Goal: Task Accomplishment & Management: Use online tool/utility

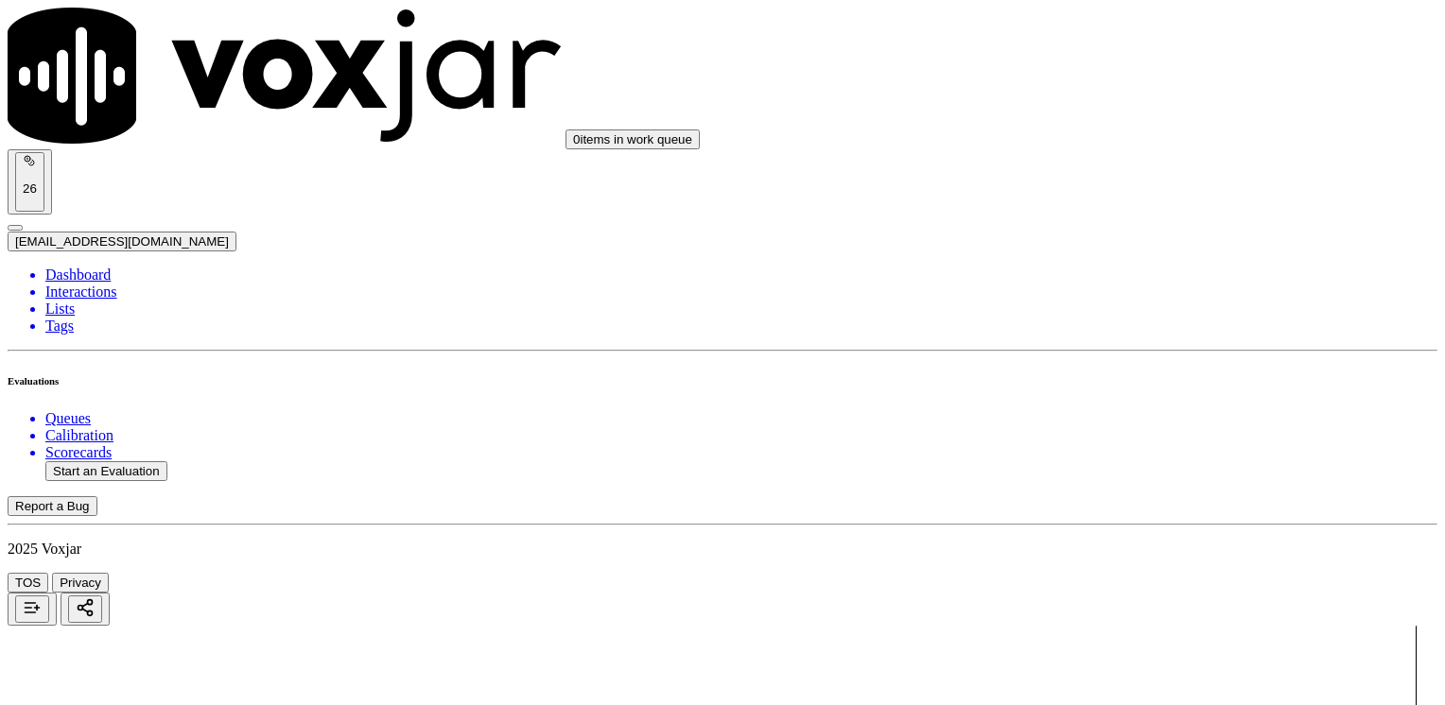
scroll to position [95, 0]
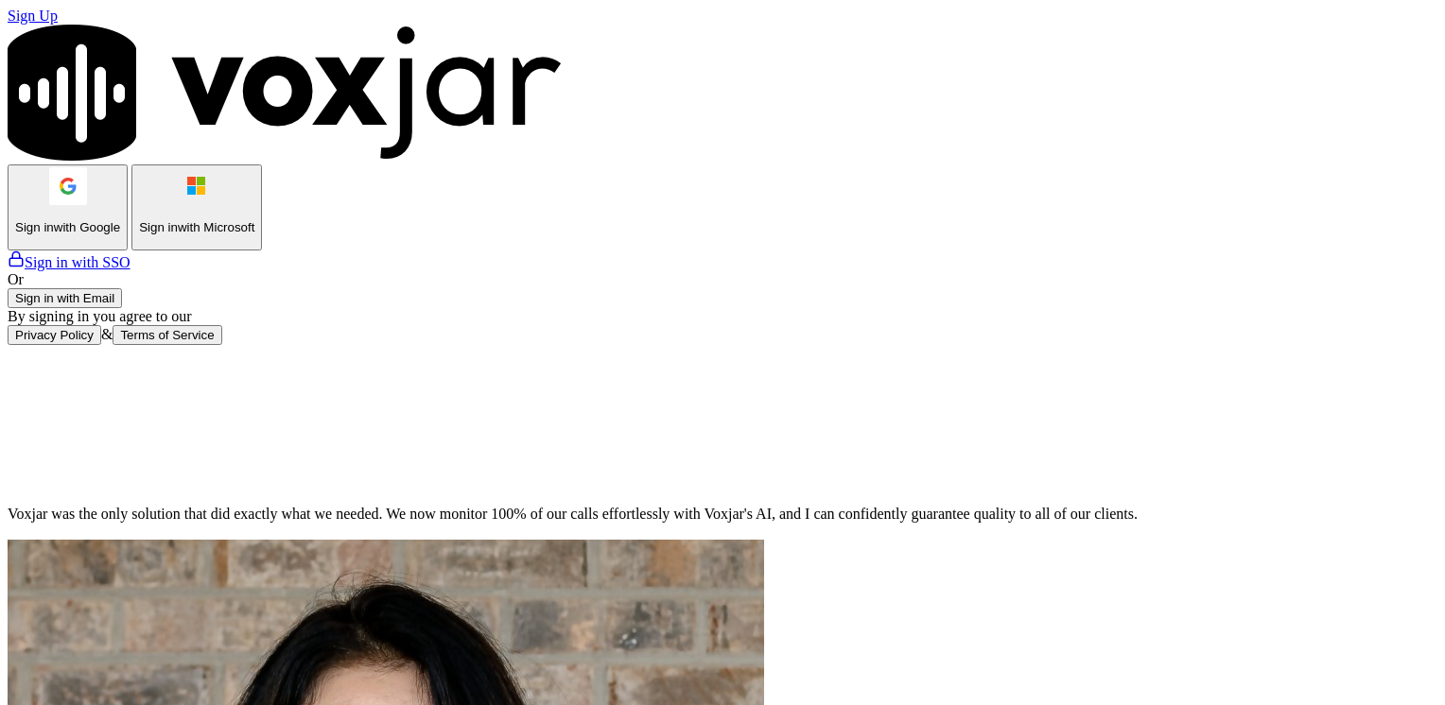
click at [122, 308] on button "Sign in with Email" at bounding box center [65, 298] width 114 height 20
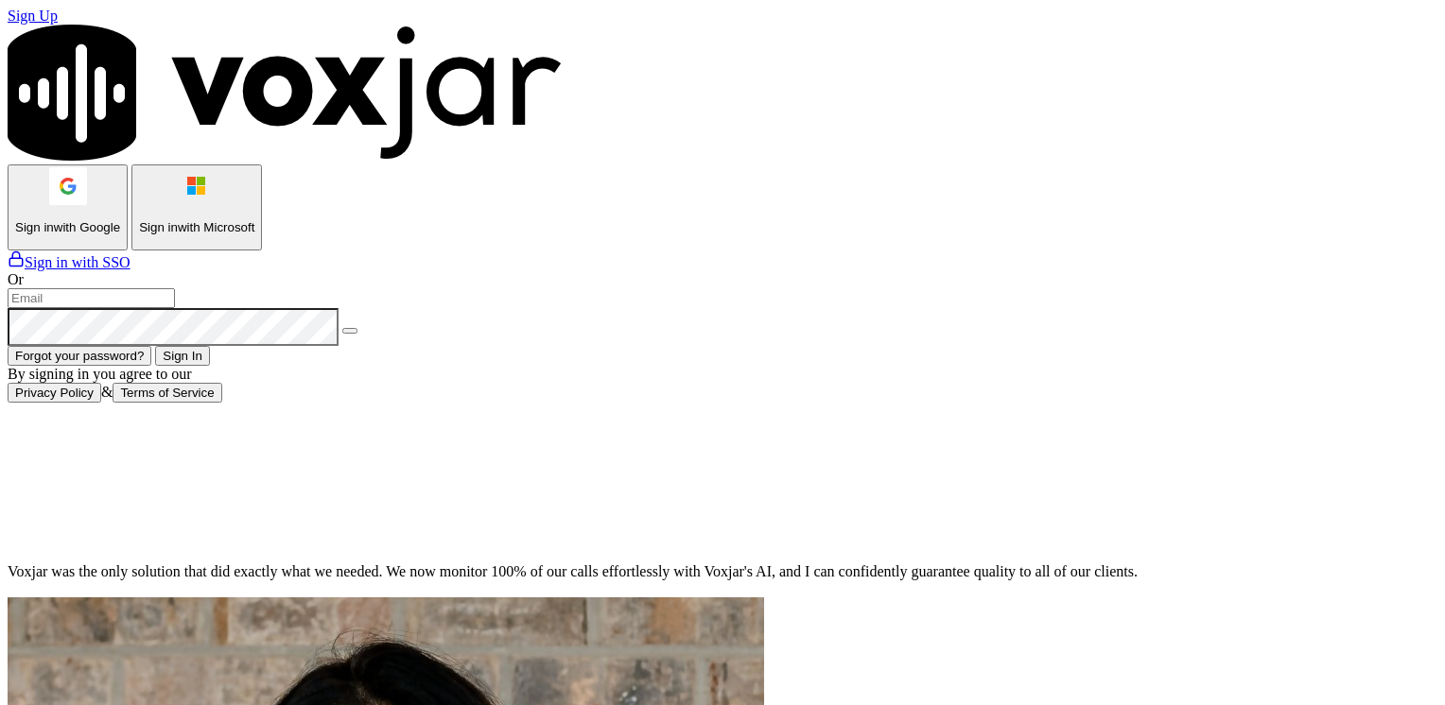
click at [175, 308] on input "email" at bounding box center [91, 298] width 167 height 20
type input "maleman@newwavepower.net"
click at [350, 331] on icon at bounding box center [350, 331] width 0 height 0
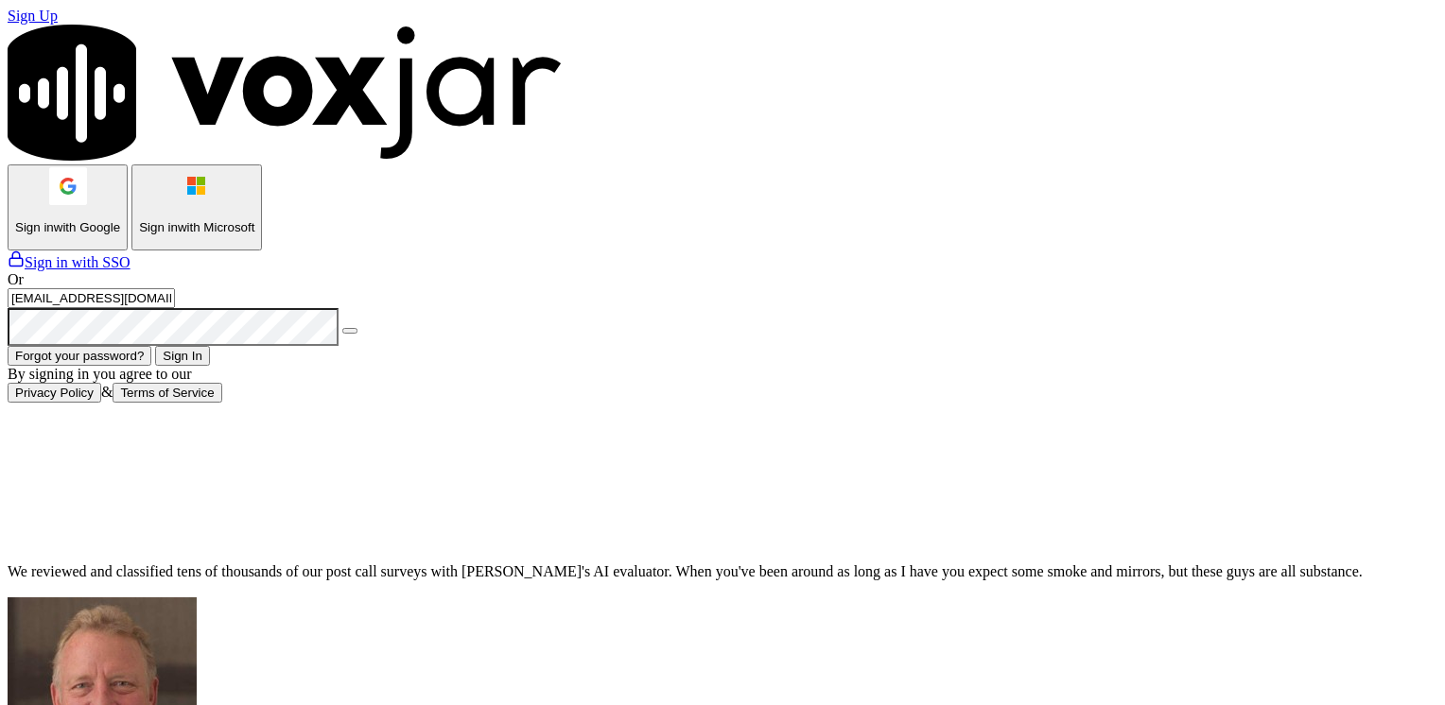
click at [210, 366] on button "Sign In" at bounding box center [182, 356] width 55 height 20
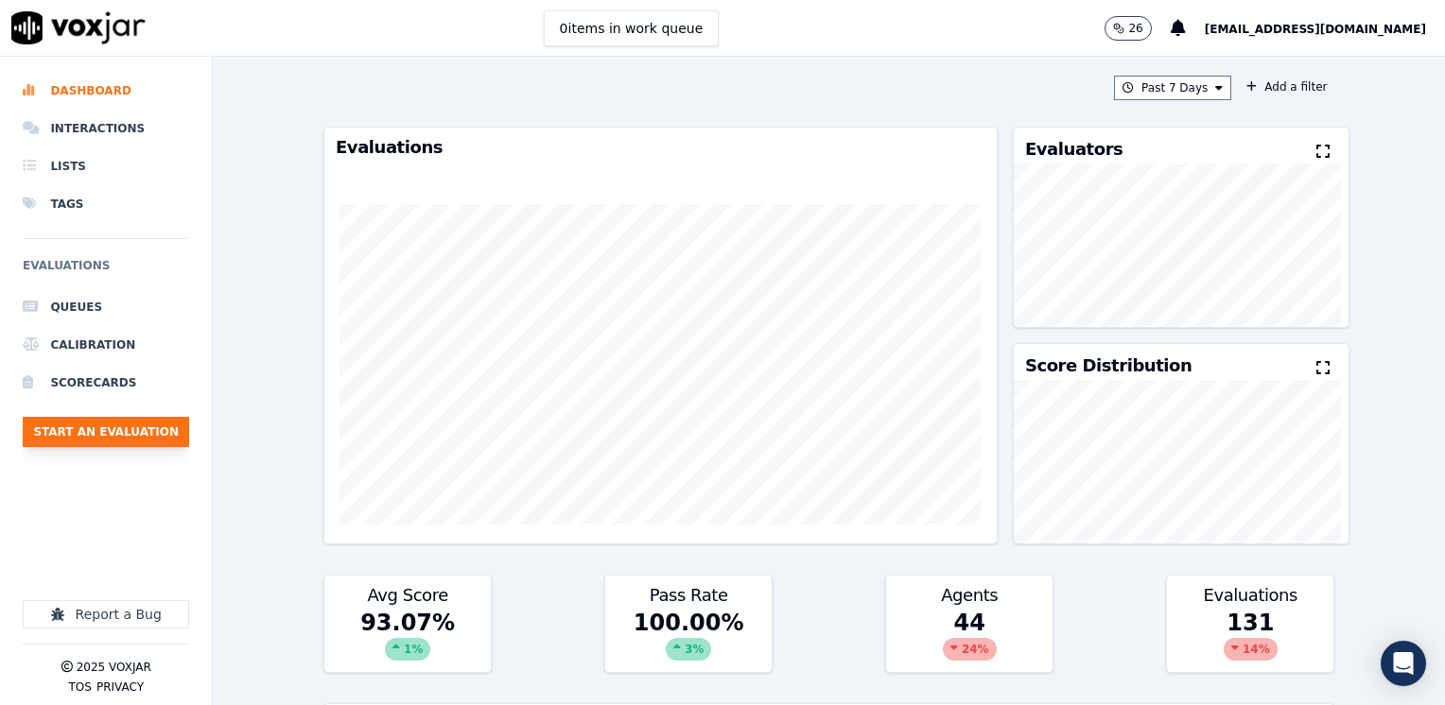
click at [148, 426] on button "Start an Evaluation" at bounding box center [106, 432] width 166 height 30
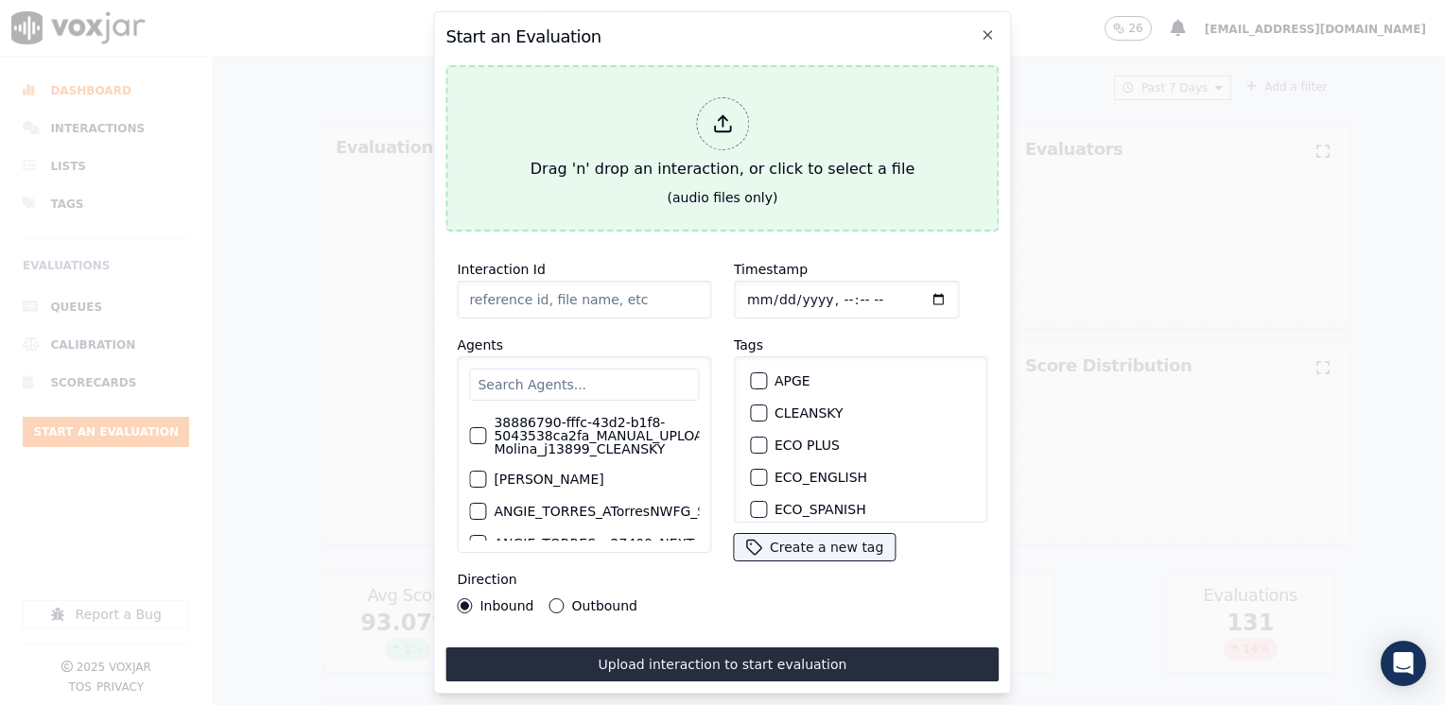
click at [720, 113] on icon at bounding box center [722, 123] width 21 height 21
type input "20250826-090336_3125384099-[PERSON_NAME] all.mp3"
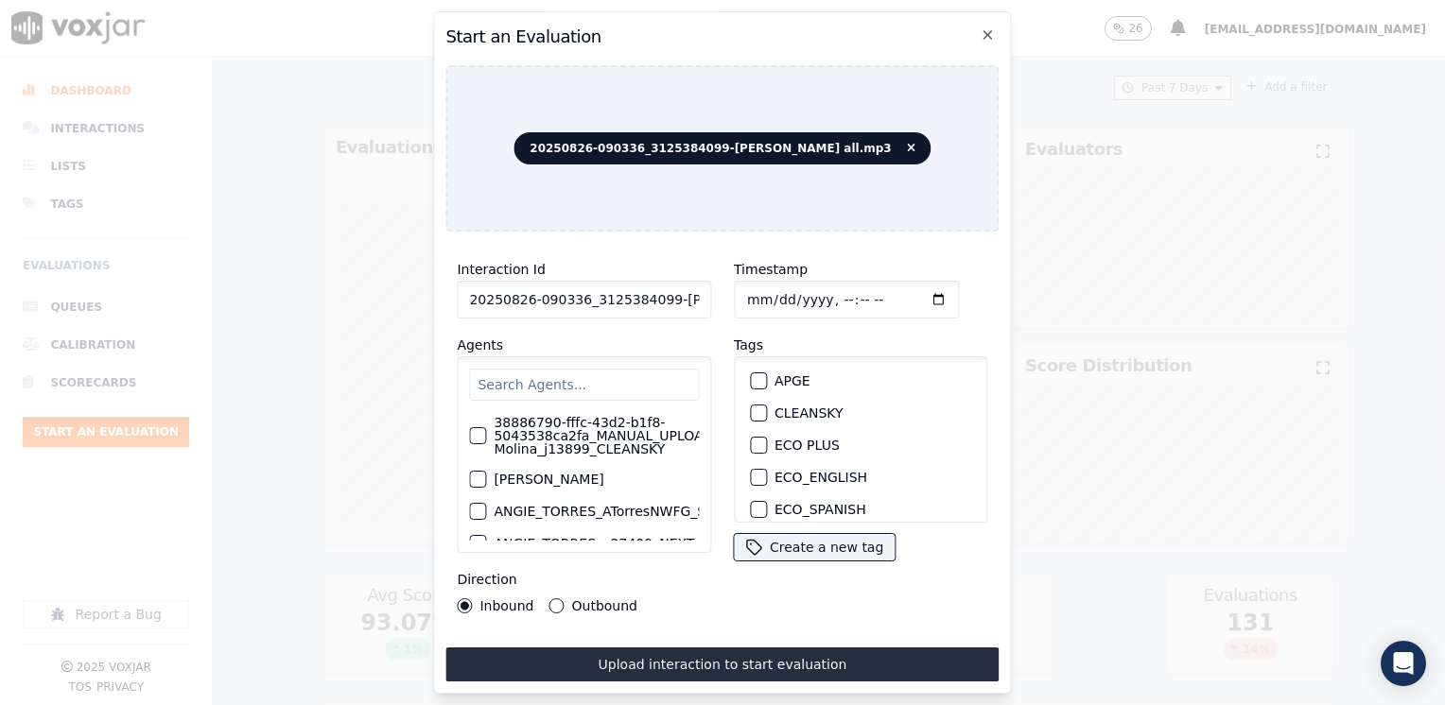
click at [589, 376] on input "text" at bounding box center [584, 385] width 230 height 32
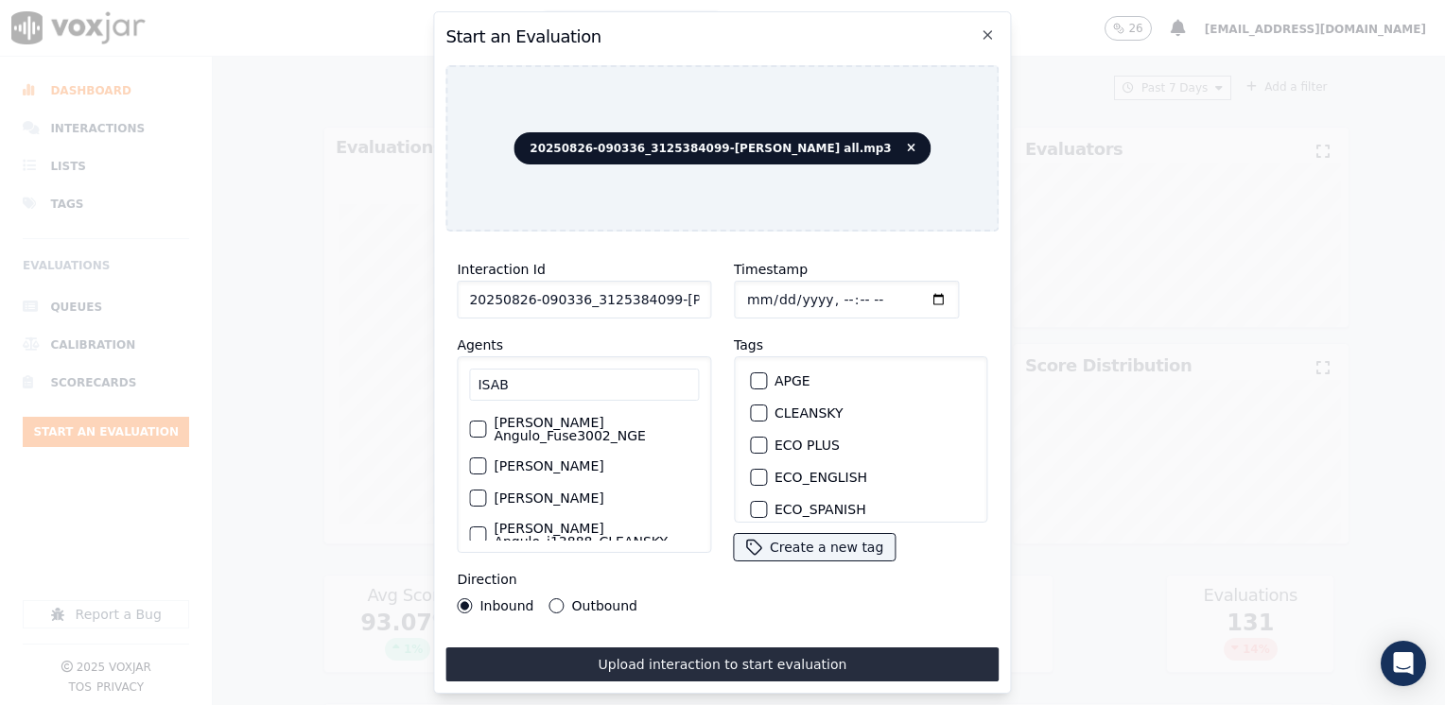
type input "ISAB"
click at [477, 423] on div "button" at bounding box center [476, 429] width 13 height 13
click at [754, 411] on div "button" at bounding box center [757, 416] width 13 height 13
click at [905, 295] on input "Timestamp" at bounding box center [846, 300] width 225 height 38
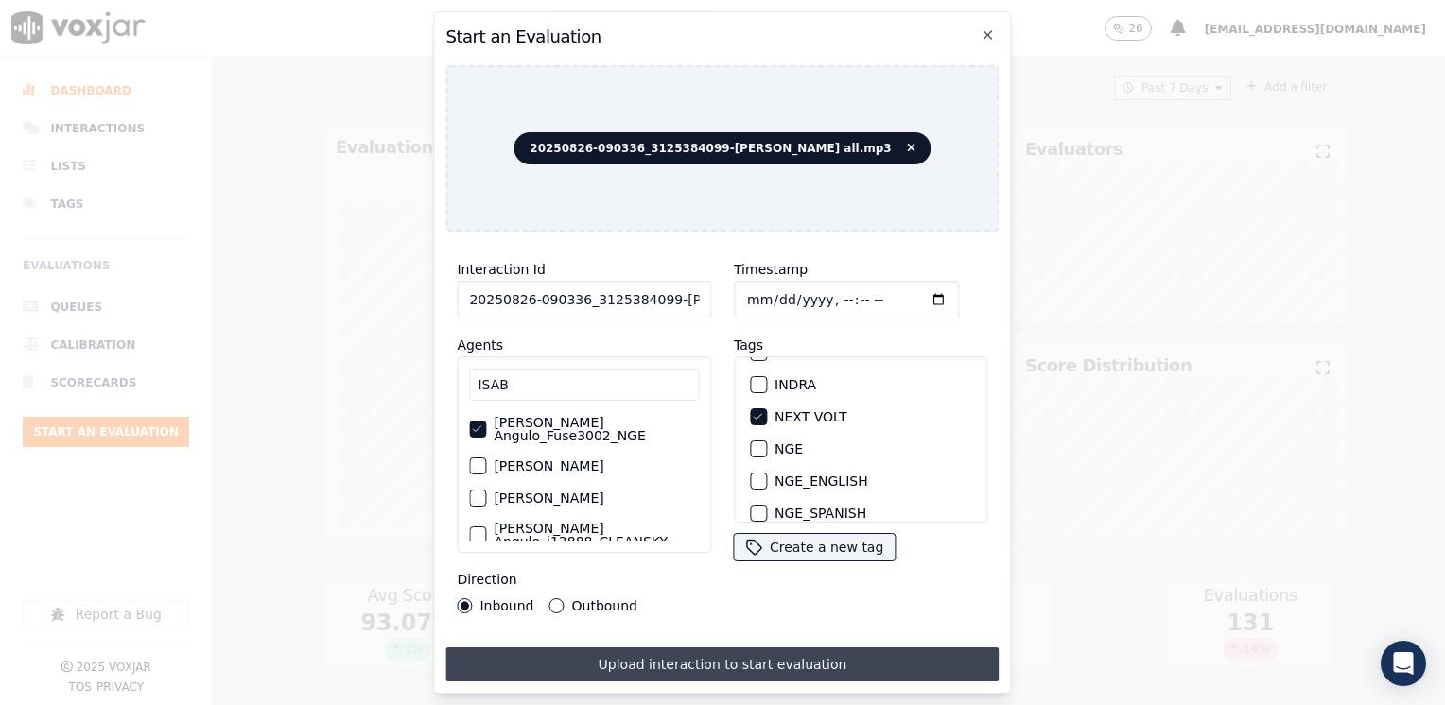
type input "[DATE]T14:59"
click at [703, 649] on button "Upload interaction to start evaluation" at bounding box center [721, 665] width 553 height 34
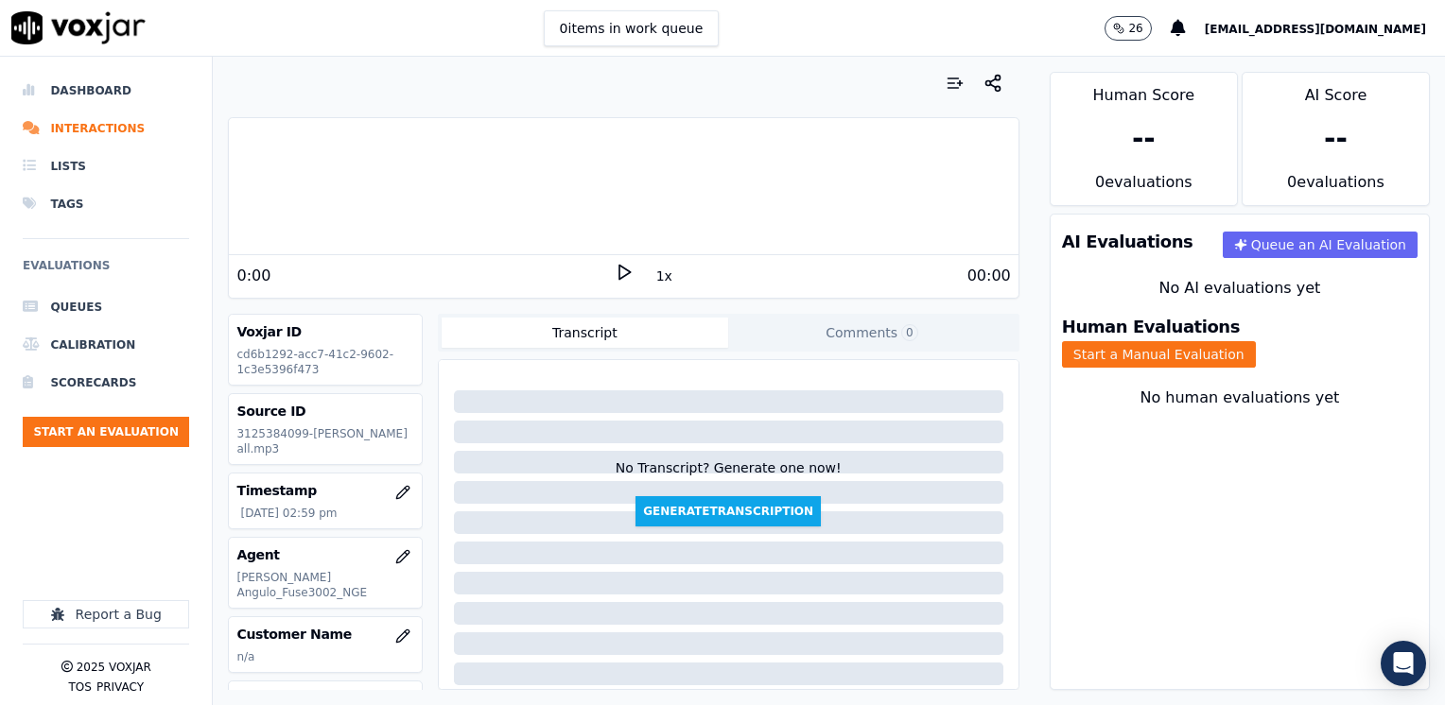
click at [619, 273] on polygon at bounding box center [624, 273] width 11 height 14
click at [616, 273] on icon at bounding box center [624, 272] width 19 height 19
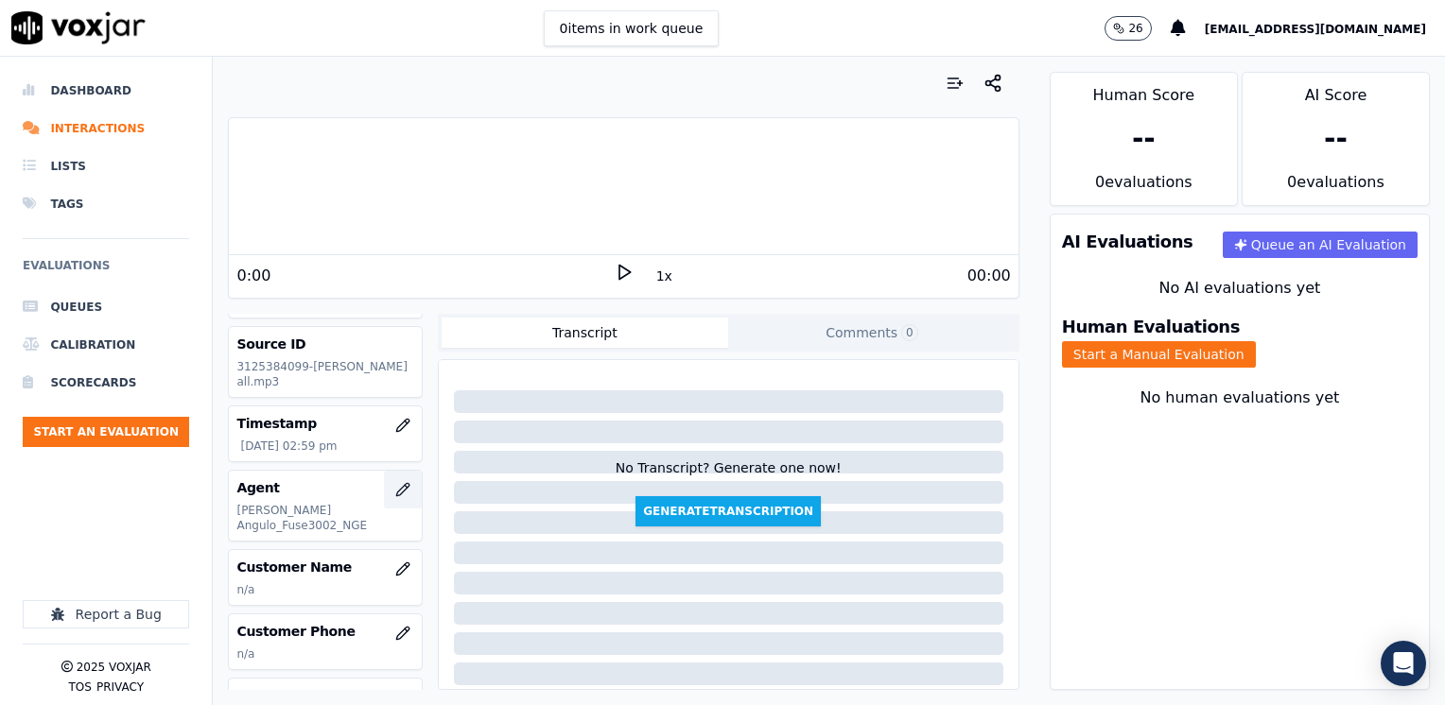
scroll to position [95, 0]
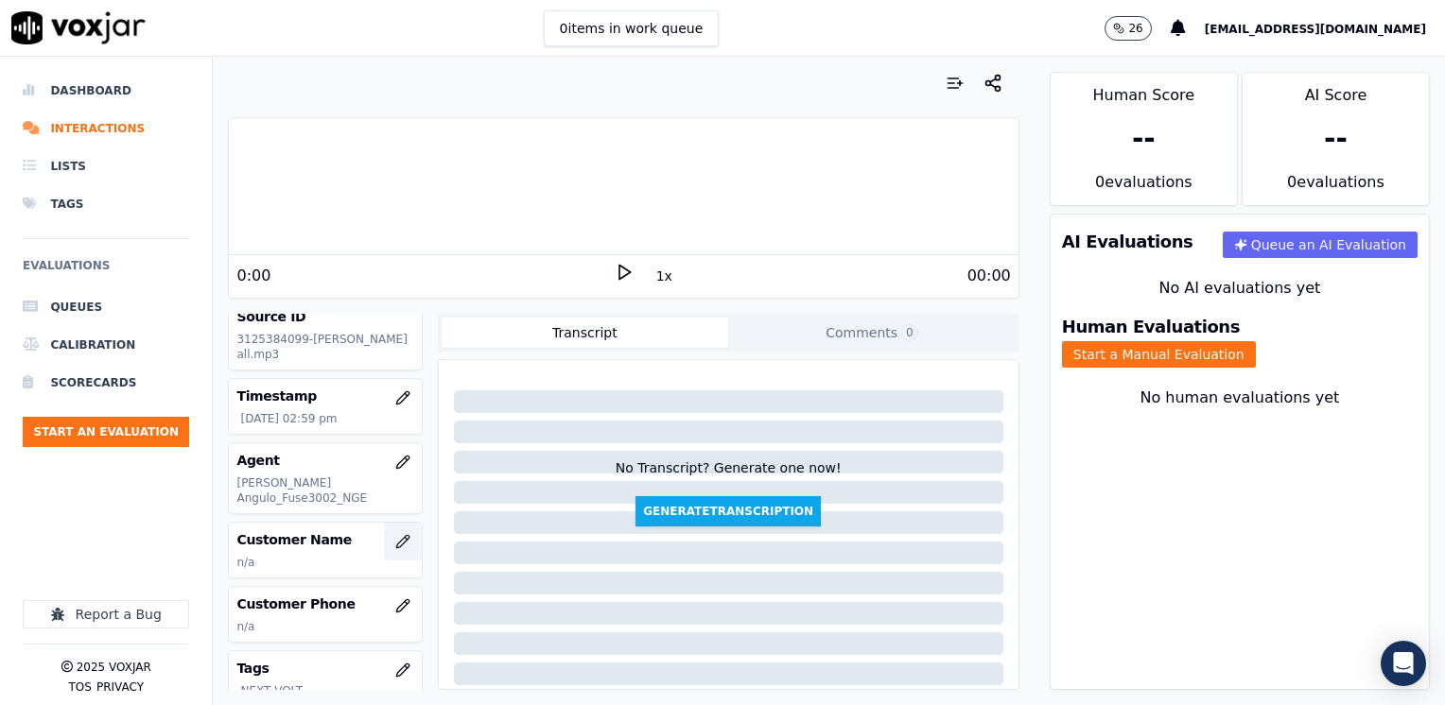
click at [395, 534] on icon "button" at bounding box center [402, 541] width 15 height 15
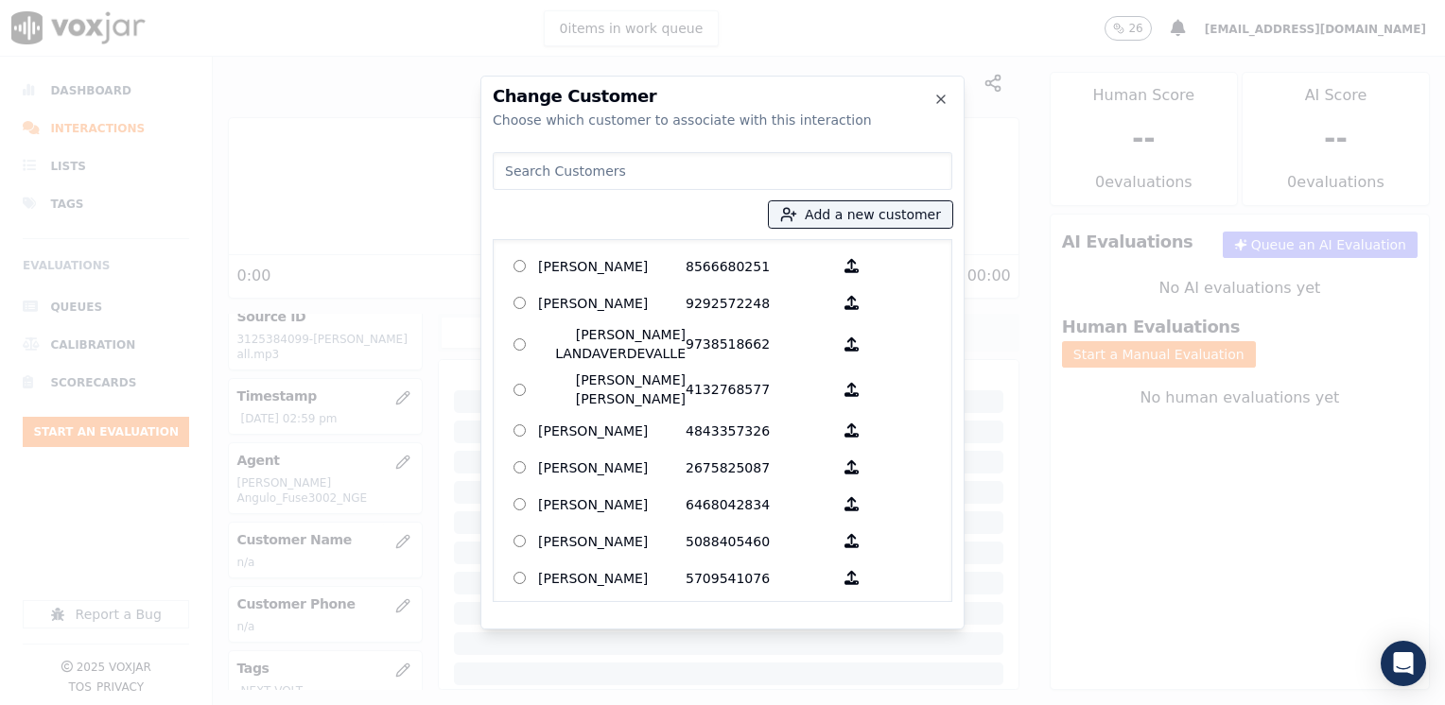
click at [652, 190] on div "Add a new customer [PERSON_NAME] 8566680251 [PERSON_NAME] 9292572248 [PERSON_NA…" at bounding box center [723, 374] width 460 height 458
click at [680, 176] on input at bounding box center [723, 171] width 460 height 38
paste input "3125384099"
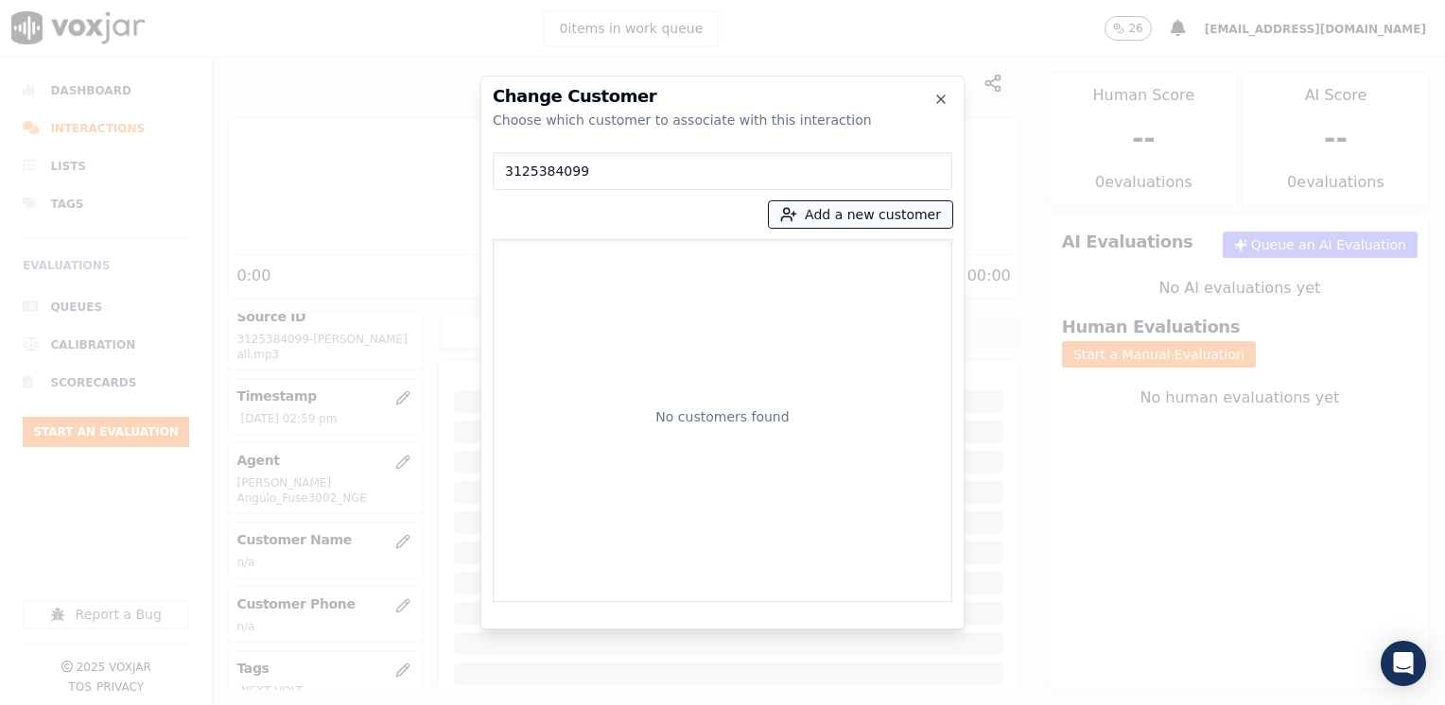
type input "3125384099"
click at [830, 210] on button "Add a new customer" at bounding box center [860, 214] width 183 height 26
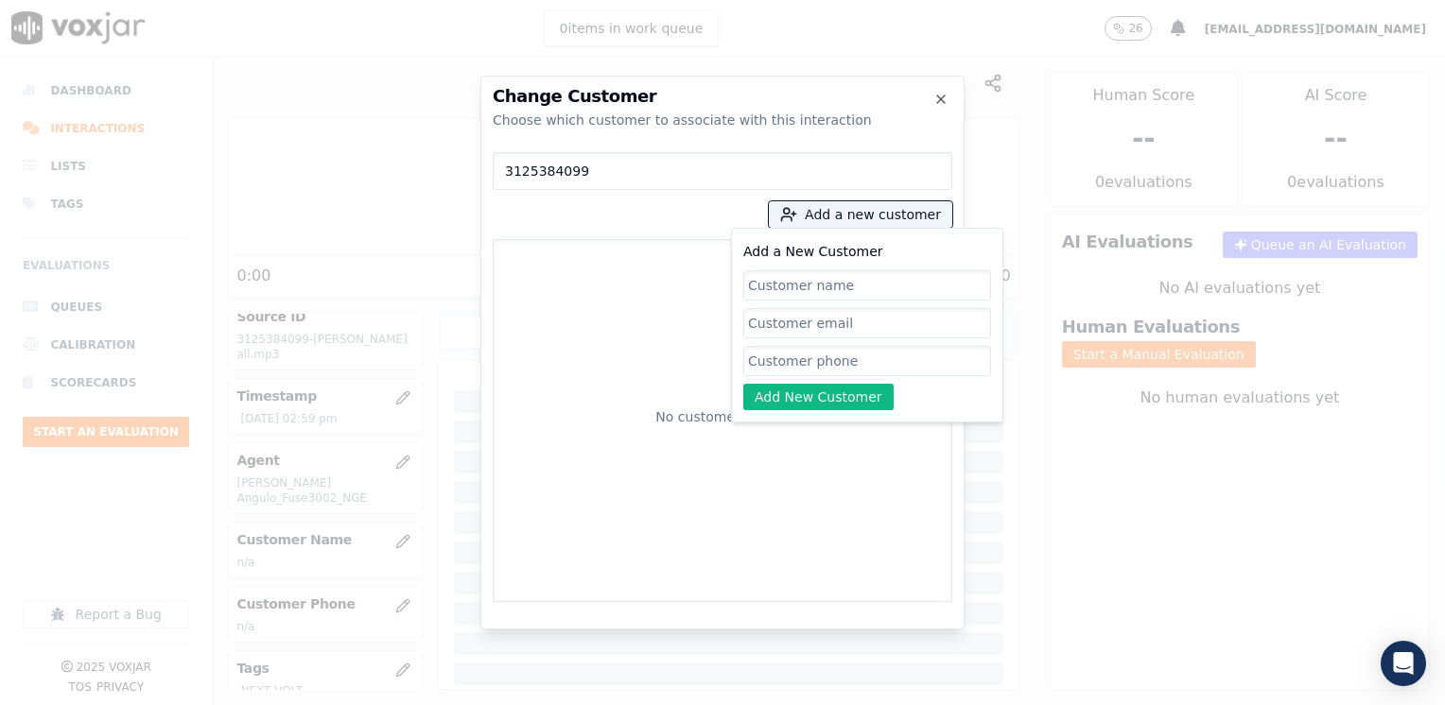
click at [797, 369] on input "Add a New Customer" at bounding box center [867, 361] width 248 height 30
paste input "3125384099"
type input "3125384099"
click at [846, 290] on input "Add a New Customer" at bounding box center [867, 285] width 248 height 30
paste input "[PERSON_NAME]"
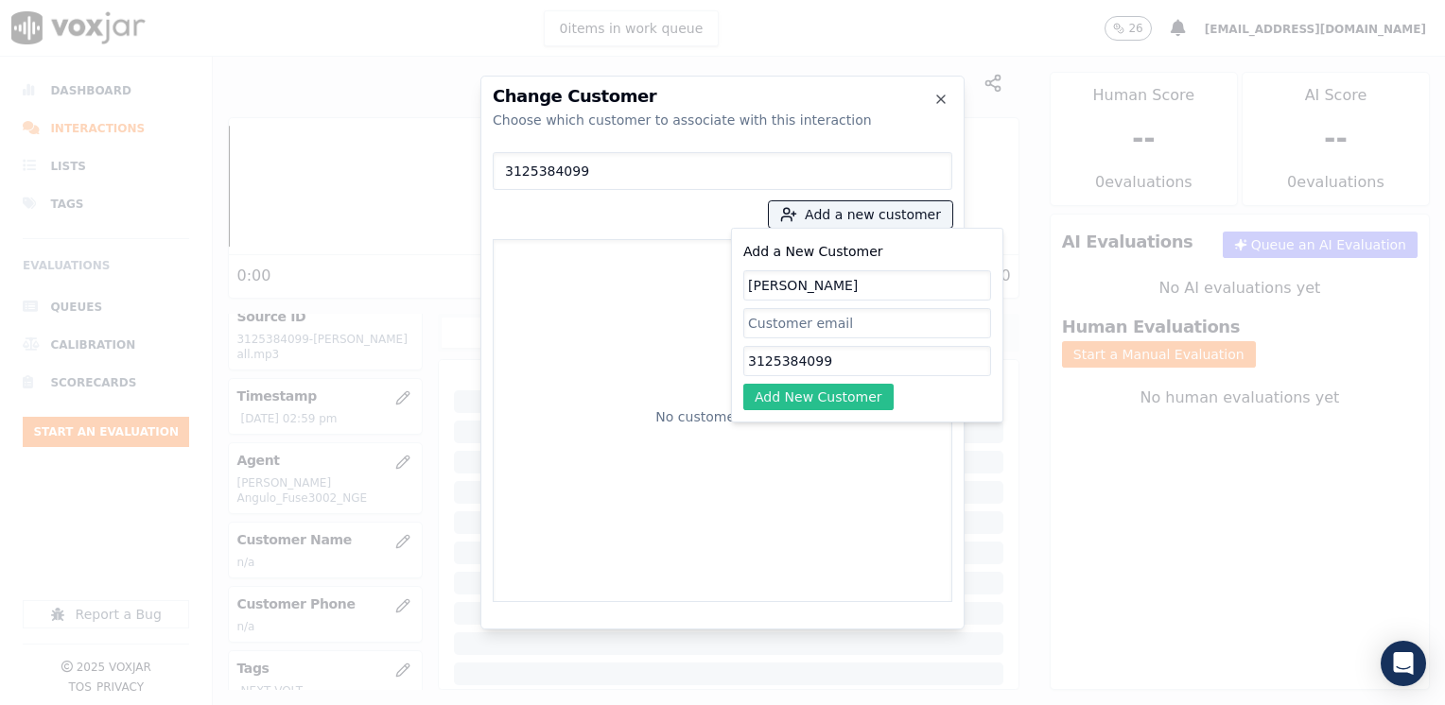
type input "[PERSON_NAME]"
click at [814, 403] on button "Add New Customer" at bounding box center [818, 397] width 150 height 26
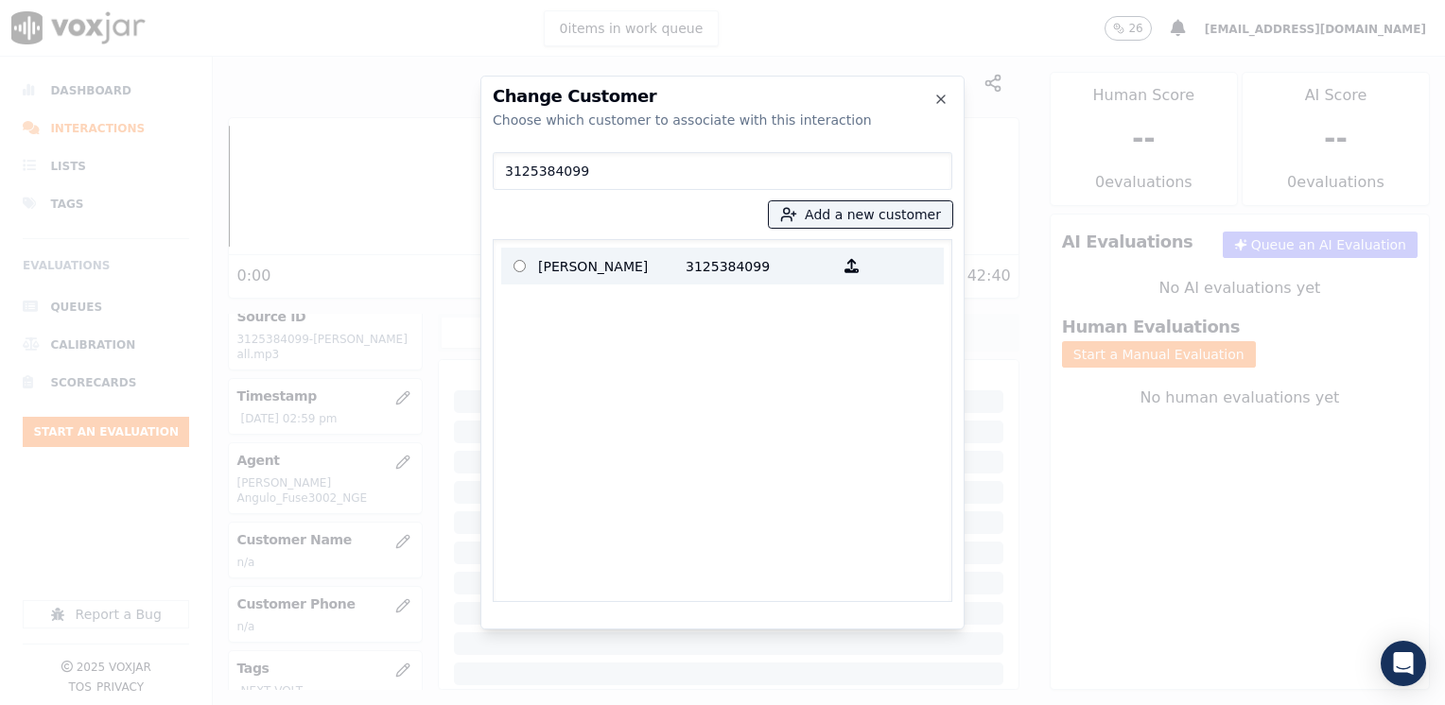
click at [596, 262] on p "[PERSON_NAME]" at bounding box center [611, 266] width 147 height 29
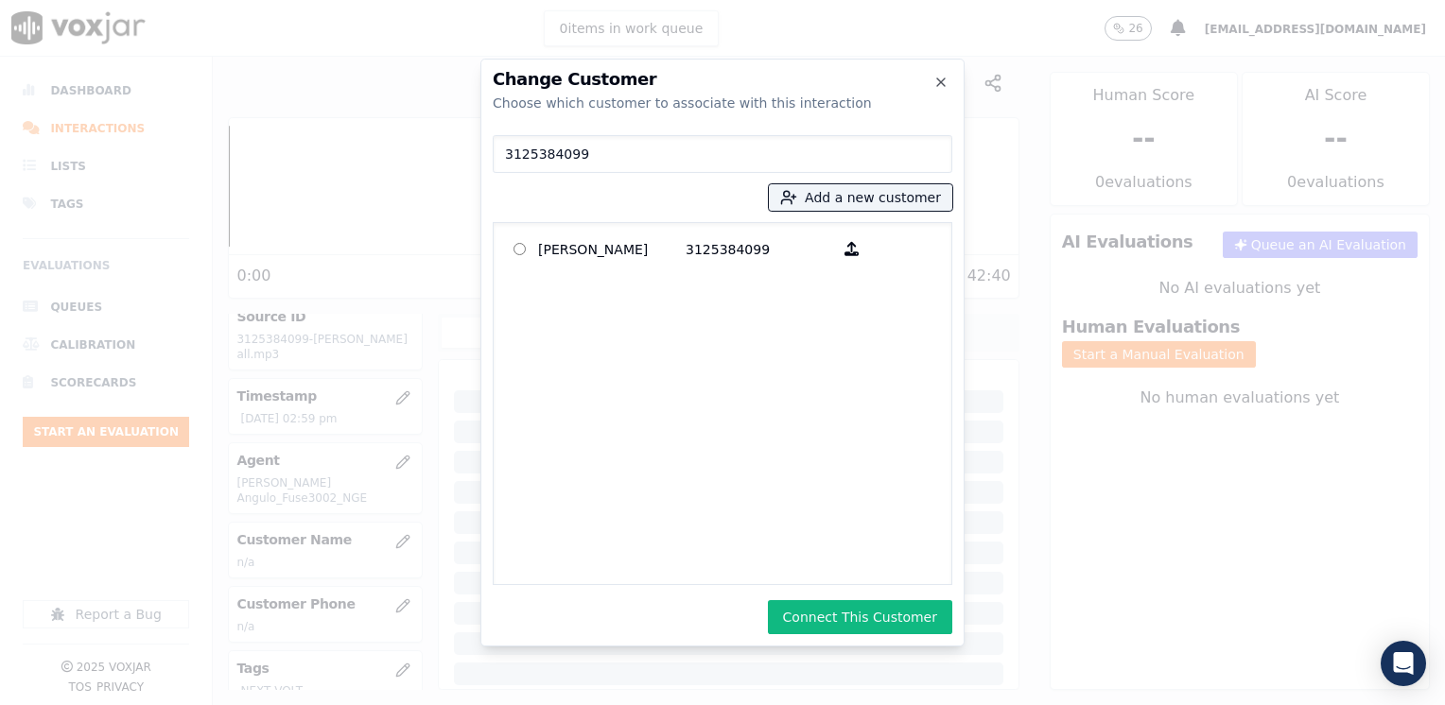
click at [834, 592] on div "Change Customer Choose which customer to associate with this interaction 312538…" at bounding box center [722, 353] width 484 height 588
click at [842, 610] on button "Connect This Customer" at bounding box center [860, 617] width 184 height 34
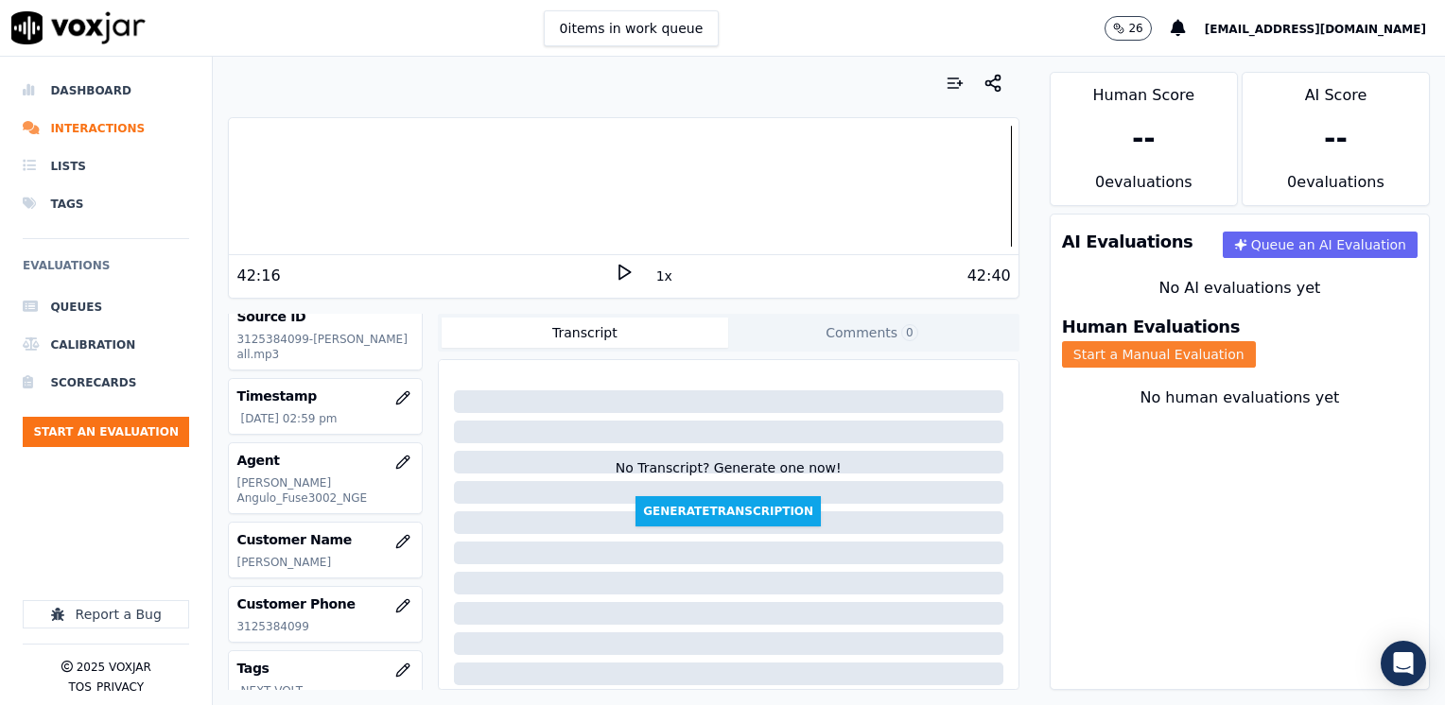
click at [1256, 341] on button "Start a Manual Evaluation" at bounding box center [1159, 354] width 194 height 26
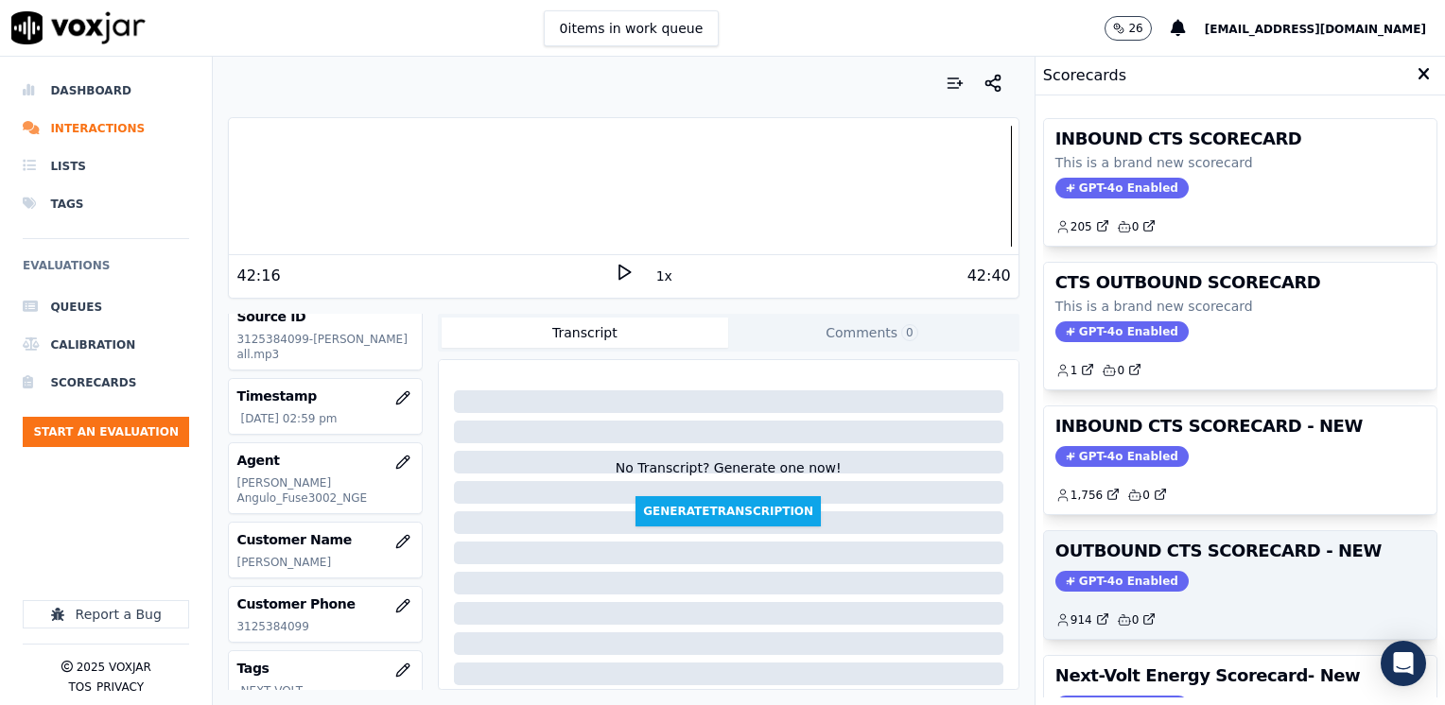
click at [1119, 571] on span "GPT-4o Enabled" at bounding box center [1121, 581] width 133 height 21
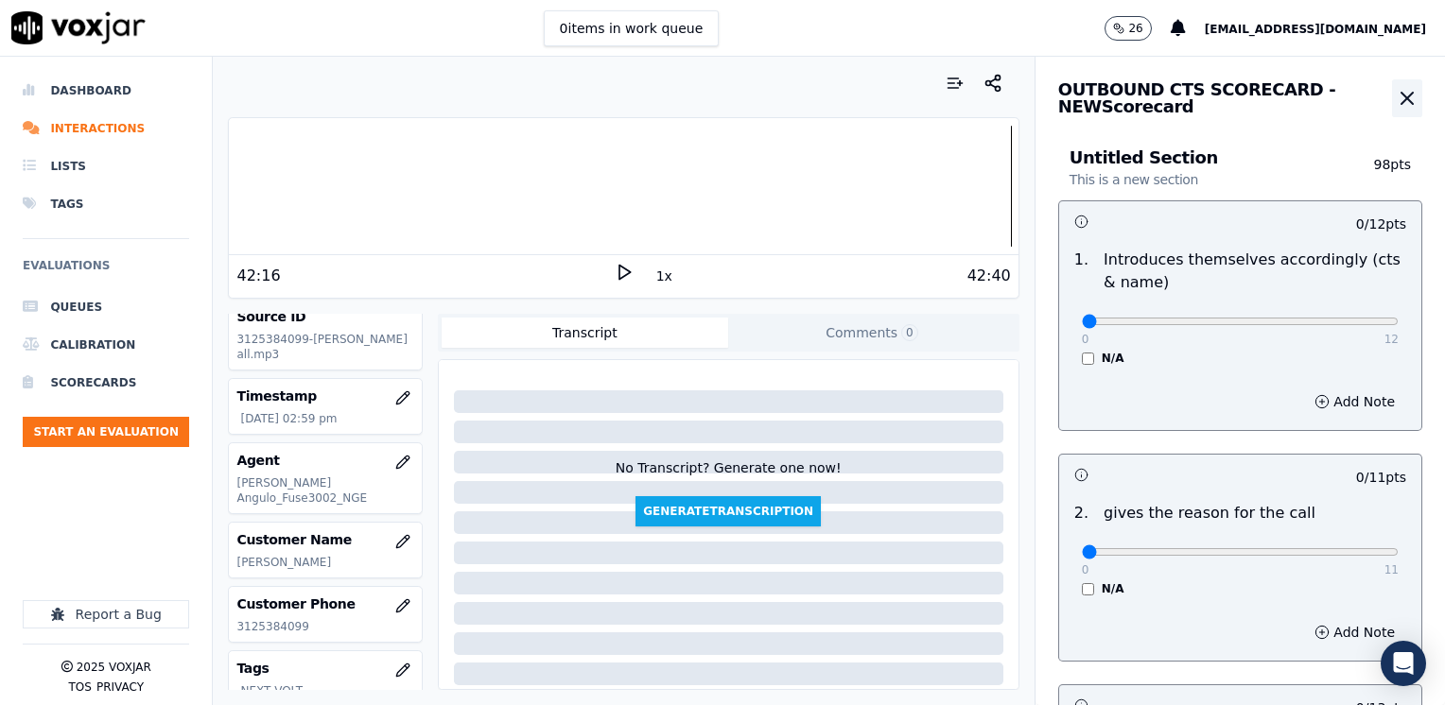
click at [1392, 85] on button "button" at bounding box center [1407, 98] width 30 height 38
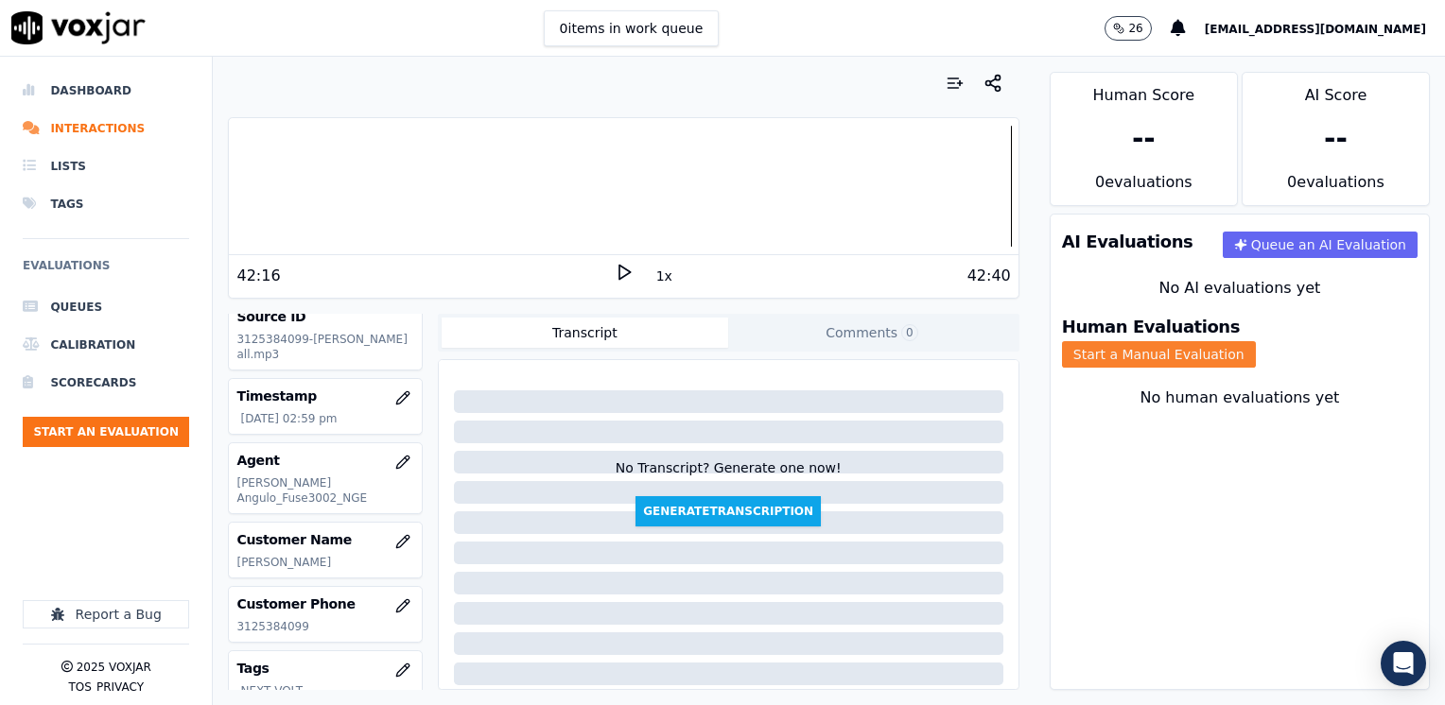
click at [1256, 341] on button "Start a Manual Evaluation" at bounding box center [1159, 354] width 194 height 26
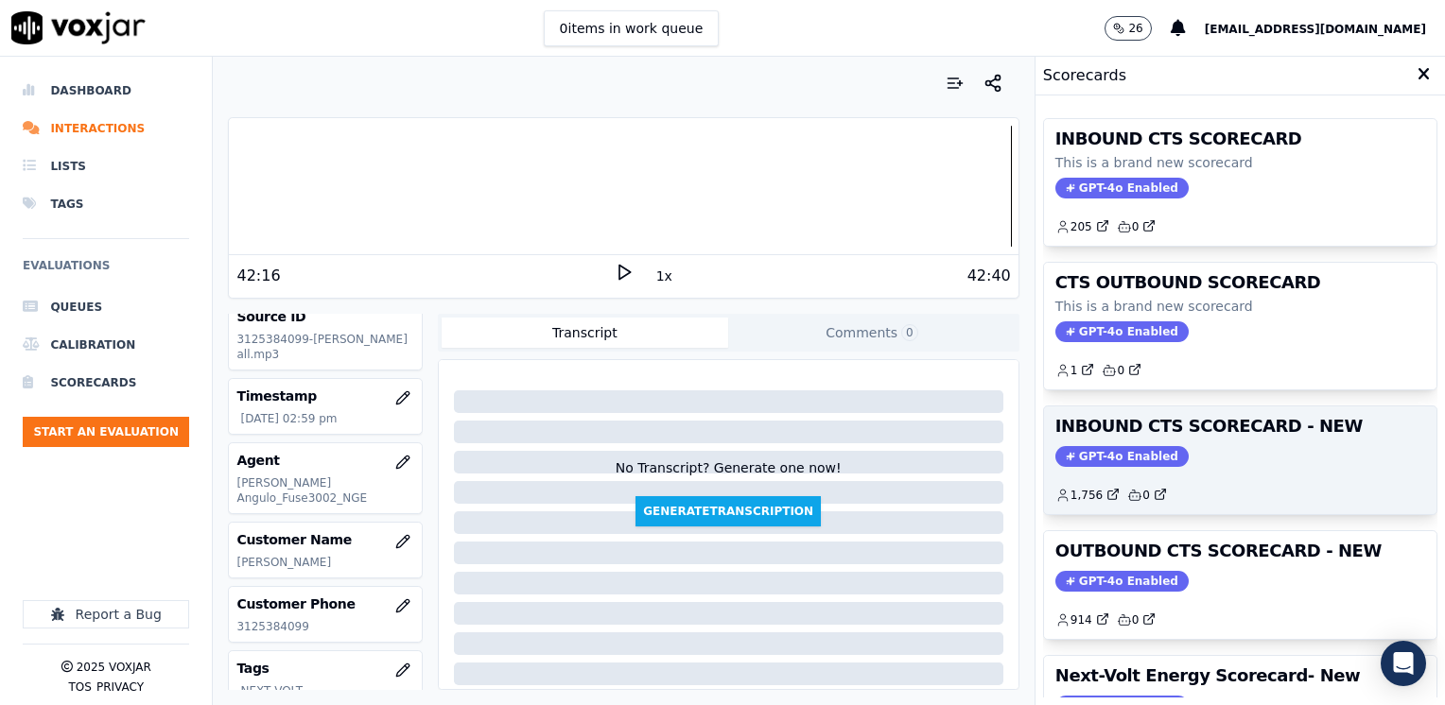
click at [1104, 463] on span "GPT-4o Enabled" at bounding box center [1121, 456] width 133 height 21
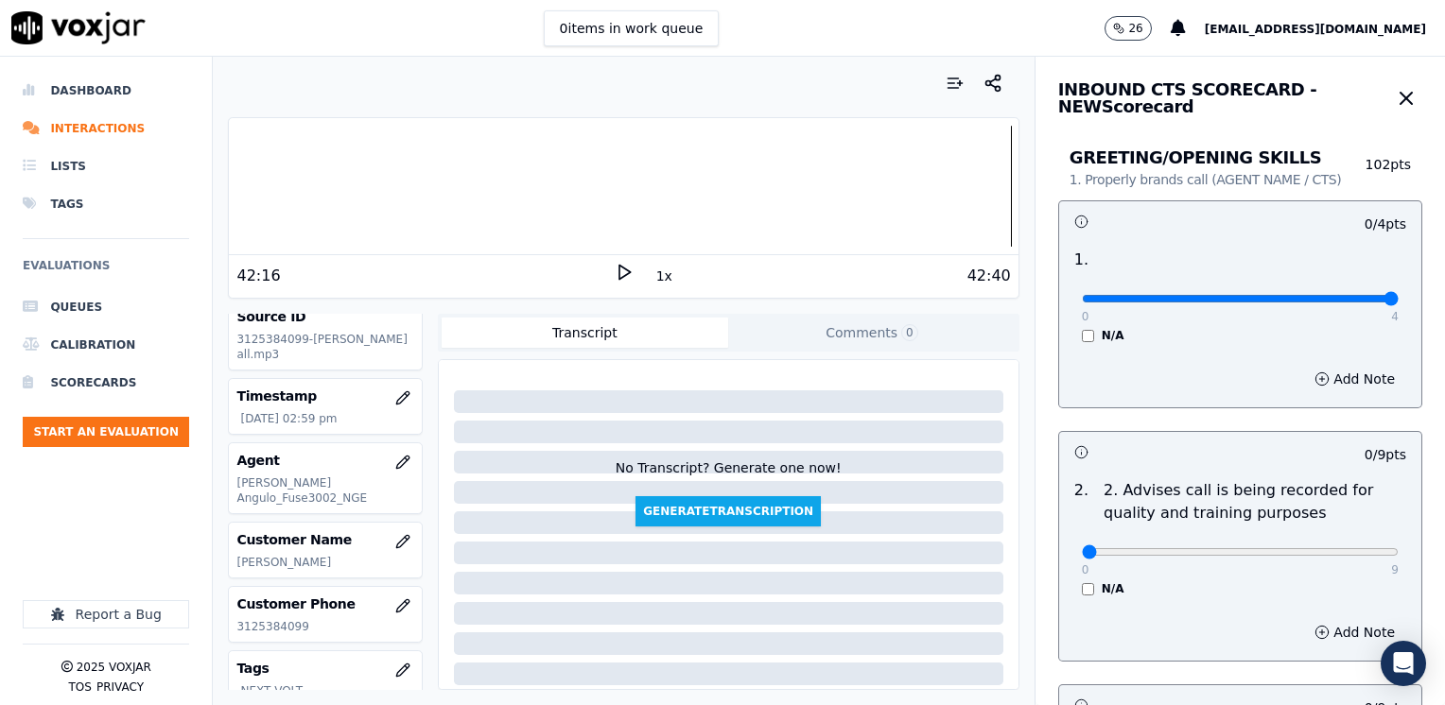
drag, startPoint x: 1076, startPoint y: 297, endPoint x: 1448, endPoint y: 335, distance: 373.5
type input "4"
click at [1398, 303] on input "range" at bounding box center [1240, 299] width 317 height 8
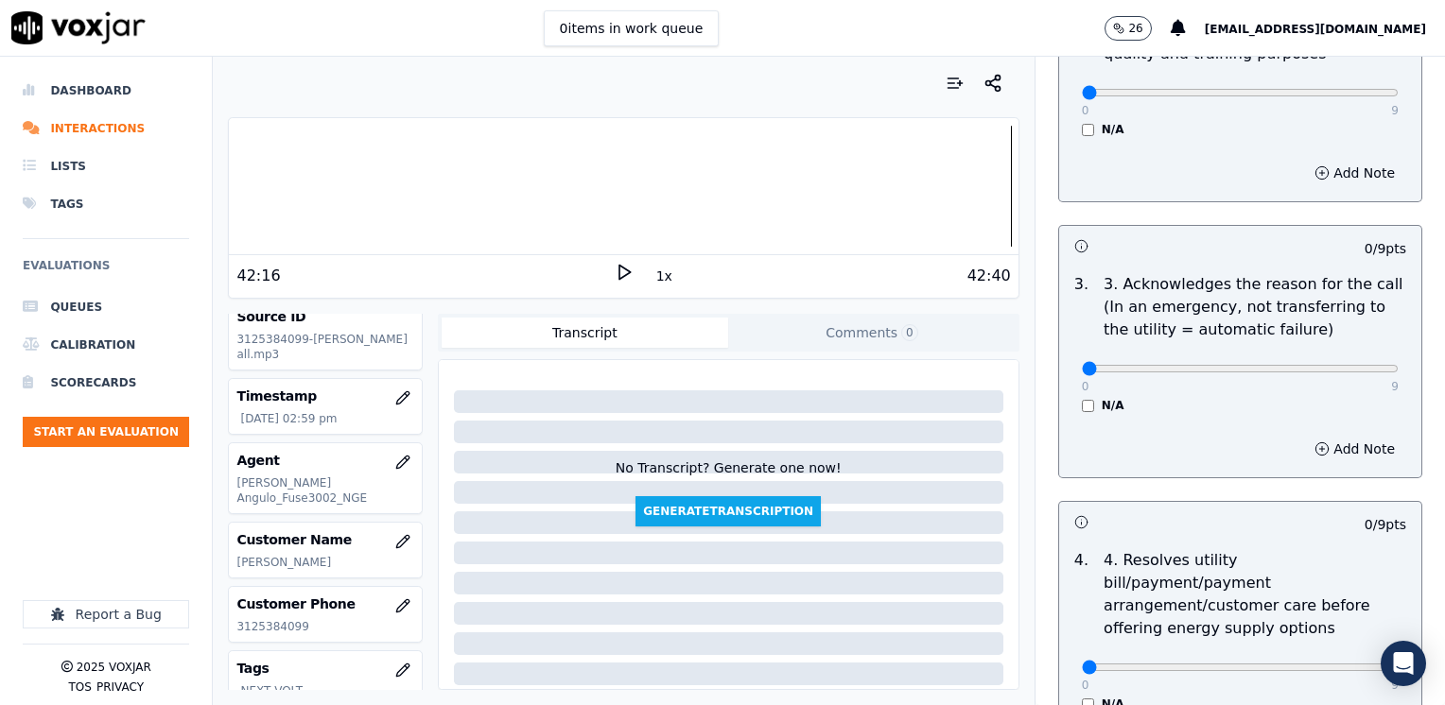
scroll to position [473, 0]
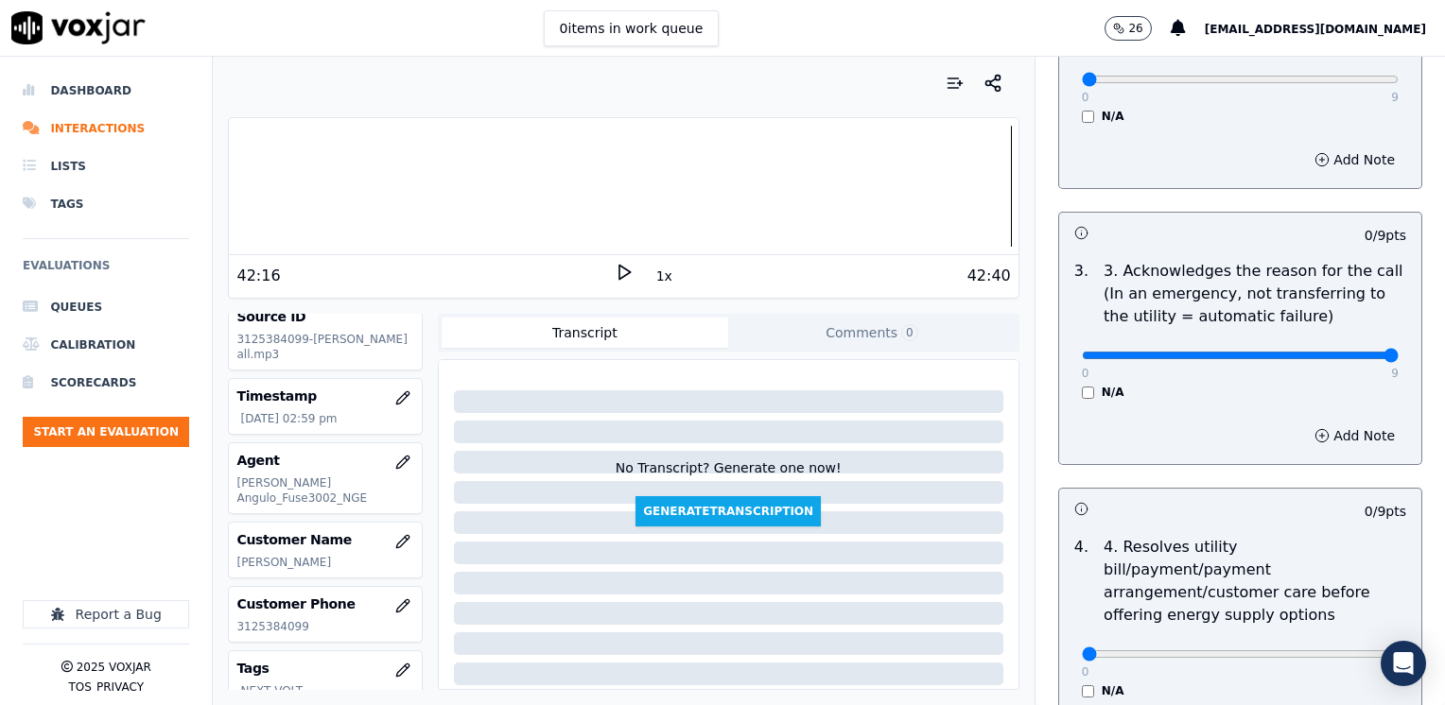
drag, startPoint x: 1070, startPoint y: 356, endPoint x: 1444, endPoint y: 399, distance: 376.0
type input "9"
click at [1313, 437] on button "Add Note" at bounding box center [1354, 436] width 103 height 26
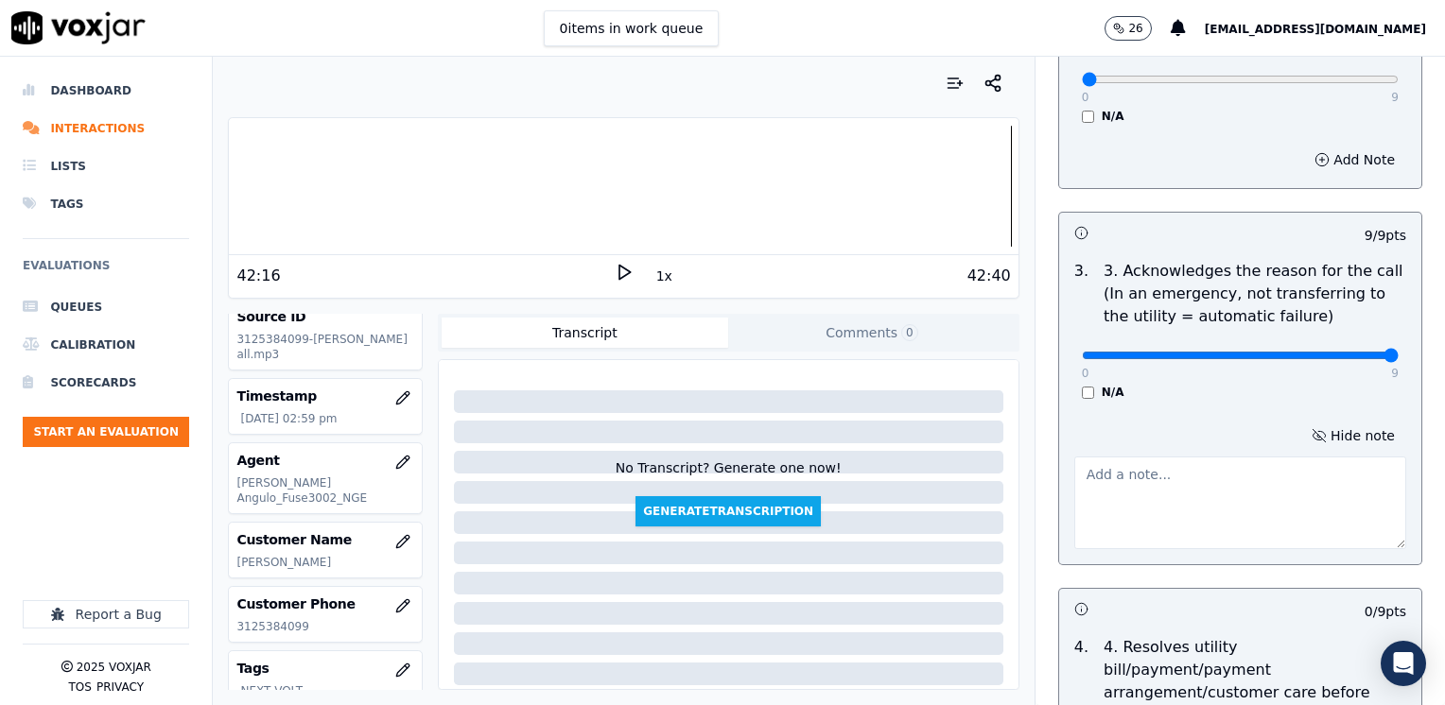
click at [1161, 501] on textarea at bounding box center [1240, 503] width 332 height 93
click at [1346, 478] on textarea "Cx called as he has not received his bill yet" at bounding box center [1240, 503] width 332 height 93
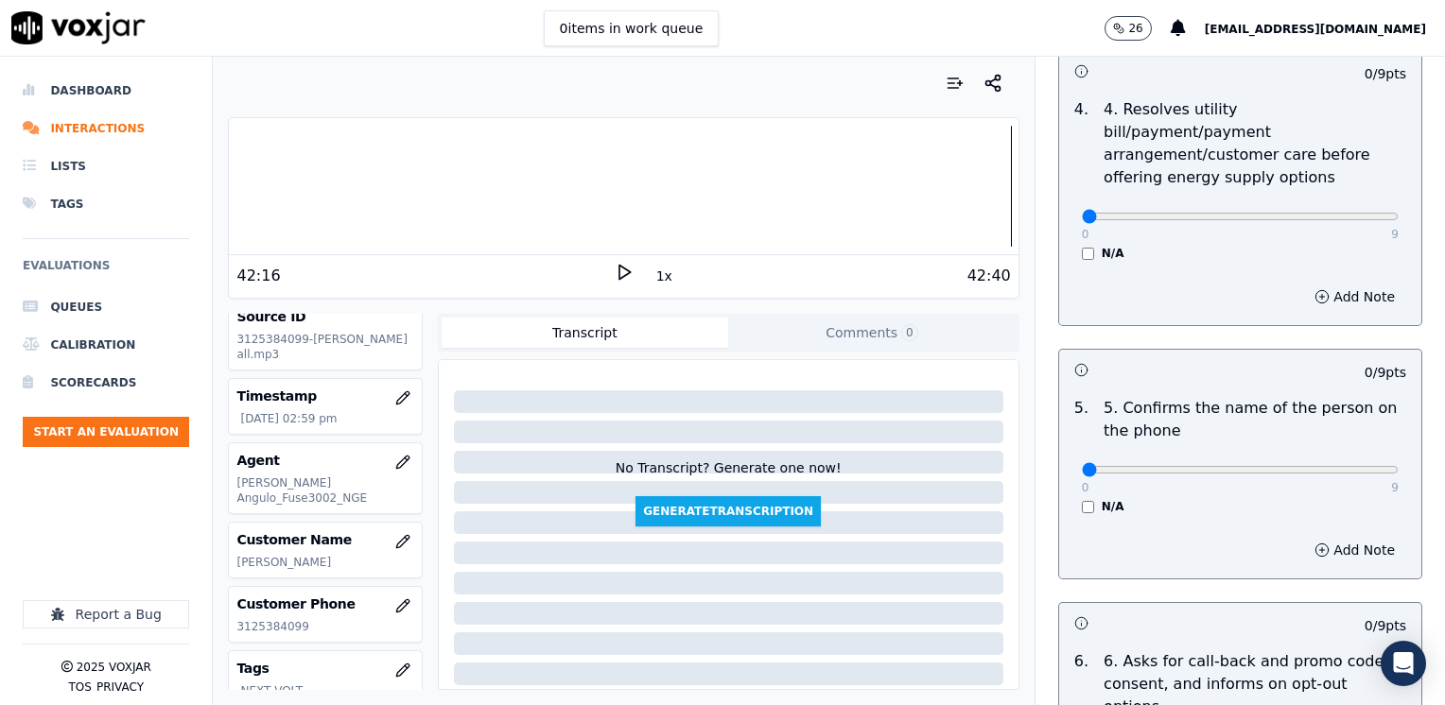
scroll to position [1040, 0]
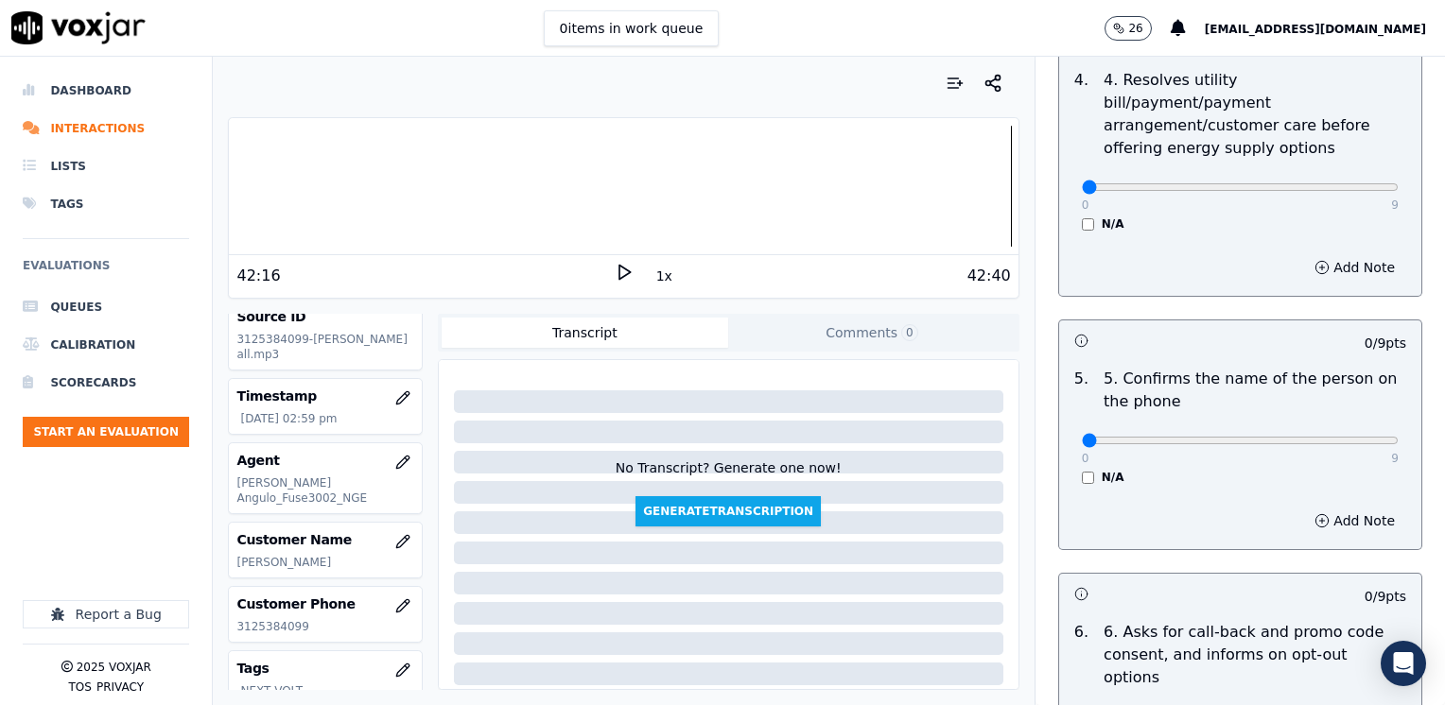
type textarea "Cx called as he has not received his bill yet for the current month"
drag, startPoint x: 1074, startPoint y: 418, endPoint x: 1448, endPoint y: 410, distance: 373.6
type input "9"
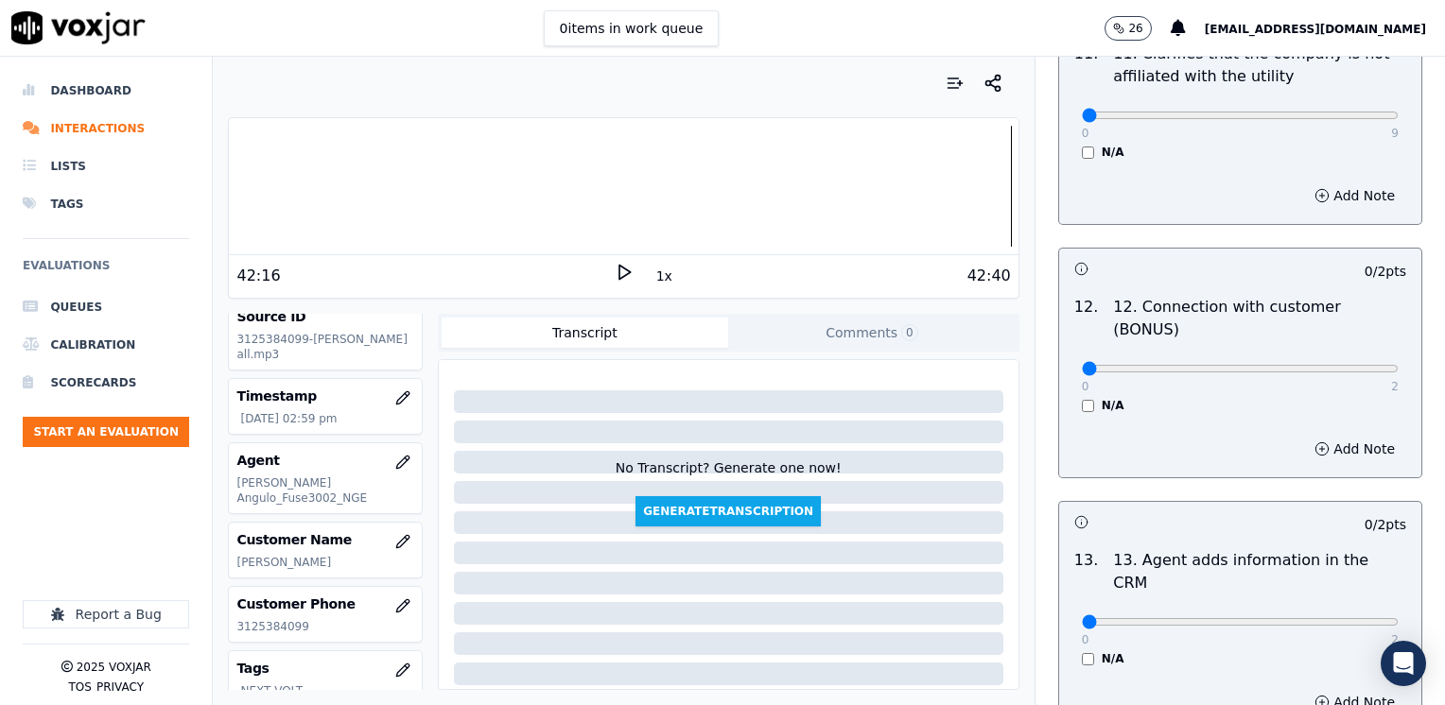
scroll to position [3271, 0]
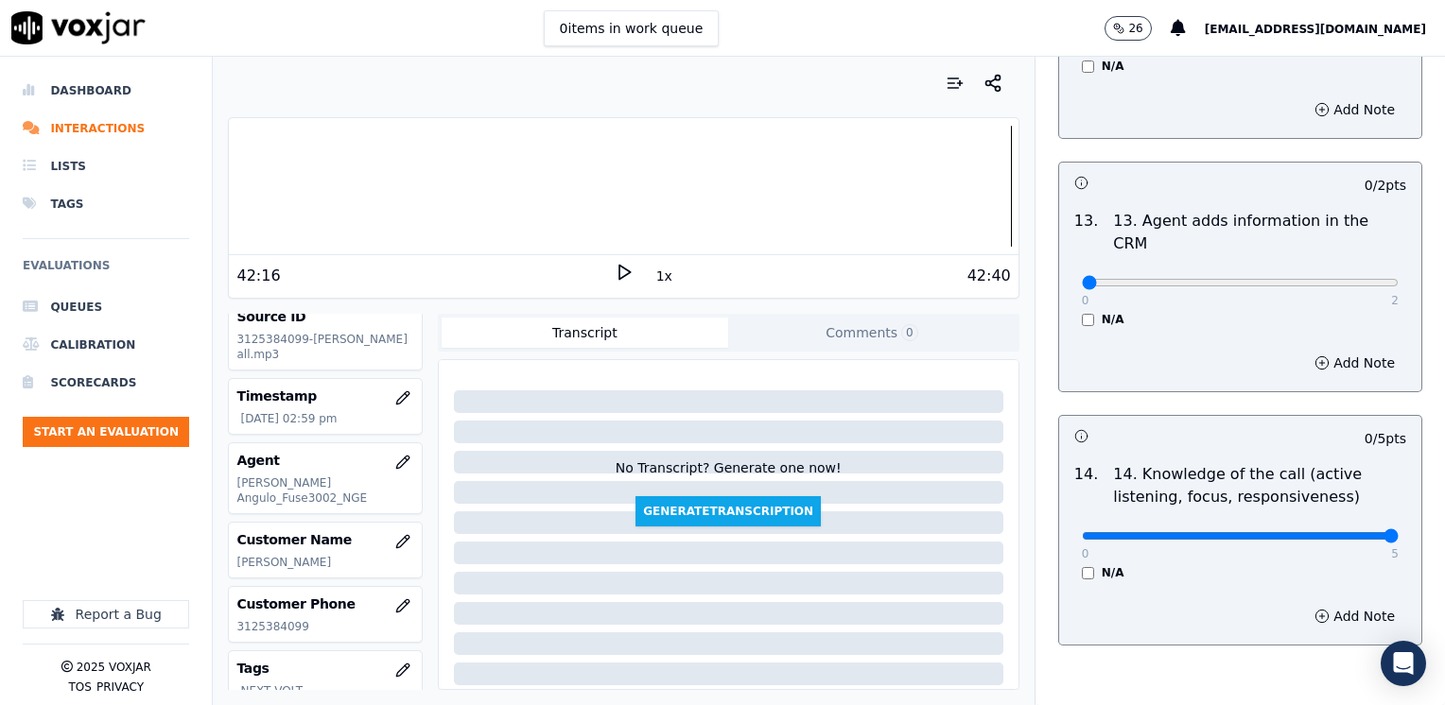
drag, startPoint x: 1076, startPoint y: 438, endPoint x: 1448, endPoint y: 449, distance: 371.8
type input "5"
drag, startPoint x: 1066, startPoint y: 187, endPoint x: 1448, endPoint y: 225, distance: 383.9
type input "2"
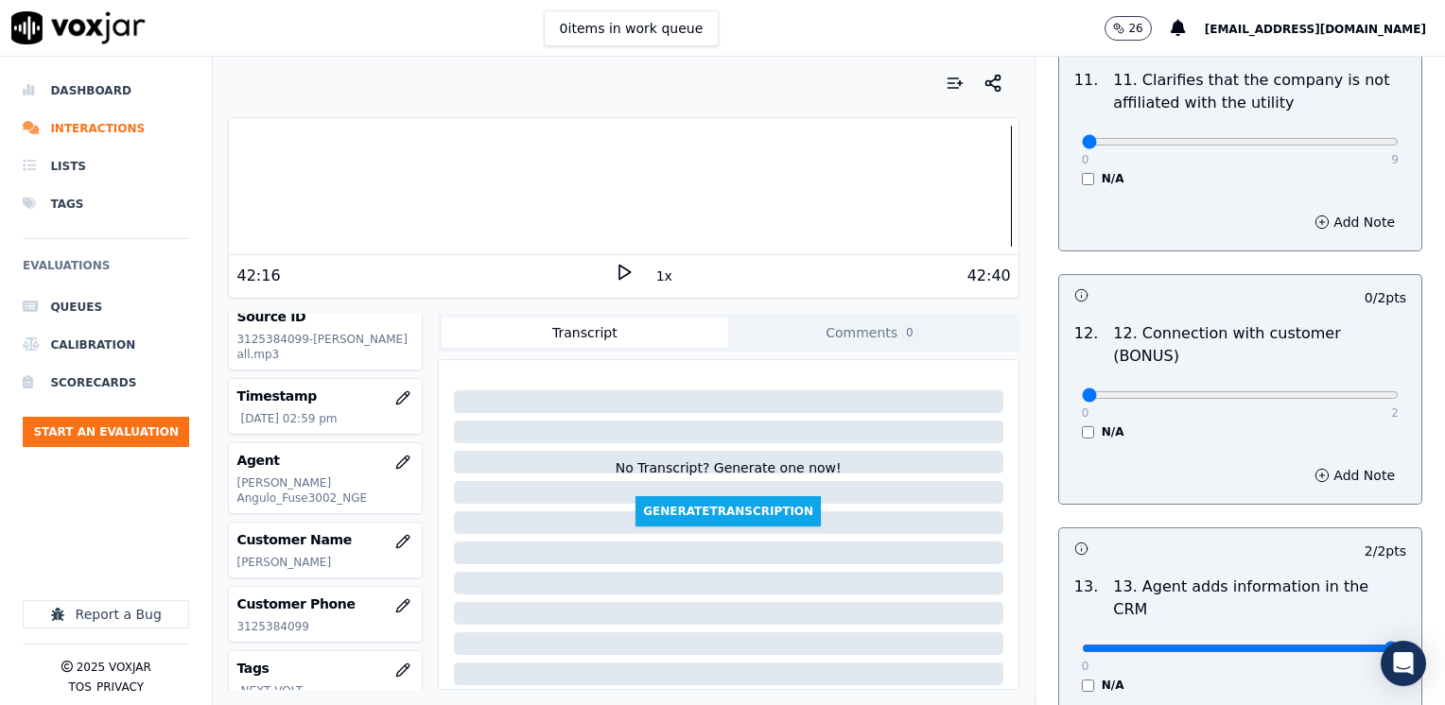
scroll to position [2892, 0]
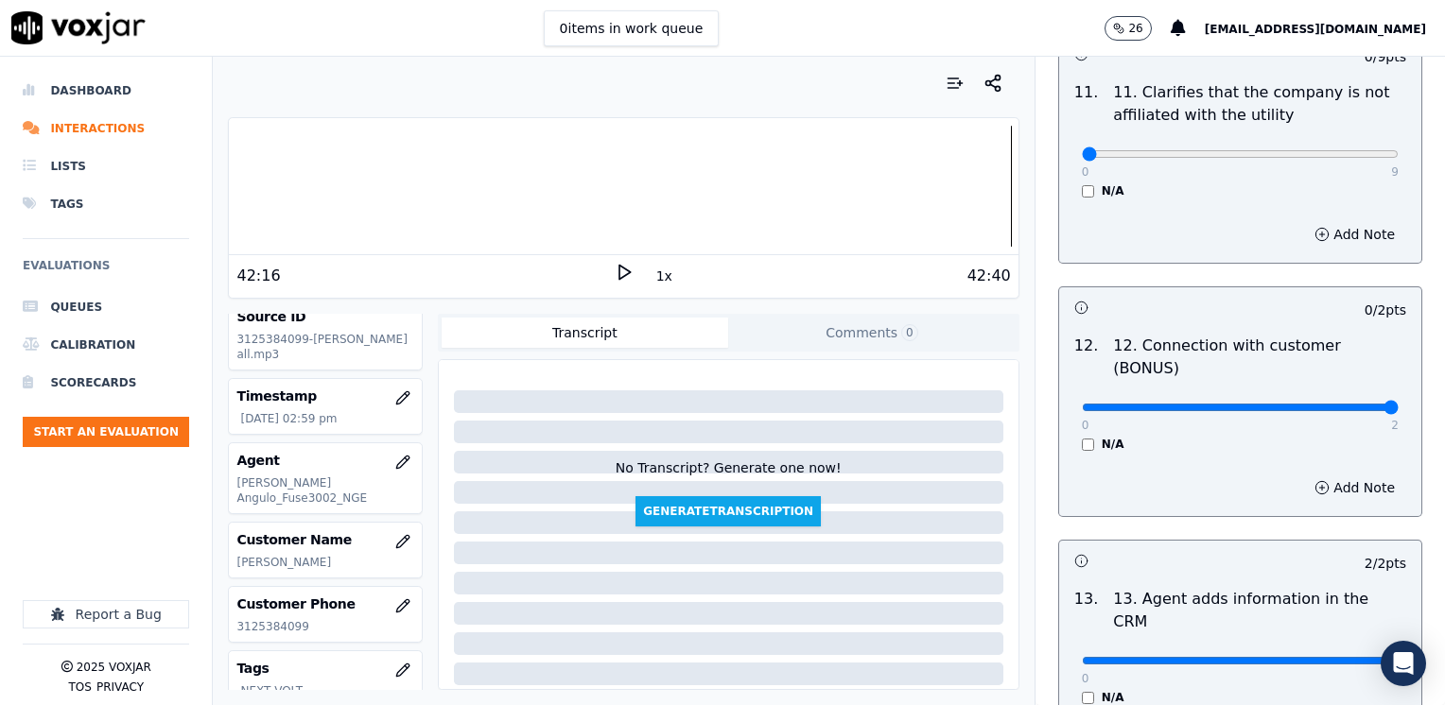
drag, startPoint x: 1067, startPoint y: 333, endPoint x: 1448, endPoint y: 368, distance: 382.6
type input "2"
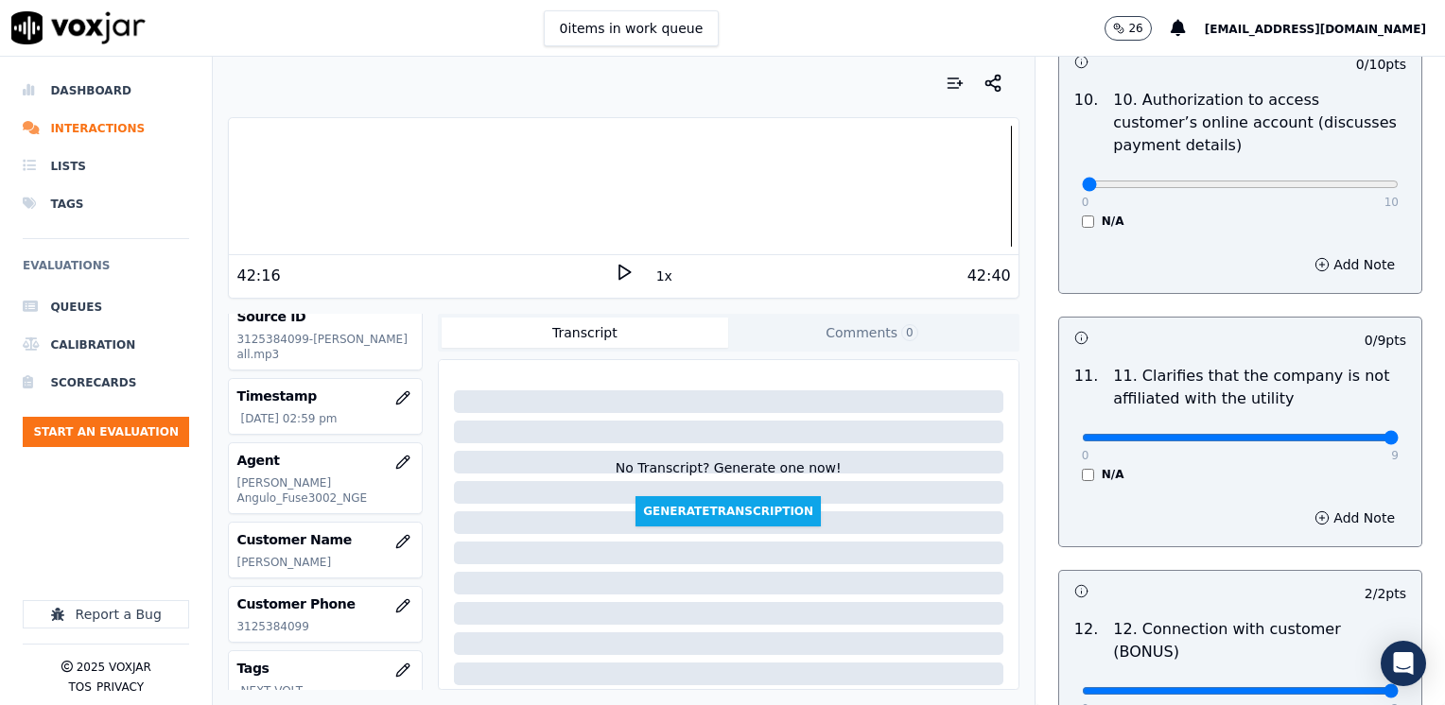
drag, startPoint x: 1067, startPoint y: 383, endPoint x: 1448, endPoint y: 407, distance: 381.8
type input "9"
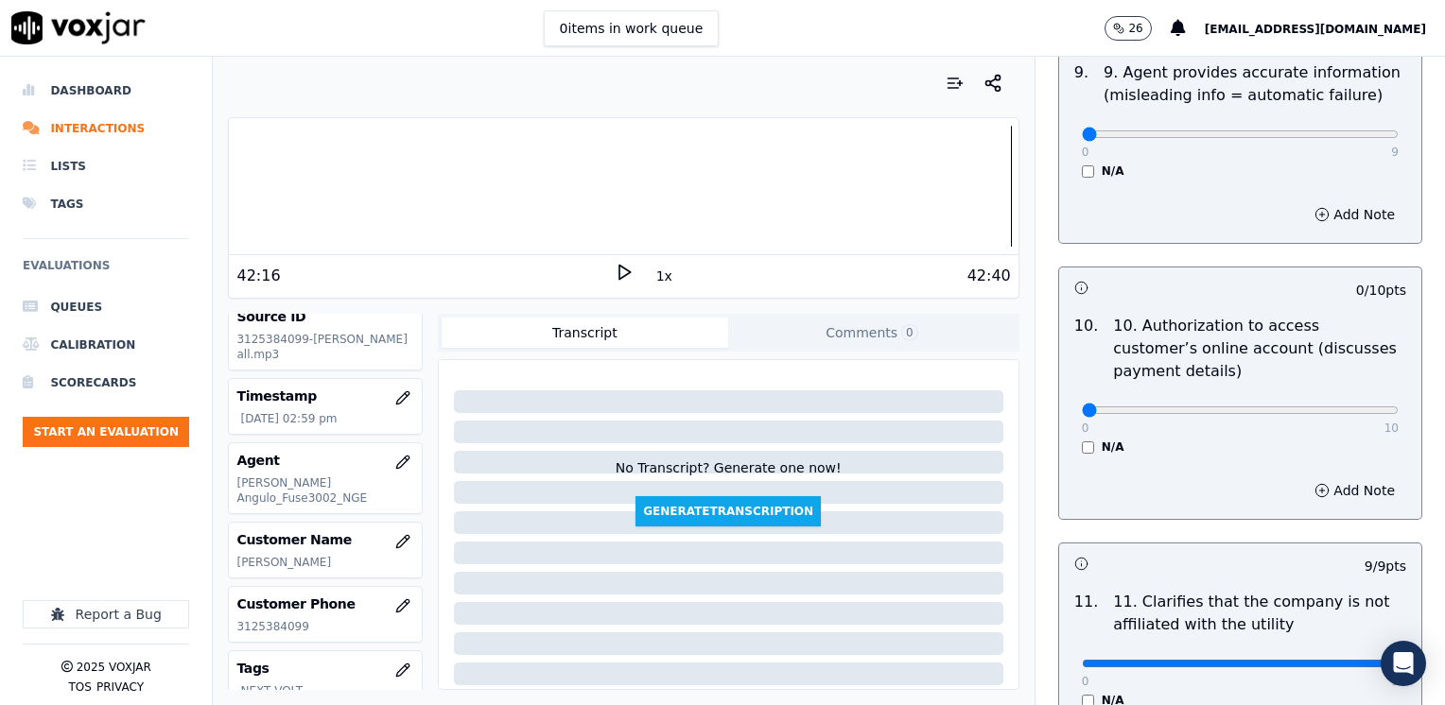
scroll to position [2325, 0]
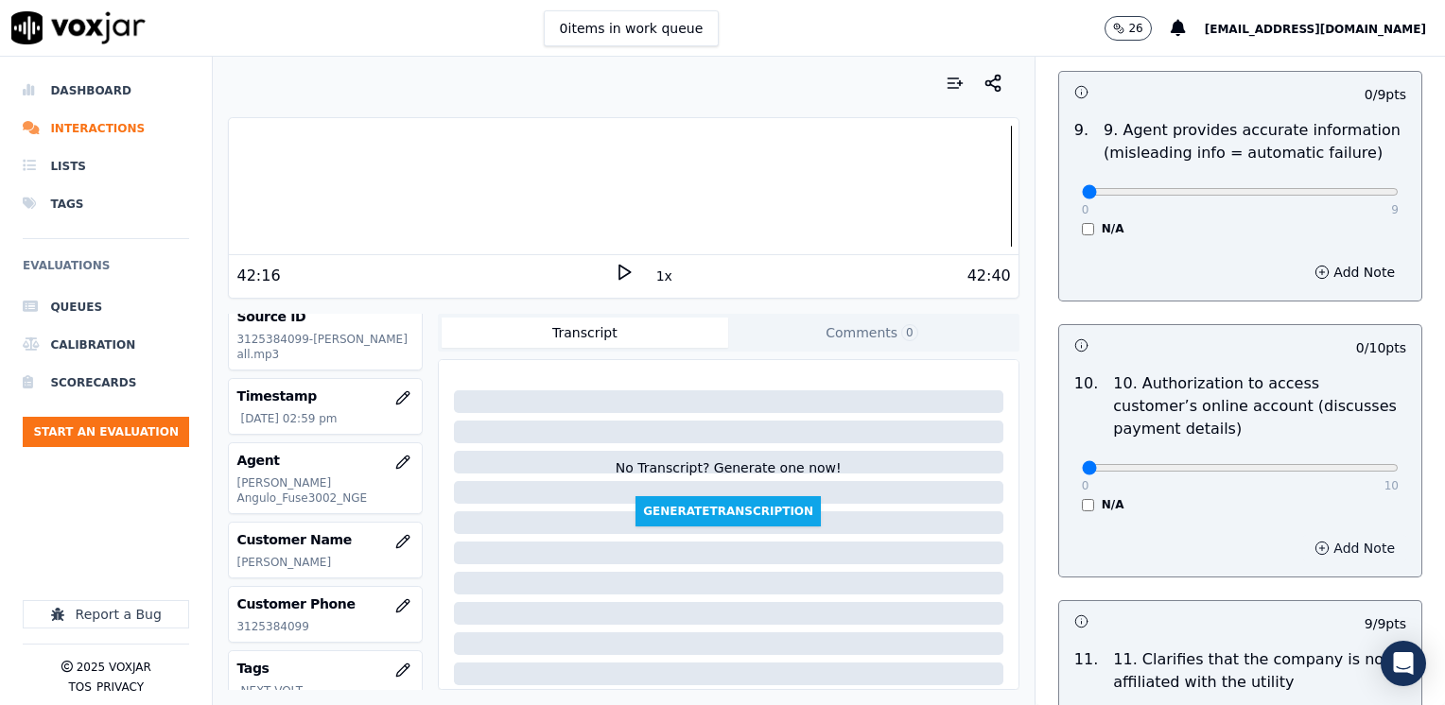
click at [1321, 535] on button "Add Note" at bounding box center [1354, 548] width 103 height 26
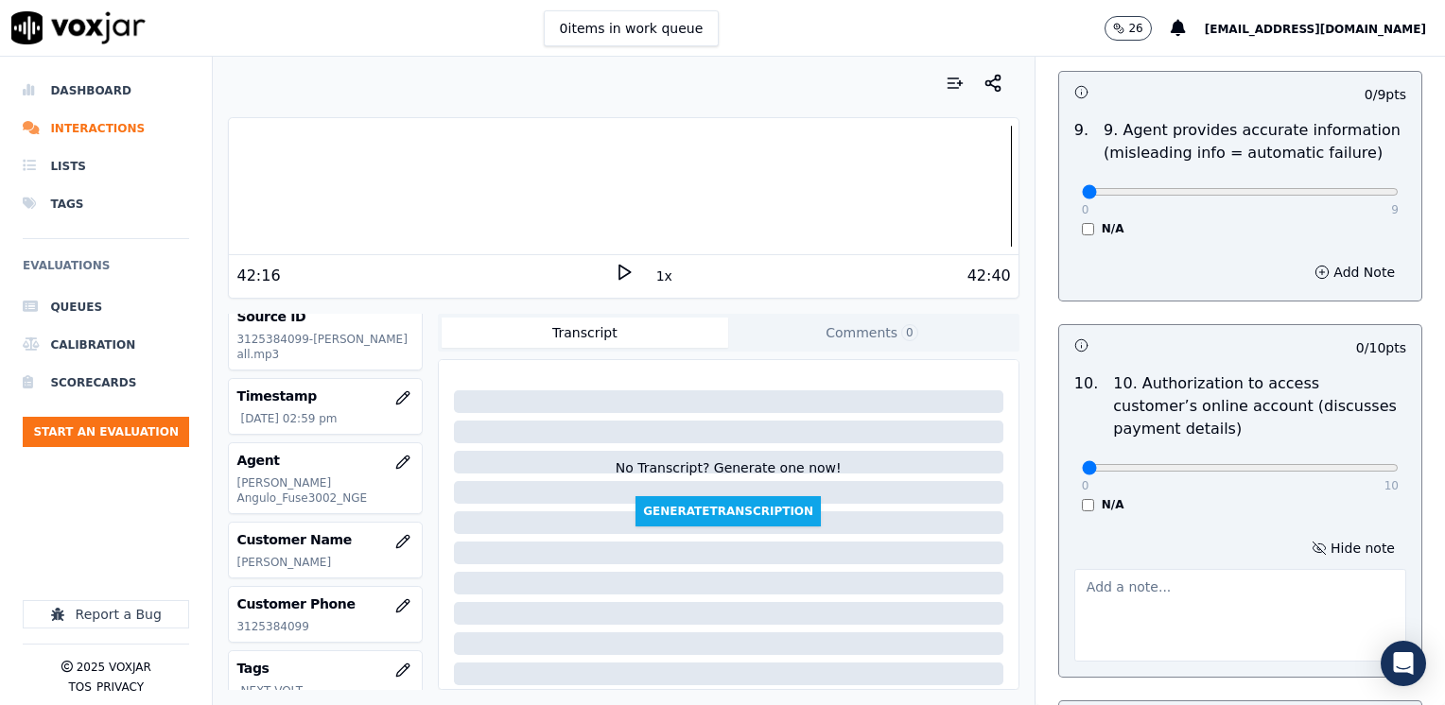
click at [1140, 569] on textarea at bounding box center [1240, 615] width 332 height 93
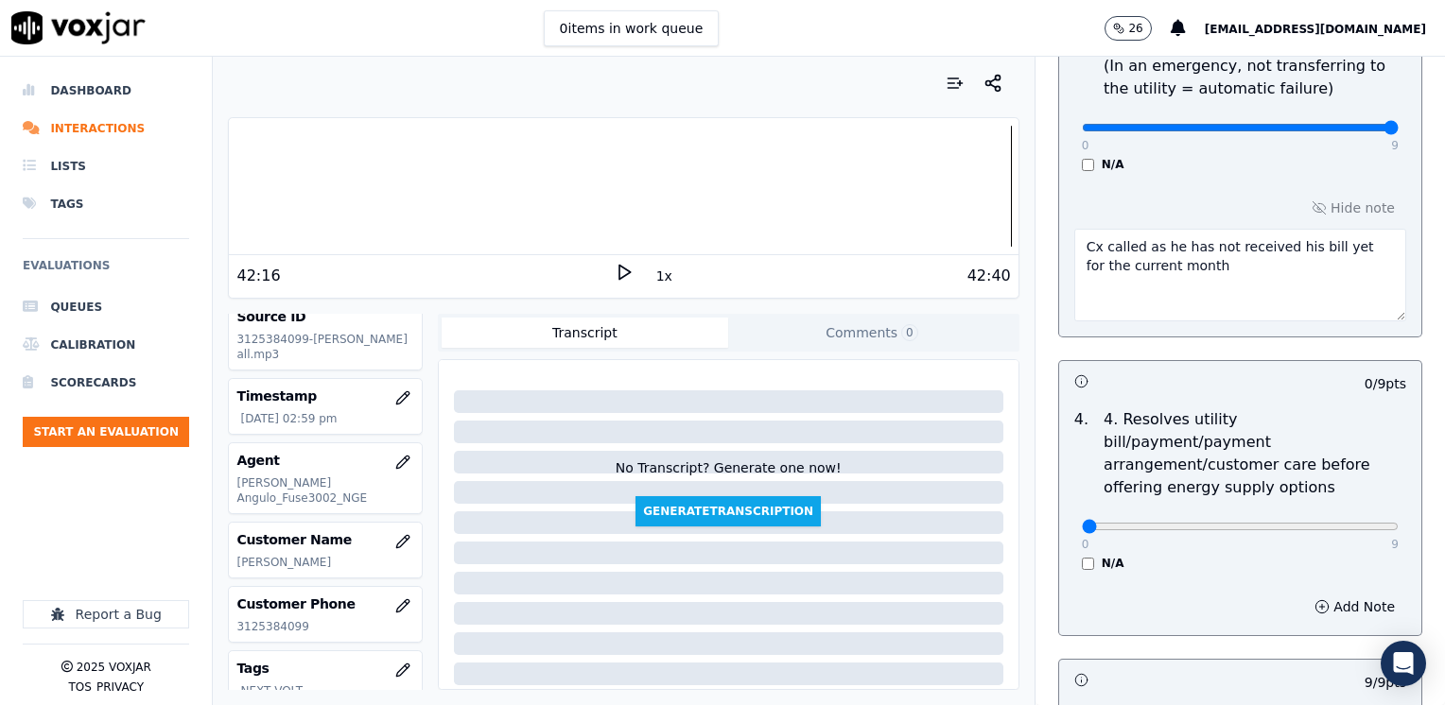
scroll to position [756, 0]
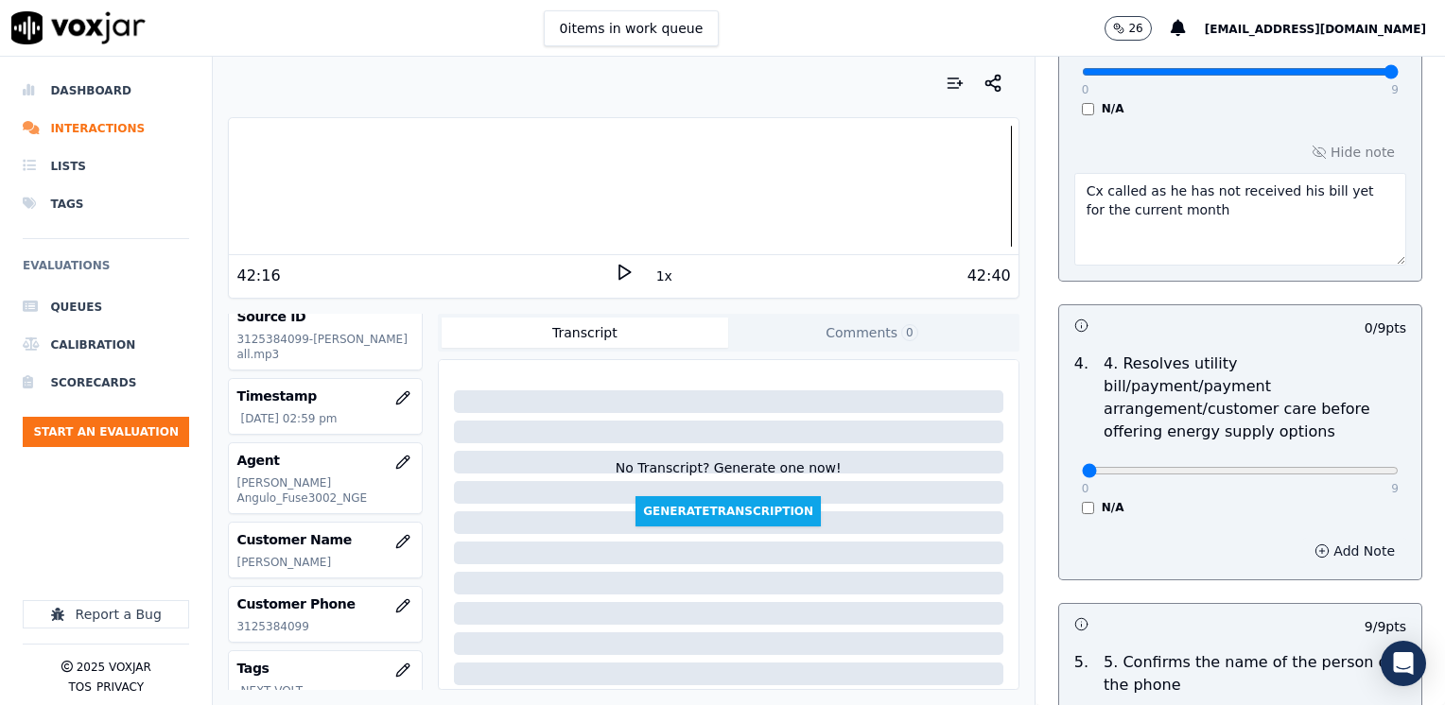
type textarea "Does not ask authorization to access cx online account"
click at [1338, 538] on button "Add Note" at bounding box center [1354, 551] width 103 height 26
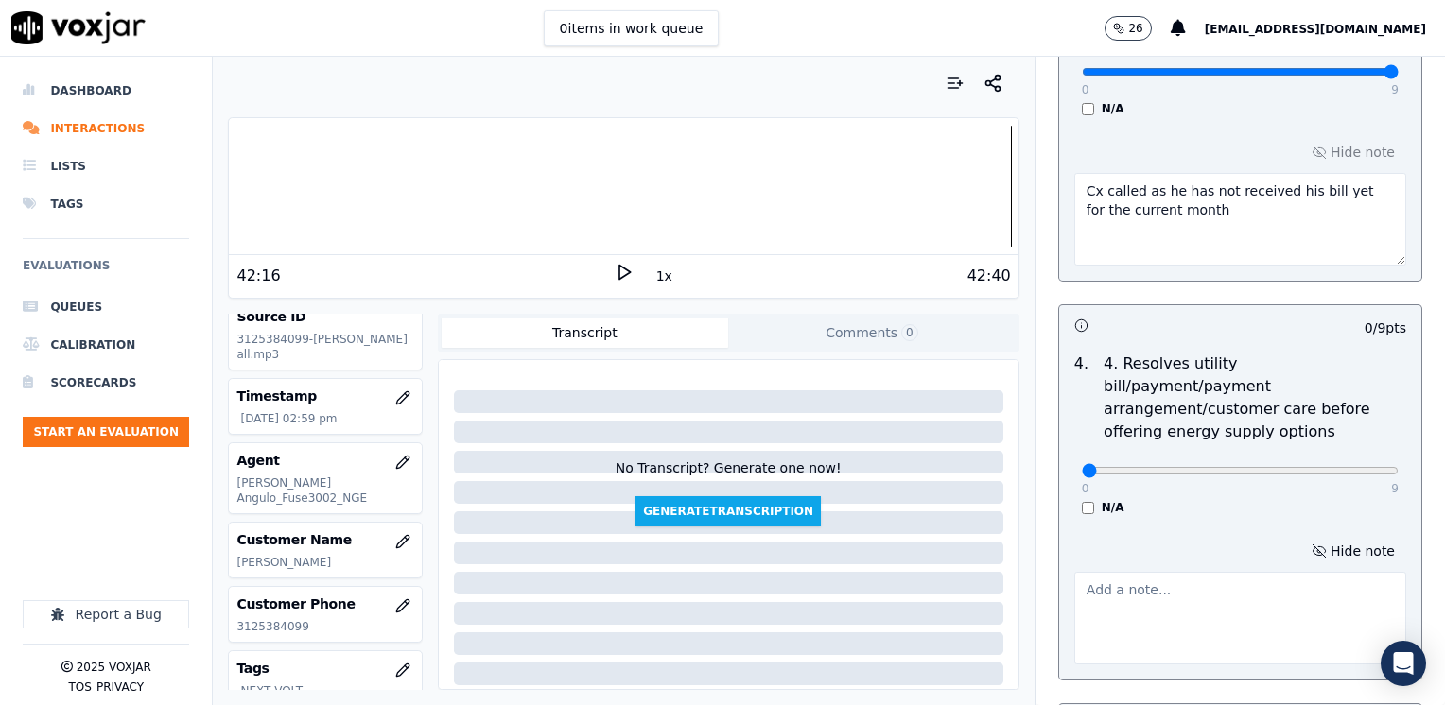
click at [1283, 218] on textarea "Cx called as he has not received his bill yet for the current month" at bounding box center [1240, 219] width 332 height 93
type textarea "Cx called as he has not received his bill yet for the current month Cx has a ba…"
click at [1317, 538] on button "Hide note" at bounding box center [1353, 551] width 106 height 26
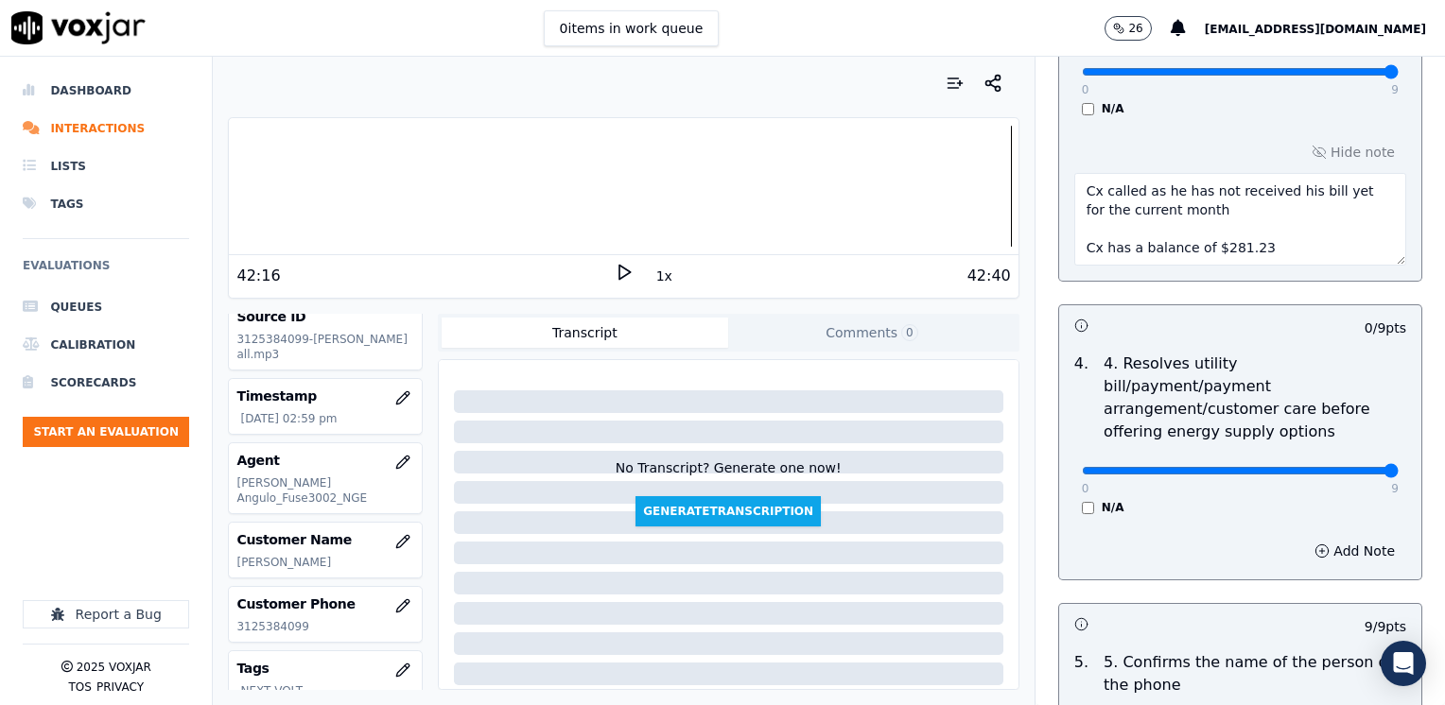
type input "9"
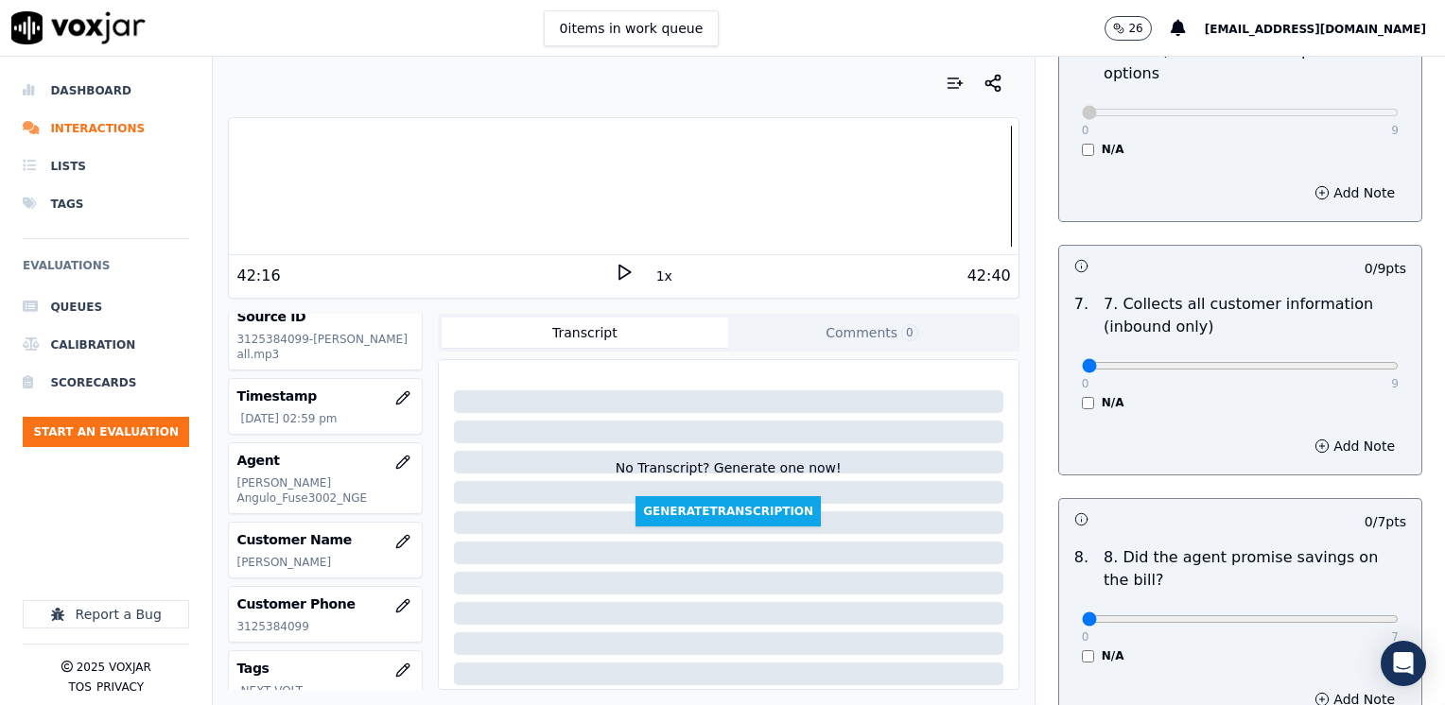
scroll to position [1702, 0]
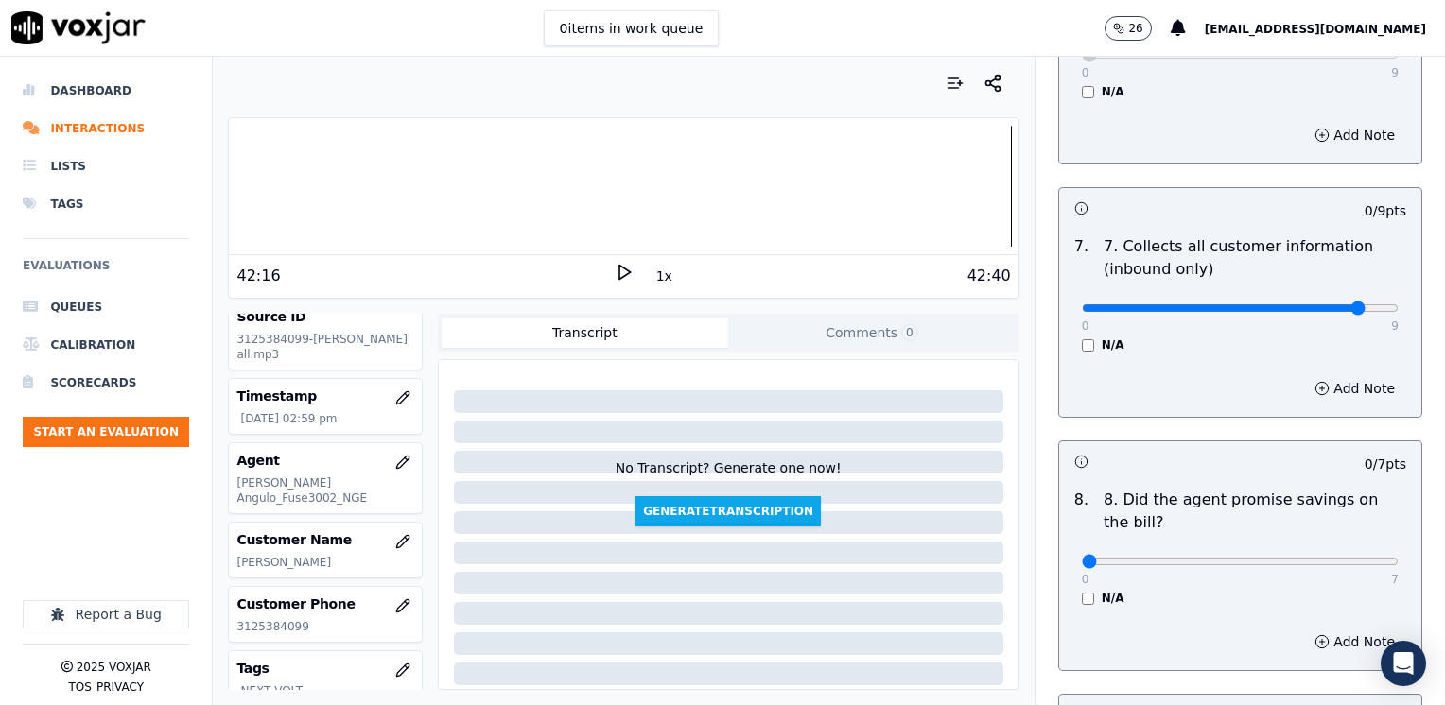
type input "8"
drag, startPoint x: 1072, startPoint y: 514, endPoint x: 1403, endPoint y: 500, distance: 331.2
type input "7"
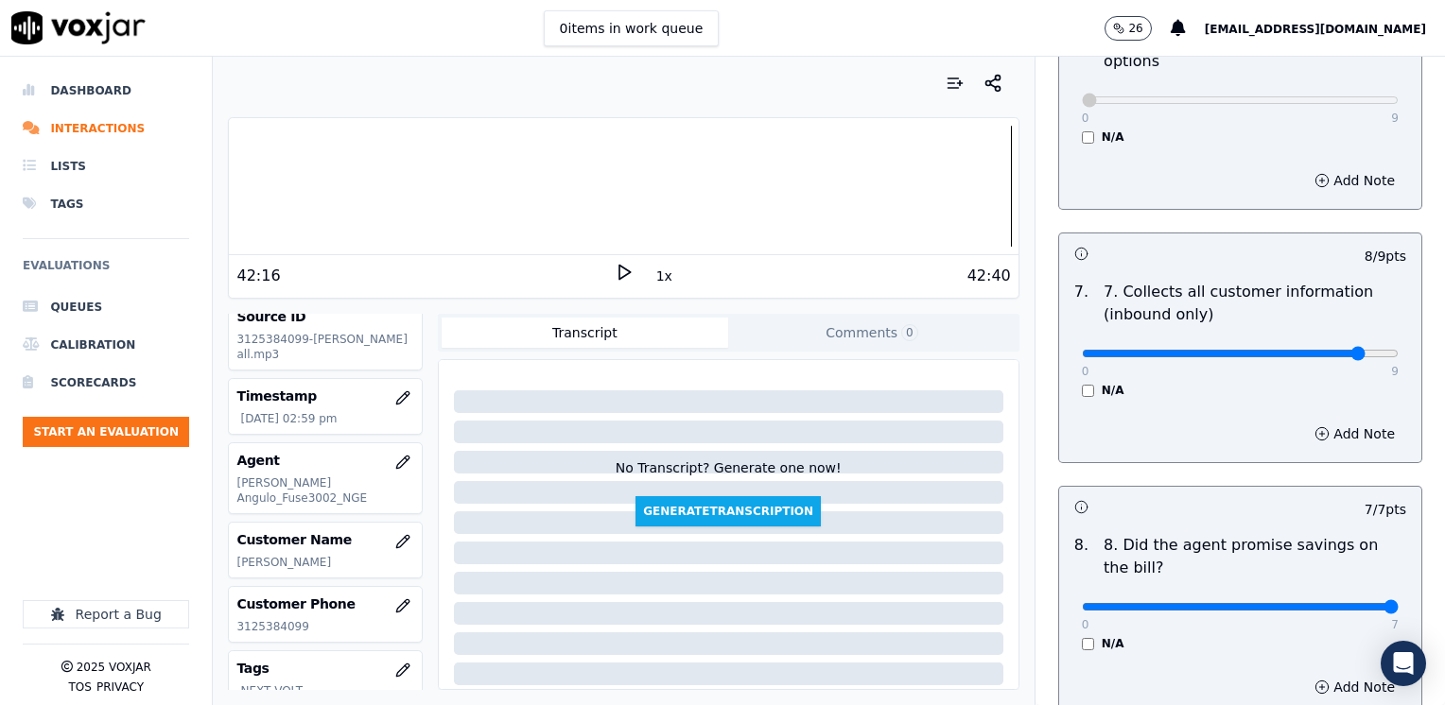
scroll to position [1573, 0]
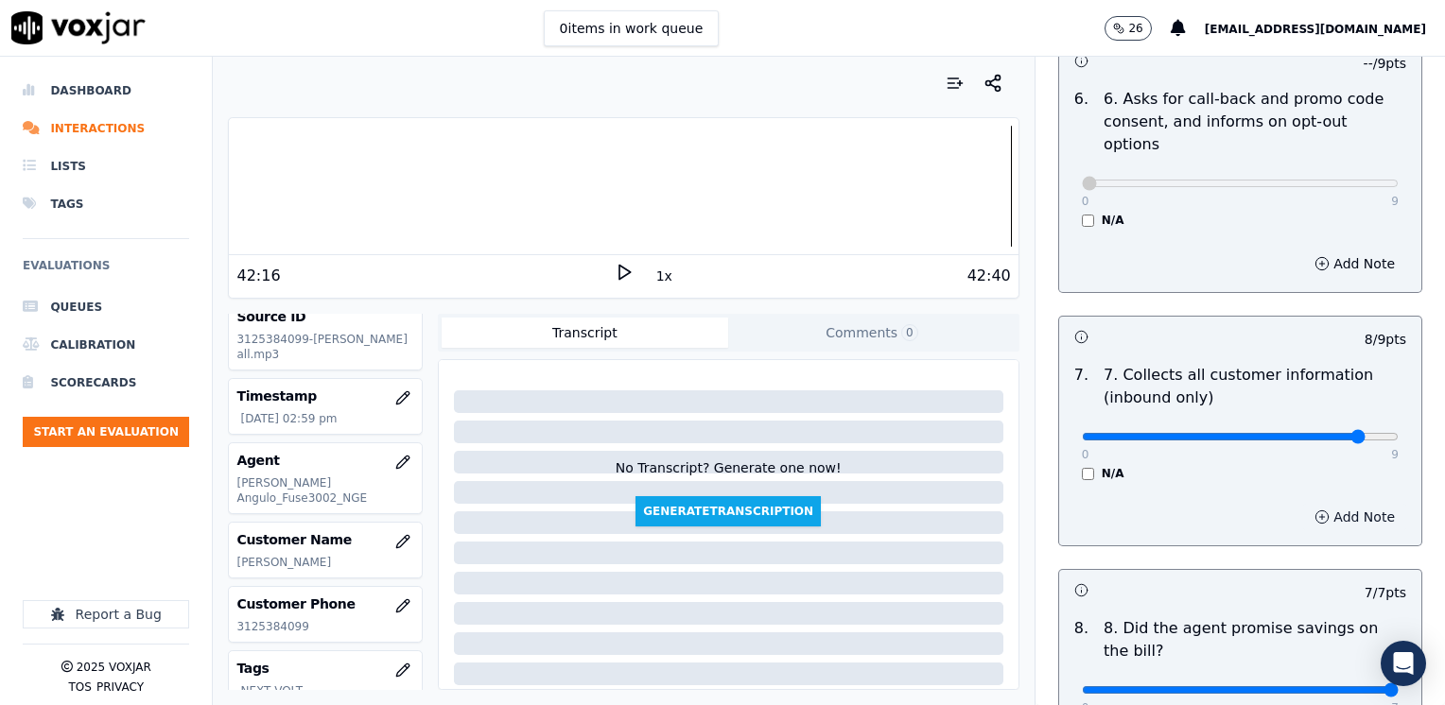
click at [1329, 504] on button "Add Note" at bounding box center [1354, 517] width 103 height 26
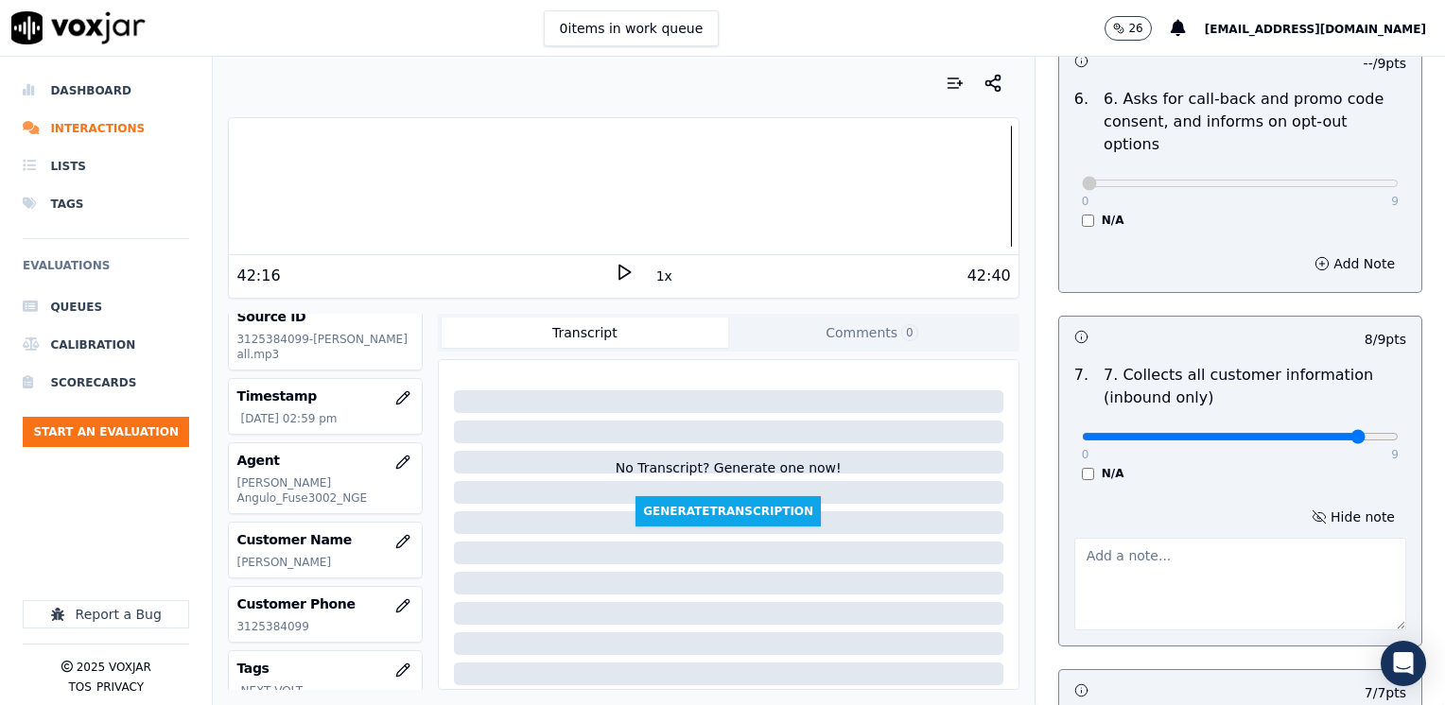
click at [1182, 548] on textarea at bounding box center [1240, 584] width 332 height 93
type textarea "C"
type textarea "Make sure to confirm full service address, the name as it appears on the bill b…"
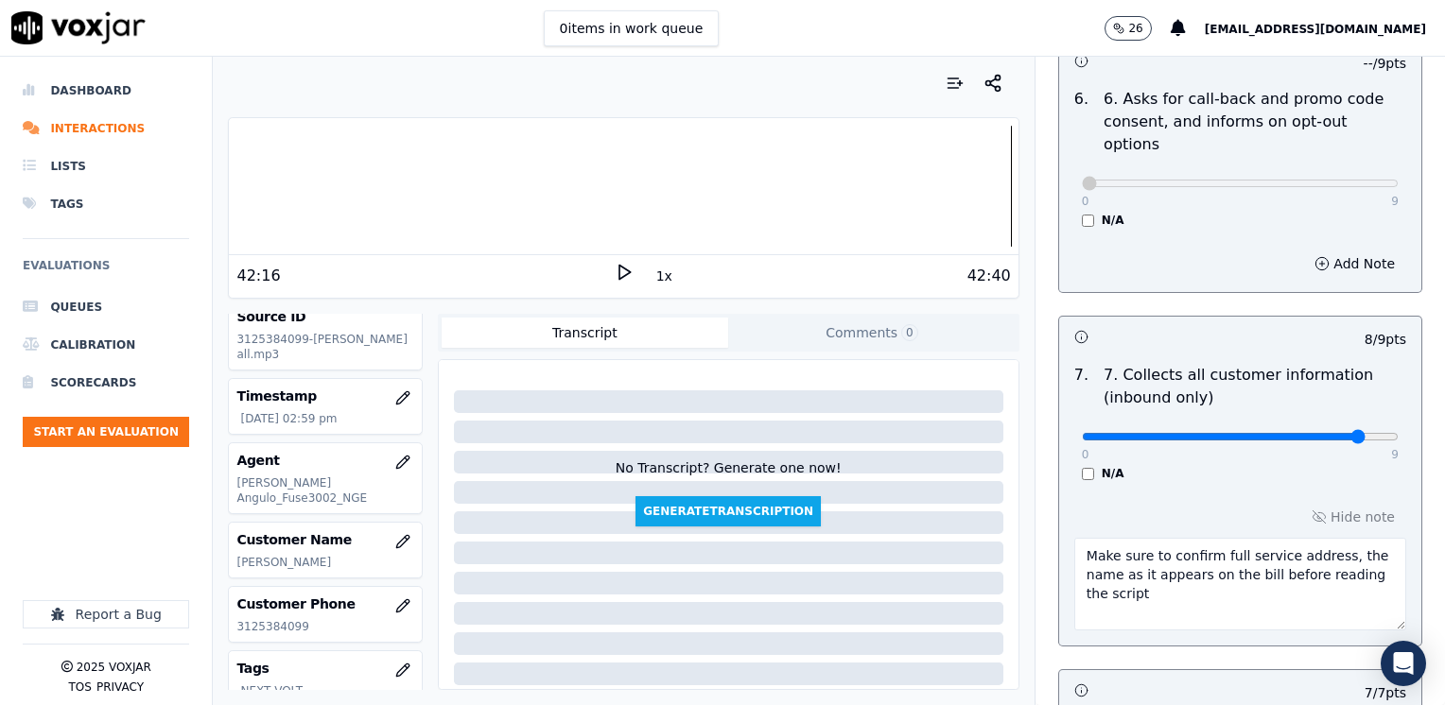
click at [1215, 538] on textarea "Make sure to confirm full service address, the name as it appears on the bill b…" at bounding box center [1240, 584] width 332 height 93
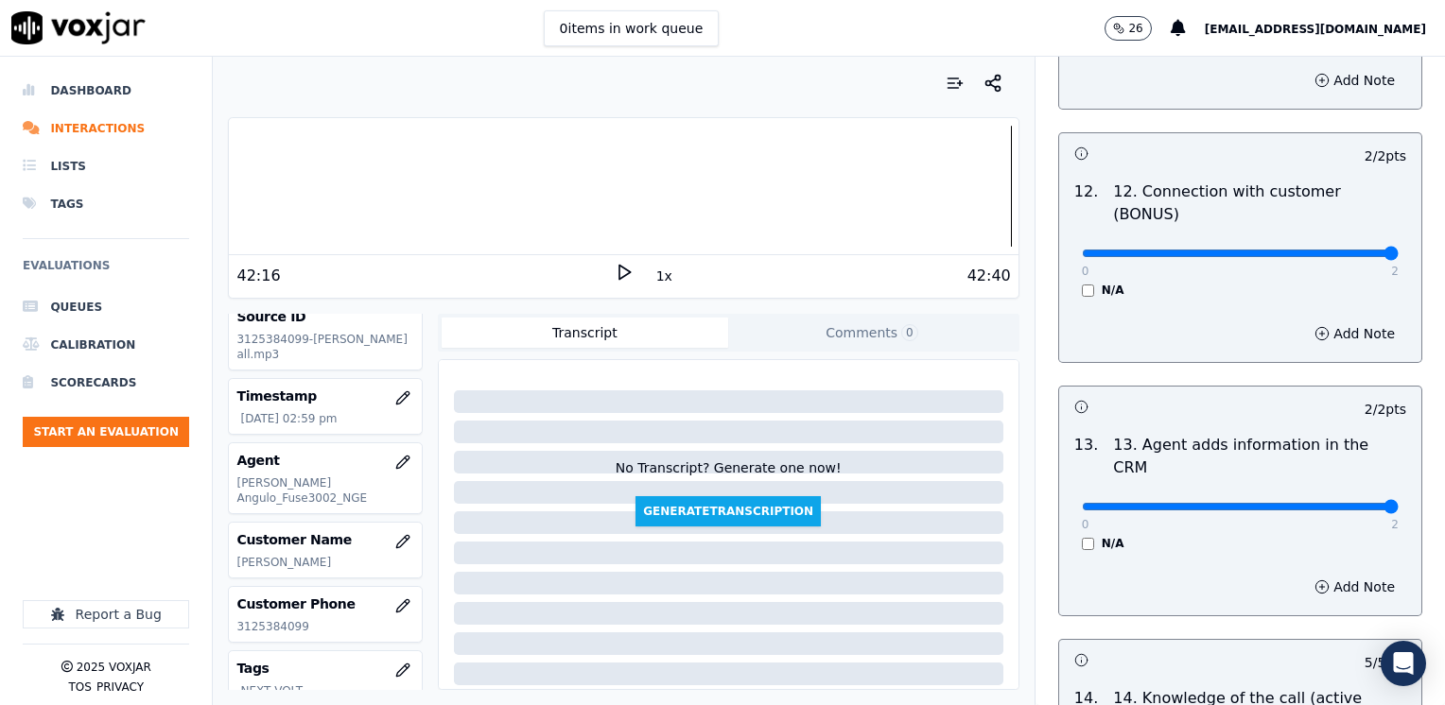
scroll to position [3464, 0]
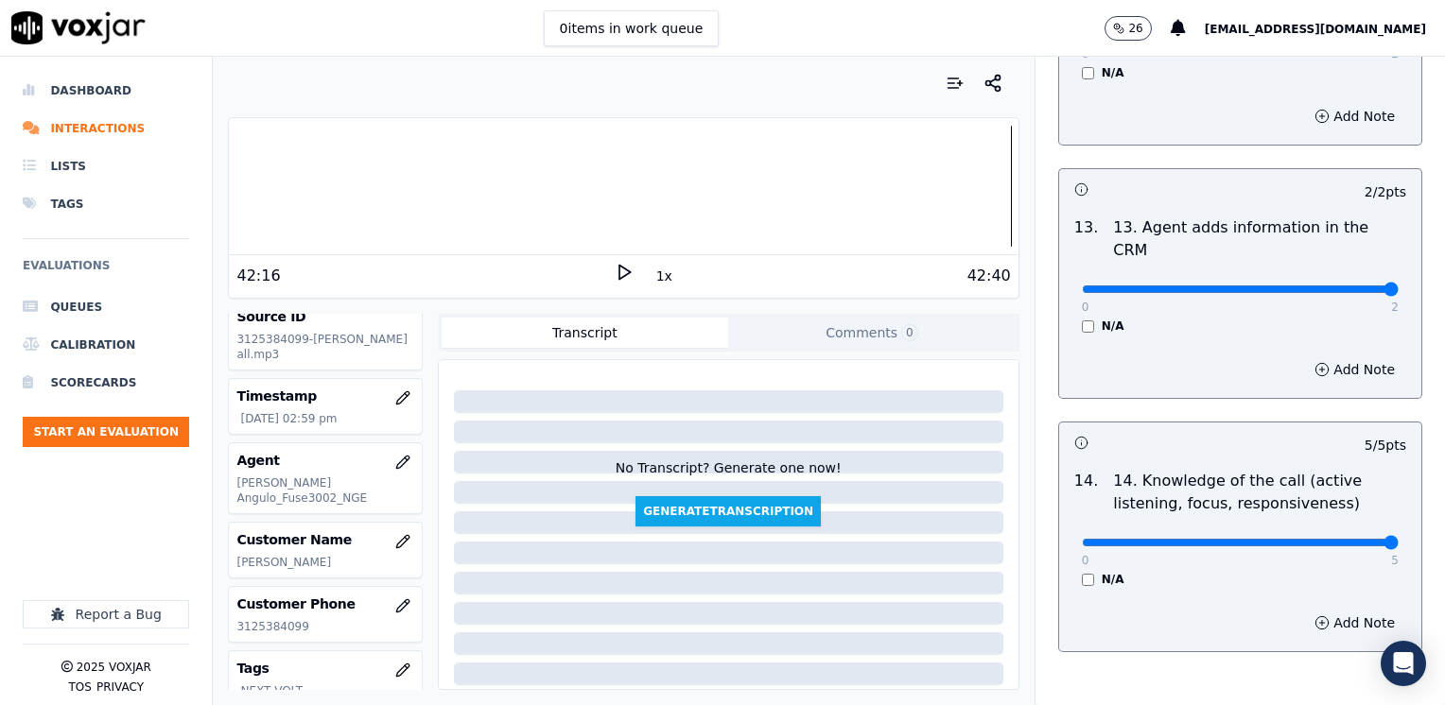
type input "4"
click at [1340, 610] on button "Add Note" at bounding box center [1354, 623] width 103 height 26
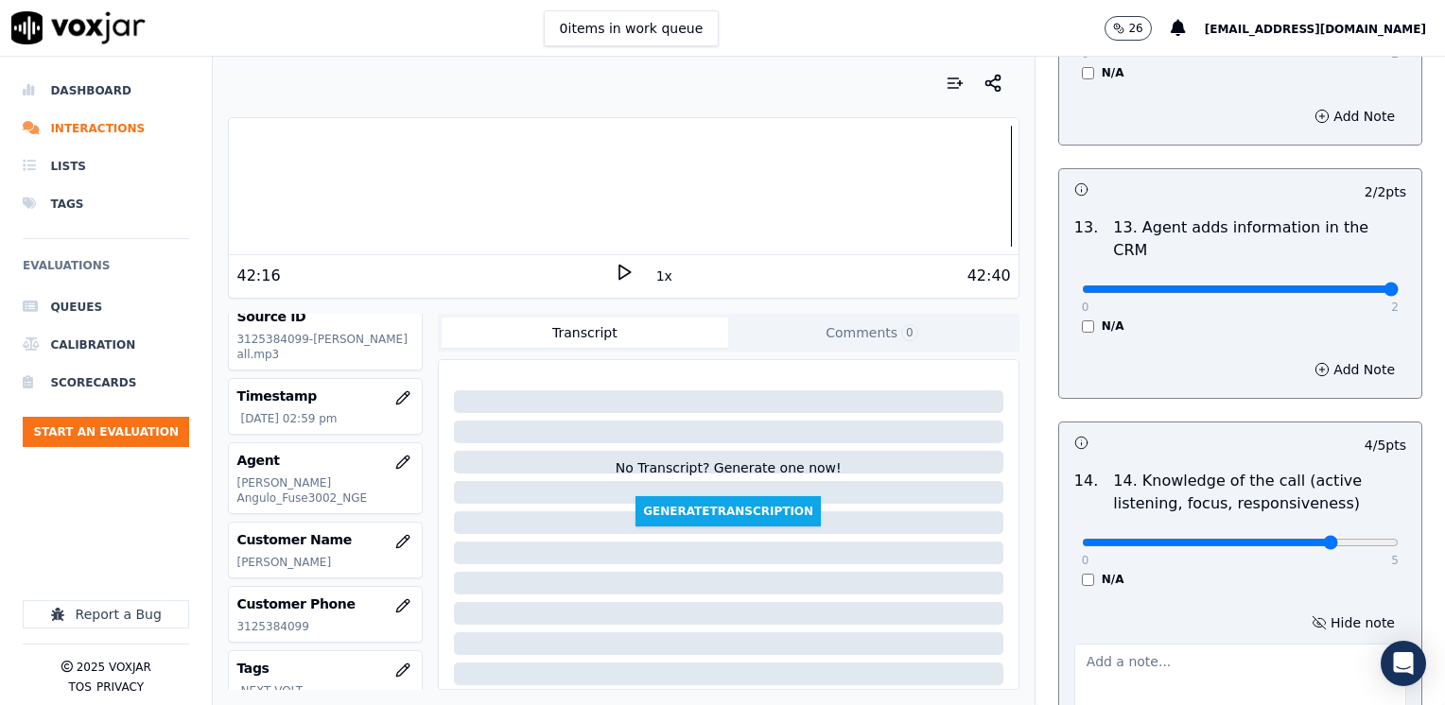
click at [1232, 644] on textarea at bounding box center [1240, 690] width 332 height 93
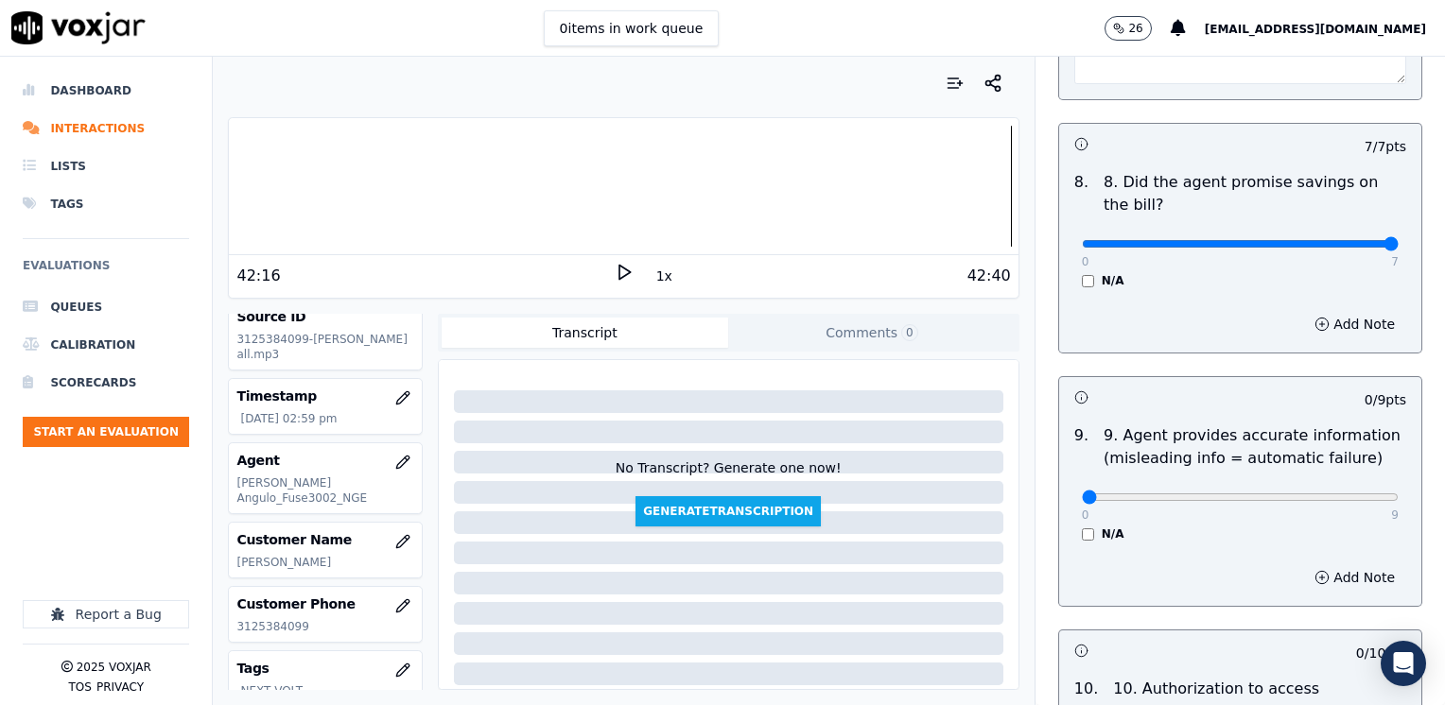
scroll to position [2141, 0]
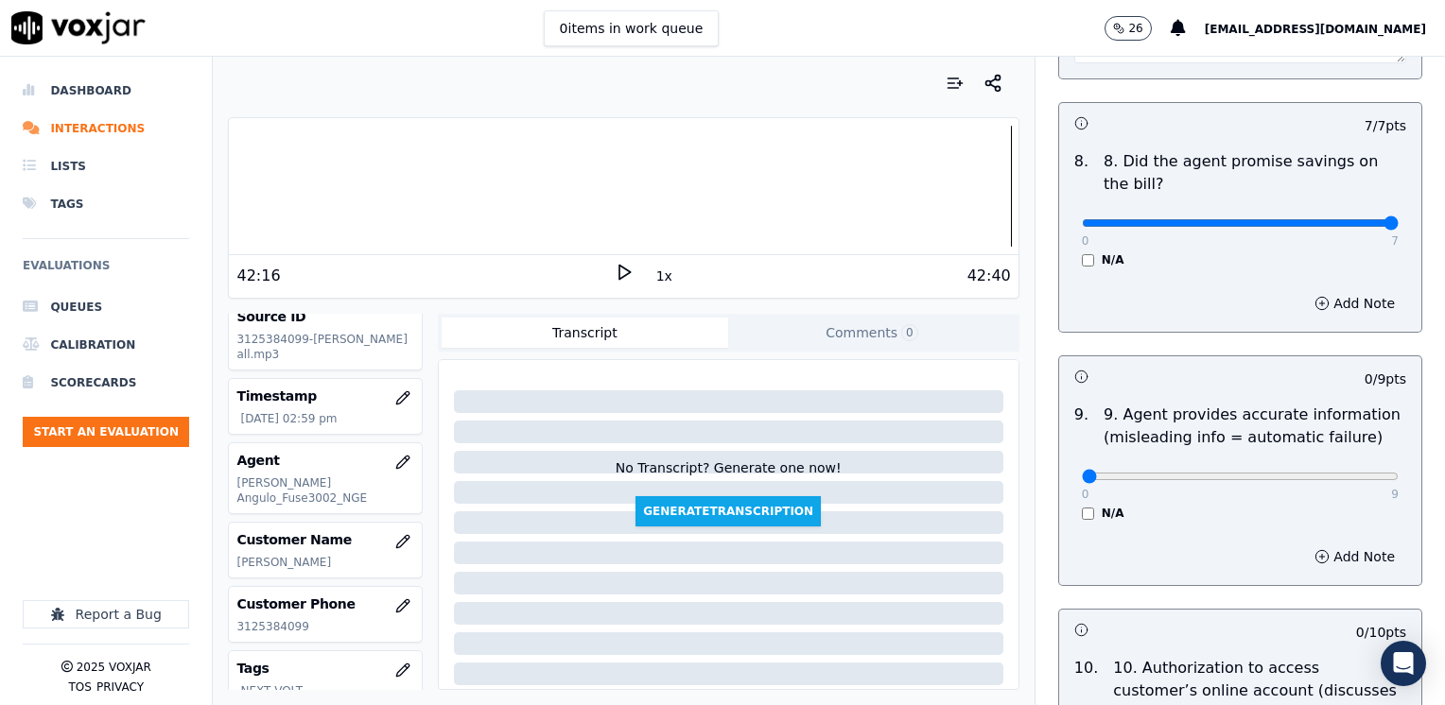
type textarea "Agent says one of the reasons why cx has not received the bill is because he ha…"
drag, startPoint x: 1070, startPoint y: 432, endPoint x: 1448, endPoint y: 406, distance: 378.2
type input "9"
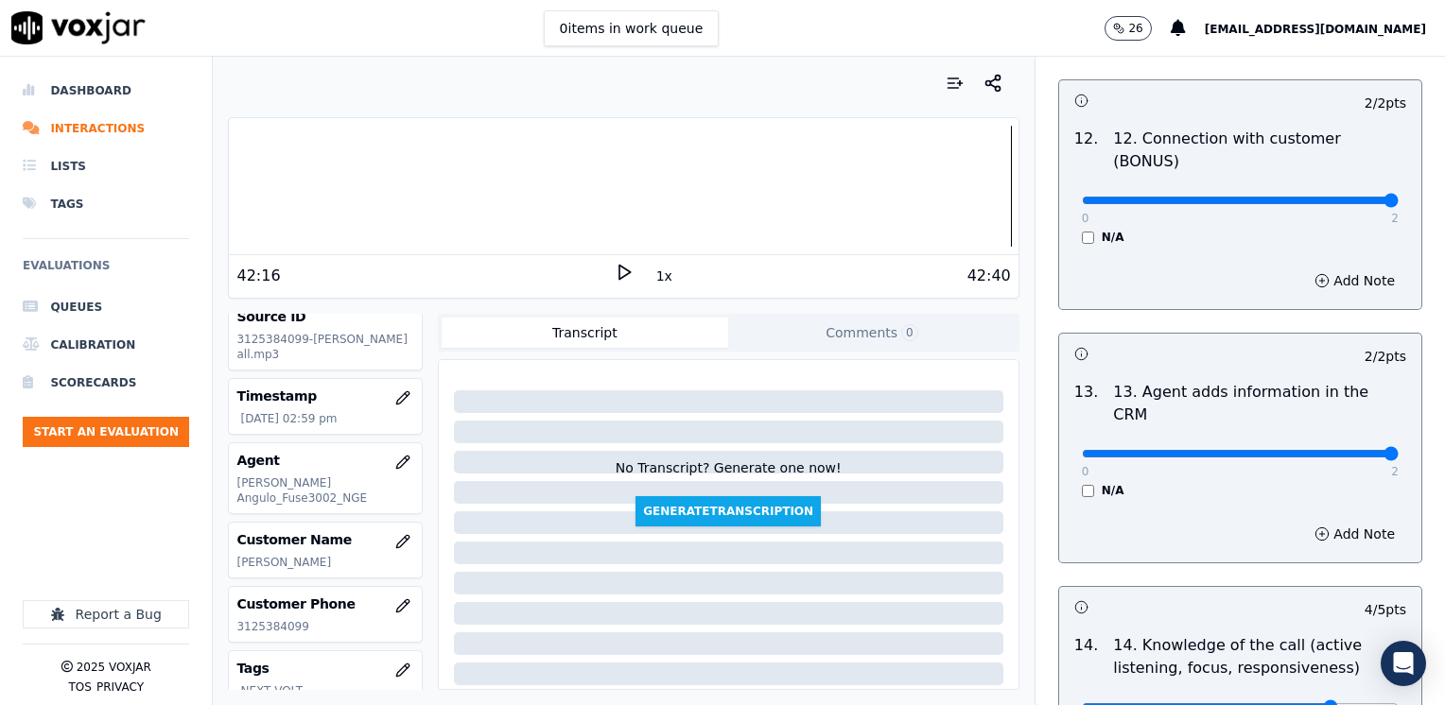
scroll to position [3570, 0]
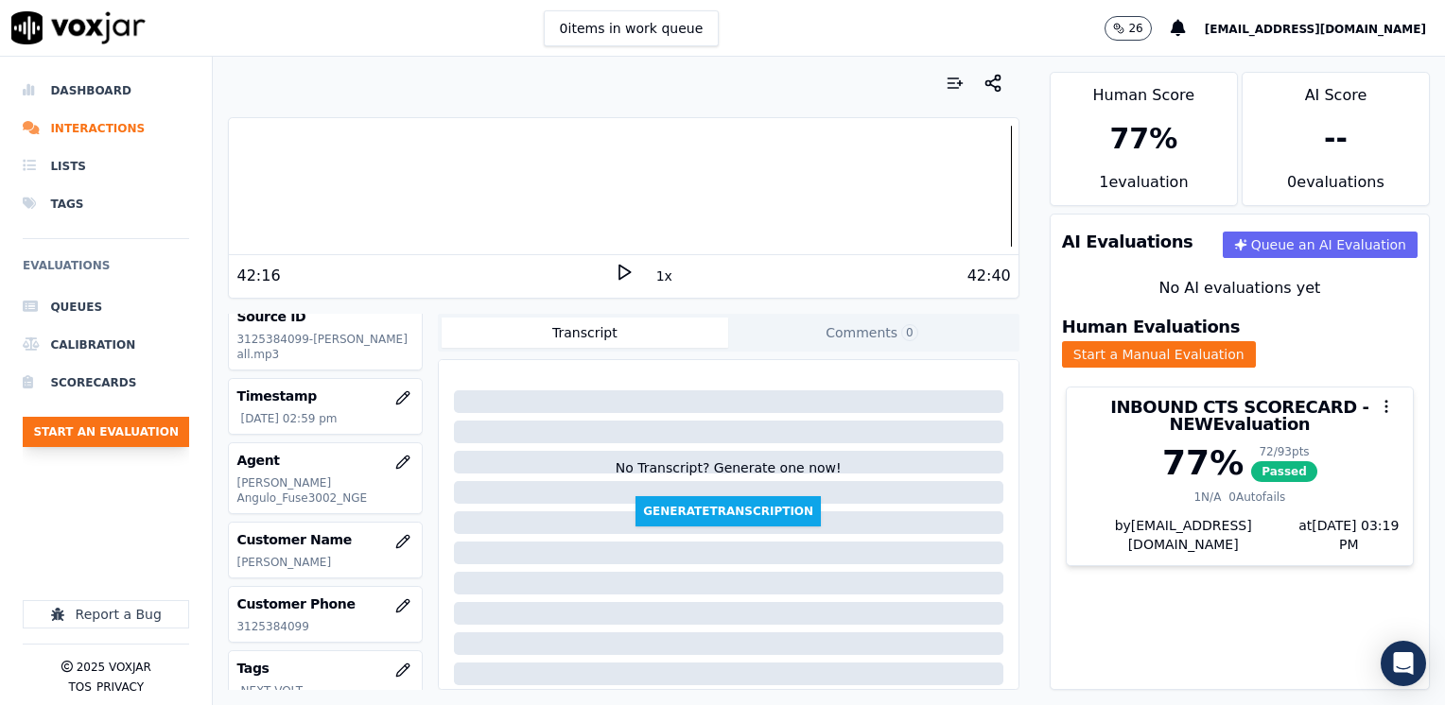
click at [132, 429] on button "Start an Evaluation" at bounding box center [106, 432] width 166 height 30
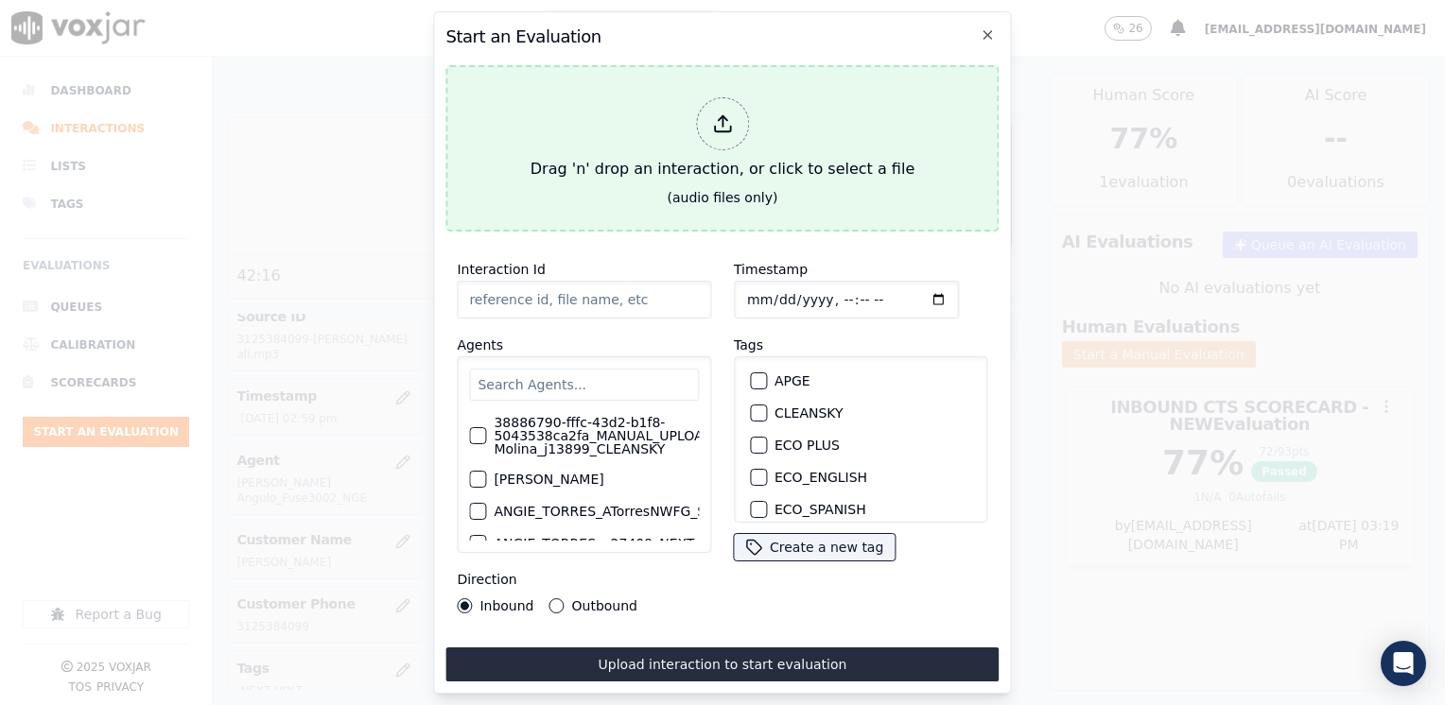
click at [708, 108] on div at bounding box center [722, 123] width 53 height 53
type input "20250826-113007_7084910817-[PERSON_NAME] all.mp3"
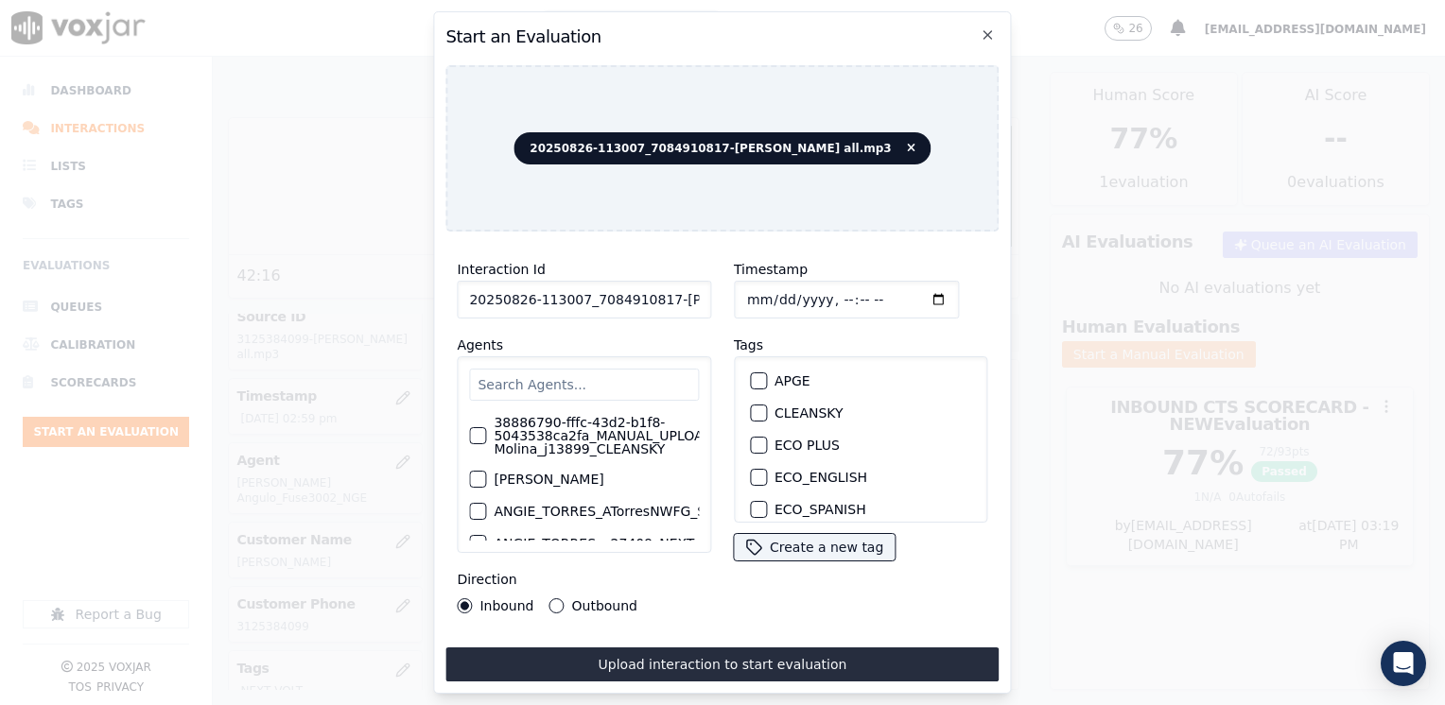
click at [556, 385] on input "text" at bounding box center [584, 385] width 230 height 32
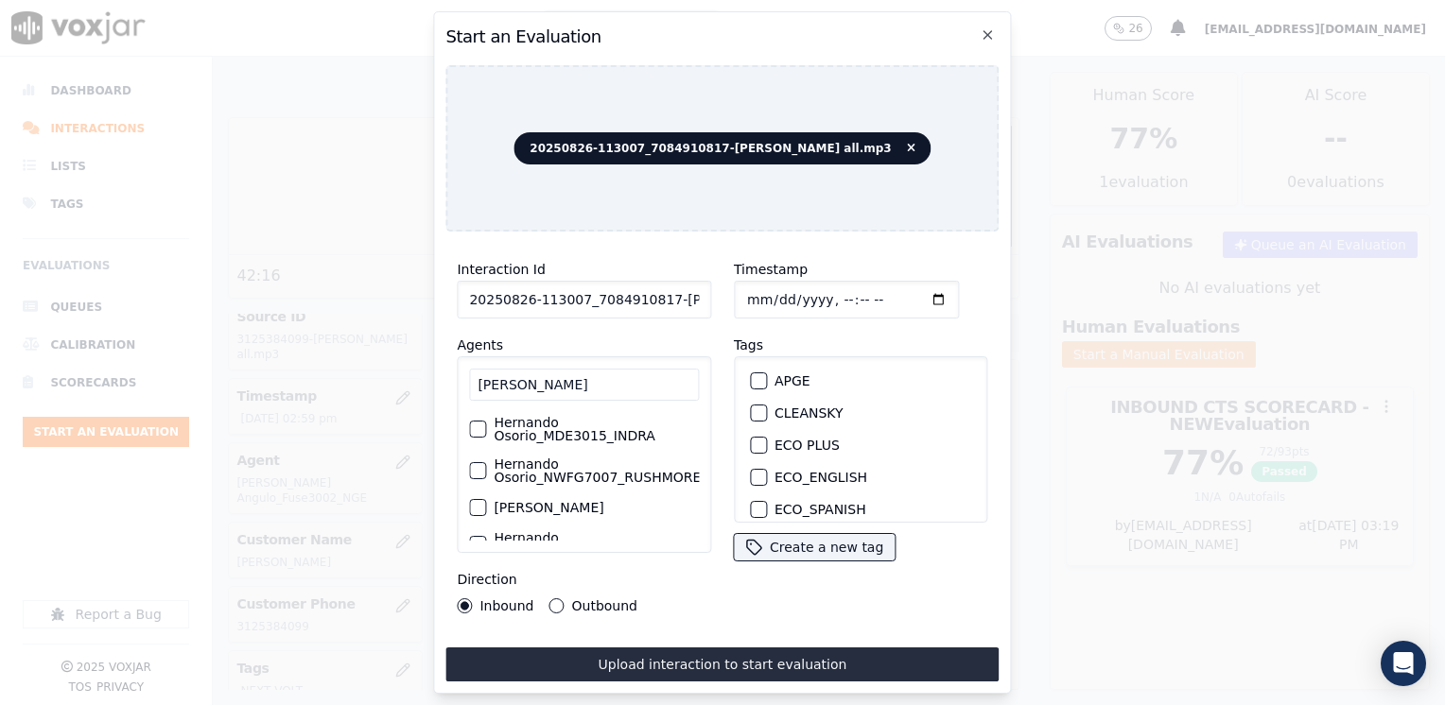
scroll to position [0, 0]
type input "[PERSON_NAME]"
click at [529, 429] on label "Hernando Osorio_Fuse3032_NGE" at bounding box center [596, 429] width 205 height 26
click at [486, 429] on button "Hernando Osorio_Fuse3032_NGE" at bounding box center [477, 429] width 17 height 17
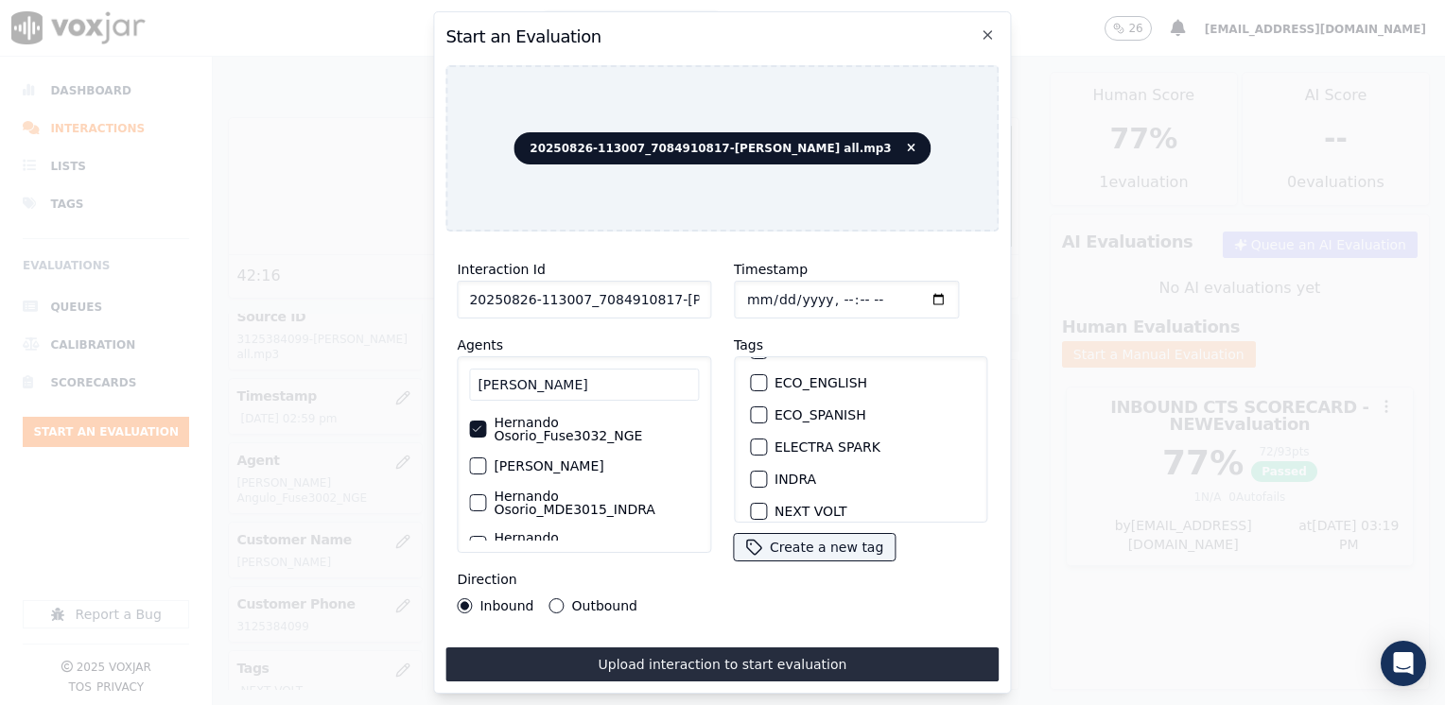
scroll to position [189, 0]
click at [751, 410] on div "button" at bounding box center [757, 416] width 13 height 13
click at [911, 289] on input "Timestamp" at bounding box center [846, 300] width 225 height 38
type input "[DATE]T15:19"
click at [538, 372] on input "[PERSON_NAME]" at bounding box center [584, 385] width 230 height 32
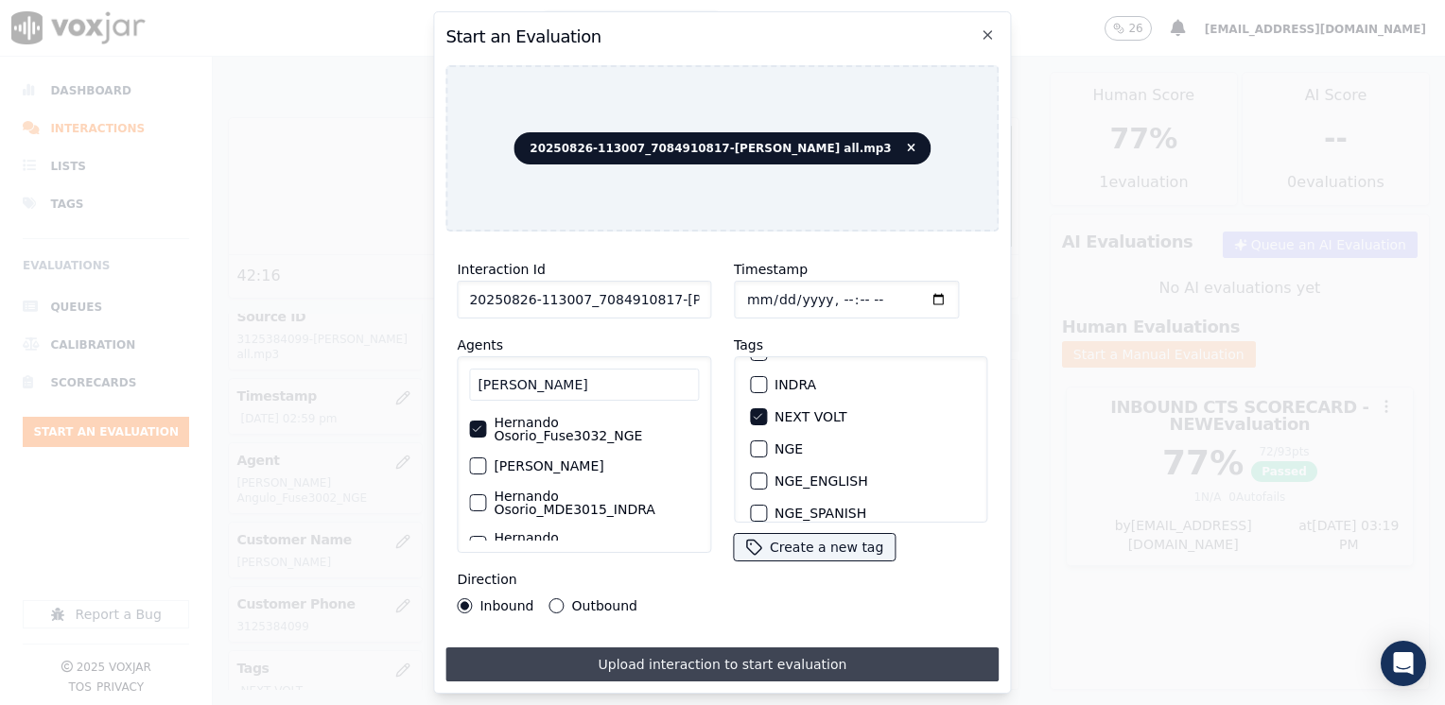
click at [669, 654] on button "Upload interaction to start evaluation" at bounding box center [721, 665] width 553 height 34
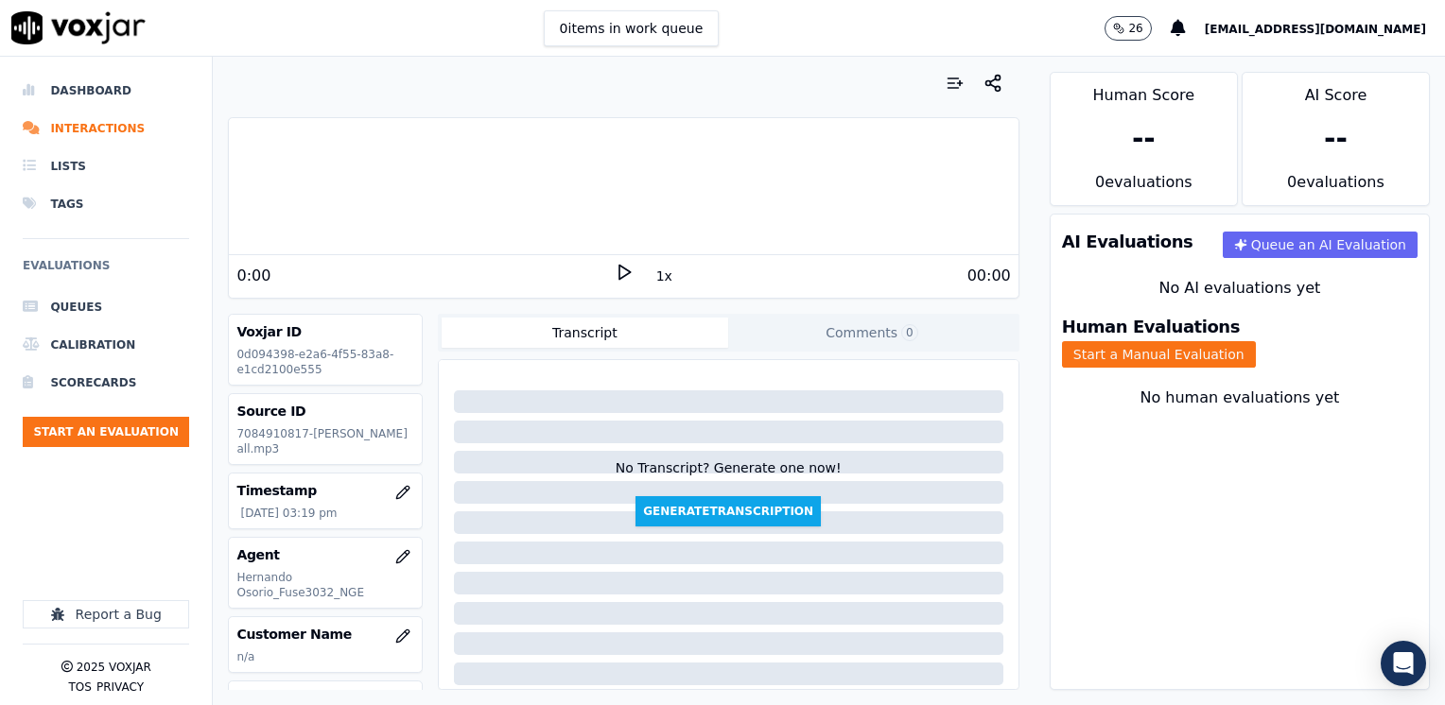
click at [619, 274] on polygon at bounding box center [624, 273] width 11 height 14
click at [616, 274] on icon at bounding box center [624, 272] width 19 height 19
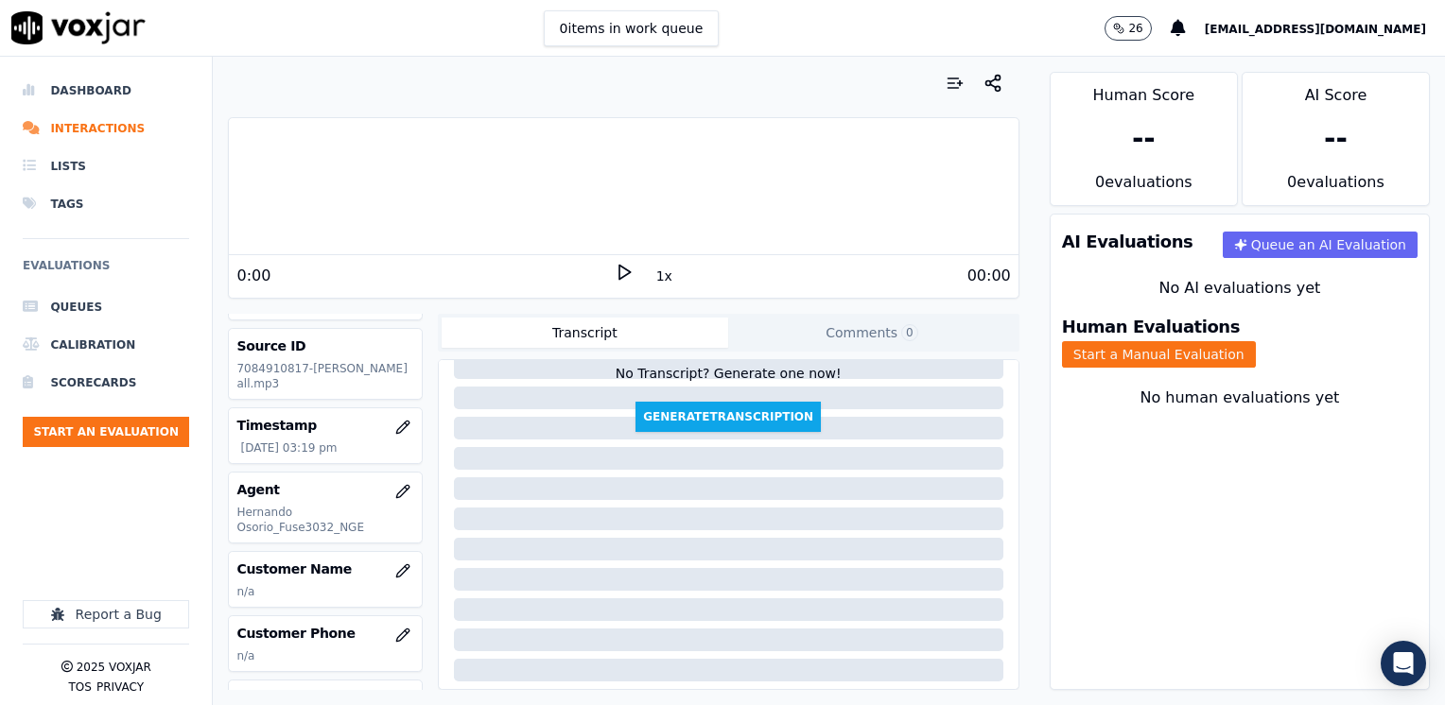
scroll to position [95, 0]
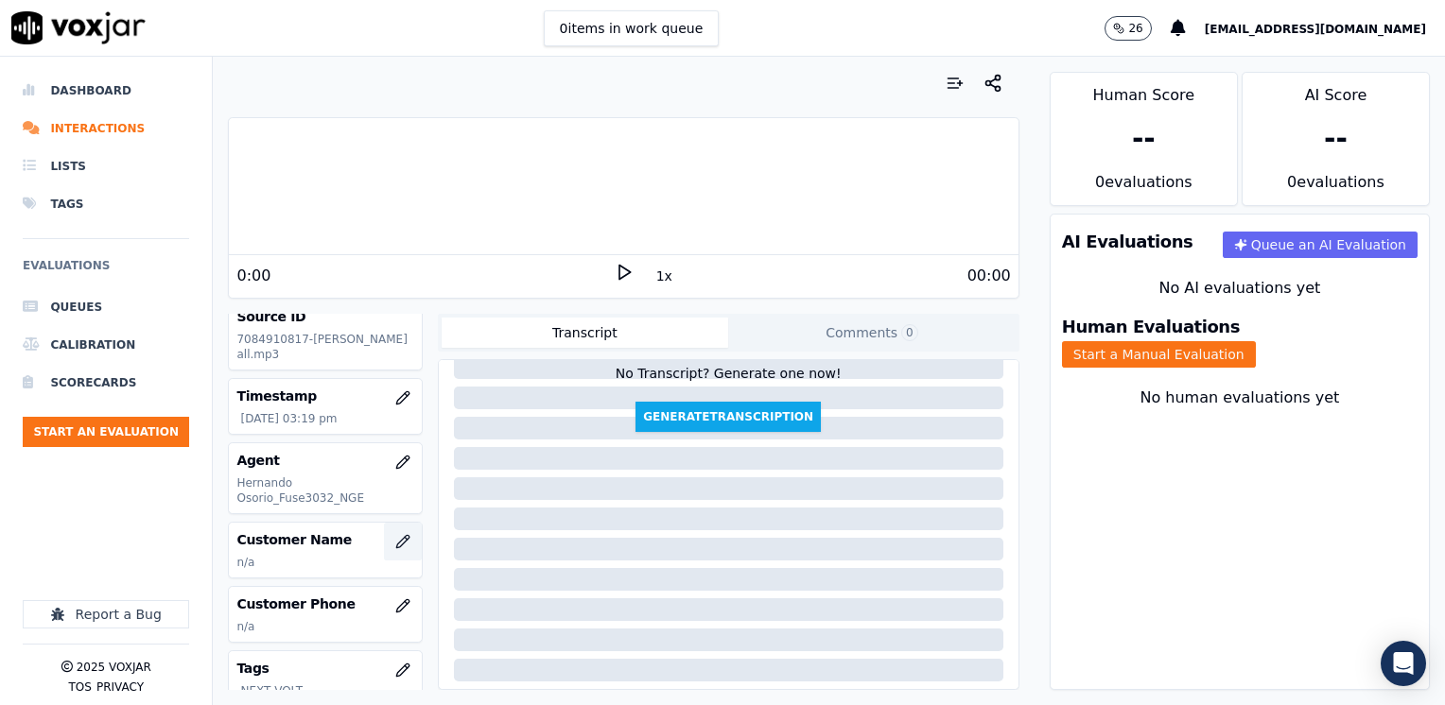
click at [395, 539] on icon "button" at bounding box center [402, 541] width 15 height 15
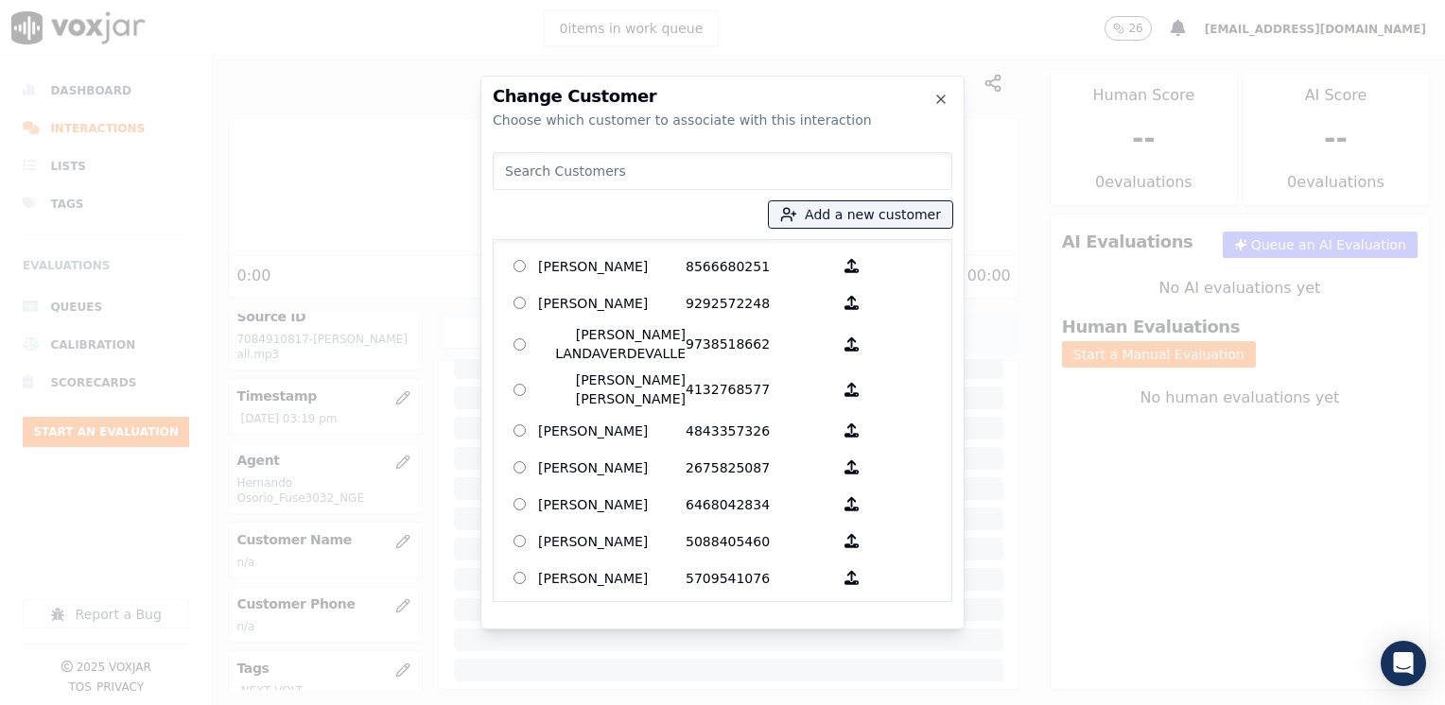
click at [616, 176] on input at bounding box center [723, 171] width 460 height 38
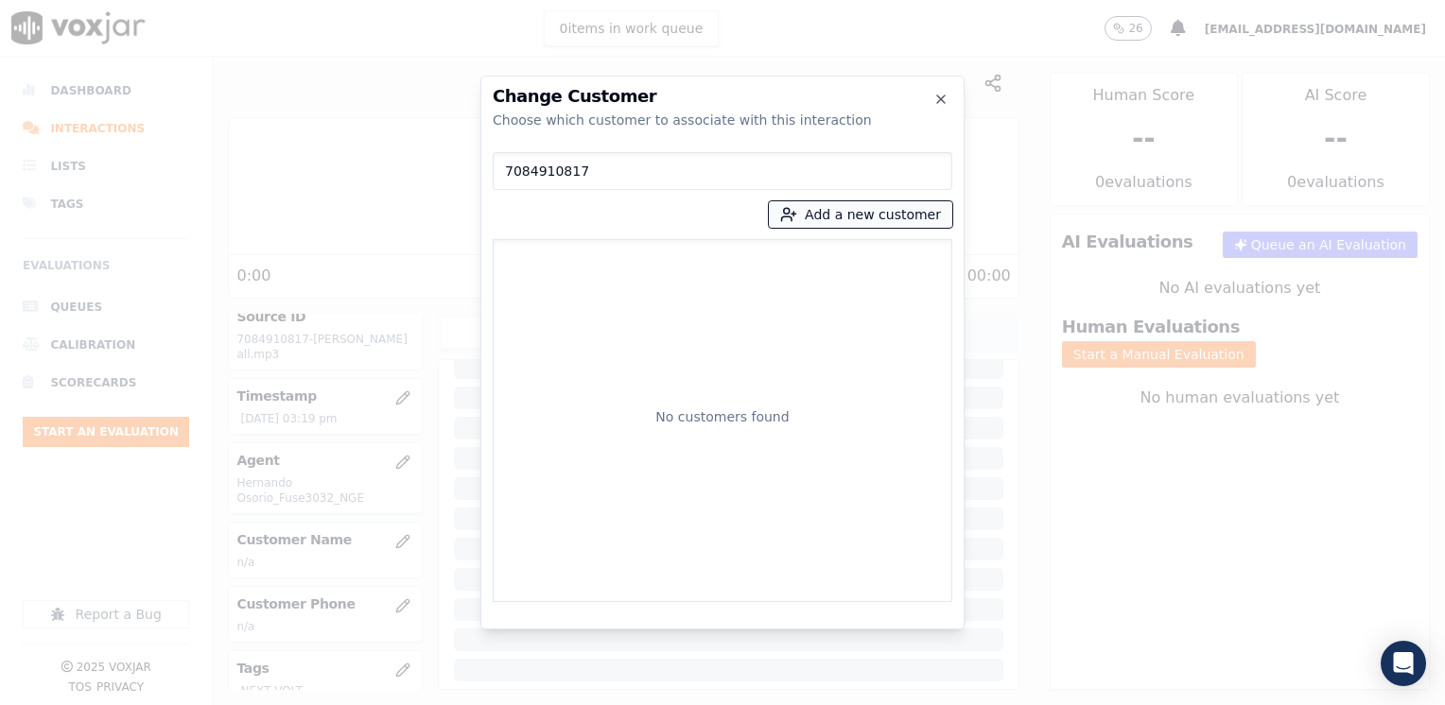
type input "7084910817"
click at [906, 213] on button "Add a new customer" at bounding box center [860, 214] width 183 height 26
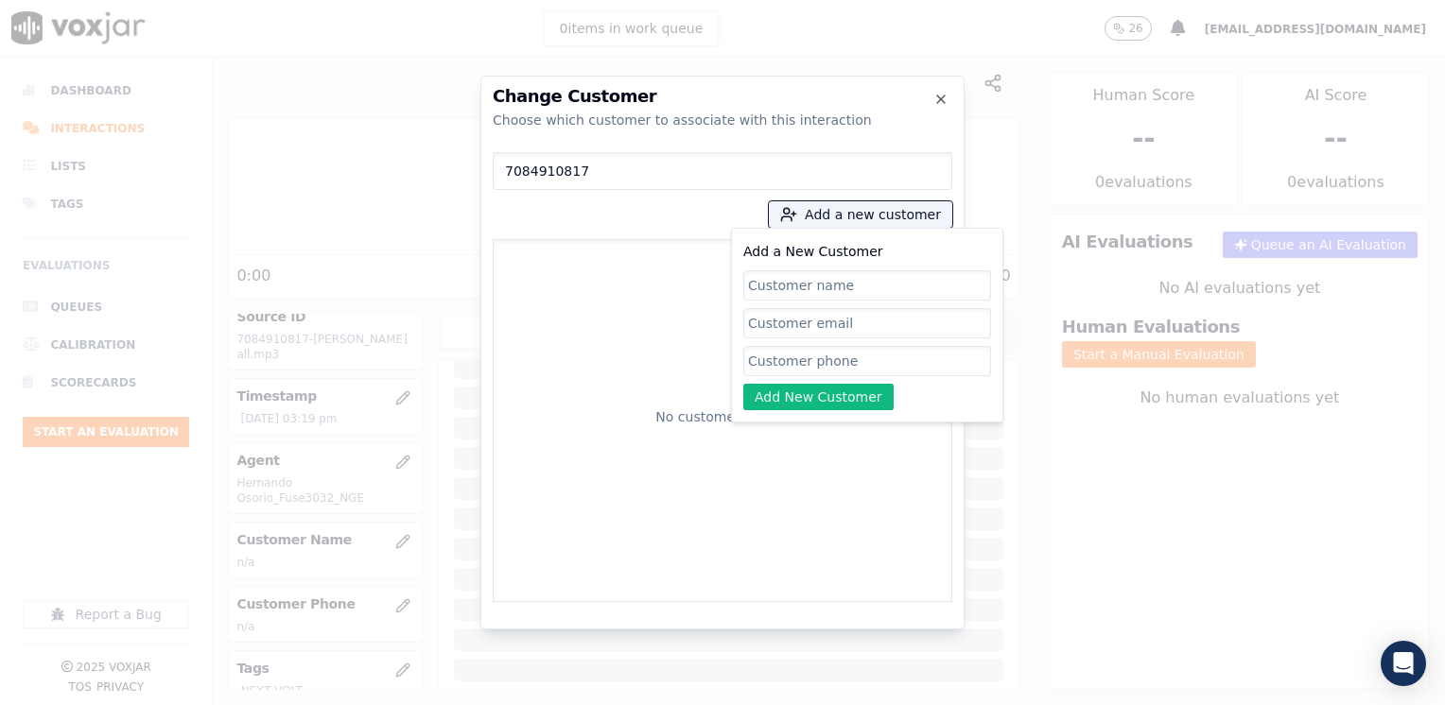
click at [820, 360] on input "Add a New Customer" at bounding box center [867, 361] width 248 height 30
paste input "7084910817"
type input "7084910817"
click at [873, 280] on input "Add a New Customer" at bounding box center [867, 285] width 248 height 30
paste input "[PERSON_NAME]"
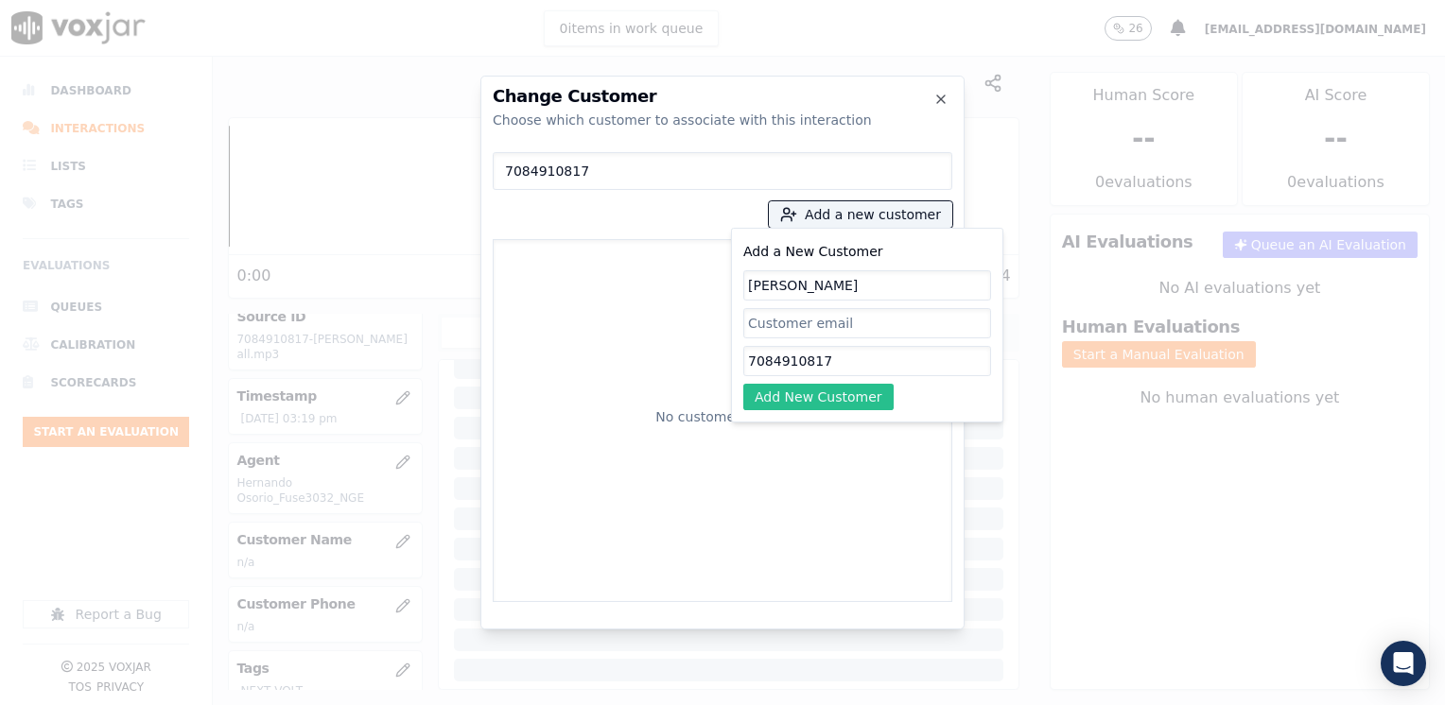
type input "[PERSON_NAME]"
click at [830, 408] on button "Add New Customer" at bounding box center [818, 397] width 150 height 26
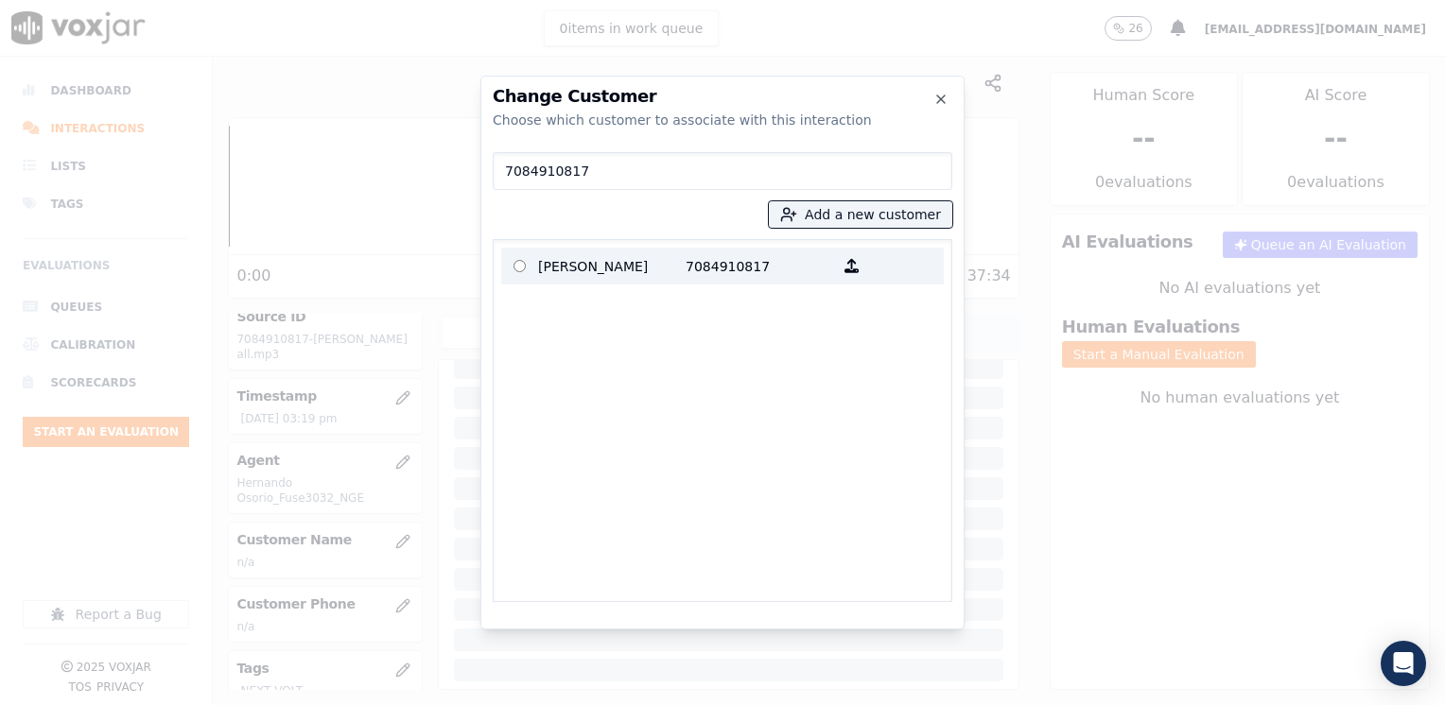
click at [694, 270] on p "7084910817" at bounding box center [758, 266] width 147 height 29
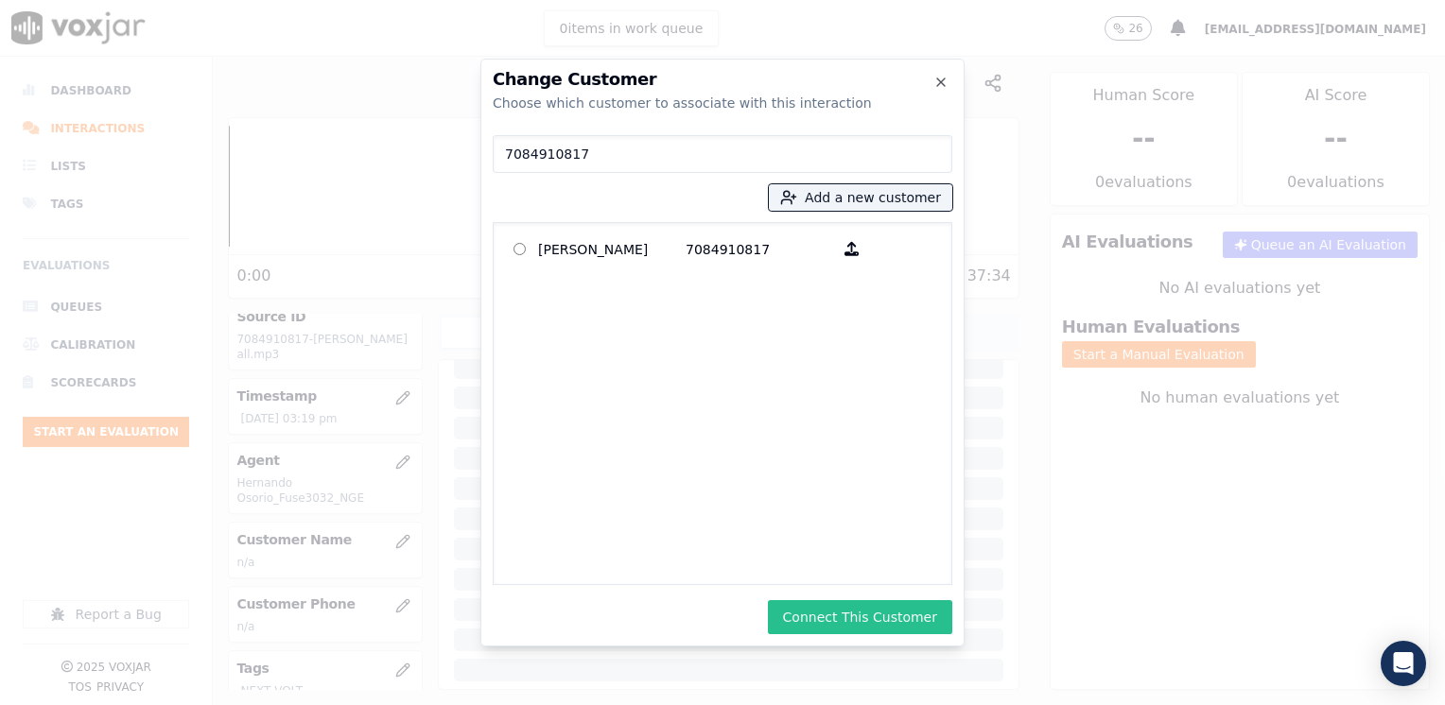
click at [906, 611] on button "Connect This Customer" at bounding box center [860, 617] width 184 height 34
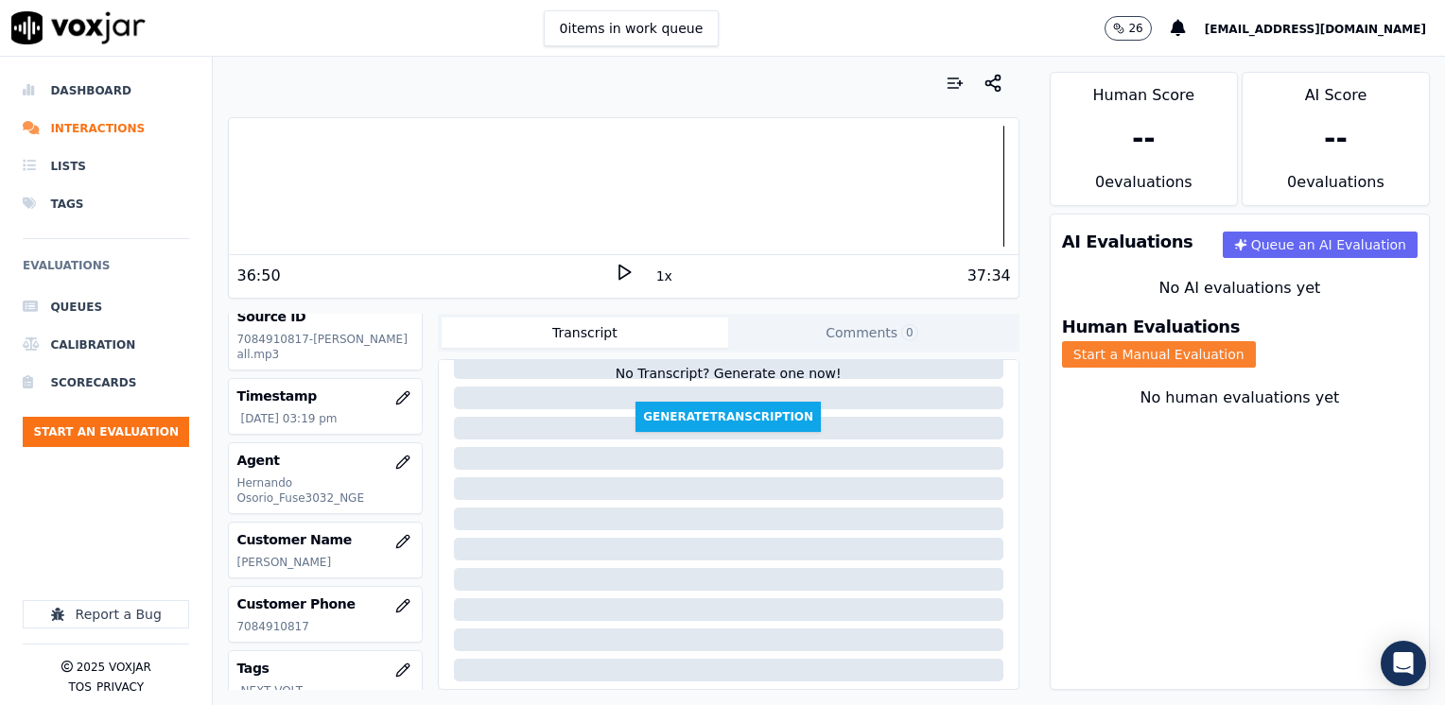
click at [1256, 341] on button "Start a Manual Evaluation" at bounding box center [1159, 354] width 194 height 26
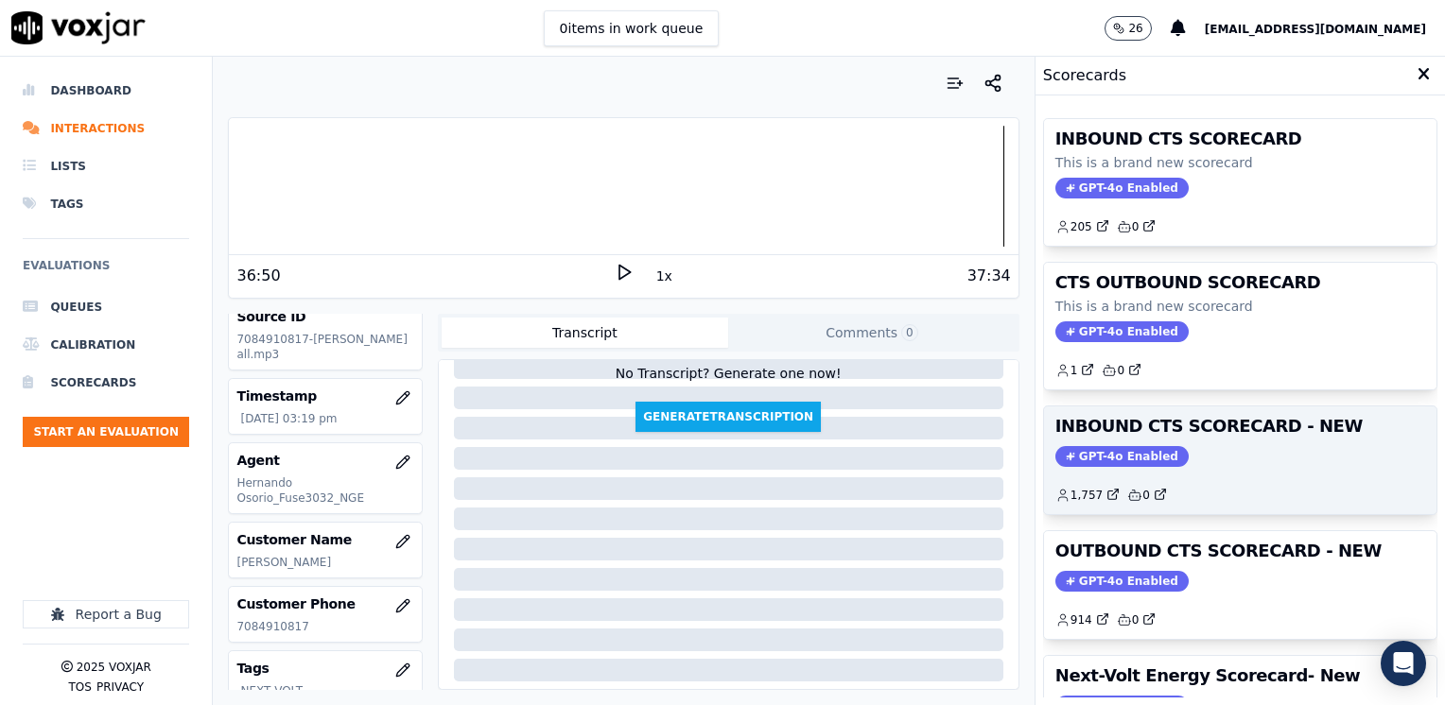
click at [1086, 447] on span "GPT-4o Enabled" at bounding box center [1121, 456] width 133 height 21
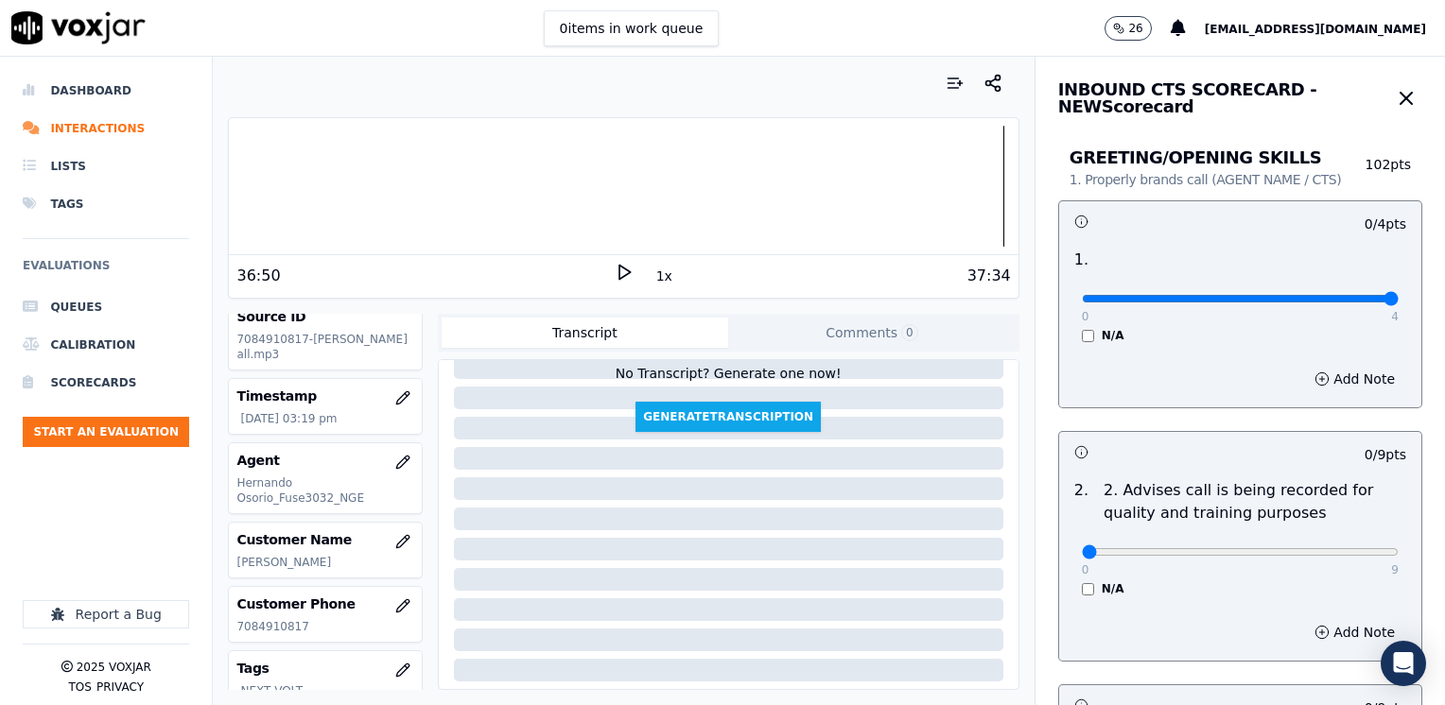
drag, startPoint x: 1072, startPoint y: 297, endPoint x: 1444, endPoint y: 308, distance: 371.8
type input "4"
click at [1398, 303] on input "range" at bounding box center [1240, 299] width 317 height 8
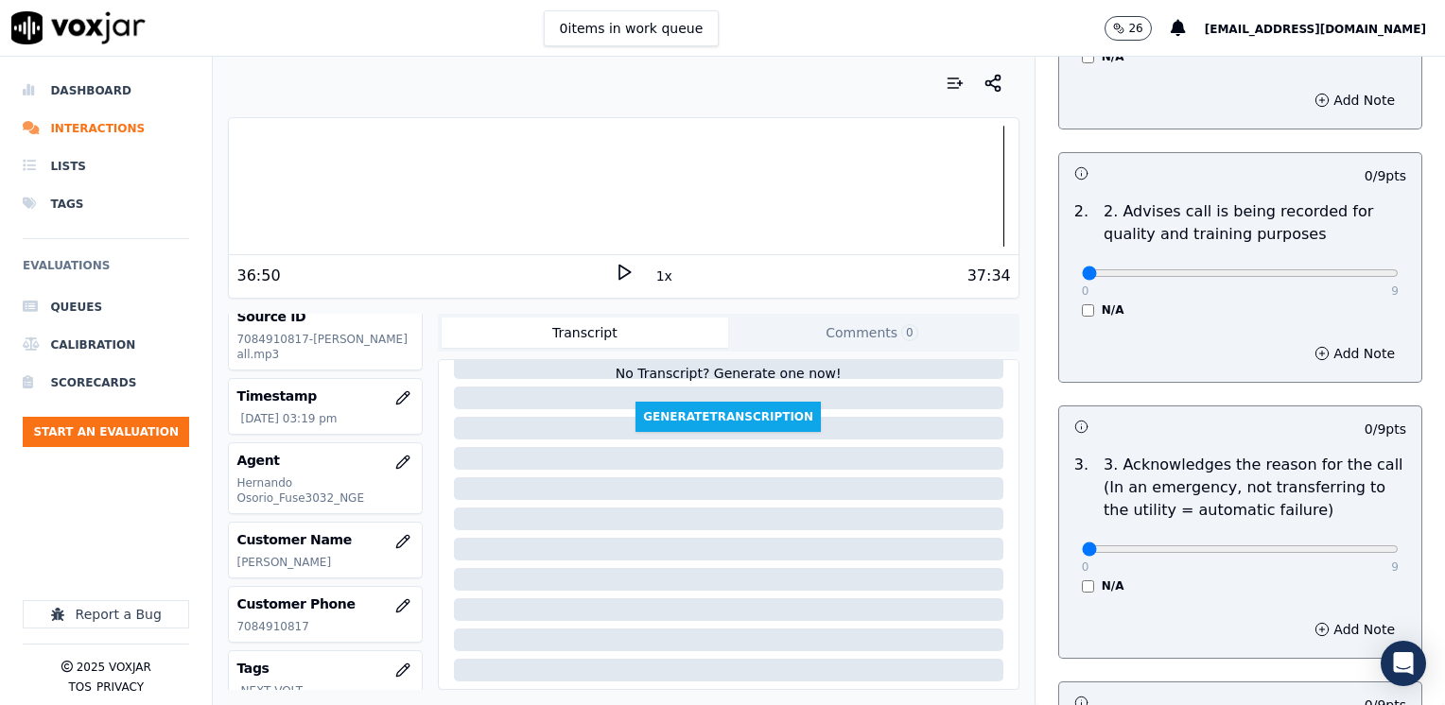
scroll to position [284, 0]
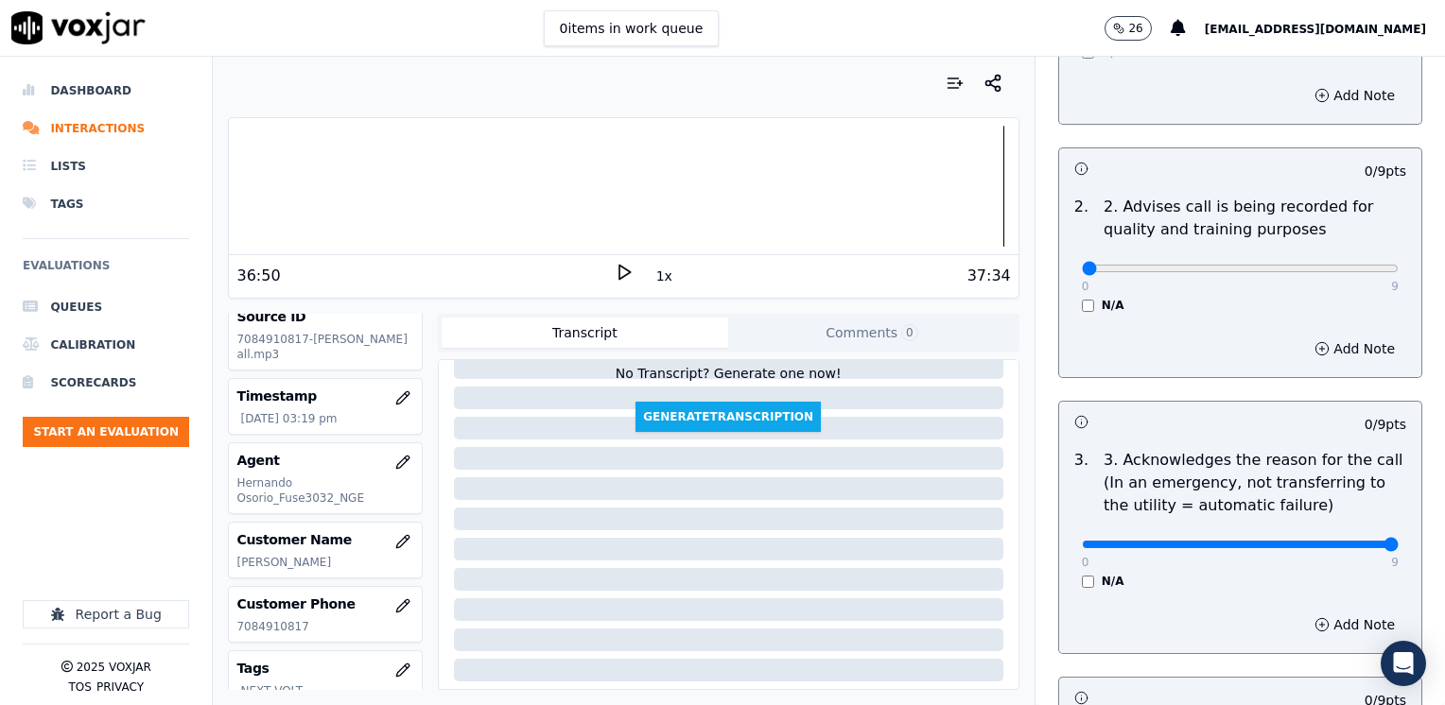
drag, startPoint x: 1069, startPoint y: 543, endPoint x: 1448, endPoint y: 543, distance: 378.2
type input "9"
click at [1398, 19] on input "range" at bounding box center [1240, 15] width 317 height 8
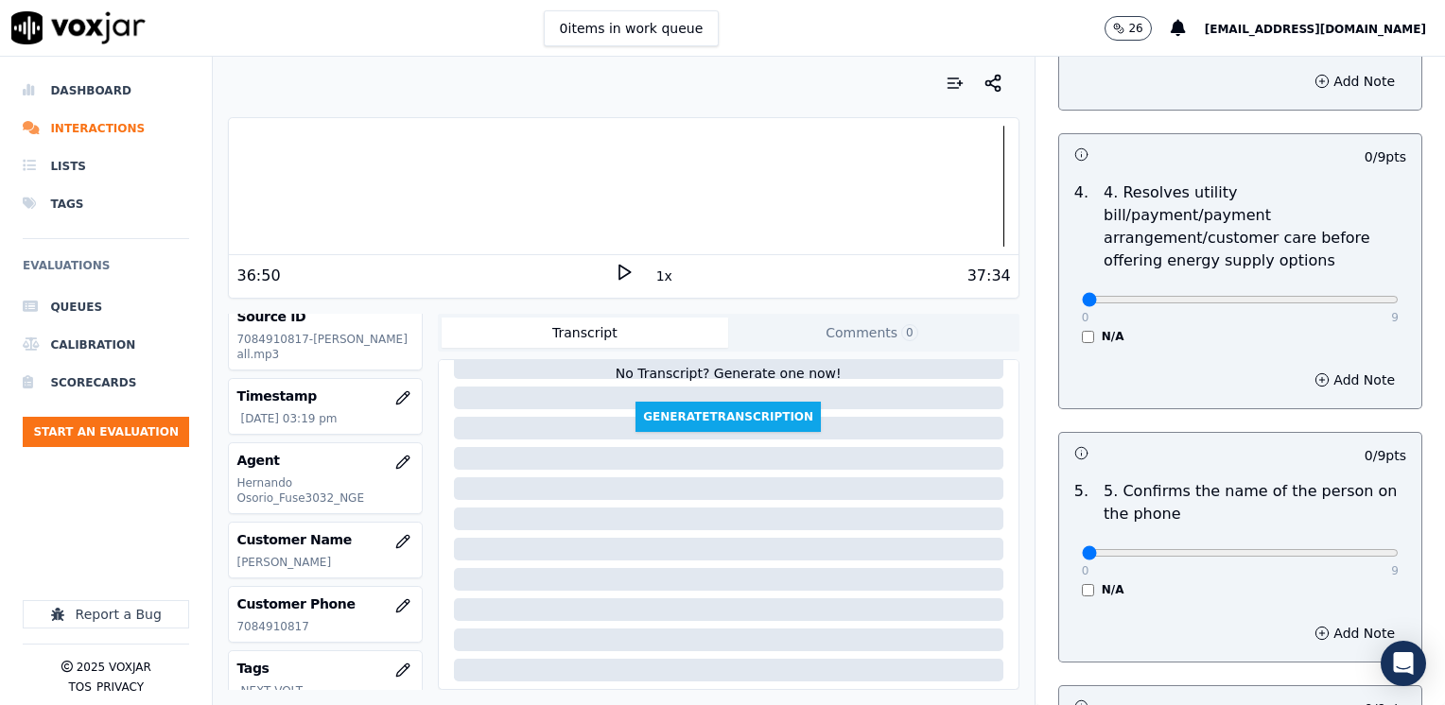
scroll to position [946, 0]
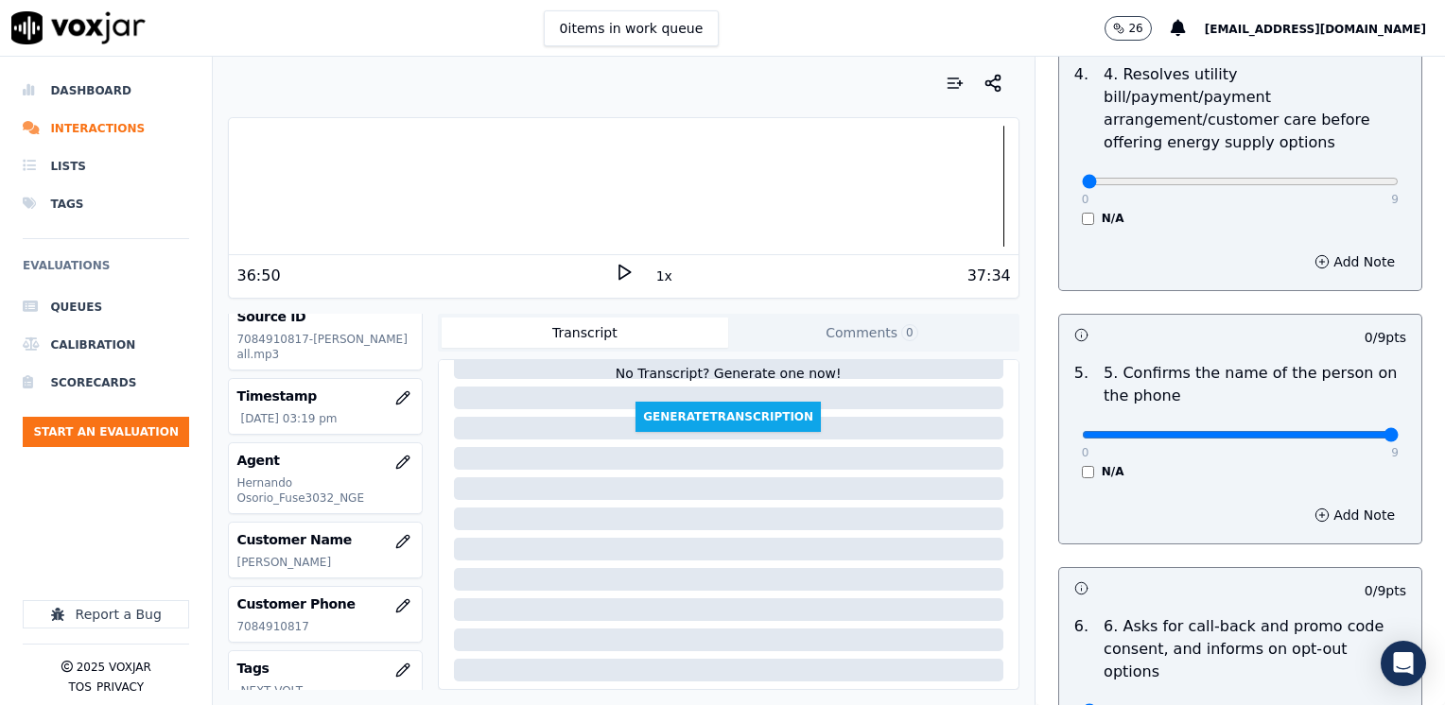
drag, startPoint x: 1070, startPoint y: 407, endPoint x: 1448, endPoint y: 376, distance: 378.5
type input "9"
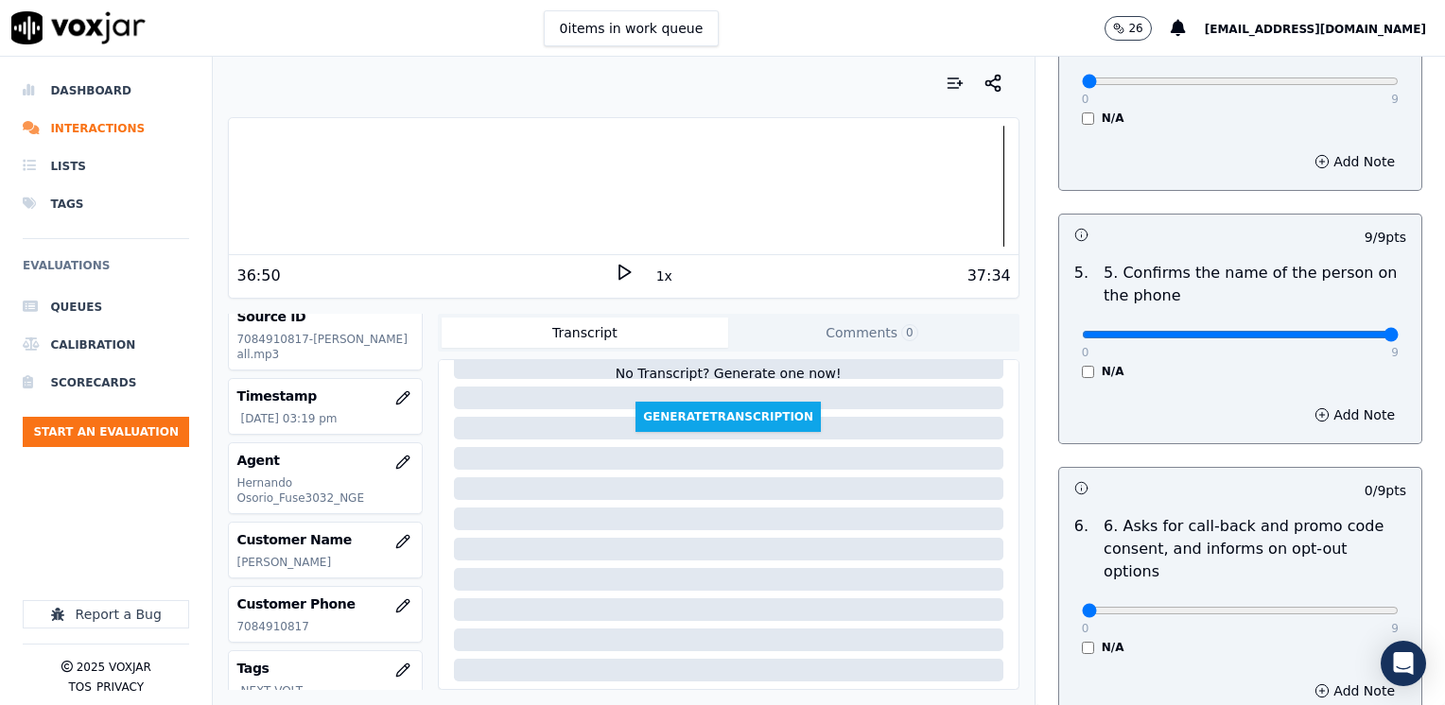
scroll to position [1135, 0]
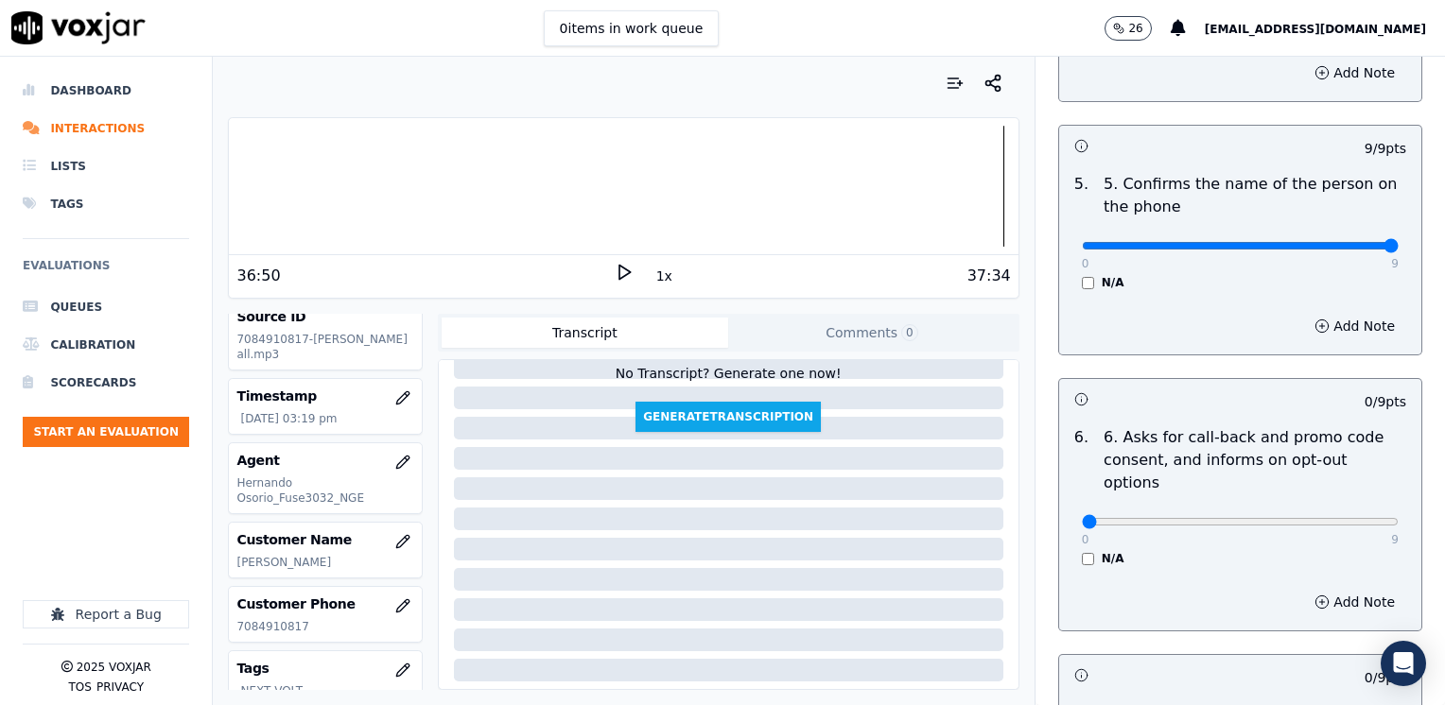
click at [1082, 551] on div "N/A" at bounding box center [1240, 558] width 317 height 15
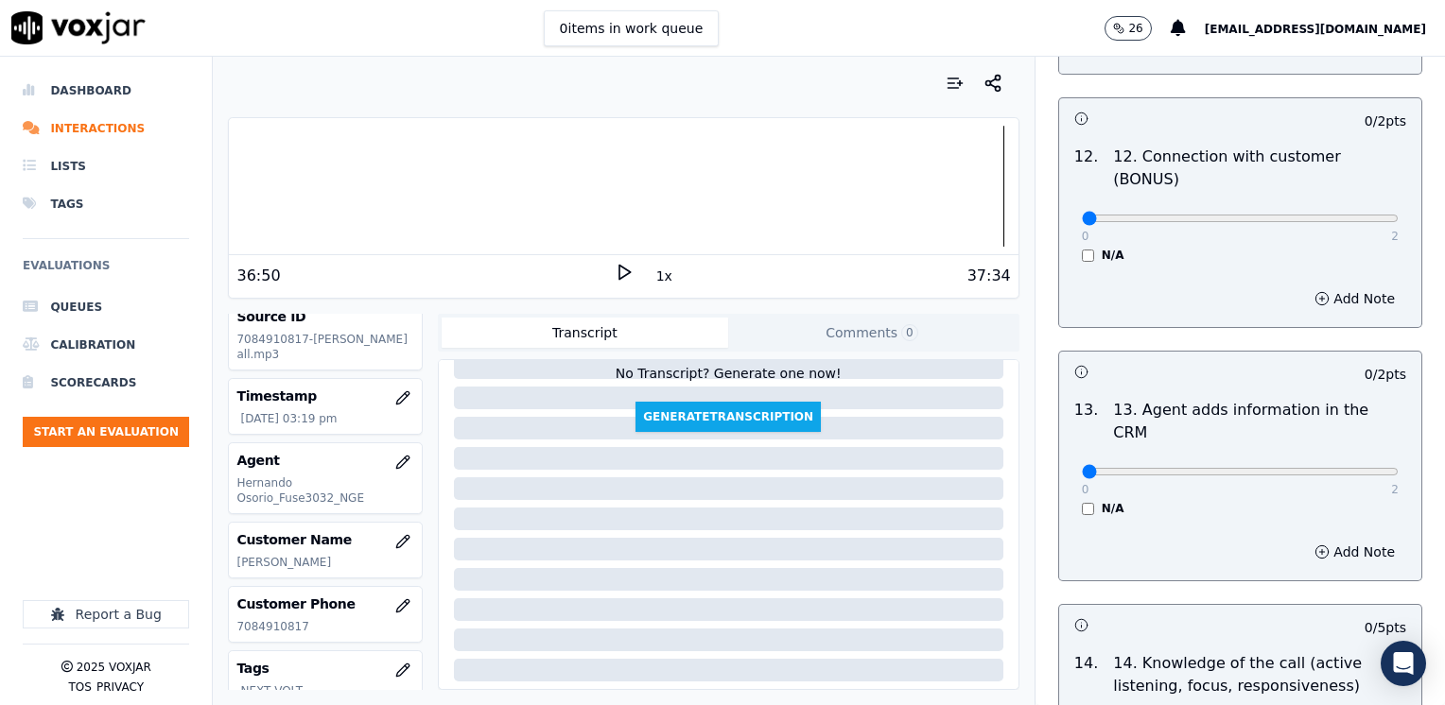
scroll to position [3170, 0]
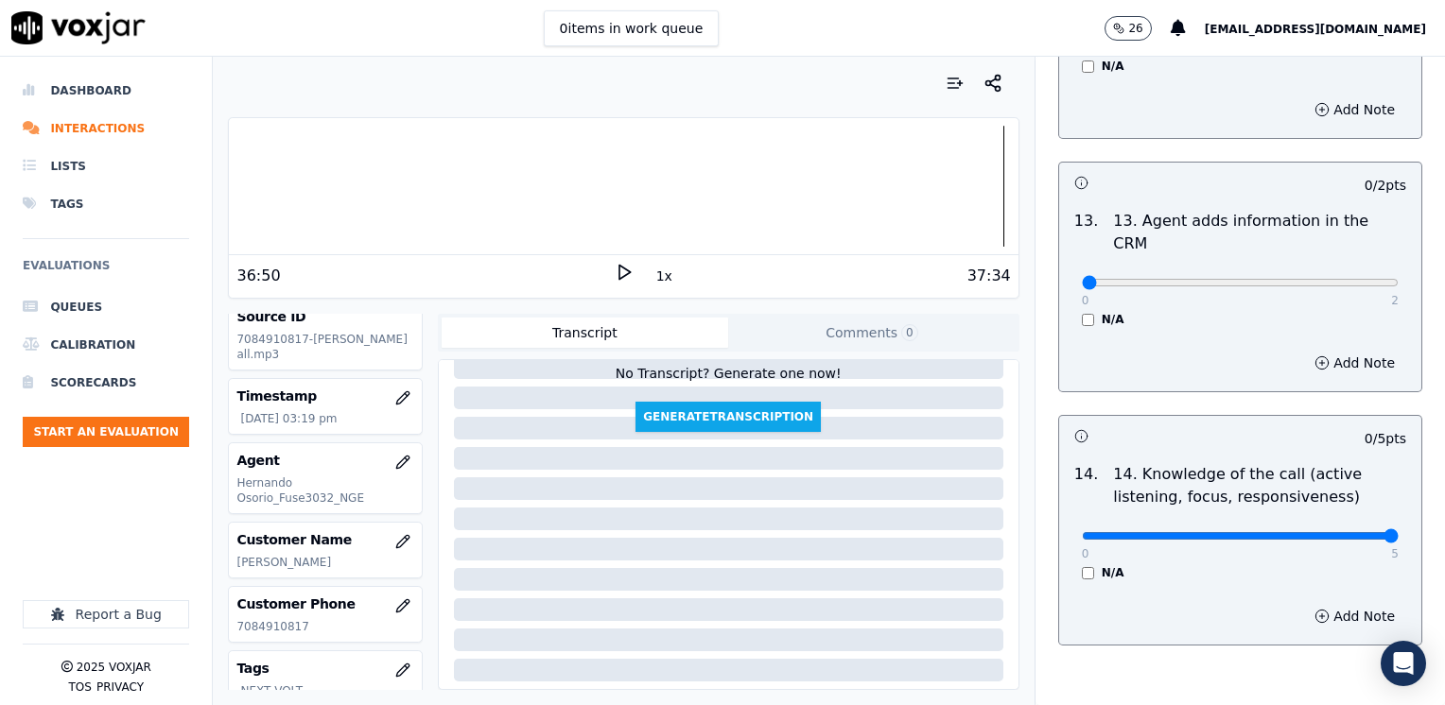
drag, startPoint x: 1071, startPoint y: 437, endPoint x: 1214, endPoint y: 244, distance: 240.0
type input "5"
drag, startPoint x: 1068, startPoint y: 185, endPoint x: 1448, endPoint y: 203, distance: 379.6
type input "2"
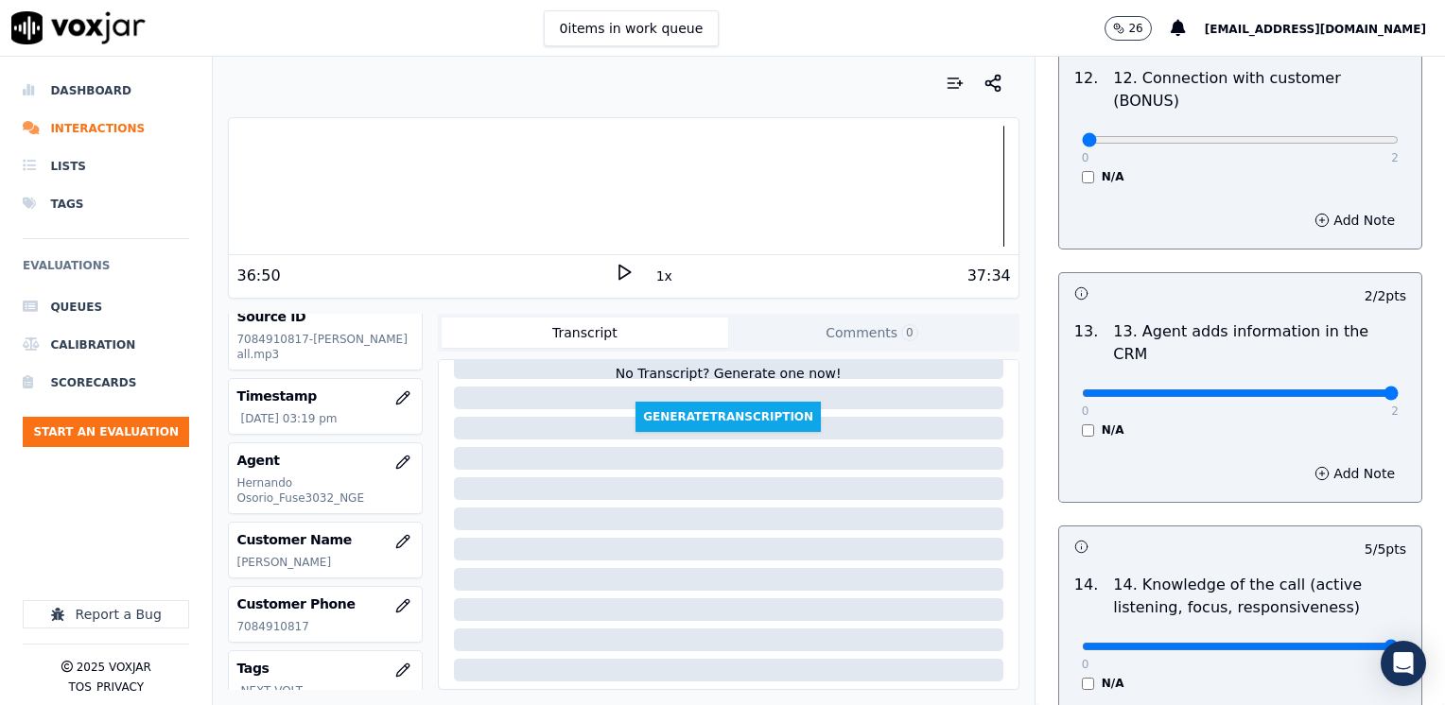
scroll to position [2887, 0]
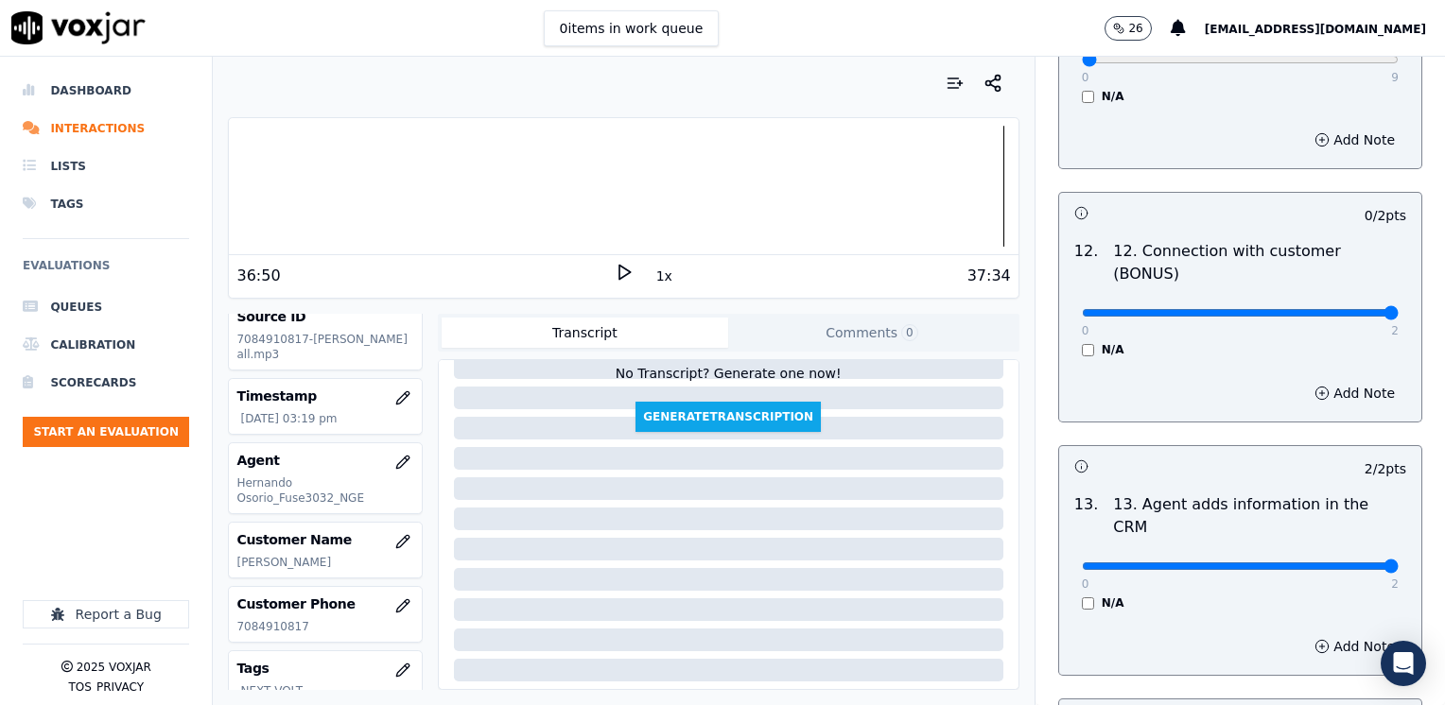
drag, startPoint x: 1069, startPoint y: 243, endPoint x: 1448, endPoint y: 233, distance: 378.3
type input "2"
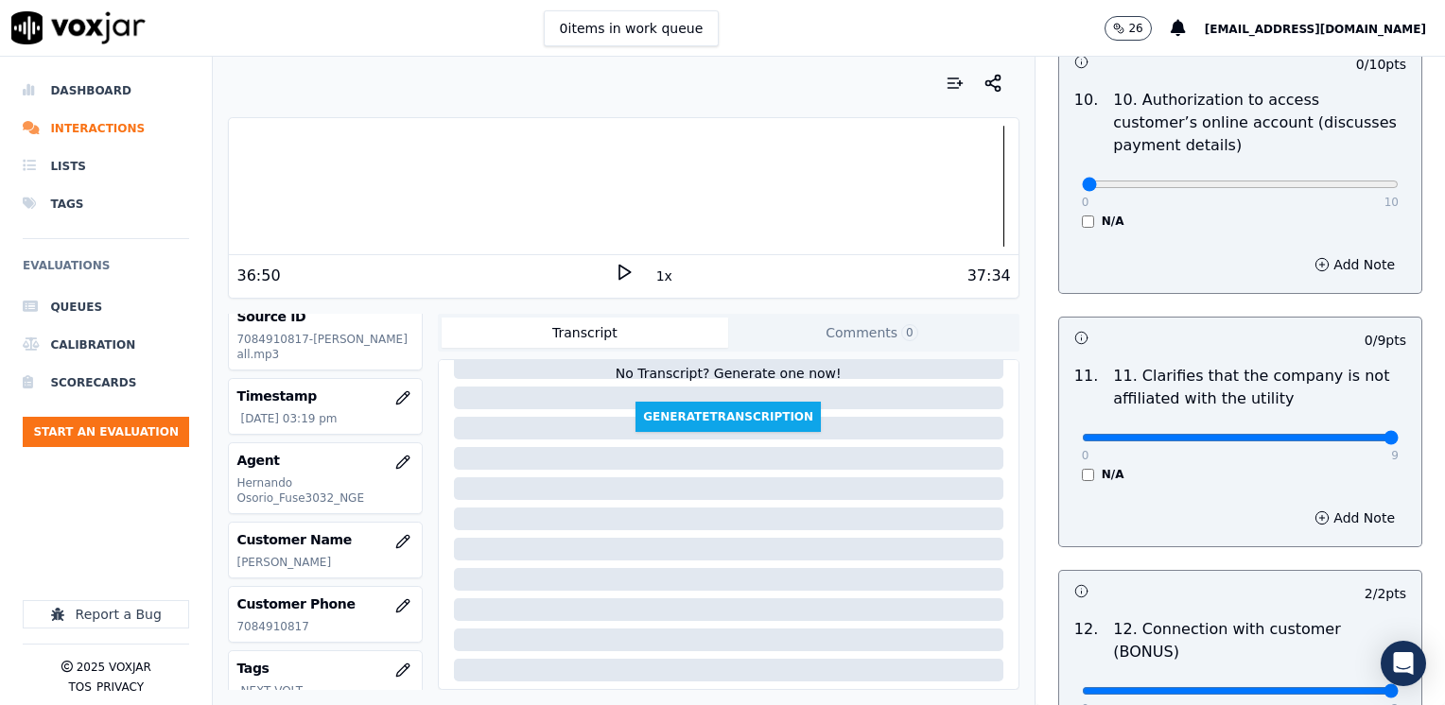
drag, startPoint x: 1070, startPoint y: 386, endPoint x: 1444, endPoint y: 384, distance: 373.5
type input "9"
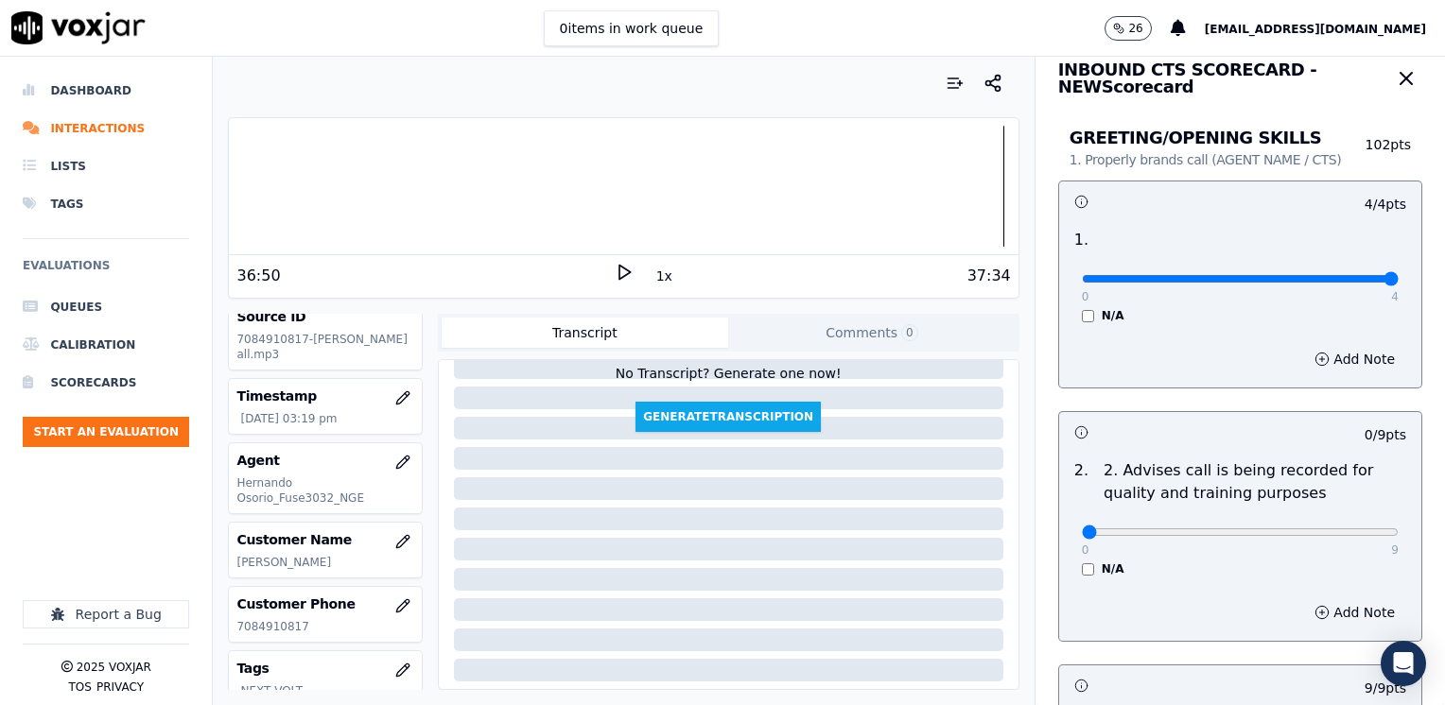
scroll to position [0, 0]
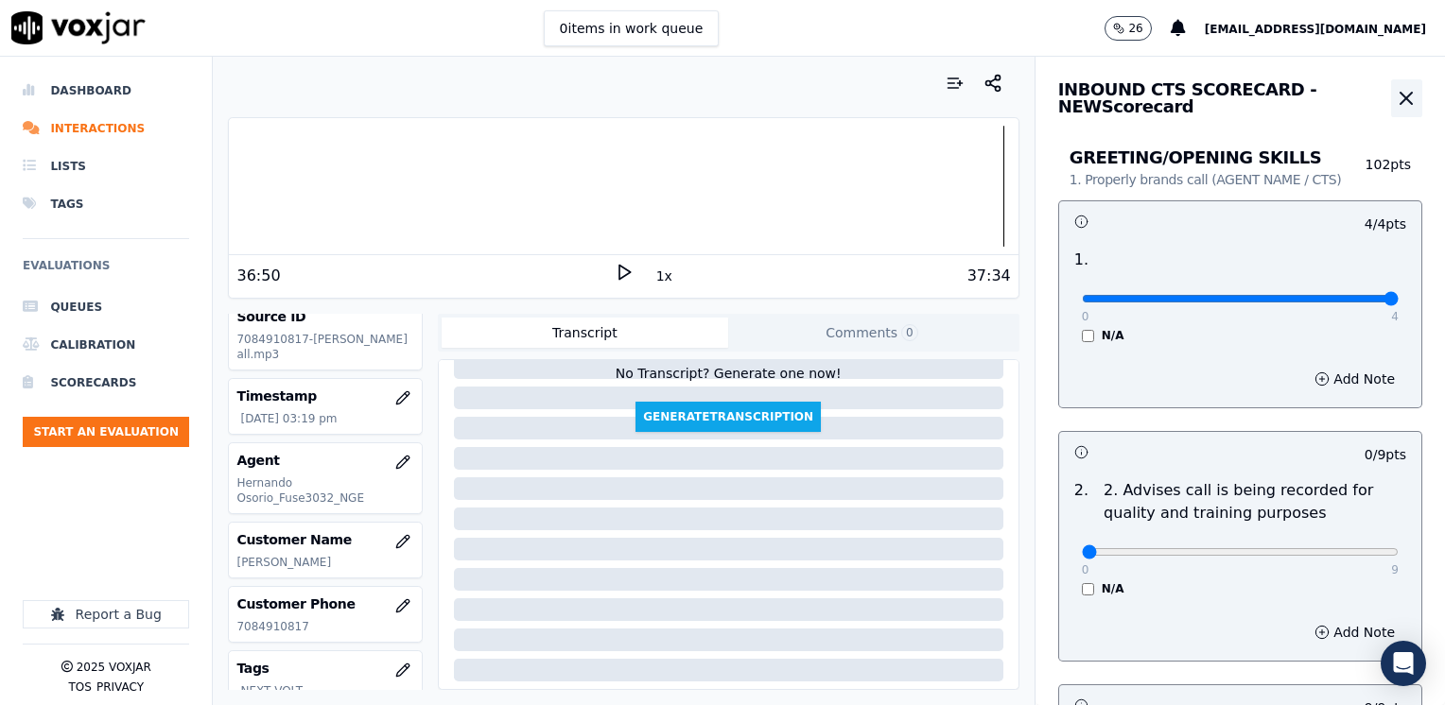
click at [1395, 96] on icon "button" at bounding box center [1406, 98] width 23 height 23
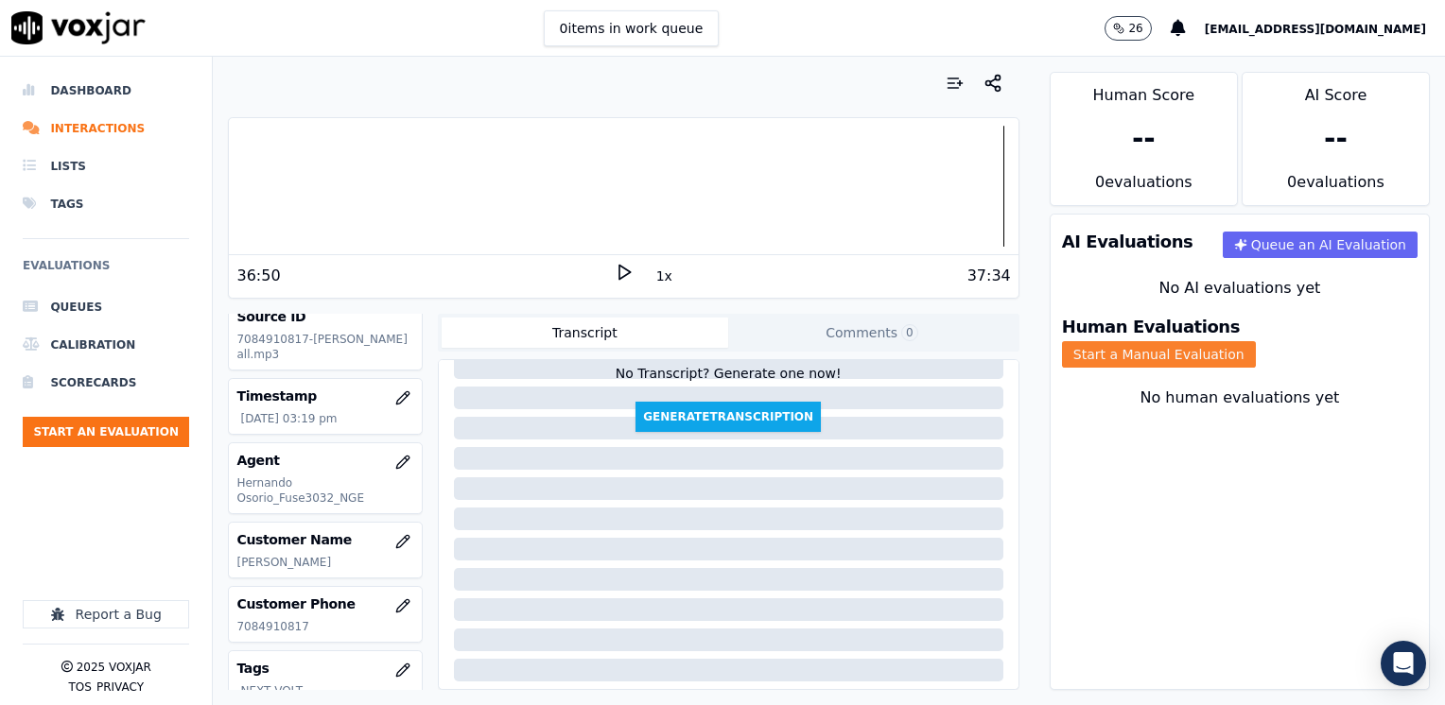
click at [1256, 341] on button "Start a Manual Evaluation" at bounding box center [1159, 354] width 194 height 26
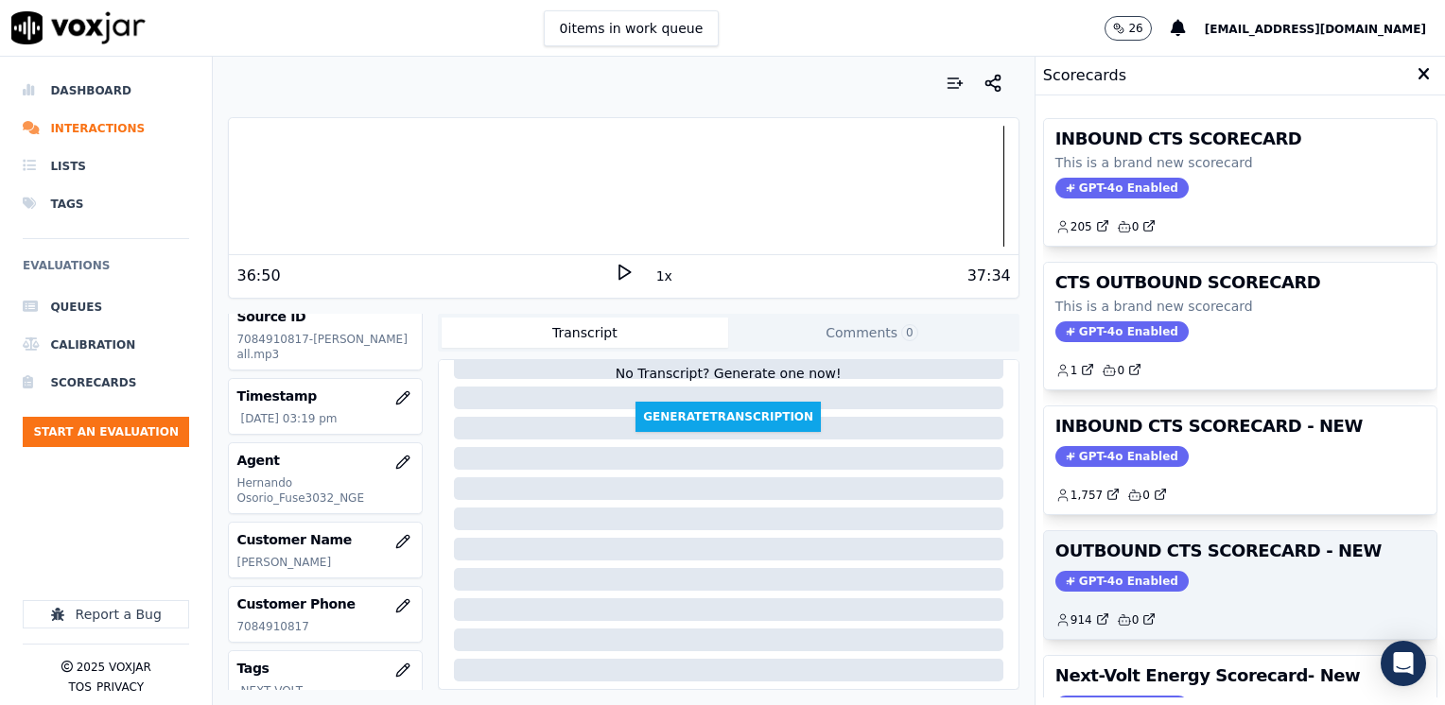
click at [1112, 575] on span "GPT-4o Enabled" at bounding box center [1121, 581] width 133 height 21
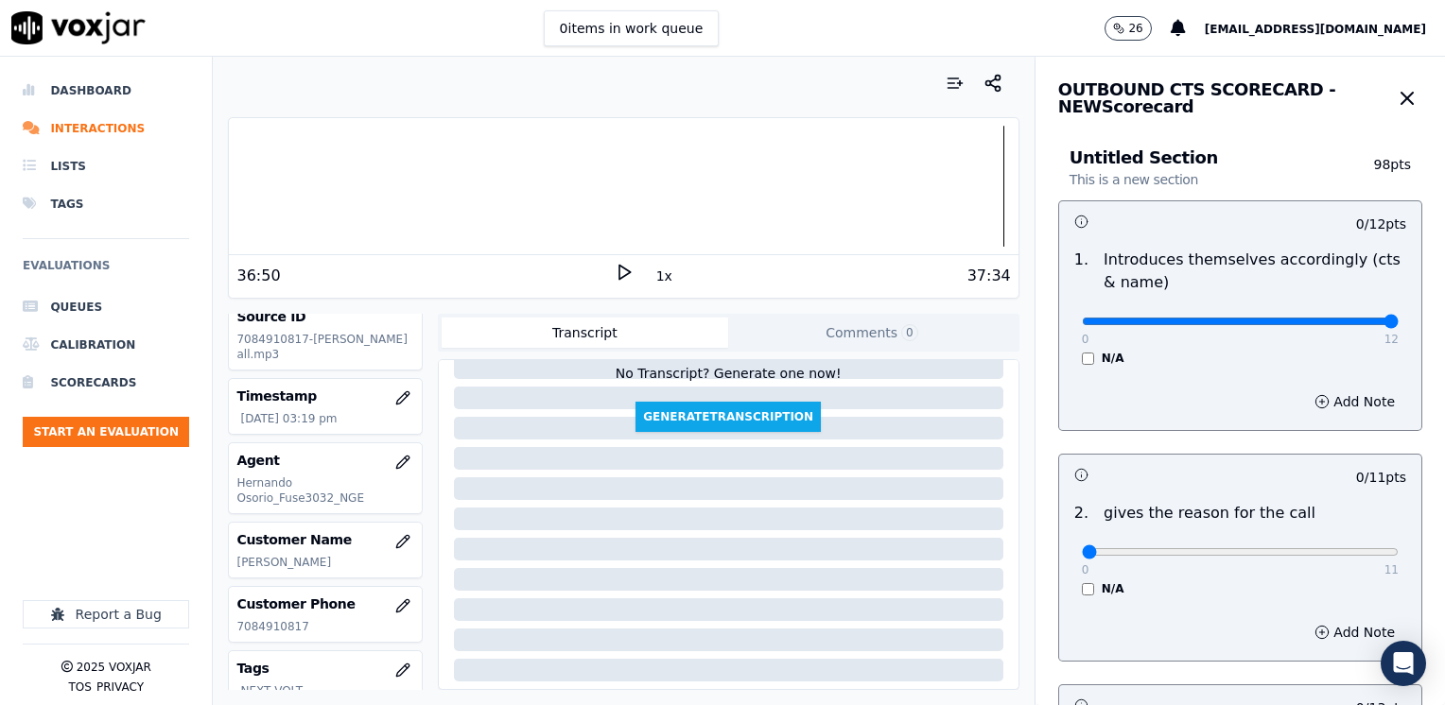
drag, startPoint x: 1070, startPoint y: 324, endPoint x: 1317, endPoint y: 441, distance: 272.8
type input "12"
click at [1398, 325] on input "range" at bounding box center [1240, 322] width 317 height 8
drag, startPoint x: 1070, startPoint y: 553, endPoint x: 1448, endPoint y: 564, distance: 377.4
type input "11"
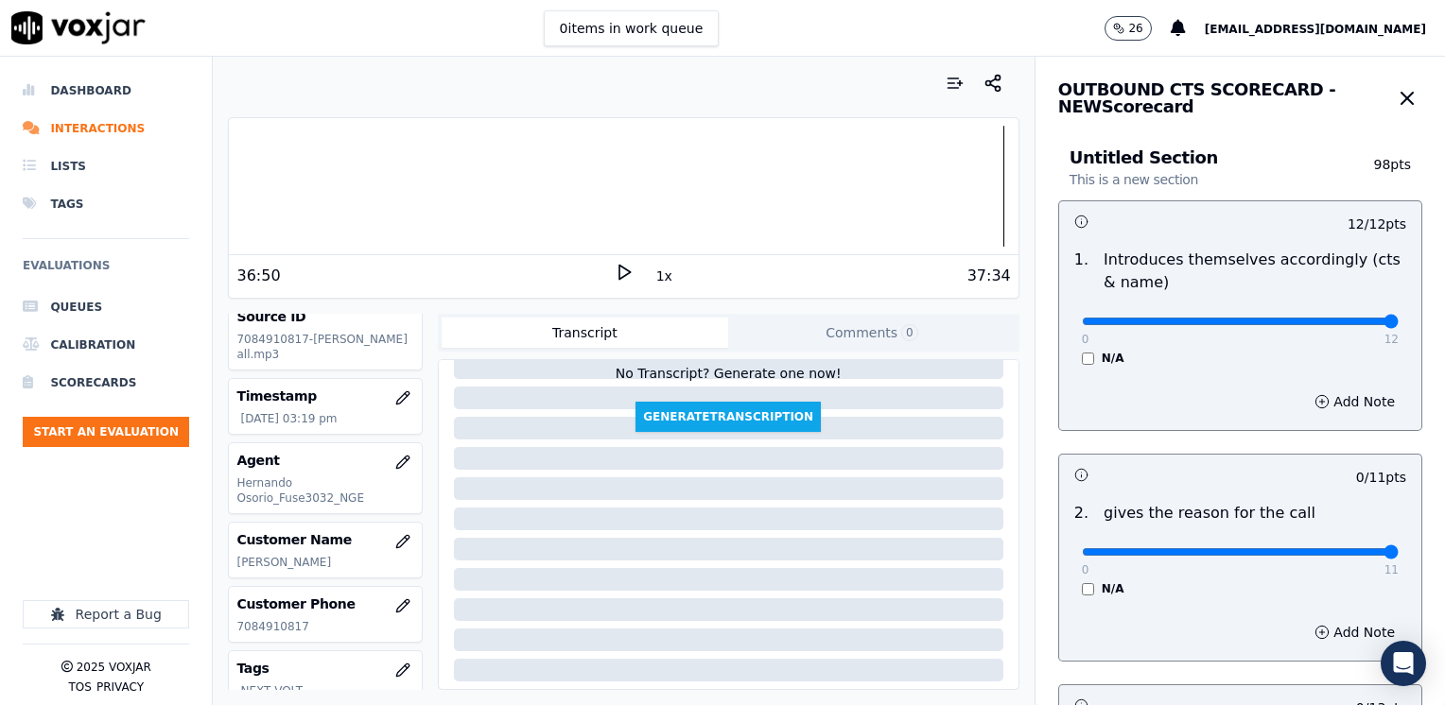
click at [1398, 325] on input "range" at bounding box center [1240, 322] width 317 height 8
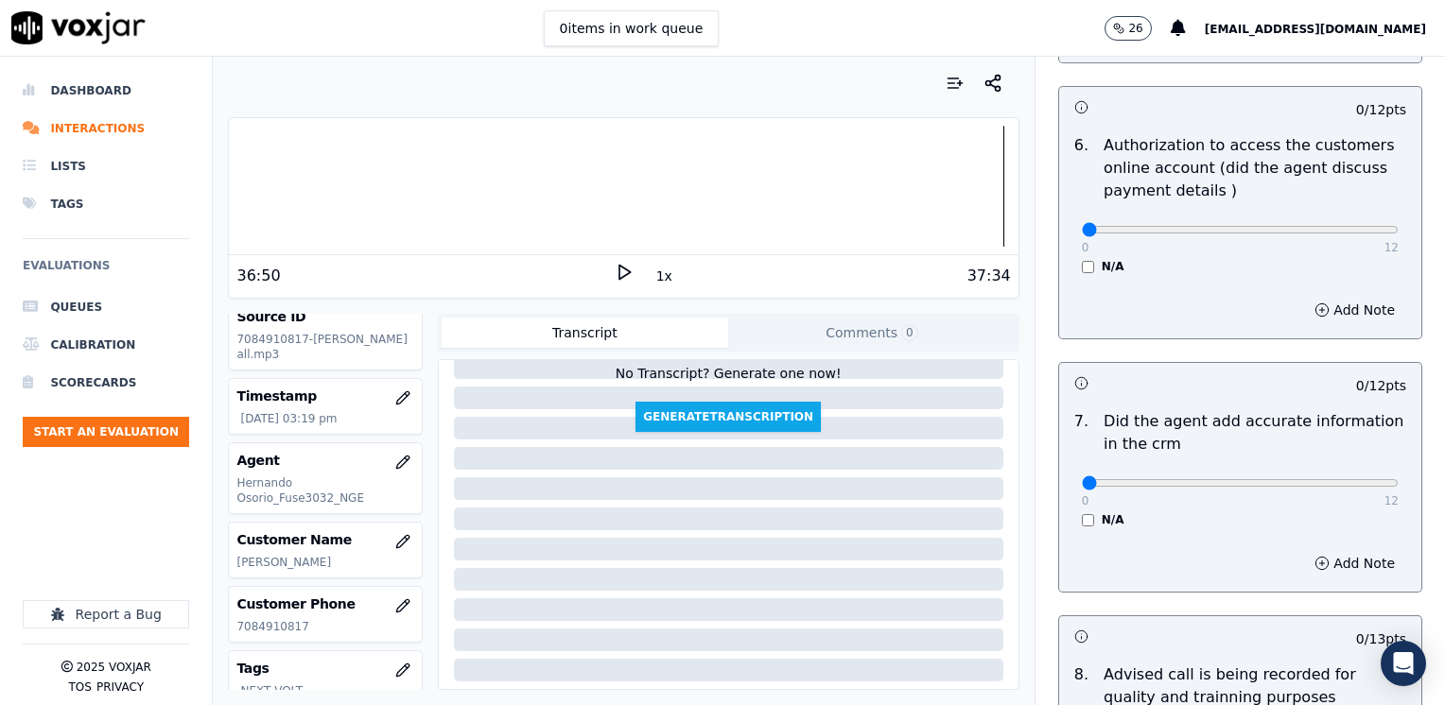
scroll to position [1653, 0]
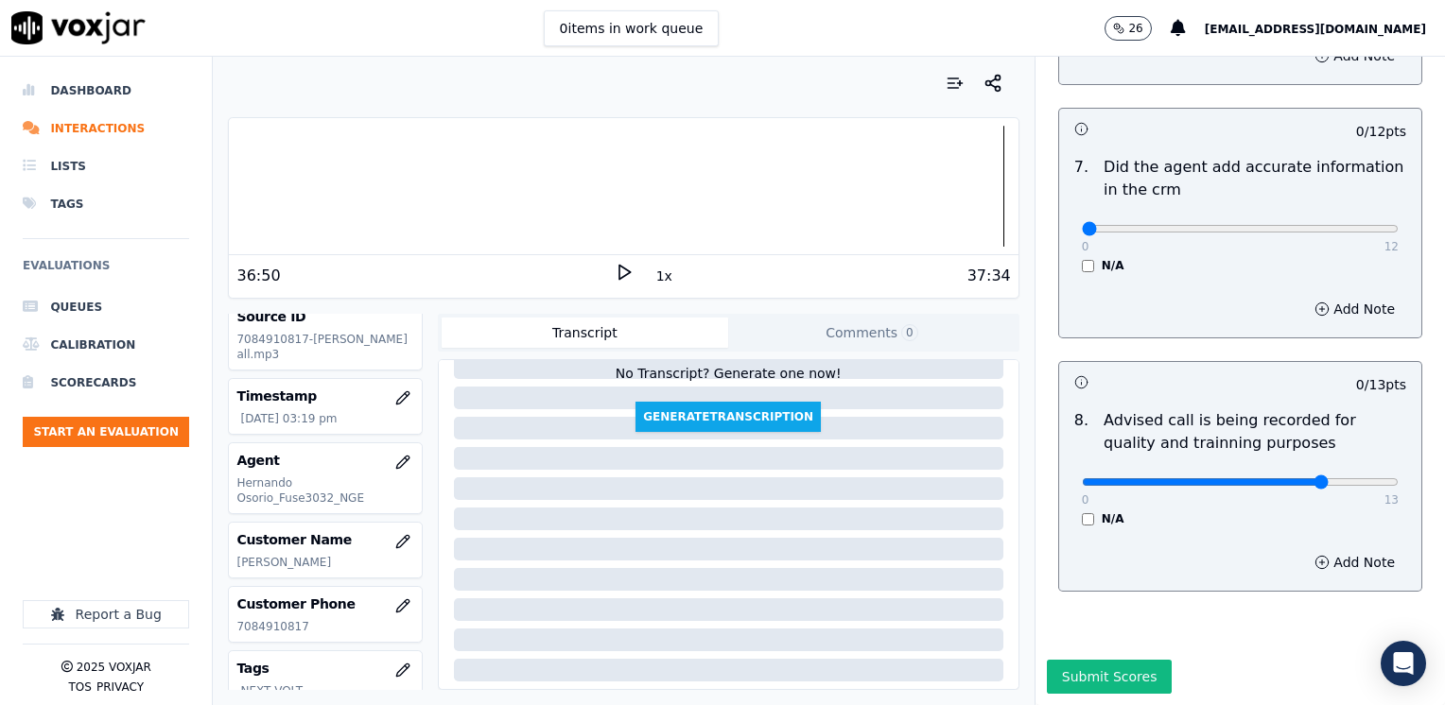
type input "10"
drag, startPoint x: 1074, startPoint y: 186, endPoint x: 1444, endPoint y: 187, distance: 369.7
type input "12"
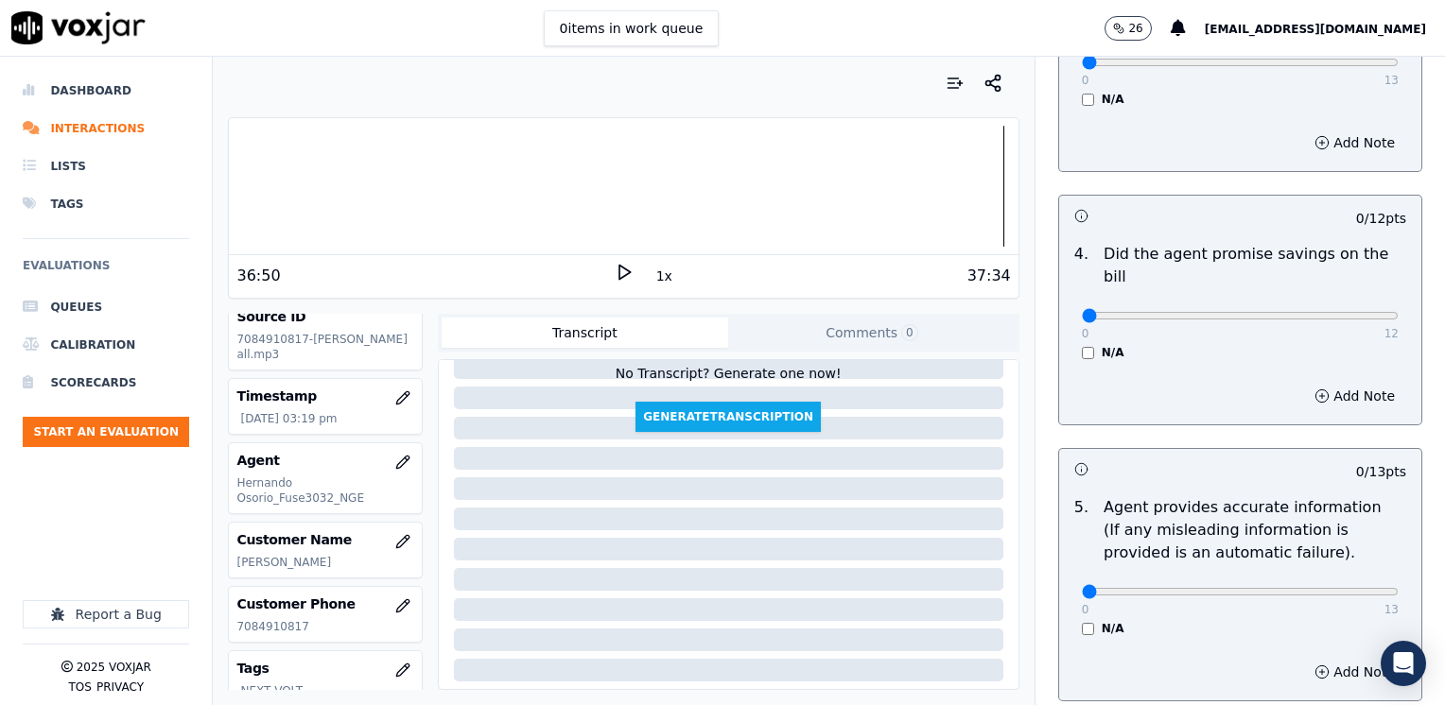
scroll to position [707, 0]
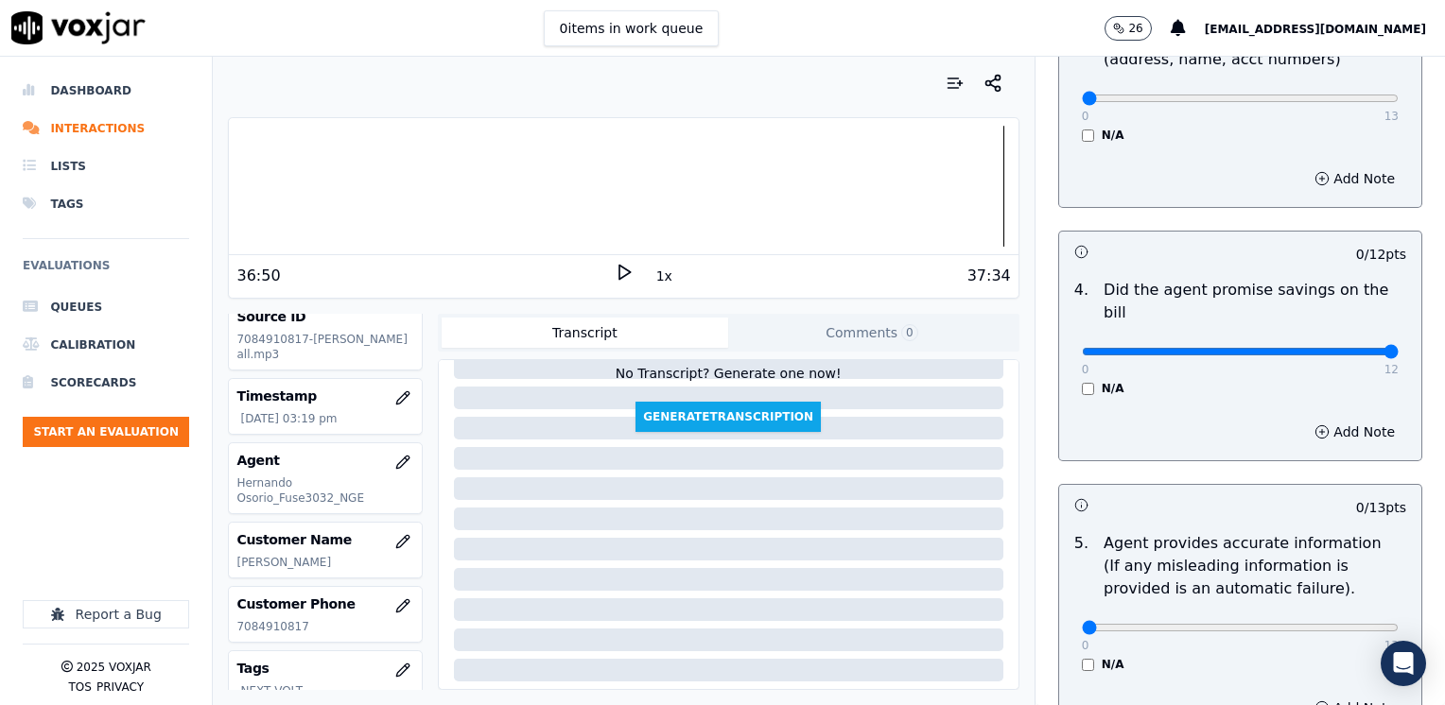
drag, startPoint x: 1073, startPoint y: 331, endPoint x: 1444, endPoint y: 329, distance: 370.6
type input "12"
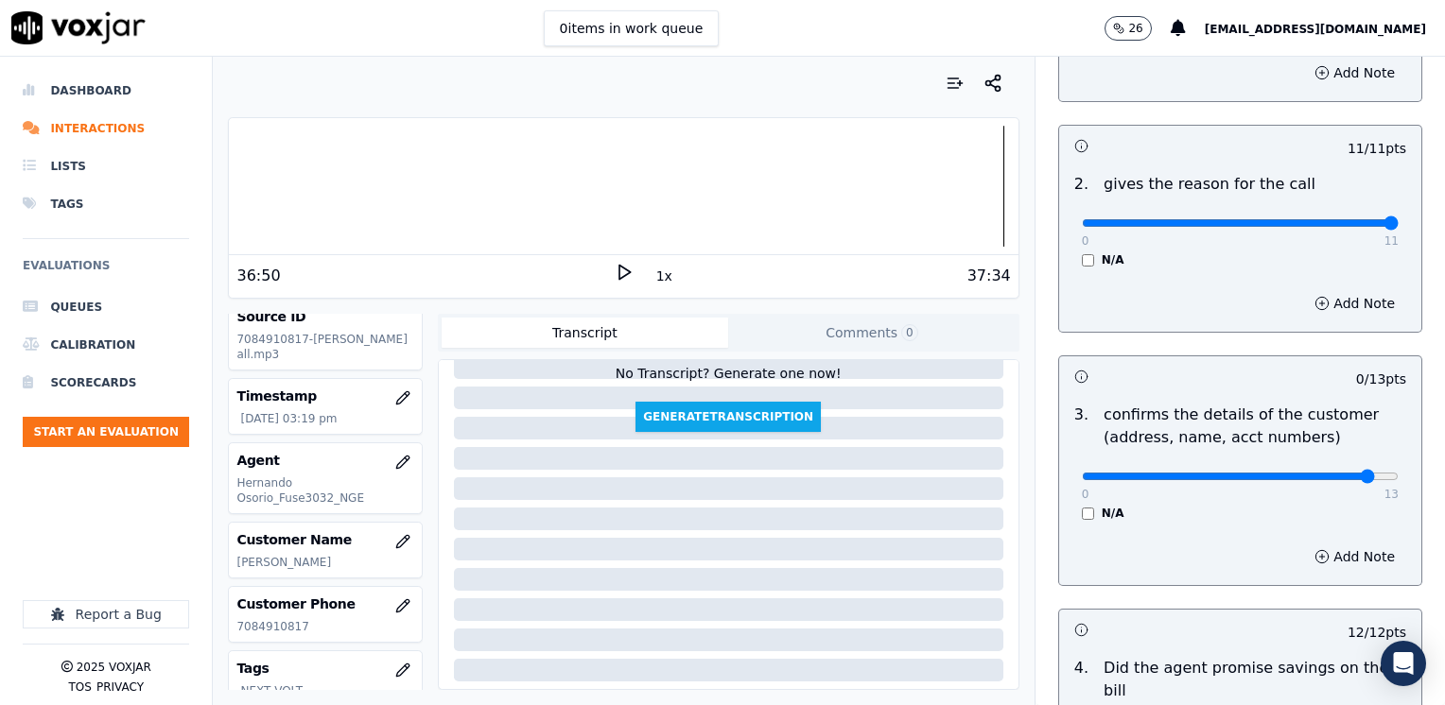
type input "12"
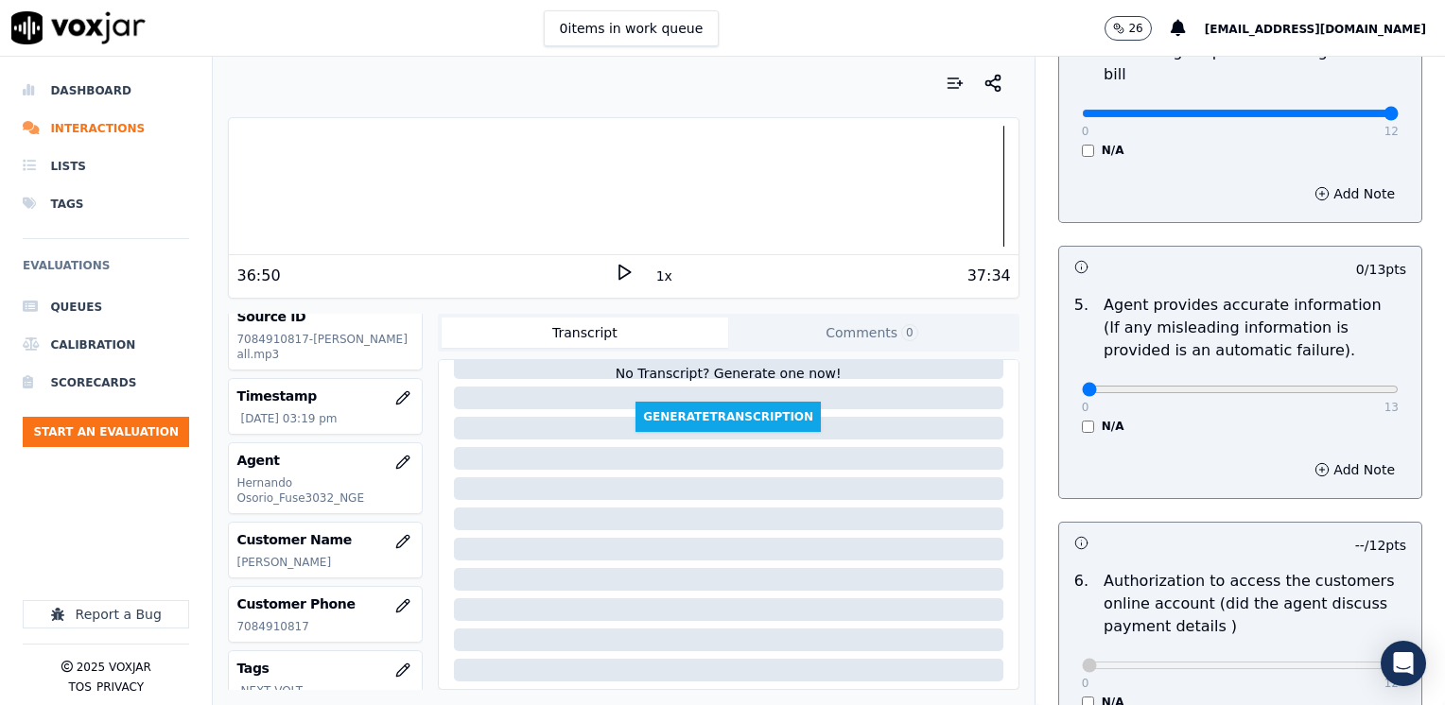
scroll to position [991, 0]
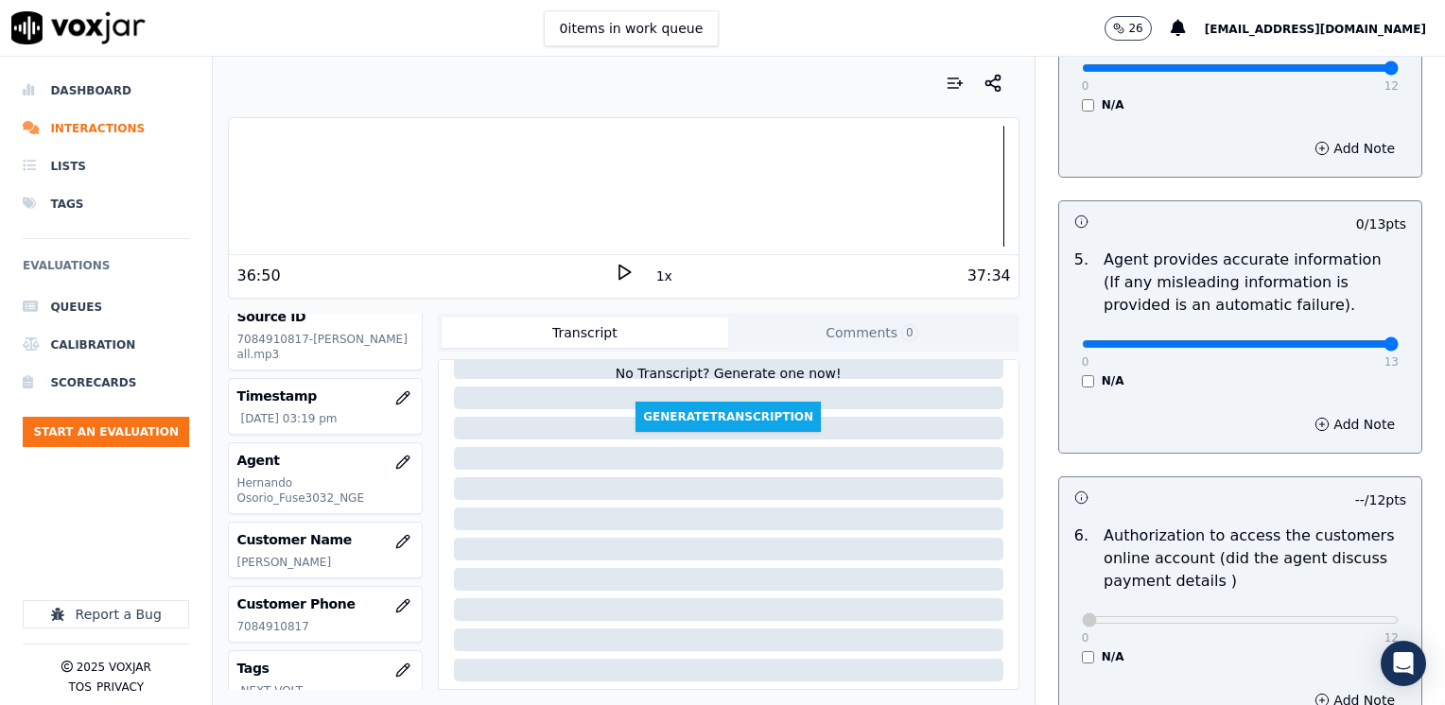
drag, startPoint x: 1067, startPoint y: 322, endPoint x: 1427, endPoint y: 331, distance: 359.4
type input "13"
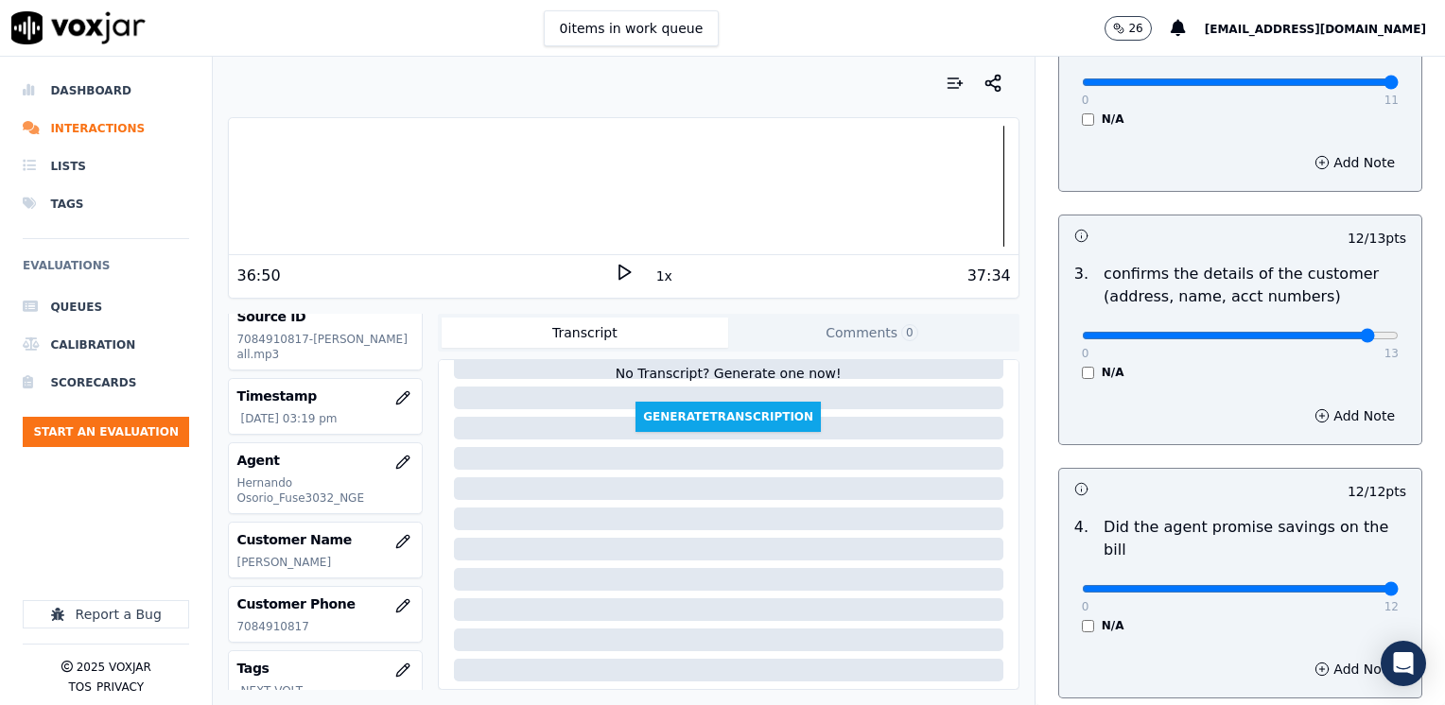
scroll to position [473, 0]
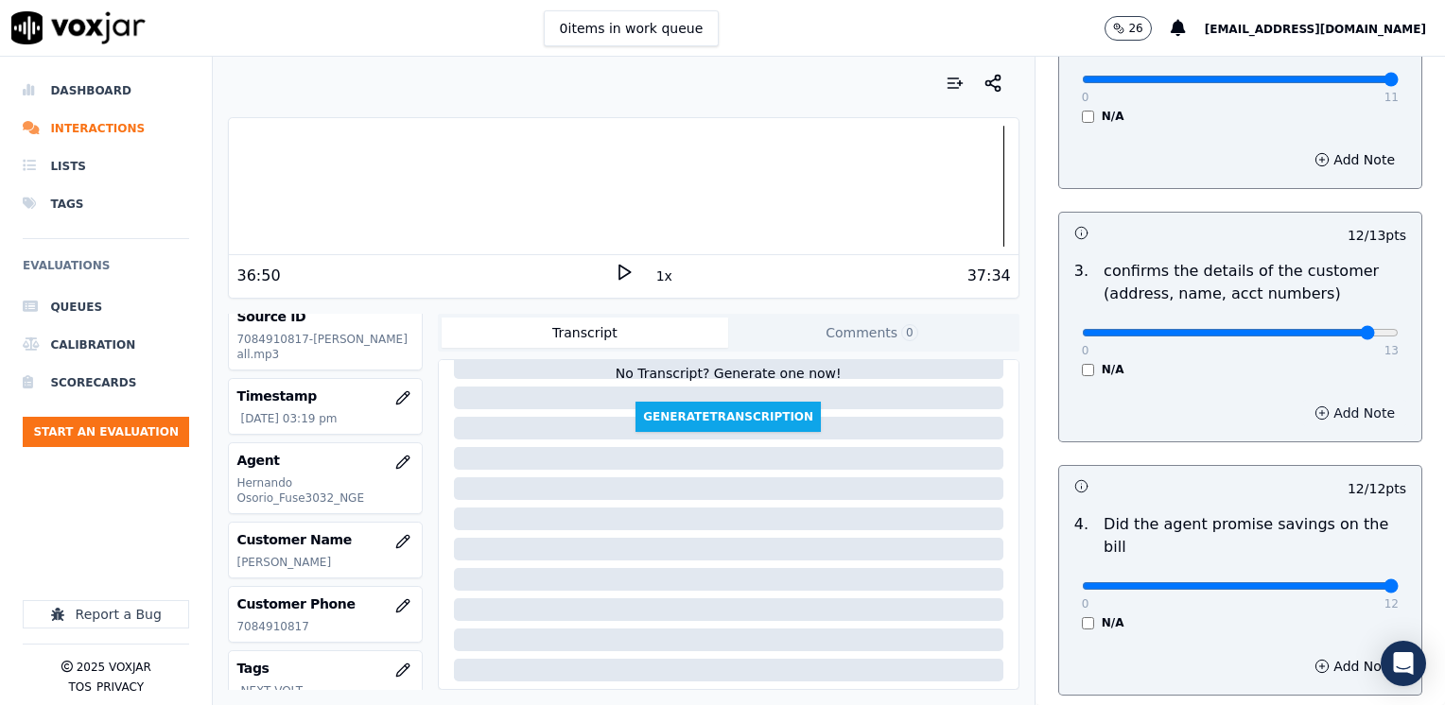
click at [1327, 411] on button "Add Note" at bounding box center [1354, 413] width 103 height 26
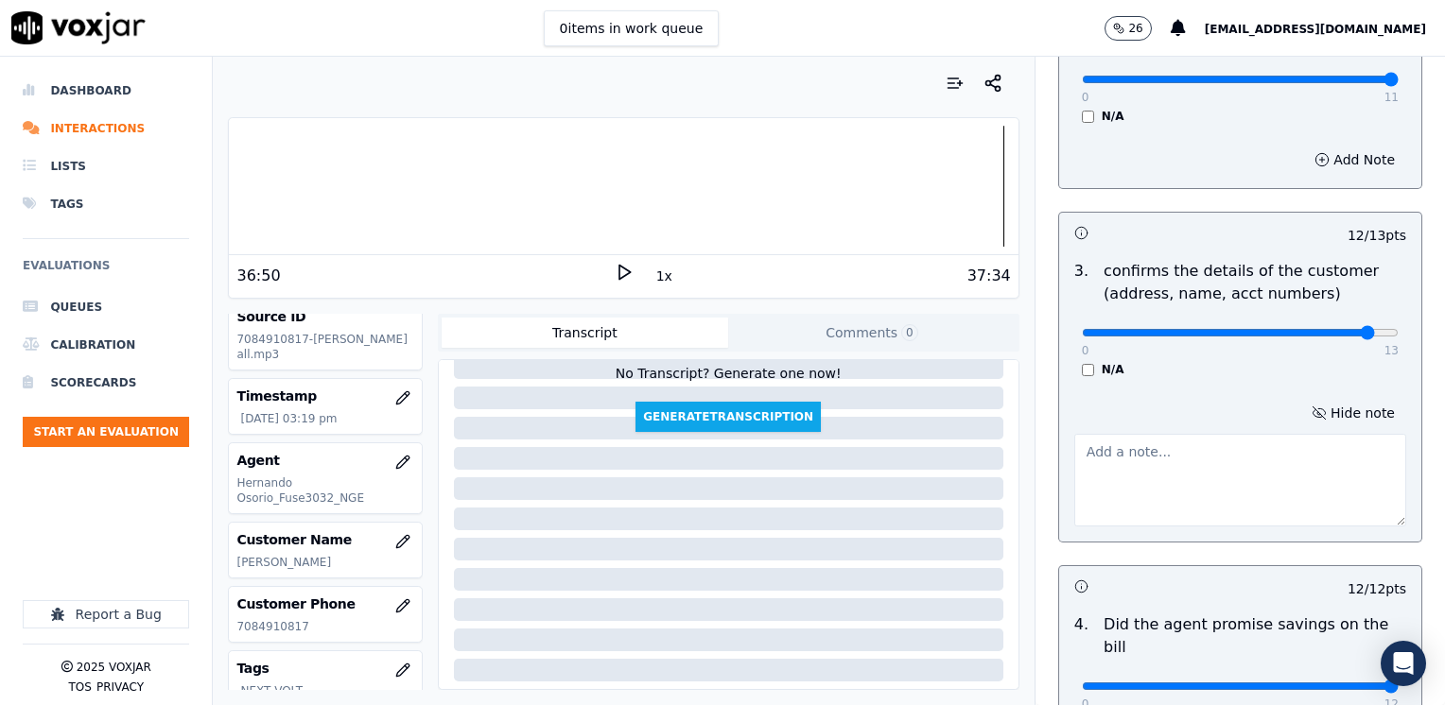
click at [1180, 505] on textarea at bounding box center [1240, 480] width 332 height 93
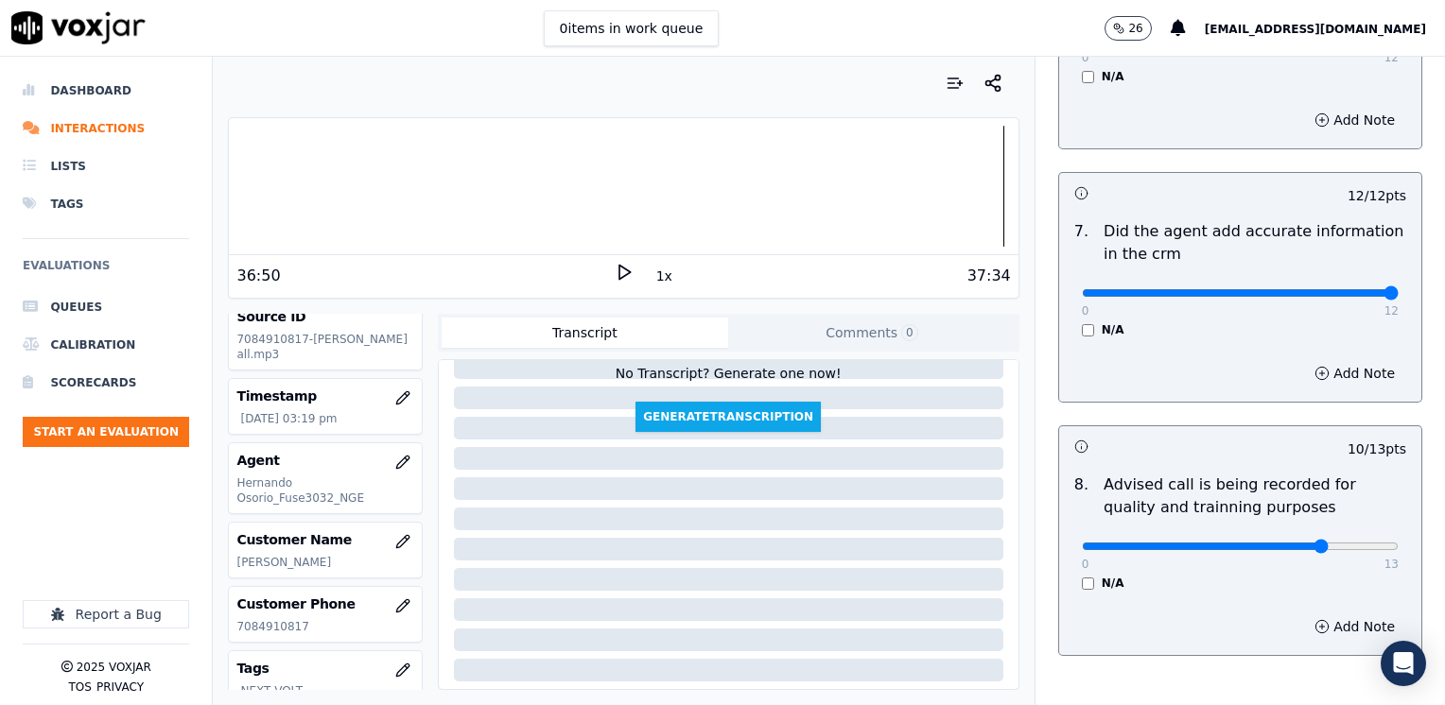
scroll to position [1752, 0]
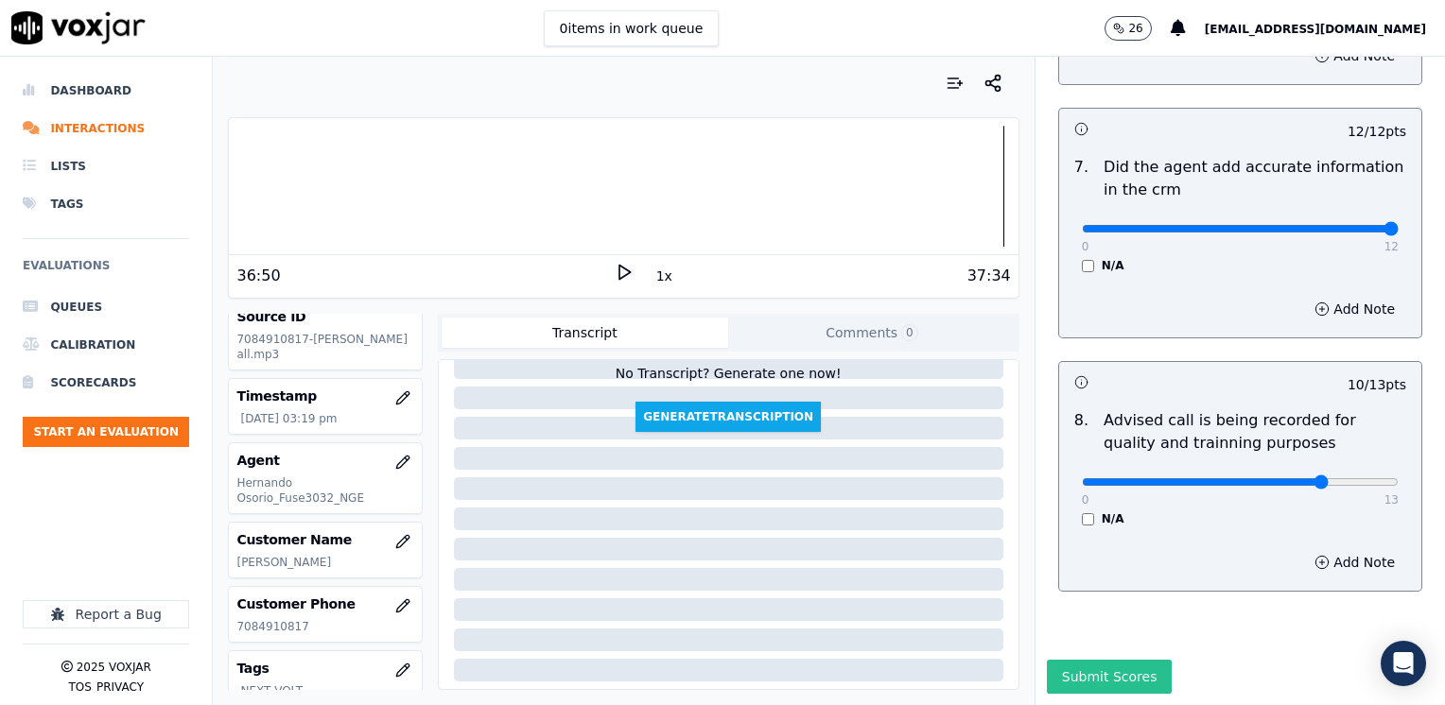
type textarea "Make sure to confirm full service address, the name as it appears on the bill b…"
click at [1100, 660] on button "Submit Scores" at bounding box center [1110, 677] width 126 height 34
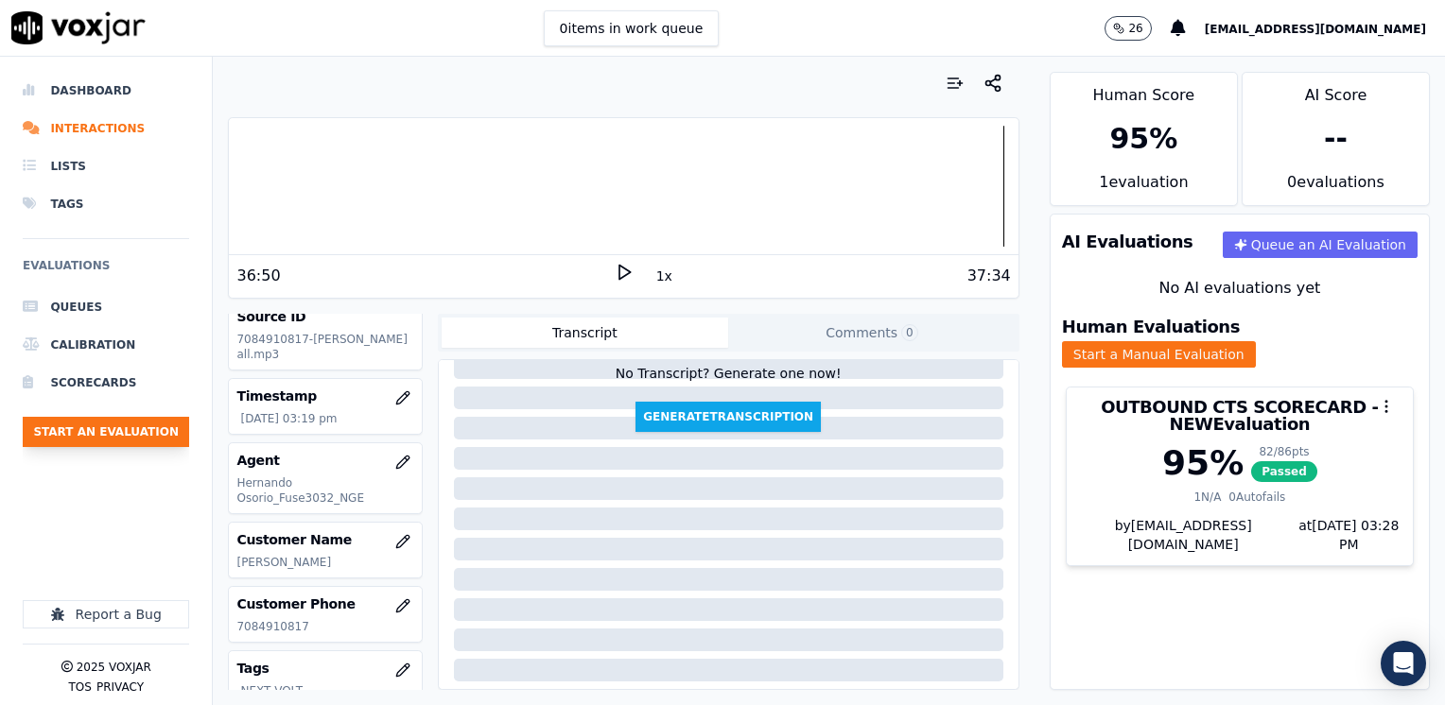
click at [92, 428] on button "Start an Evaluation" at bounding box center [106, 432] width 166 height 30
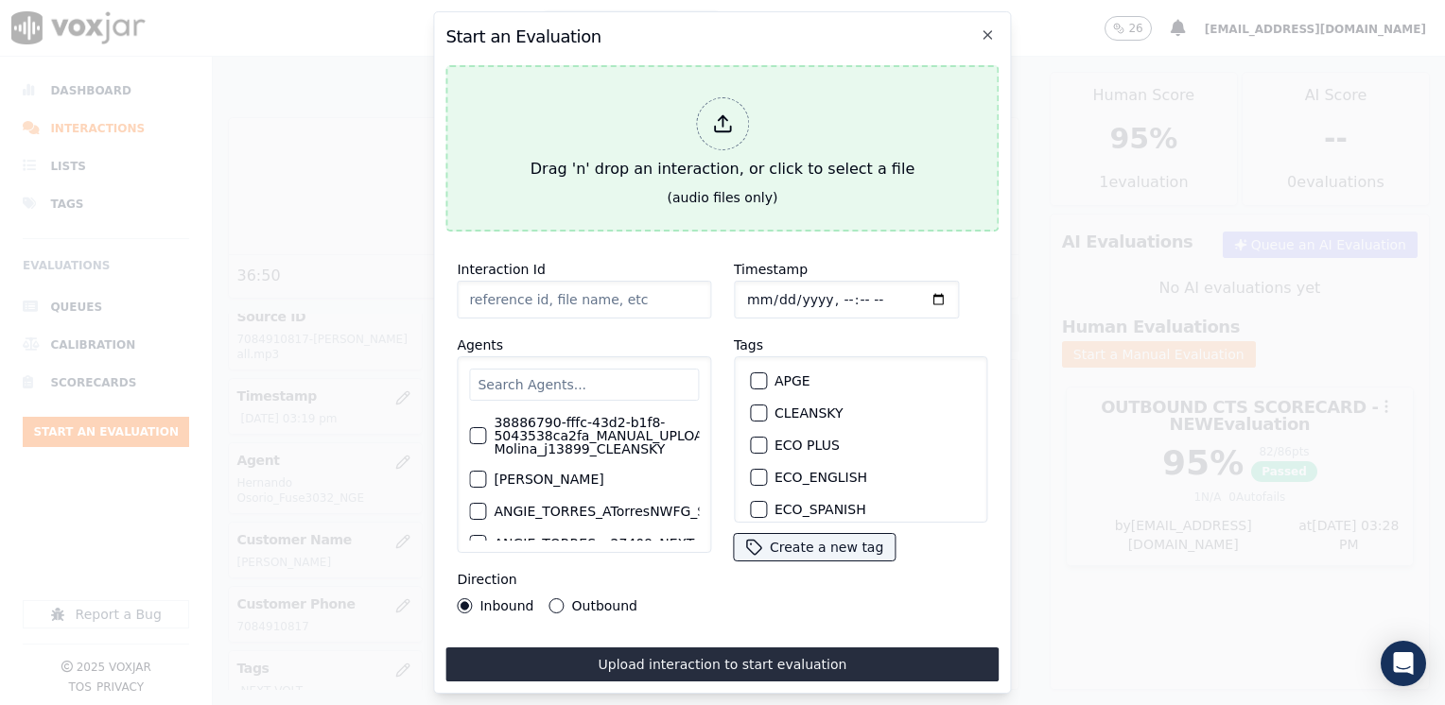
click at [720, 104] on div at bounding box center [722, 123] width 53 height 53
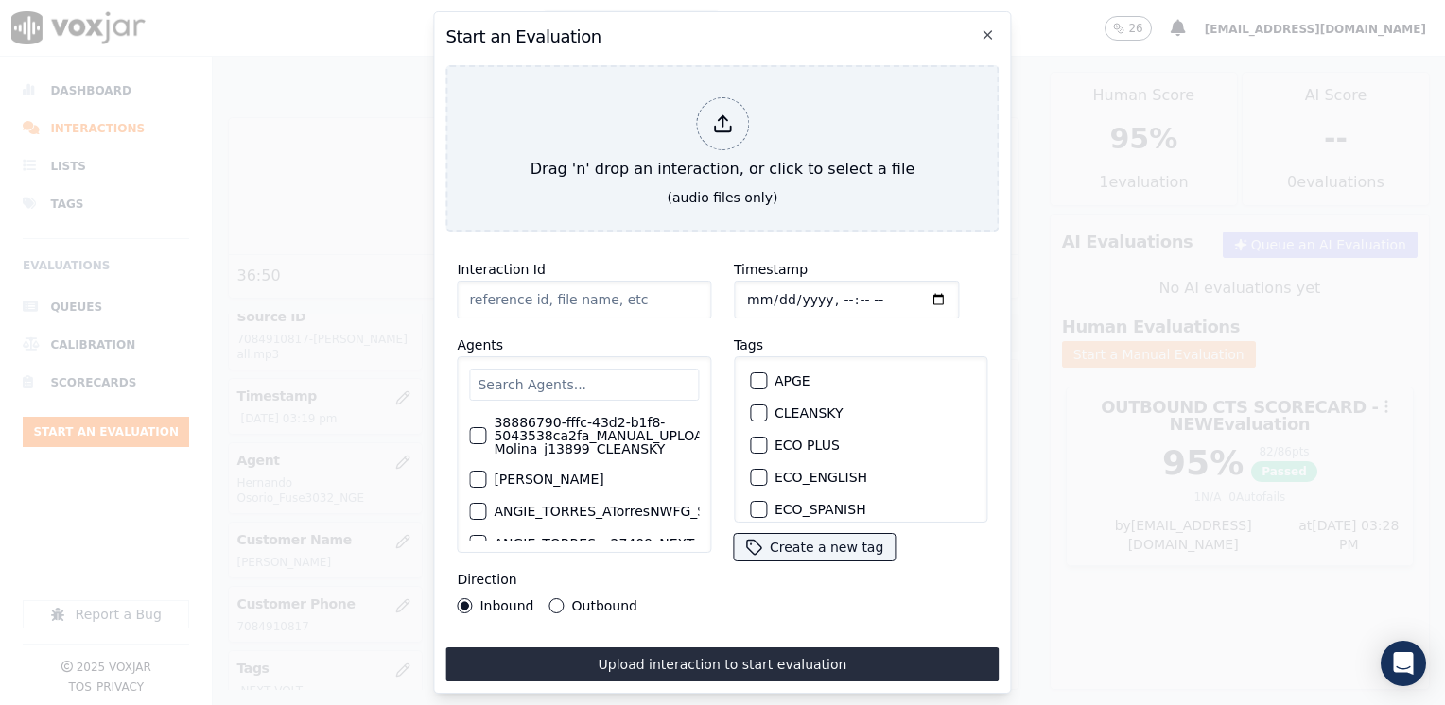
type input "20250826-124640_7733104110-[PERSON_NAME] all.mp3"
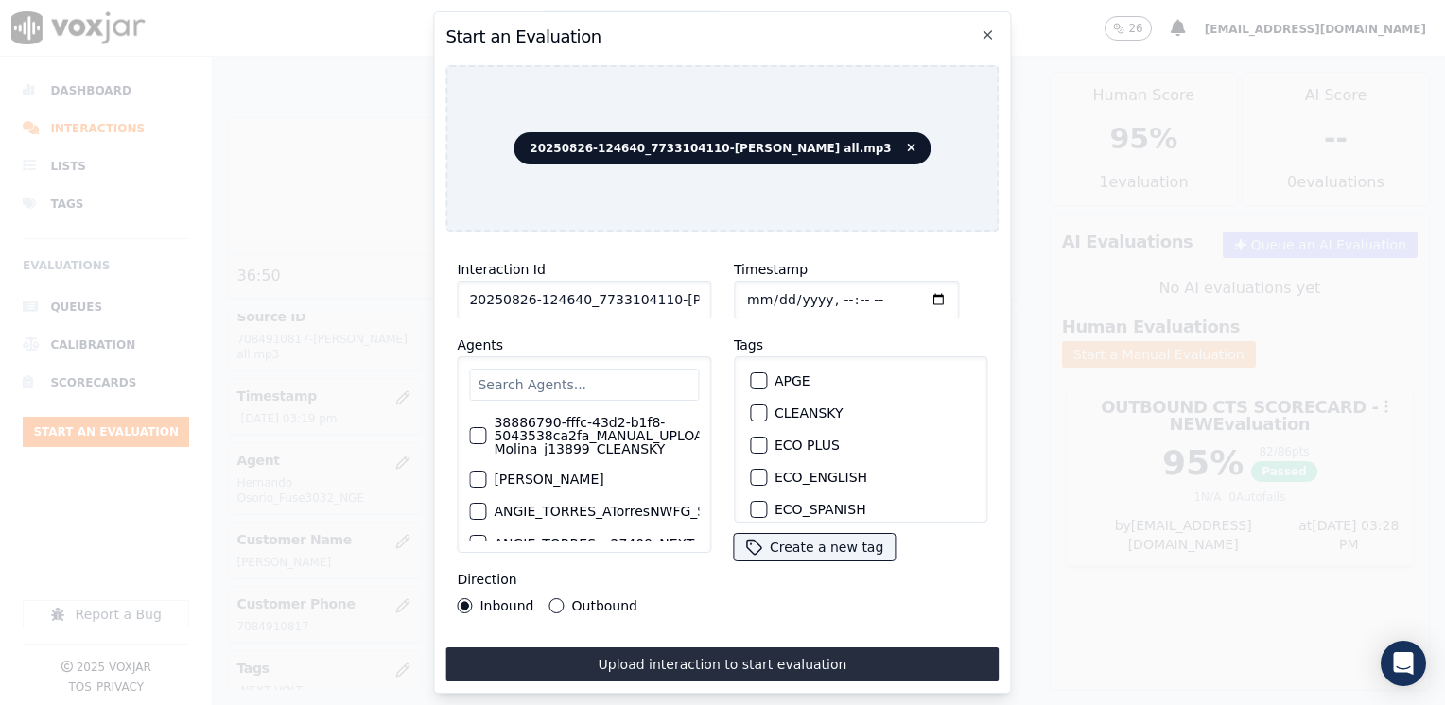
click at [633, 380] on input "text" at bounding box center [584, 385] width 230 height 32
click at [904, 582] on div "Timestamp Tags APGE CLEANSKY ECO PLUS ECO_ENGLISH ECO_SPANISH ELECTRA SPARK IND…" at bounding box center [860, 436] width 277 height 378
click at [987, 31] on icon "button" at bounding box center [988, 35] width 8 height 8
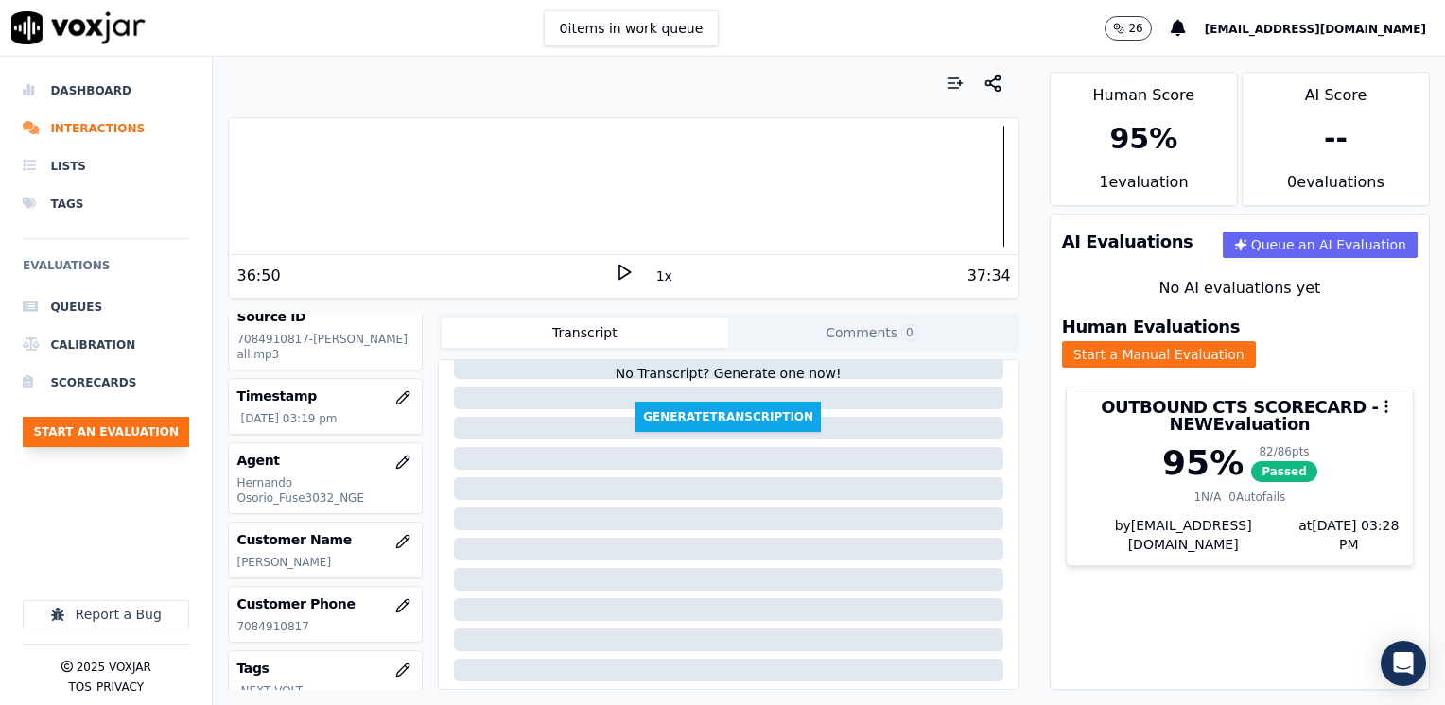
click at [111, 425] on button "Start an Evaluation" at bounding box center [106, 432] width 166 height 30
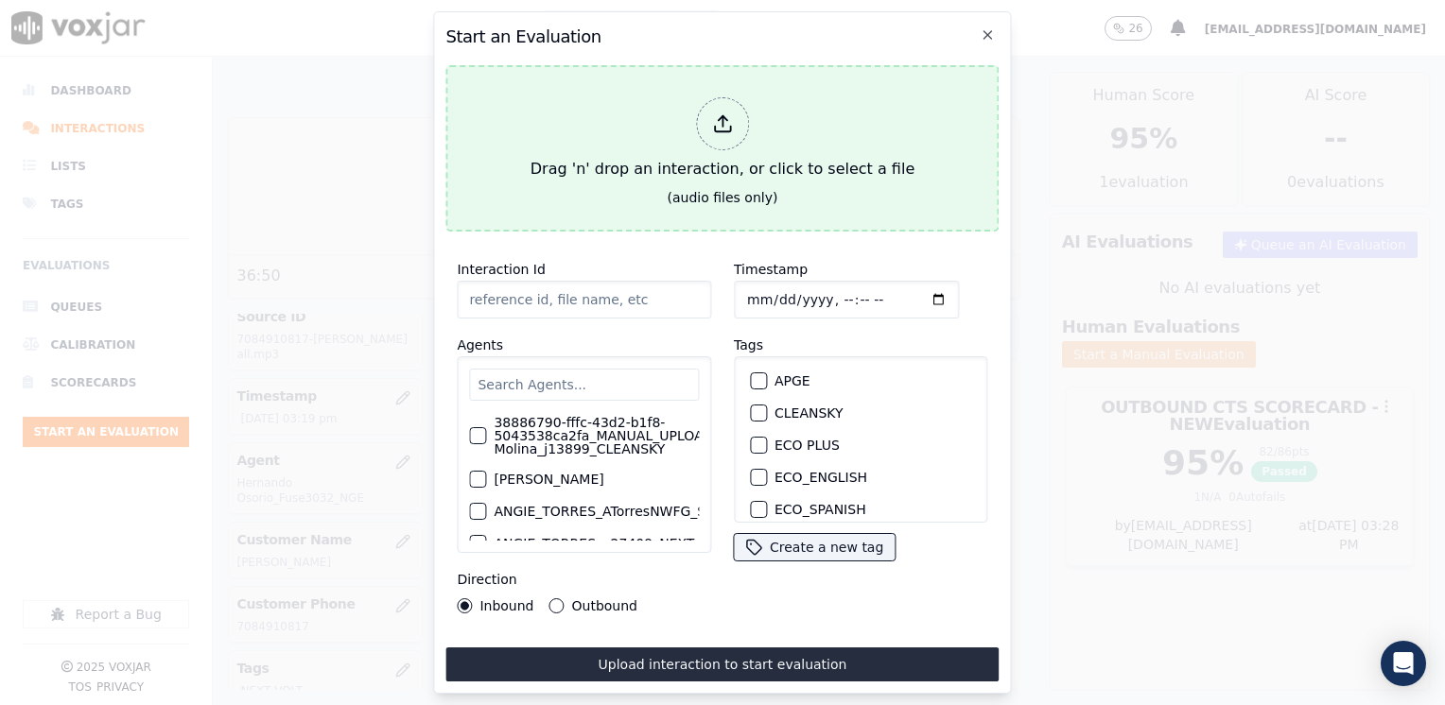
click at [703, 133] on div at bounding box center [722, 123] width 53 height 53
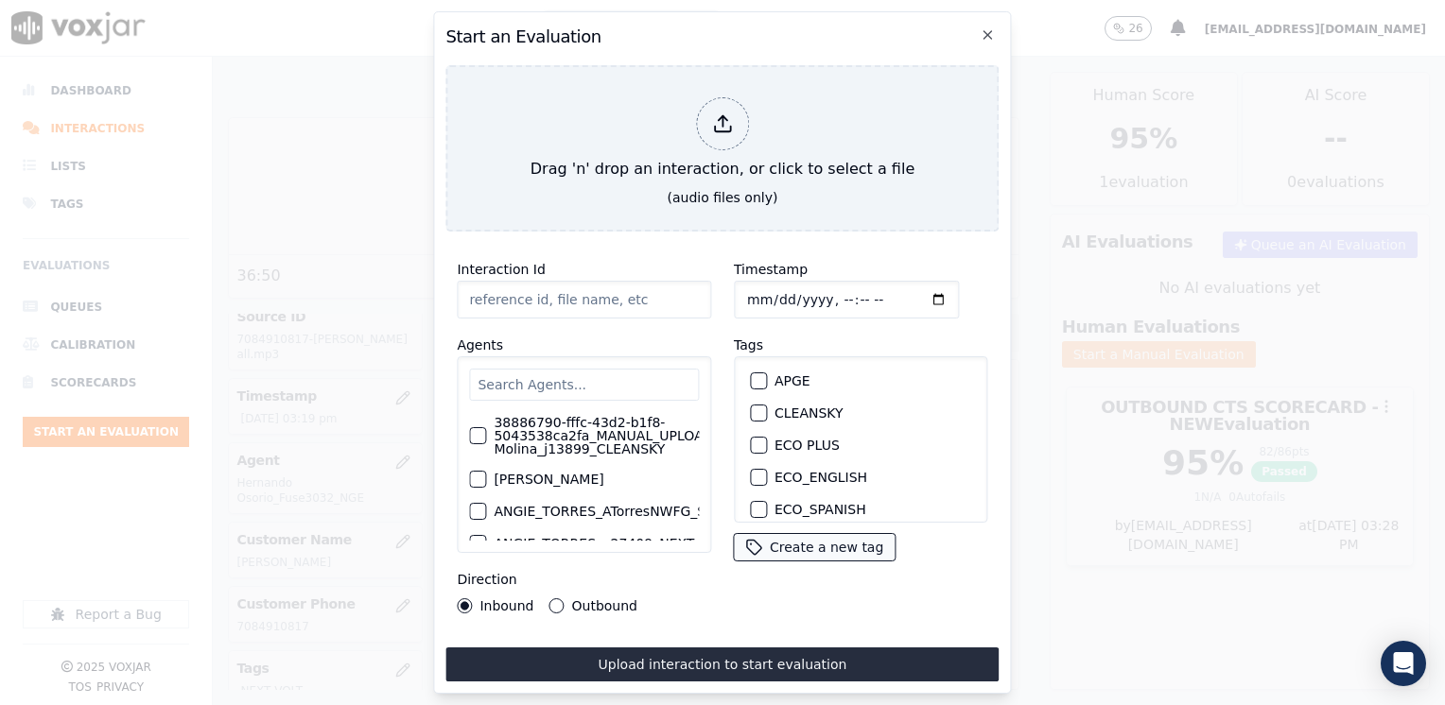
type input "20250826-165041_7738761497-[PERSON_NAME] all.mp3"
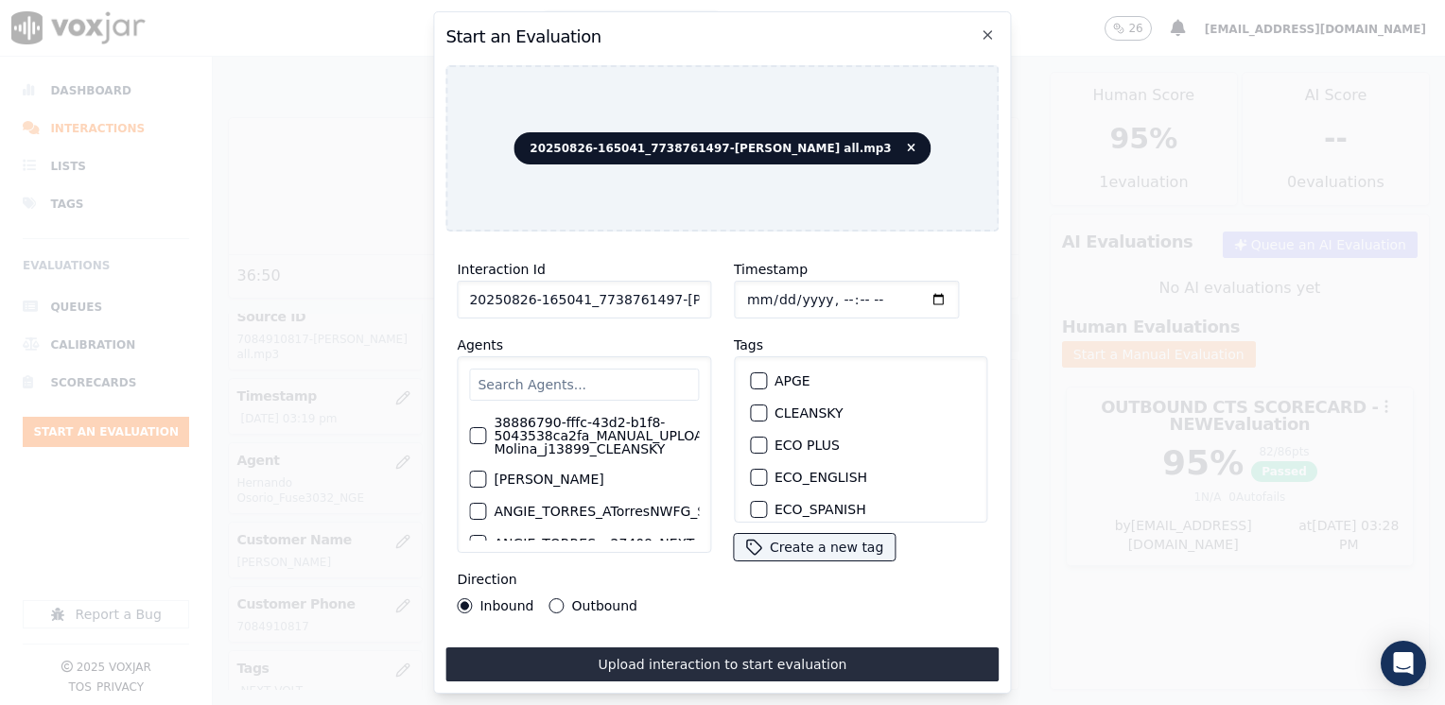
click at [601, 388] on input "text" at bounding box center [584, 385] width 230 height 32
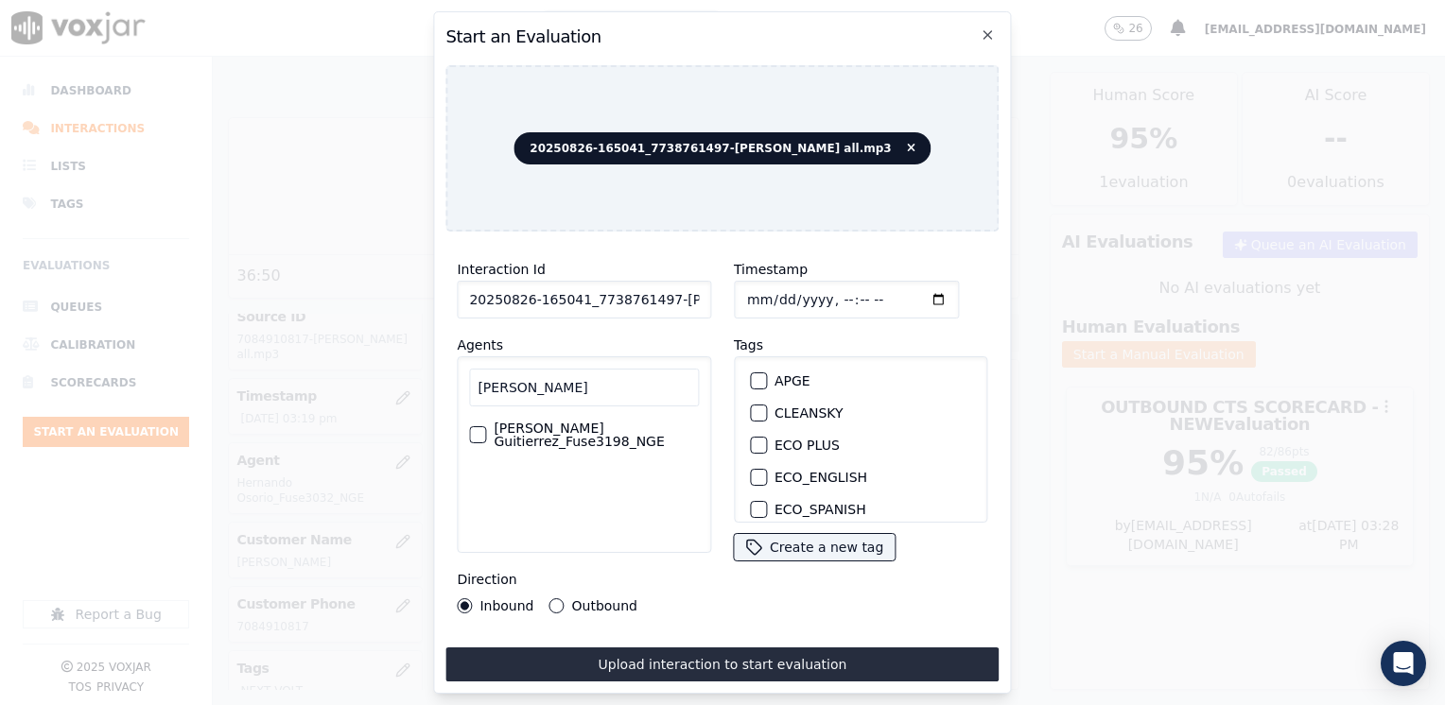
type input "[PERSON_NAME]"
click at [592, 422] on label "[PERSON_NAME] Guitierrez_Fuse3198_NGE" at bounding box center [596, 435] width 205 height 26
click at [486, 426] on button "[PERSON_NAME] Guitierrez_Fuse3198_NGE" at bounding box center [477, 434] width 17 height 17
click at [751, 410] on div "button" at bounding box center [757, 416] width 13 height 13
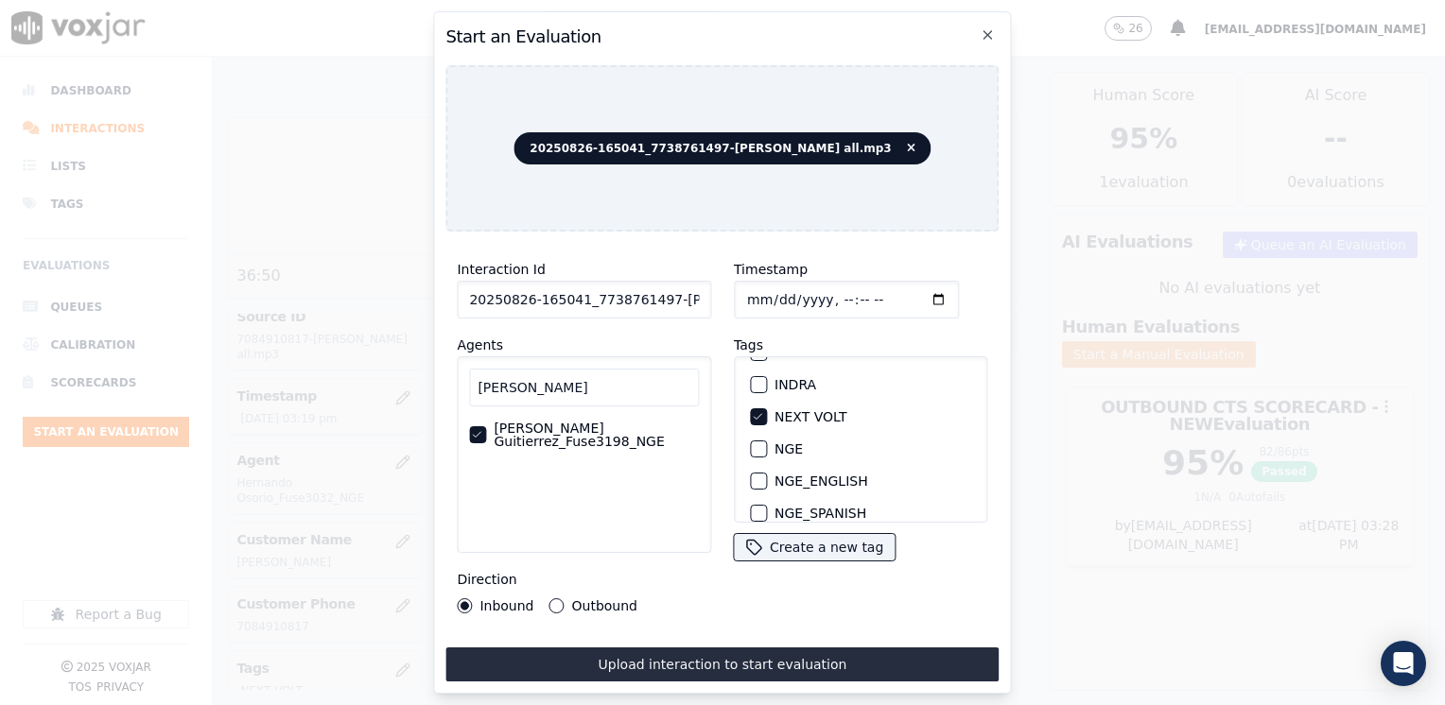
click at [904, 286] on input "Timestamp" at bounding box center [846, 300] width 225 height 38
type input "[DATE]T15:31"
drag, startPoint x: 551, startPoint y: 599, endPoint x: 575, endPoint y: 622, distance: 32.8
click at [551, 599] on button "Outbound" at bounding box center [556, 606] width 15 height 15
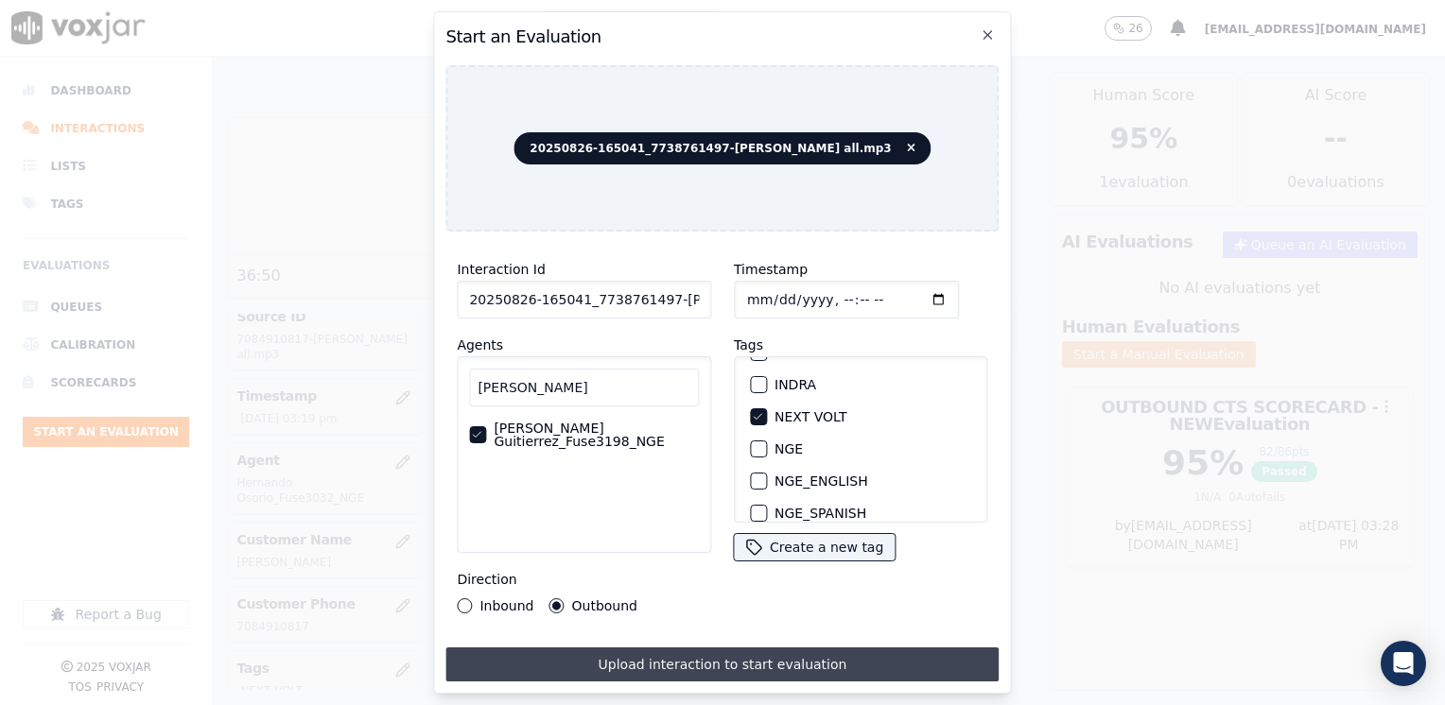
click at [676, 661] on button "Upload interaction to start evaluation" at bounding box center [721, 665] width 553 height 34
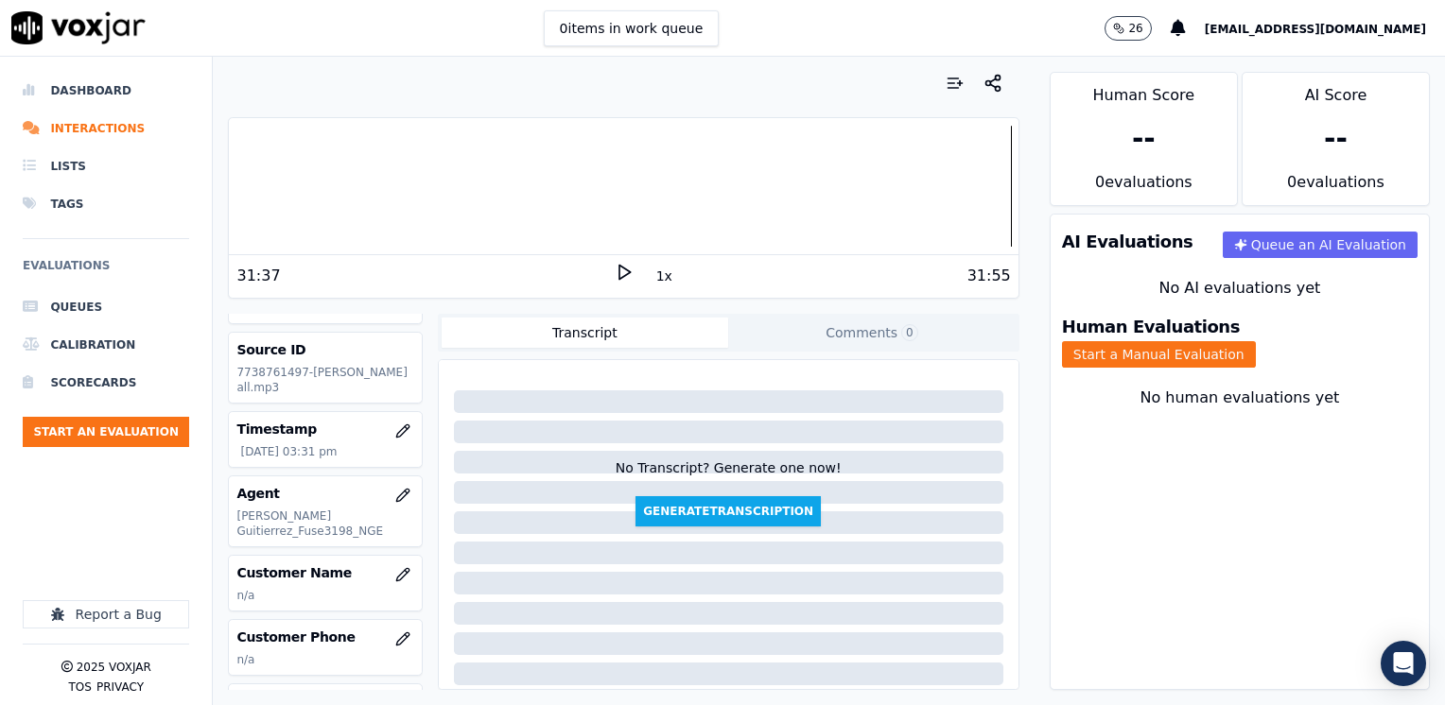
scroll to position [95, 0]
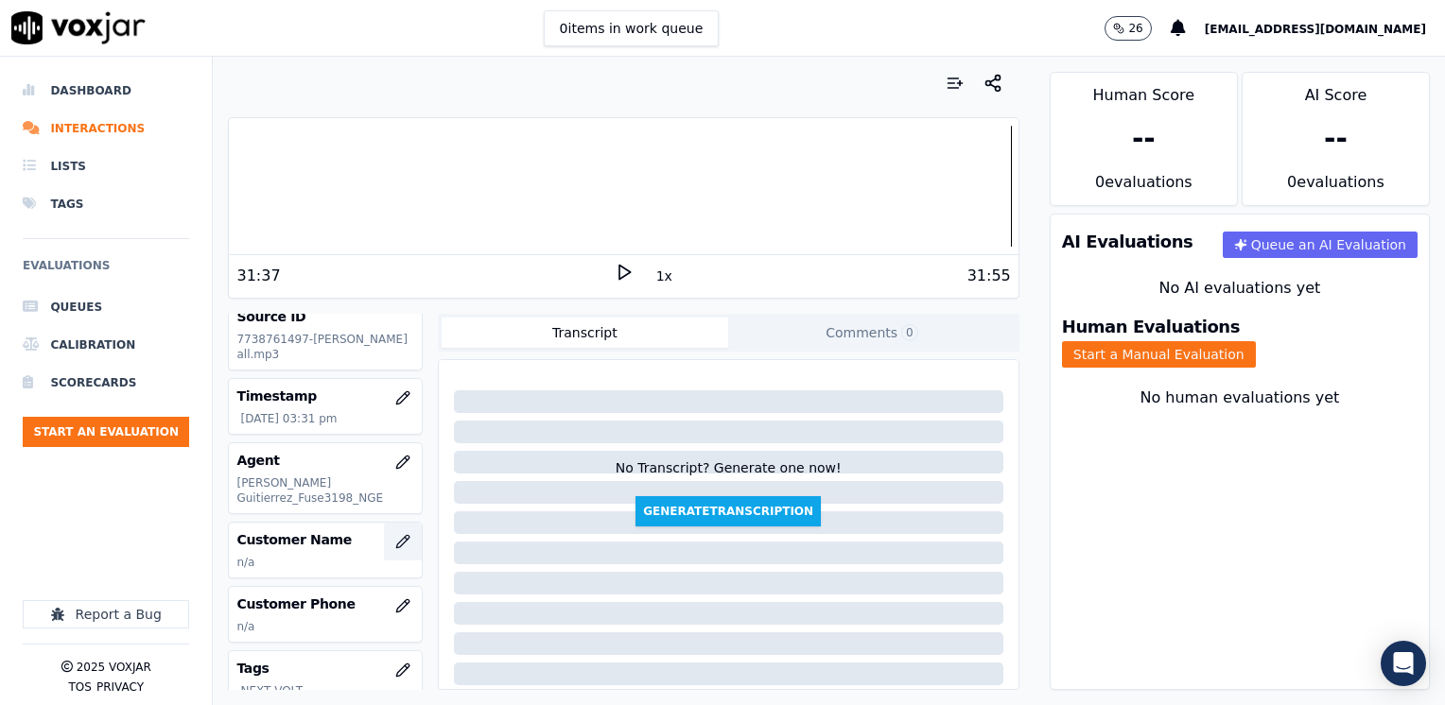
click at [395, 534] on icon "button" at bounding box center [402, 541] width 15 height 15
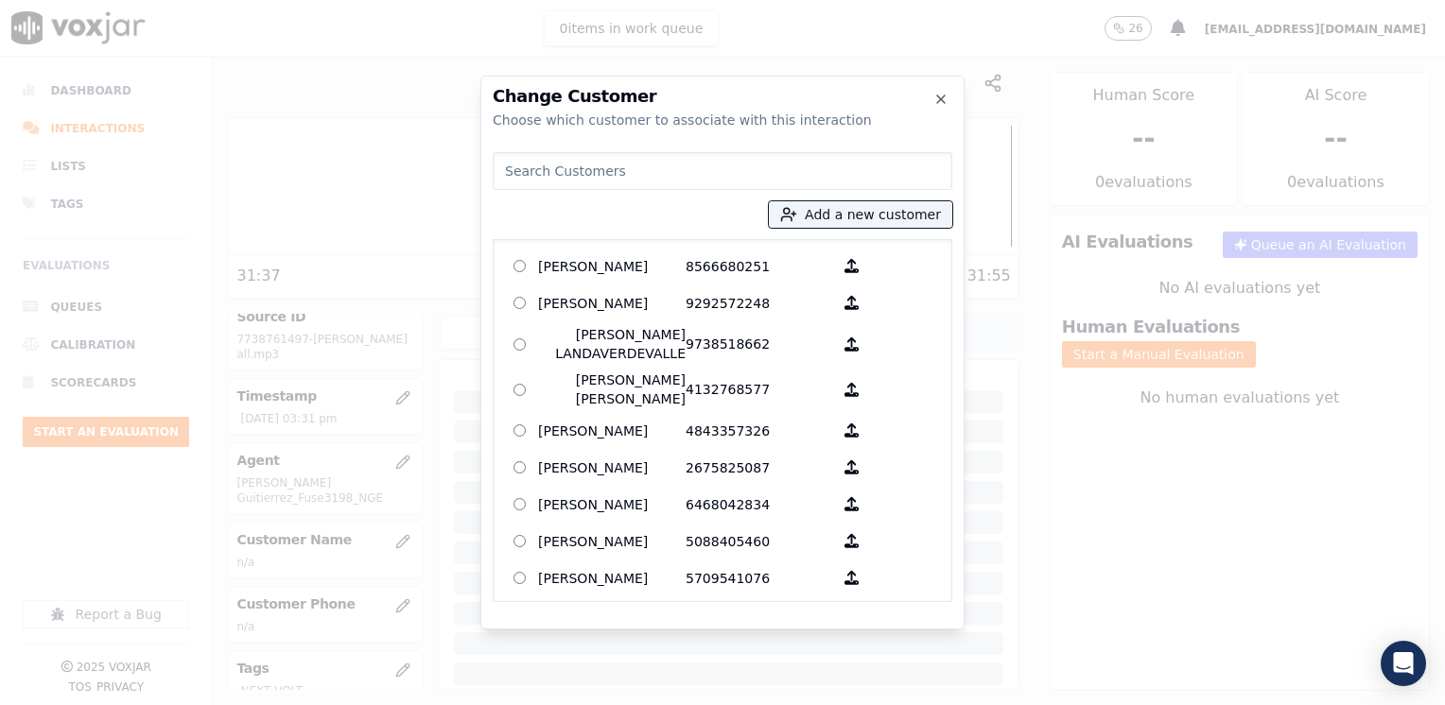
click at [770, 153] on input at bounding box center [723, 171] width 460 height 38
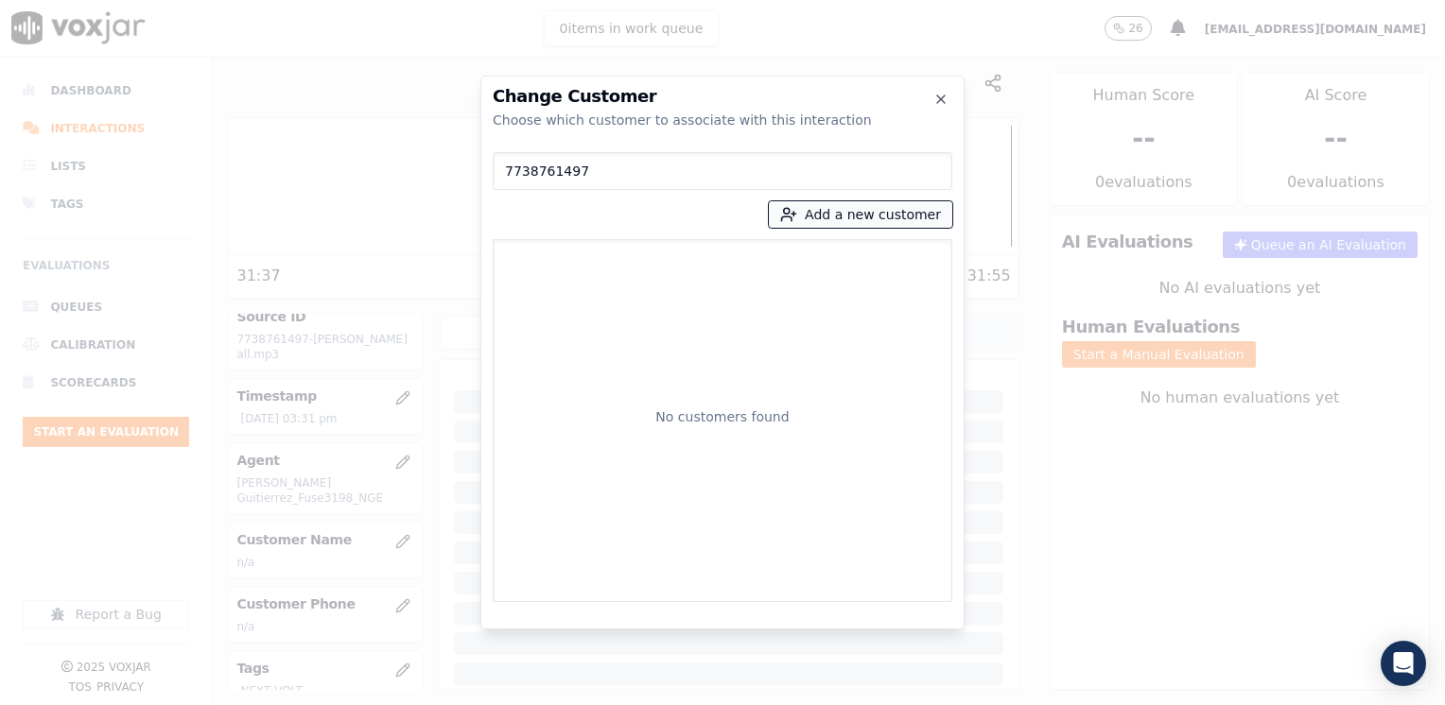
type input "7738761497"
click at [894, 216] on button "Add a new customer" at bounding box center [860, 214] width 183 height 26
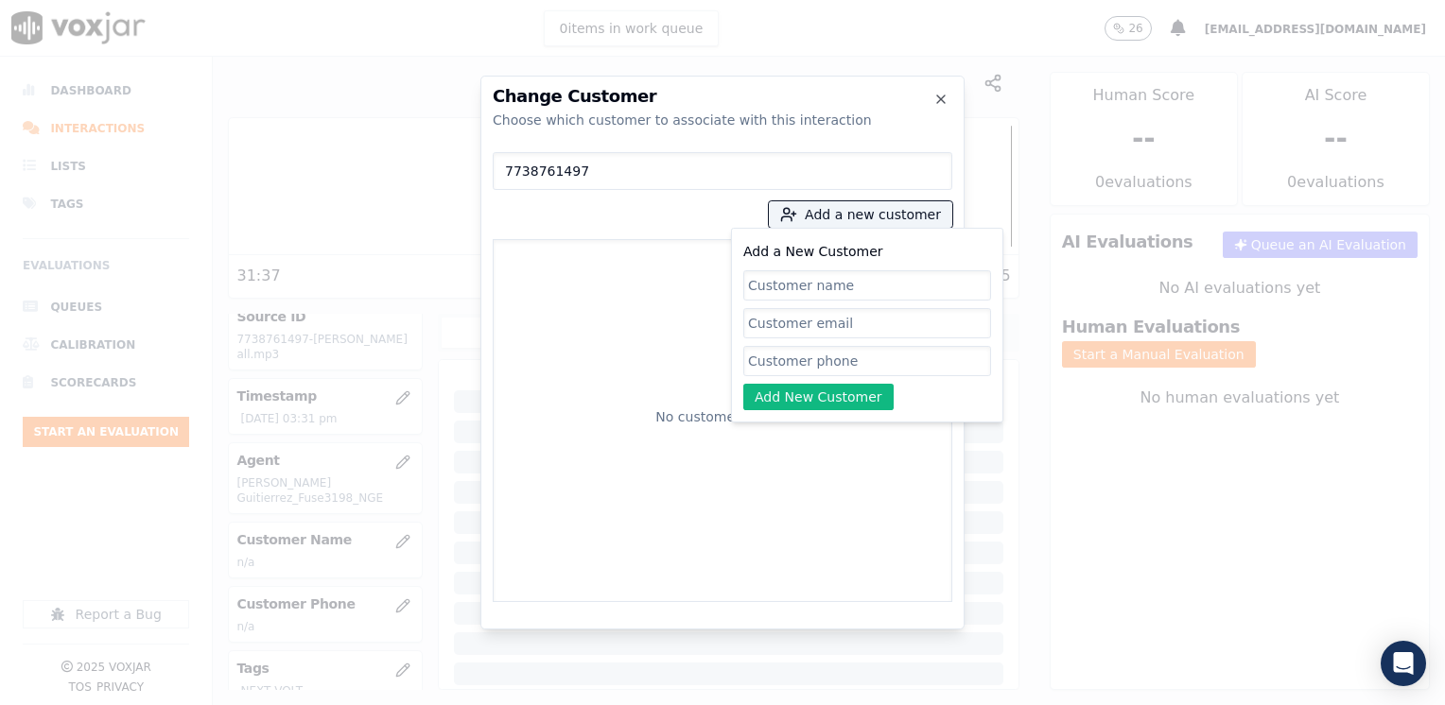
click at [821, 372] on input "Add a New Customer" at bounding box center [867, 361] width 248 height 30
paste input "7738761497"
type input "7738761497"
click at [876, 279] on input "Add a New Customer" at bounding box center [867, 285] width 248 height 30
paste input "[PERSON_NAME]"
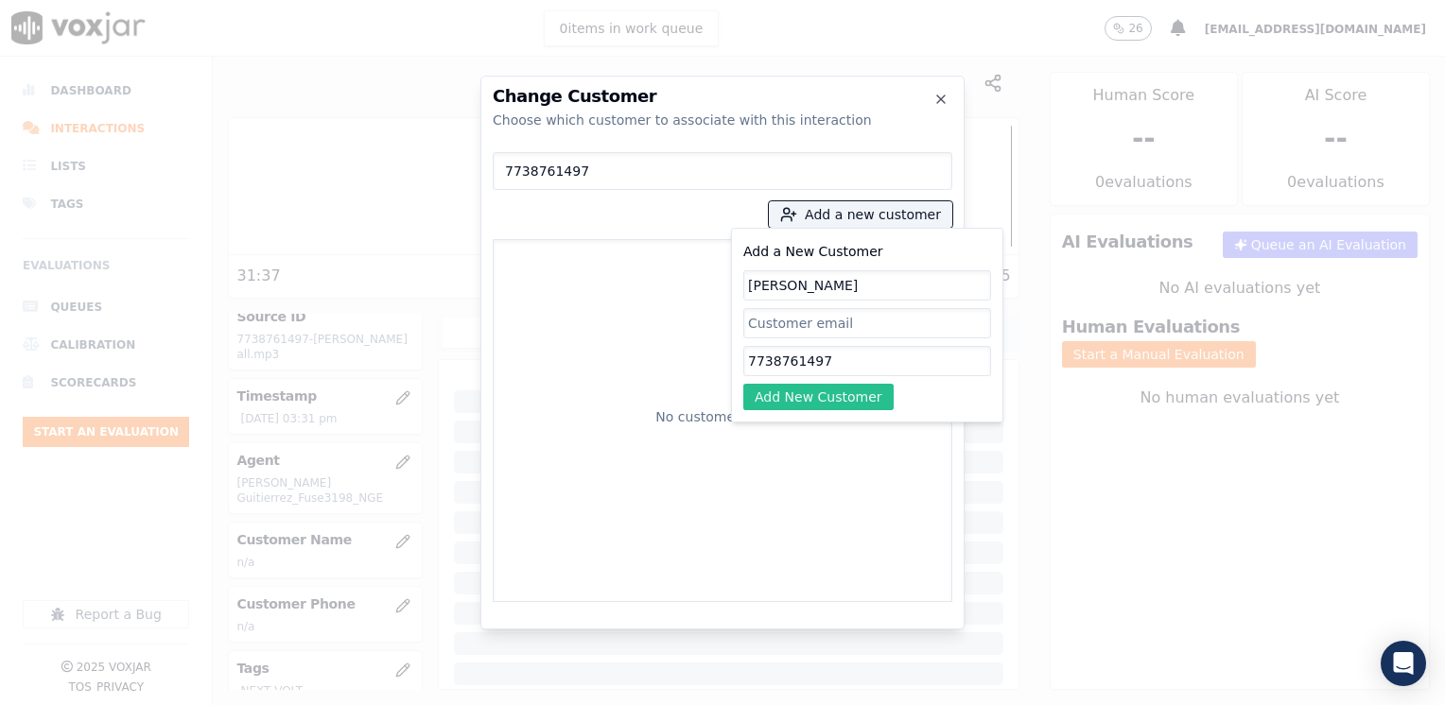
type input "[PERSON_NAME]"
click at [825, 388] on button "Add New Customer" at bounding box center [818, 397] width 150 height 26
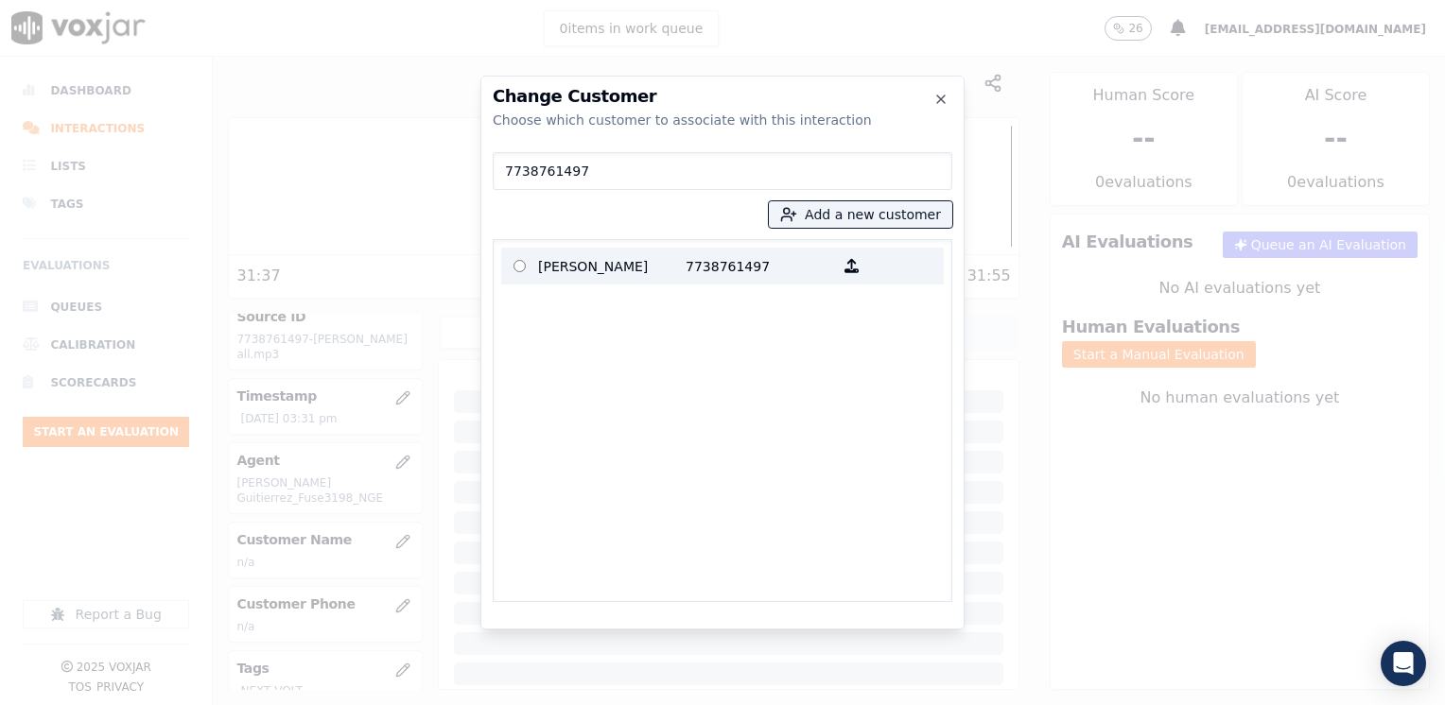
click at [609, 269] on p "[PERSON_NAME]" at bounding box center [611, 266] width 147 height 29
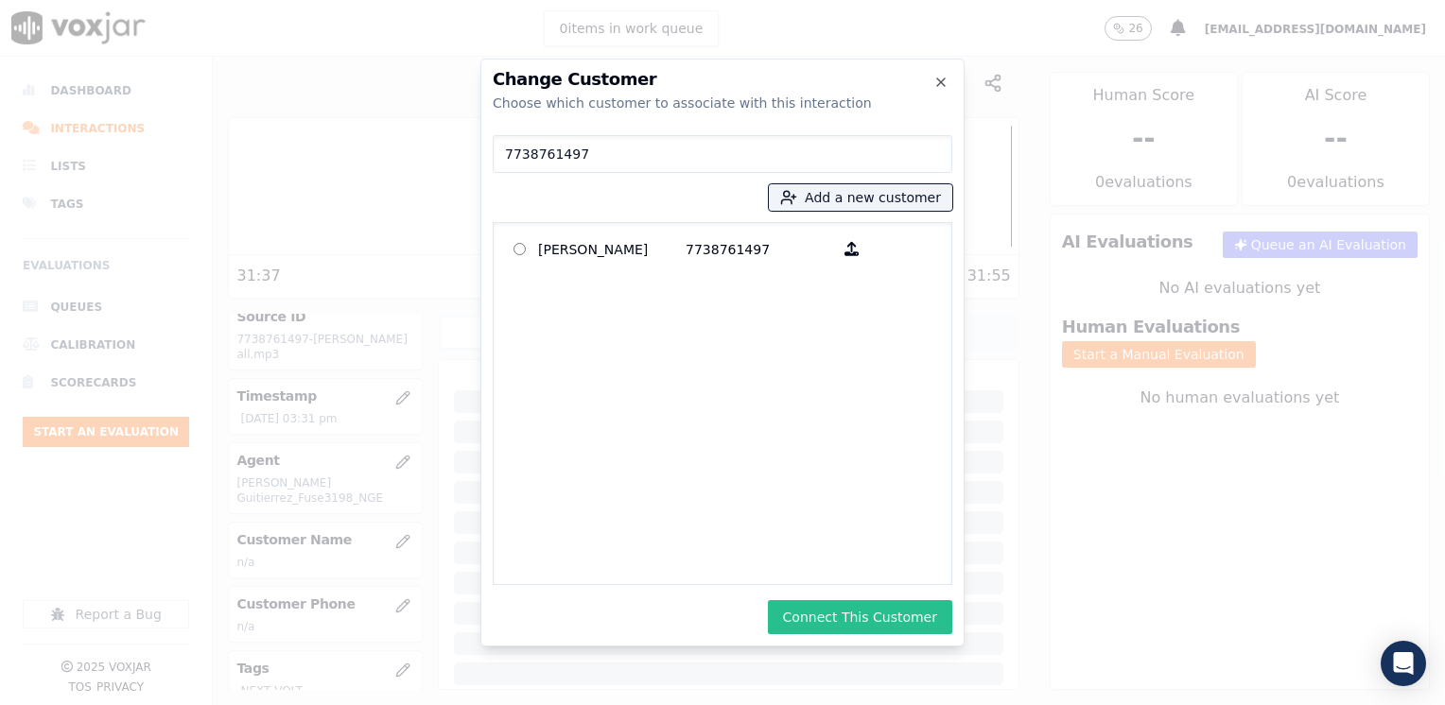
click at [914, 623] on button "Connect This Customer" at bounding box center [860, 617] width 184 height 34
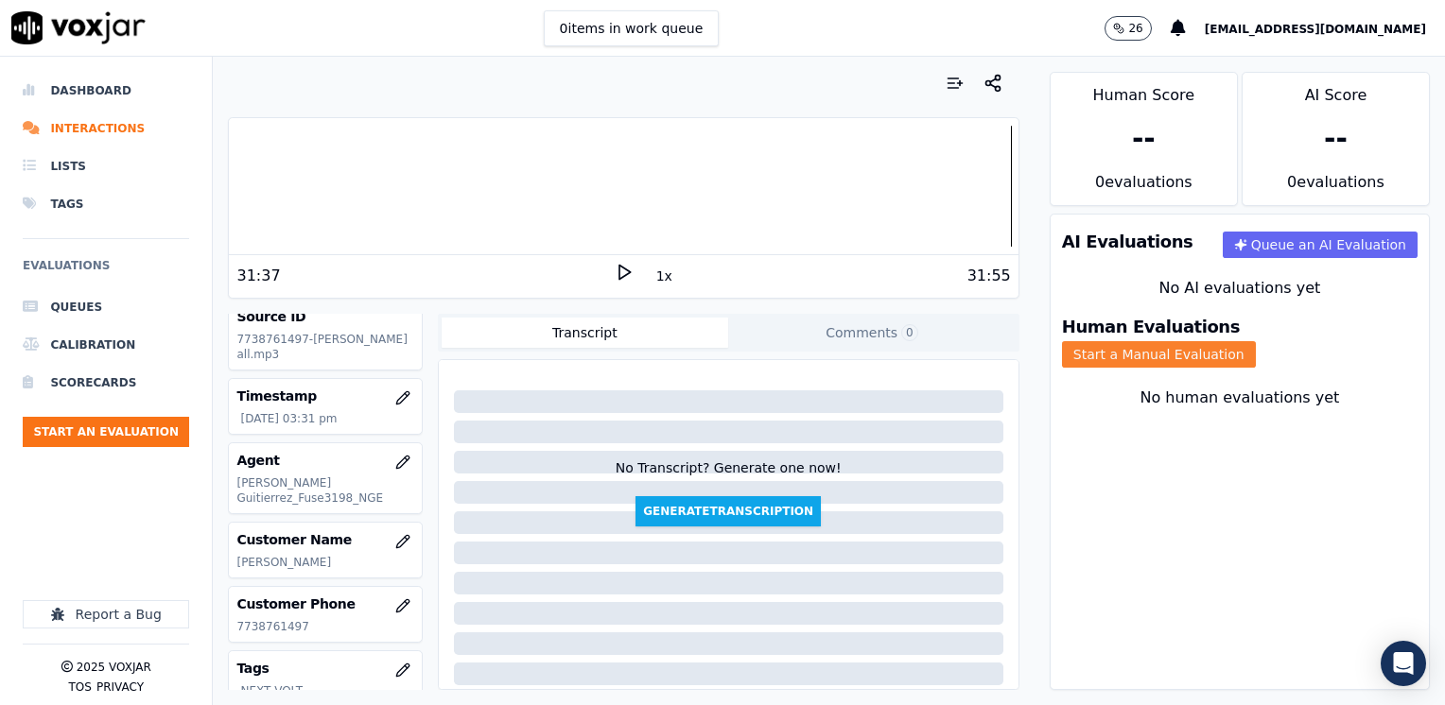
click at [1256, 341] on button "Start a Manual Evaluation" at bounding box center [1159, 354] width 194 height 26
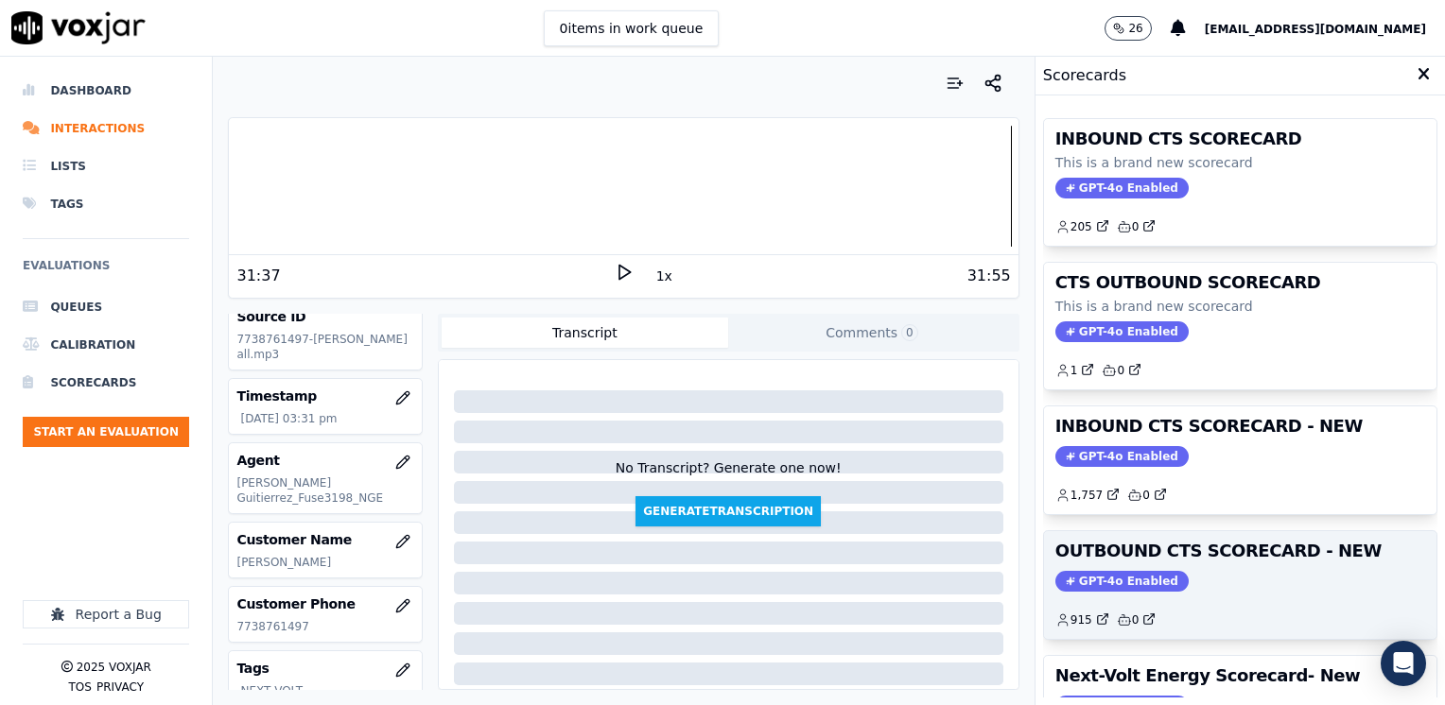
click at [1131, 571] on span "GPT-4o Enabled" at bounding box center [1121, 581] width 133 height 21
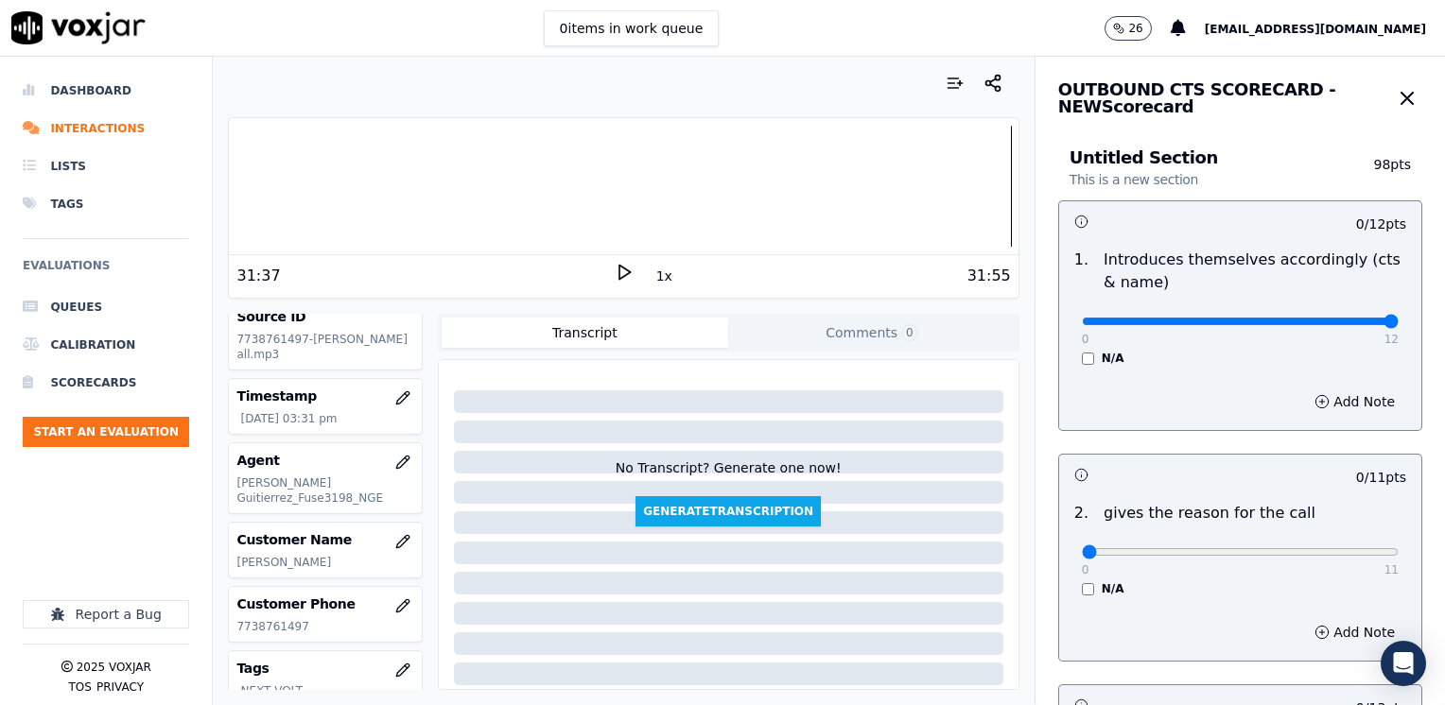
drag, startPoint x: 1154, startPoint y: 316, endPoint x: 1448, endPoint y: 376, distance: 300.2
type input "12"
click at [1398, 325] on input "range" at bounding box center [1240, 322] width 317 height 8
drag, startPoint x: 1071, startPoint y: 551, endPoint x: 1448, endPoint y: 463, distance: 386.4
type input "11"
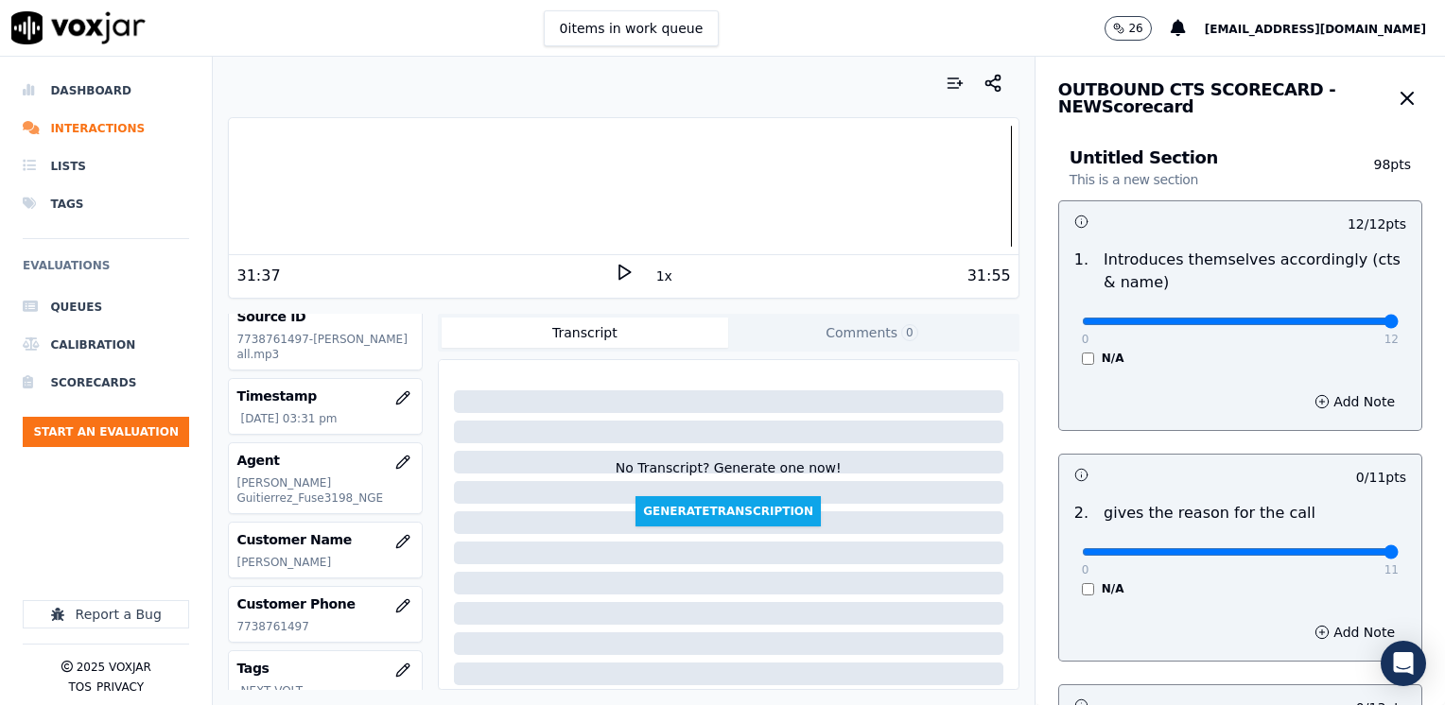
click at [1398, 325] on input "range" at bounding box center [1240, 322] width 317 height 8
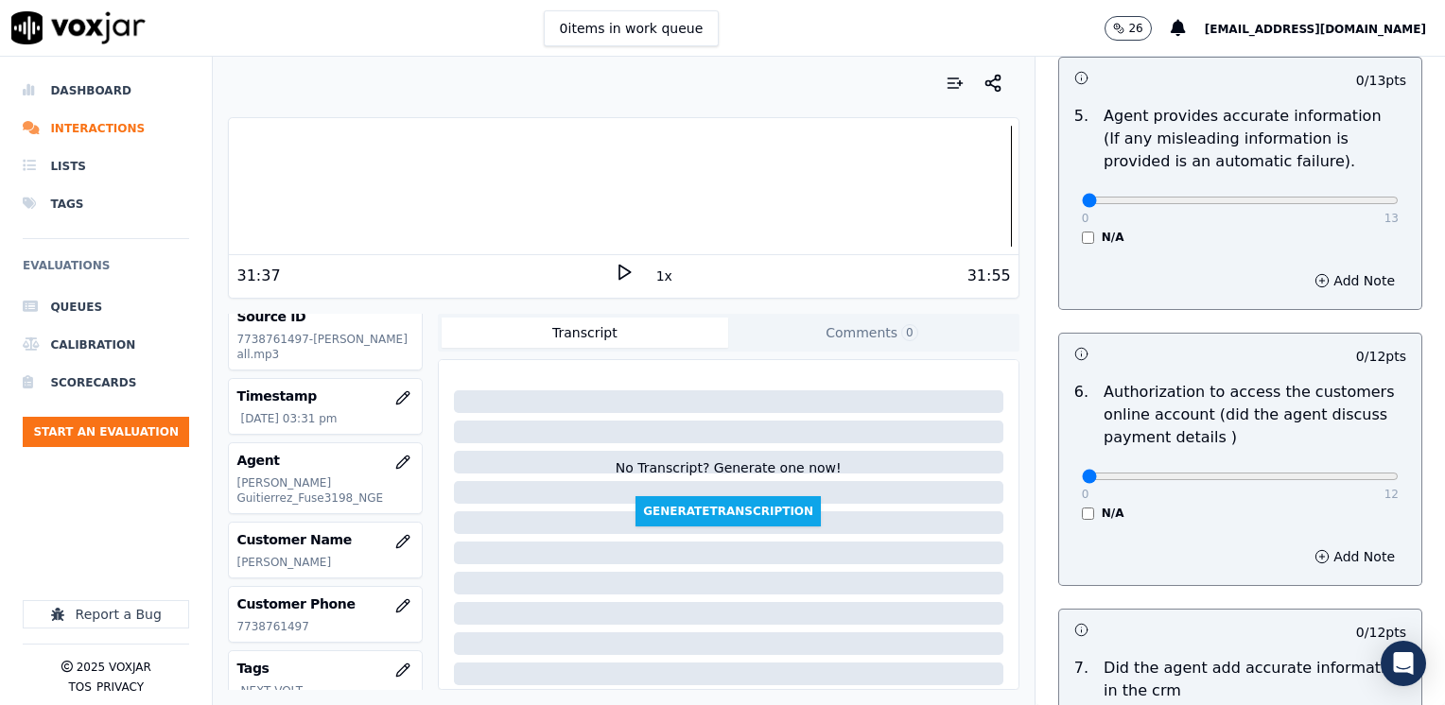
scroll to position [1607, 0]
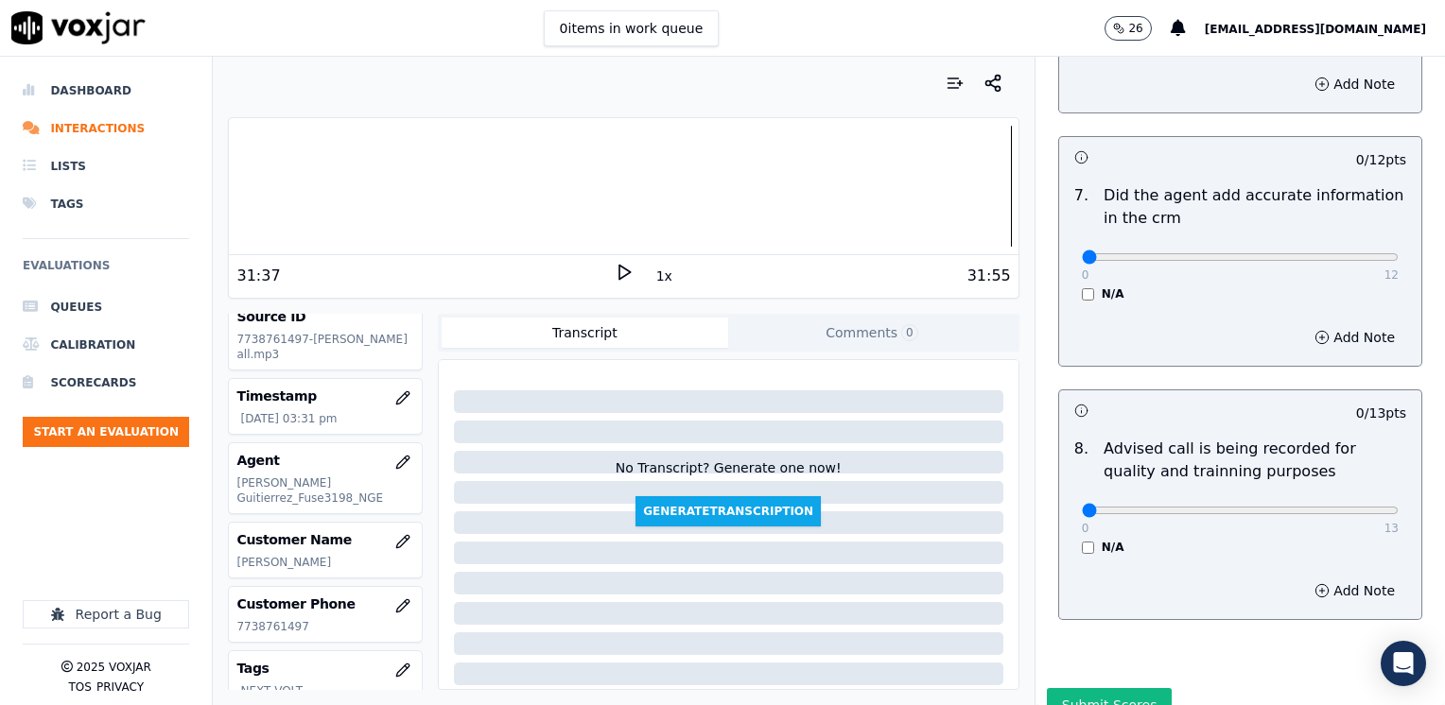
click at [1286, 498] on div "0 13" at bounding box center [1240, 509] width 317 height 23
click at [1302, 498] on div "0 13" at bounding box center [1240, 509] width 317 height 23
click at [1304, 498] on div "0 13" at bounding box center [1240, 509] width 317 height 23
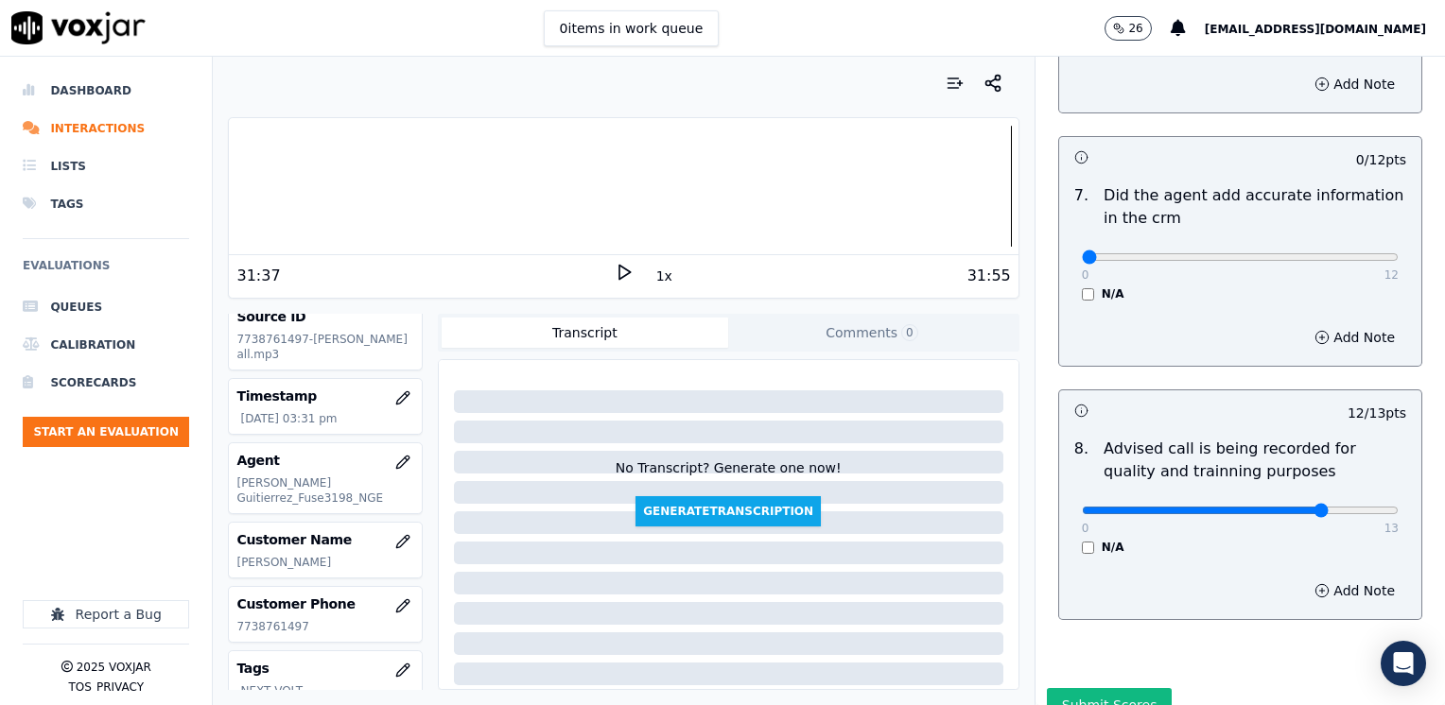
drag, startPoint x: 1324, startPoint y: 482, endPoint x: 1289, endPoint y: 484, distance: 35.0
type input "10"
drag, startPoint x: 1222, startPoint y: 229, endPoint x: 1448, endPoint y: 229, distance: 226.0
type input "12"
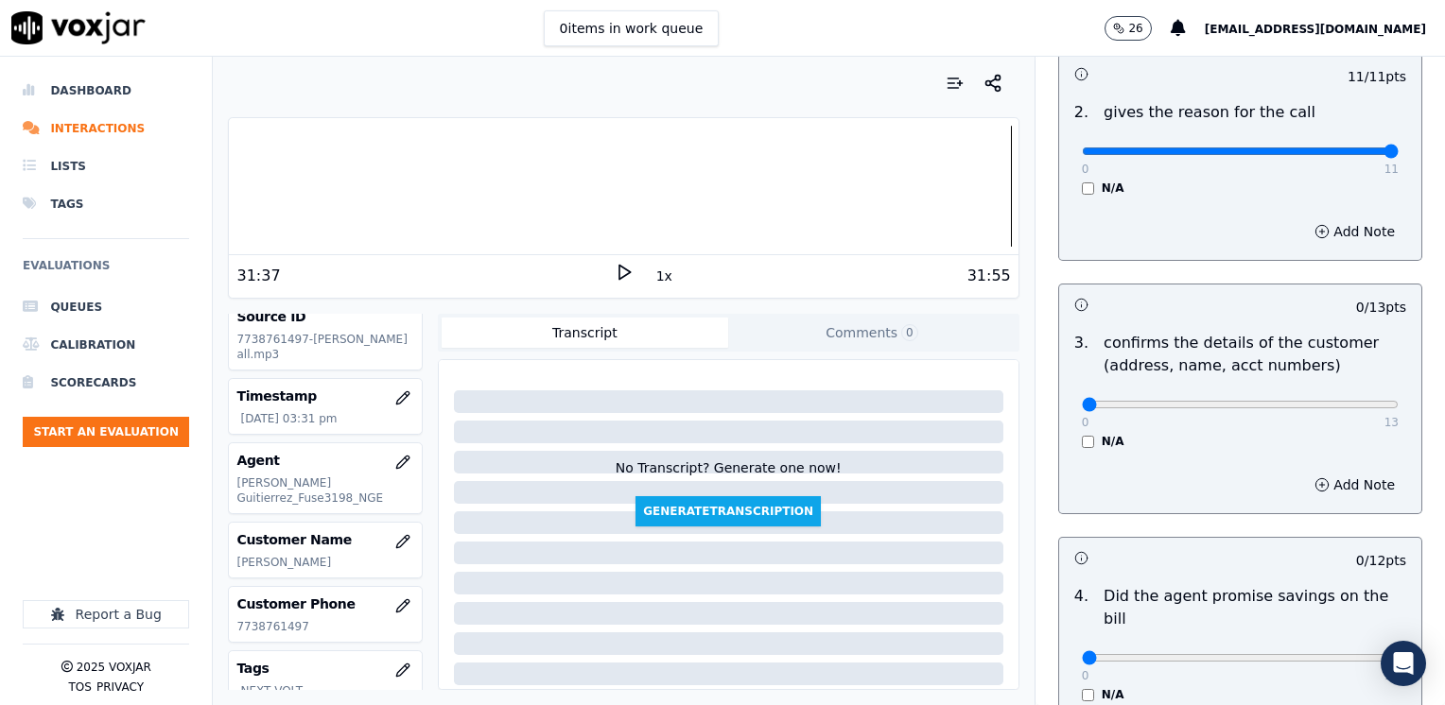
scroll to position [378, 0]
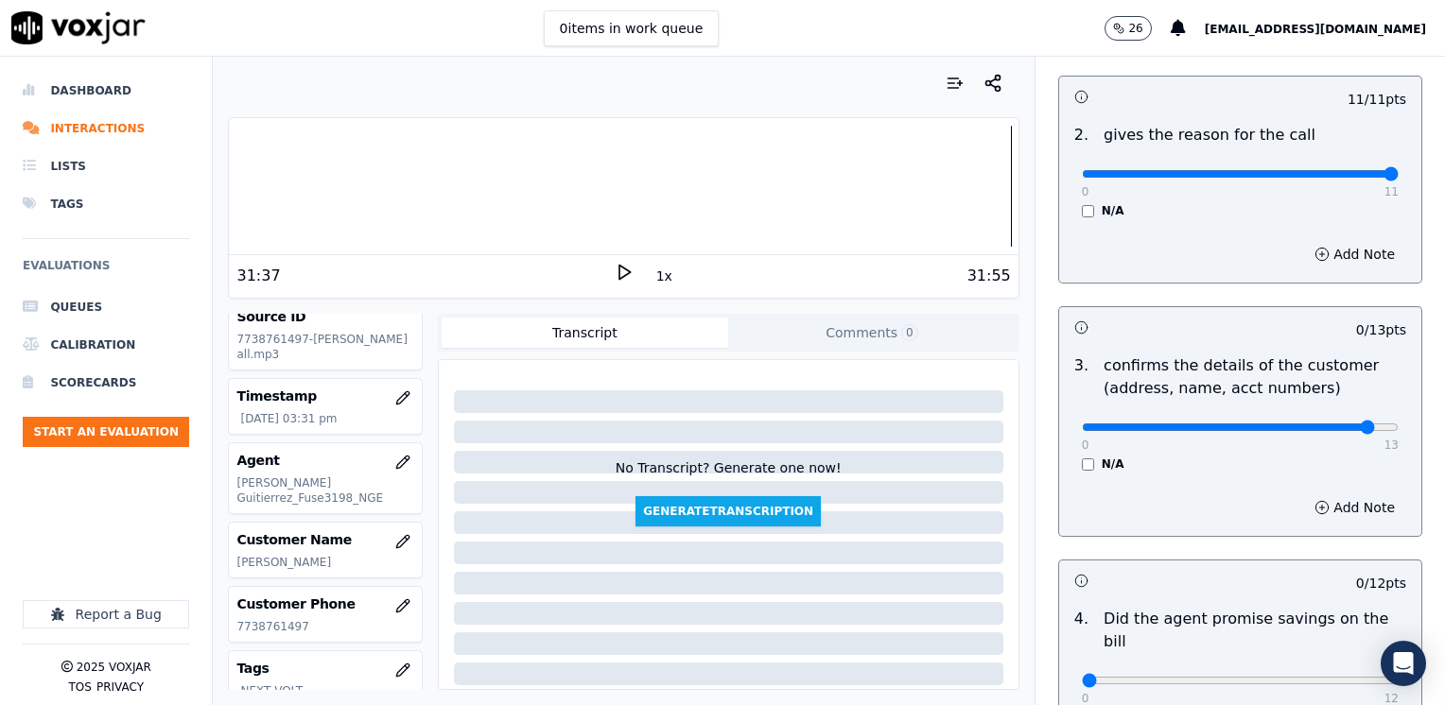
type input "12"
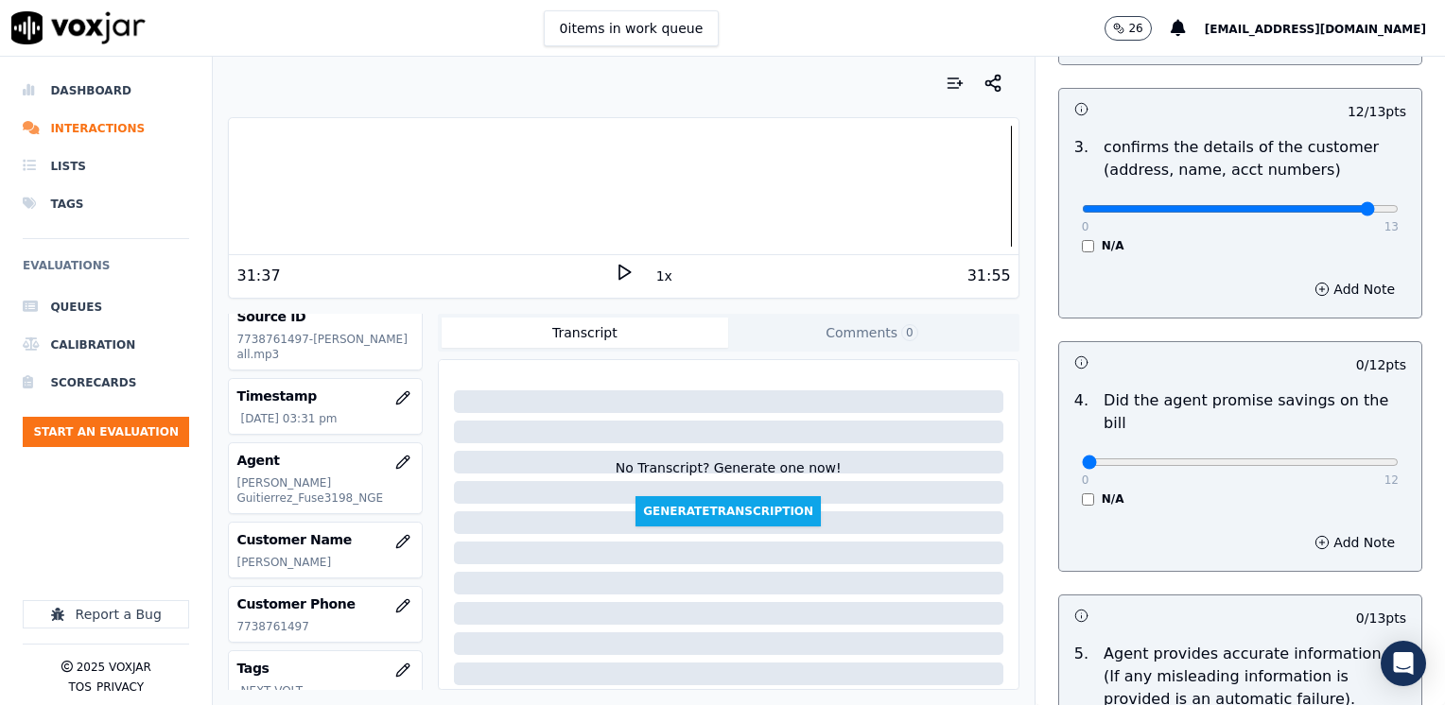
scroll to position [756, 0]
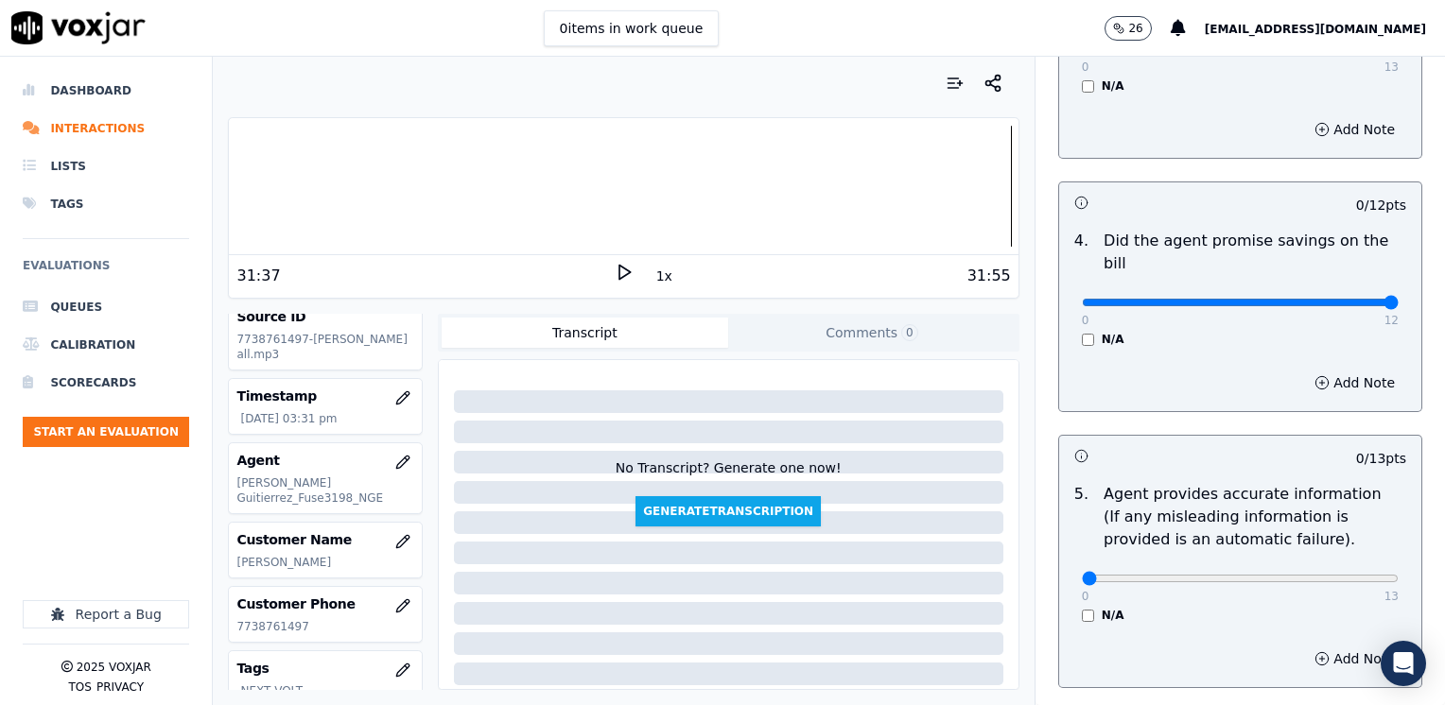
drag, startPoint x: 1075, startPoint y: 277, endPoint x: 1444, endPoint y: 321, distance: 371.3
type input "12"
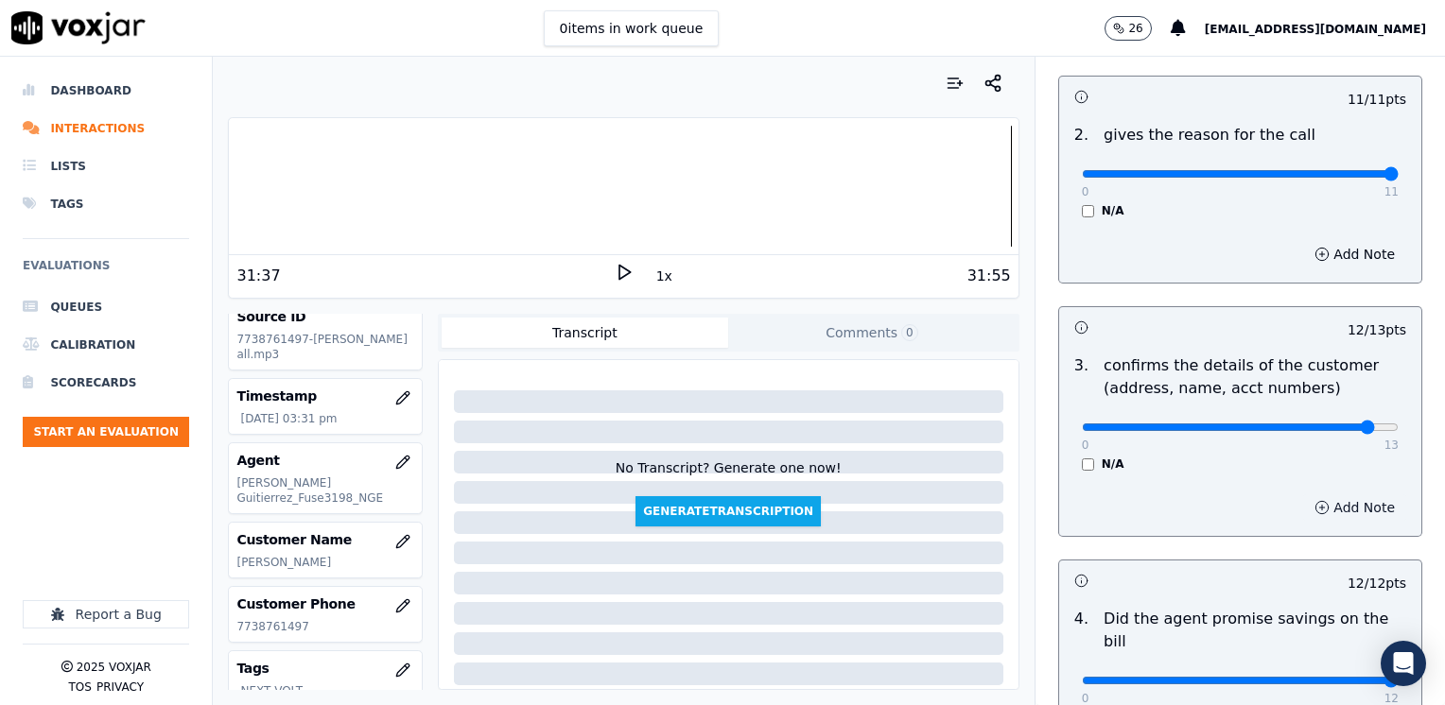
click at [1307, 507] on button "Add Note" at bounding box center [1354, 508] width 103 height 26
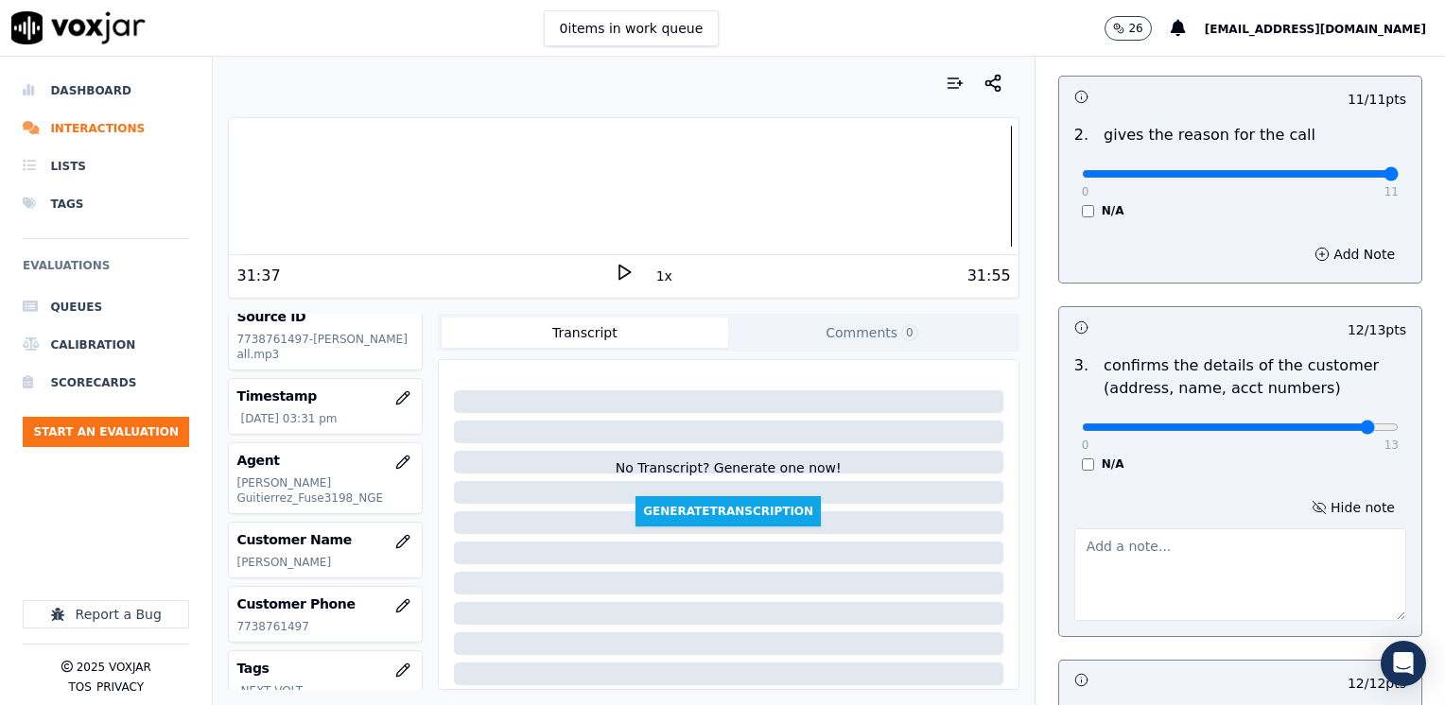
click at [1173, 559] on textarea at bounding box center [1240, 575] width 332 height 93
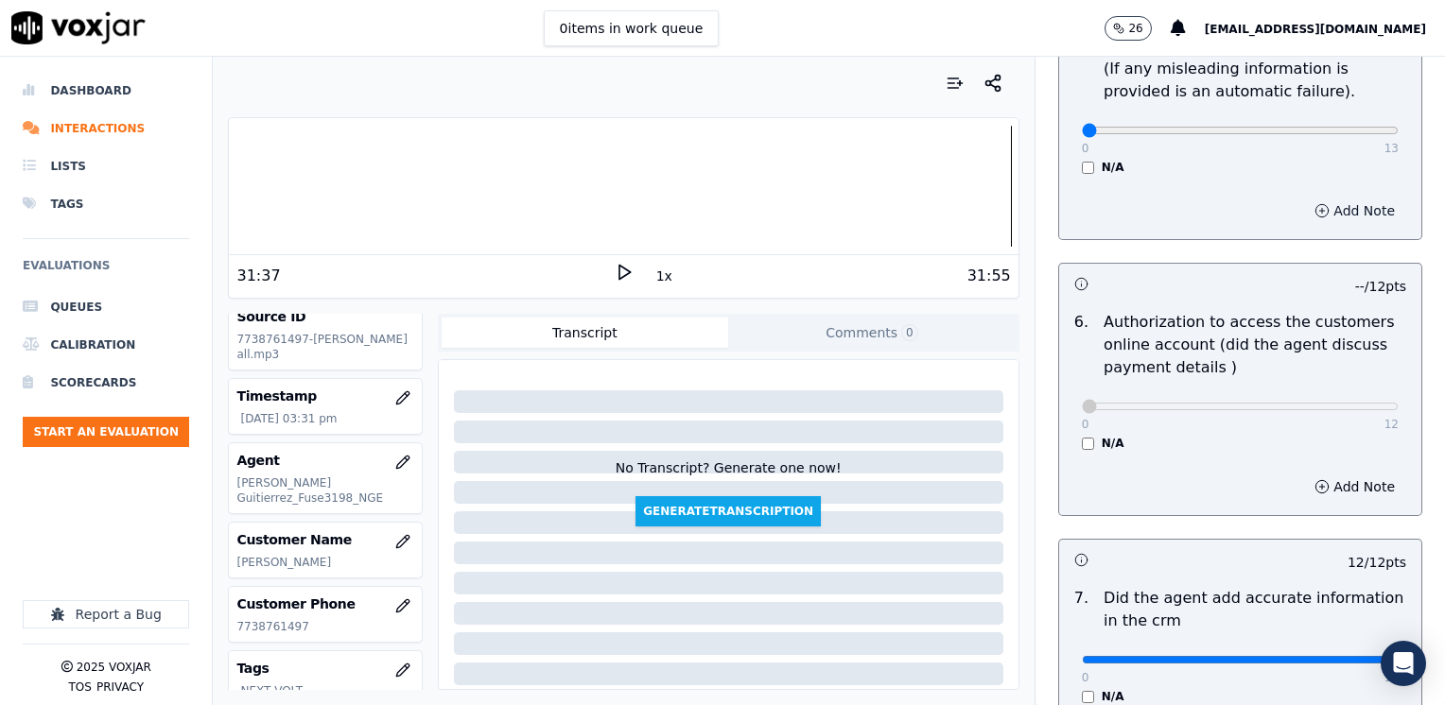
scroll to position [1135, 0]
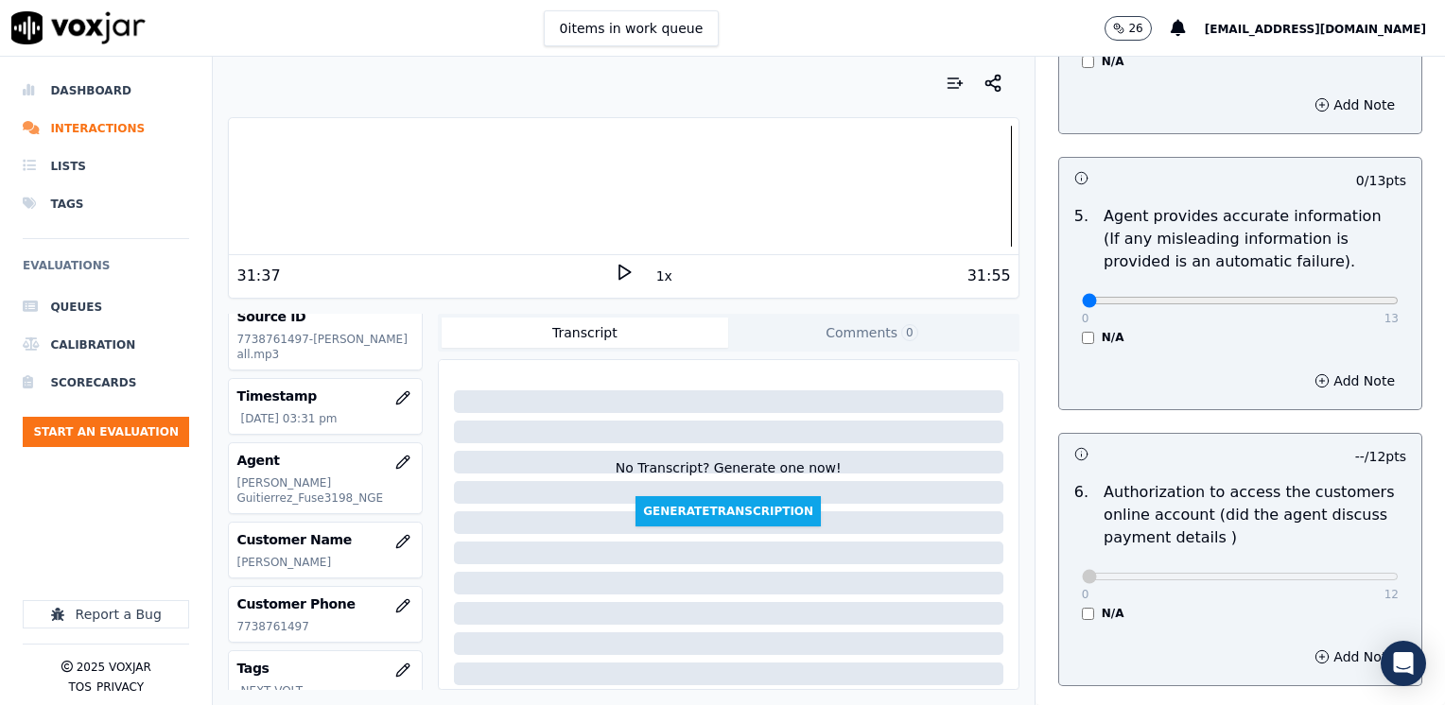
type textarea "Make sure to confirm full service"
drag, startPoint x: 1067, startPoint y: 276, endPoint x: 1448, endPoint y: 272, distance: 380.1
type input "13"
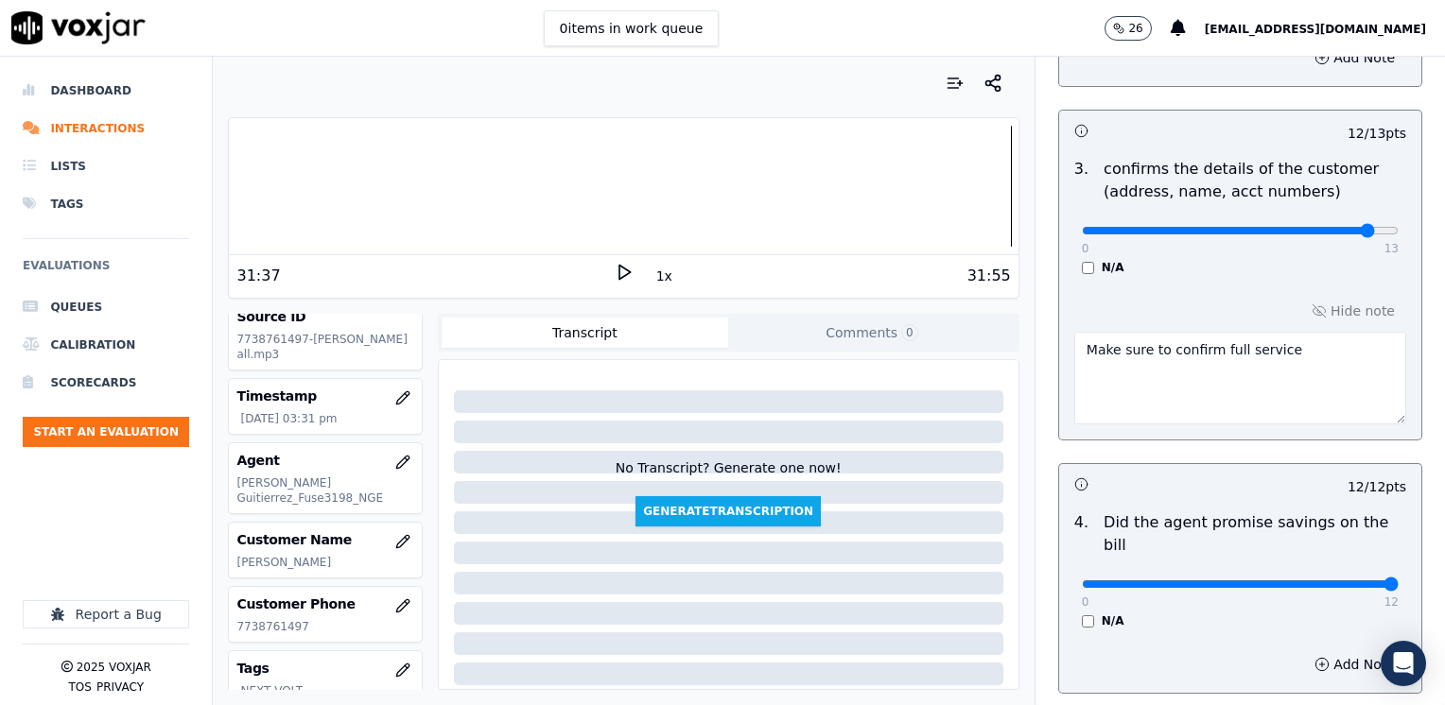
scroll to position [378, 0]
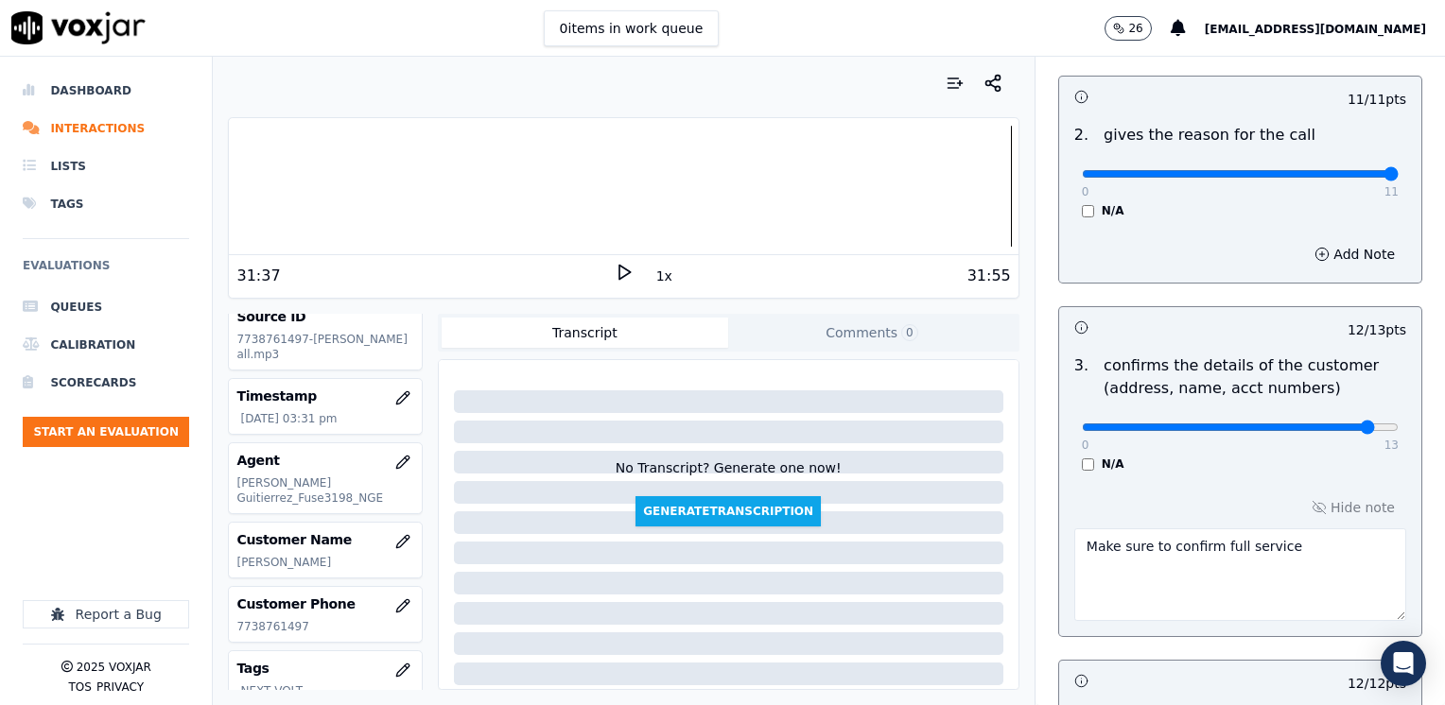
click at [1291, 539] on textarea "Make sure to confirm full service" at bounding box center [1240, 575] width 332 height 93
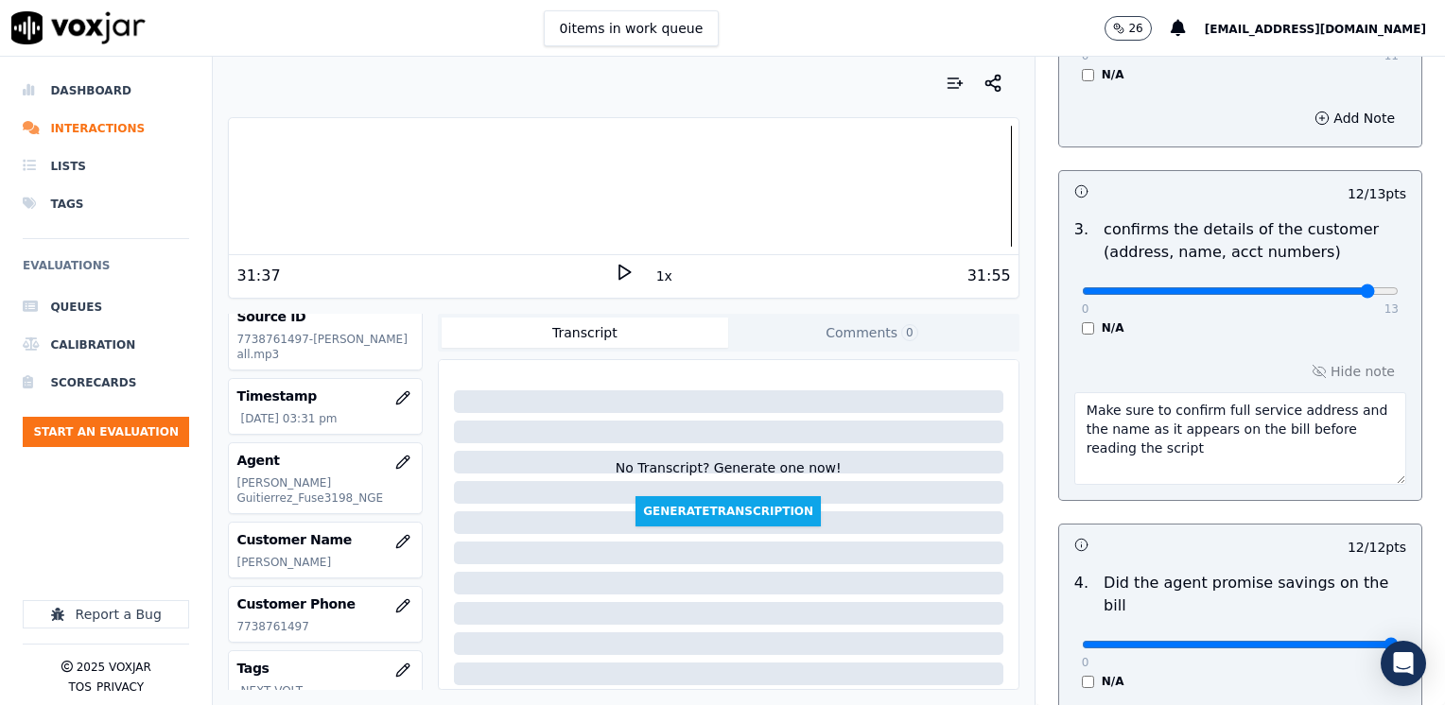
scroll to position [662, 0]
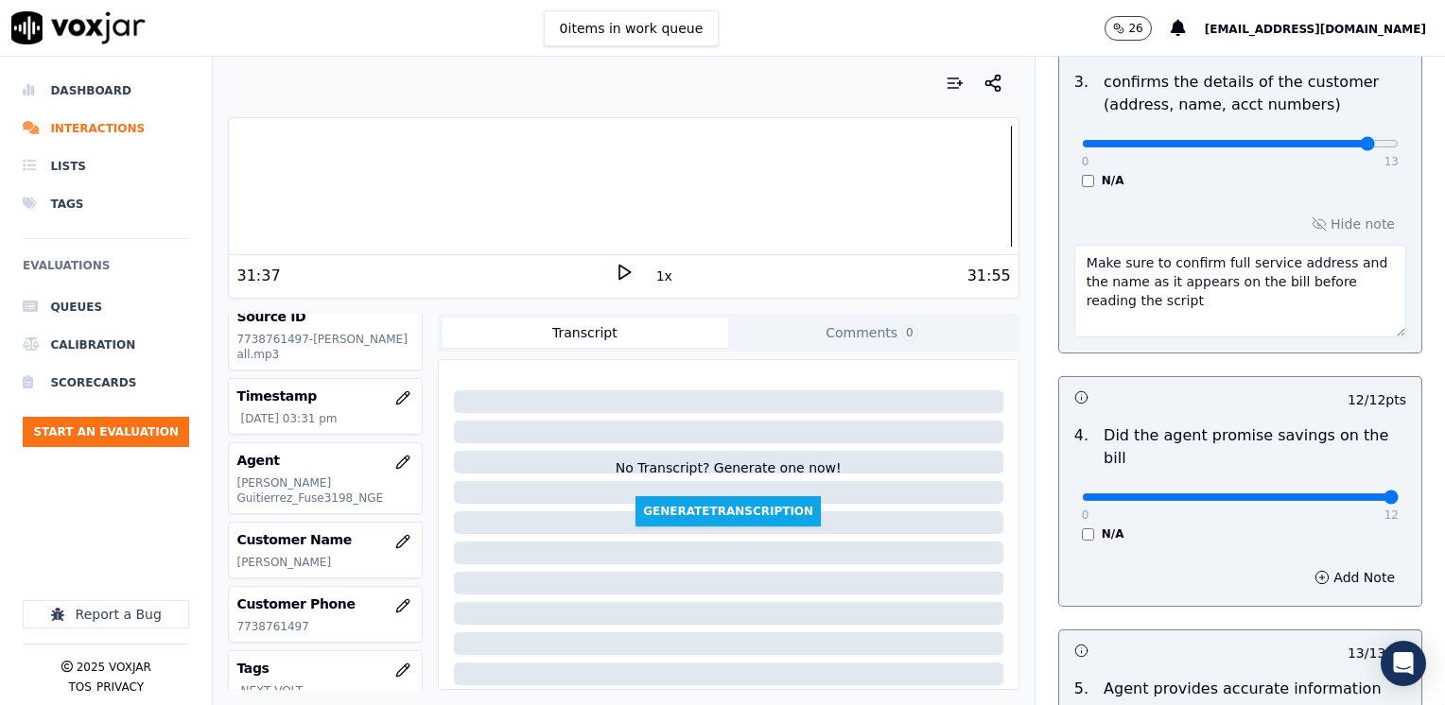
drag, startPoint x: 1160, startPoint y: 316, endPoint x: 955, endPoint y: 234, distance: 221.1
click at [955, 234] on div "Your browser does not support the audio element. 31:37 1x 31:55 Voxjar ID 5cf73…" at bounding box center [829, 381] width 1232 height 649
click at [1288, 269] on textarea "Make sure to confirm full service address and the name as it appears on the bil…" at bounding box center [1240, 291] width 332 height 93
drag, startPoint x: 1307, startPoint y: 263, endPoint x: 1267, endPoint y: 278, distance: 42.5
click at [1267, 278] on textarea "Make sure to confirm full service address and the name as it appears on the bil…" at bounding box center [1240, 291] width 332 height 93
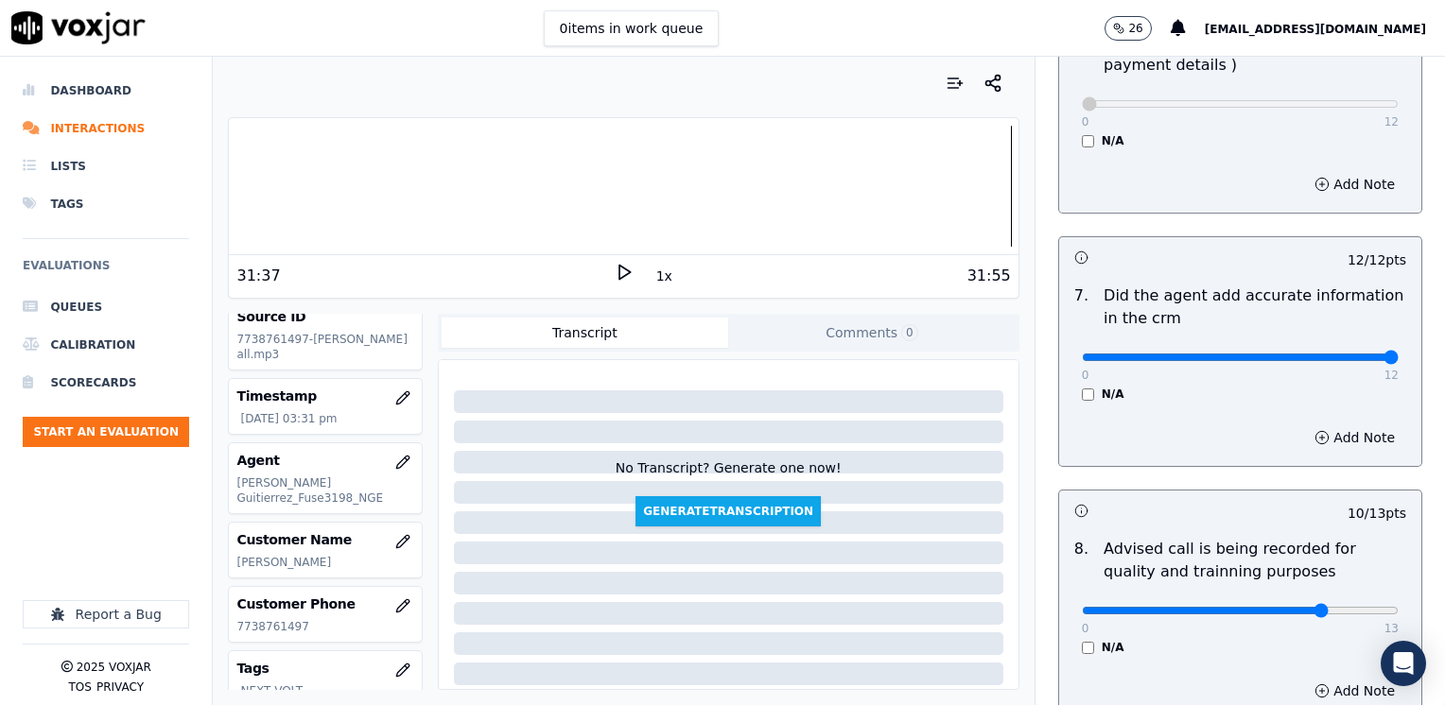
scroll to position [1752, 0]
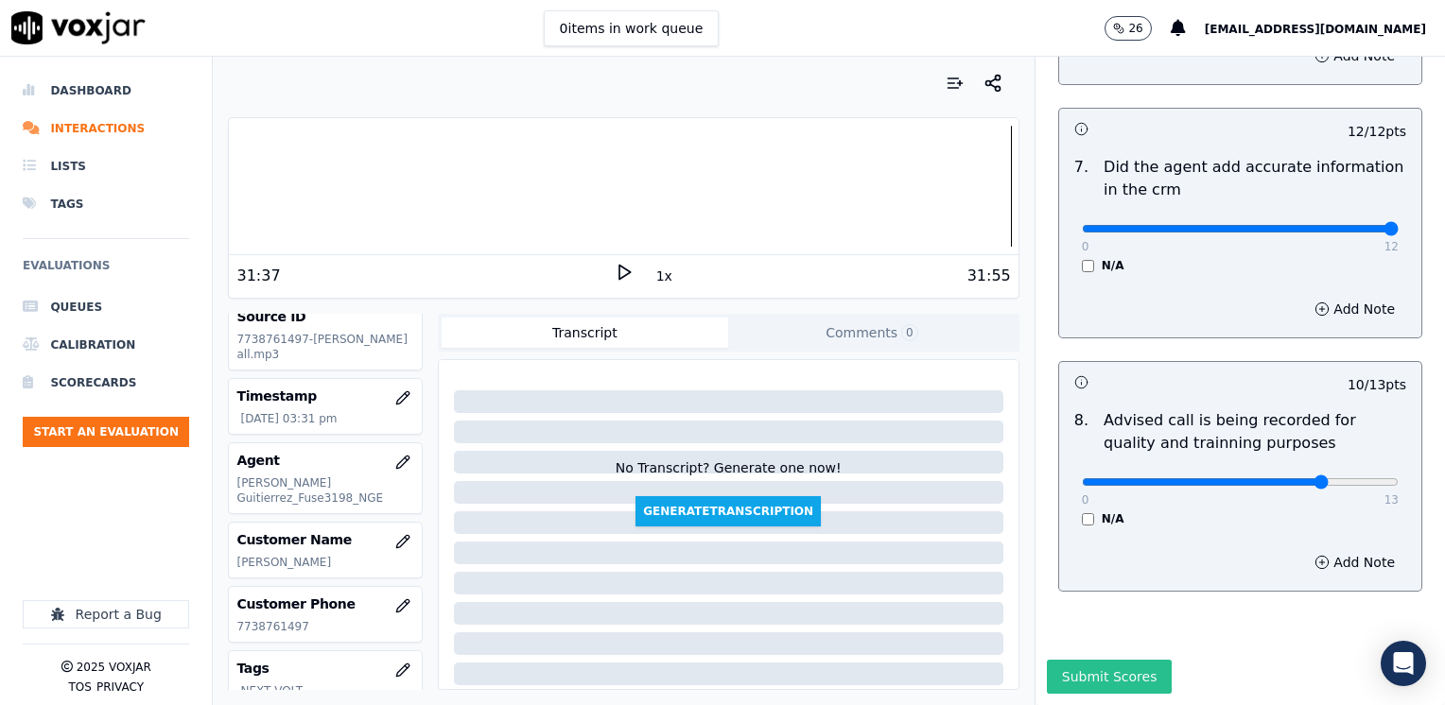
type textarea "Make sure to confirm full service address before reading the script"
click at [1091, 660] on button "Submit Scores" at bounding box center [1110, 677] width 126 height 34
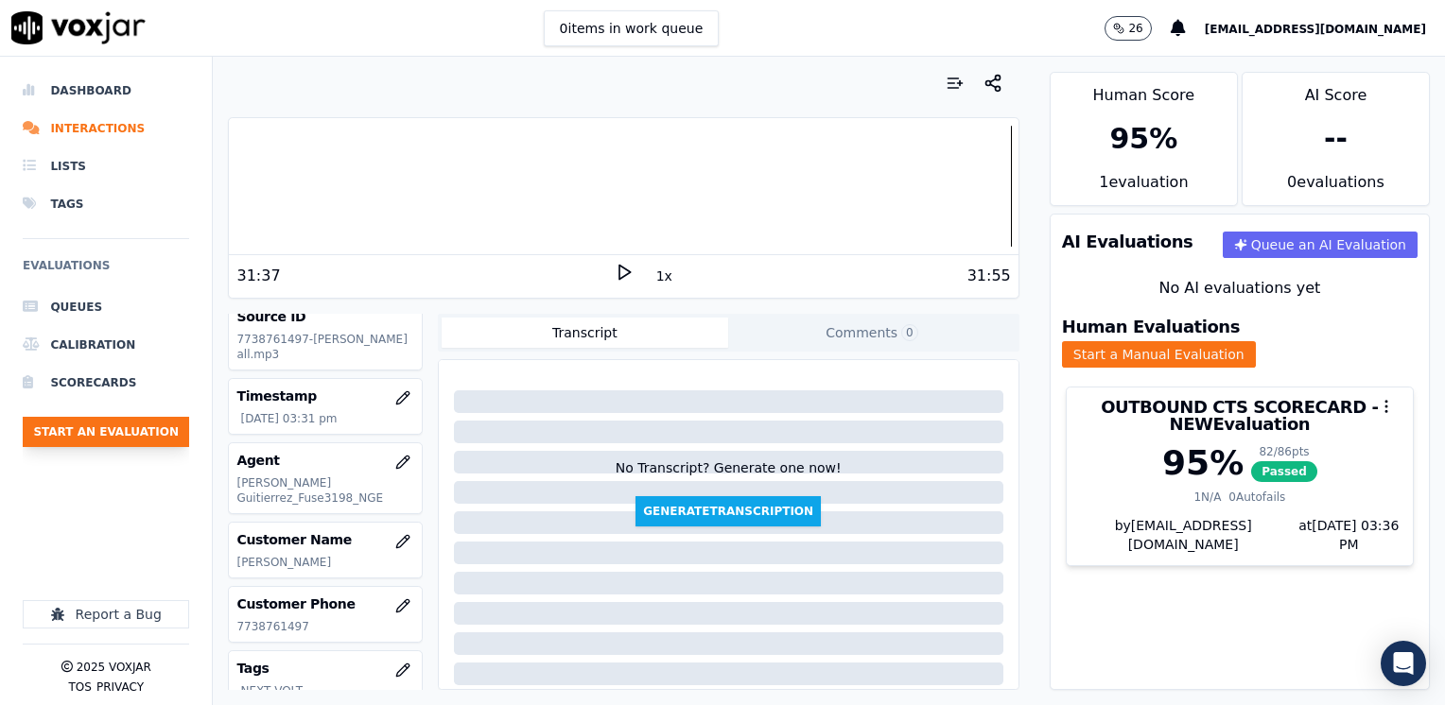
click at [139, 437] on button "Start an Evaluation" at bounding box center [106, 432] width 166 height 30
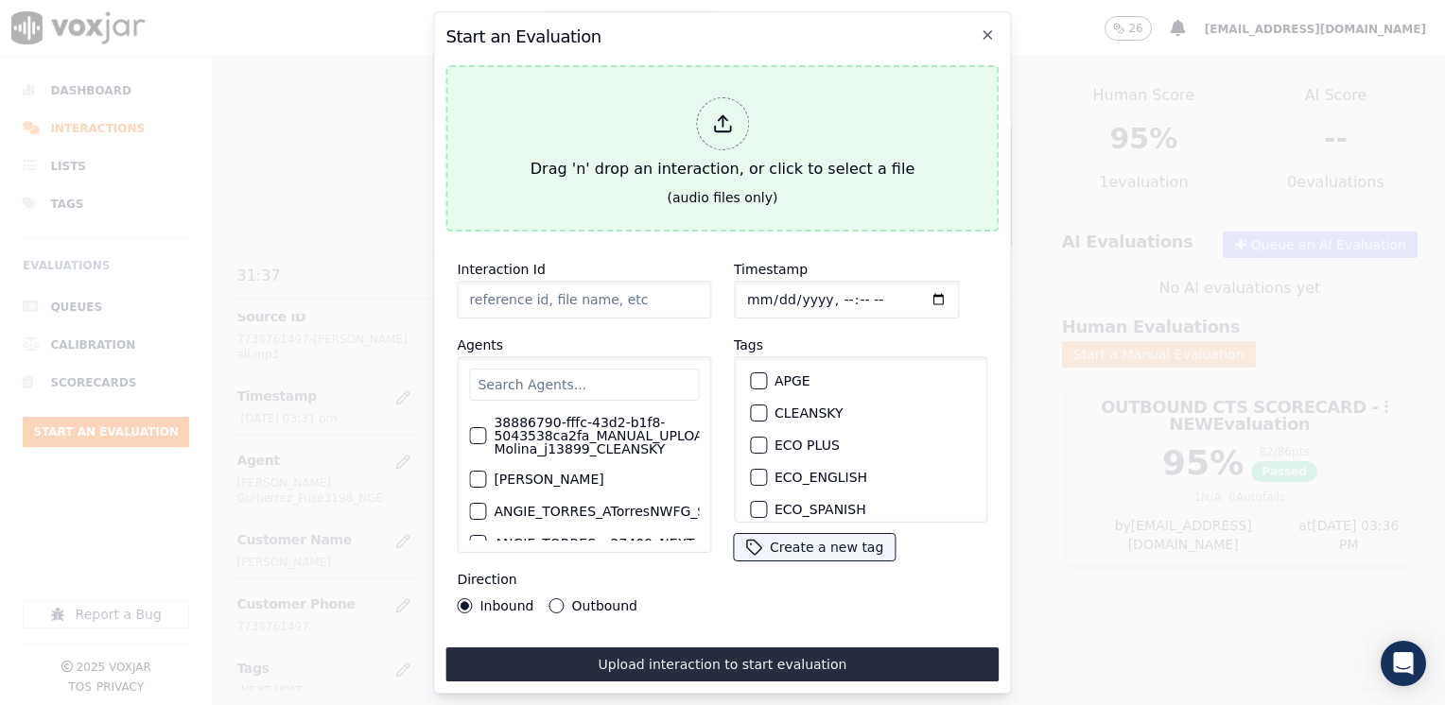
click at [733, 120] on div at bounding box center [722, 123] width 53 height 53
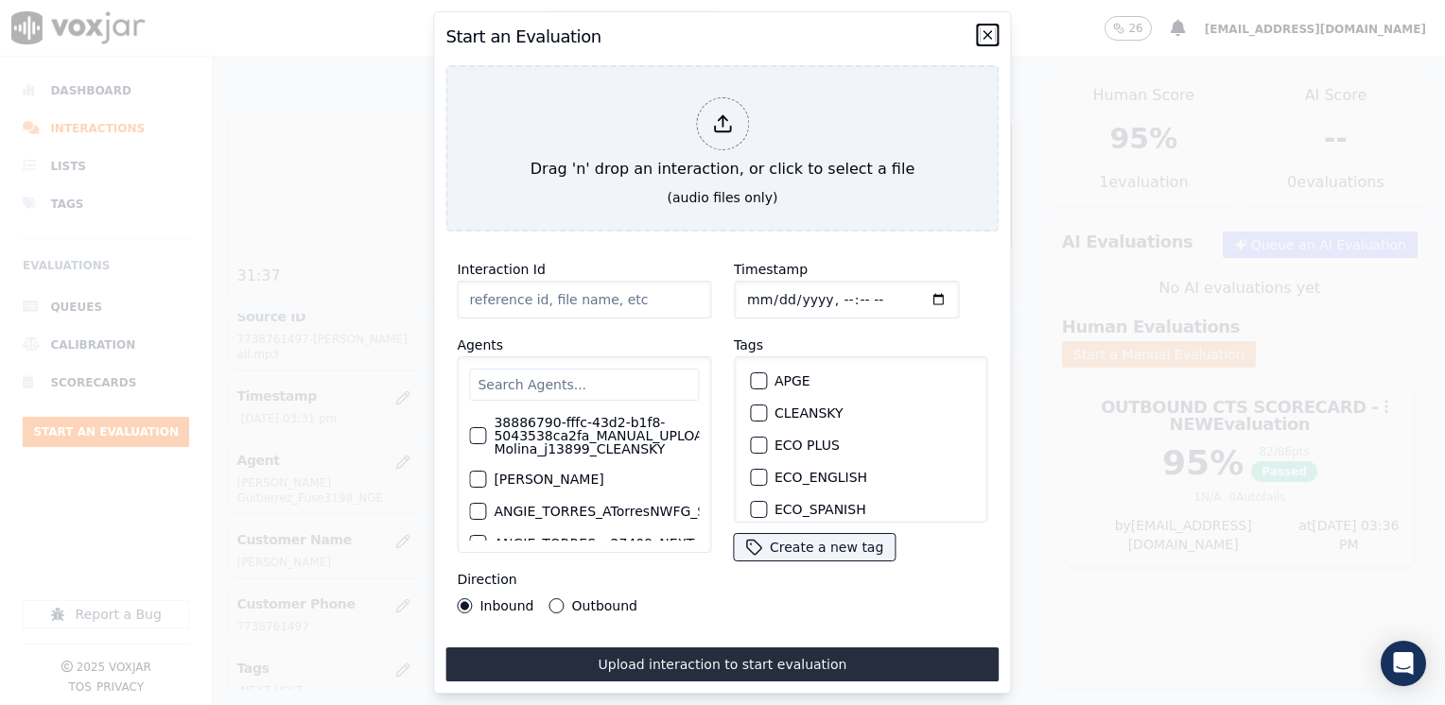
click at [987, 27] on icon "button" at bounding box center [987, 34] width 15 height 15
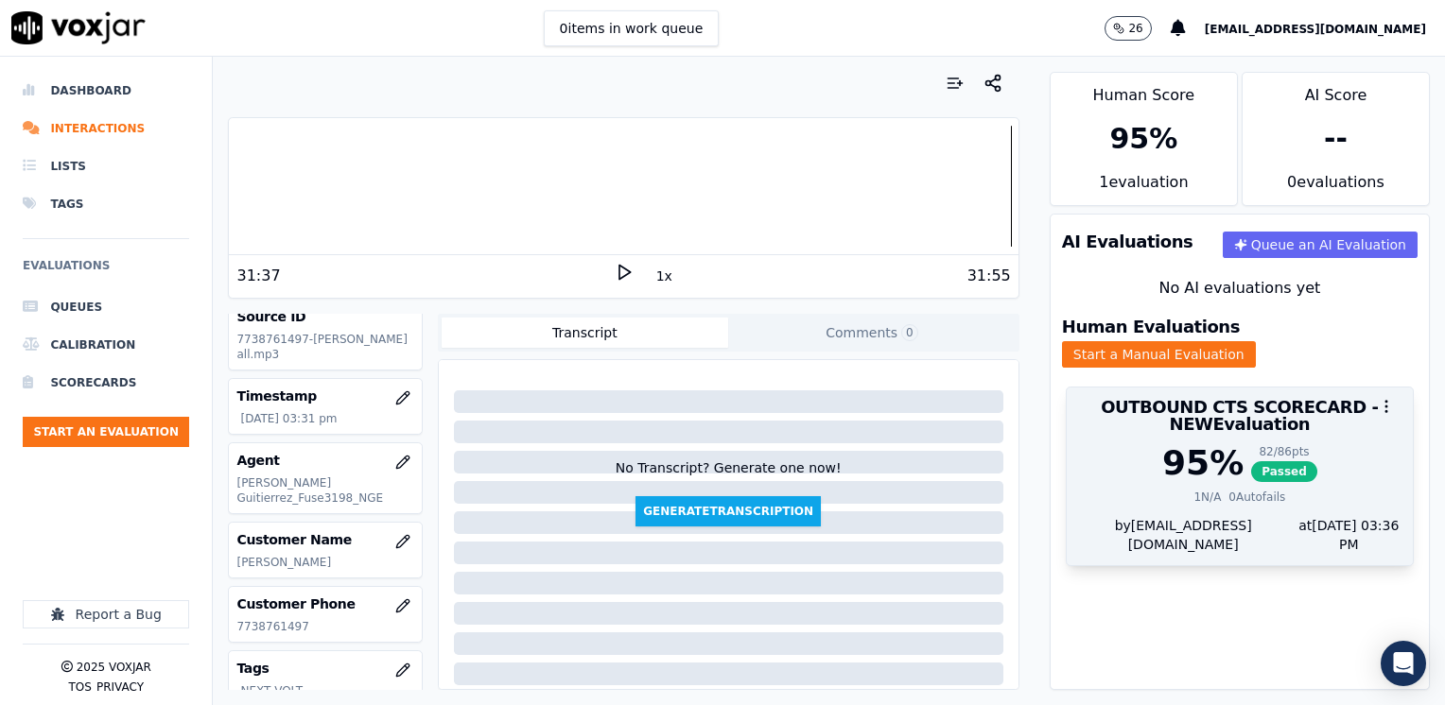
click at [1252, 461] on span "Passed" at bounding box center [1284, 471] width 66 height 21
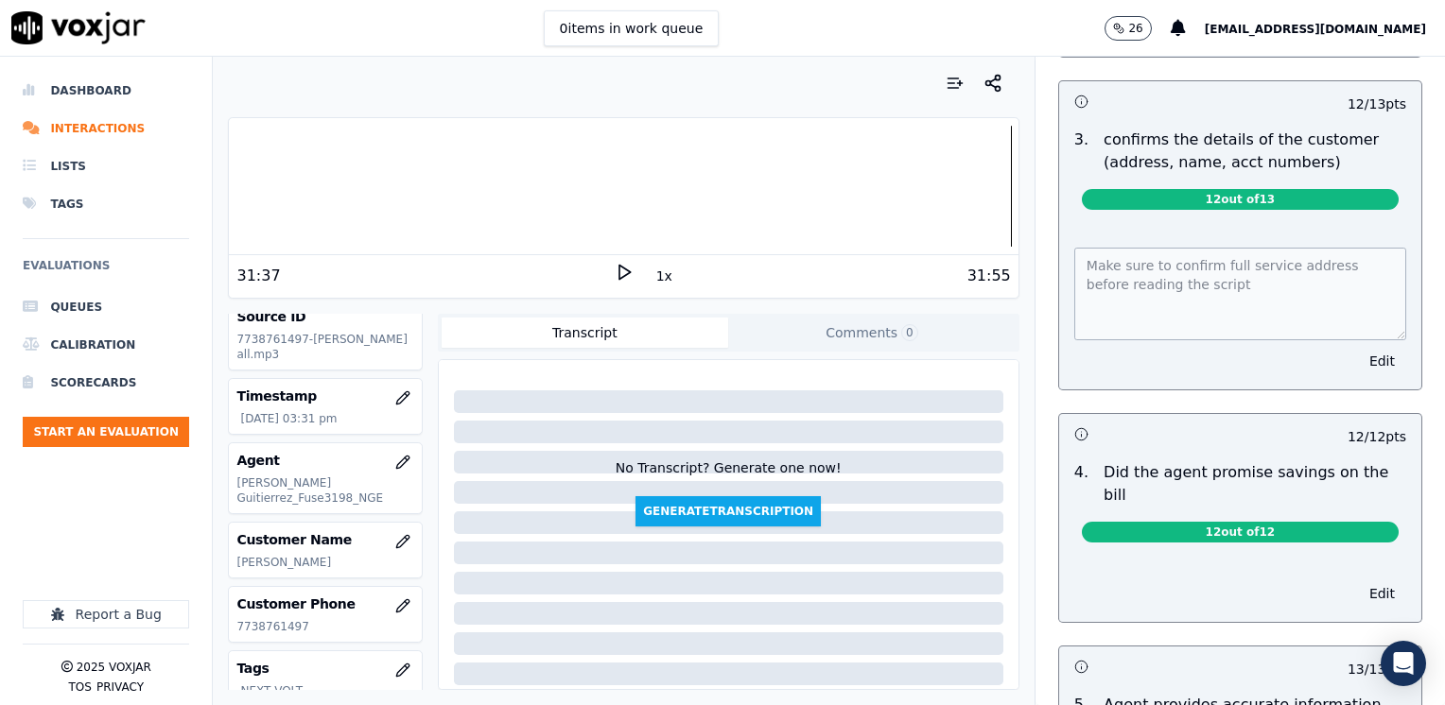
scroll to position [567, 0]
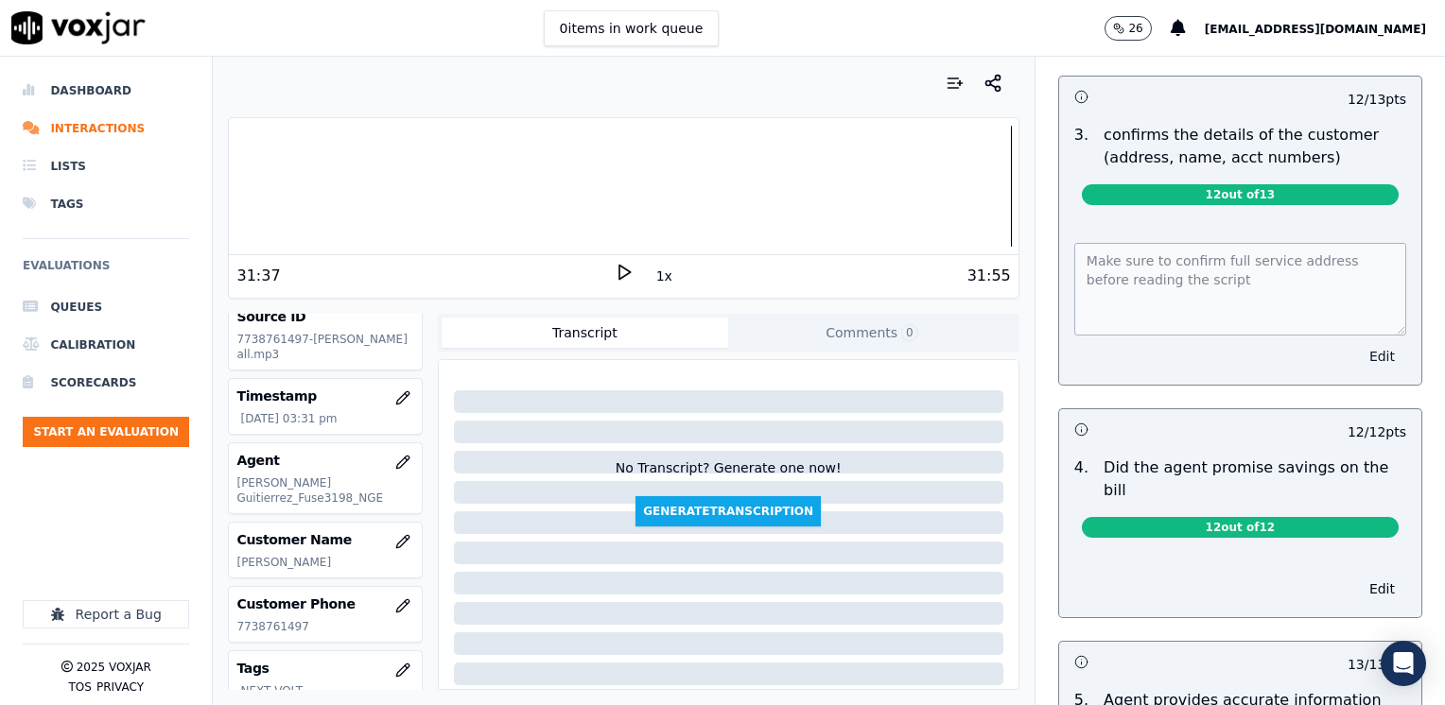
click at [1358, 346] on button "Edit" at bounding box center [1382, 356] width 48 height 26
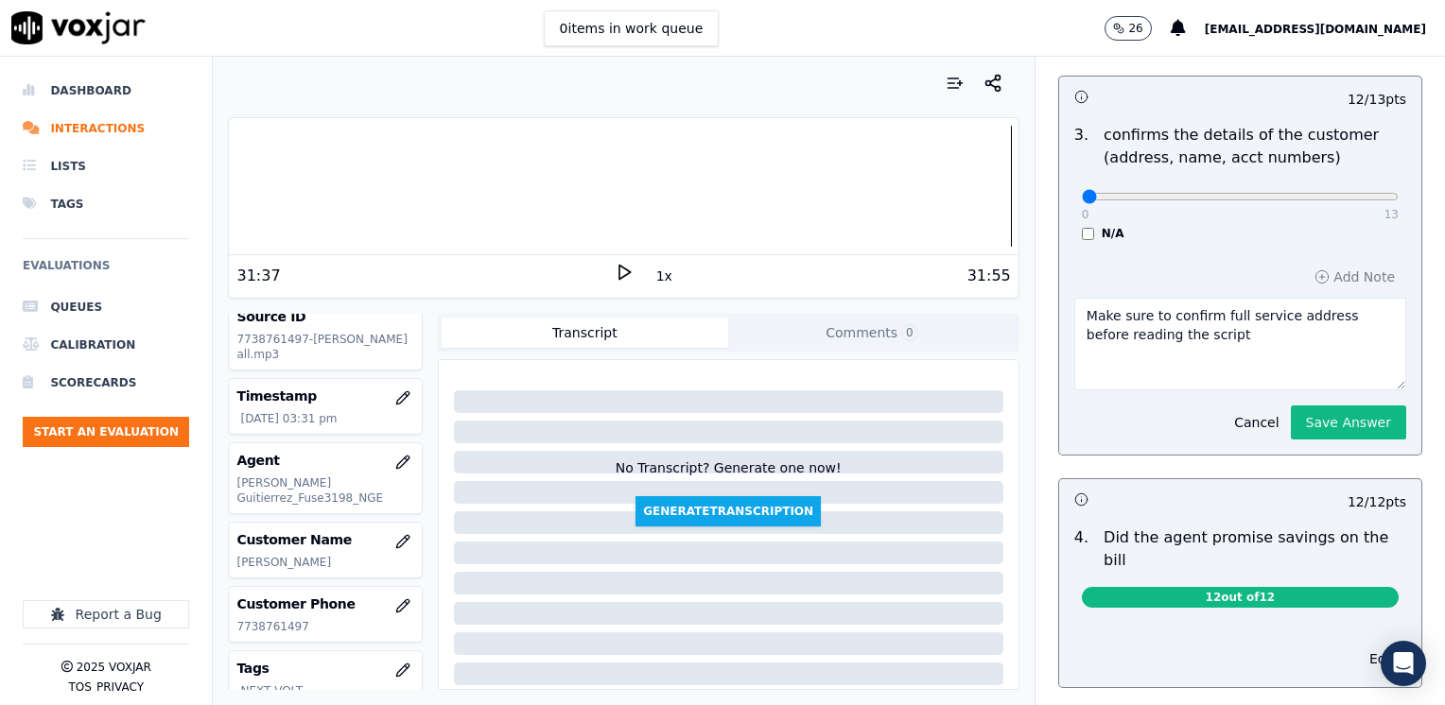
drag, startPoint x: 1258, startPoint y: 345, endPoint x: 791, endPoint y: 262, distance: 474.4
click at [791, 262] on div "Your browser does not support the audio element. 31:37 1x 31:55 Voxjar ID 5cf73…" at bounding box center [829, 381] width 1232 height 649
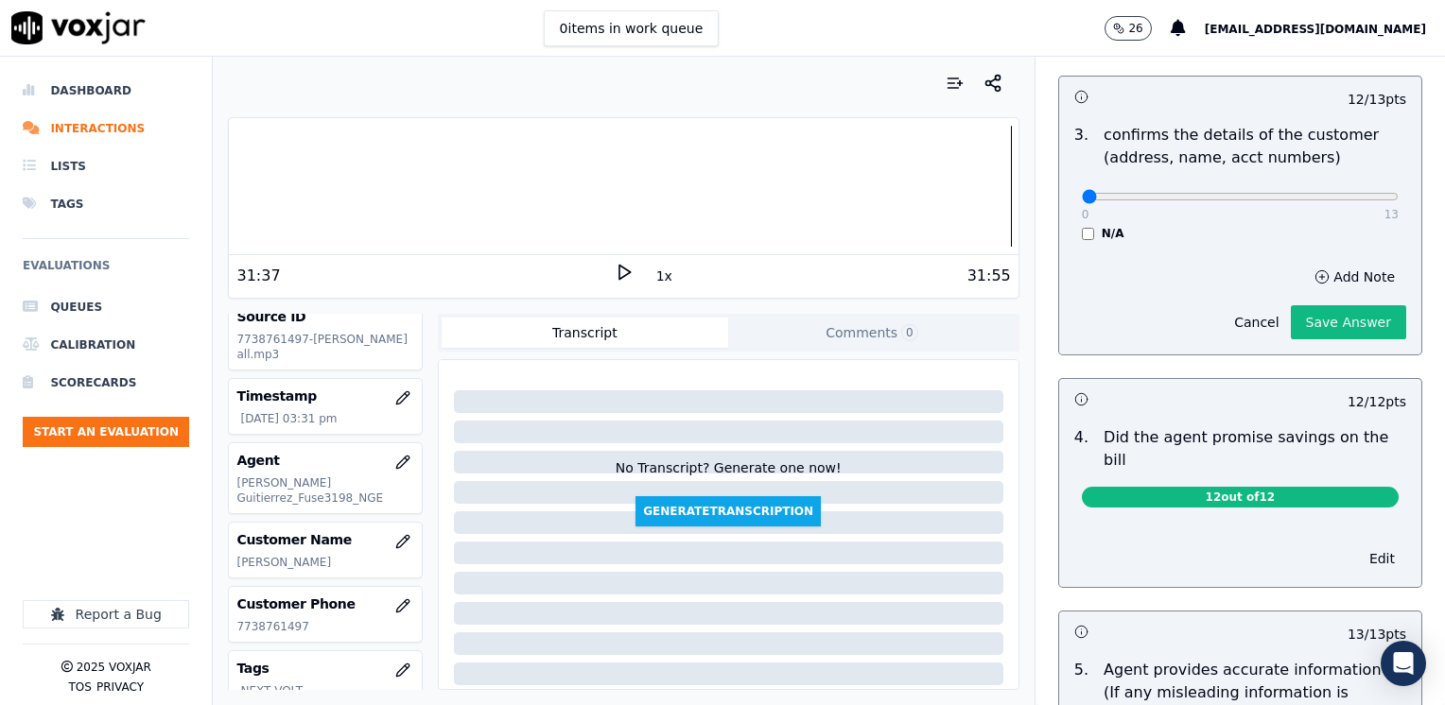
click at [1326, 274] on div "Add Note Cancel Save Answer" at bounding box center [1240, 302] width 362 height 106
click at [1319, 320] on button "Save Answer" at bounding box center [1348, 322] width 115 height 34
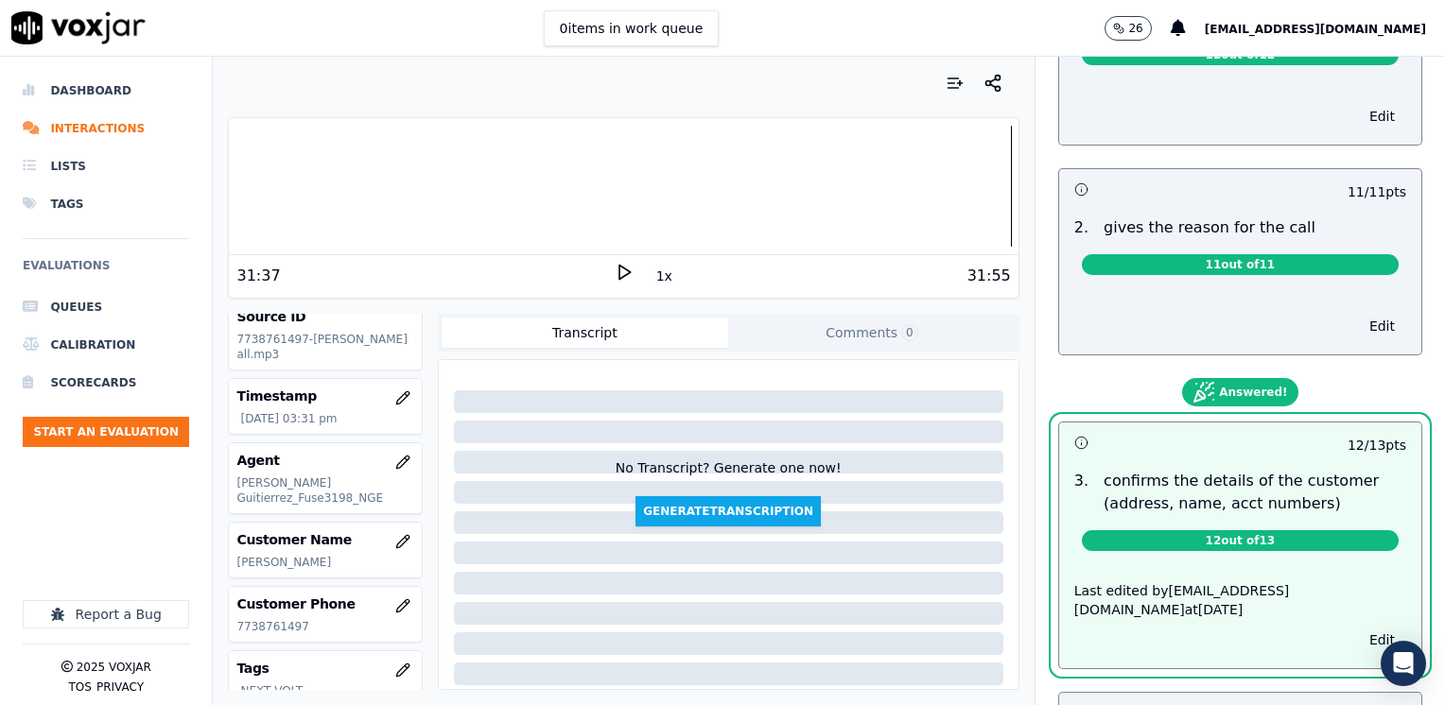
scroll to position [0, 0]
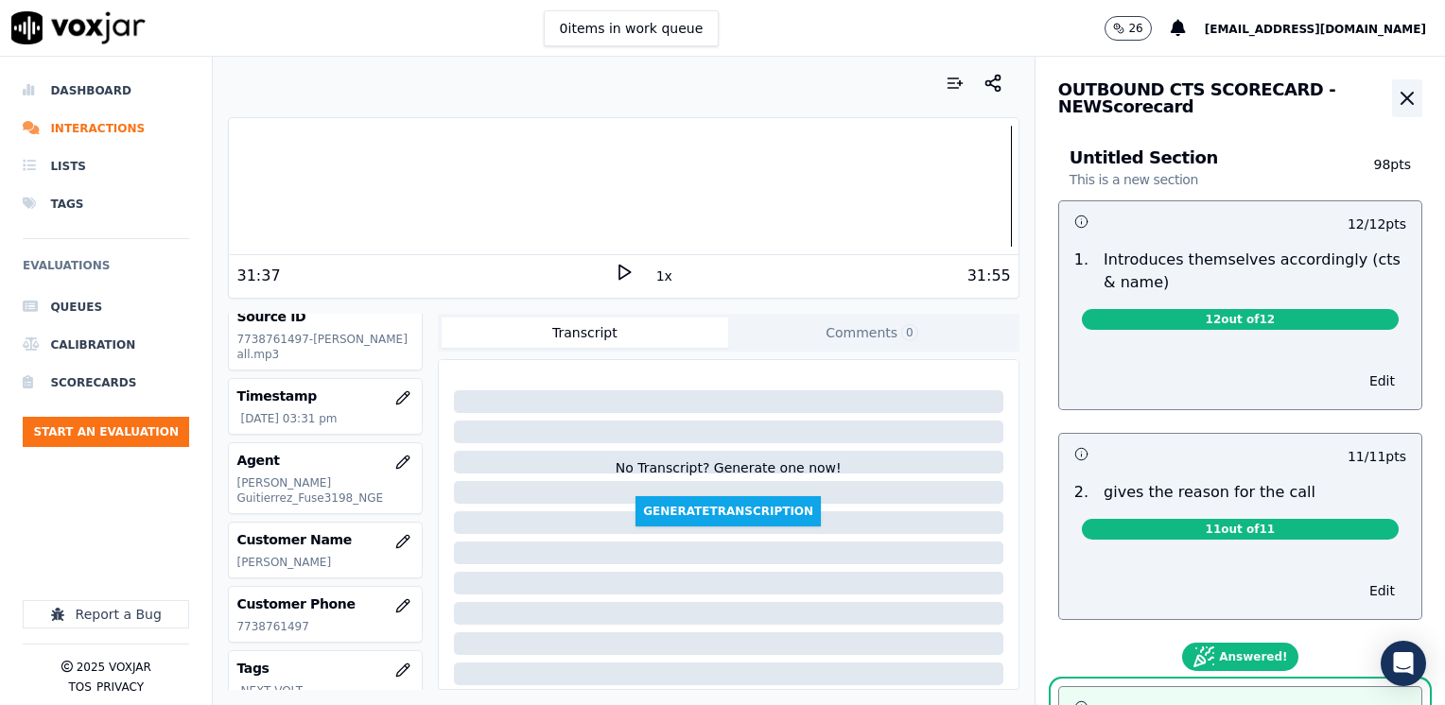
click at [1396, 104] on icon "button" at bounding box center [1407, 98] width 23 height 23
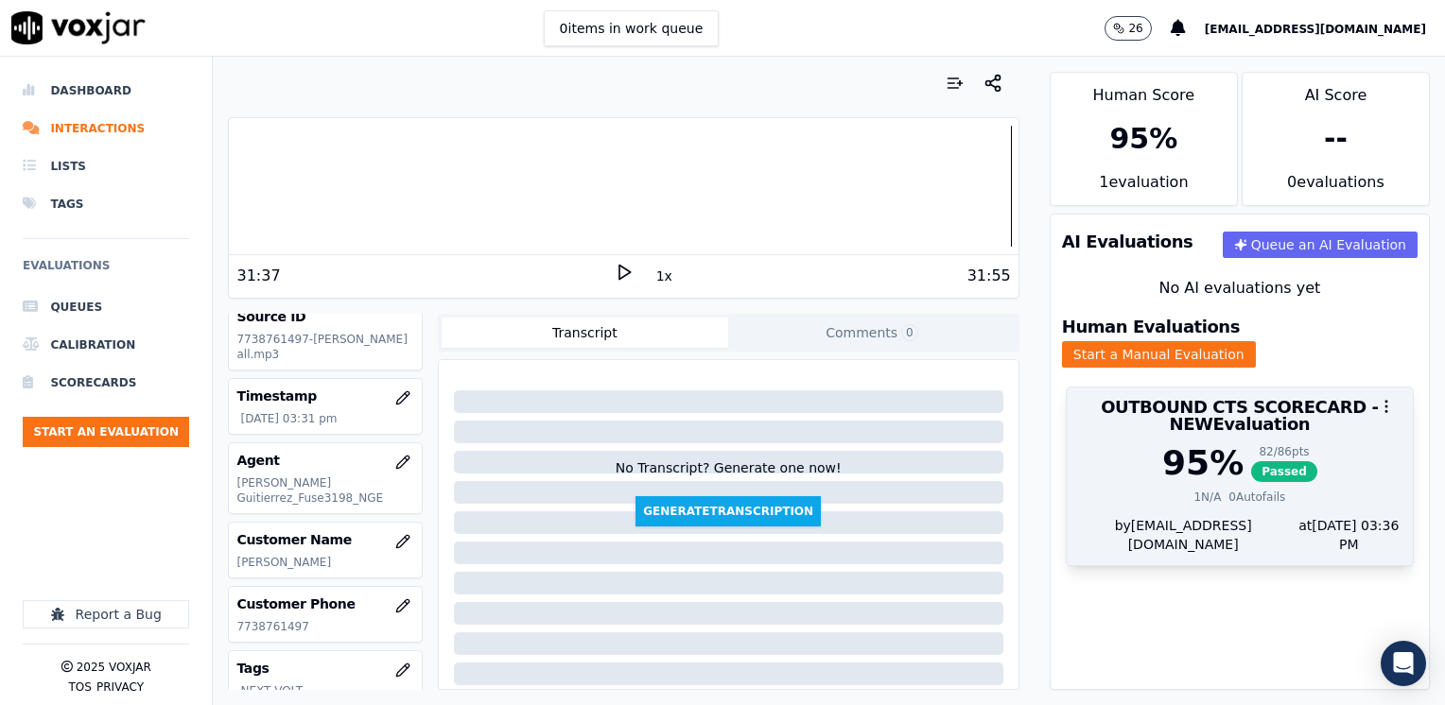
click at [1185, 461] on div "95 %" at bounding box center [1202, 463] width 81 height 38
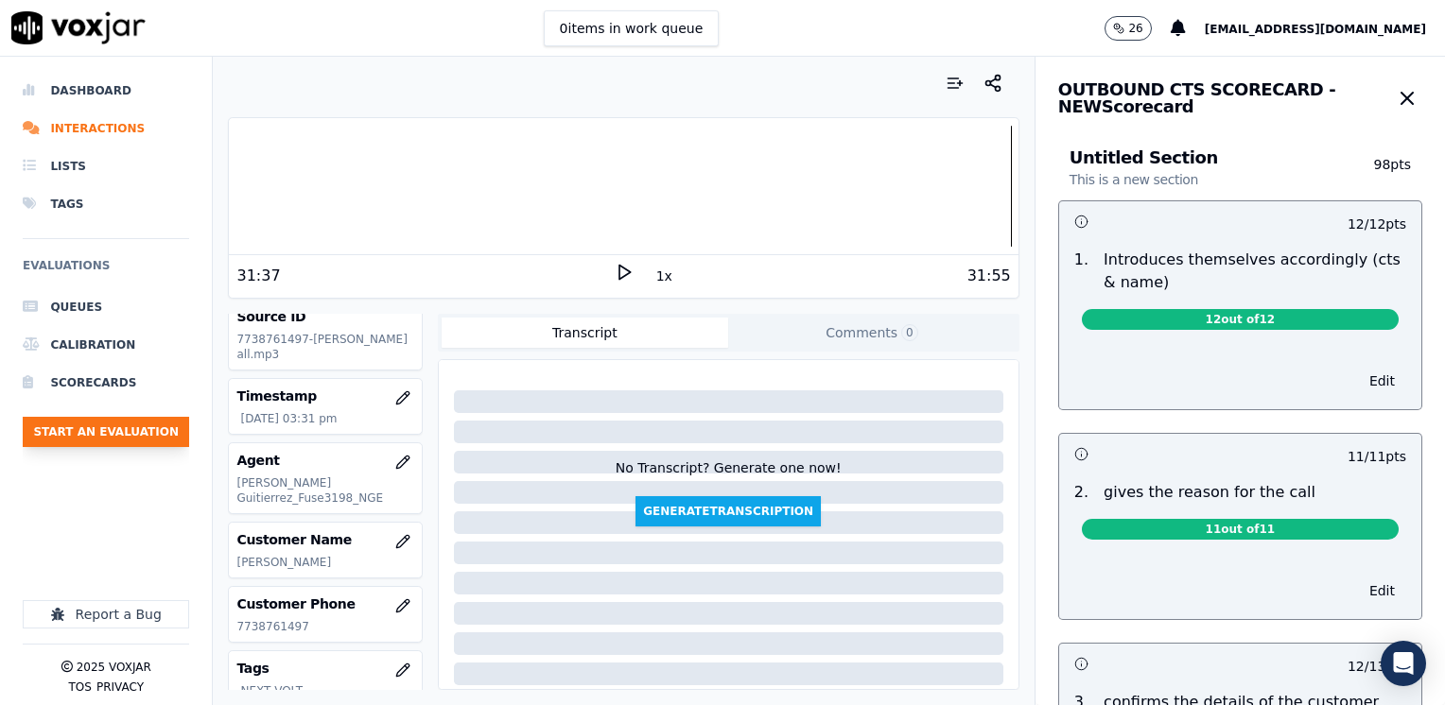
click at [95, 429] on button "Start an Evaluation" at bounding box center [106, 432] width 166 height 30
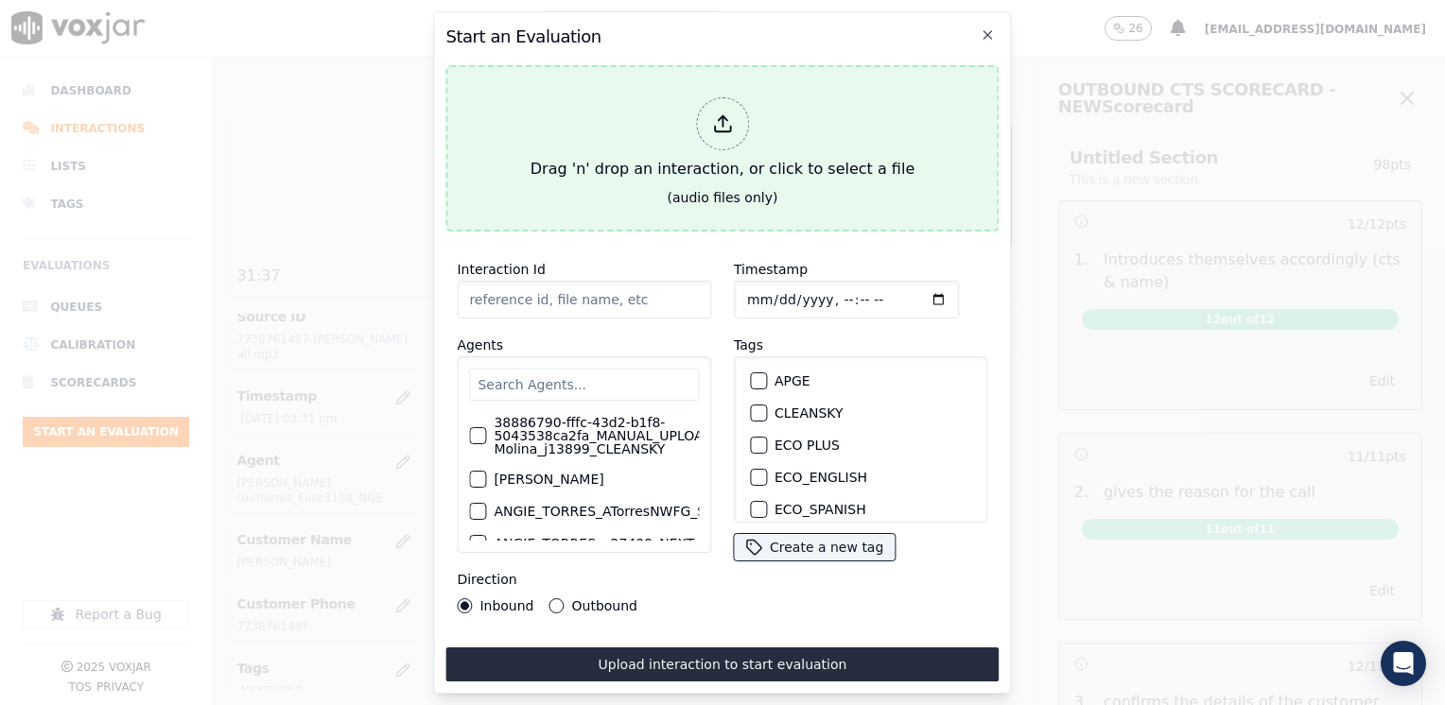
click at [722, 116] on line at bounding box center [722, 121] width 0 height 10
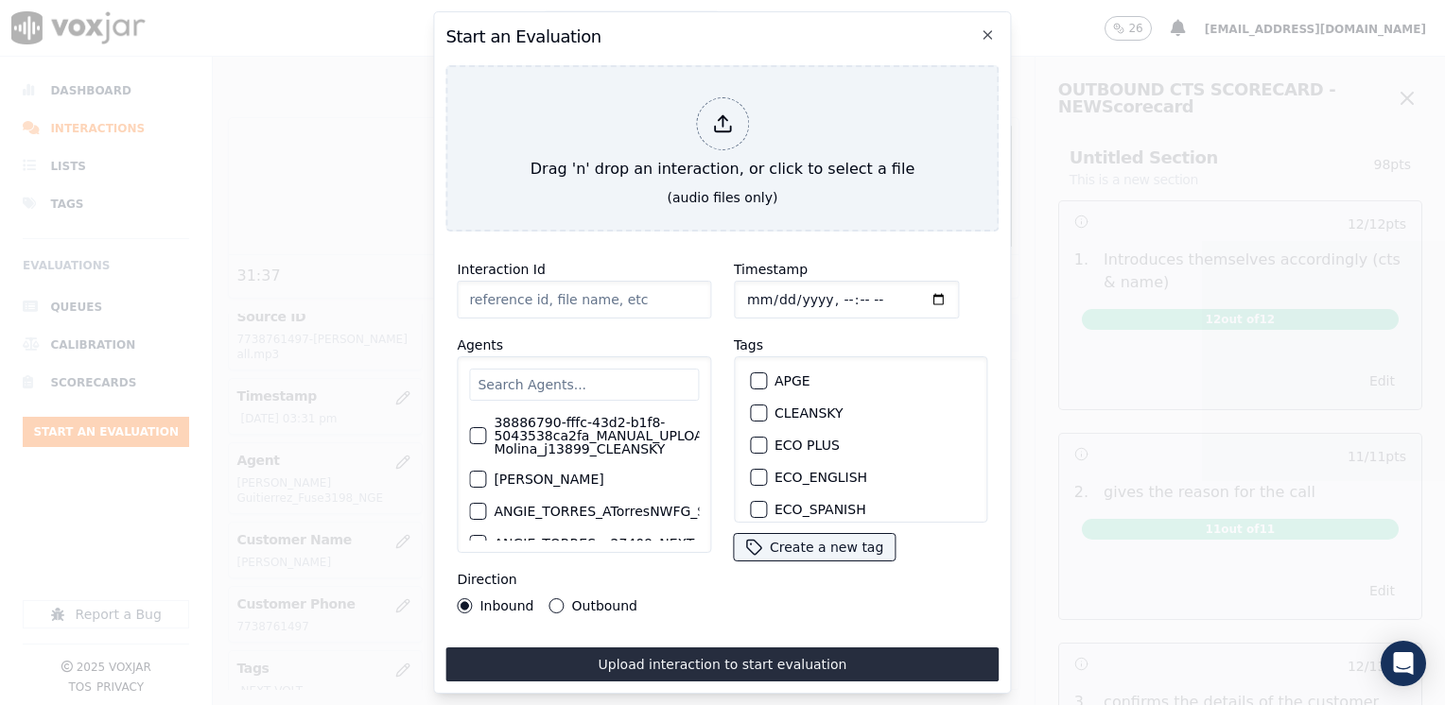
type input "20250826-104907_4012804421-[PERSON_NAME] 2 all.mp3"
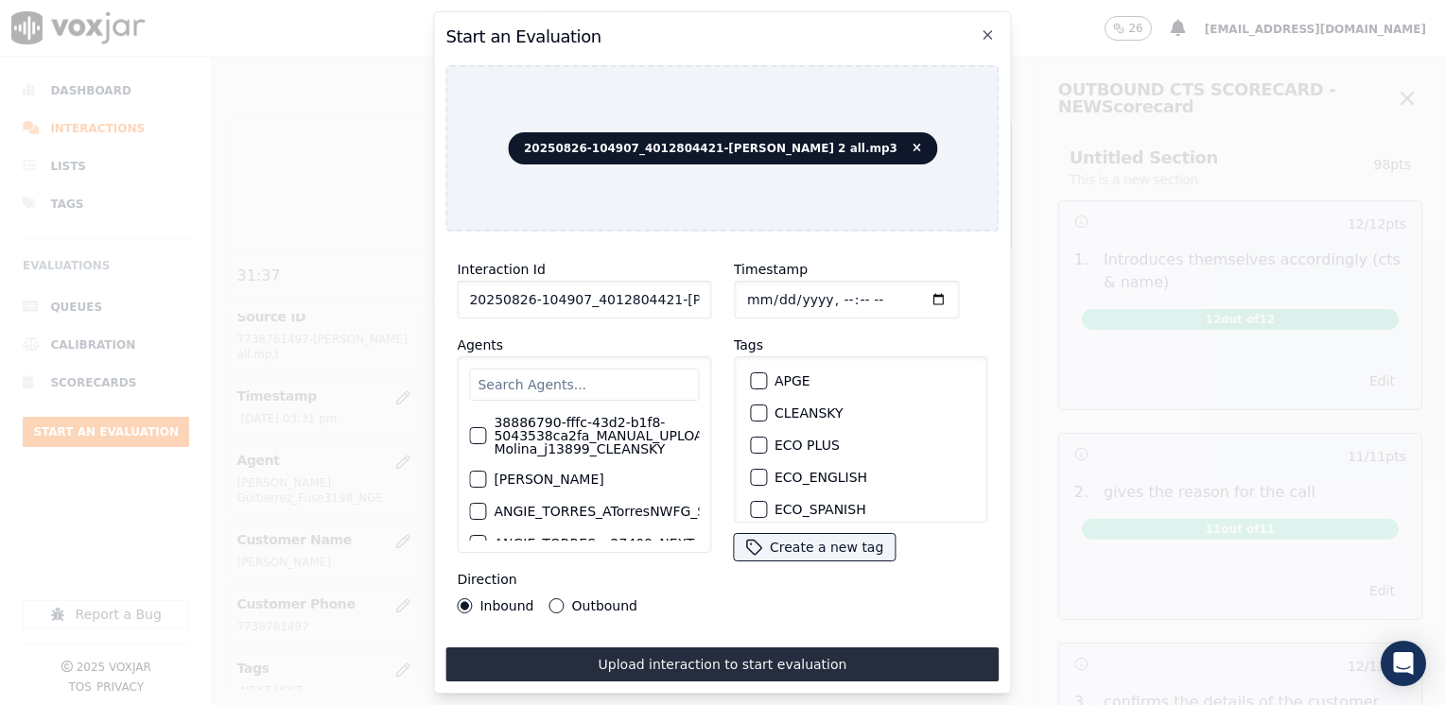
click at [574, 375] on input "text" at bounding box center [584, 385] width 230 height 32
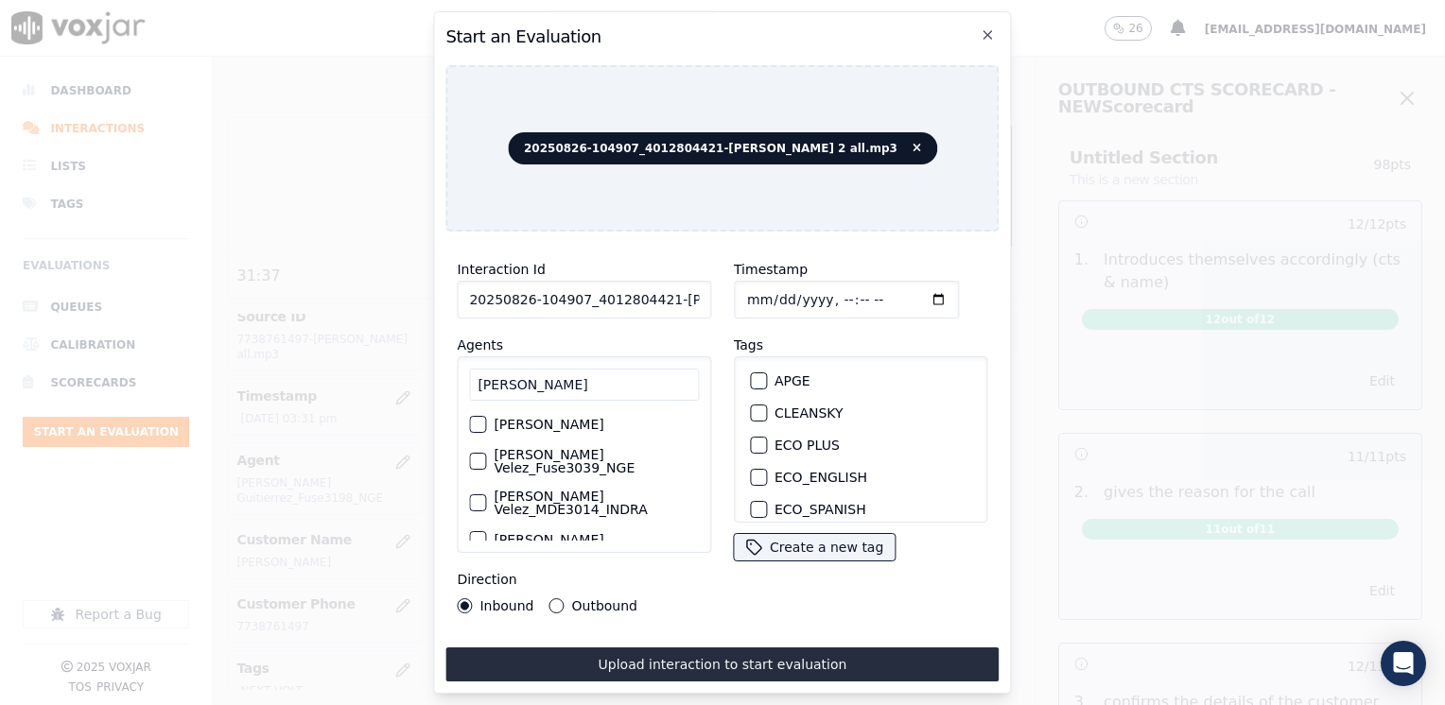
scroll to position [95, 0]
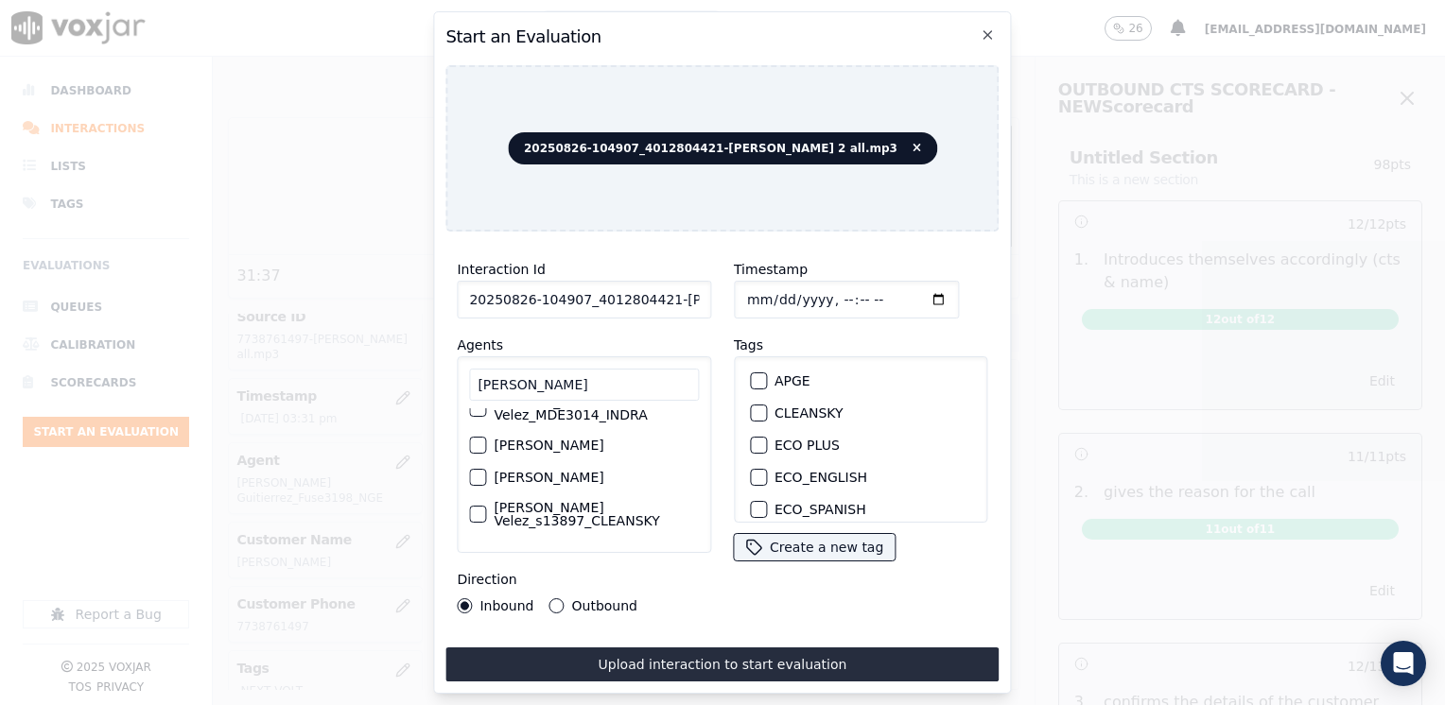
type input "[PERSON_NAME]"
click at [477, 439] on div "button" at bounding box center [476, 445] width 13 height 13
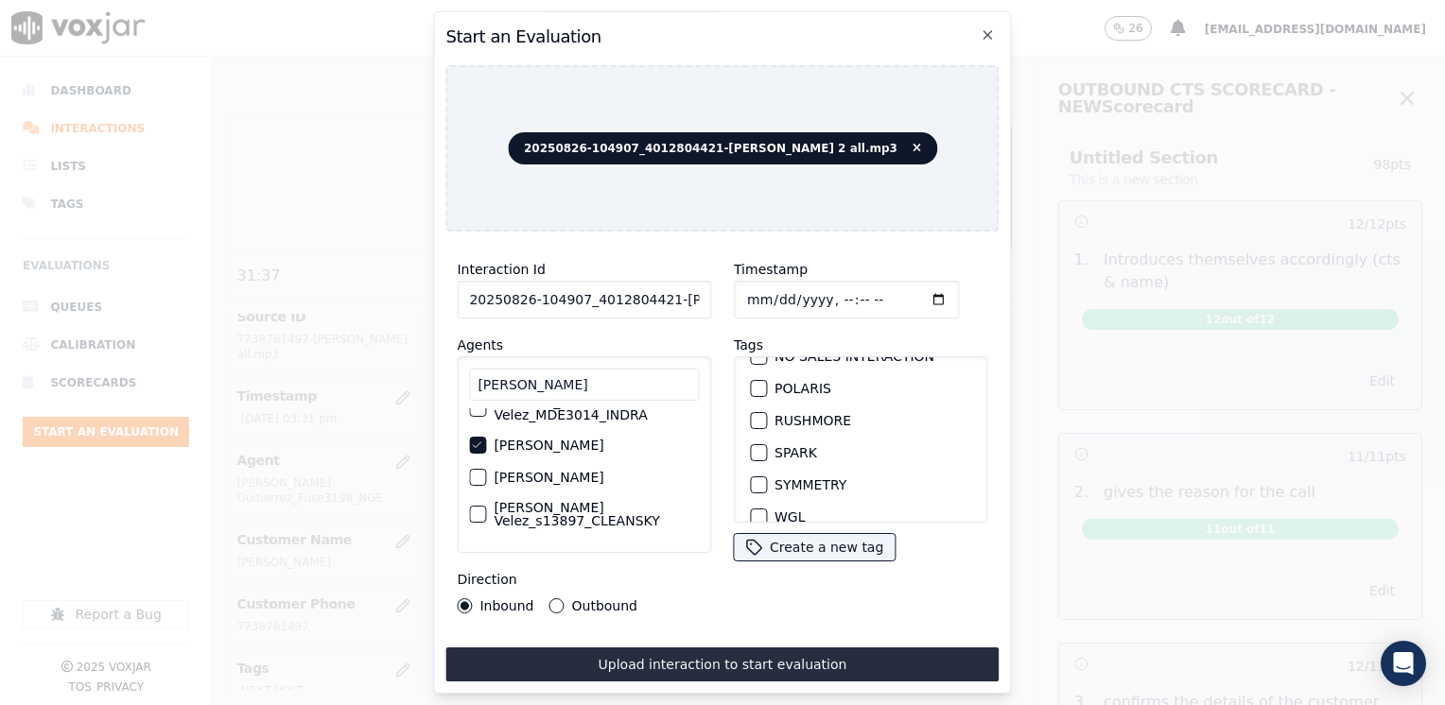
click at [751, 446] on div "button" at bounding box center [757, 452] width 13 height 13
click at [910, 290] on input "Timestamp" at bounding box center [846, 300] width 225 height 38
click at [902, 291] on input "Timestamp" at bounding box center [846, 300] width 225 height 38
type input "[DATE]T15:37"
click at [549, 599] on button "Outbound" at bounding box center [556, 606] width 15 height 15
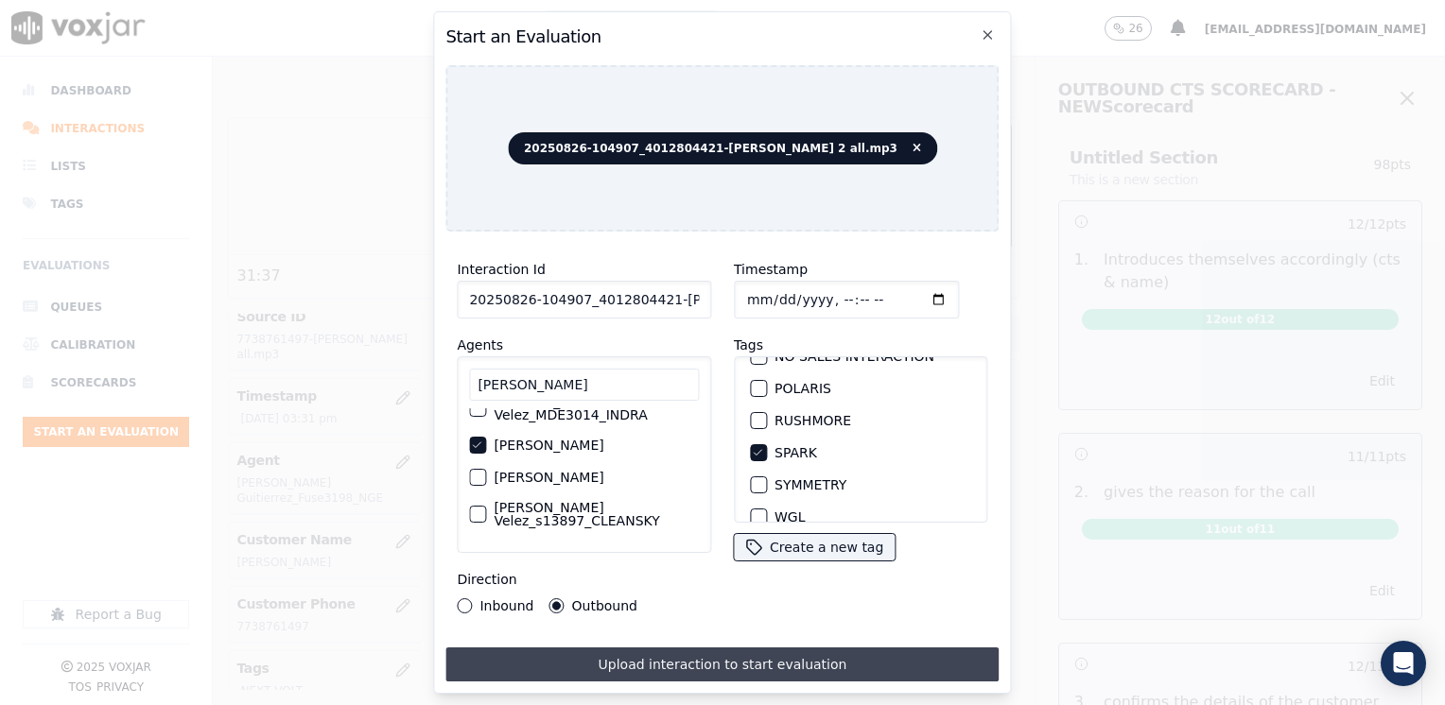
click at [775, 663] on button "Upload interaction to start evaluation" at bounding box center [721, 665] width 553 height 34
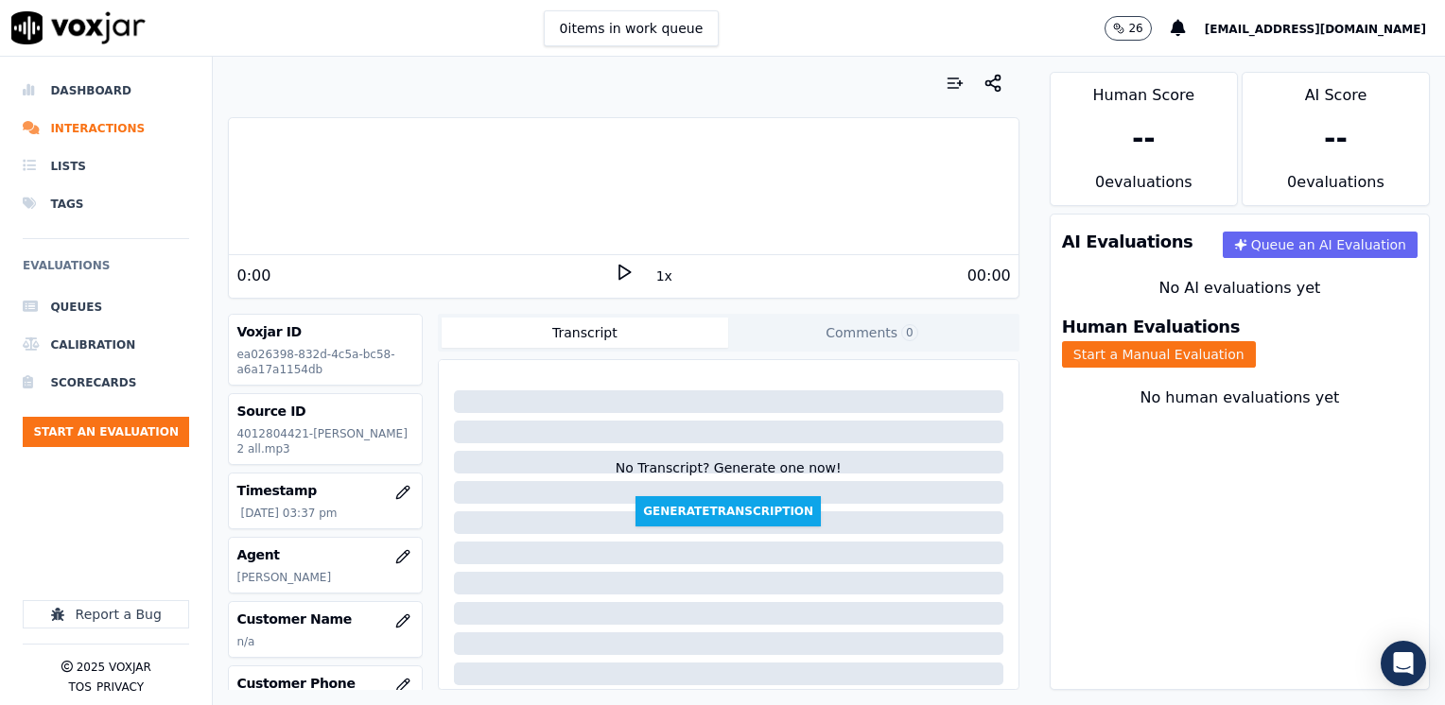
click at [619, 267] on polygon at bounding box center [624, 273] width 11 height 14
click at [619, 267] on rect at bounding box center [620, 272] width 3 height 12
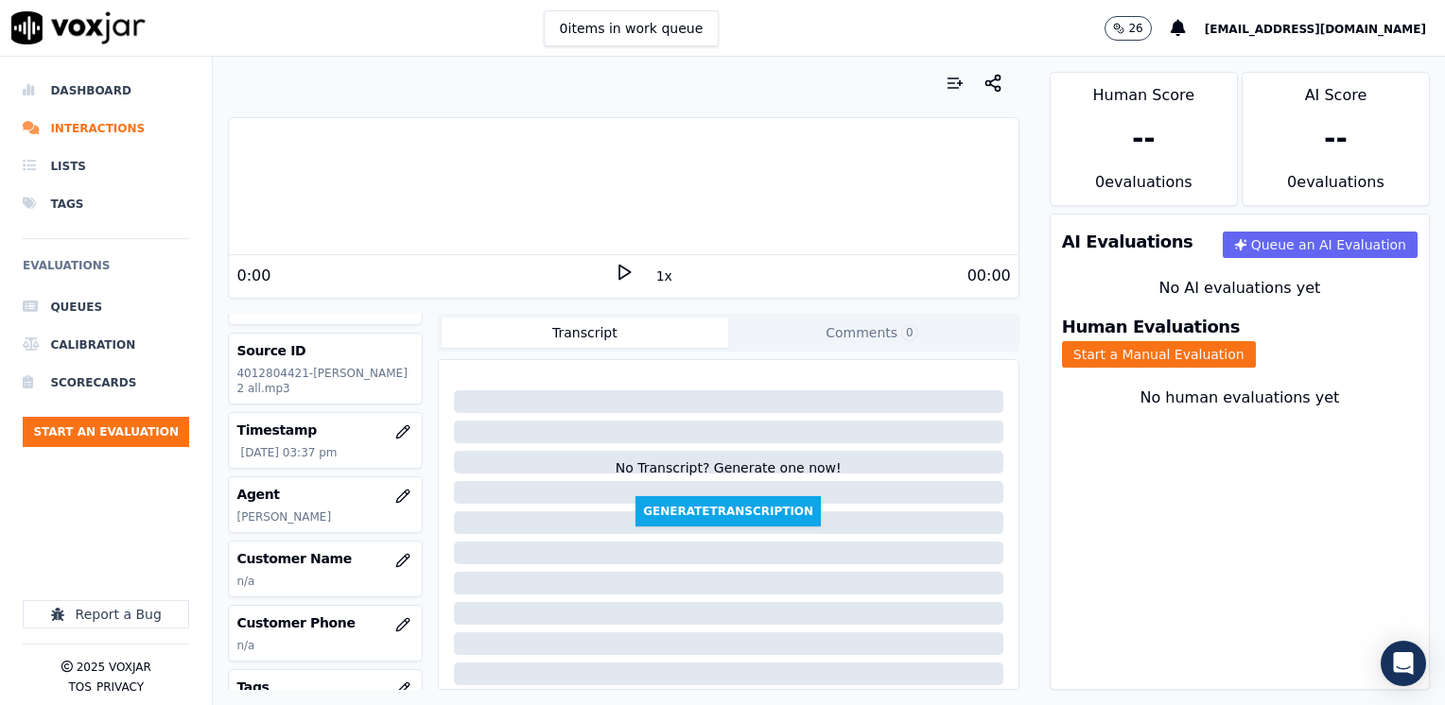
scroll to position [95, 0]
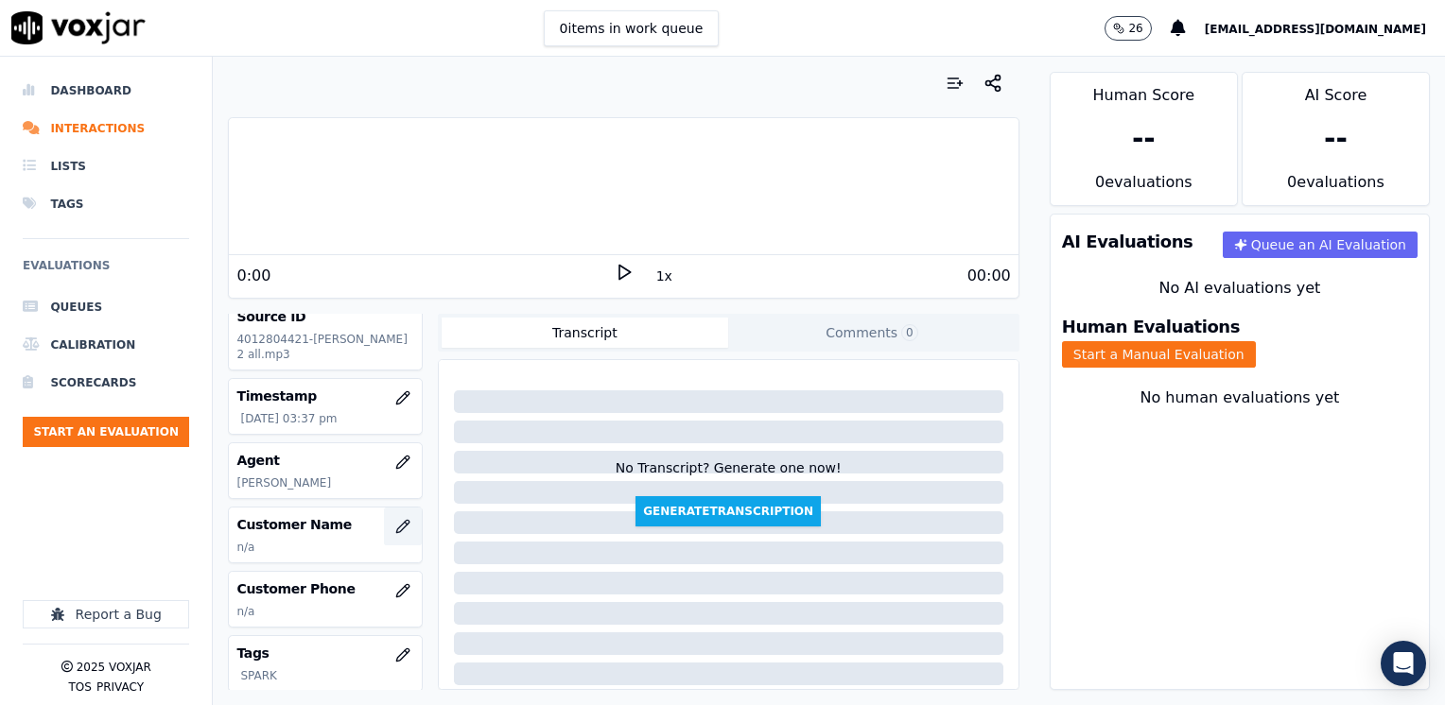
click at [395, 534] on icon "button" at bounding box center [402, 526] width 15 height 15
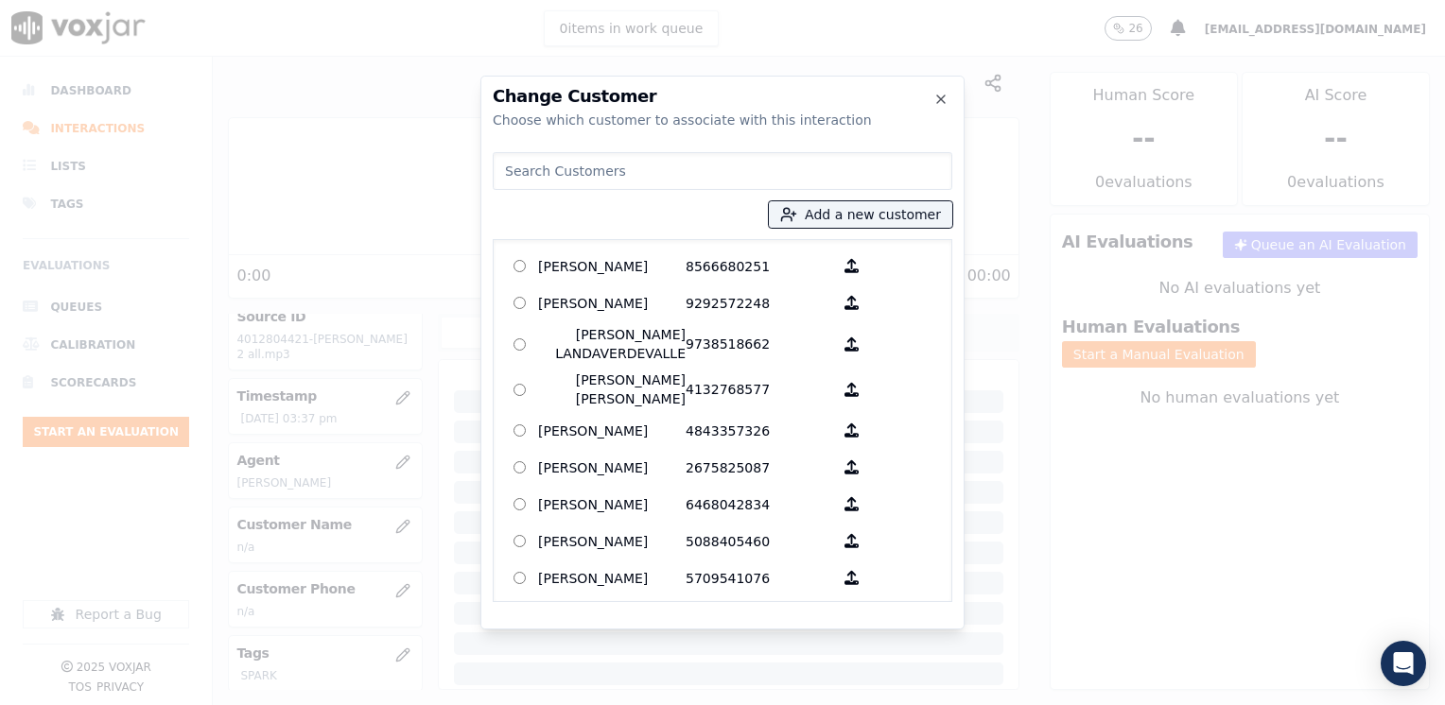
click at [792, 176] on input at bounding box center [723, 171] width 460 height 38
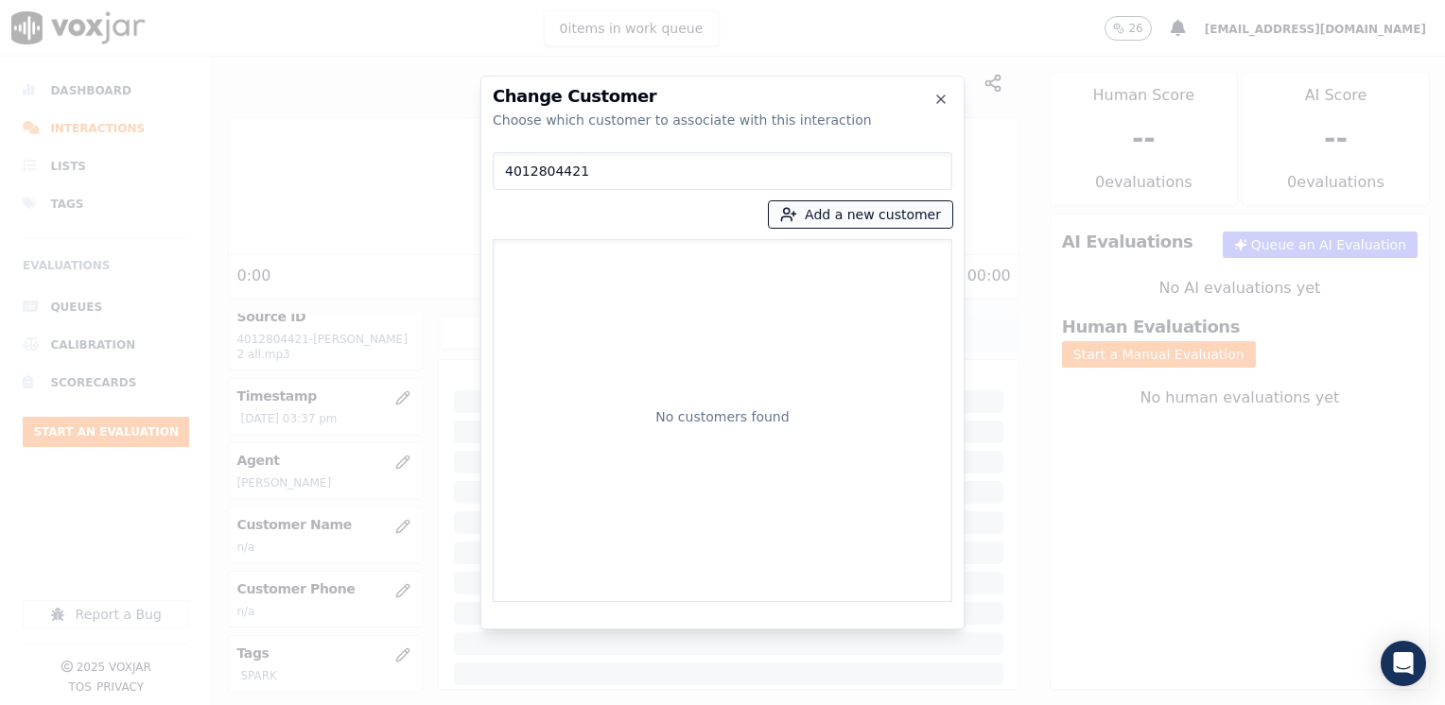
type input "4012804421"
click at [894, 218] on button "Add a new customer" at bounding box center [860, 214] width 183 height 26
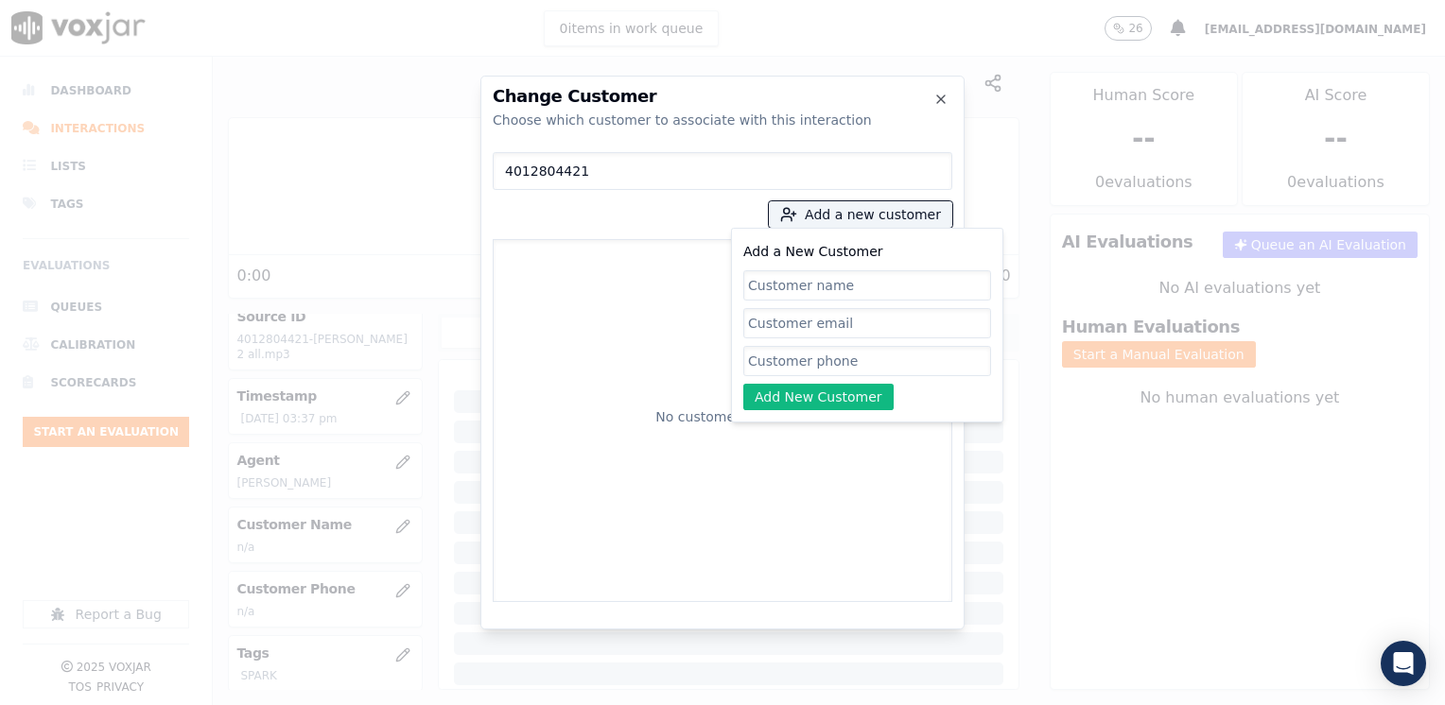
click at [862, 365] on input "Add a New Customer" at bounding box center [867, 361] width 248 height 30
paste input "4012804421"
type input "4012804421"
click at [854, 279] on input "Add a New Customer" at bounding box center [867, 285] width 248 height 30
paste input "[PERSON_NAME]"
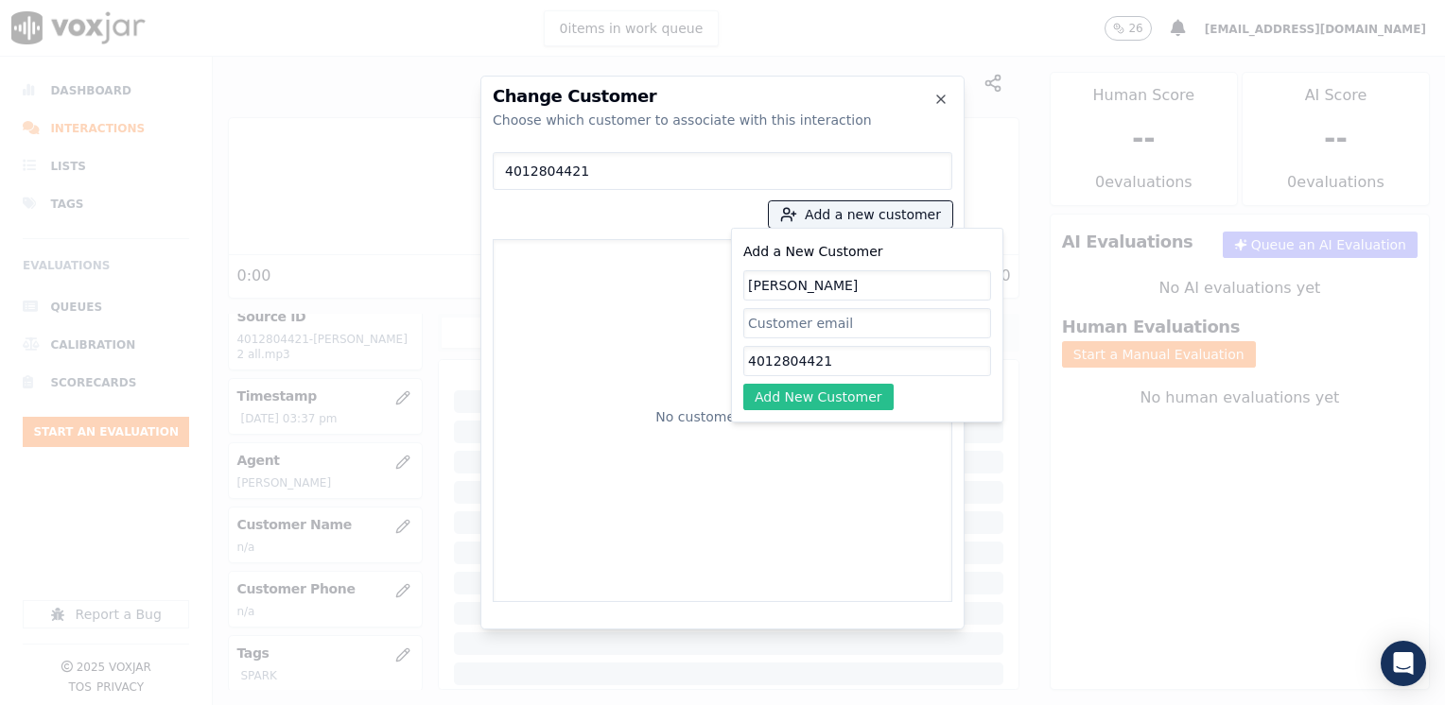
type input "[PERSON_NAME]"
click at [867, 398] on button "Add New Customer" at bounding box center [818, 397] width 150 height 26
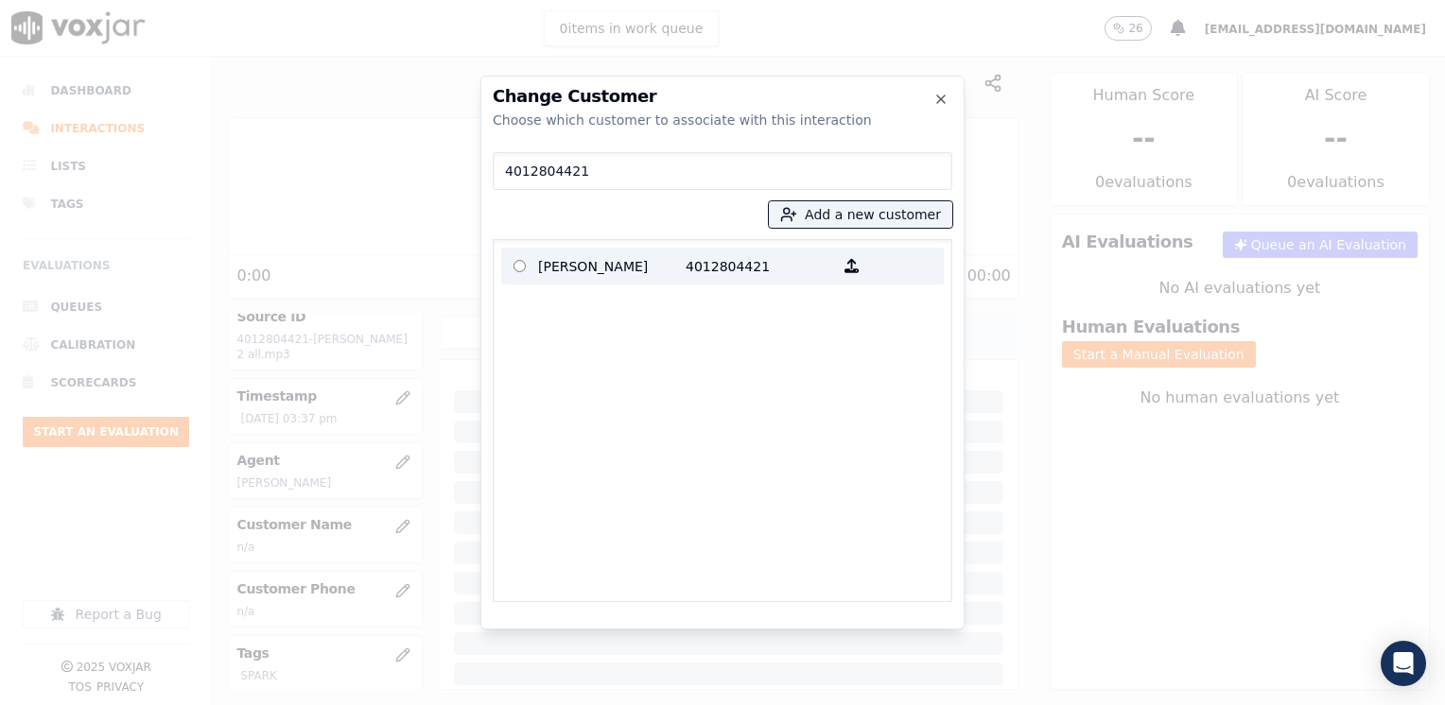
click at [688, 259] on p "4012804421" at bounding box center [758, 266] width 147 height 29
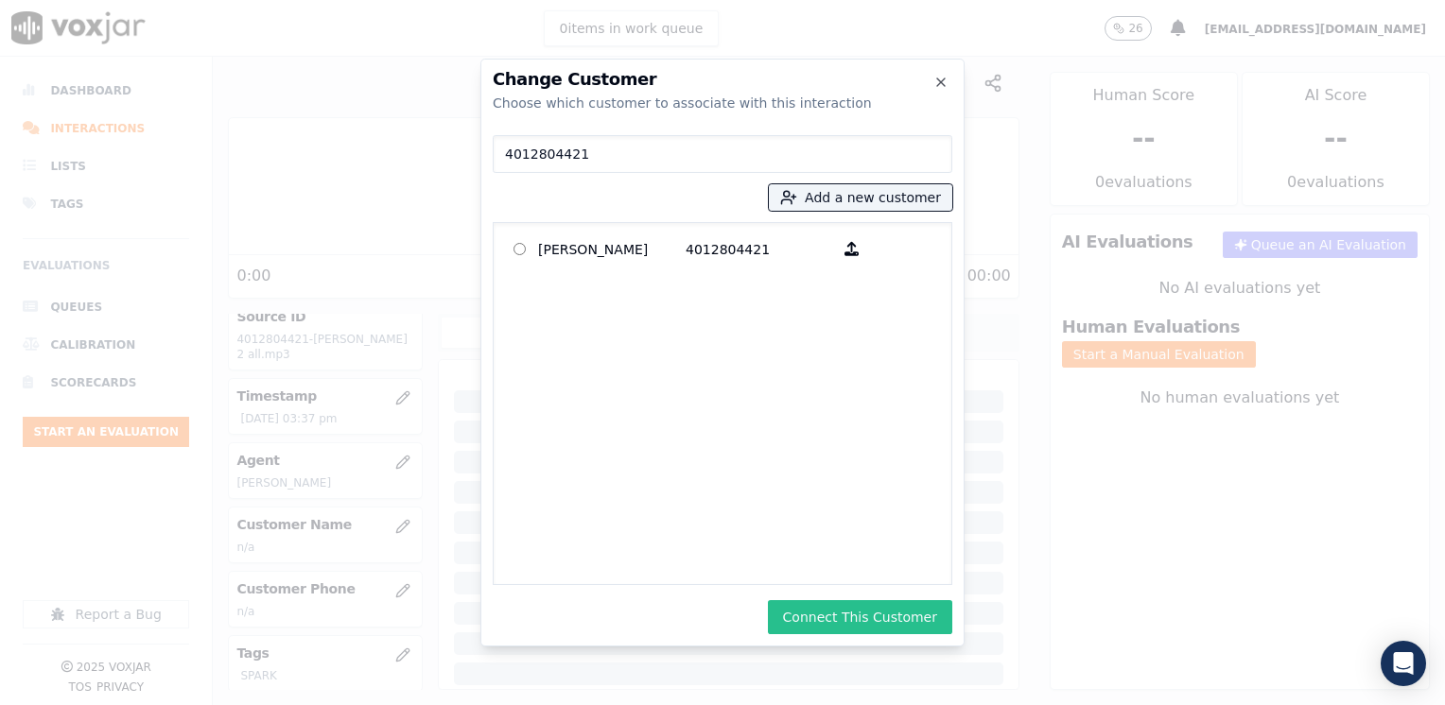
click at [870, 621] on button "Connect This Customer" at bounding box center [860, 617] width 184 height 34
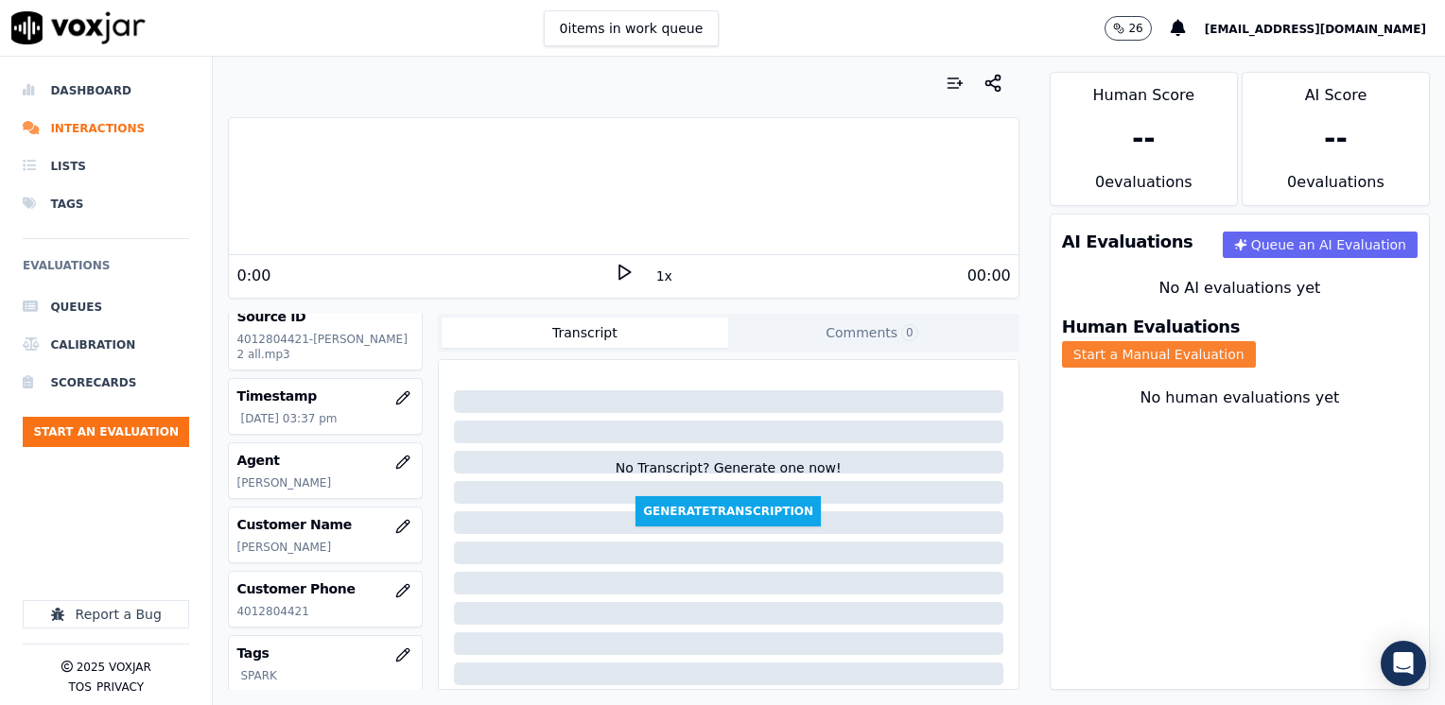
click at [1256, 341] on button "Start a Manual Evaluation" at bounding box center [1159, 354] width 194 height 26
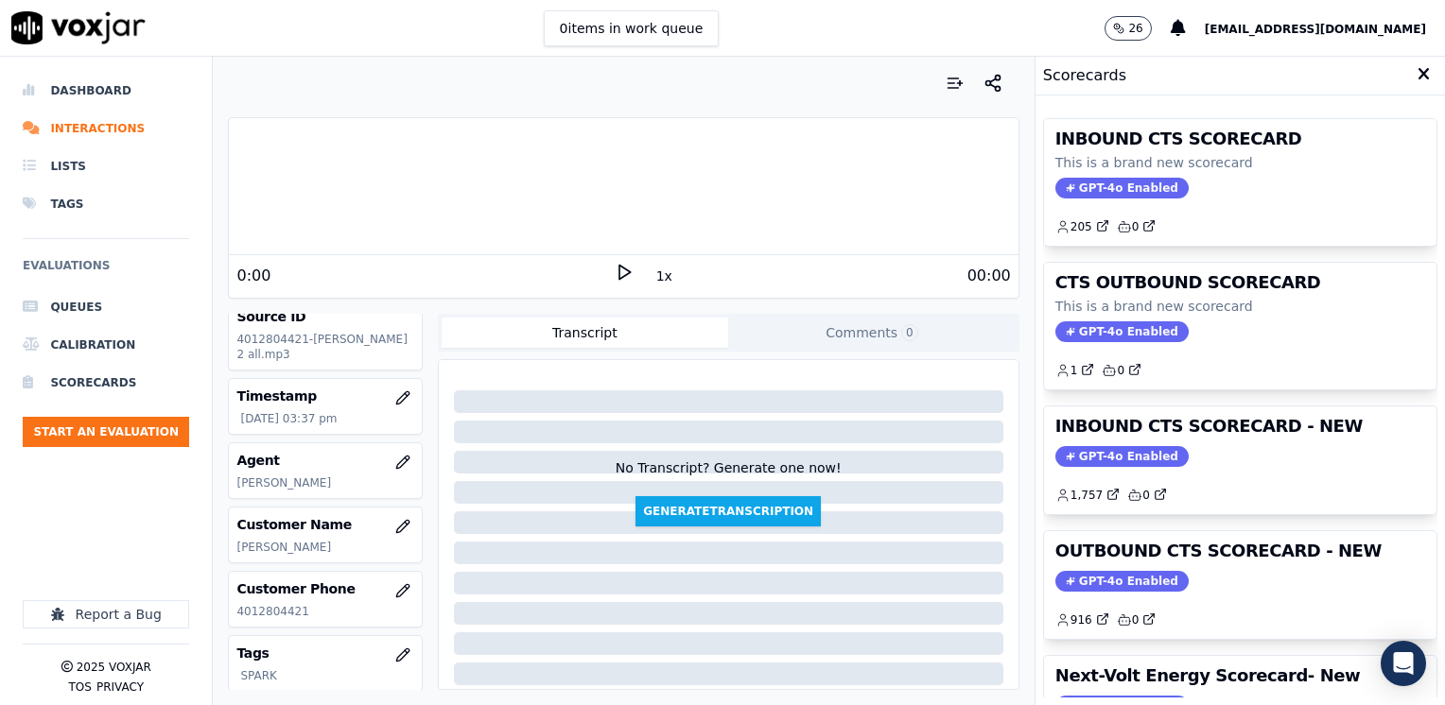
drag, startPoint x: 1095, startPoint y: 582, endPoint x: 1104, endPoint y: 564, distance: 21.1
click at [1095, 582] on span "GPT-4o Enabled" at bounding box center [1121, 581] width 133 height 21
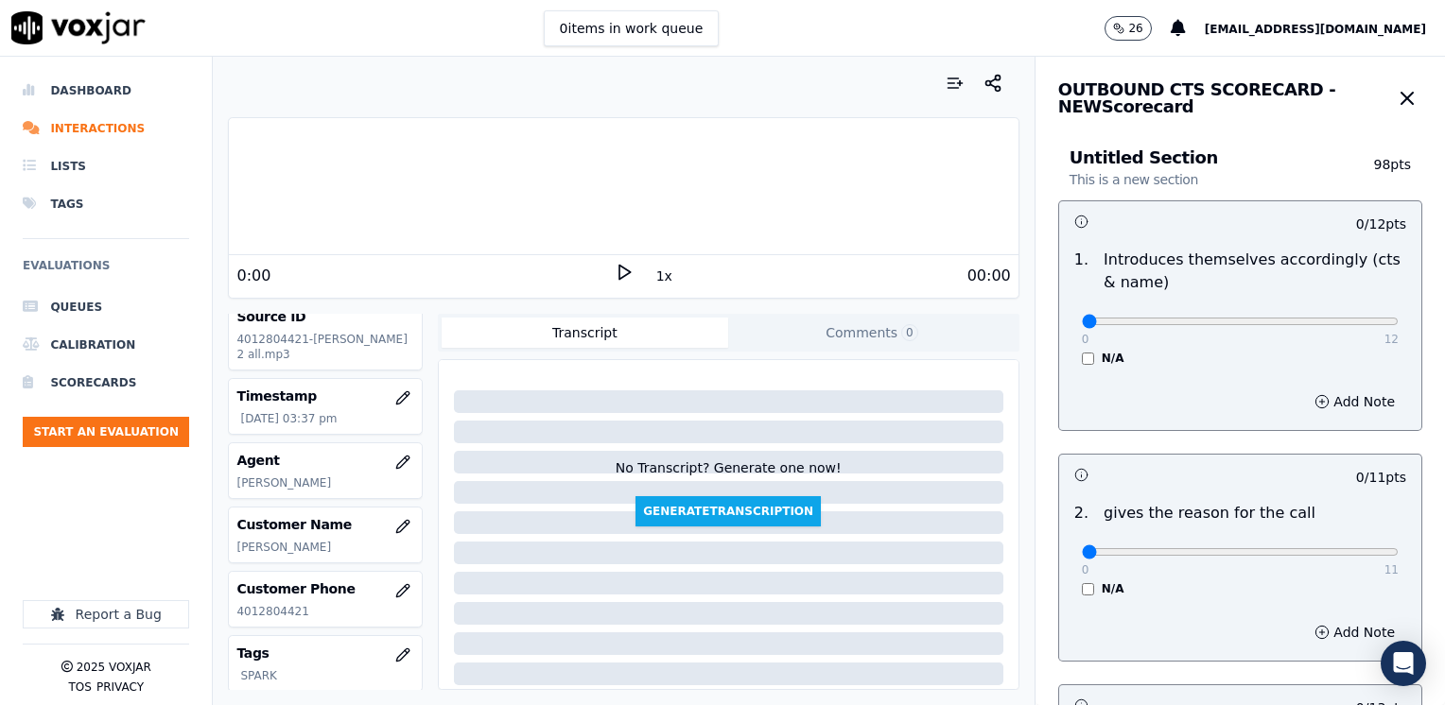
type input "12"
click at [1398, 318] on input "range" at bounding box center [1240, 322] width 317 height 8
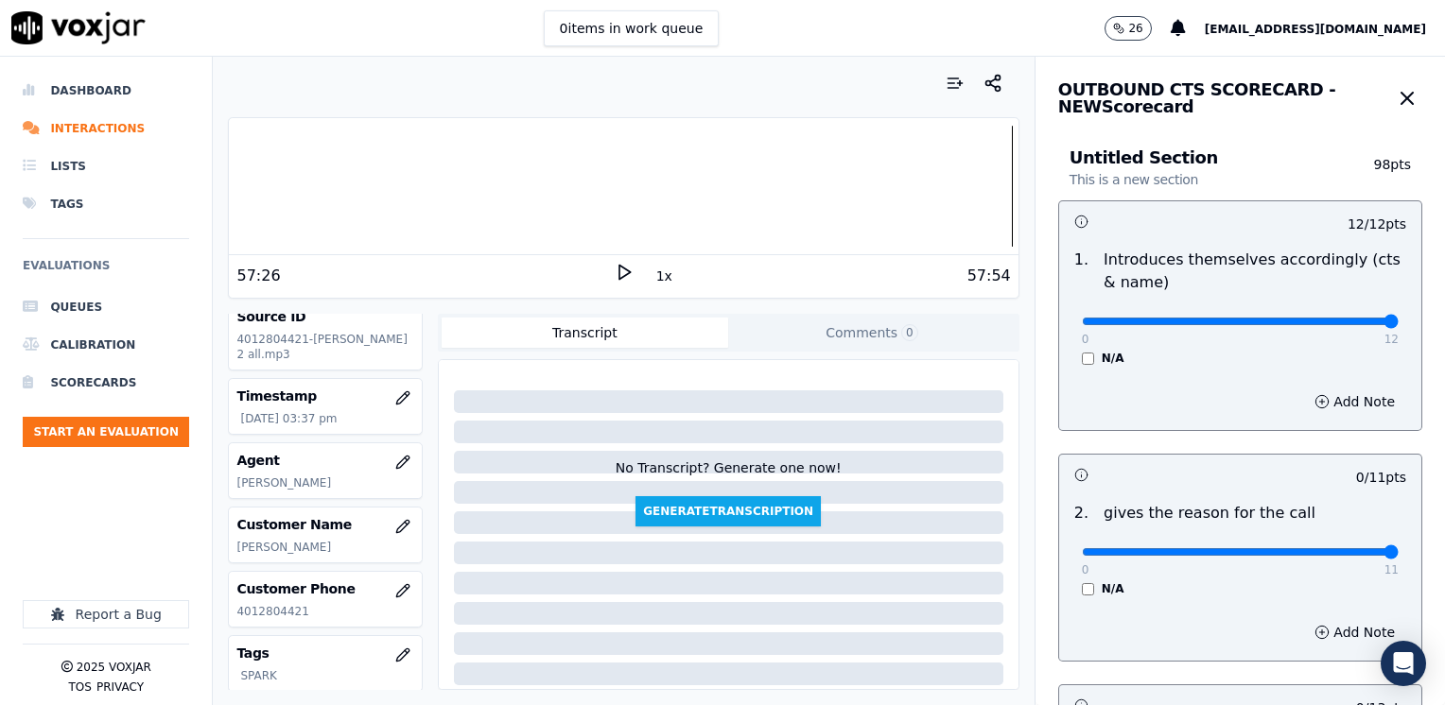
drag, startPoint x: 1069, startPoint y: 553, endPoint x: 1444, endPoint y: 495, distance: 379.0
type input "11"
click at [1398, 325] on input "range" at bounding box center [1240, 322] width 317 height 8
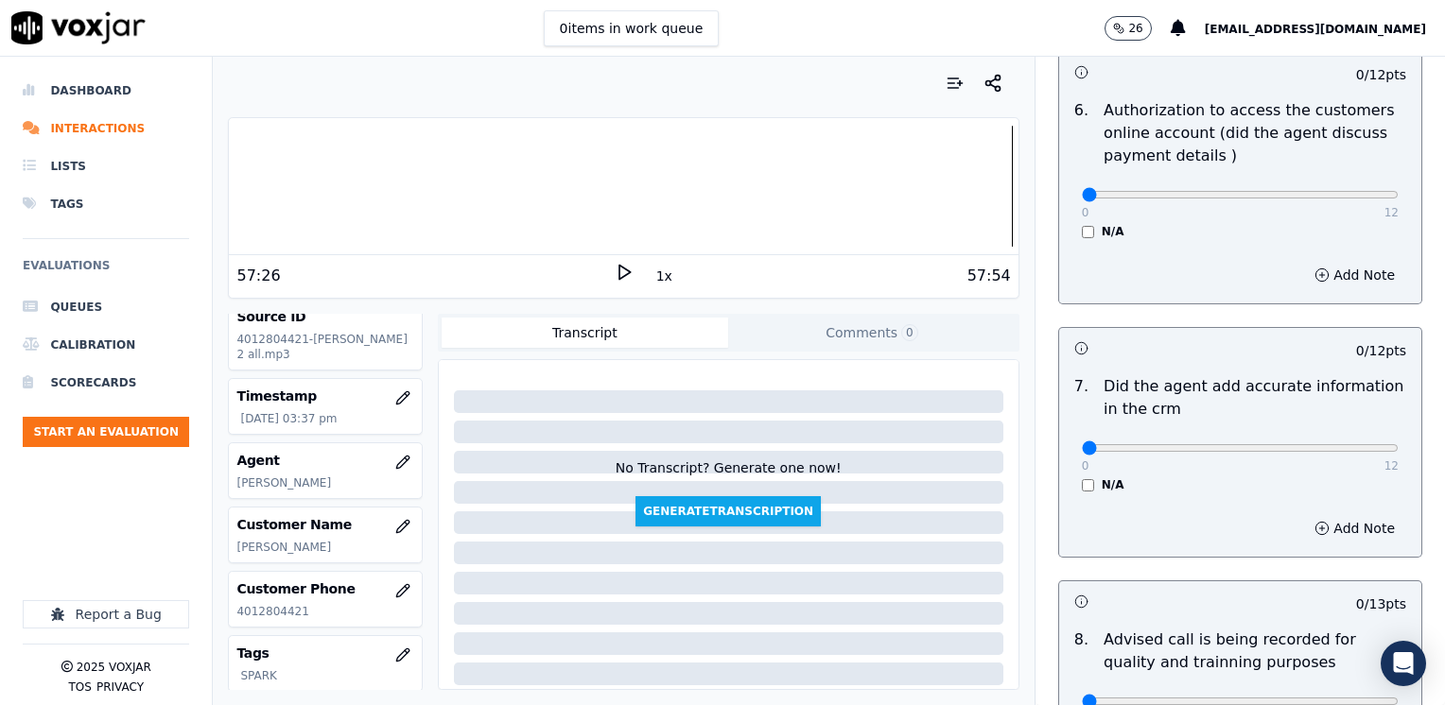
scroll to position [1607, 0]
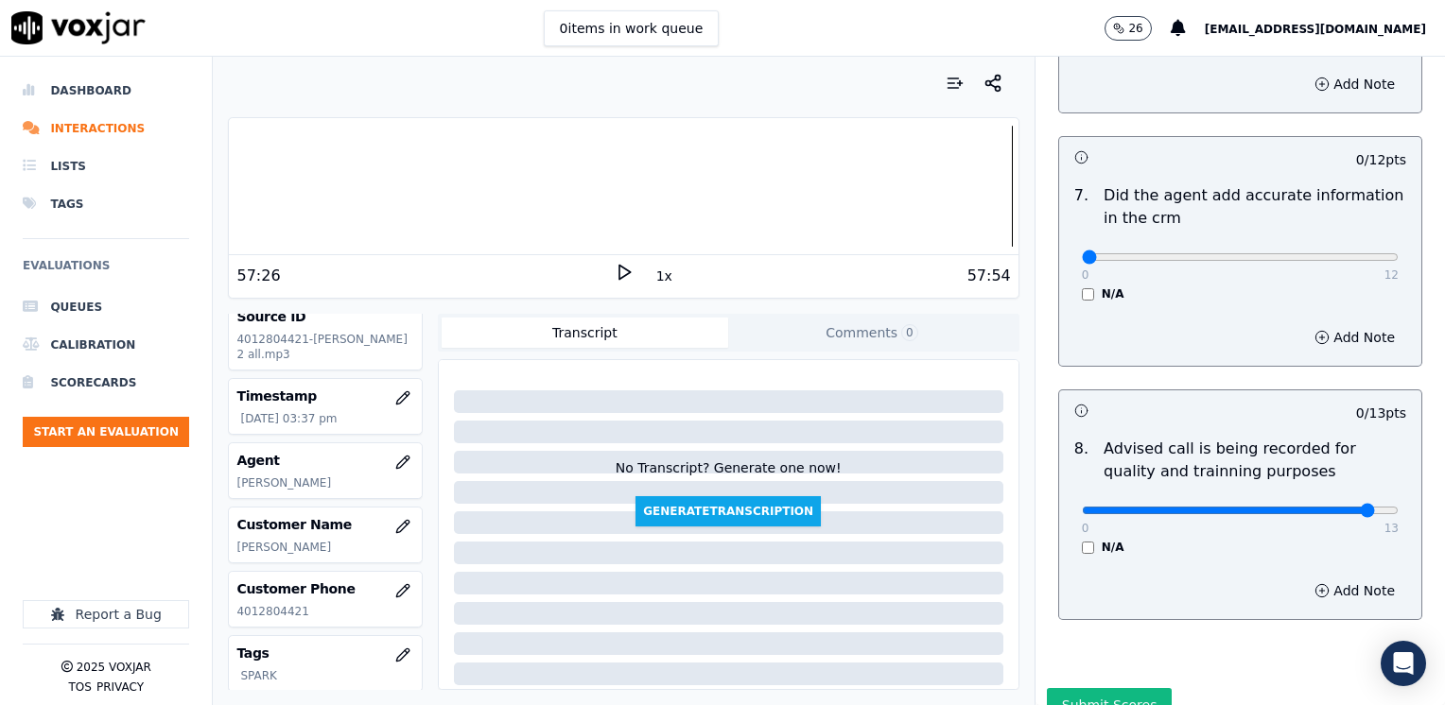
type input "10"
drag, startPoint x: 1069, startPoint y: 230, endPoint x: 1448, endPoint y: 219, distance: 378.3
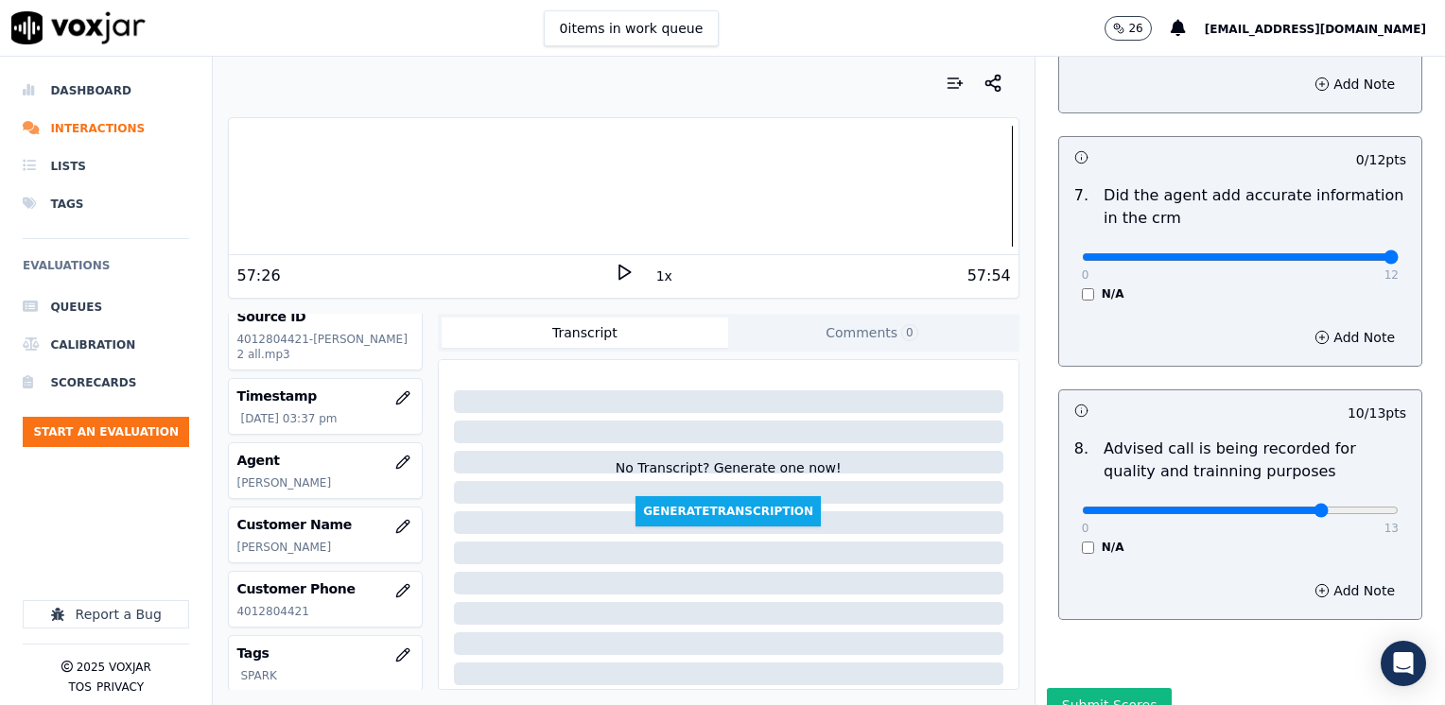
type input "12"
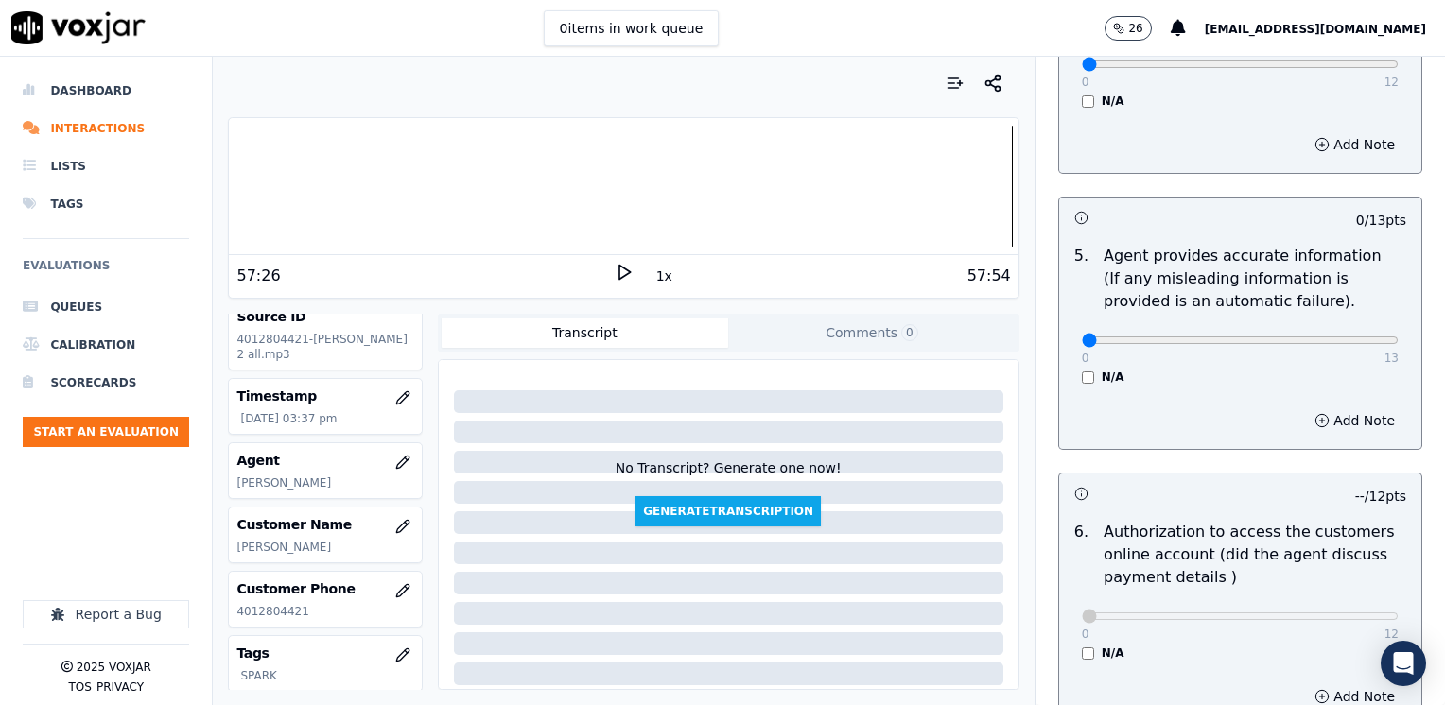
scroll to position [1135, 0]
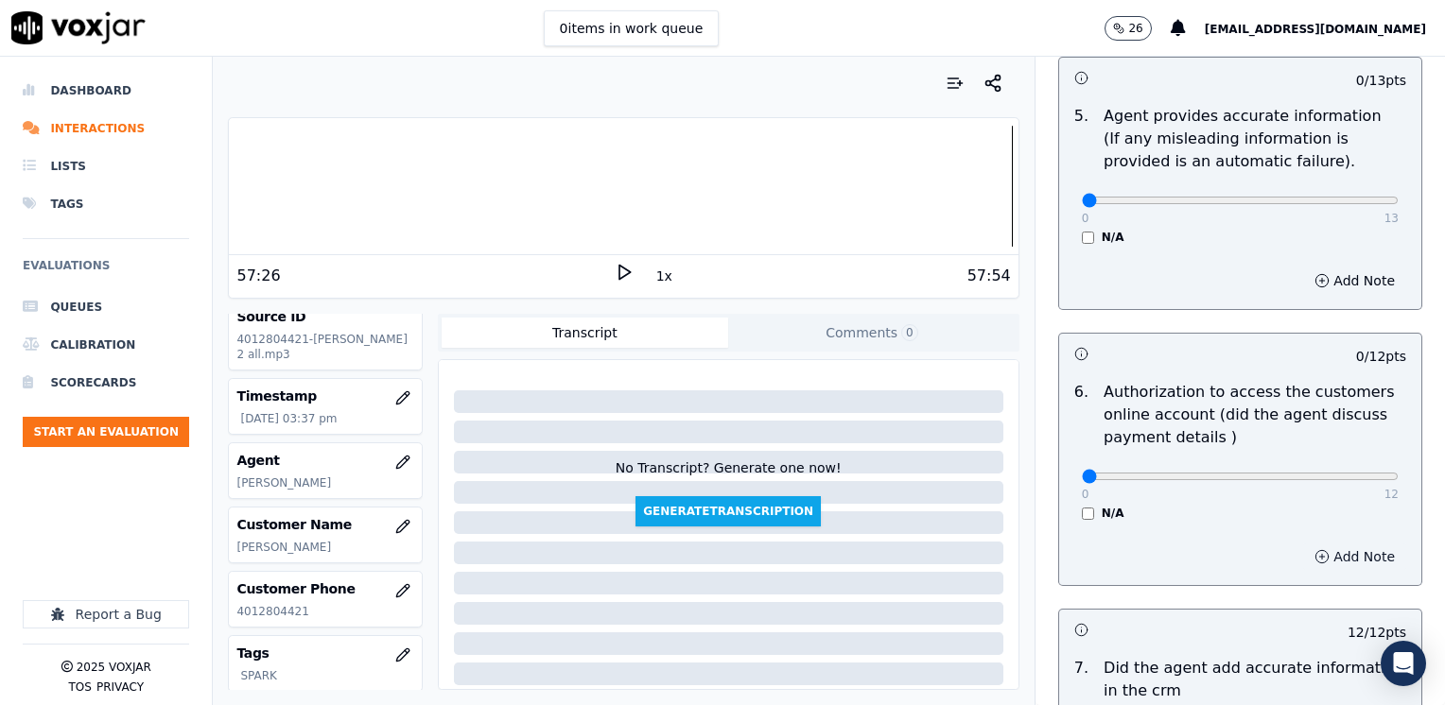
click at [1321, 544] on button "Add Note" at bounding box center [1354, 557] width 103 height 26
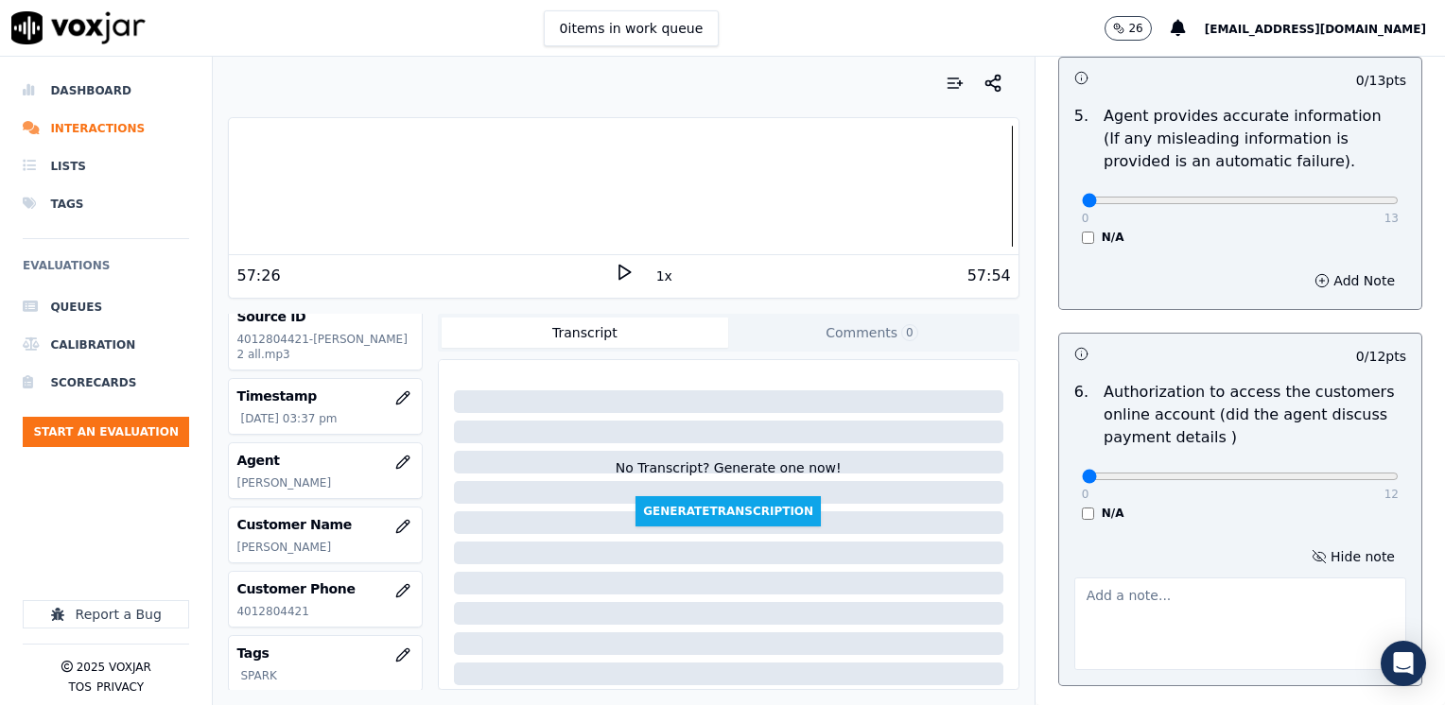
click at [1204, 606] on textarea at bounding box center [1240, 624] width 332 height 93
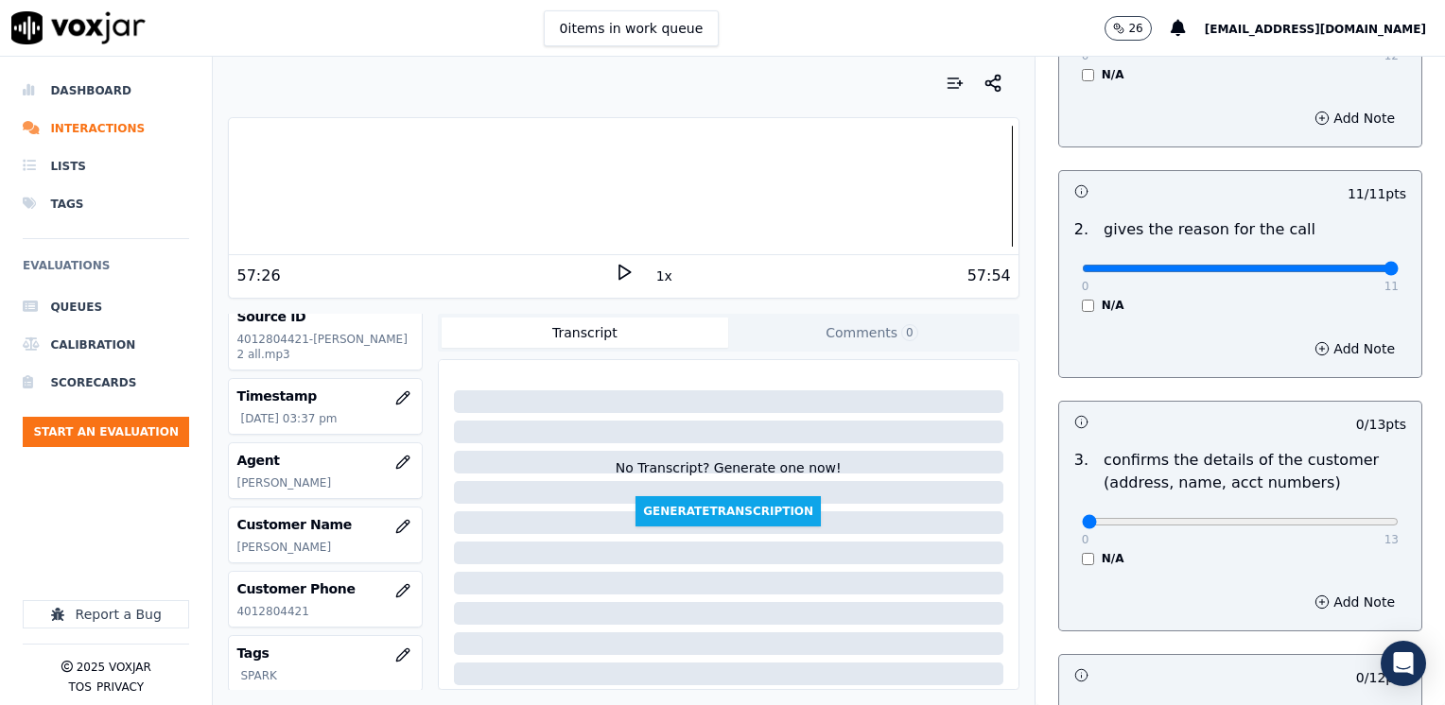
scroll to position [0, 0]
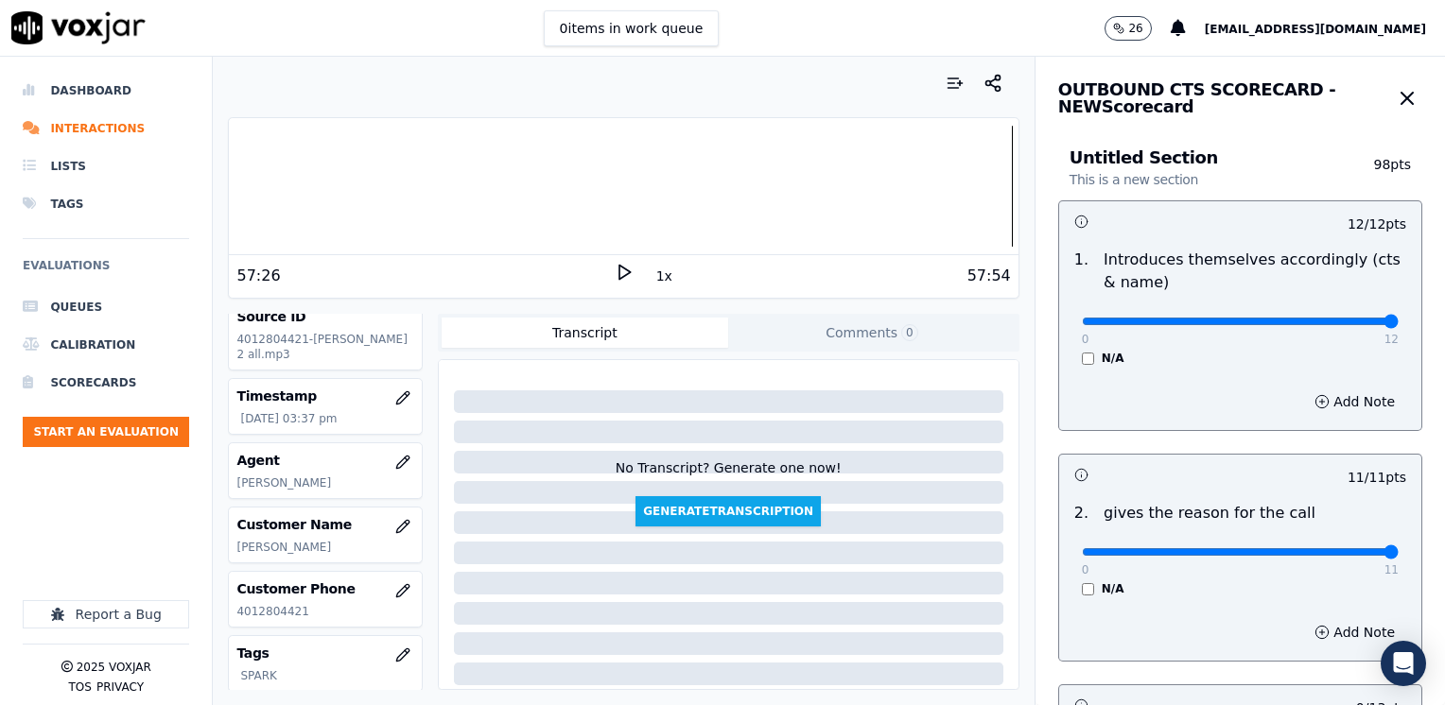
type textarea "Does not ask authorization to access cx online account"
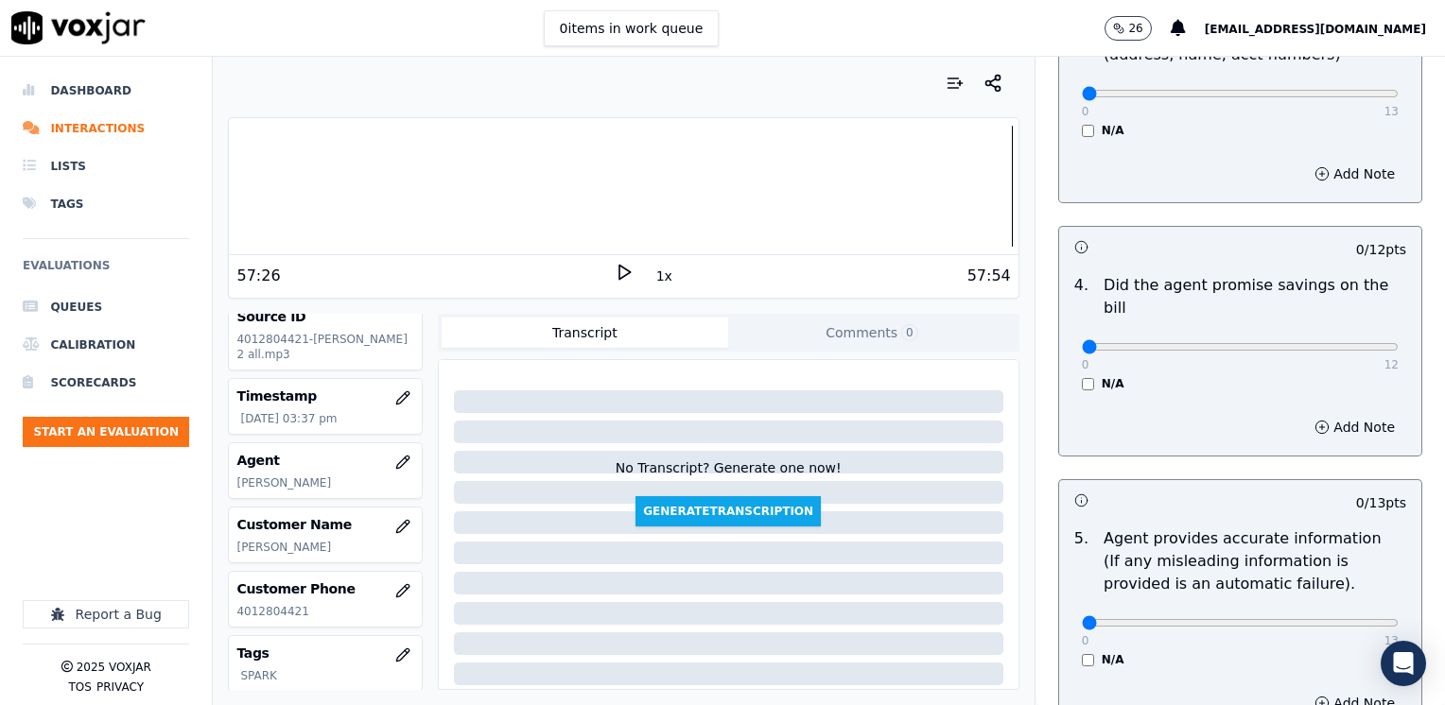
scroll to position [334, 0]
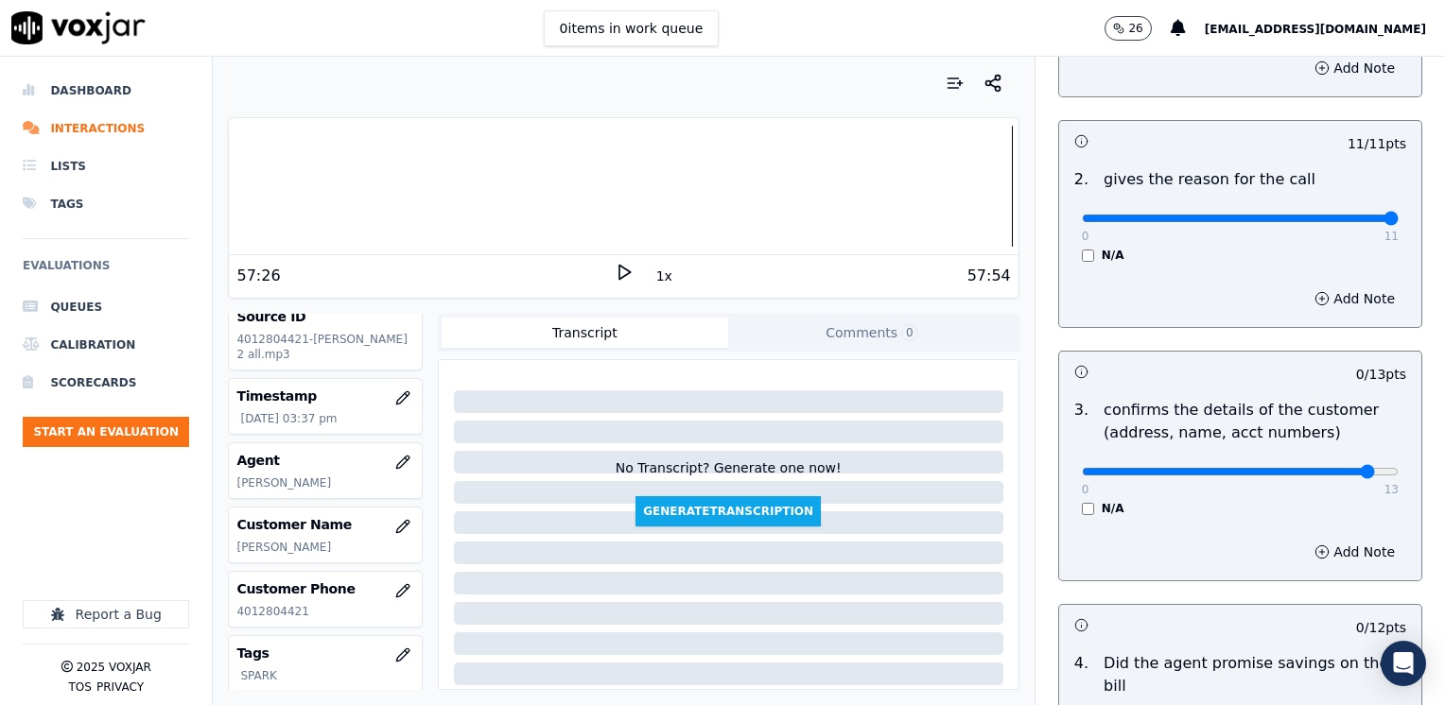
drag, startPoint x: 1067, startPoint y: 464, endPoint x: 1325, endPoint y: 460, distance: 257.2
type input "12"
click at [1337, 548] on button "Add Note" at bounding box center [1354, 552] width 103 height 26
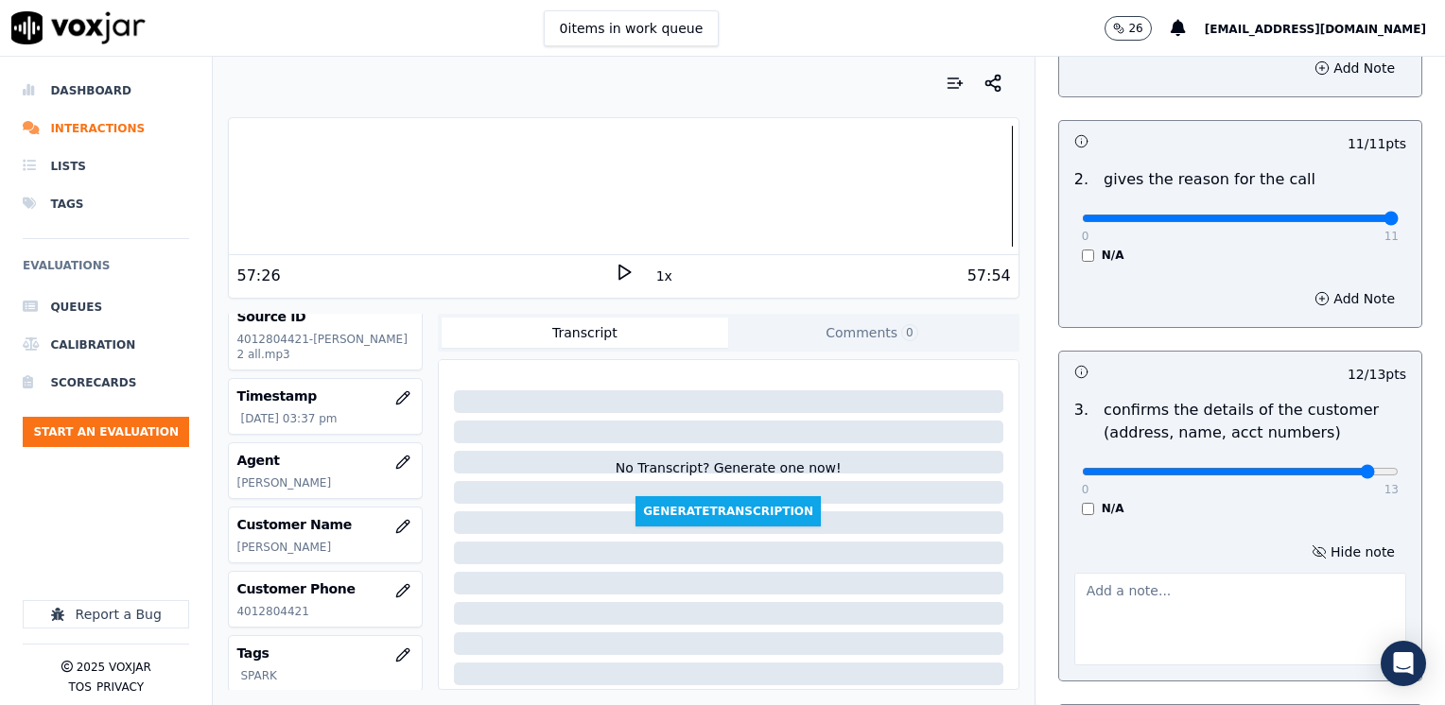
click at [1225, 630] on textarea at bounding box center [1240, 619] width 332 height 93
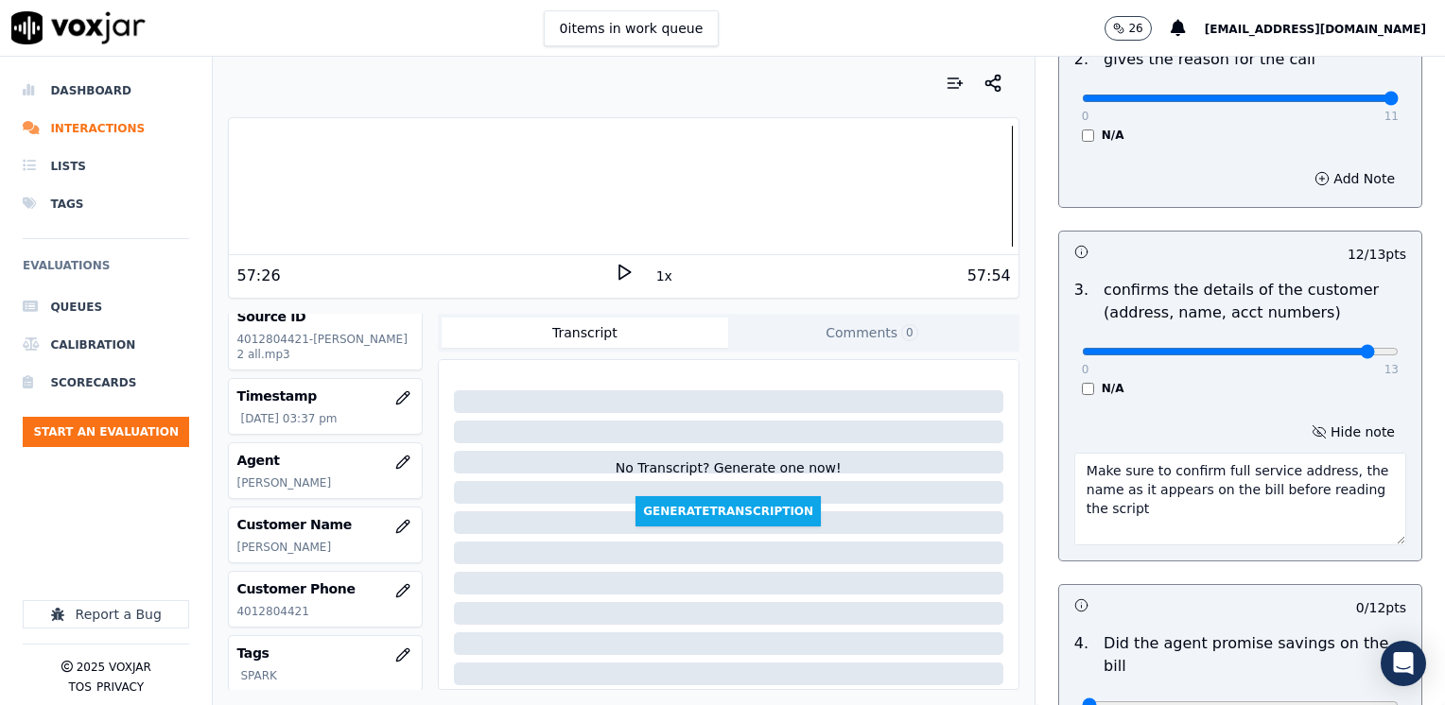
scroll to position [712, 0]
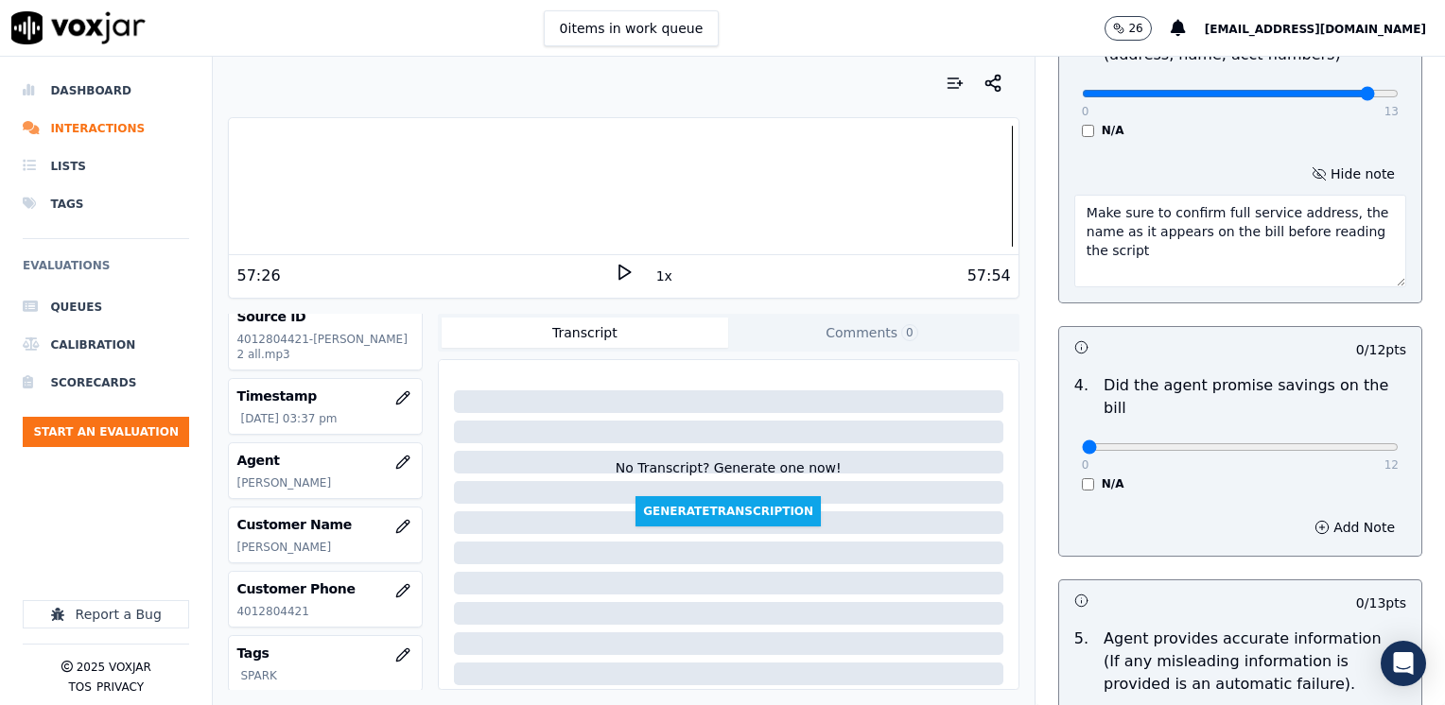
type textarea "Make sure to confirm full service address, the name as it appears on the bill b…"
drag, startPoint x: 1067, startPoint y: 425, endPoint x: 1448, endPoint y: 436, distance: 381.2
type input "12"
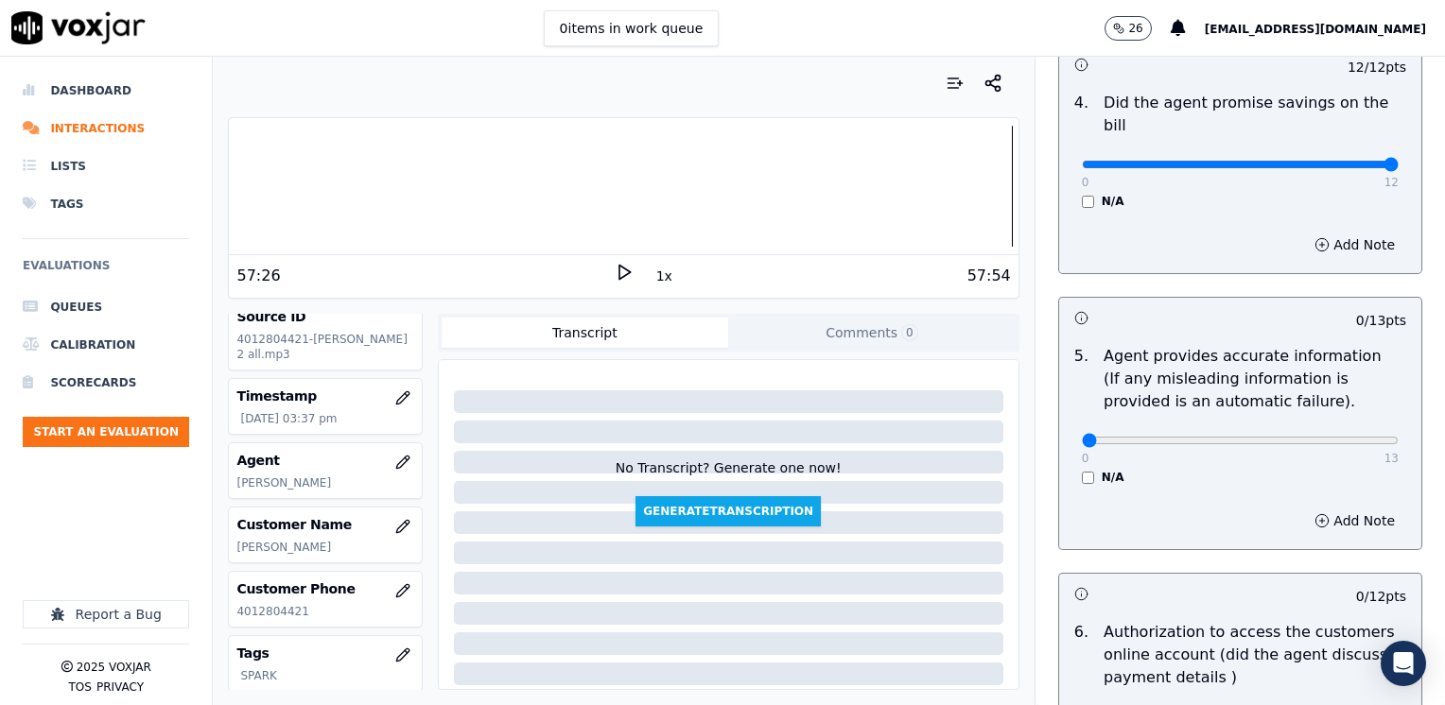
scroll to position [996, 0]
drag, startPoint x: 1072, startPoint y: 410, endPoint x: 1448, endPoint y: 365, distance: 378.1
type input "13"
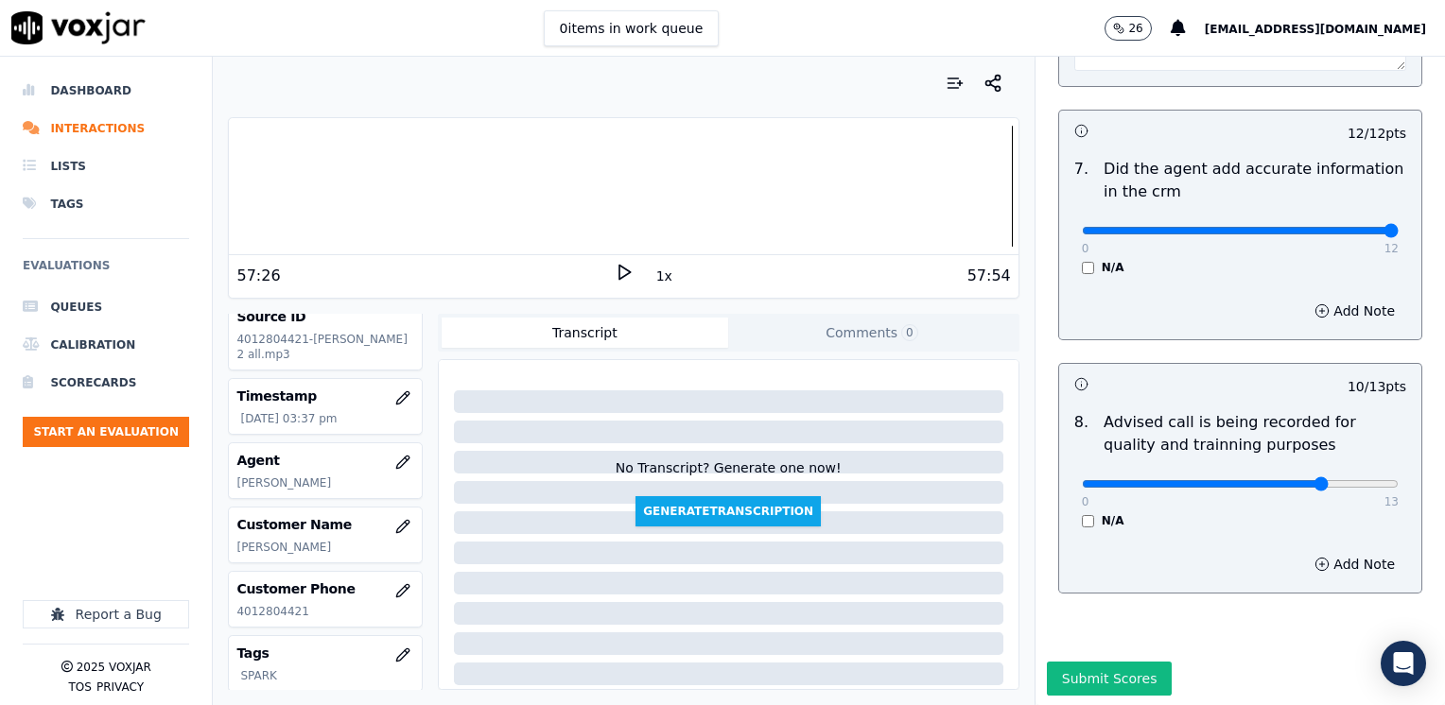
scroll to position [1852, 0]
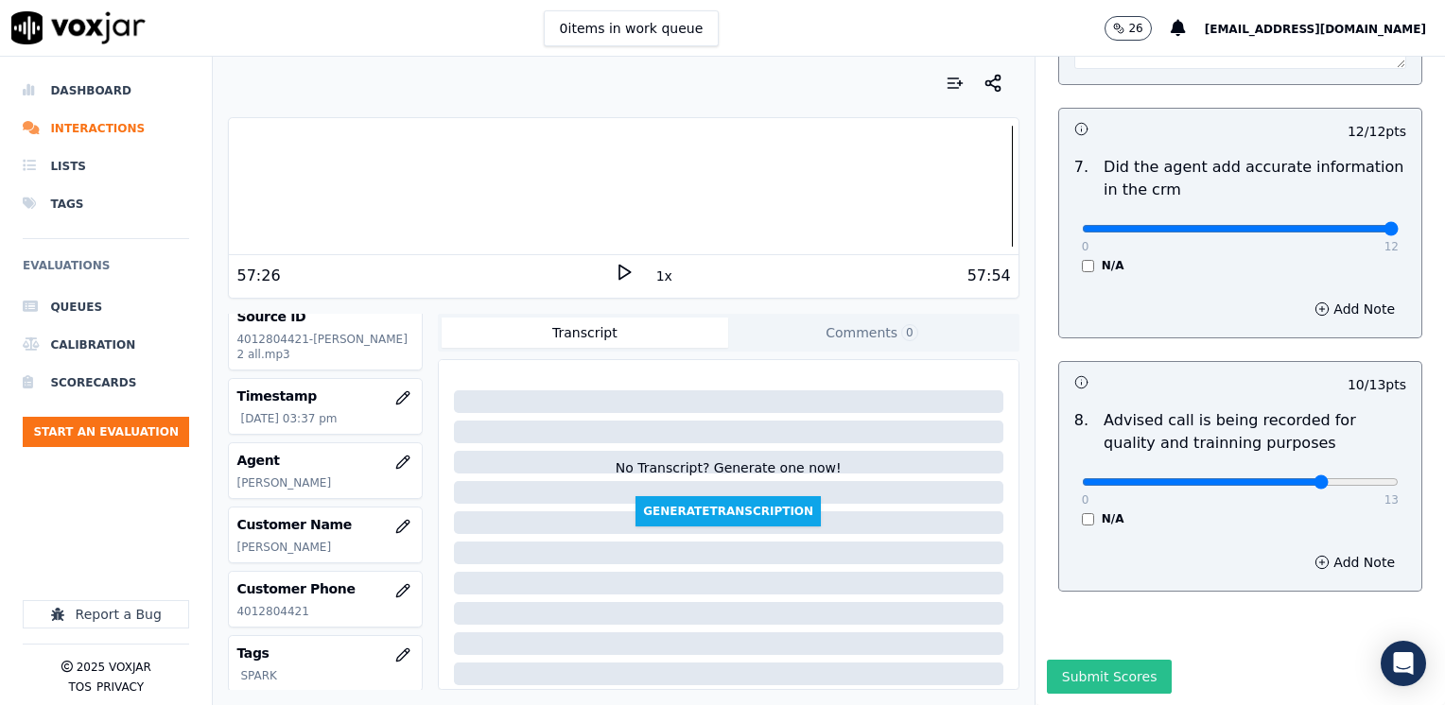
click at [1089, 660] on button "Submit Scores" at bounding box center [1110, 677] width 126 height 34
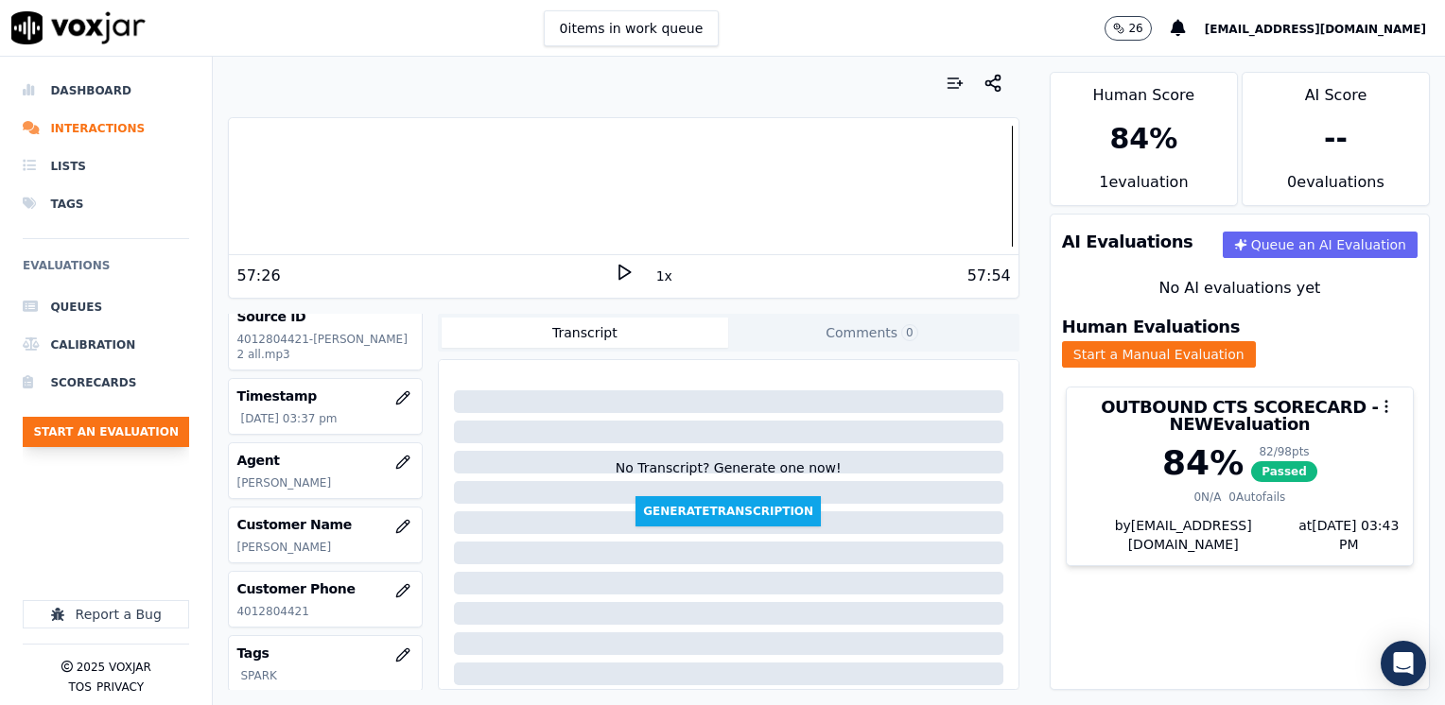
click at [150, 420] on button "Start an Evaluation" at bounding box center [106, 432] width 166 height 30
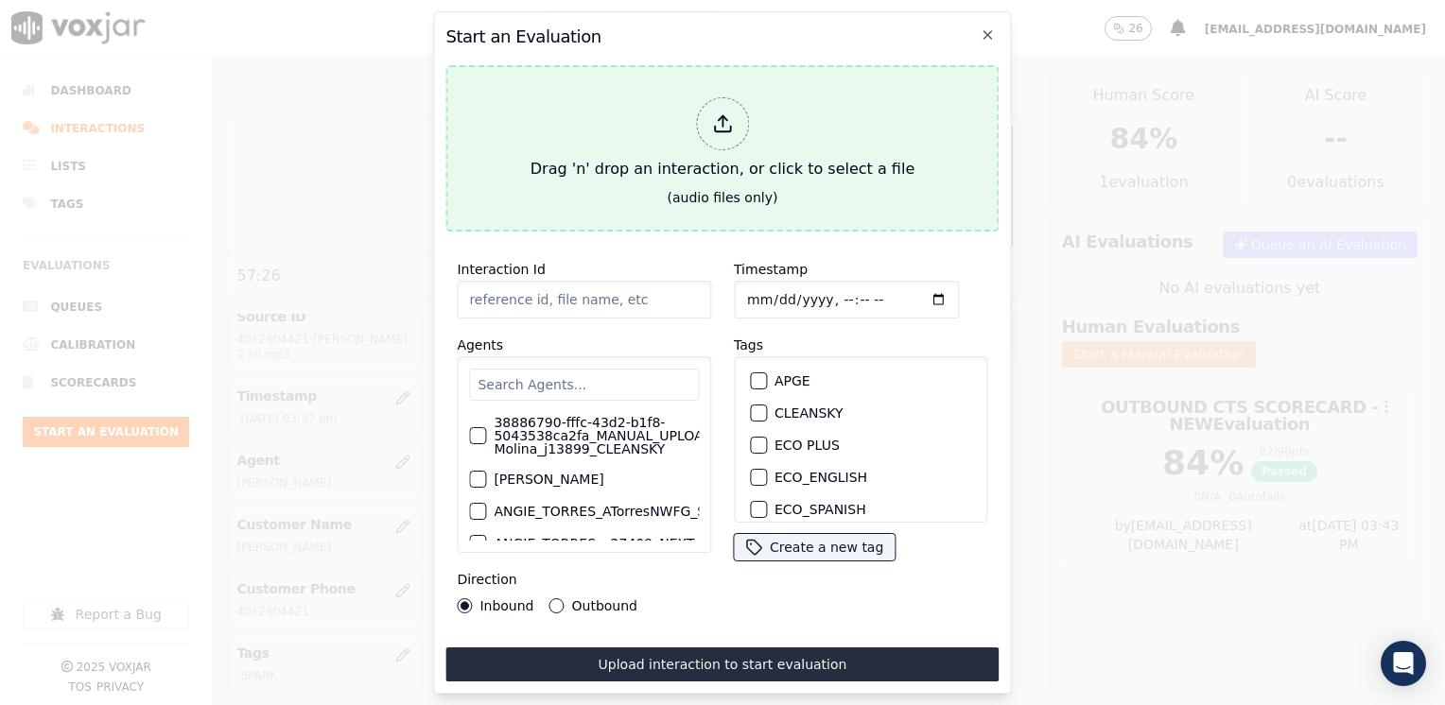
click at [748, 110] on div at bounding box center [722, 123] width 53 height 53
type input "20250825-165726_4132188616-[PERSON_NAME] 1 all.mp3"
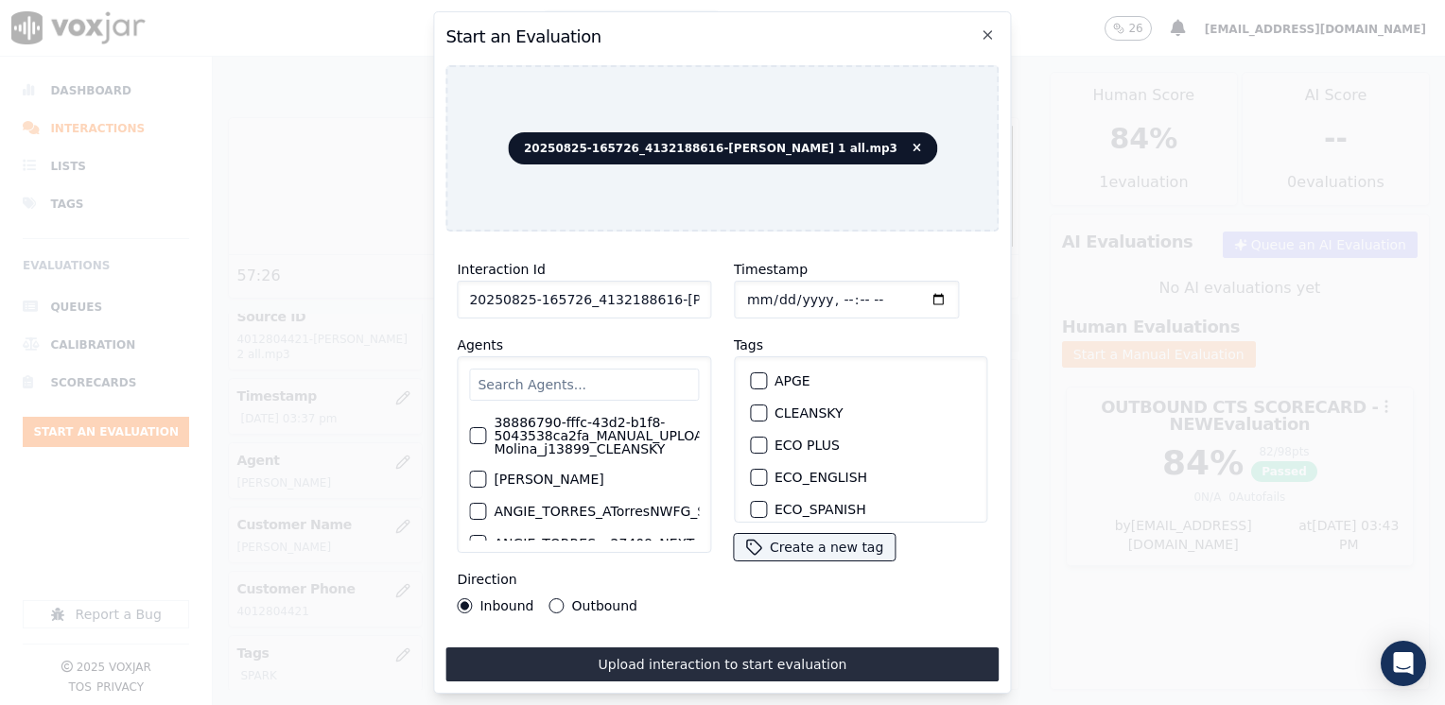
click at [632, 381] on input "text" at bounding box center [584, 385] width 230 height 32
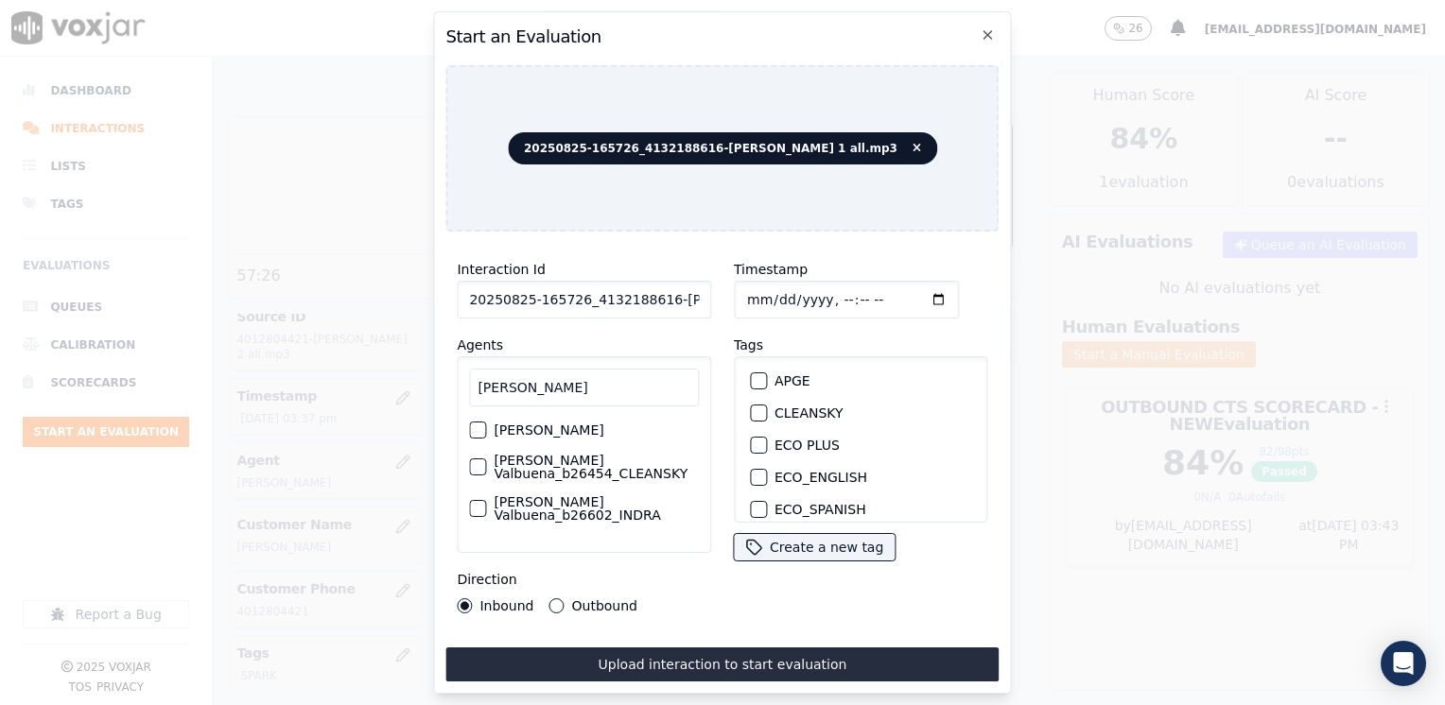
type input "[PERSON_NAME]"
click at [599, 437] on label "[PERSON_NAME]" at bounding box center [549, 430] width 110 height 13
click at [486, 439] on button "[PERSON_NAME]" at bounding box center [477, 430] width 17 height 17
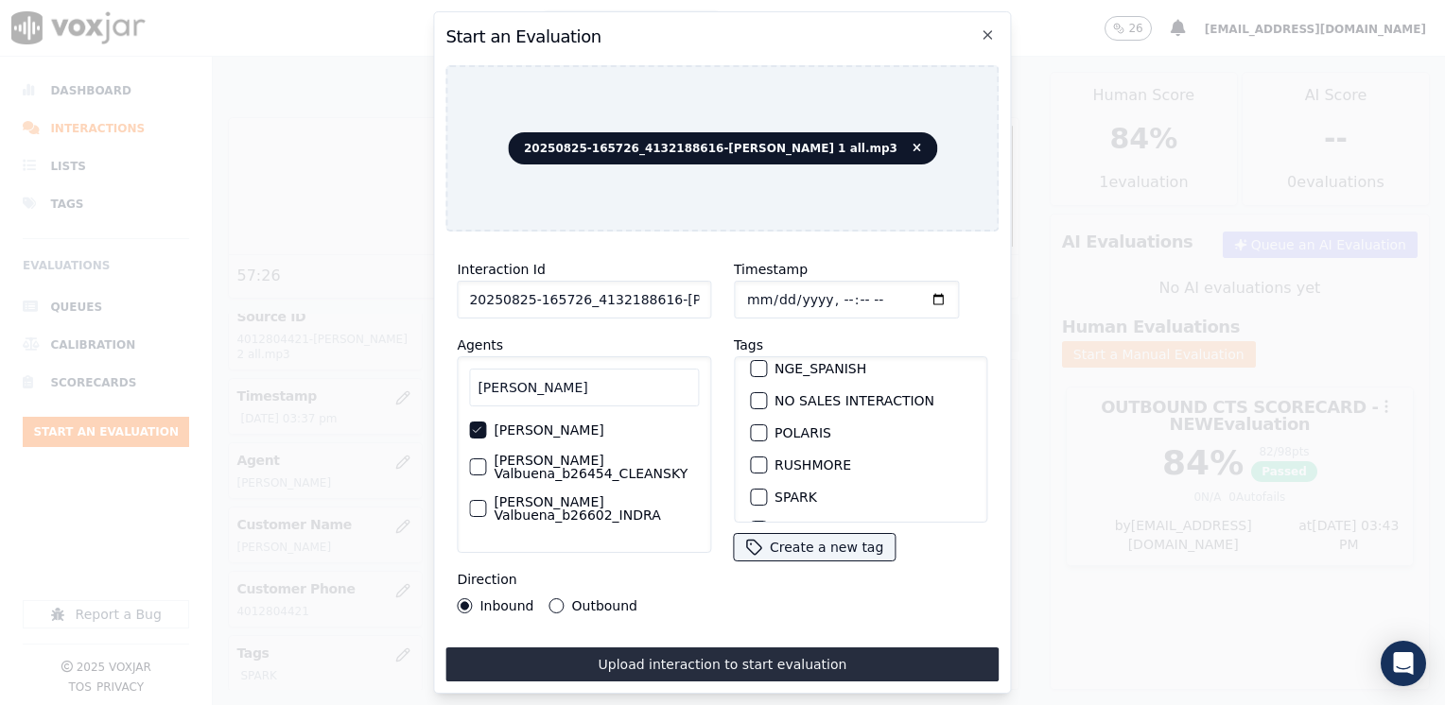
scroll to position [378, 0]
click at [751, 446] on div "button" at bounding box center [757, 452] width 13 height 13
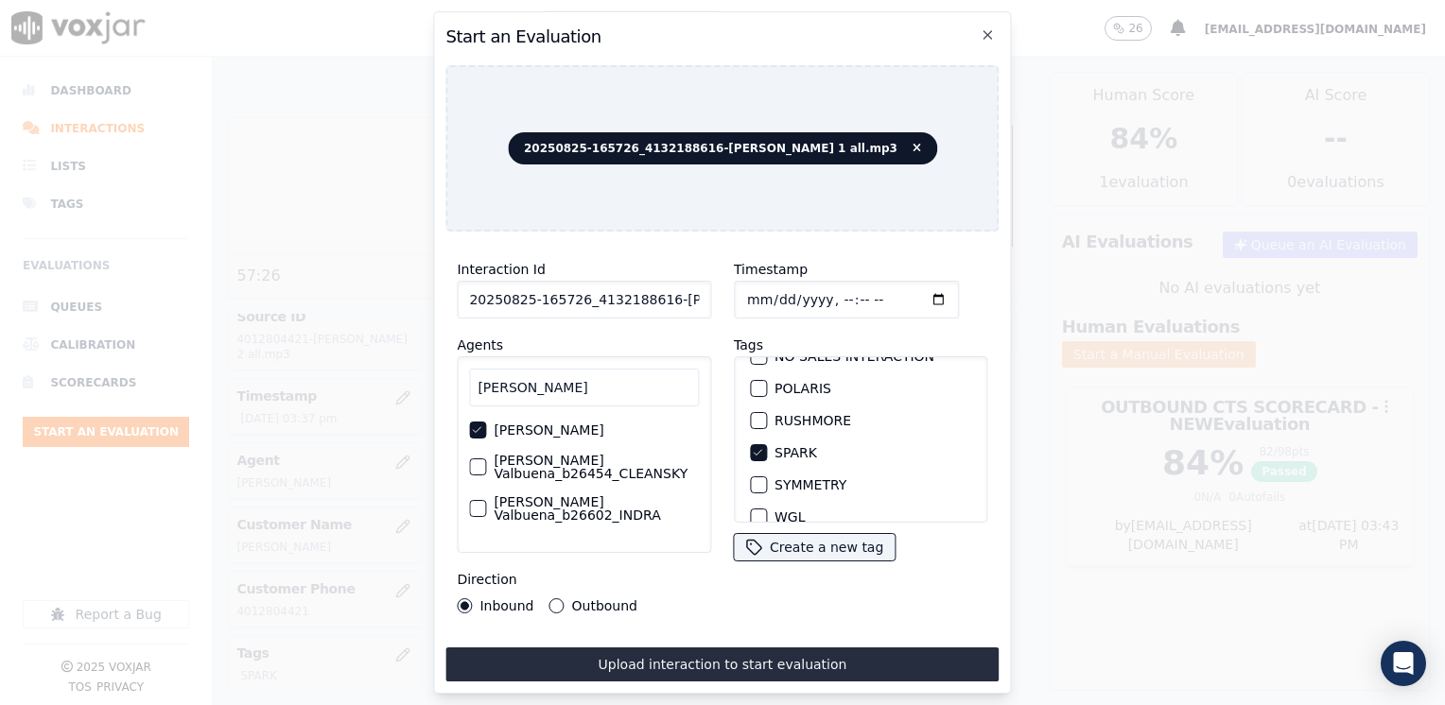
click at [911, 292] on input "Timestamp" at bounding box center [846, 300] width 225 height 38
type input "[DATE]T15:43"
click at [553, 599] on button "Outbound" at bounding box center [556, 606] width 15 height 15
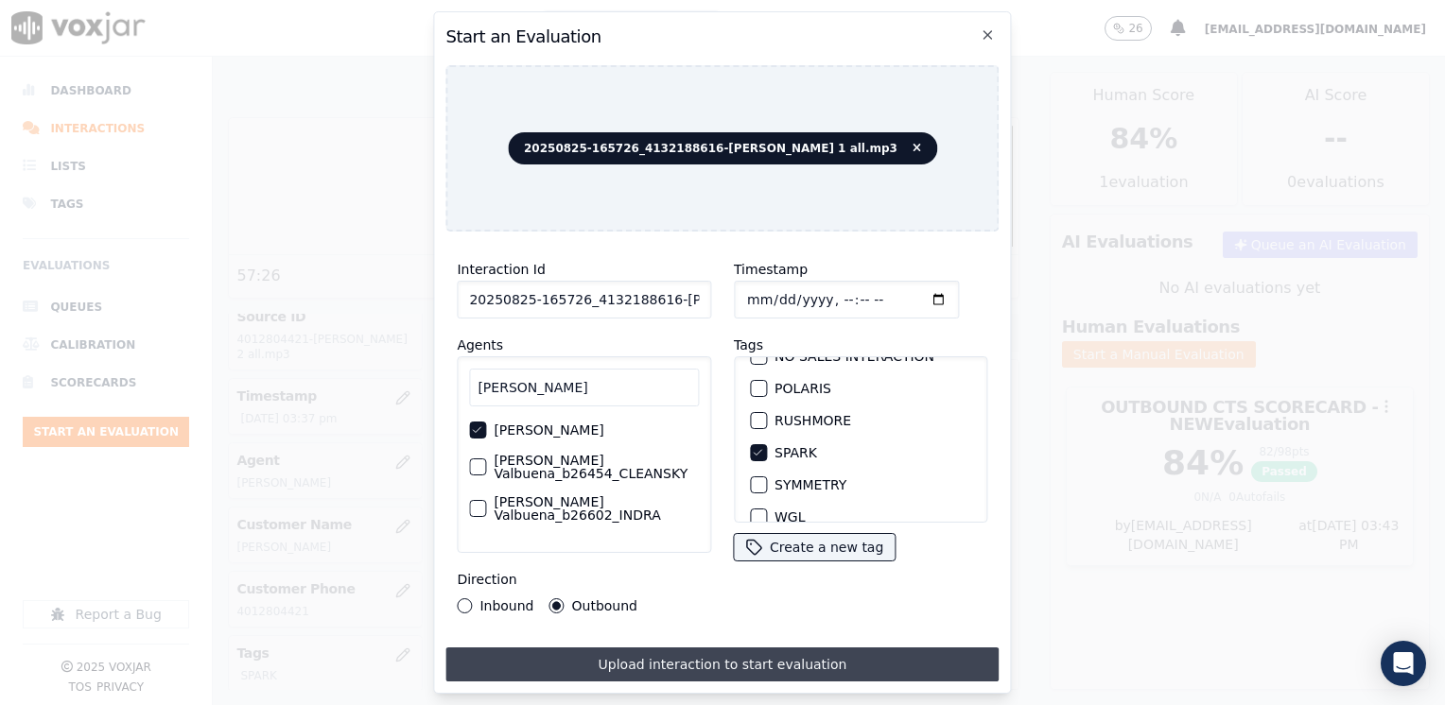
click at [733, 664] on button "Upload interaction to start evaluation" at bounding box center [721, 665] width 553 height 34
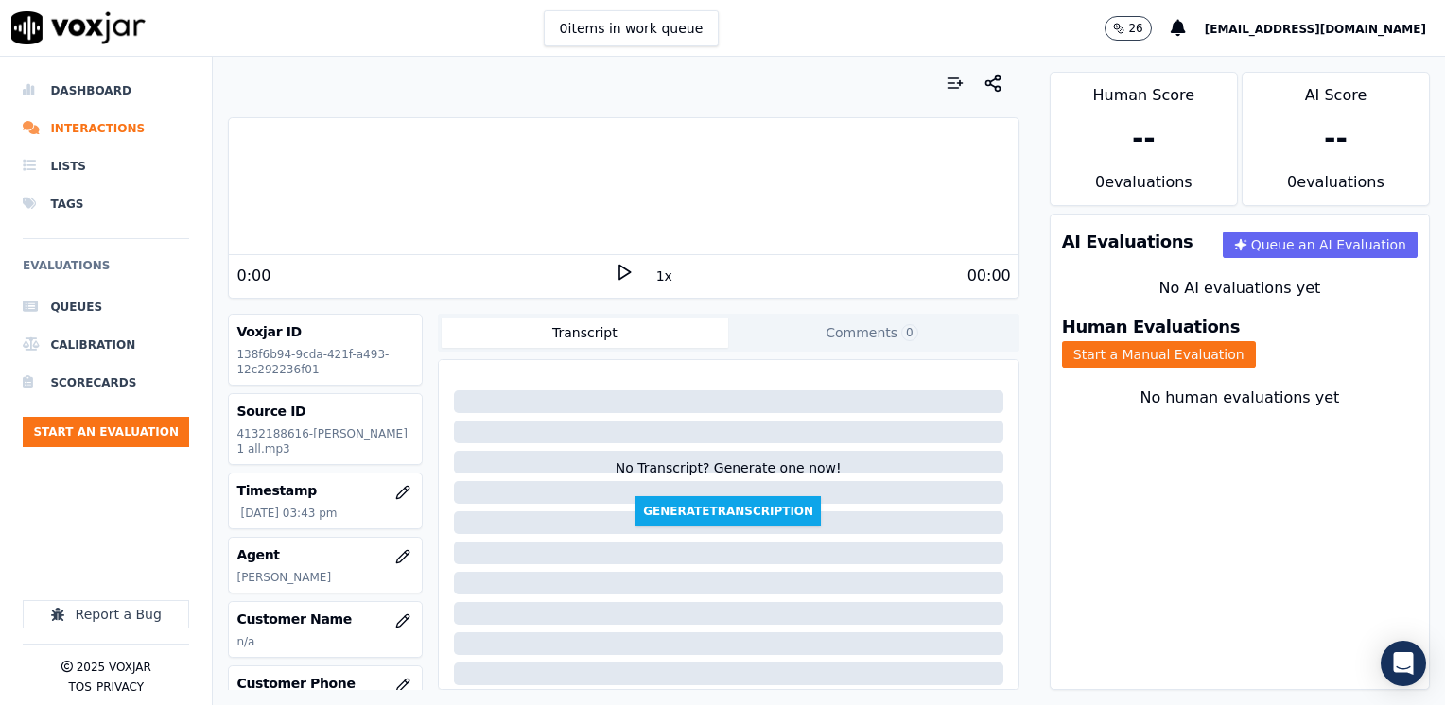
click at [619, 268] on polygon at bounding box center [624, 273] width 11 height 14
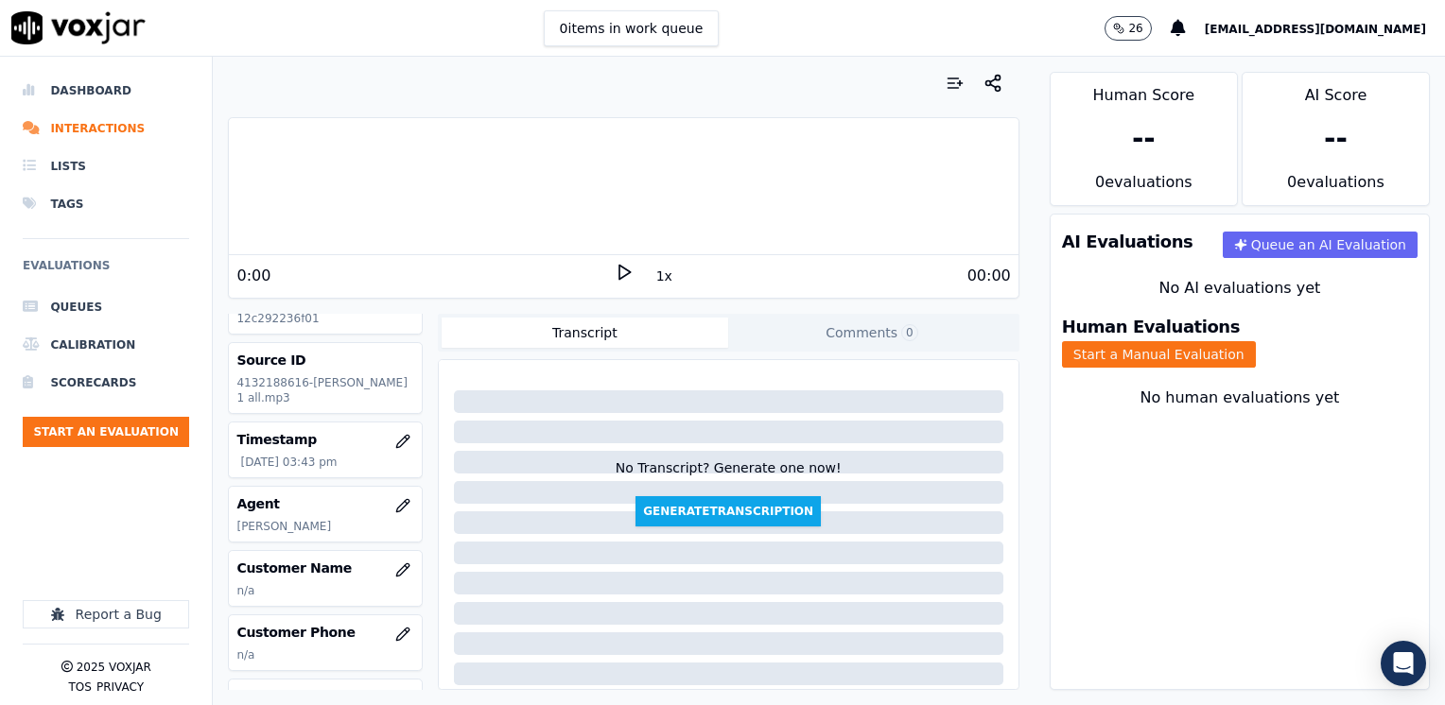
scroll to position [95, 0]
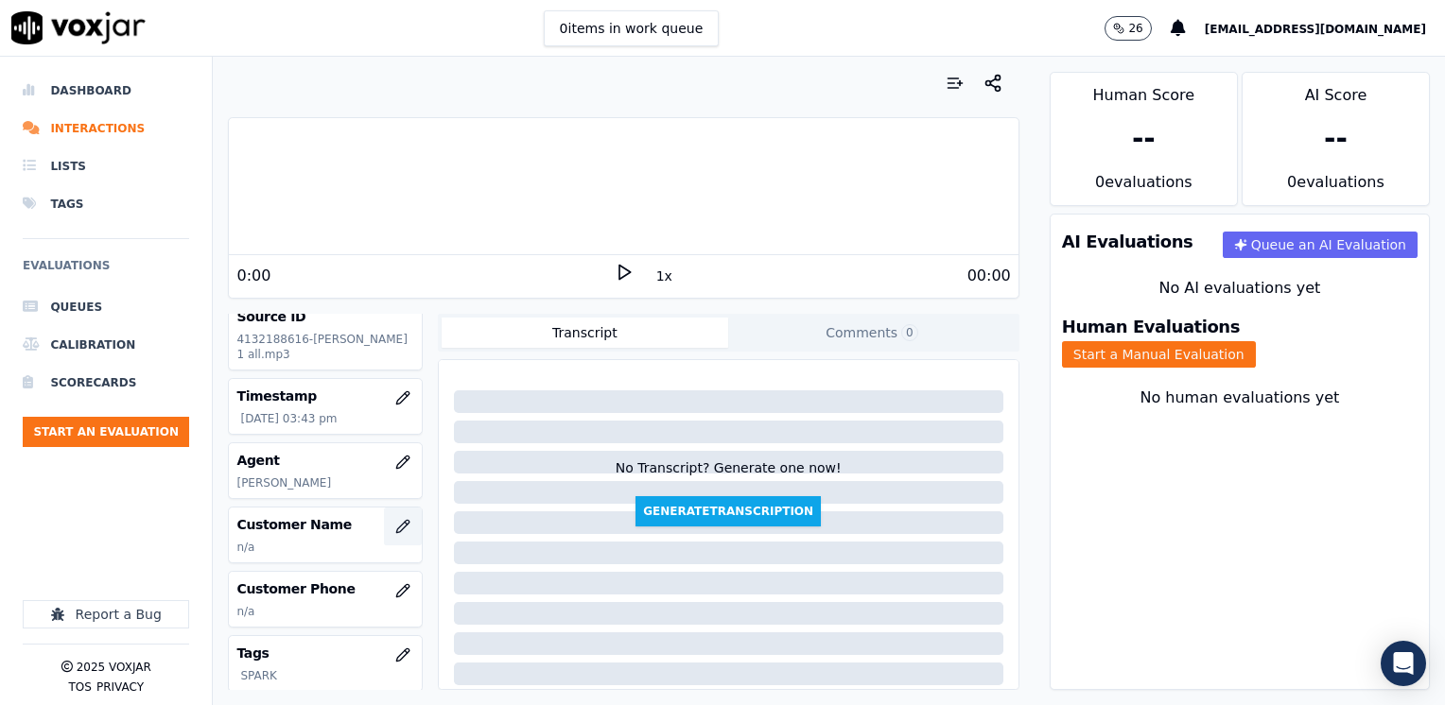
click at [396, 532] on icon "button" at bounding box center [402, 526] width 12 height 12
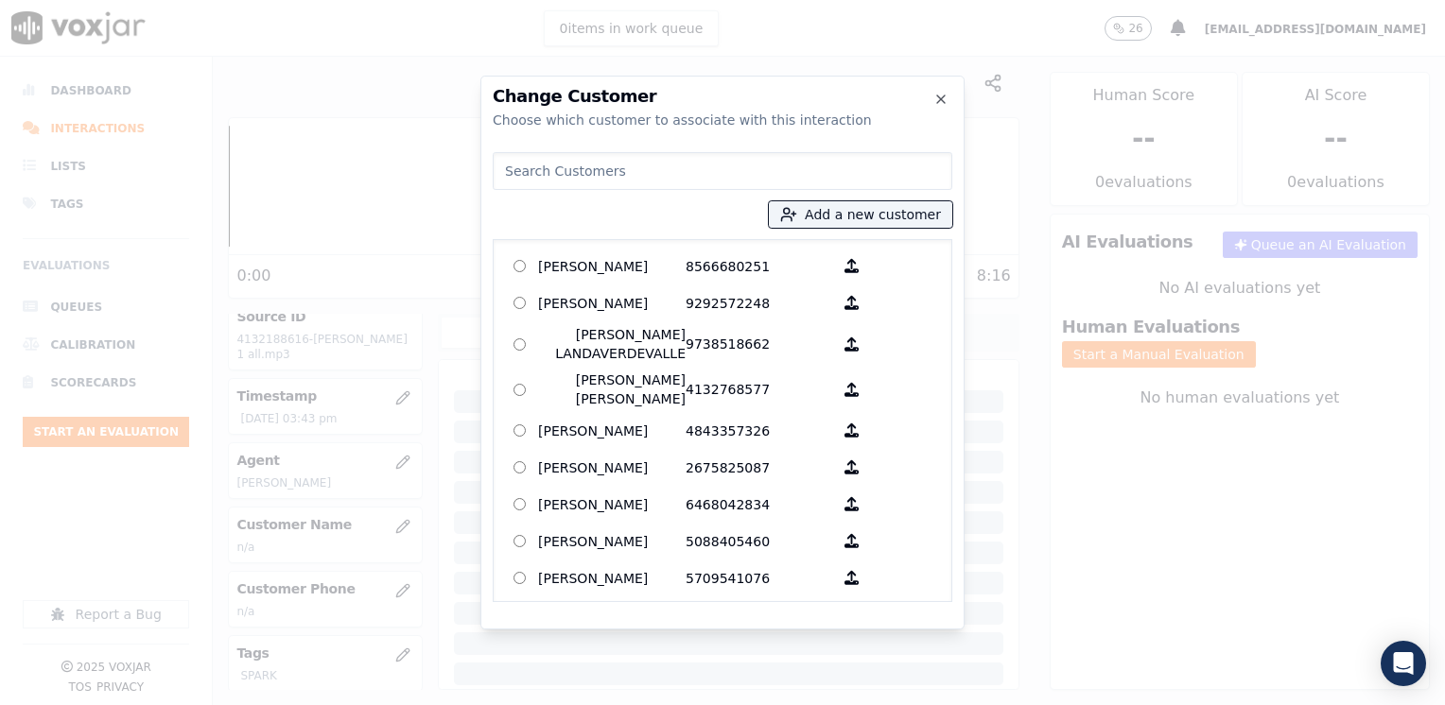
click at [749, 165] on input at bounding box center [723, 171] width 460 height 38
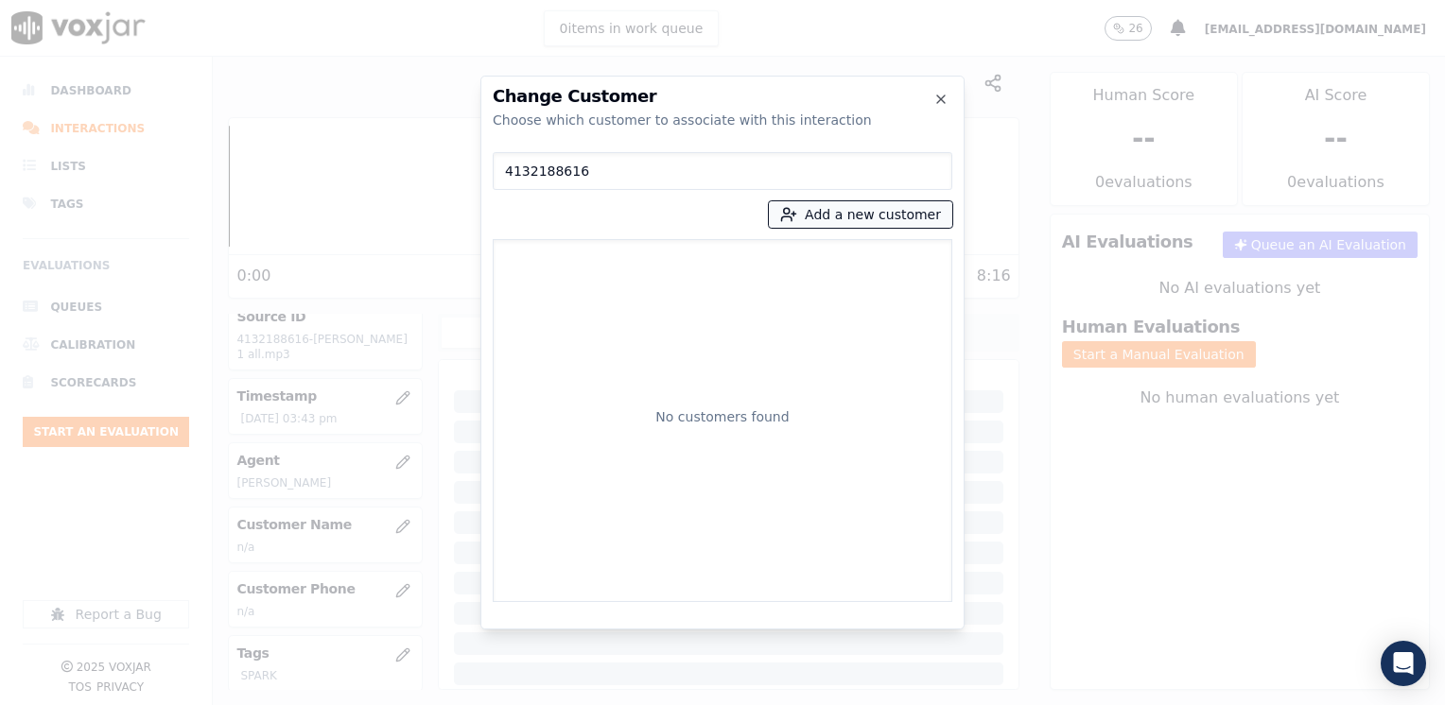
type input "4132188616"
click at [884, 208] on button "Add a new customer" at bounding box center [860, 214] width 183 height 26
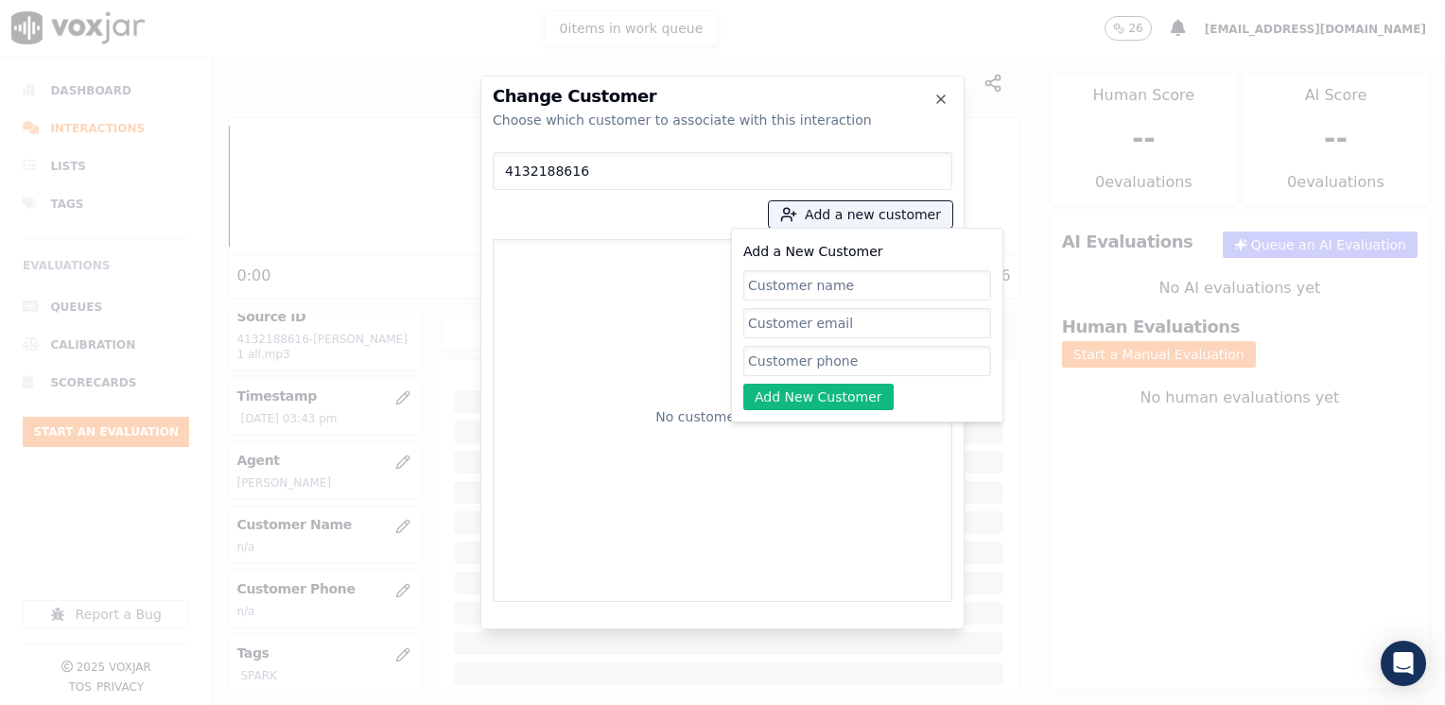
click at [876, 357] on input "Add a New Customer" at bounding box center [867, 361] width 248 height 30
paste input "4132188616"
type input "4132188616"
click at [835, 277] on input "Add a New Customer" at bounding box center [867, 285] width 248 height 30
paste input "[PERSON_NAME]"
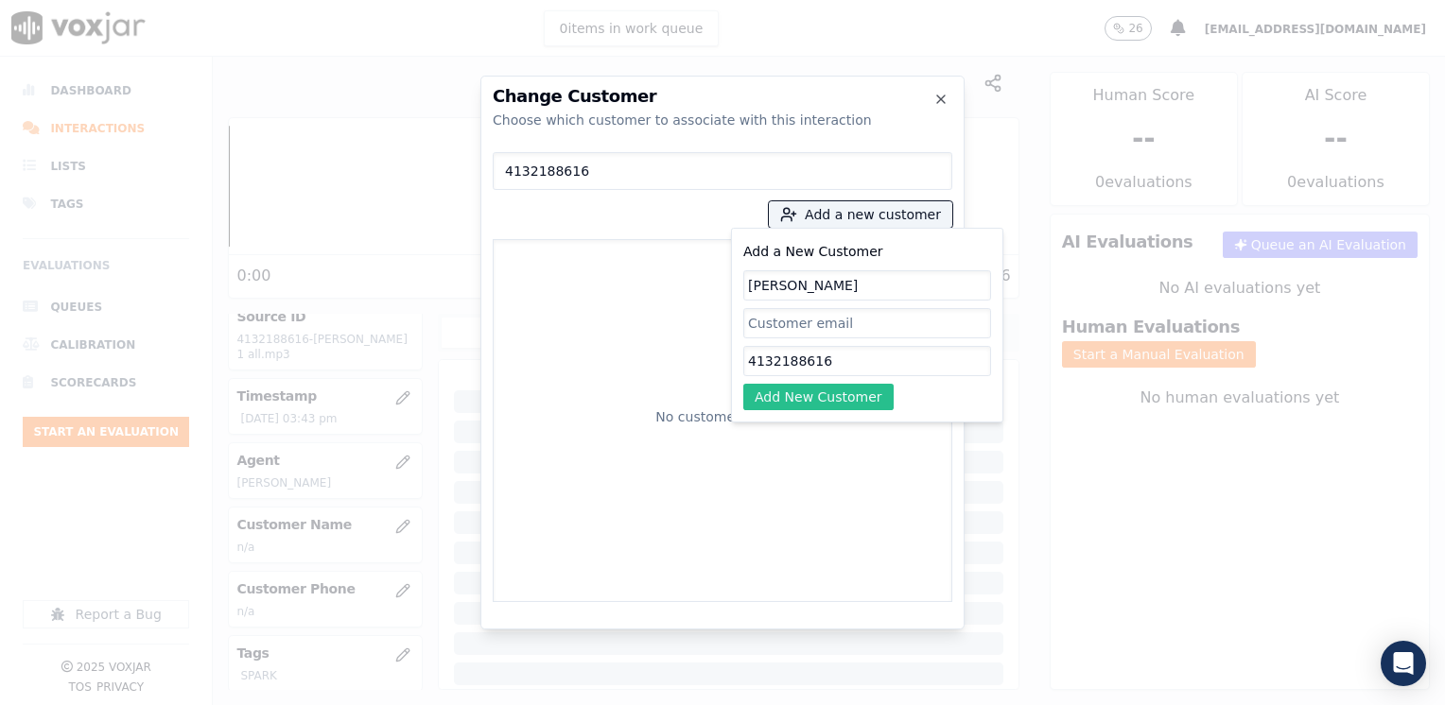
type input "[PERSON_NAME]"
click at [827, 391] on button "Add New Customer" at bounding box center [818, 397] width 150 height 26
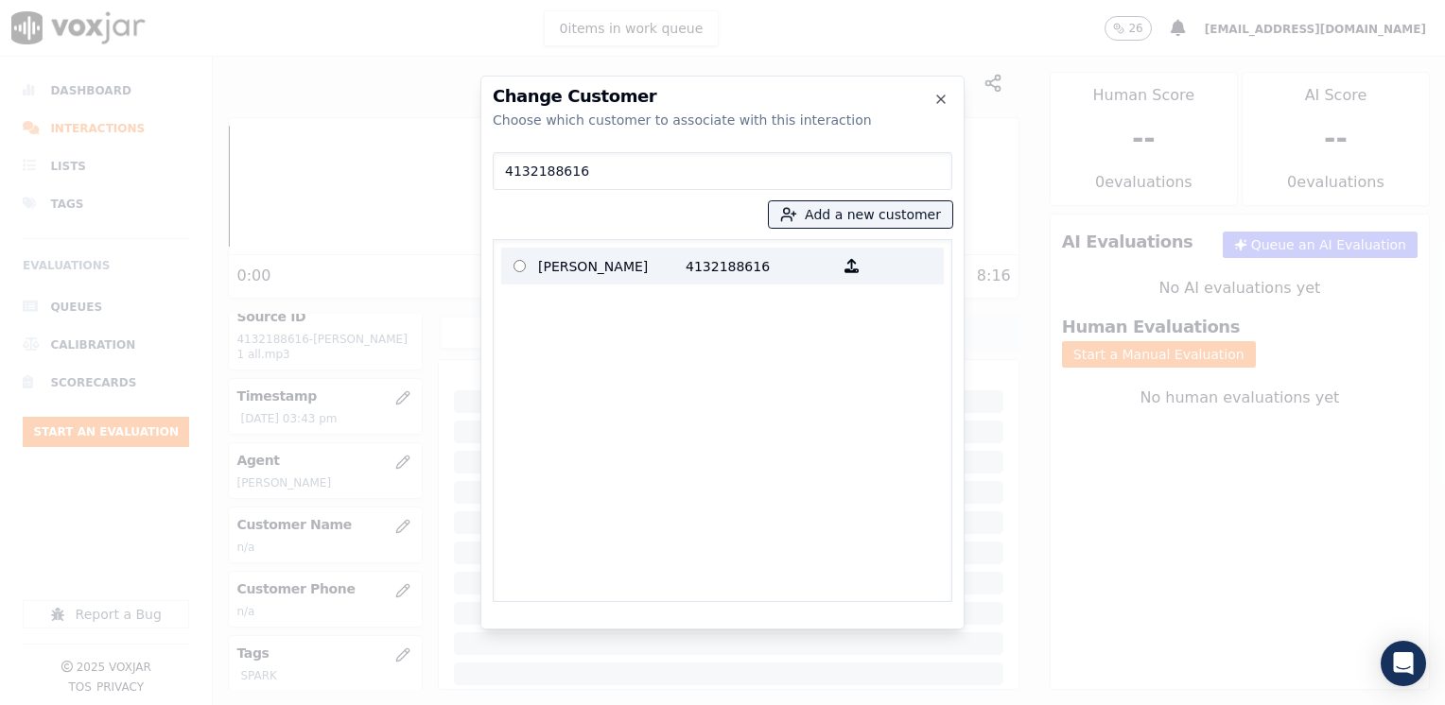
click at [653, 260] on p "[PERSON_NAME]" at bounding box center [611, 266] width 147 height 29
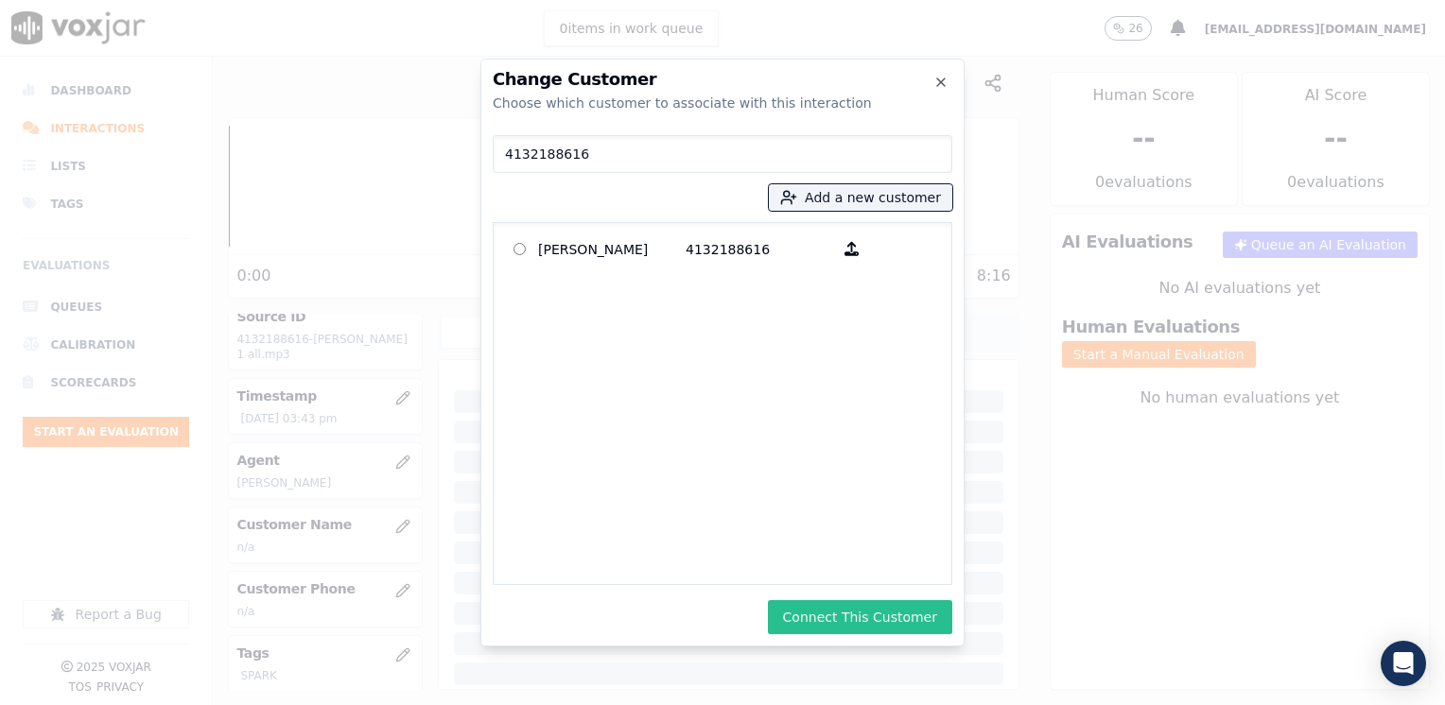
click at [860, 610] on button "Connect This Customer" at bounding box center [860, 617] width 184 height 34
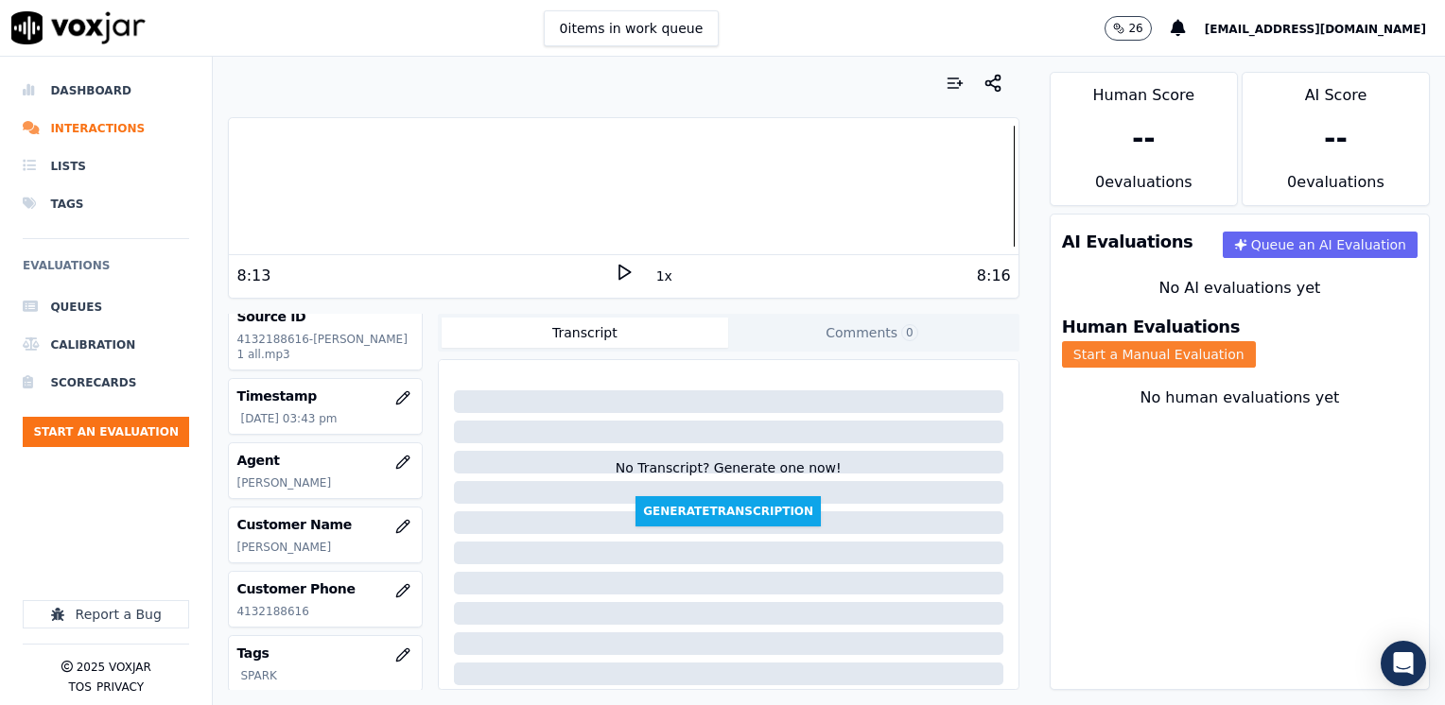
click at [1256, 341] on button "Start a Manual Evaluation" at bounding box center [1159, 354] width 194 height 26
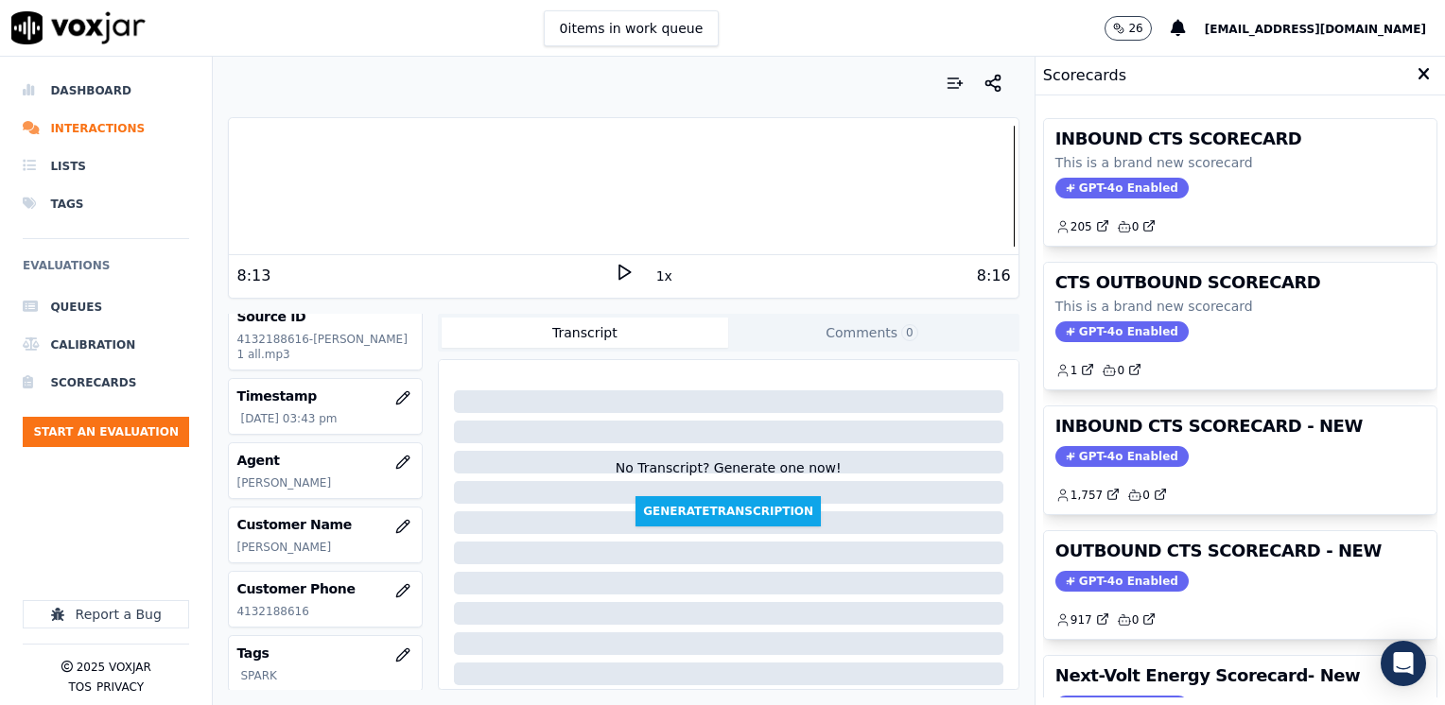
drag, startPoint x: 1097, startPoint y: 575, endPoint x: 1113, endPoint y: 558, distance: 23.4
click at [1097, 575] on span "GPT-4o Enabled" at bounding box center [1121, 581] width 133 height 21
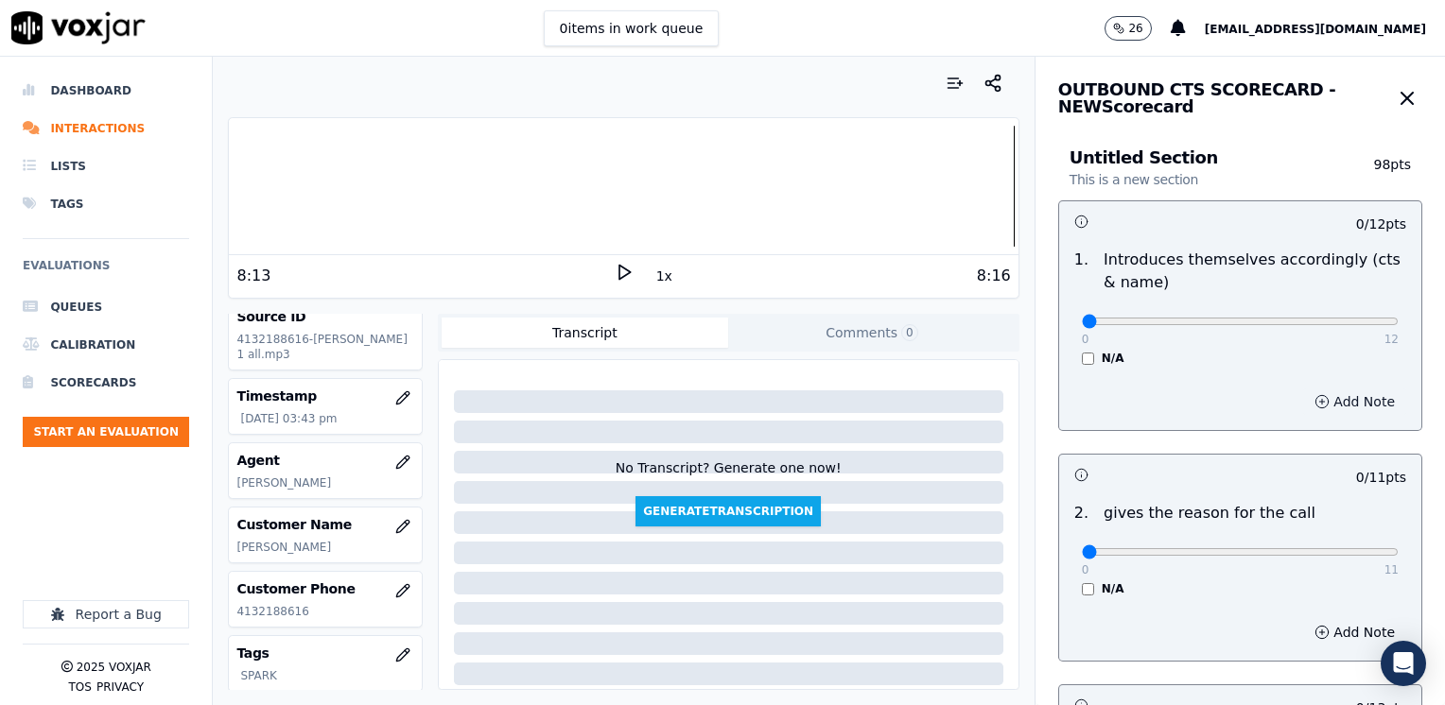
click at [1345, 407] on button "Add Note" at bounding box center [1354, 402] width 103 height 26
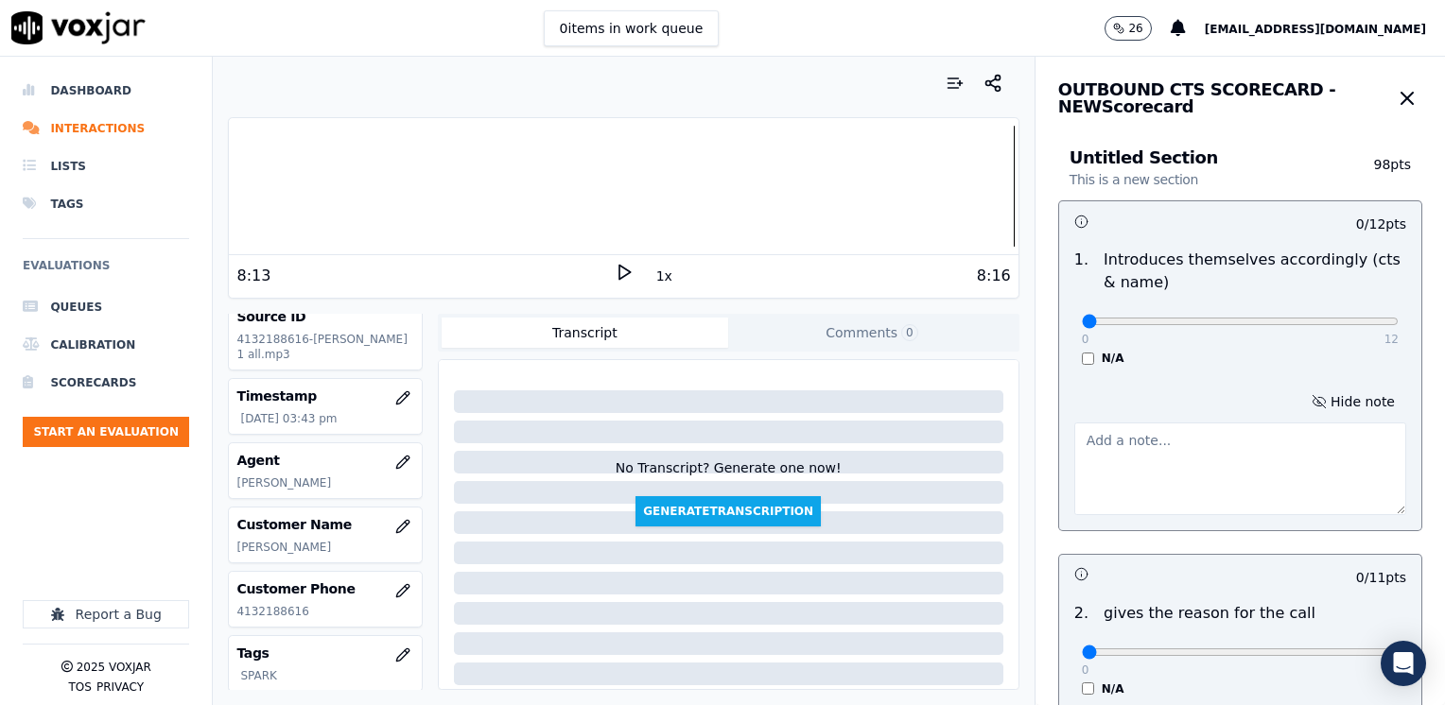
click at [1183, 451] on textarea at bounding box center [1240, 469] width 332 height 93
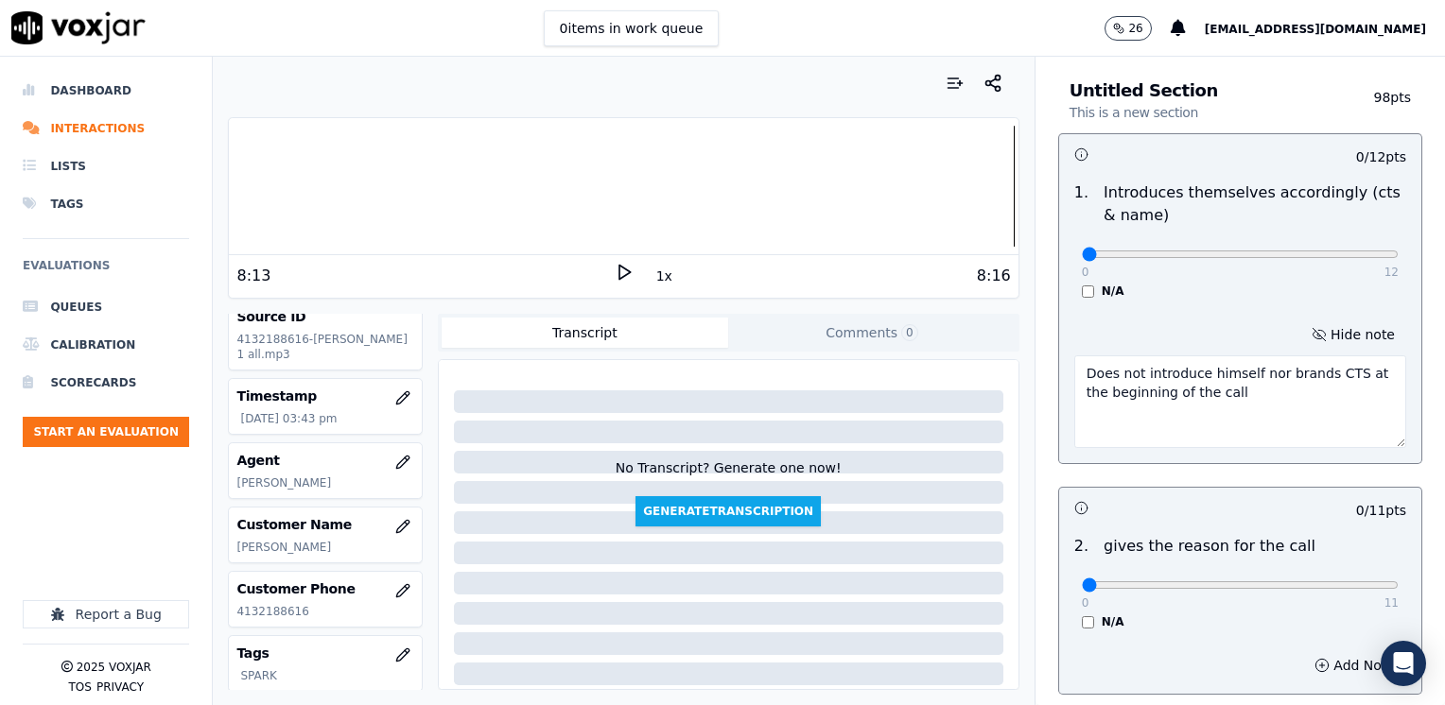
scroll to position [284, 0]
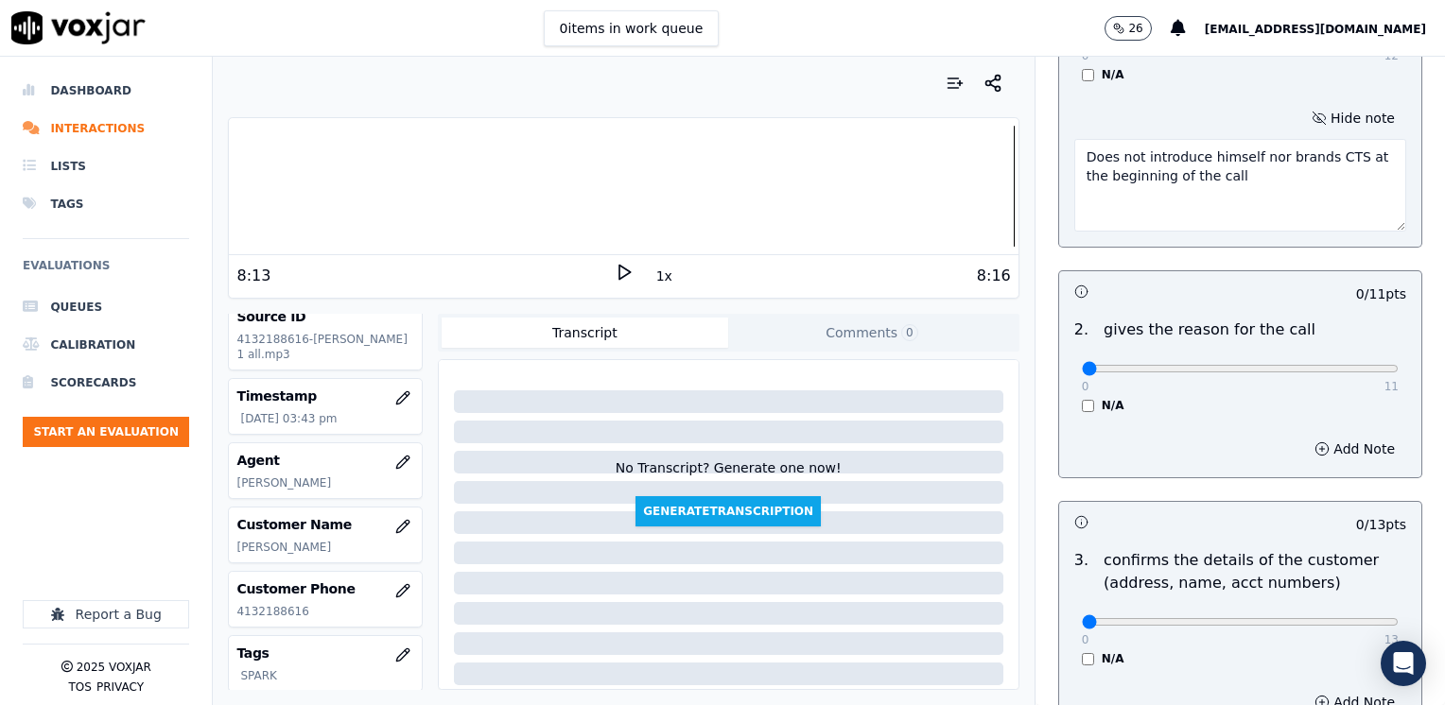
type textarea "Does not introduce himself nor brands CTS at the beginning of the call"
drag, startPoint x: 1074, startPoint y: 366, endPoint x: 1444, endPoint y: 381, distance: 370.0
type input "11"
click at [1398, 42] on input "range" at bounding box center [1240, 38] width 317 height 8
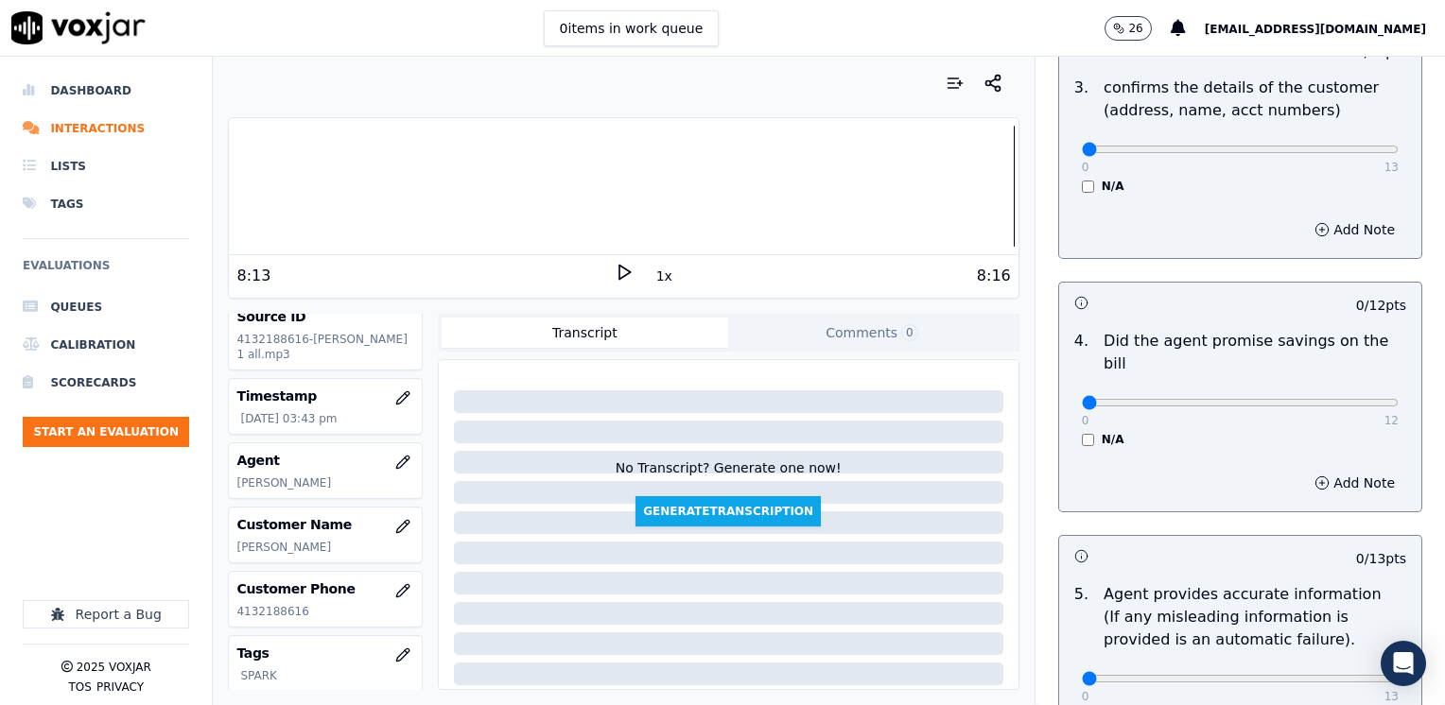
scroll to position [1418, 0]
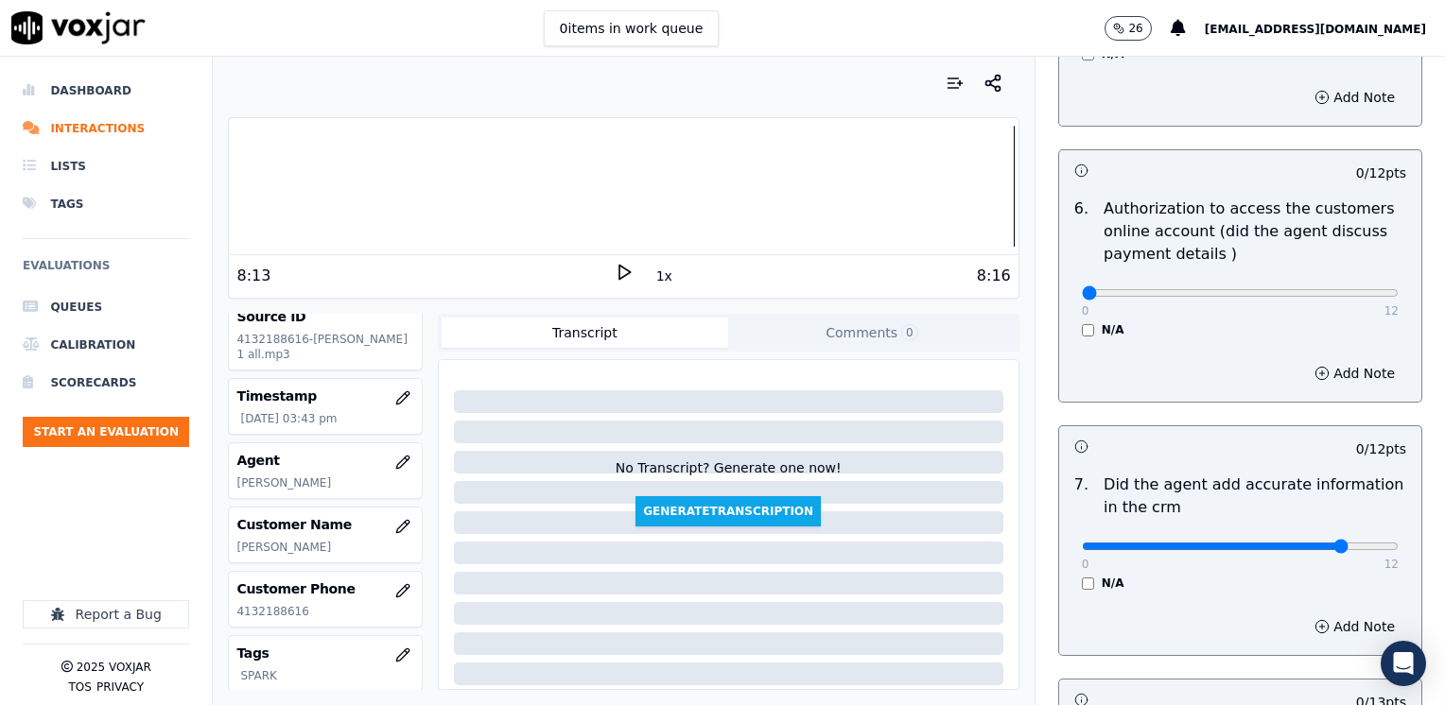
drag, startPoint x: 1305, startPoint y: 519, endPoint x: 1448, endPoint y: 517, distance: 142.8
type input "12"
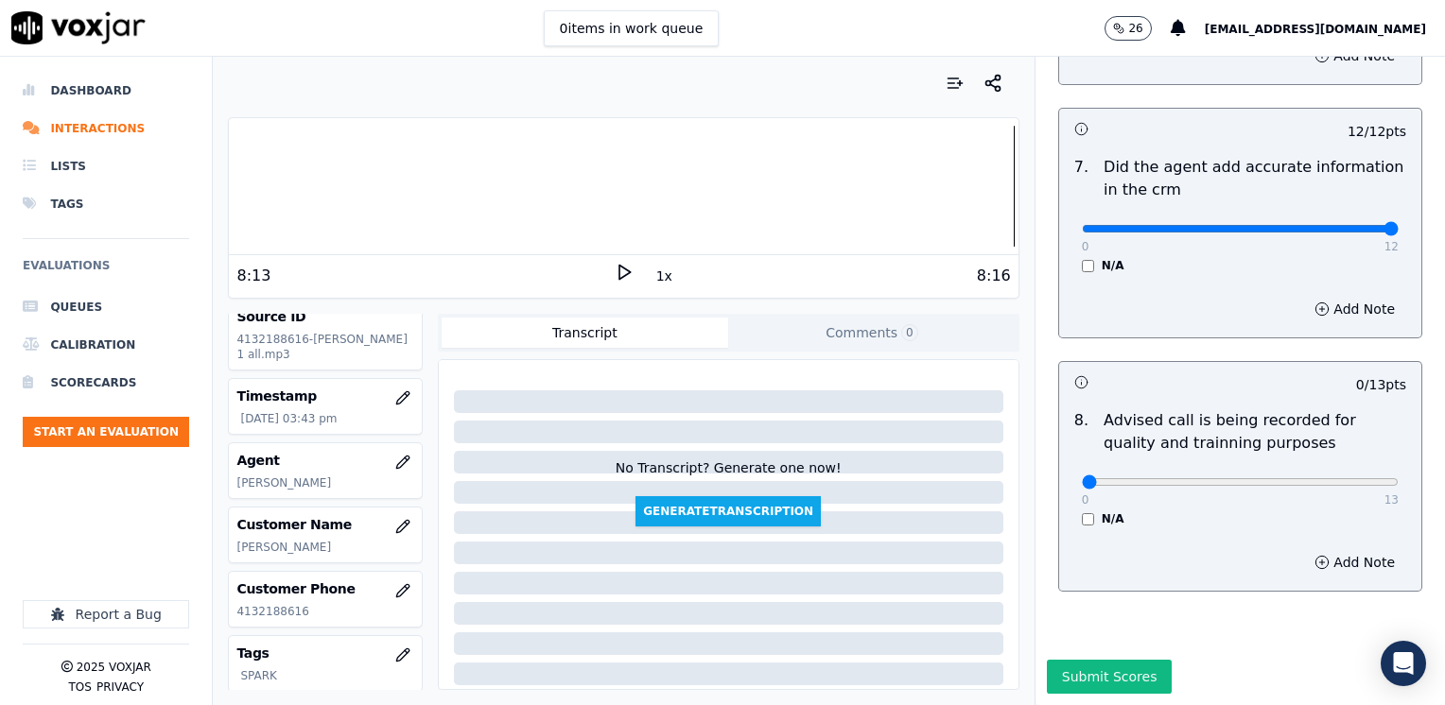
scroll to position [1752, 0]
type input "10"
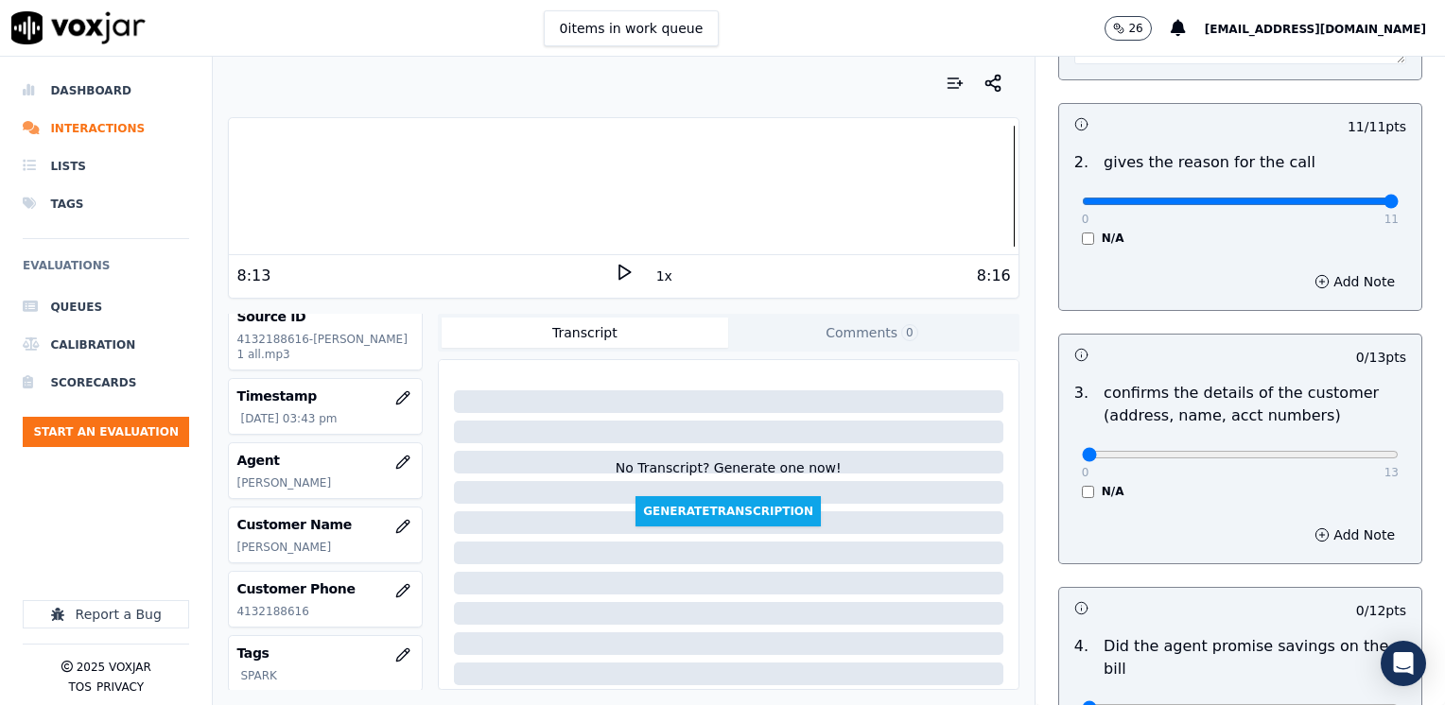
scroll to position [428, 0]
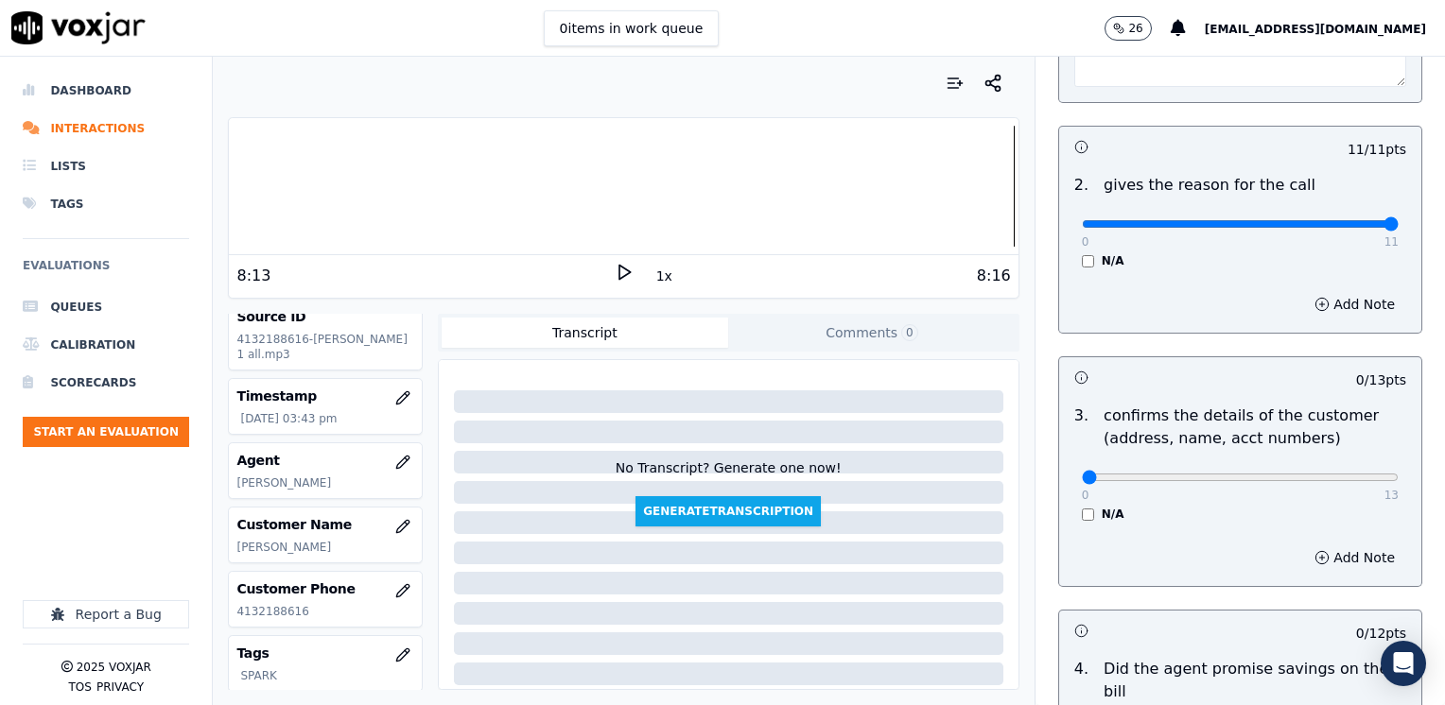
click at [1290, 536] on div "Add Note" at bounding box center [1240, 557] width 362 height 57
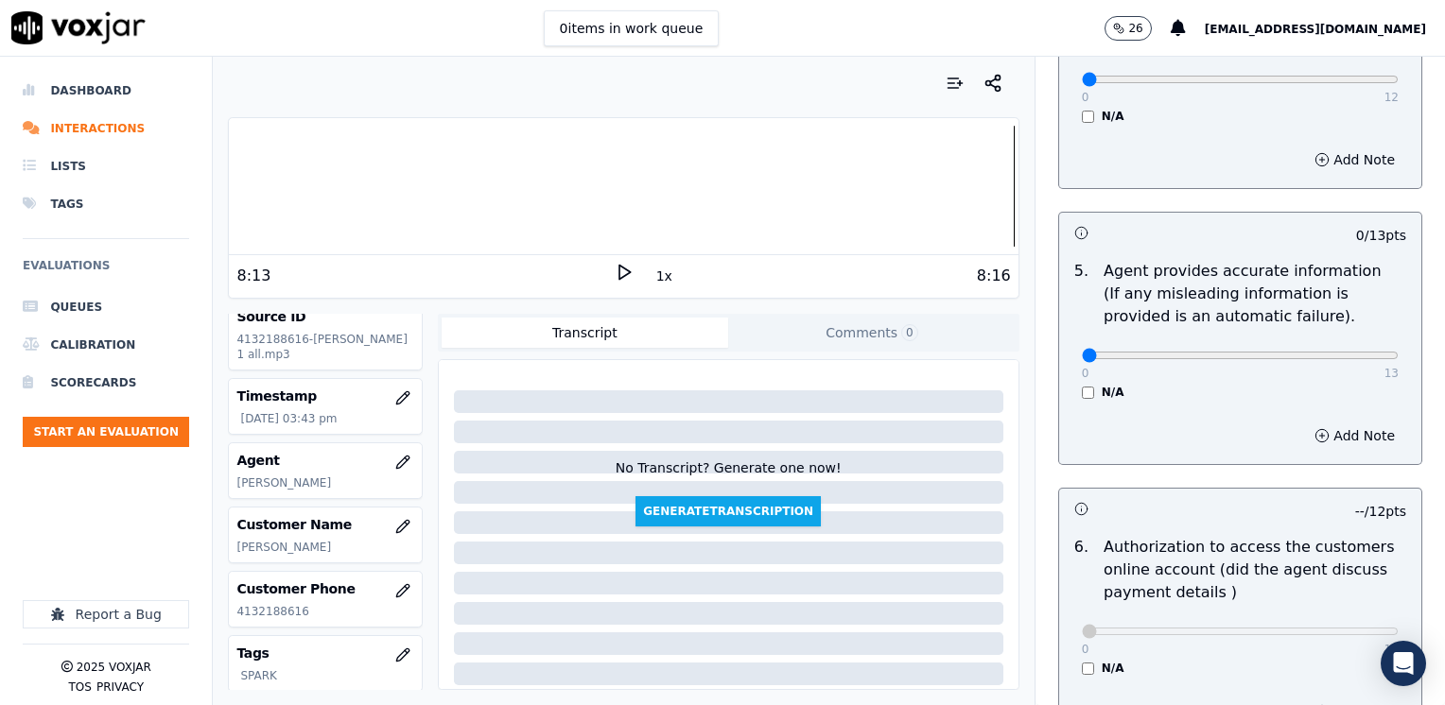
scroll to position [1185, 0]
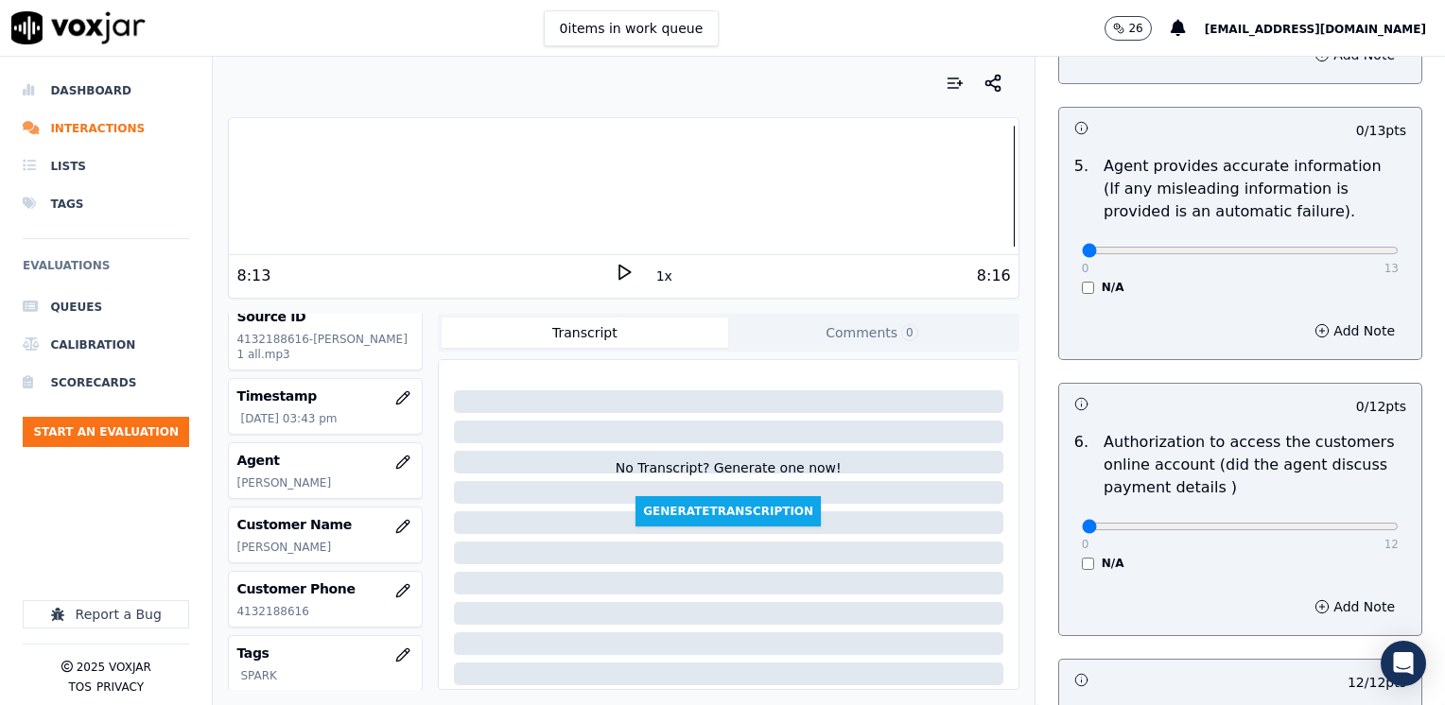
click at [1067, 529] on div "0 12 N/A" at bounding box center [1240, 535] width 347 height 72
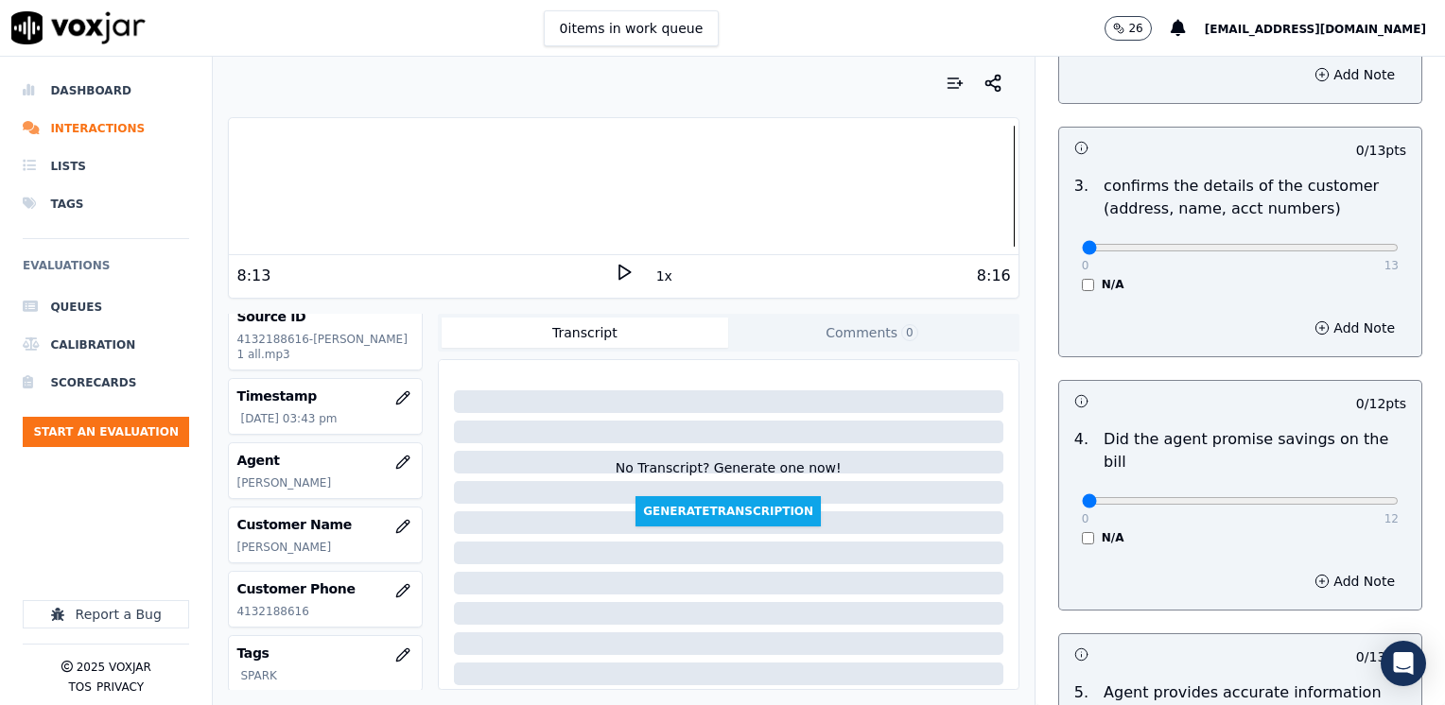
scroll to position [617, 0]
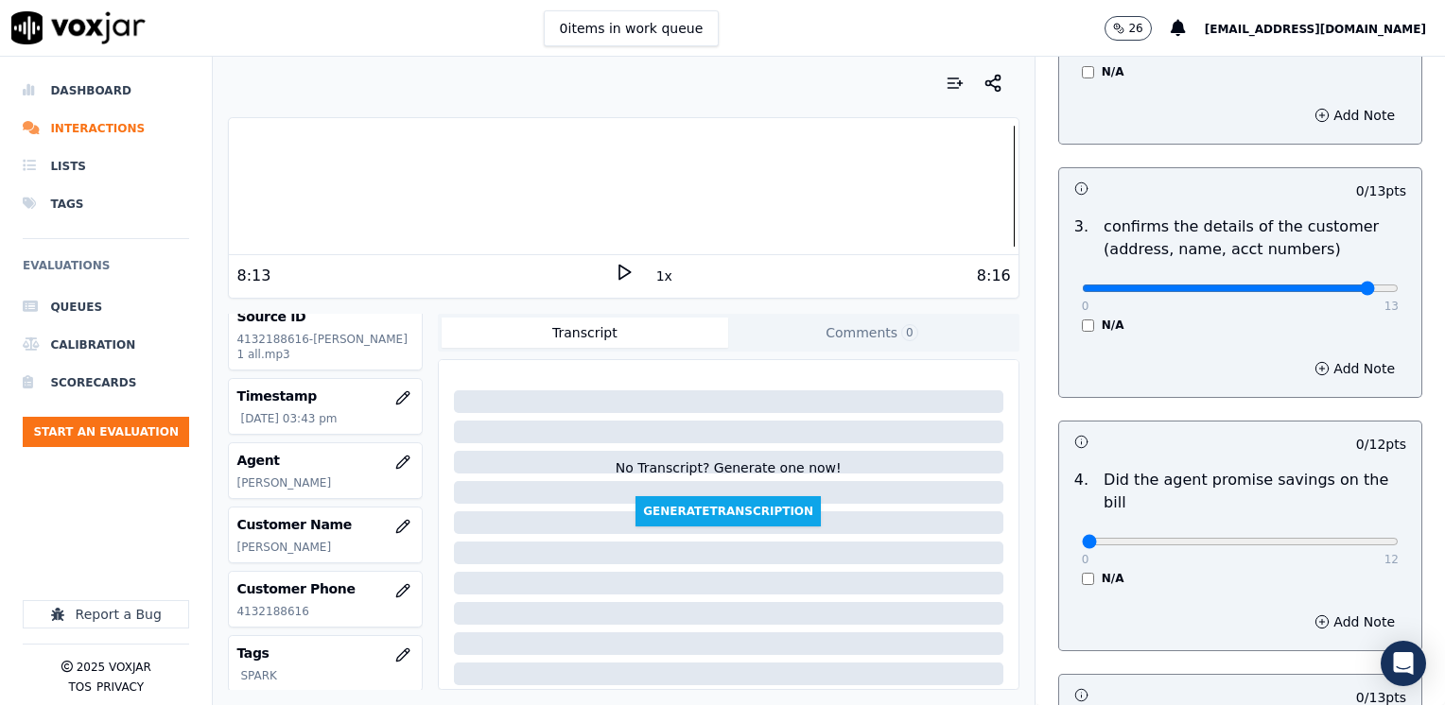
type input "12"
click at [1332, 363] on button "Add Note" at bounding box center [1354, 369] width 103 height 26
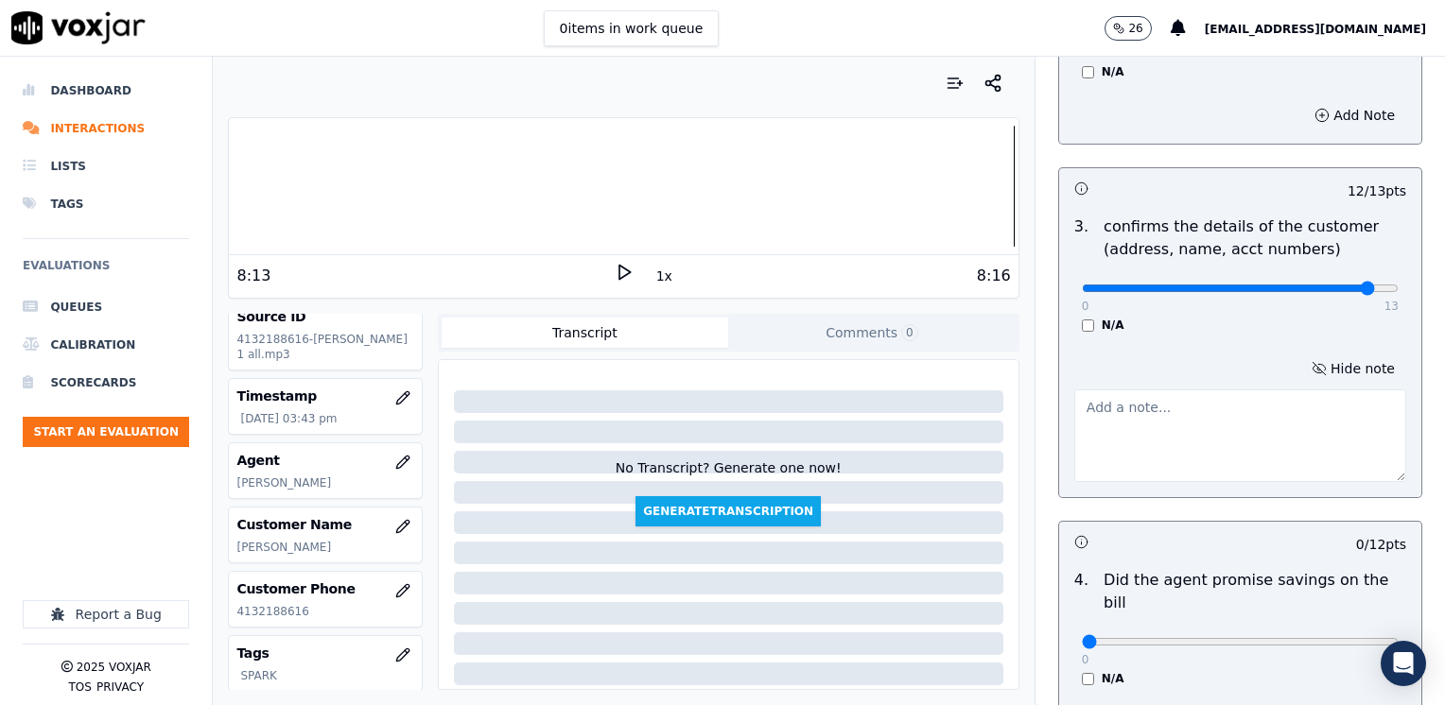
click at [1111, 445] on textarea at bounding box center [1240, 436] width 332 height 93
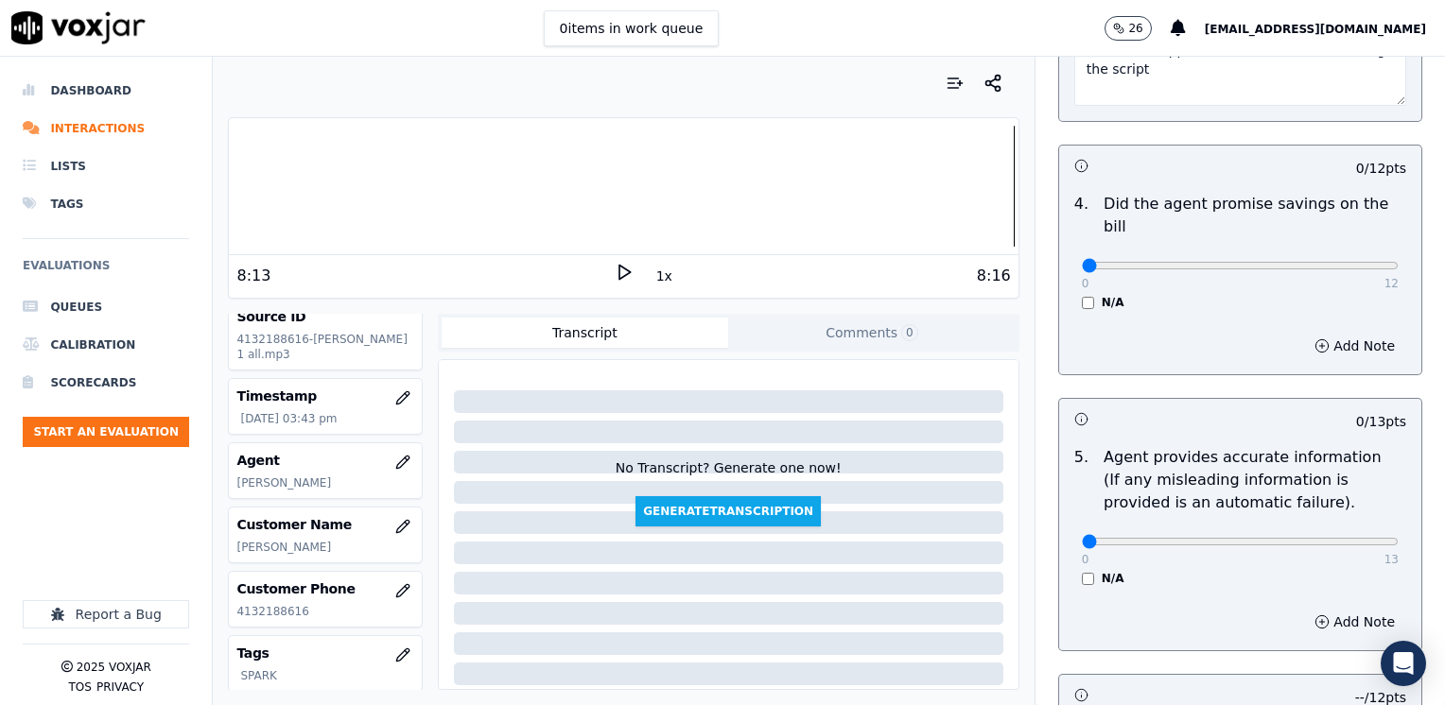
scroll to position [996, 0]
type textarea "Make sure to confirm full service address, the name as it appears on the bill b…"
drag, startPoint x: 1069, startPoint y: 237, endPoint x: 1448, endPoint y: 237, distance: 378.2
type input "12"
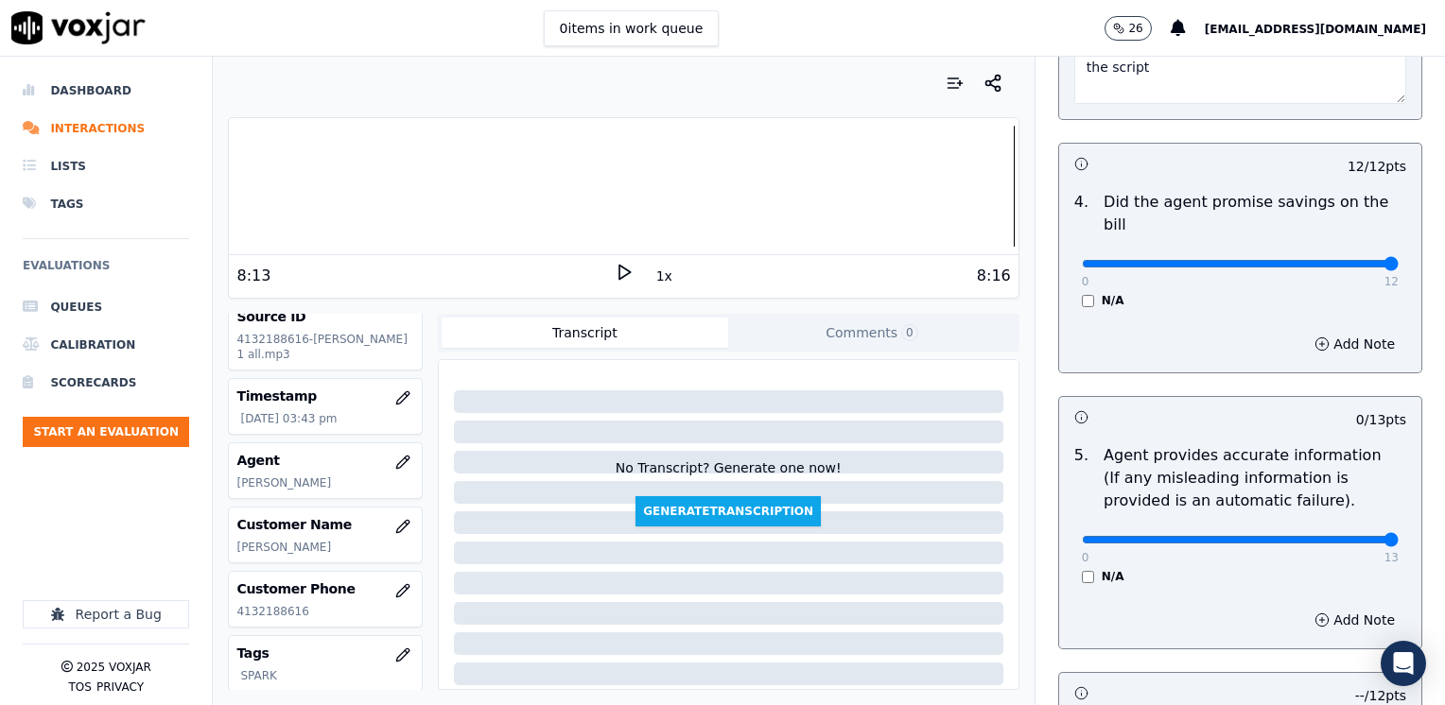
drag, startPoint x: 1089, startPoint y: 517, endPoint x: 1448, endPoint y: 515, distance: 358.4
type input "13"
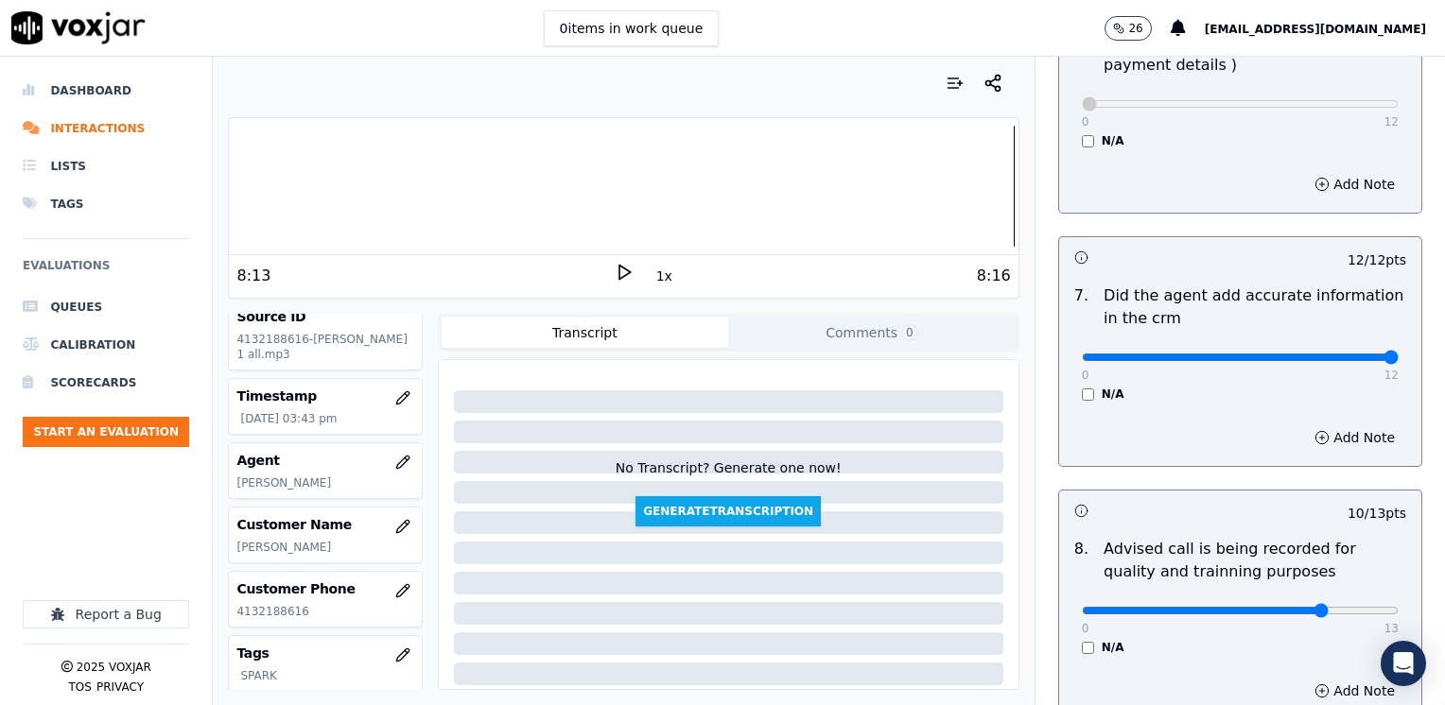
scroll to position [1852, 0]
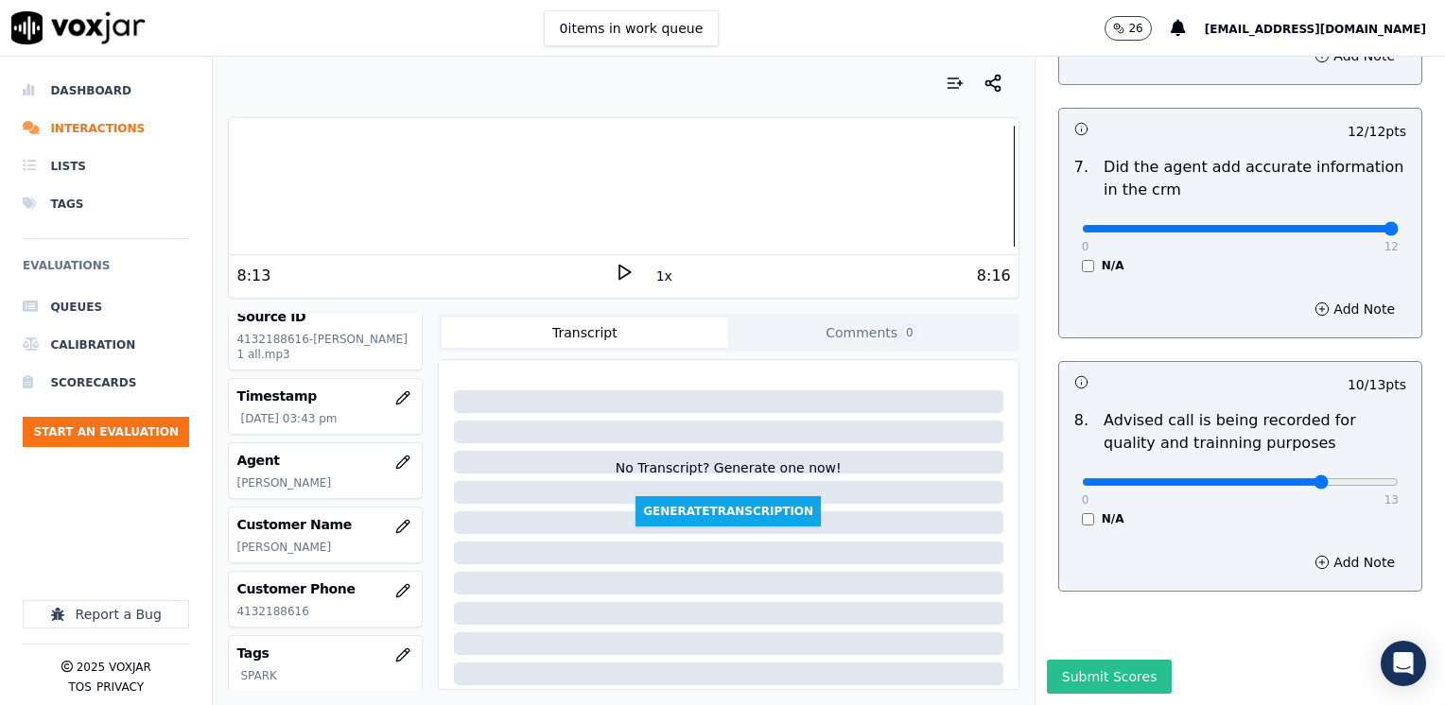
click at [1085, 660] on button "Submit Scores" at bounding box center [1110, 677] width 126 height 34
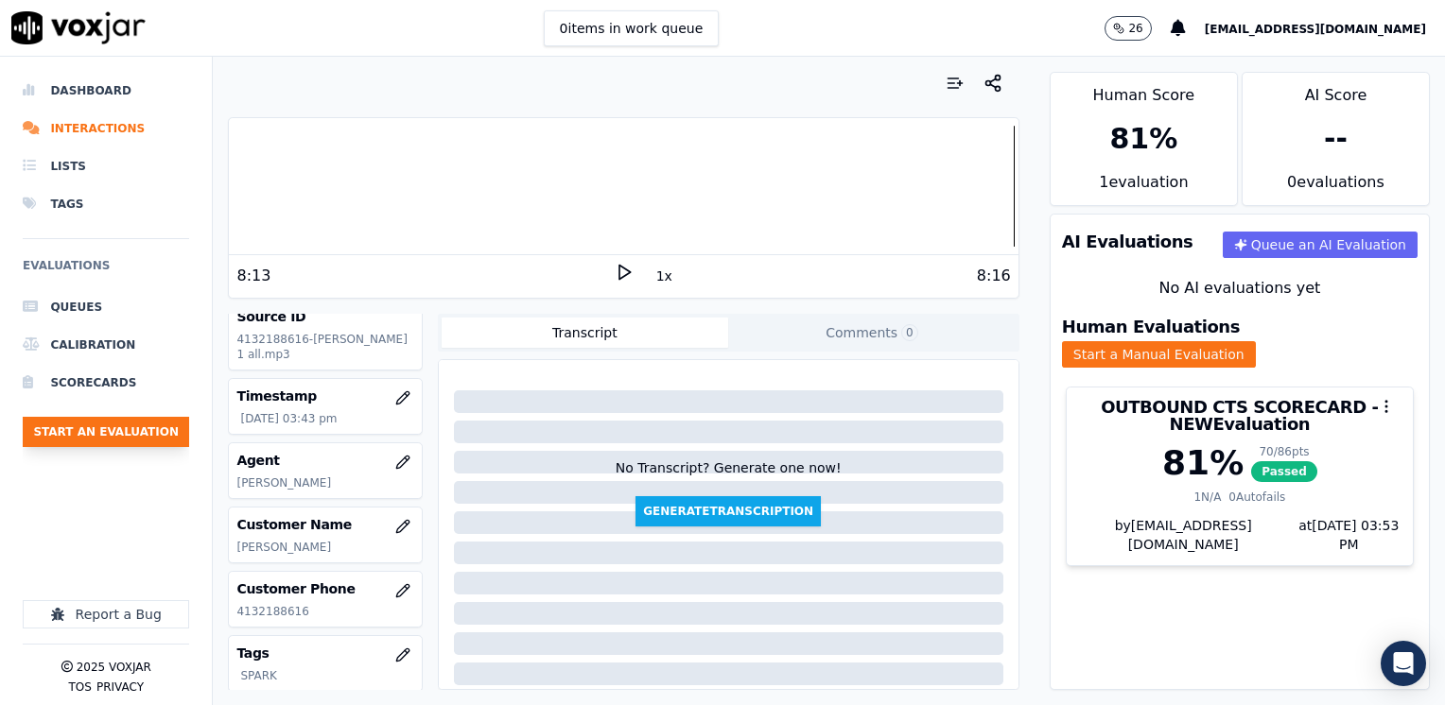
click at [147, 431] on button "Start an Evaluation" at bounding box center [106, 432] width 166 height 30
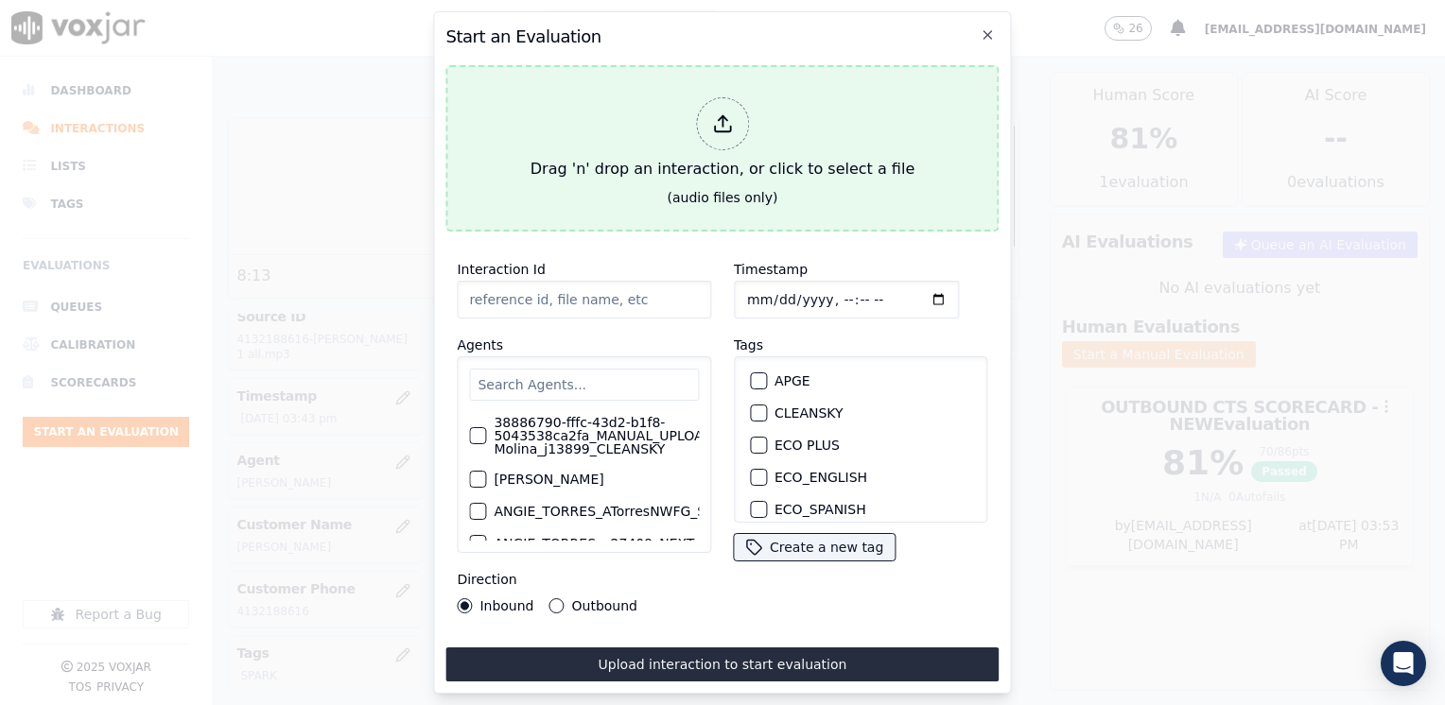
click at [743, 107] on div at bounding box center [722, 123] width 53 height 53
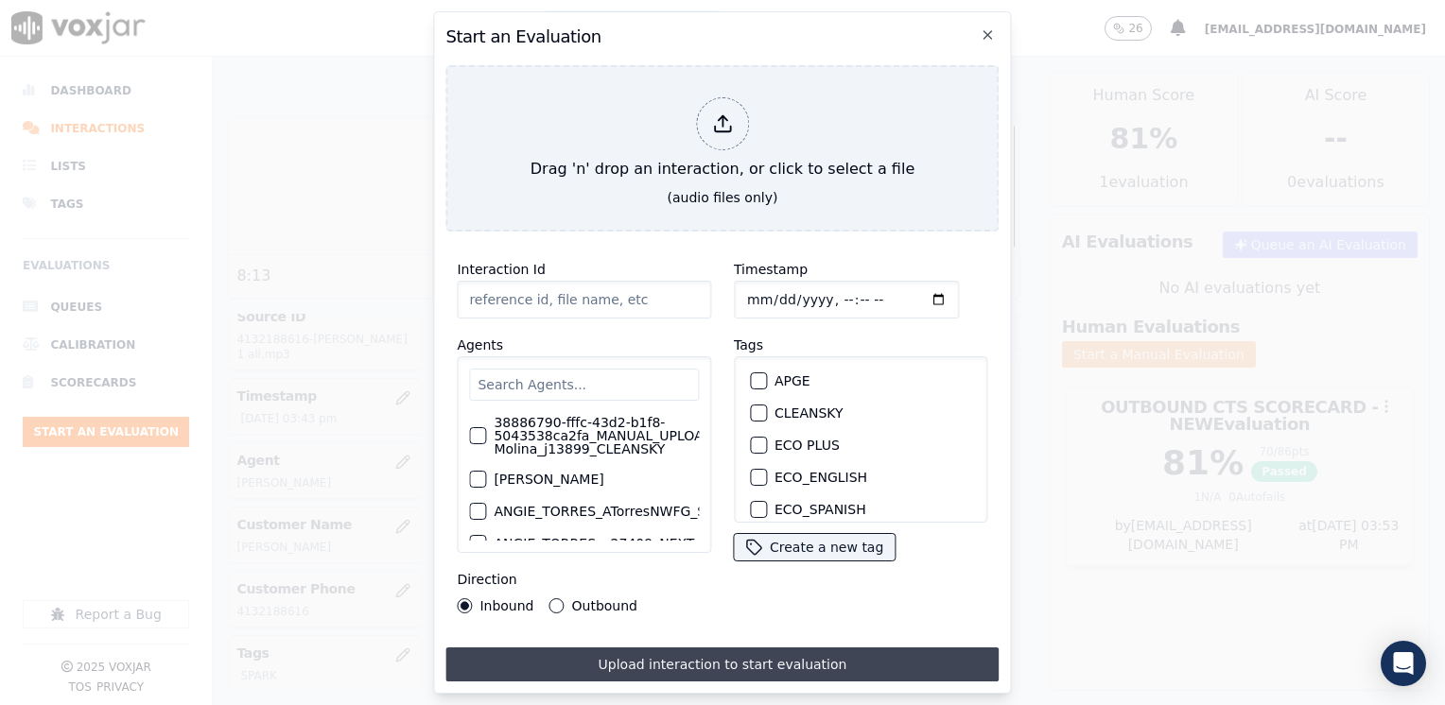
type input "20250826-104813_4014397936-[PERSON_NAME] all.mp3"
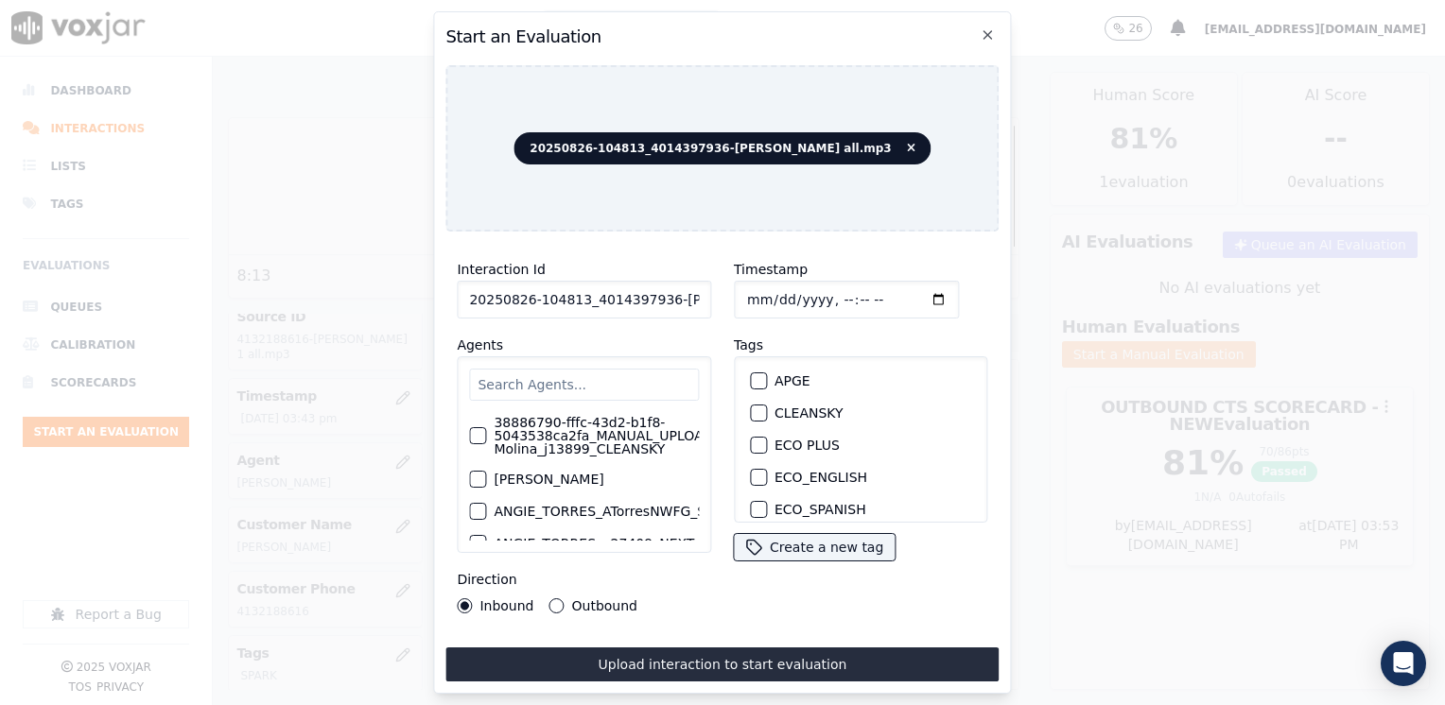
click at [570, 376] on input "text" at bounding box center [584, 385] width 230 height 32
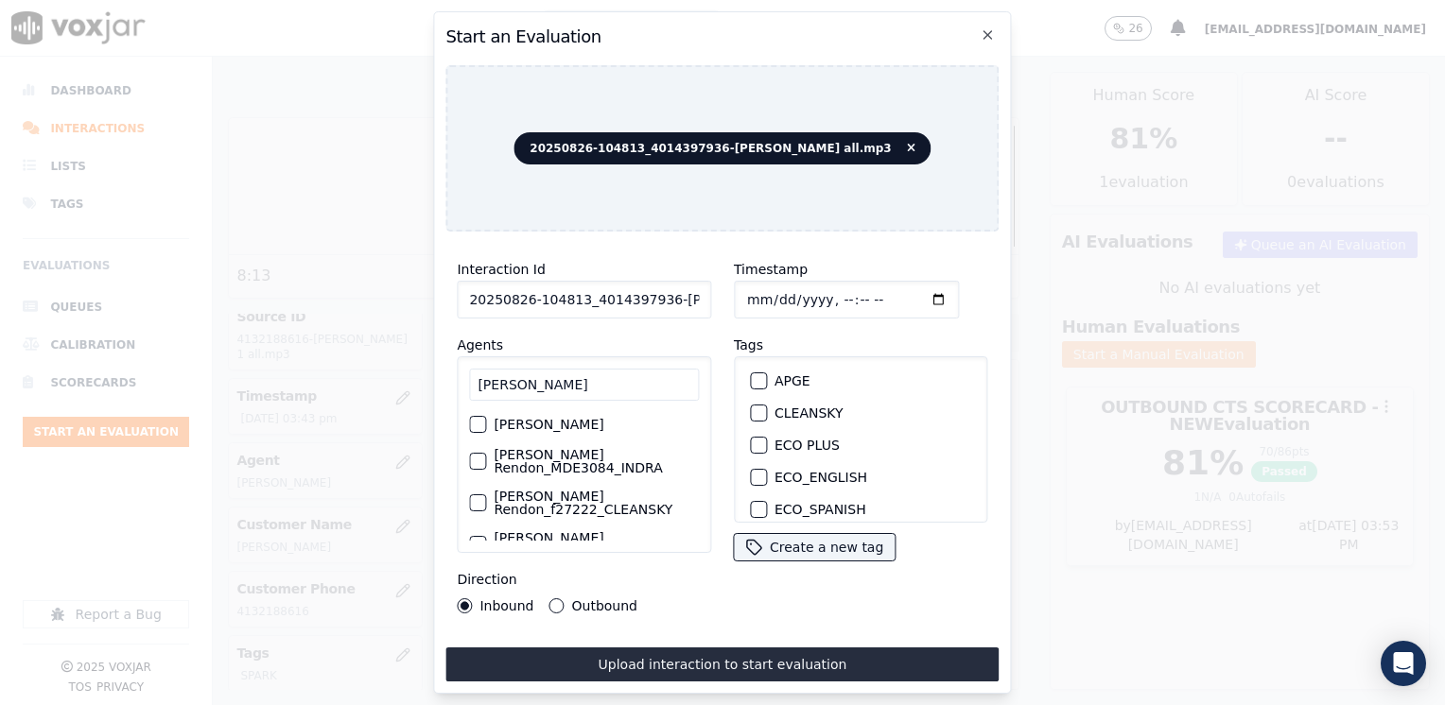
type input "[PERSON_NAME]"
click at [567, 429] on label "[PERSON_NAME]" at bounding box center [549, 424] width 110 height 13
click at [486, 429] on button "[PERSON_NAME]" at bounding box center [477, 424] width 17 height 17
click at [751, 427] on div "button" at bounding box center [757, 433] width 13 height 13
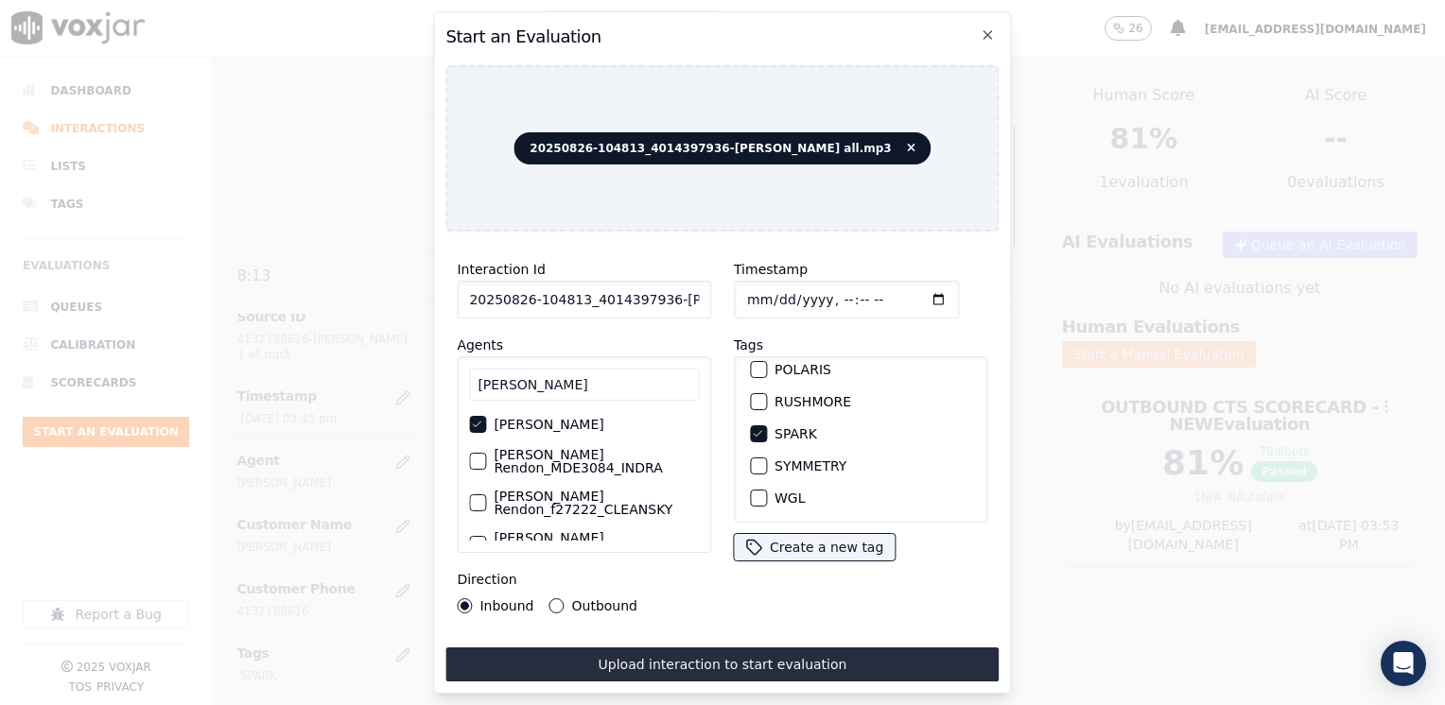
click at [914, 289] on input "Timestamp" at bounding box center [846, 300] width 225 height 38
type input "[DATE]T15:53"
click at [990, 31] on icon "button" at bounding box center [987, 34] width 15 height 15
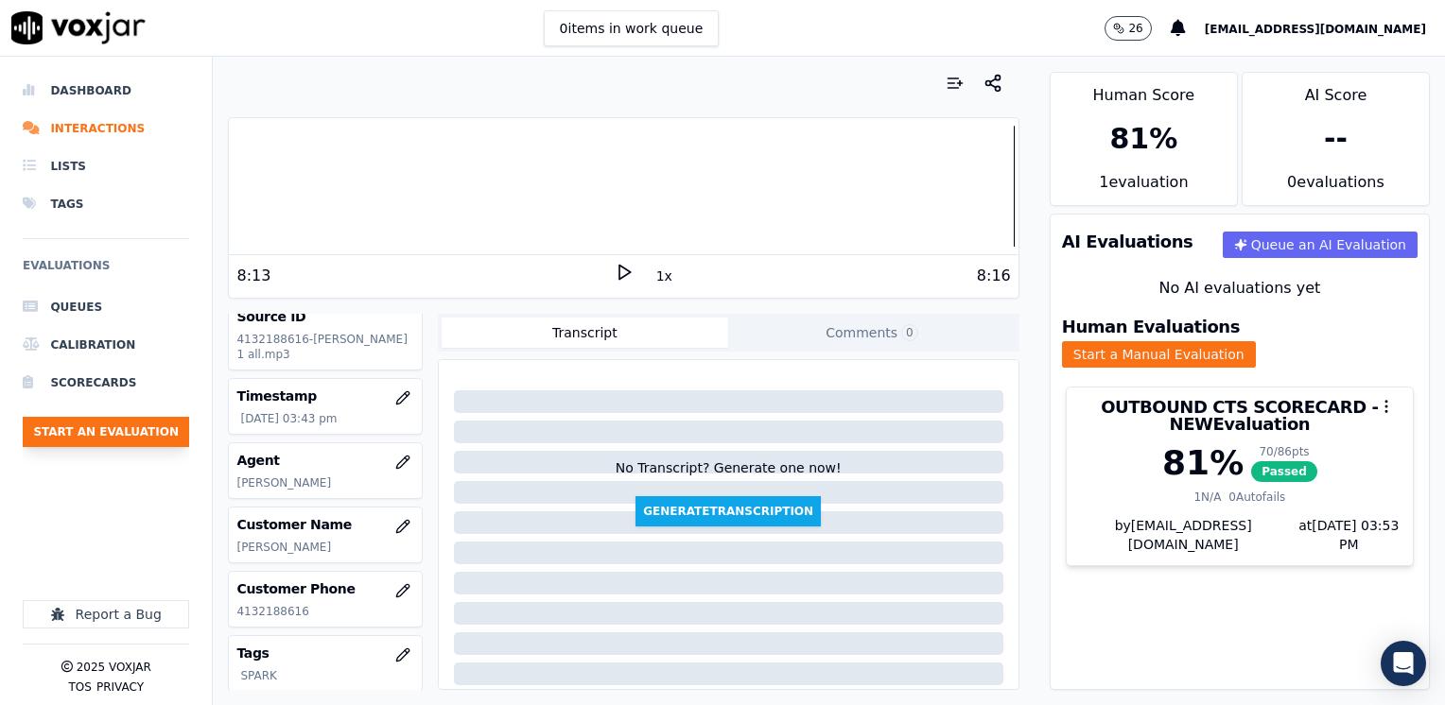
click at [124, 437] on button "Start an Evaluation" at bounding box center [106, 432] width 166 height 30
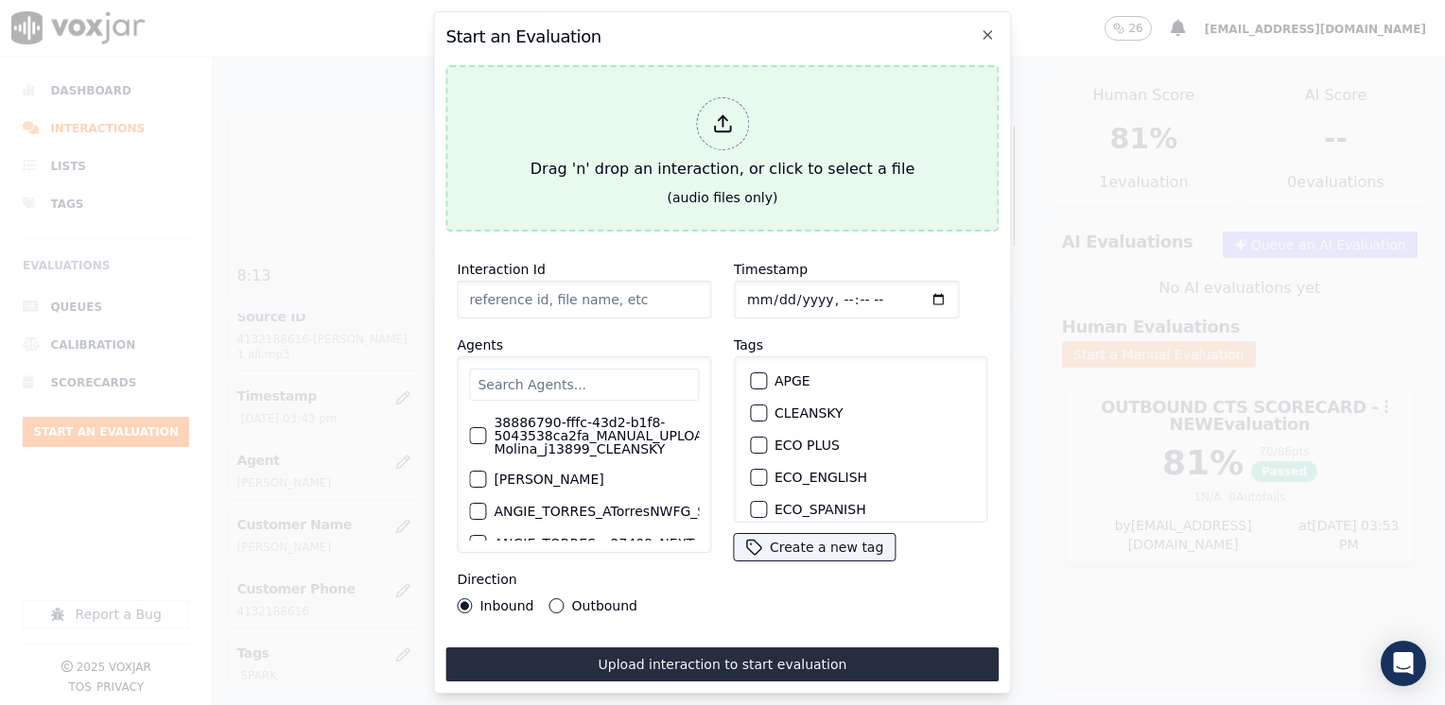
click at [711, 133] on div at bounding box center [722, 123] width 53 height 53
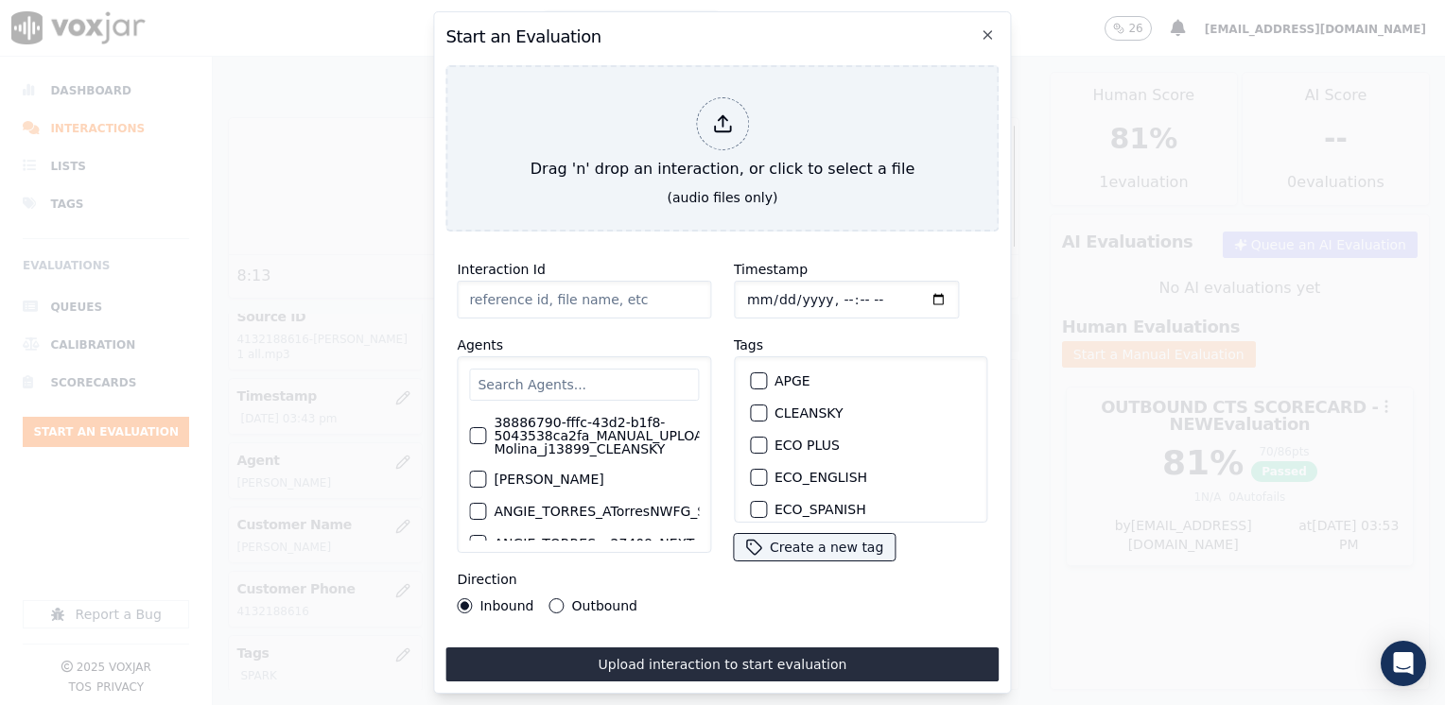
type input "20250826-121559_9789433169-[PERSON_NAME] all.mp3"
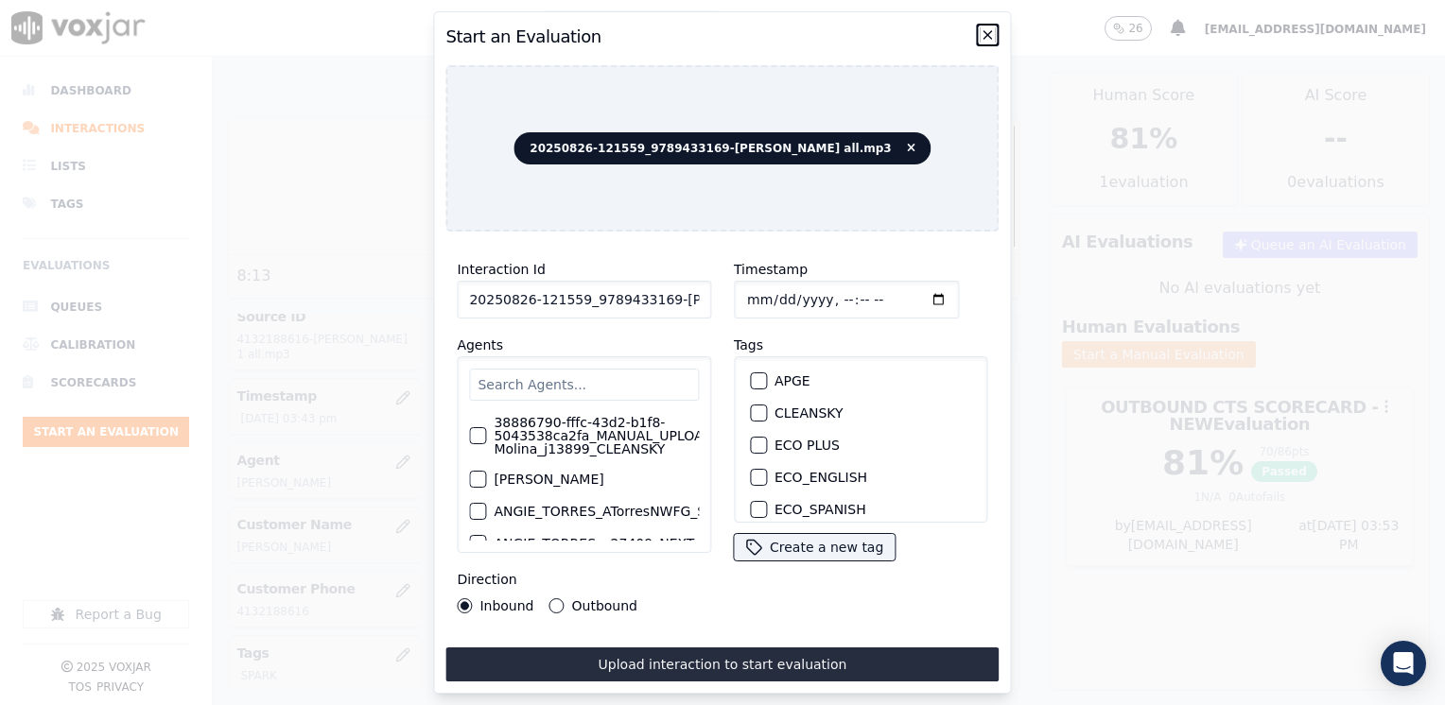
click at [990, 27] on icon "button" at bounding box center [987, 34] width 15 height 15
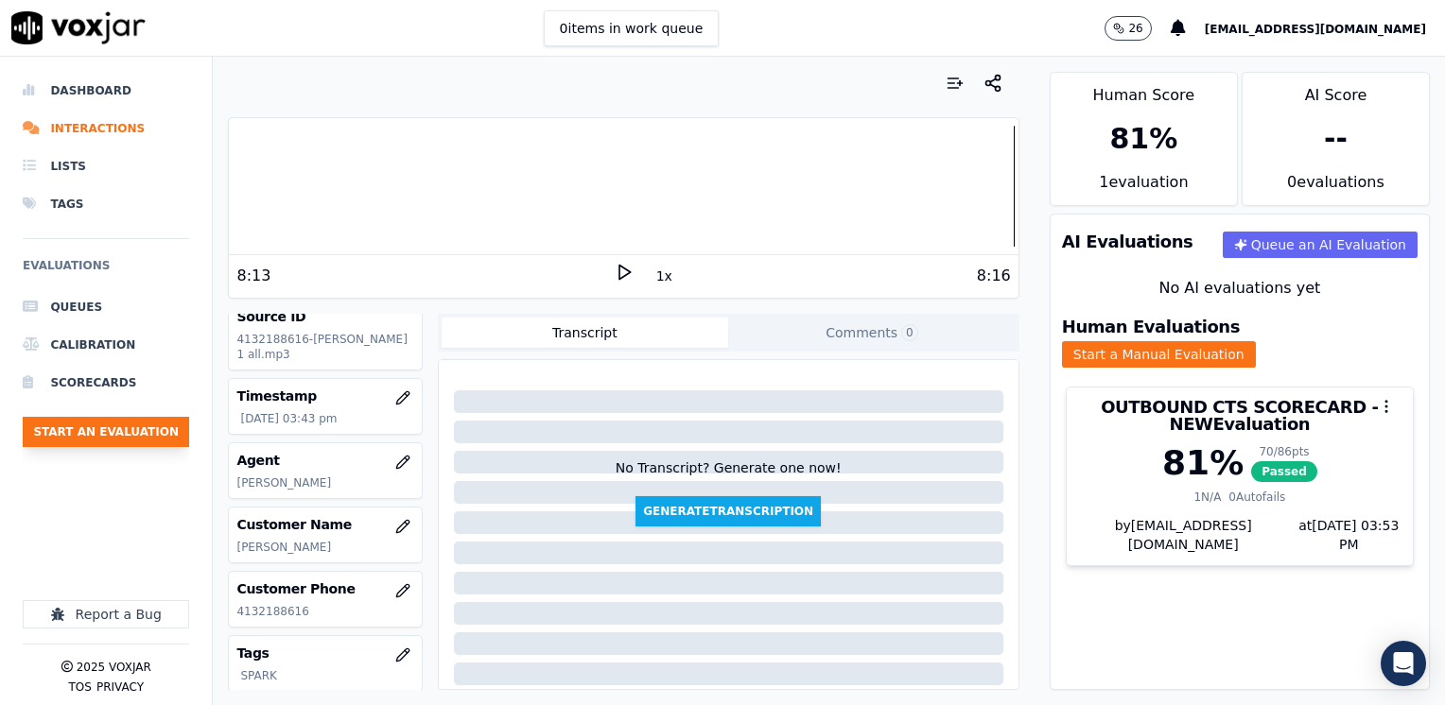
click at [110, 437] on button "Start an Evaluation" at bounding box center [106, 432] width 166 height 30
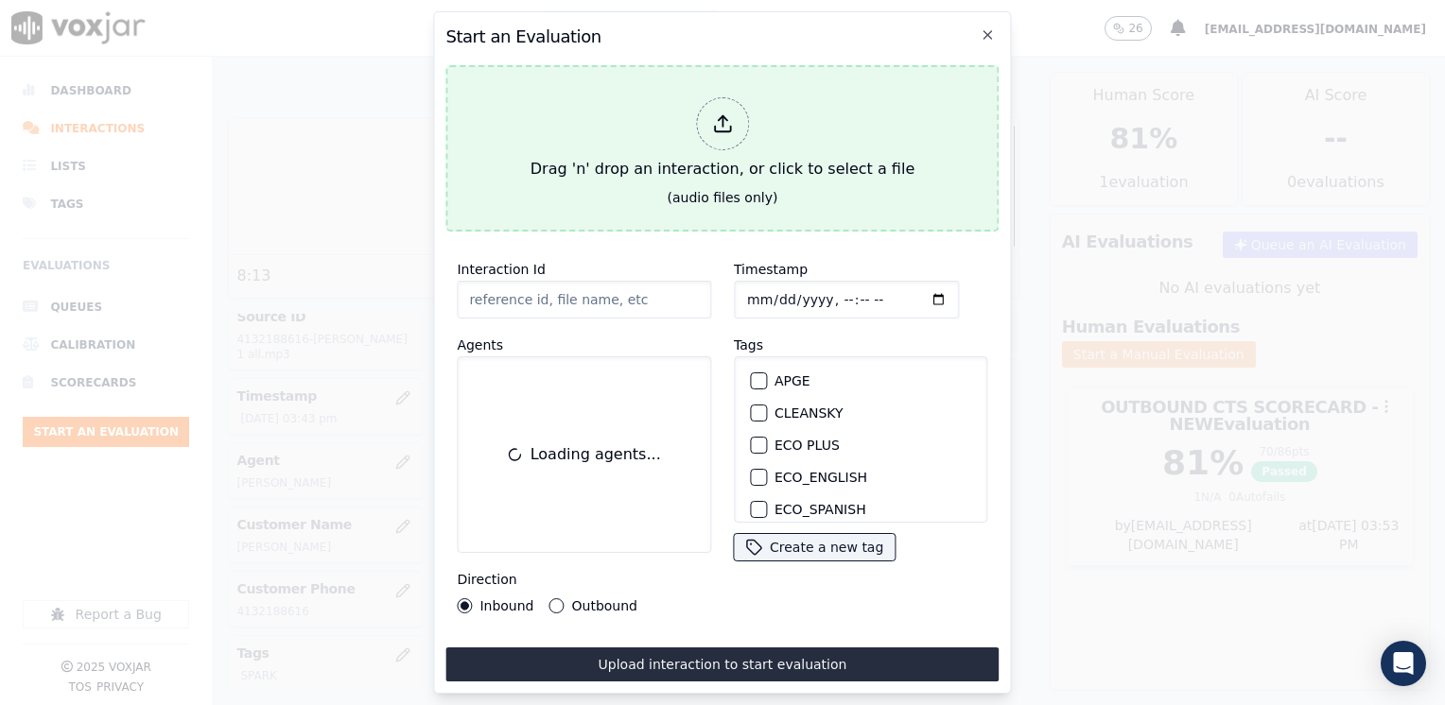
click at [747, 123] on div at bounding box center [722, 123] width 53 height 53
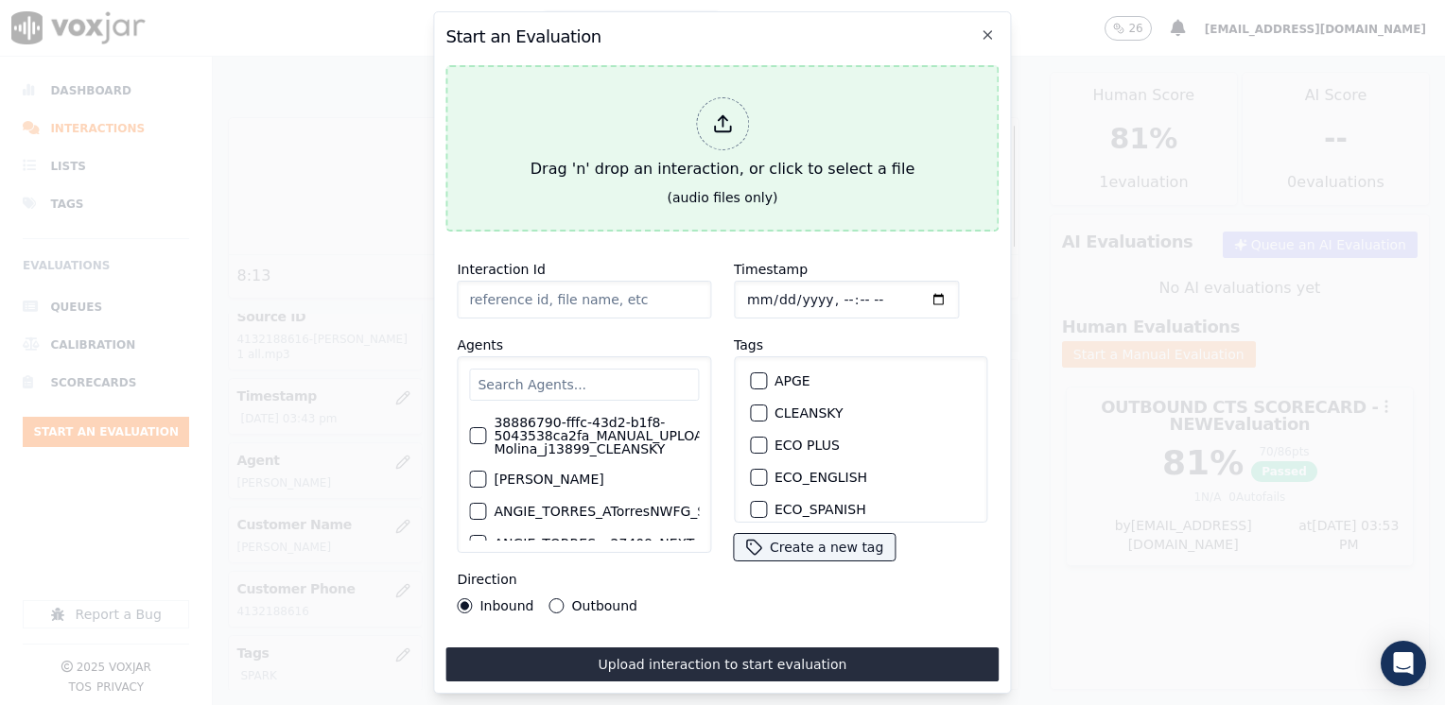
type input "20250826-121559_9789433169-[PERSON_NAME] all.mp3"
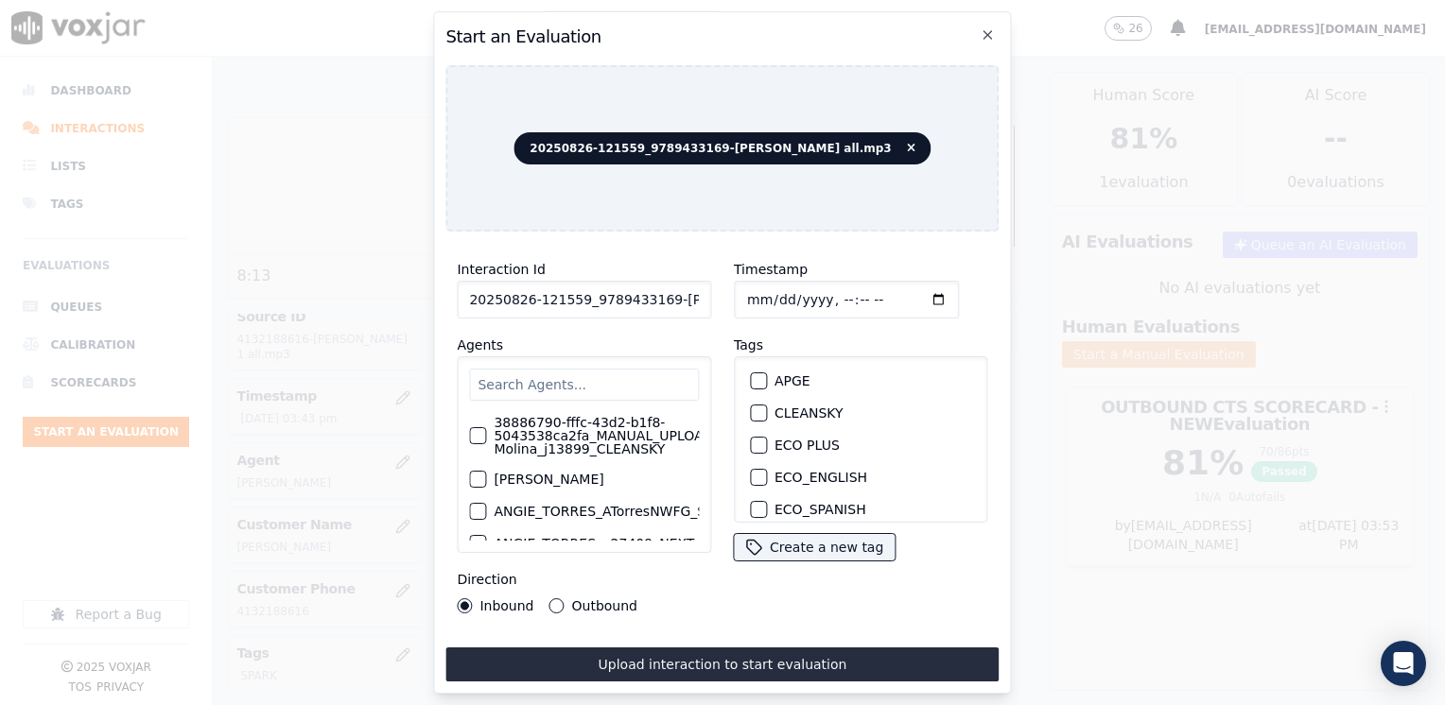
click at [647, 376] on input "text" at bounding box center [584, 385] width 230 height 32
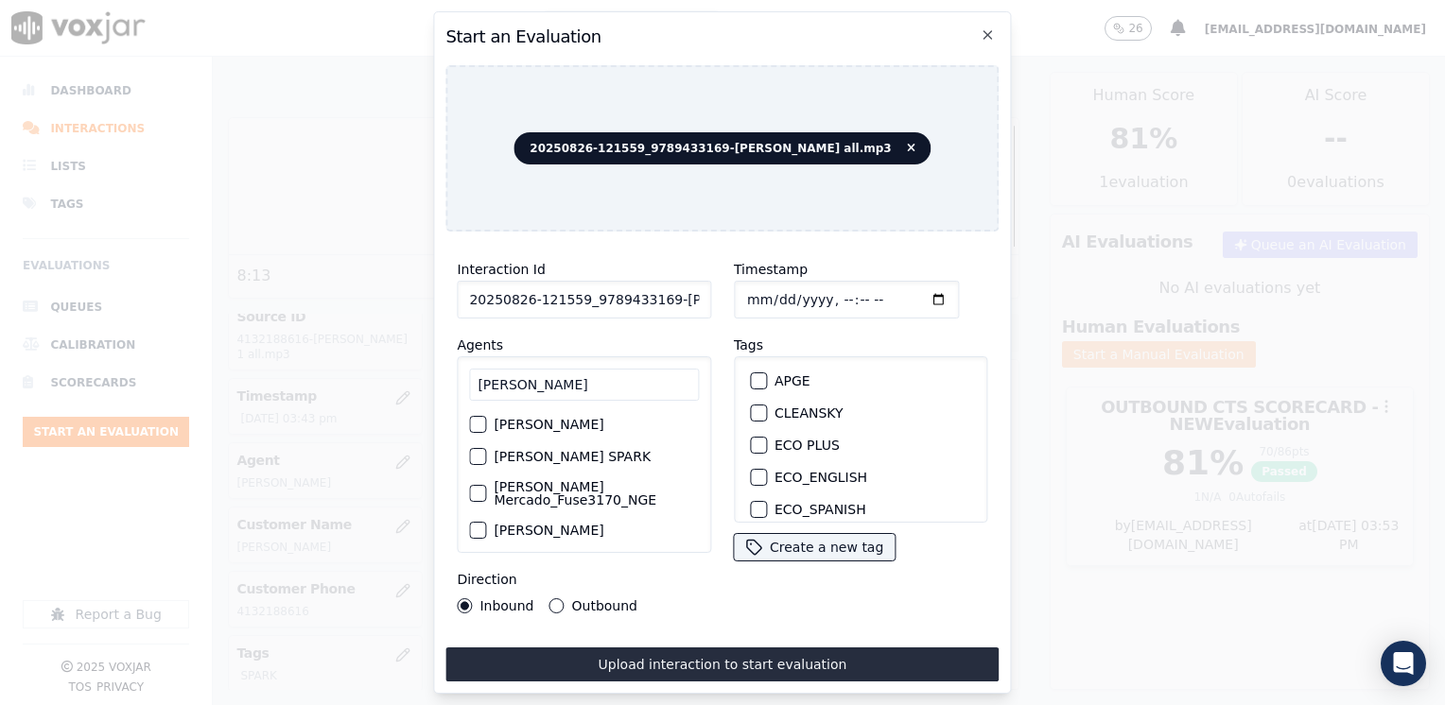
type input "[PERSON_NAME]"
click at [480, 453] on div "button" at bounding box center [476, 456] width 13 height 13
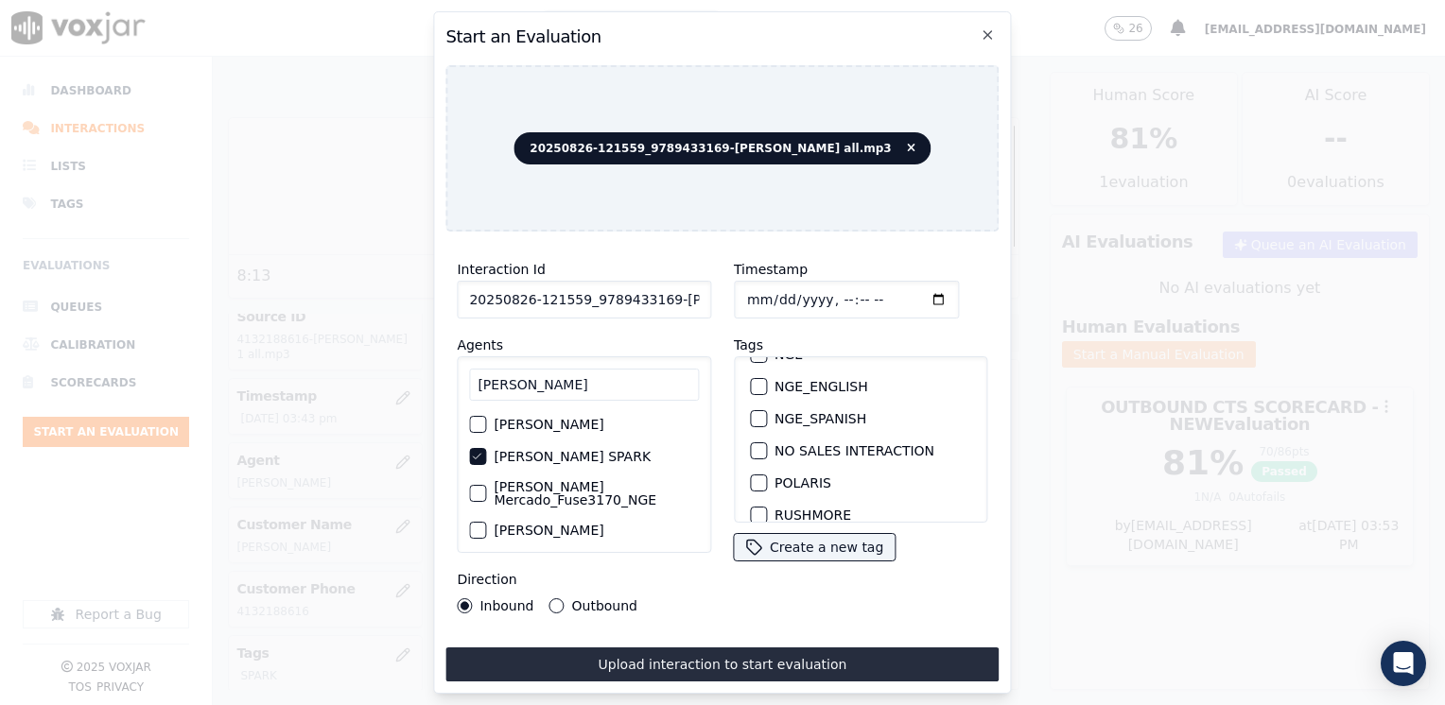
scroll to position [378, 0]
click at [751, 446] on div "button" at bounding box center [757, 452] width 13 height 13
click at [910, 290] on input "Timestamp" at bounding box center [846, 300] width 225 height 38
type input "[DATE]T15:54"
click at [552, 599] on button "Outbound" at bounding box center [556, 606] width 15 height 15
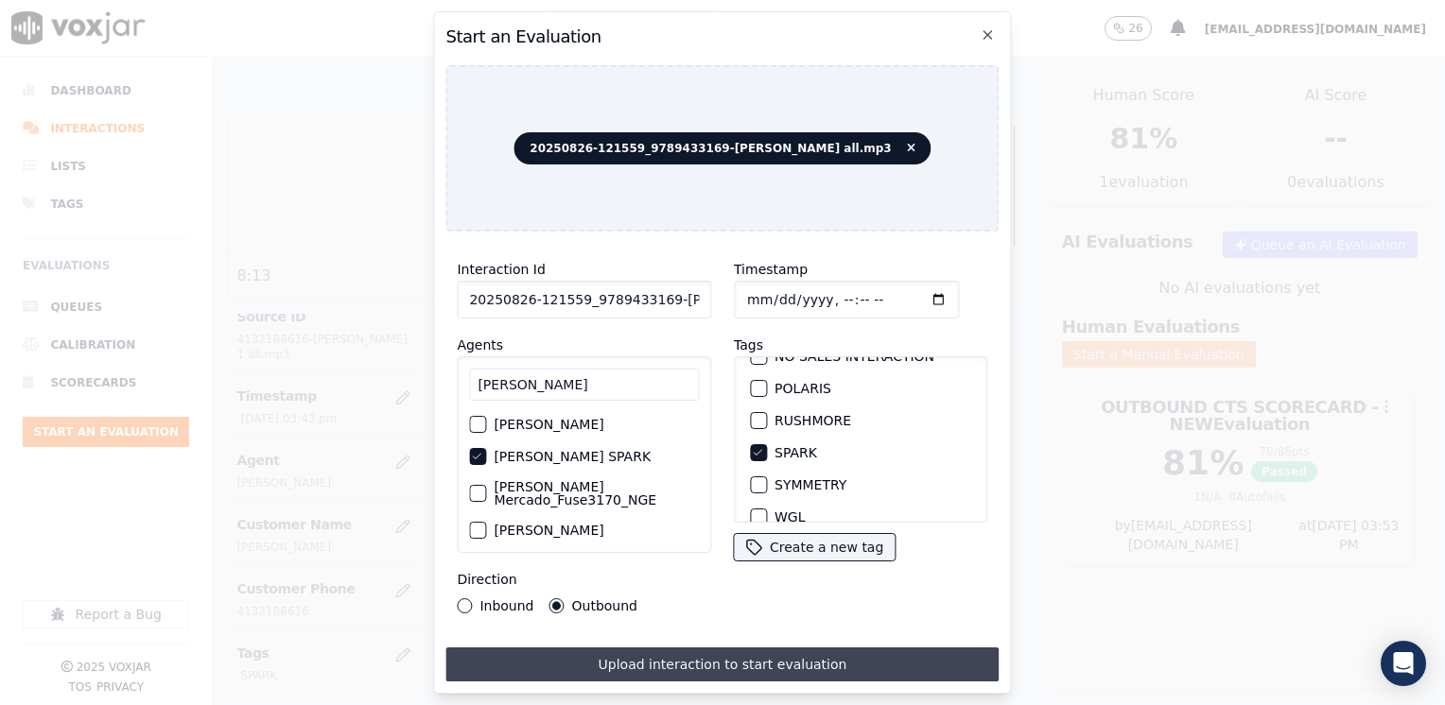
click at [705, 655] on button "Upload interaction to start evaluation" at bounding box center [721, 665] width 553 height 34
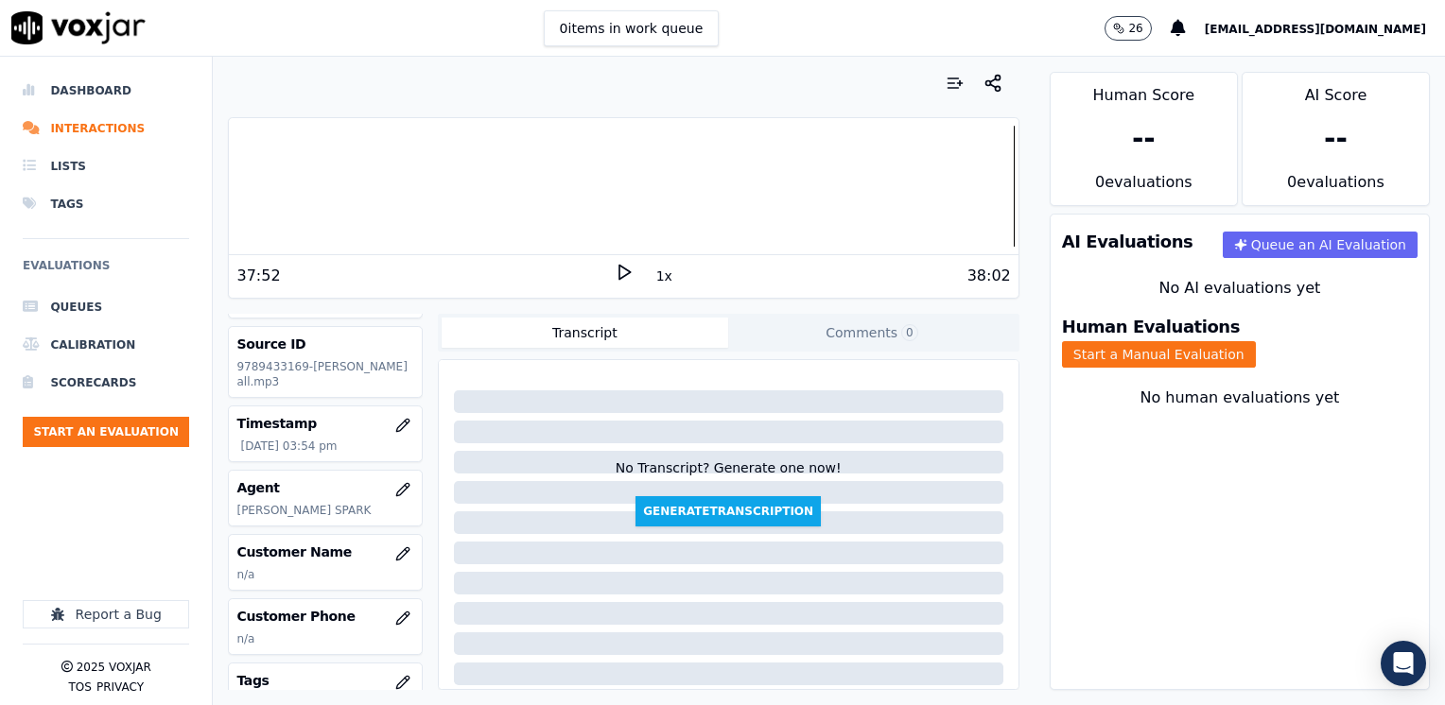
scroll to position [95, 0]
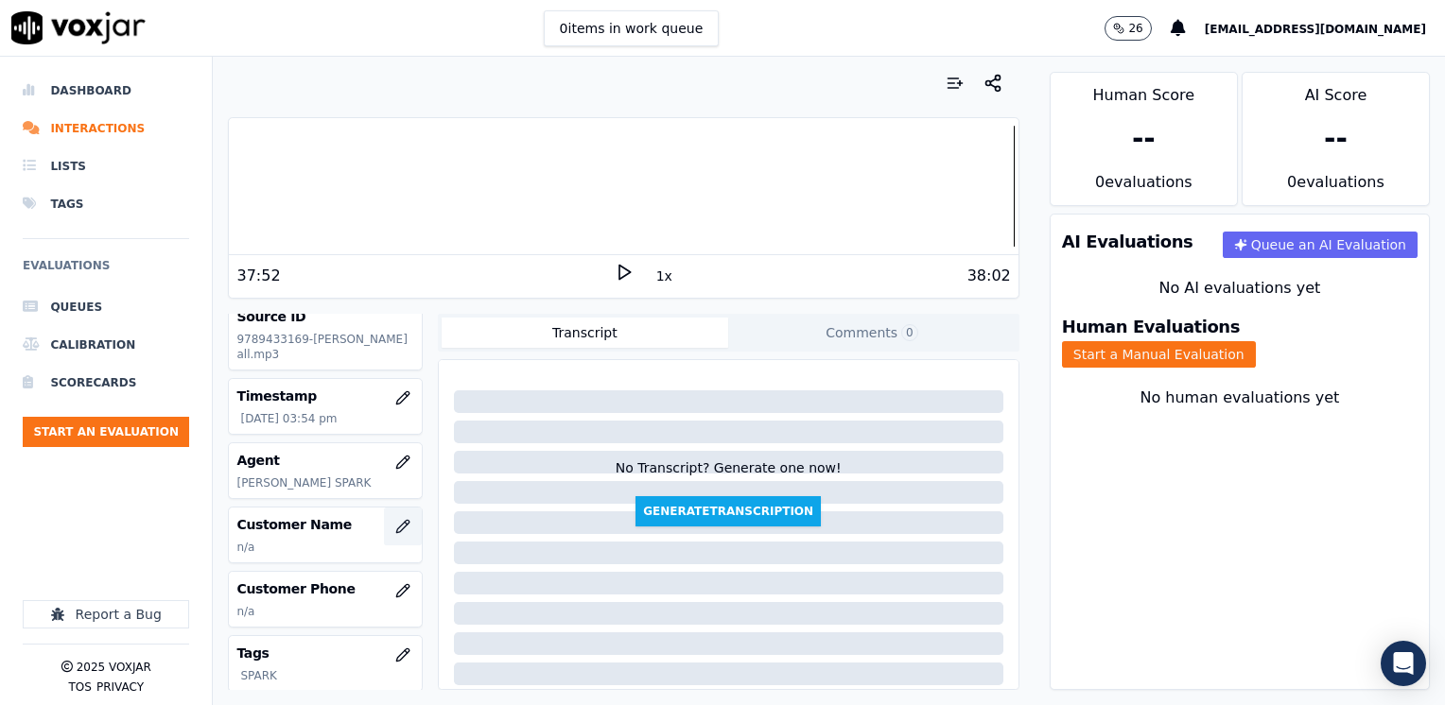
click at [395, 524] on icon "button" at bounding box center [402, 526] width 15 height 15
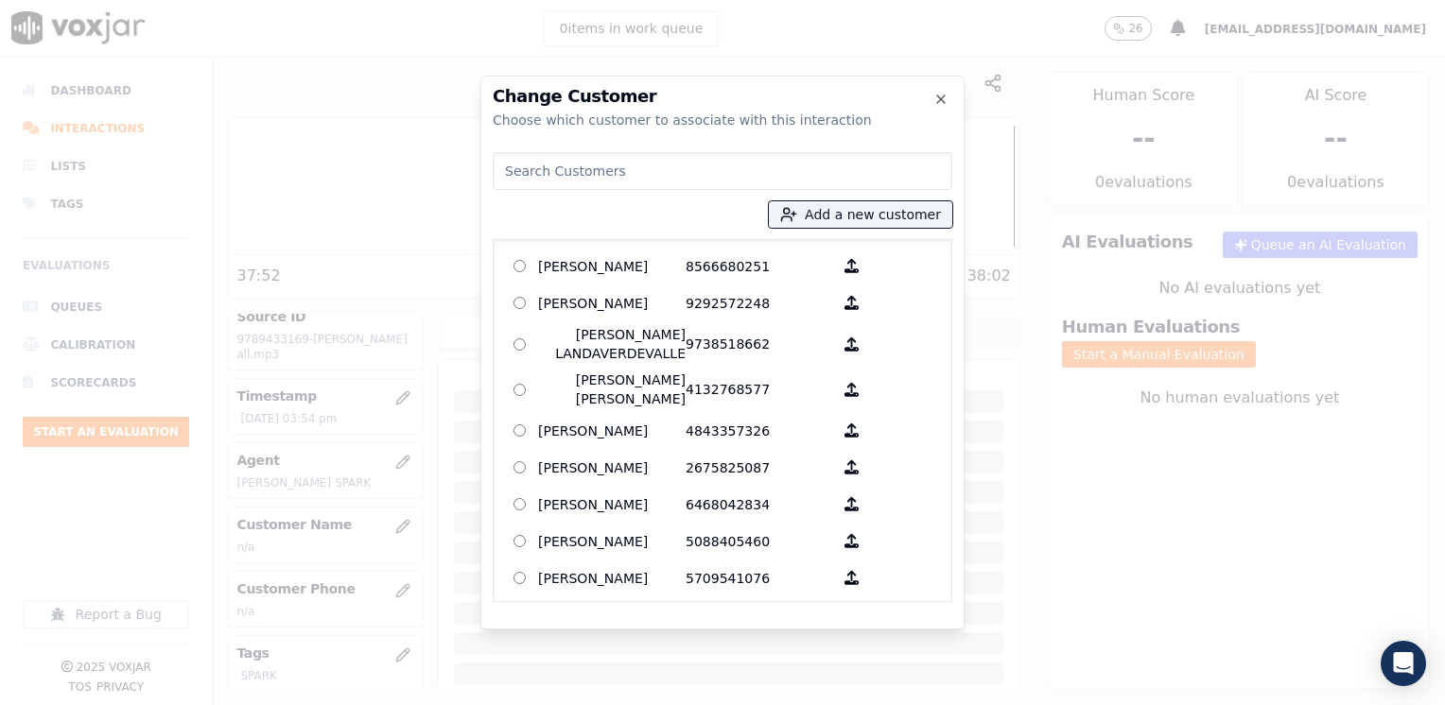
click at [652, 176] on input at bounding box center [723, 171] width 460 height 38
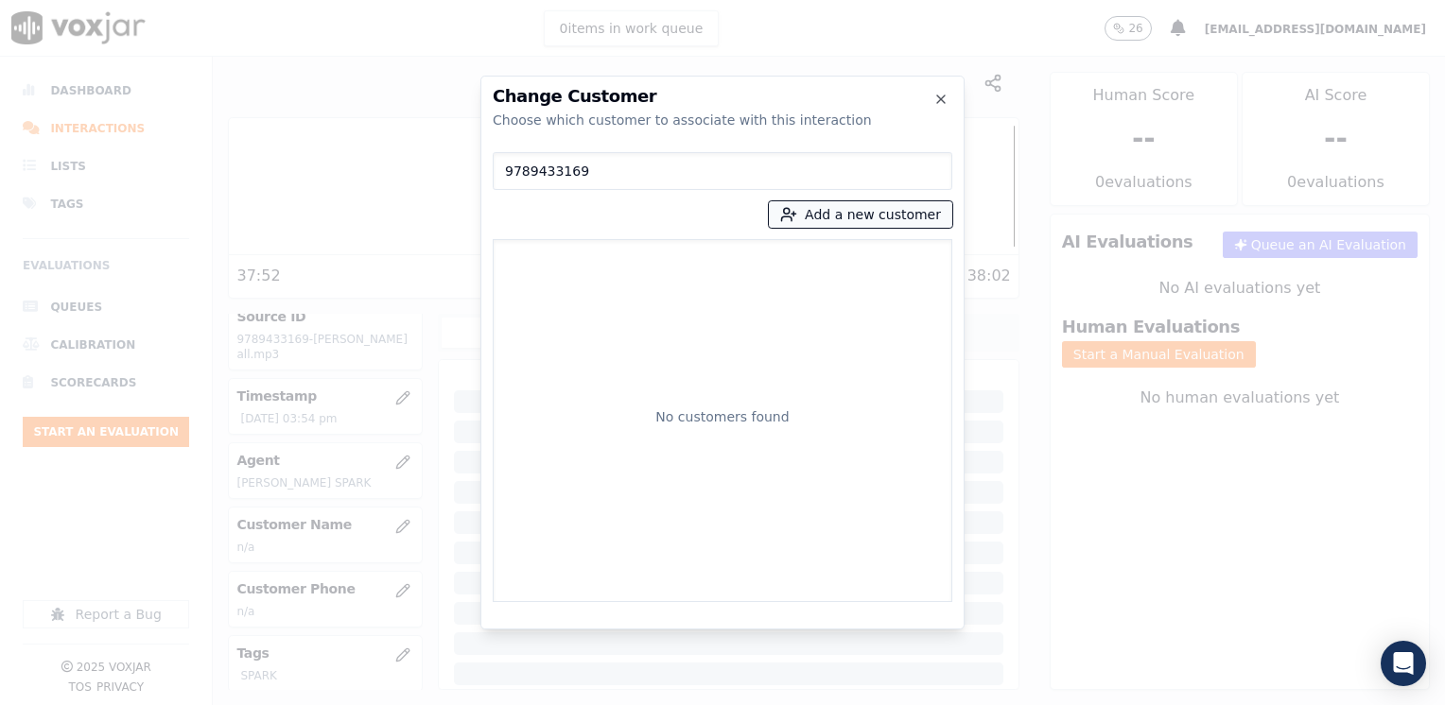
type input "9789433169"
click at [902, 213] on button "Add a new customer" at bounding box center [860, 214] width 183 height 26
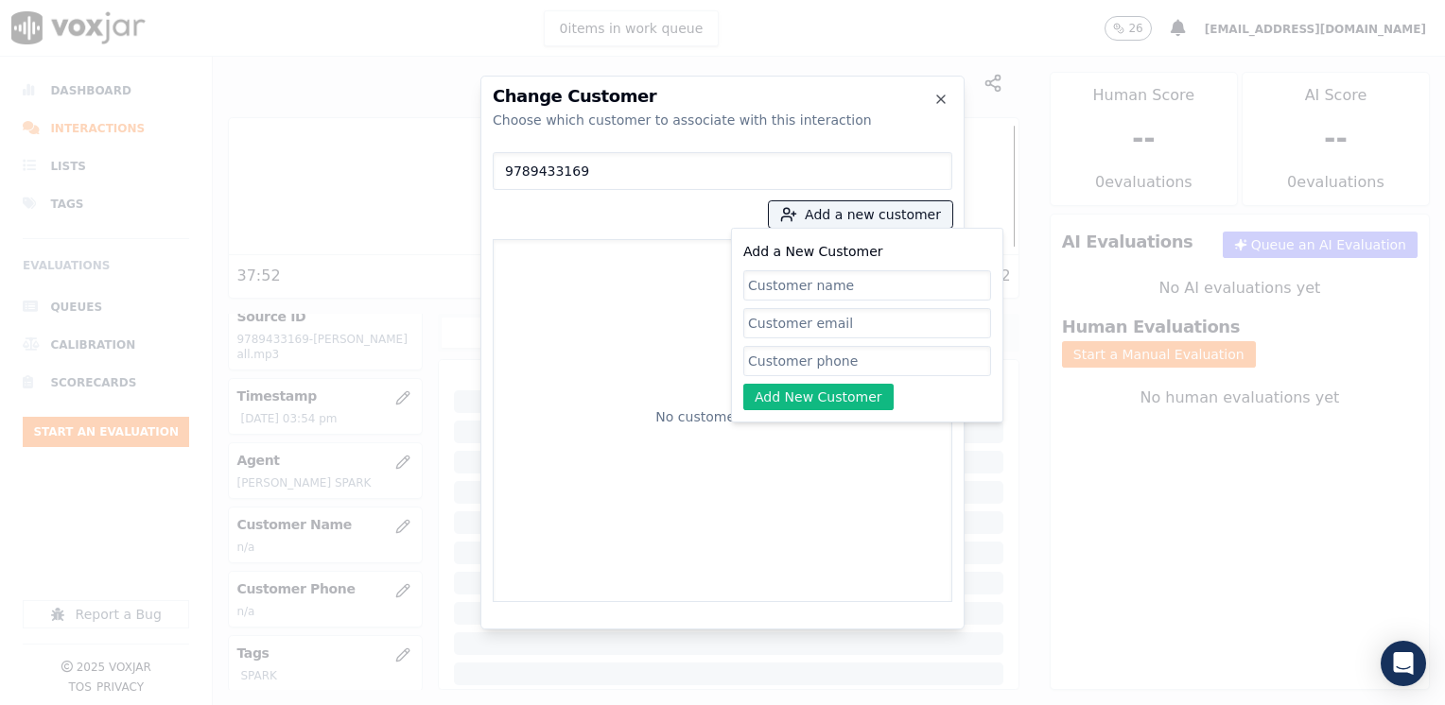
click at [826, 361] on input "Add a New Customer" at bounding box center [867, 361] width 248 height 30
paste input "9789433169"
type input "9789433169"
click at [852, 275] on input "Add a New Customer" at bounding box center [867, 285] width 248 height 30
paste input "[PERSON_NAME]"
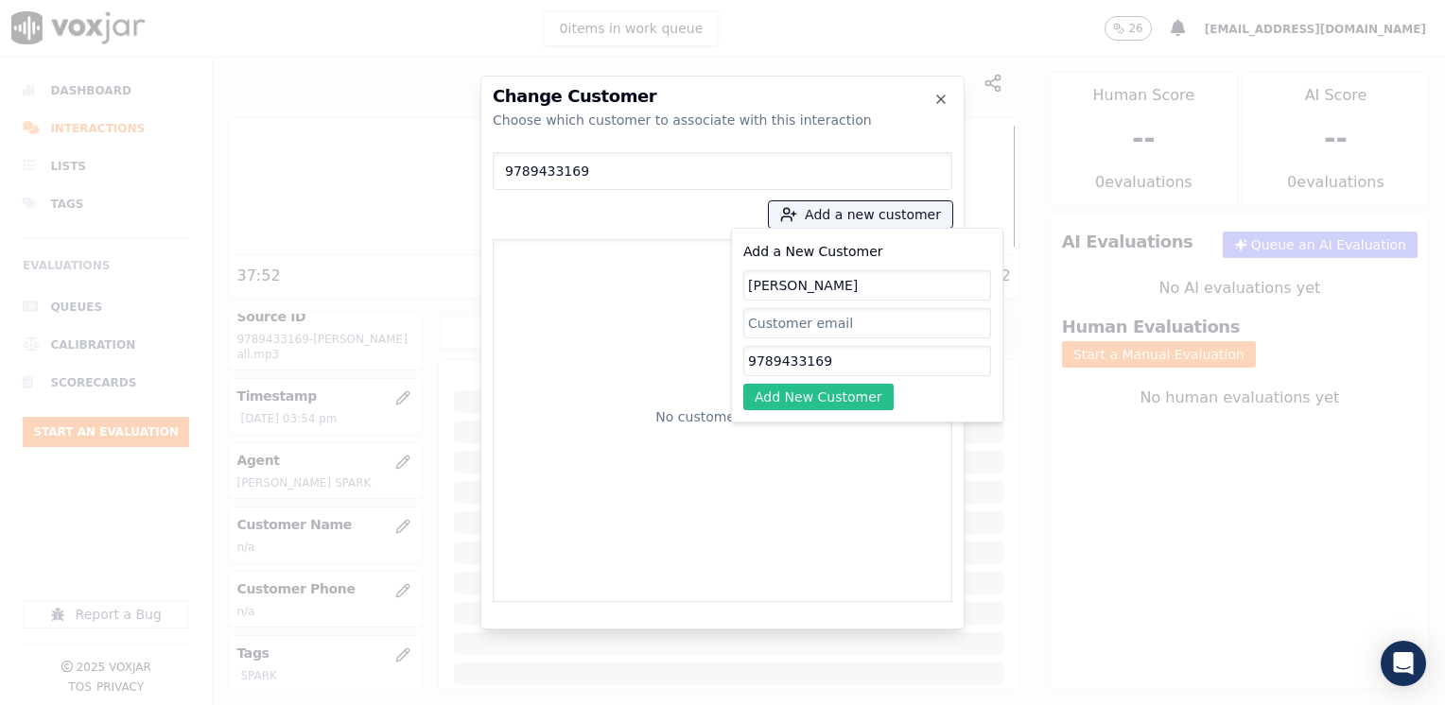
type input "[PERSON_NAME]"
click at [825, 403] on button "Add New Customer" at bounding box center [818, 397] width 150 height 26
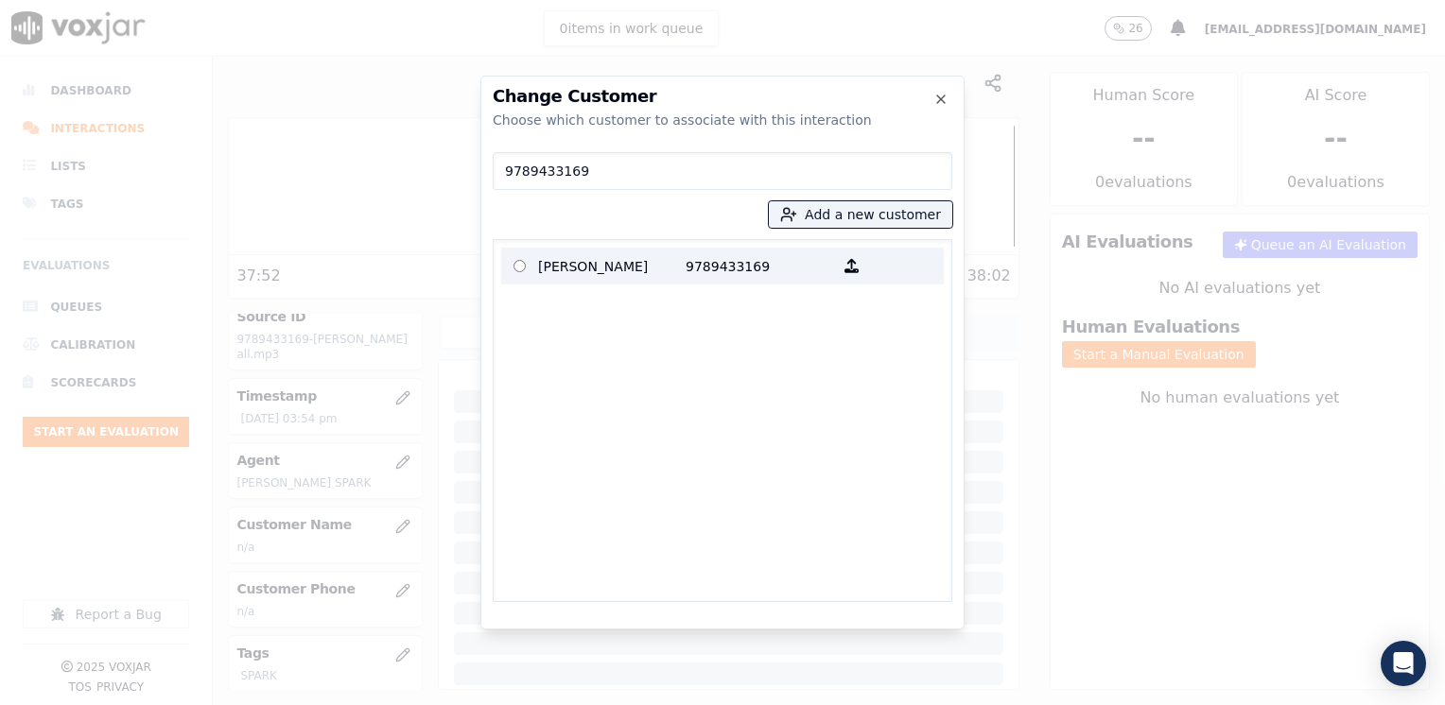
click at [607, 270] on p "[PERSON_NAME]" at bounding box center [611, 266] width 147 height 29
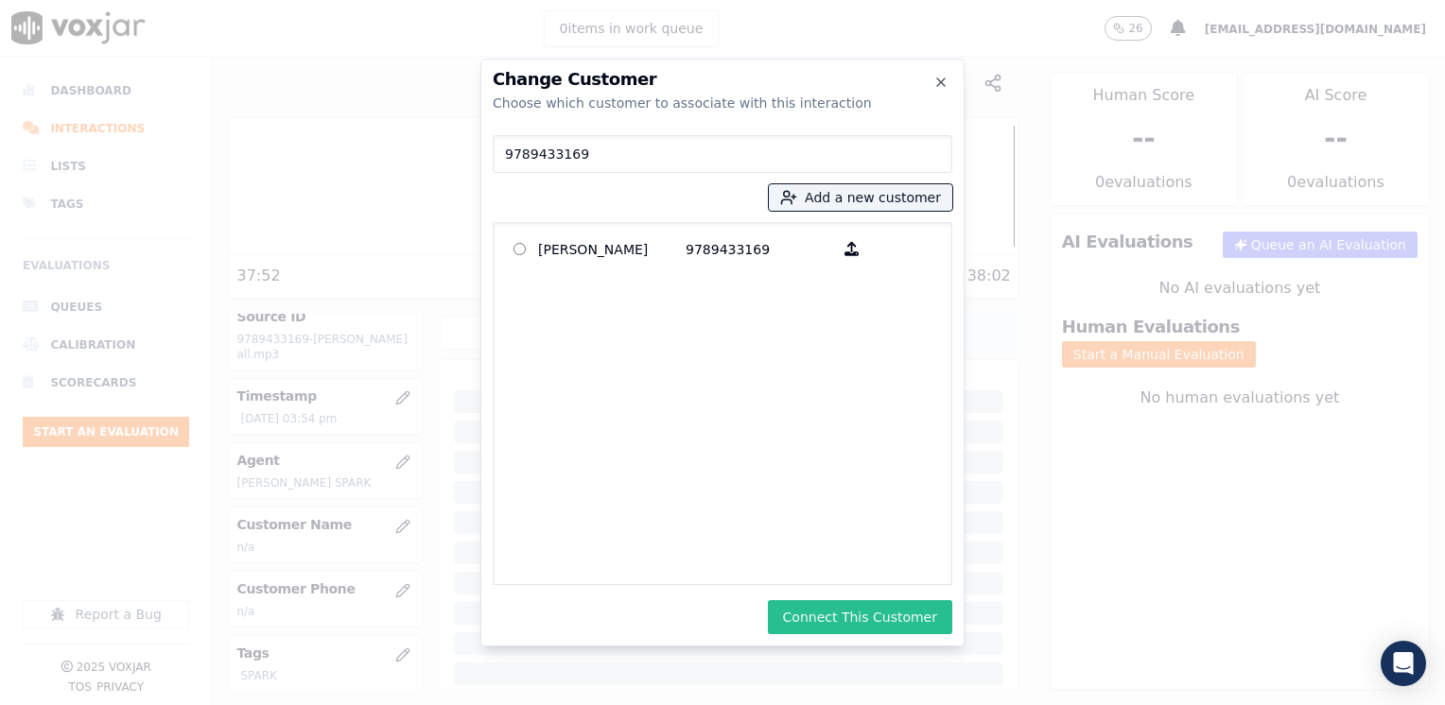
click at [869, 613] on button "Connect This Customer" at bounding box center [860, 617] width 184 height 34
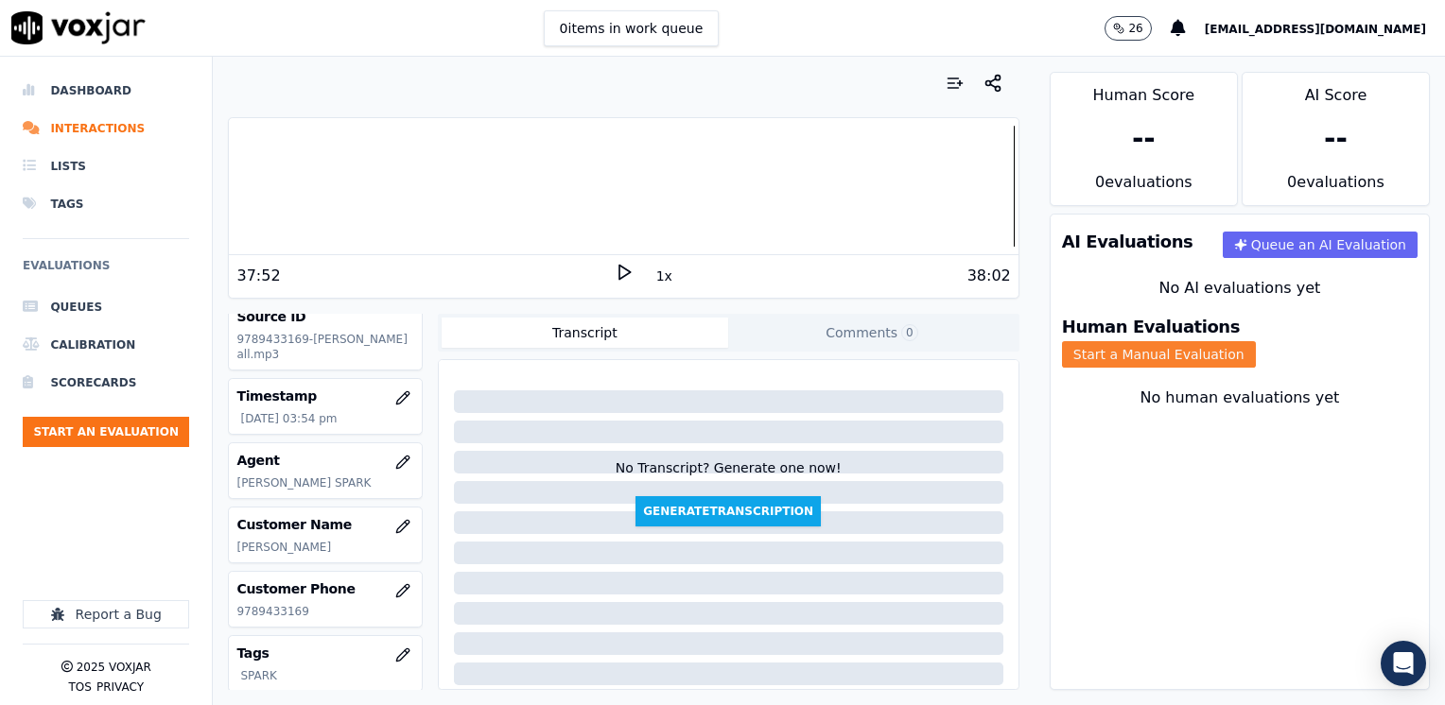
click at [1256, 341] on button "Start a Manual Evaluation" at bounding box center [1159, 354] width 194 height 26
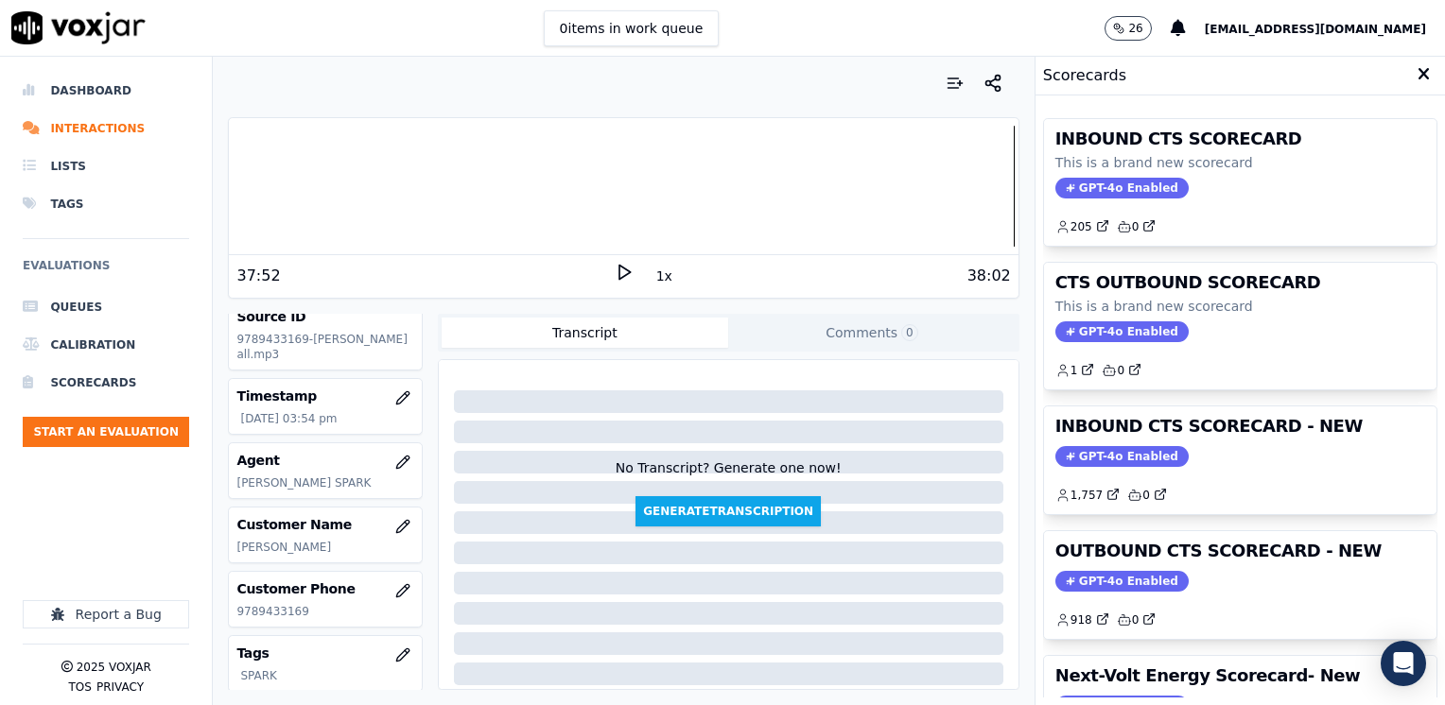
click at [1100, 573] on span "GPT-4o Enabled" at bounding box center [1121, 581] width 133 height 21
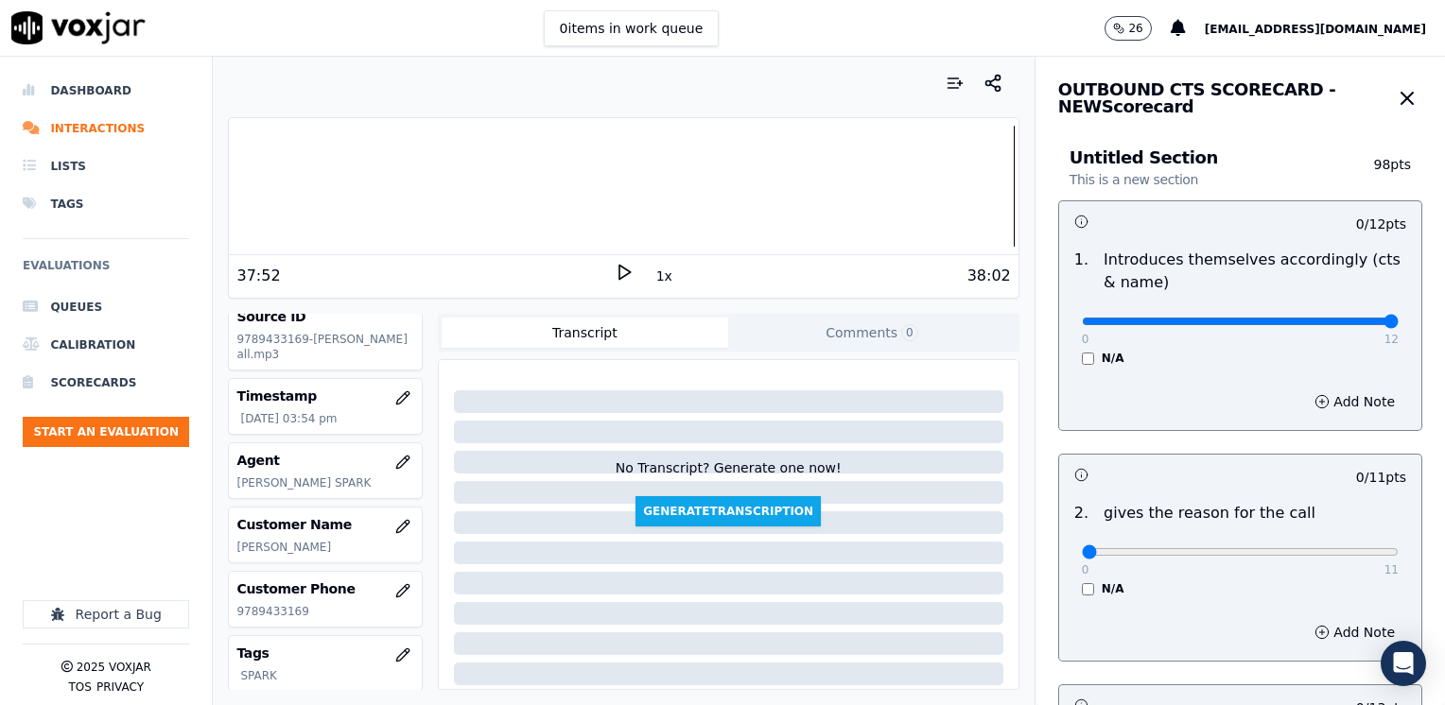
drag, startPoint x: 1211, startPoint y: 321, endPoint x: 1372, endPoint y: 394, distance: 176.8
type input "12"
click at [1398, 322] on input "range" at bounding box center [1240, 322] width 317 height 8
drag, startPoint x: 1066, startPoint y: 547, endPoint x: 1444, endPoint y: 512, distance: 379.8
type input "11"
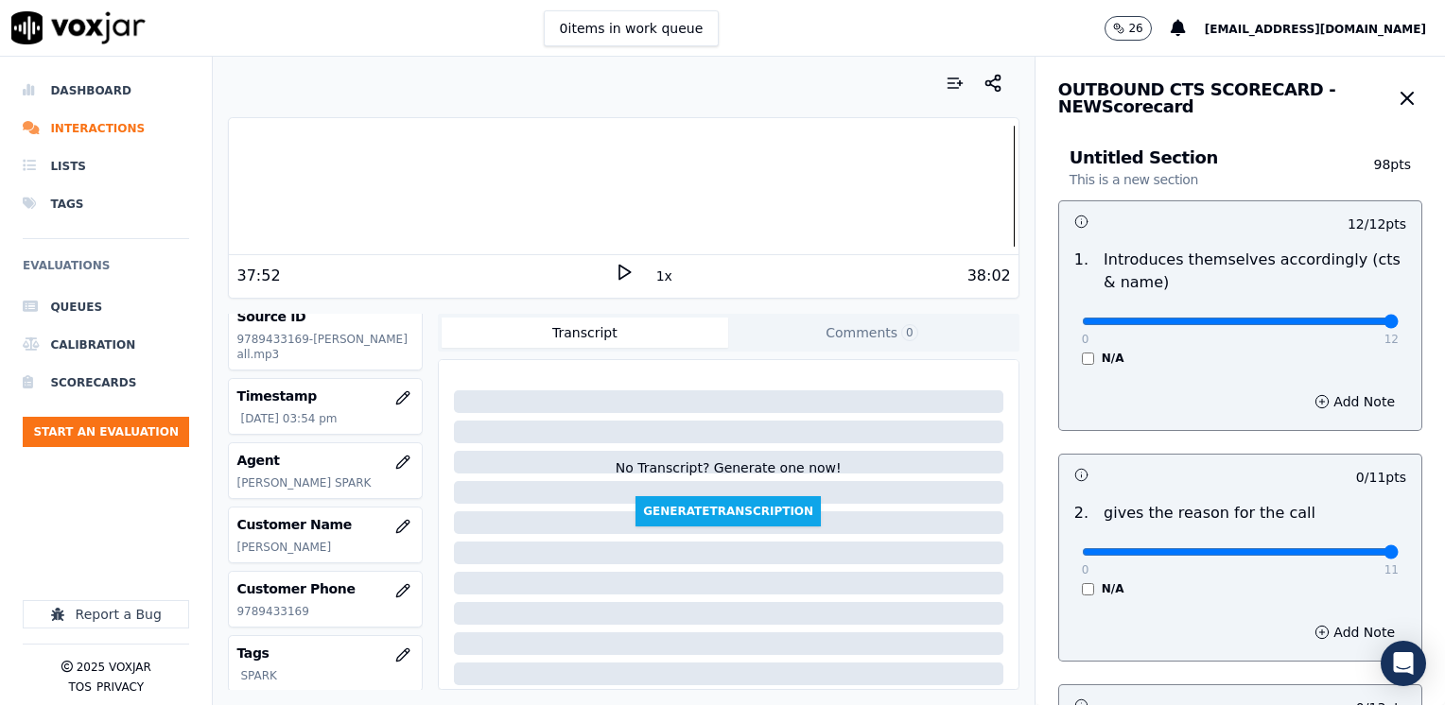
click at [1398, 325] on input "range" at bounding box center [1240, 322] width 317 height 8
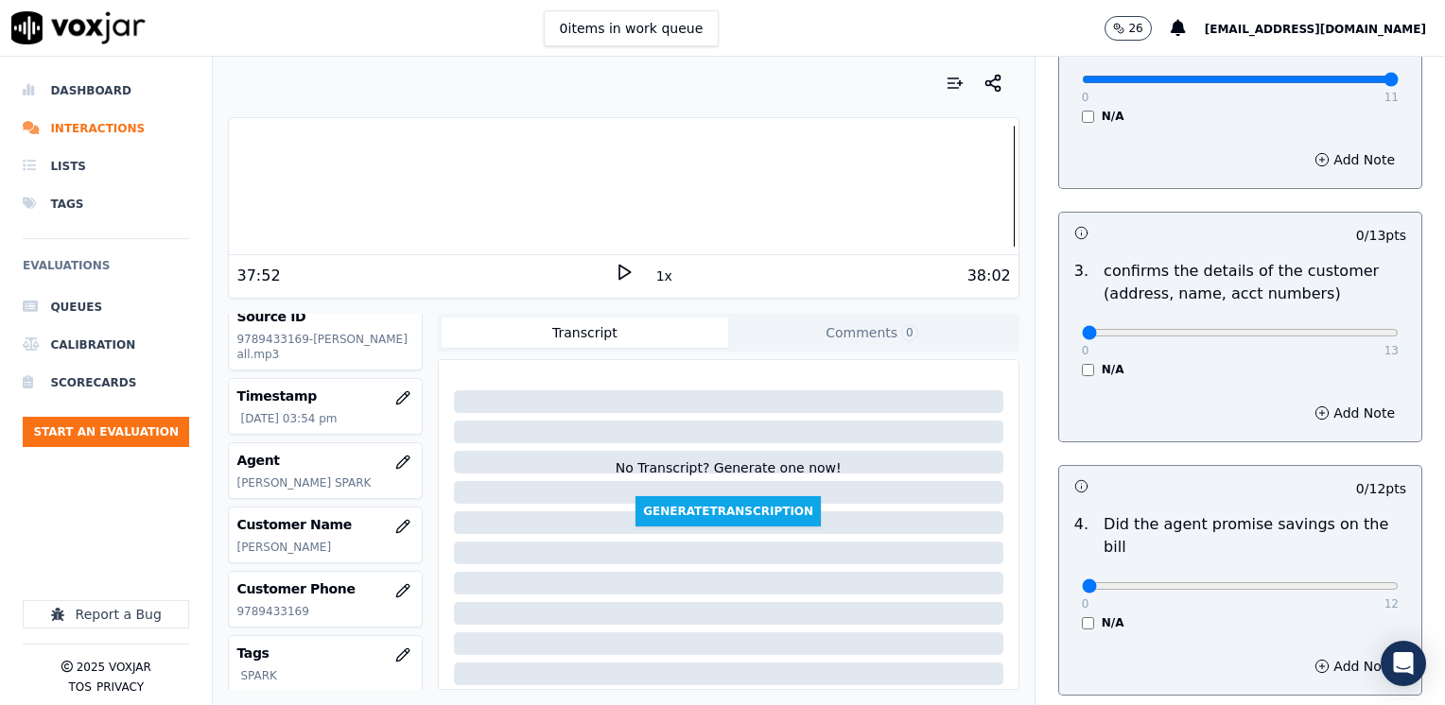
scroll to position [378, 0]
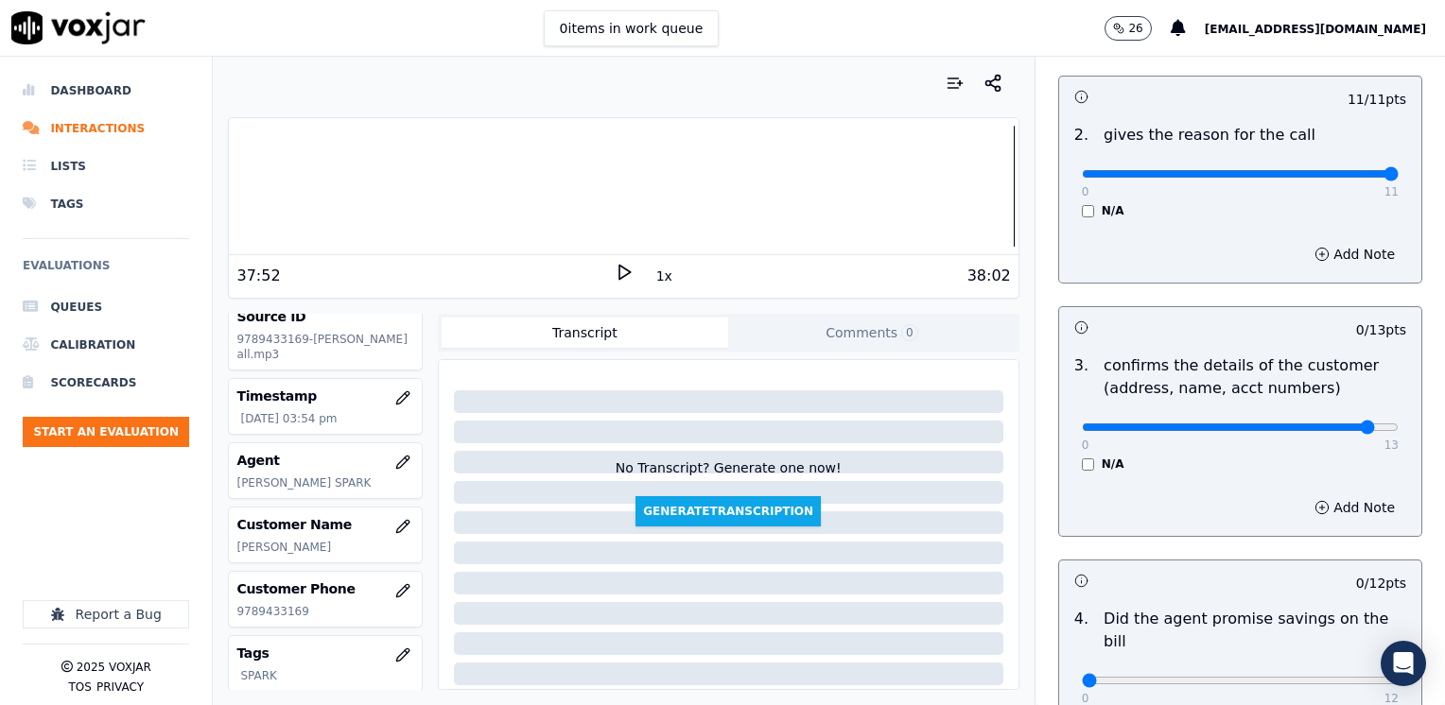
type input "12"
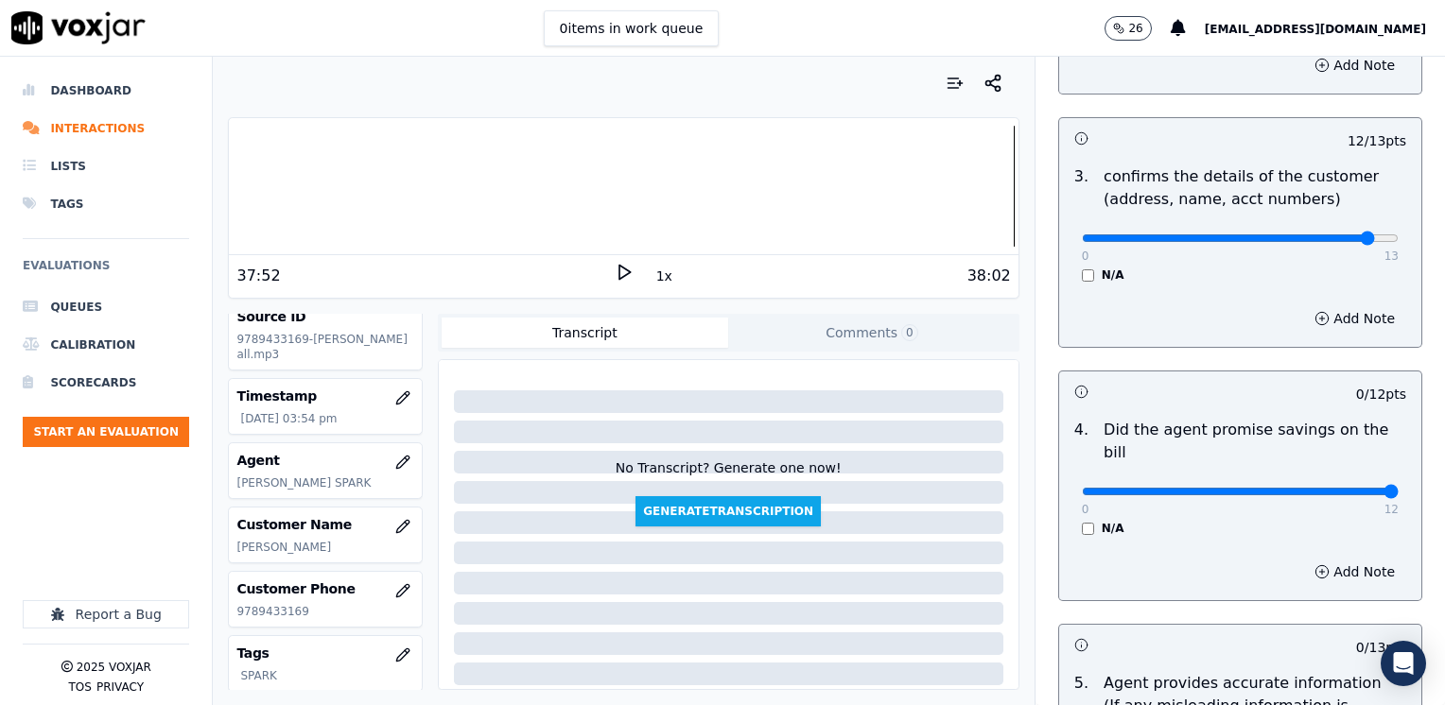
drag, startPoint x: 1076, startPoint y: 471, endPoint x: 1448, endPoint y: 471, distance: 371.6
type input "12"
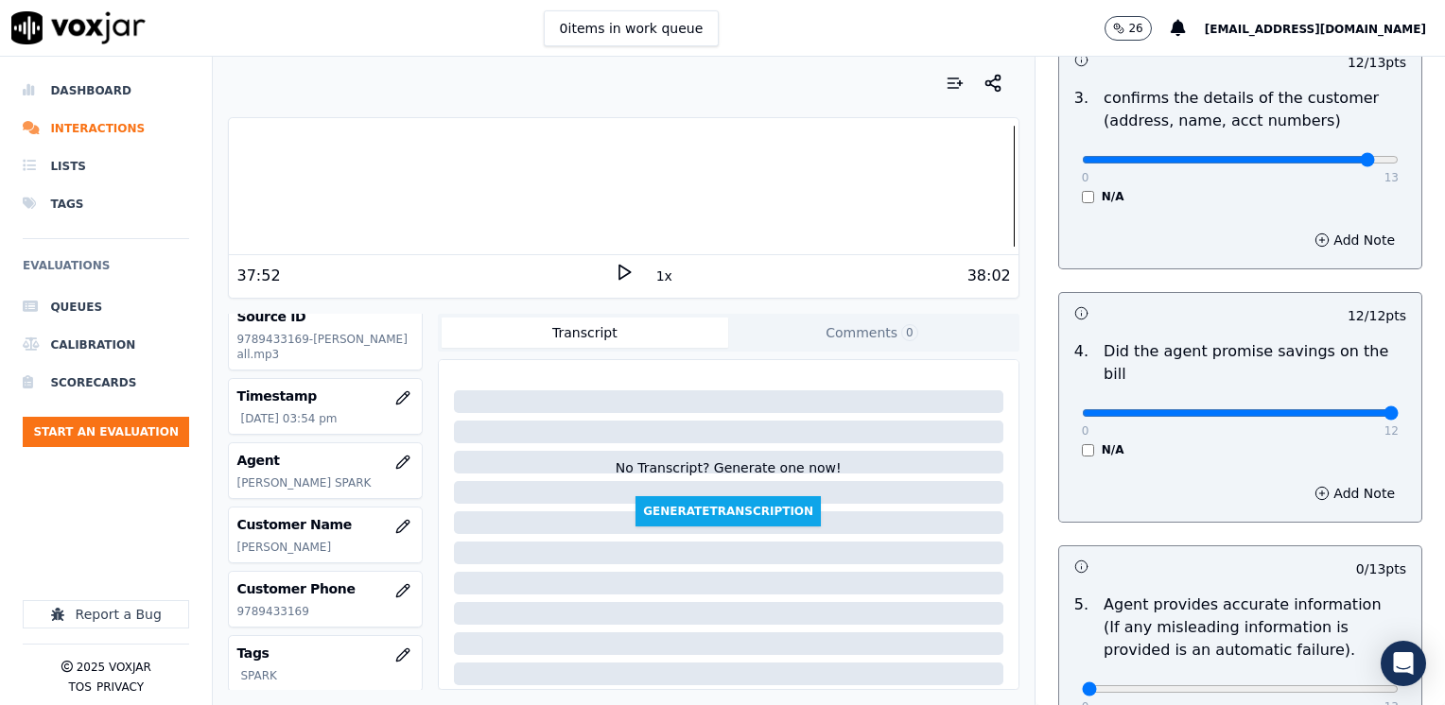
scroll to position [756, 0]
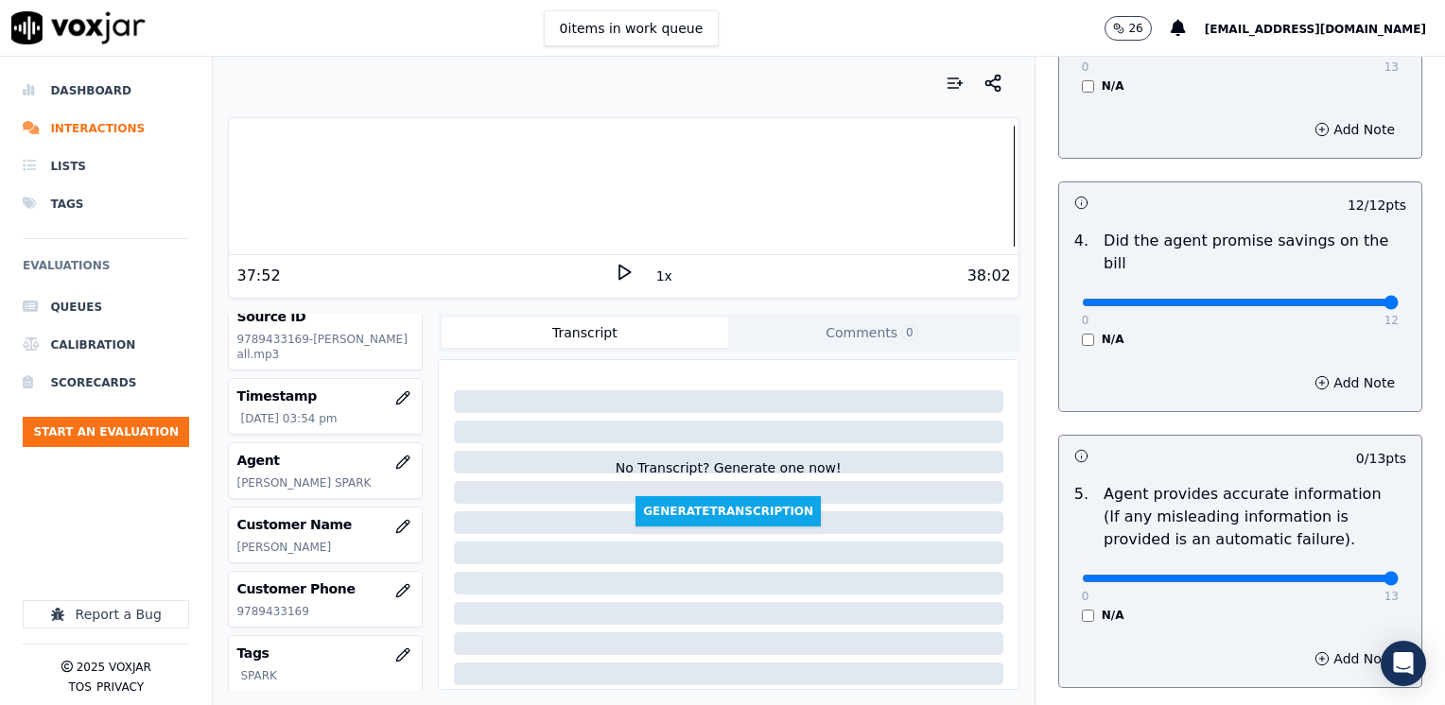
drag, startPoint x: 1081, startPoint y: 552, endPoint x: 1444, endPoint y: 549, distance: 363.1
type input "13"
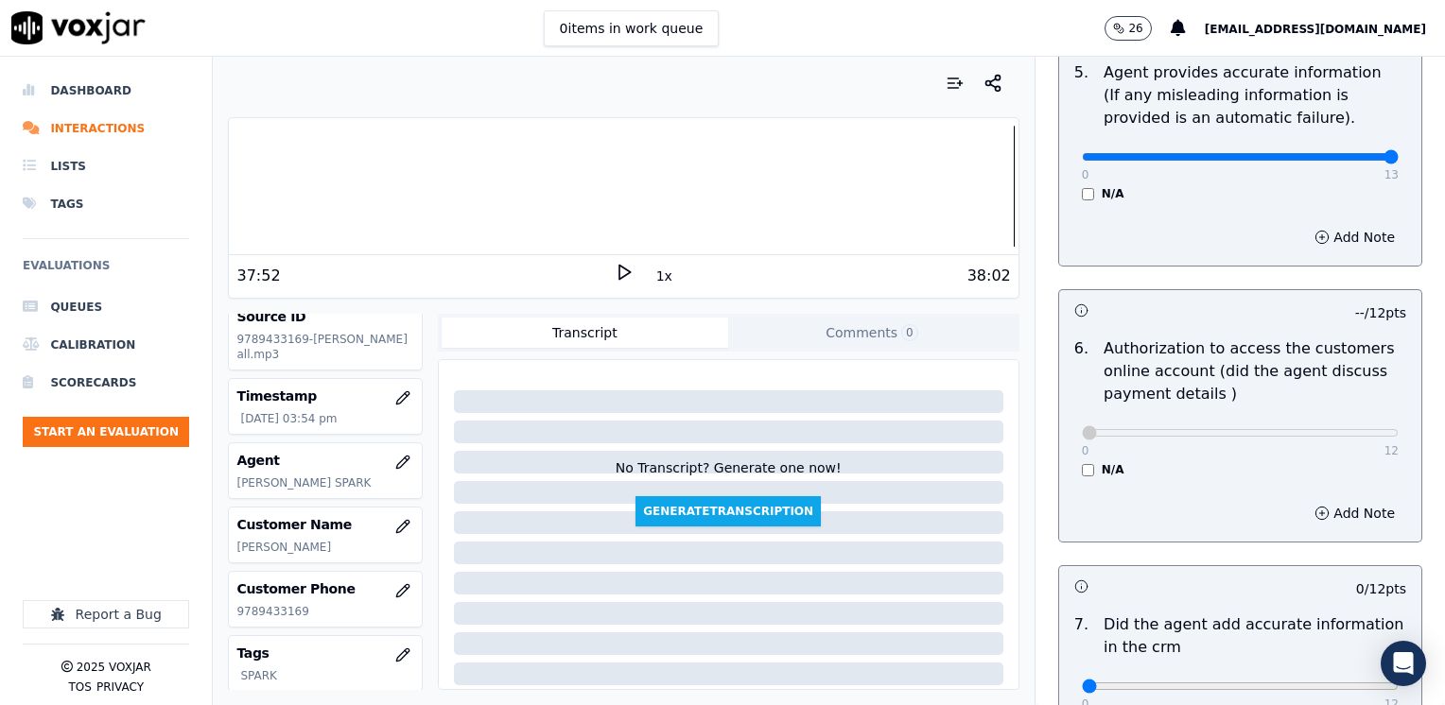
scroll to position [1324, 0]
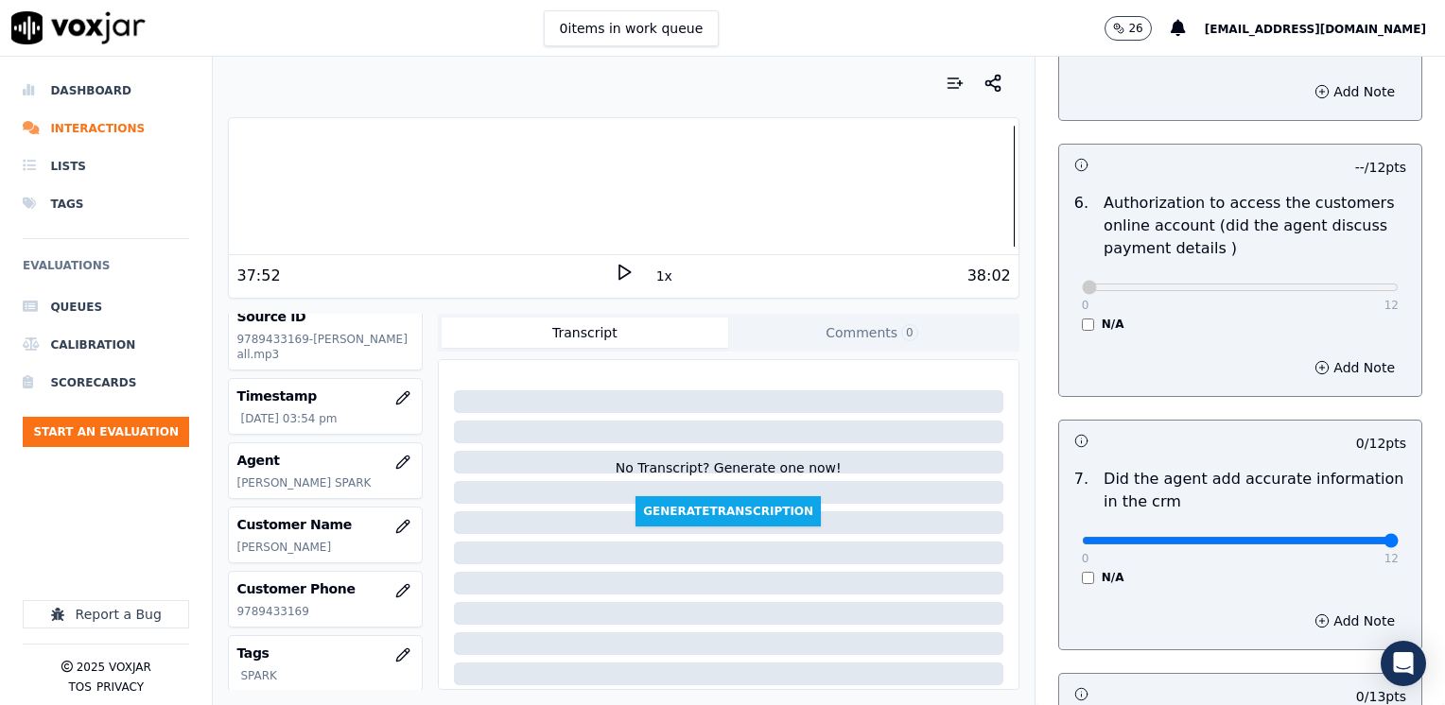
drag, startPoint x: 1070, startPoint y: 518, endPoint x: 1392, endPoint y: 517, distance: 321.5
type input "12"
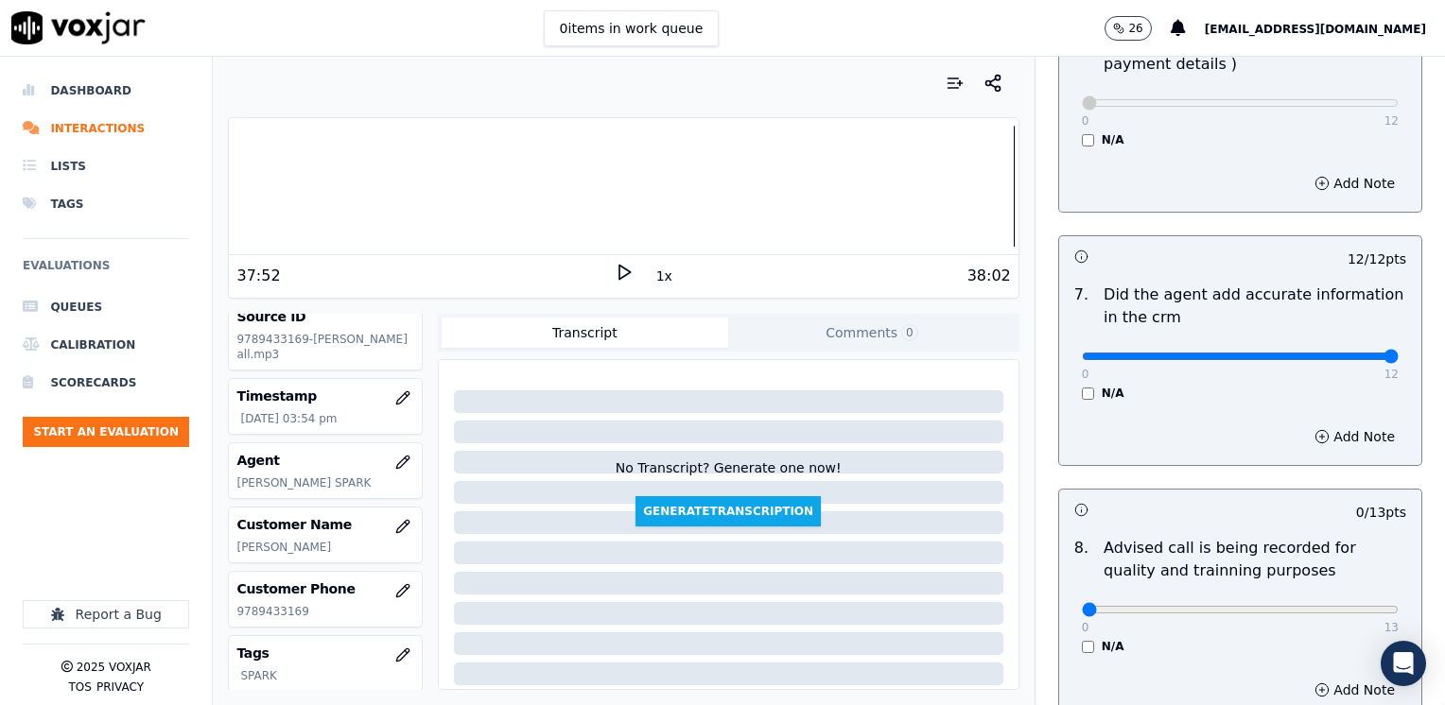
scroll to position [1607, 0]
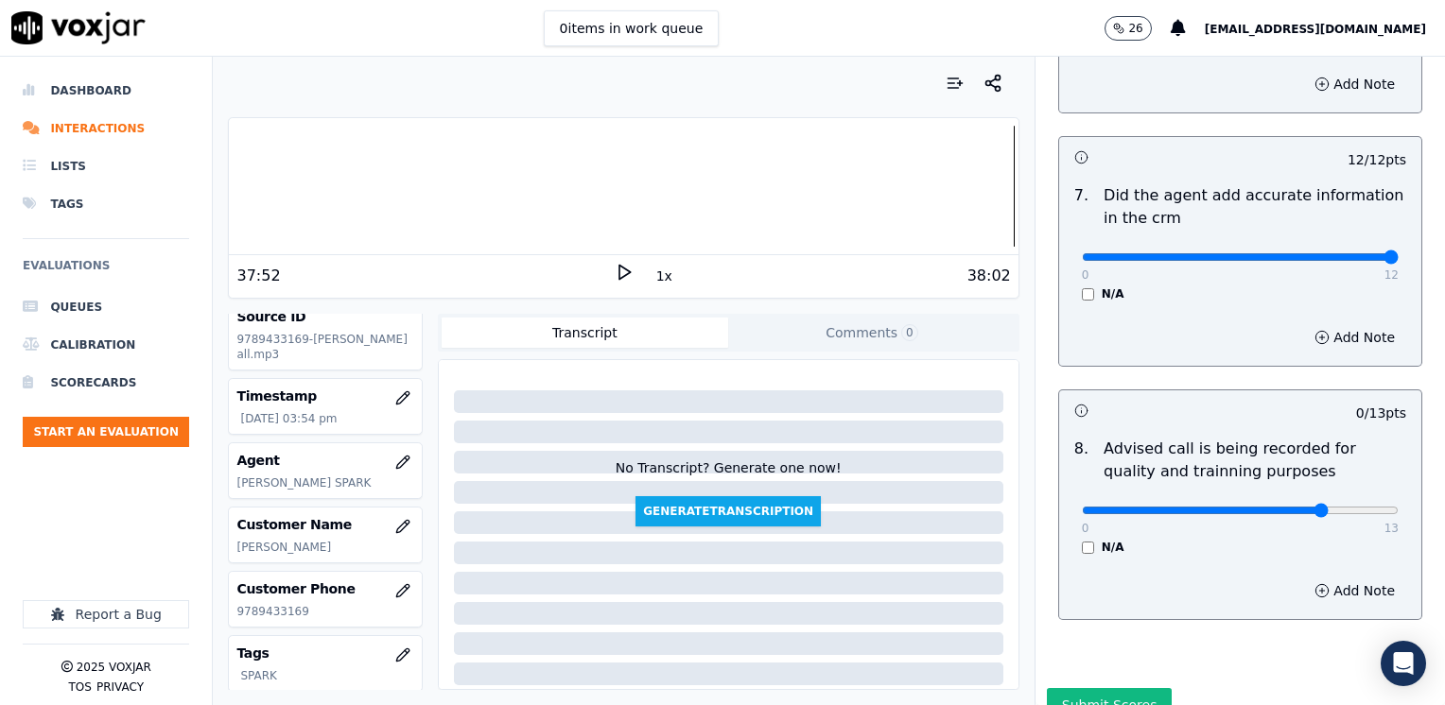
type input "10"
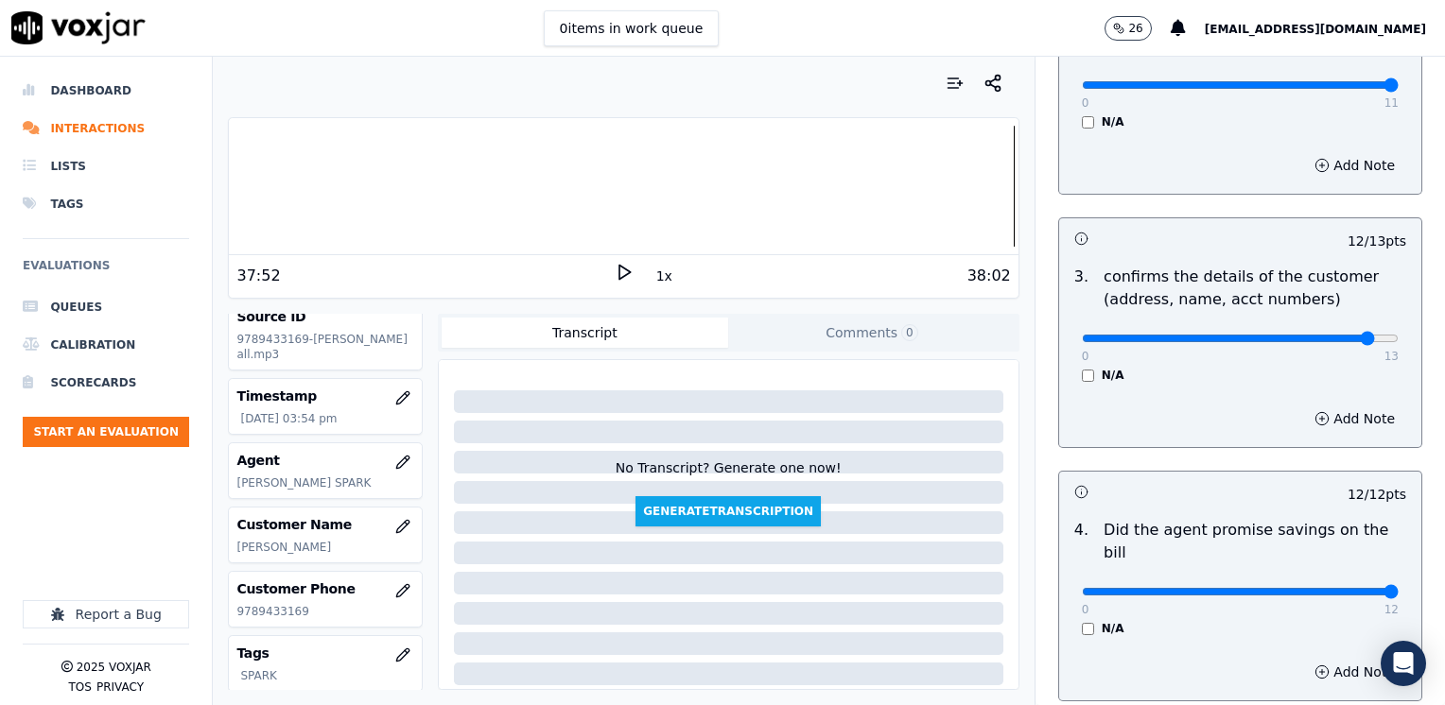
scroll to position [378, 0]
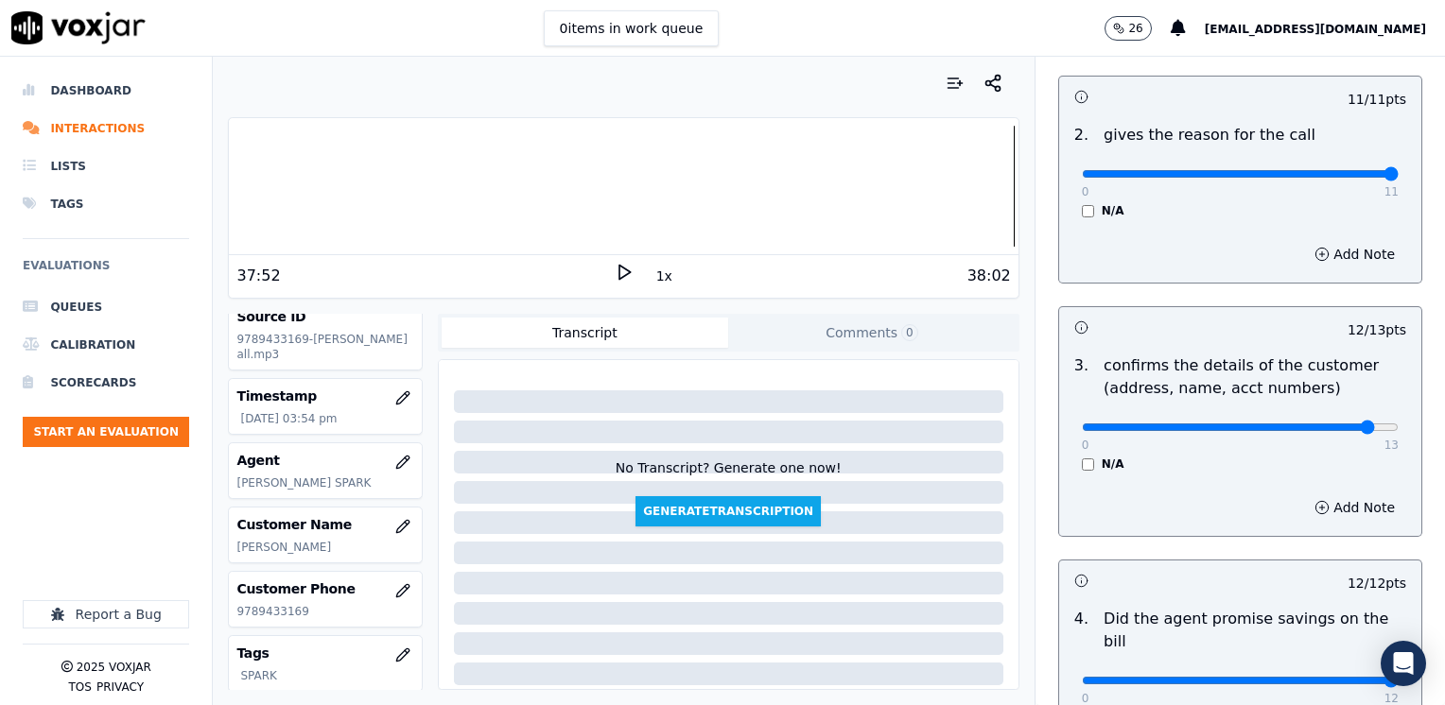
click at [1329, 486] on div "Add Note" at bounding box center [1240, 507] width 362 height 57
click at [1327, 507] on button "Add Note" at bounding box center [1354, 508] width 103 height 26
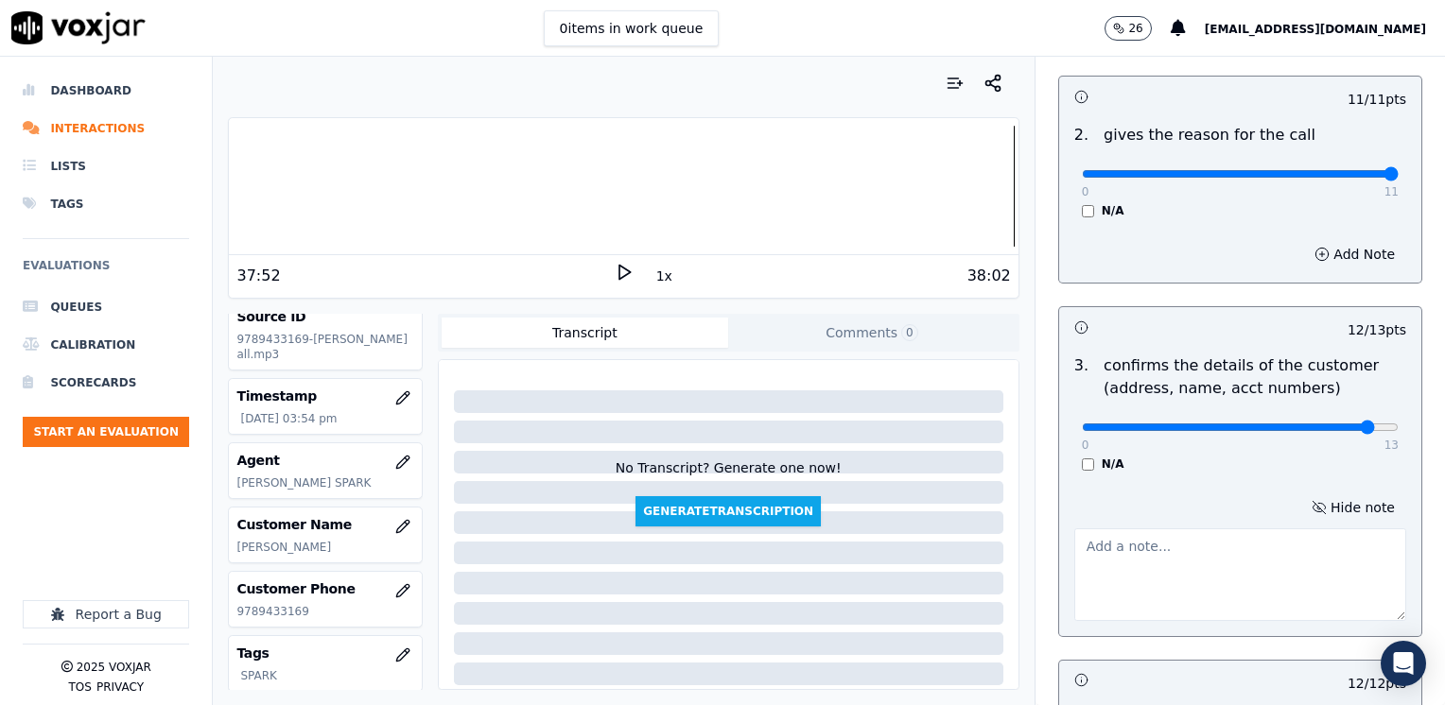
click at [1181, 569] on textarea at bounding box center [1240, 575] width 332 height 93
type textarea "M"
click at [1327, 502] on button "Hide note" at bounding box center [1353, 508] width 106 height 26
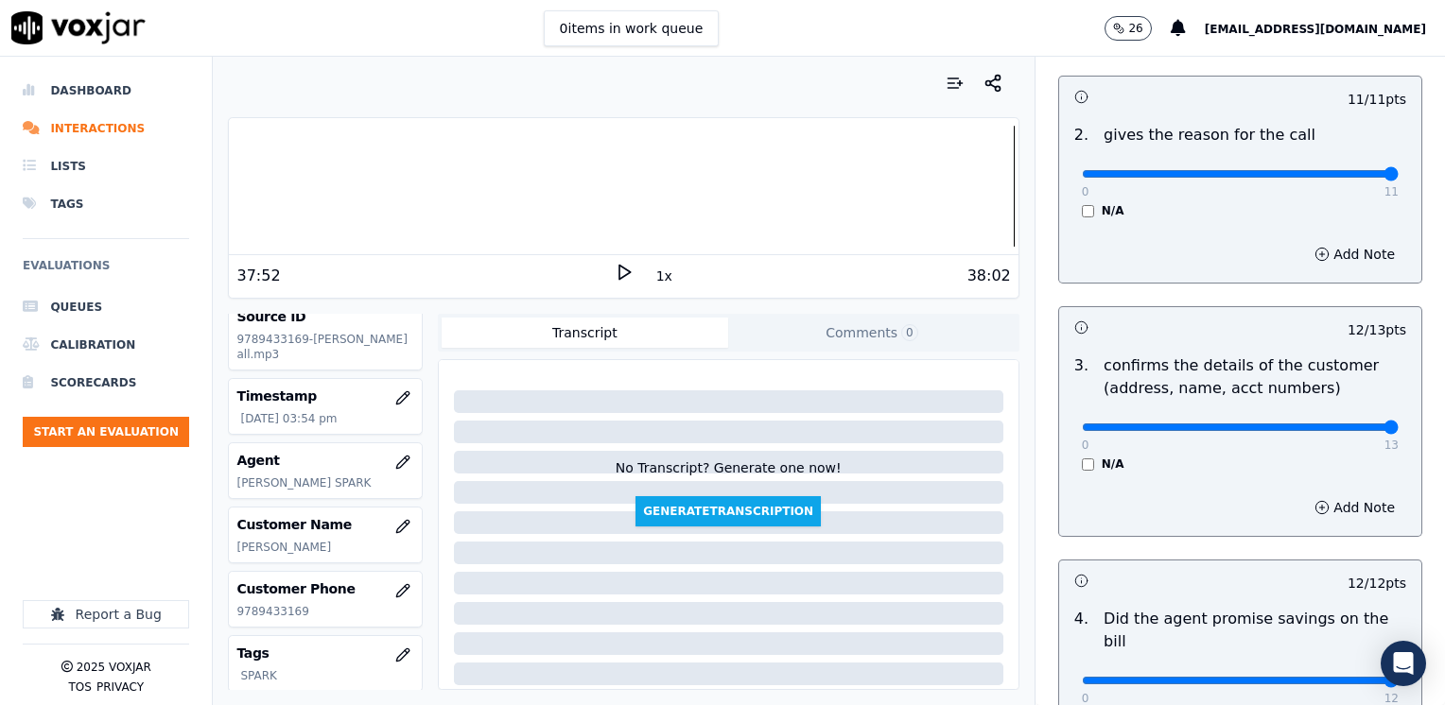
drag, startPoint x: 1324, startPoint y: 425, endPoint x: 1444, endPoint y: 443, distance: 121.4
type input "13"
click at [1192, 475] on div "3 . confirms the details of the customer (address, name, acct numbers) 0 13 N/A" at bounding box center [1240, 413] width 362 height 132
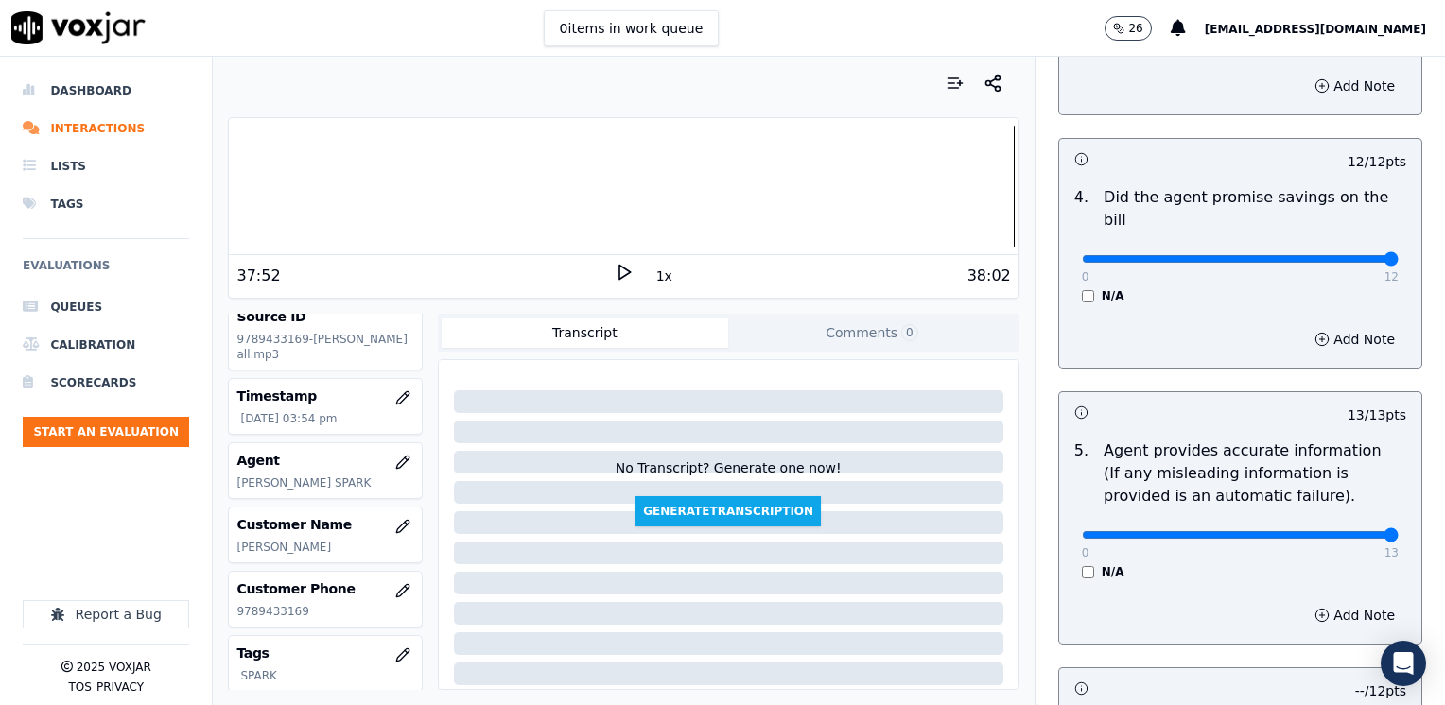
scroll to position [756, 0]
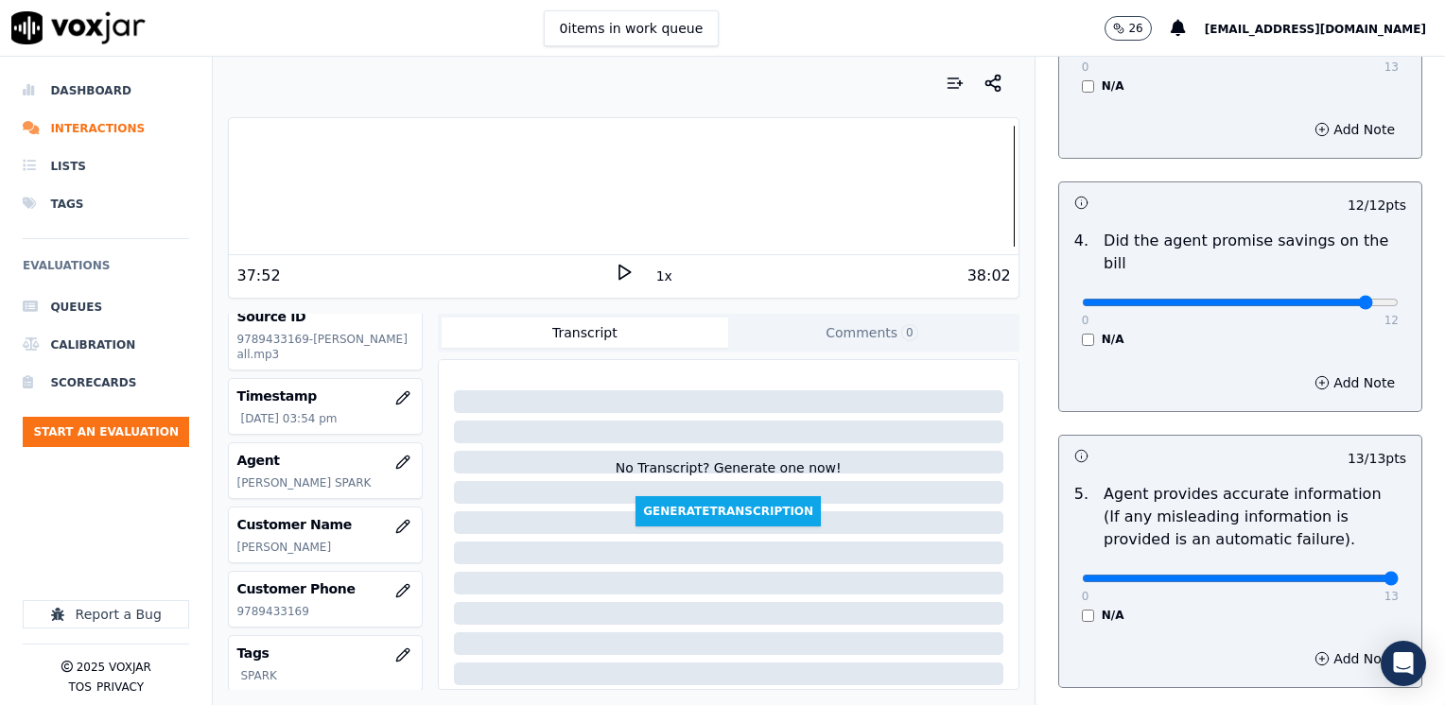
type input "11"
click at [1319, 370] on button "Add Note" at bounding box center [1354, 383] width 103 height 26
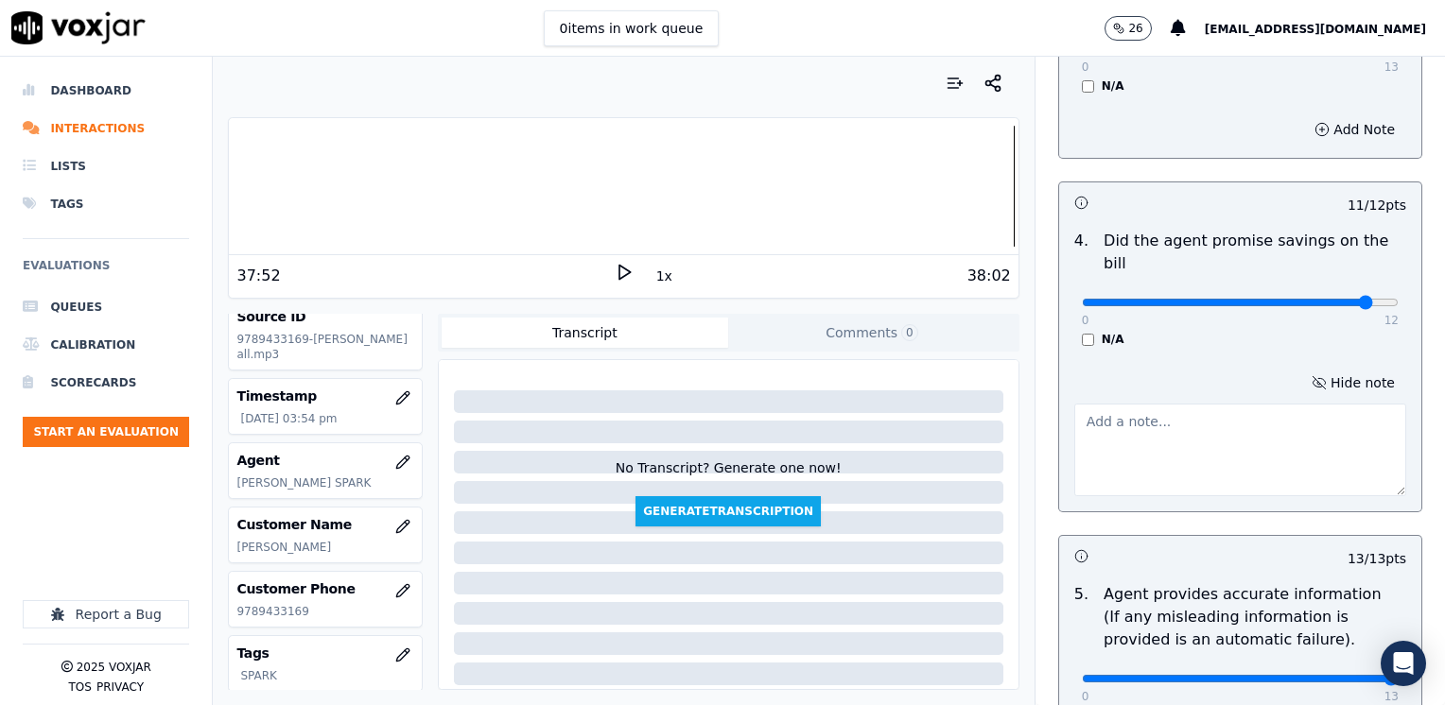
click at [1261, 418] on textarea at bounding box center [1240, 450] width 332 height 93
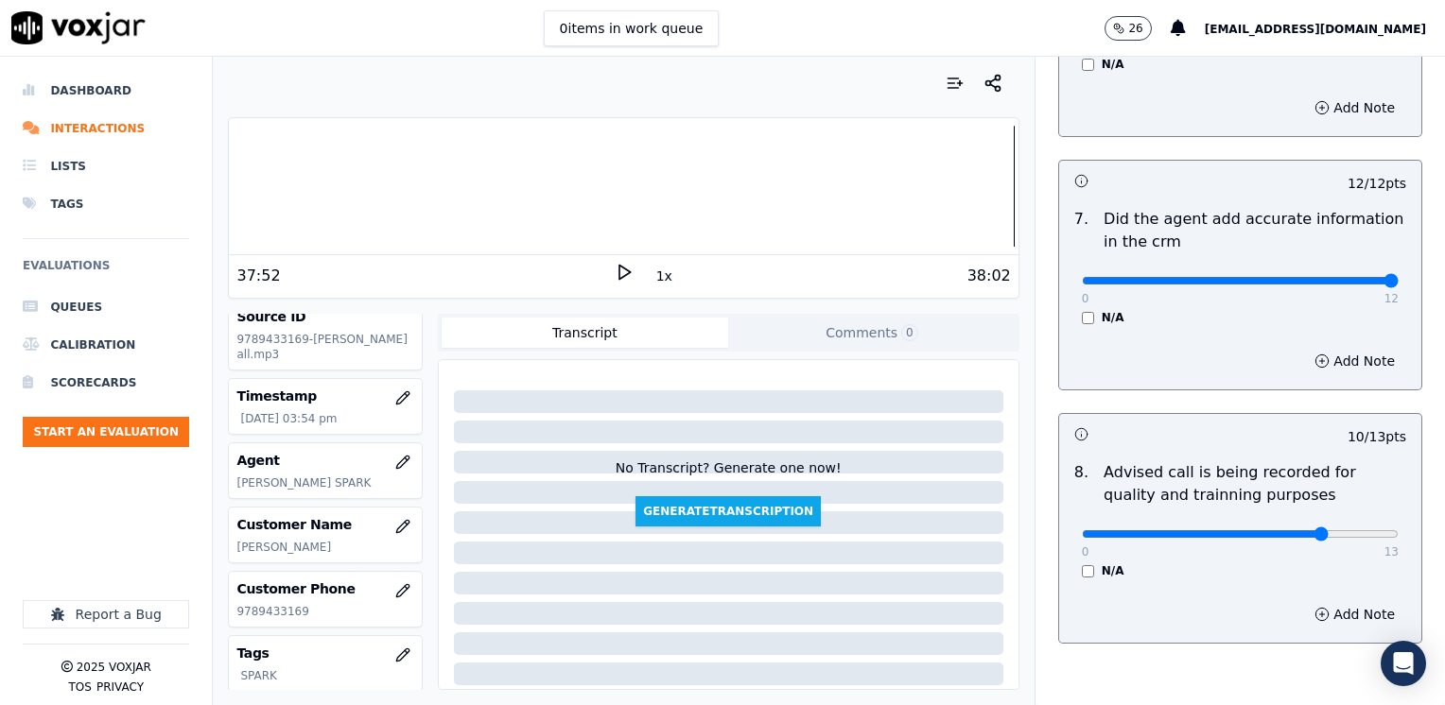
scroll to position [1752, 0]
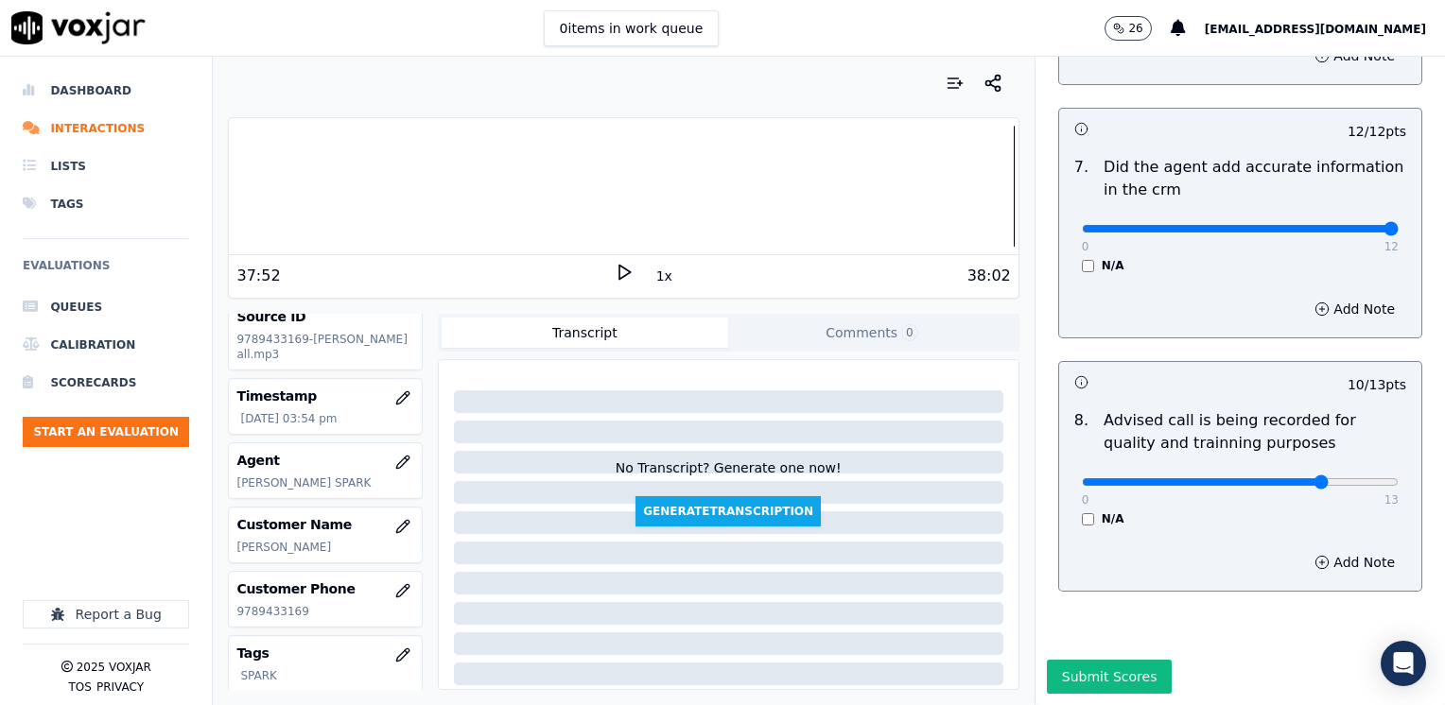
type textarea "Avoid using phrases such as "es mucho menor" "el cargo por mantenimiento se lo …"
click at [1093, 660] on div "Submit Scores" at bounding box center [1239, 682] width 409 height 45
click at [1086, 660] on button "Submit Scores" at bounding box center [1110, 677] width 126 height 34
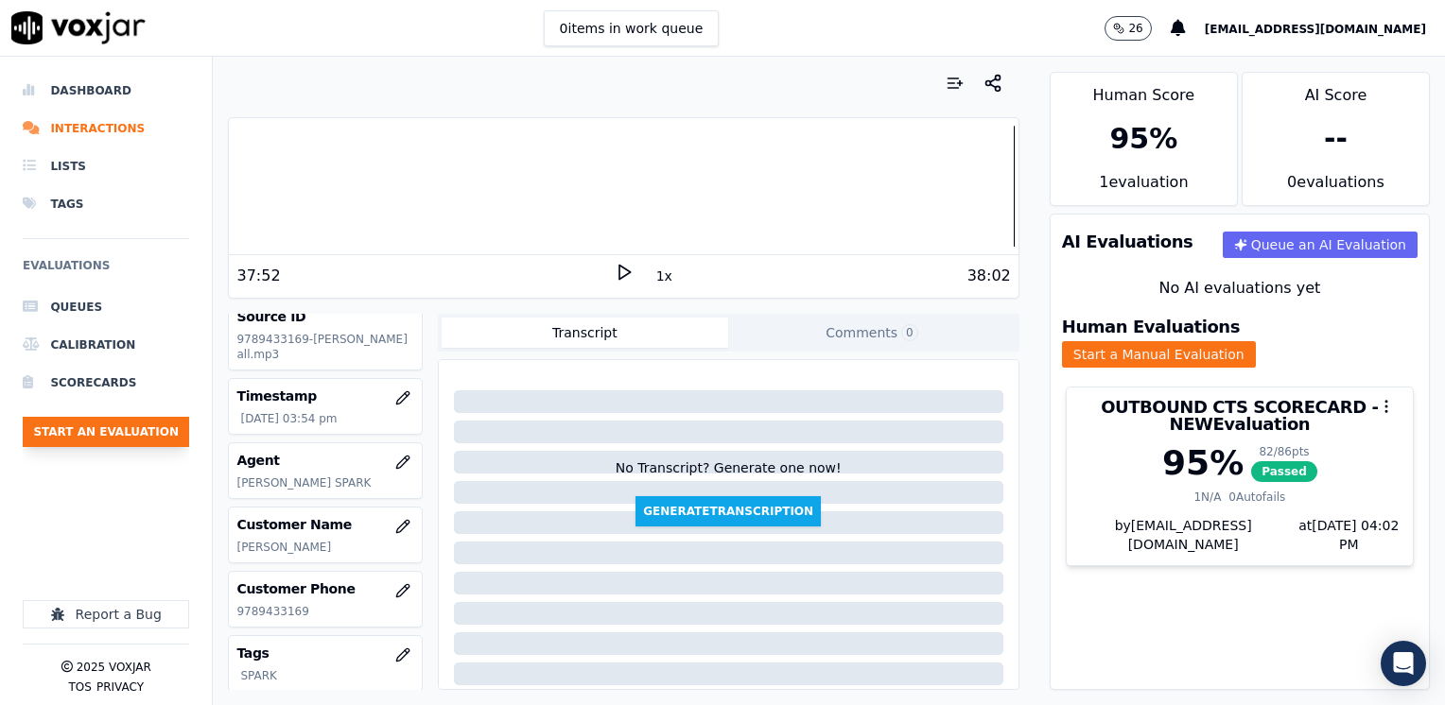
click at [124, 437] on button "Start an Evaluation" at bounding box center [106, 432] width 166 height 30
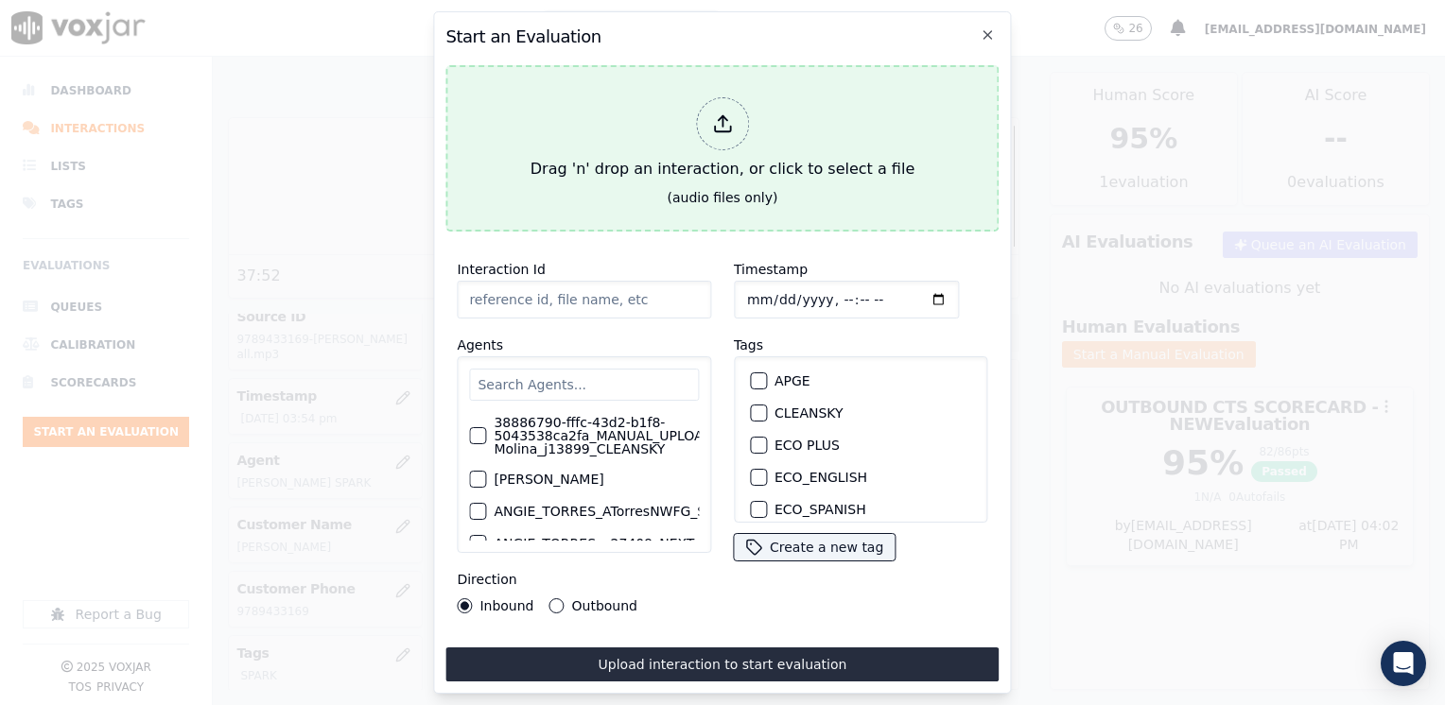
click at [719, 120] on icon at bounding box center [722, 123] width 21 height 21
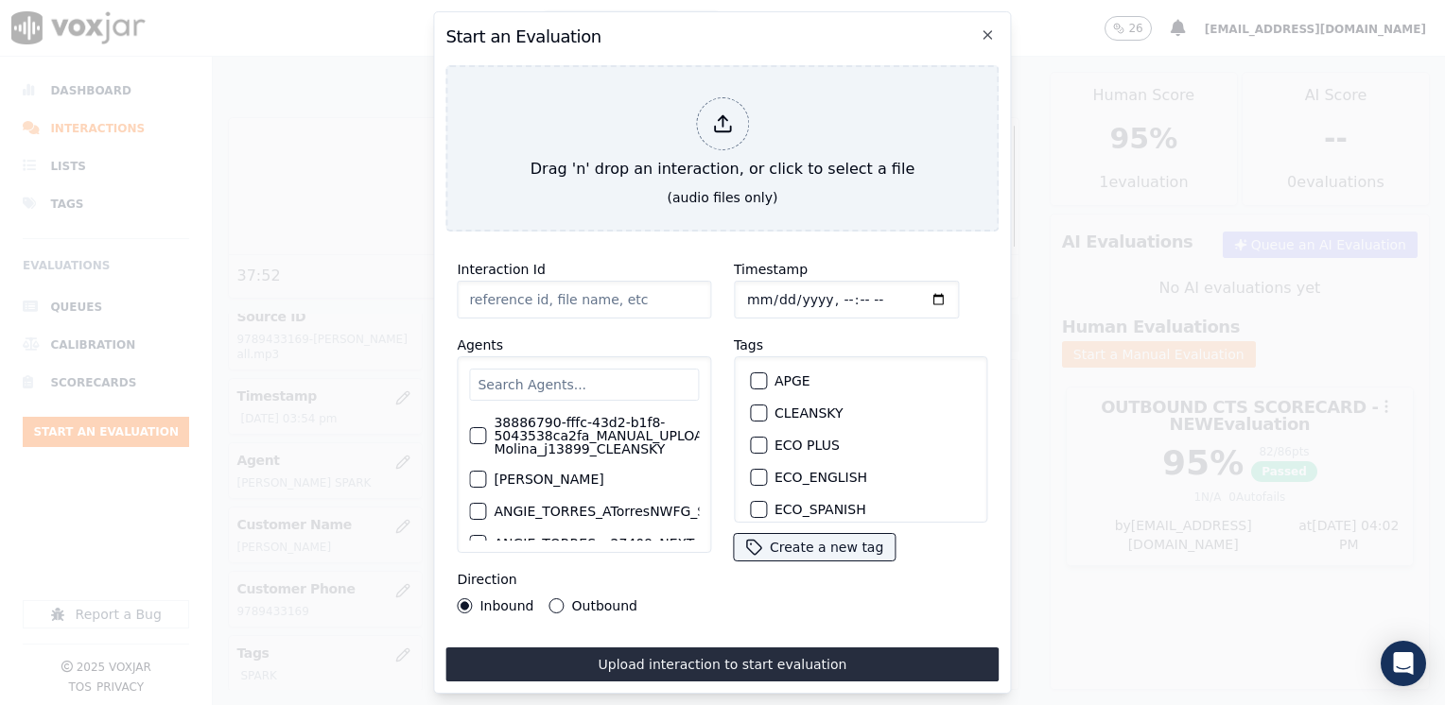
type input "20250826-143710_9784170517-[PERSON_NAME] all.mp3"
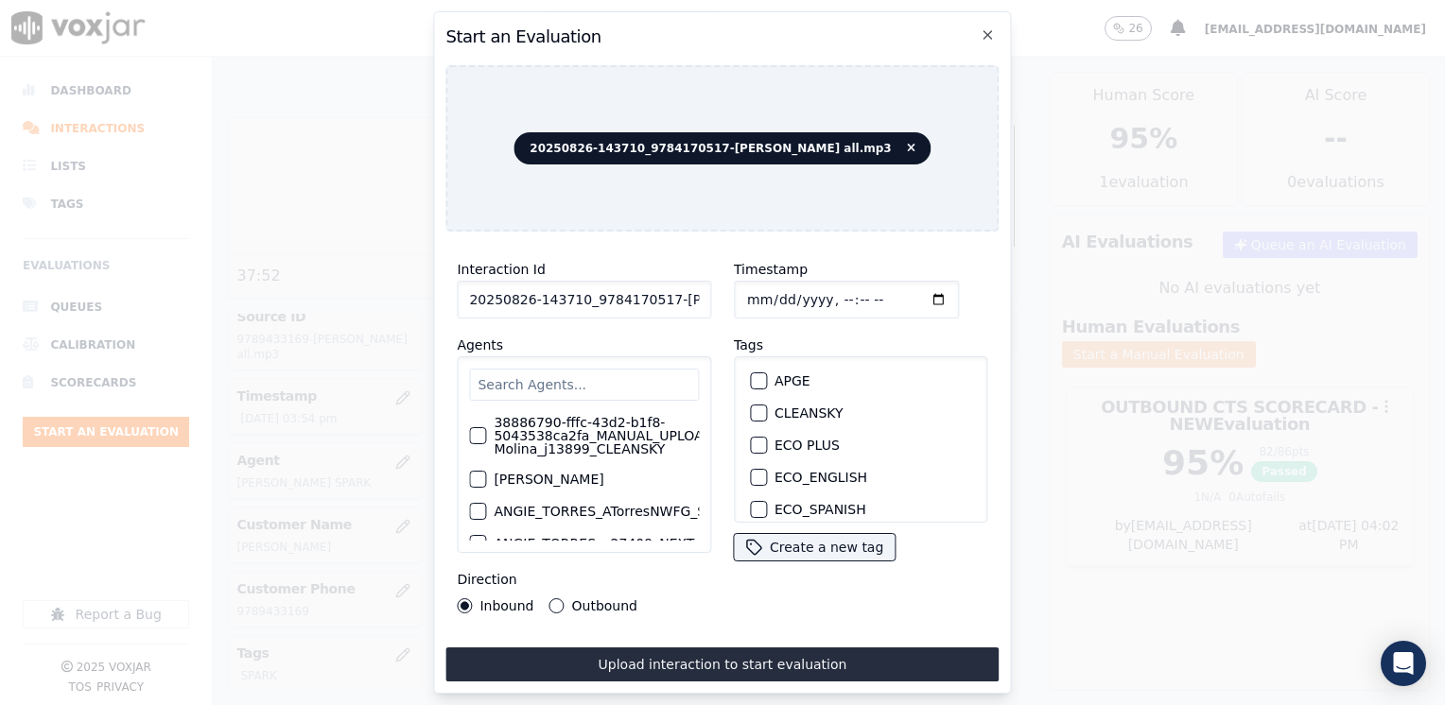
click at [589, 372] on input "text" at bounding box center [584, 385] width 230 height 32
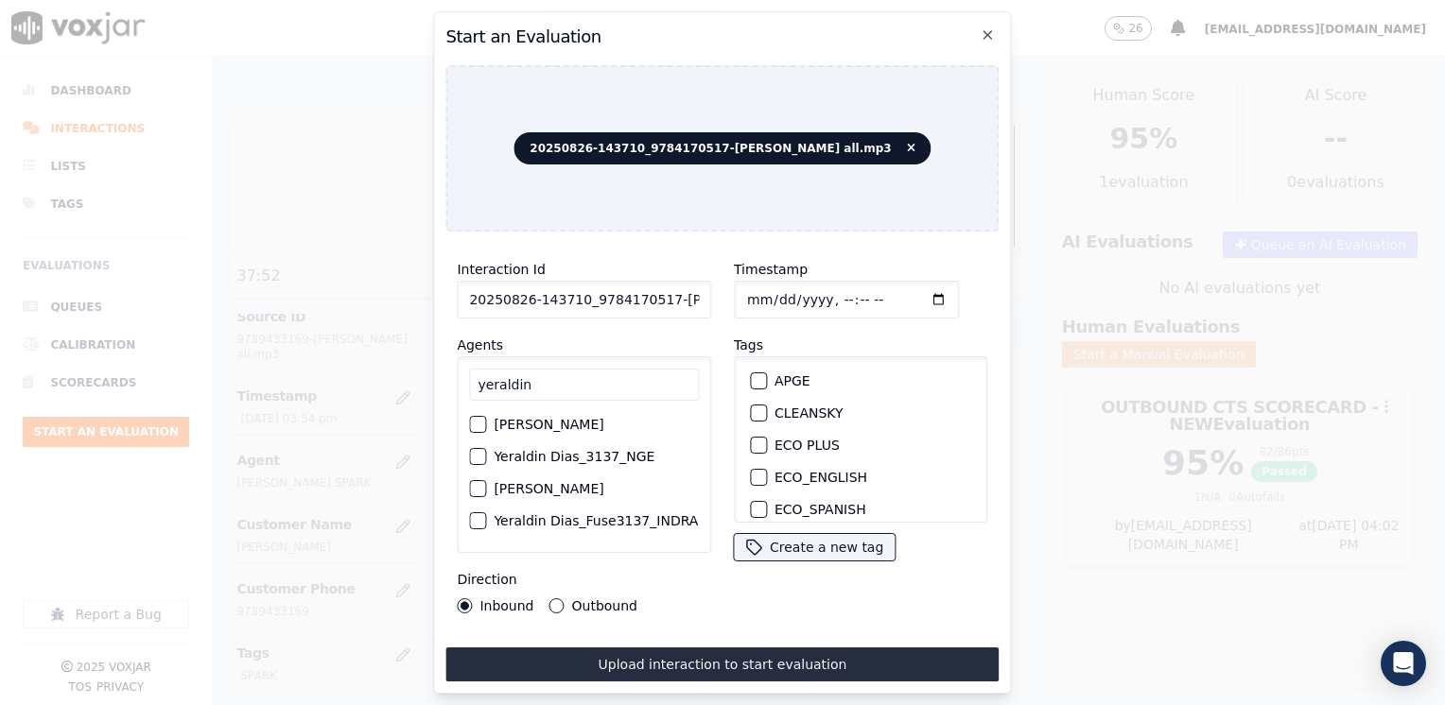
type input "yeraldin"
click at [573, 429] on label "[PERSON_NAME]" at bounding box center [549, 424] width 110 height 13
click at [486, 429] on button "[PERSON_NAME]" at bounding box center [477, 424] width 17 height 17
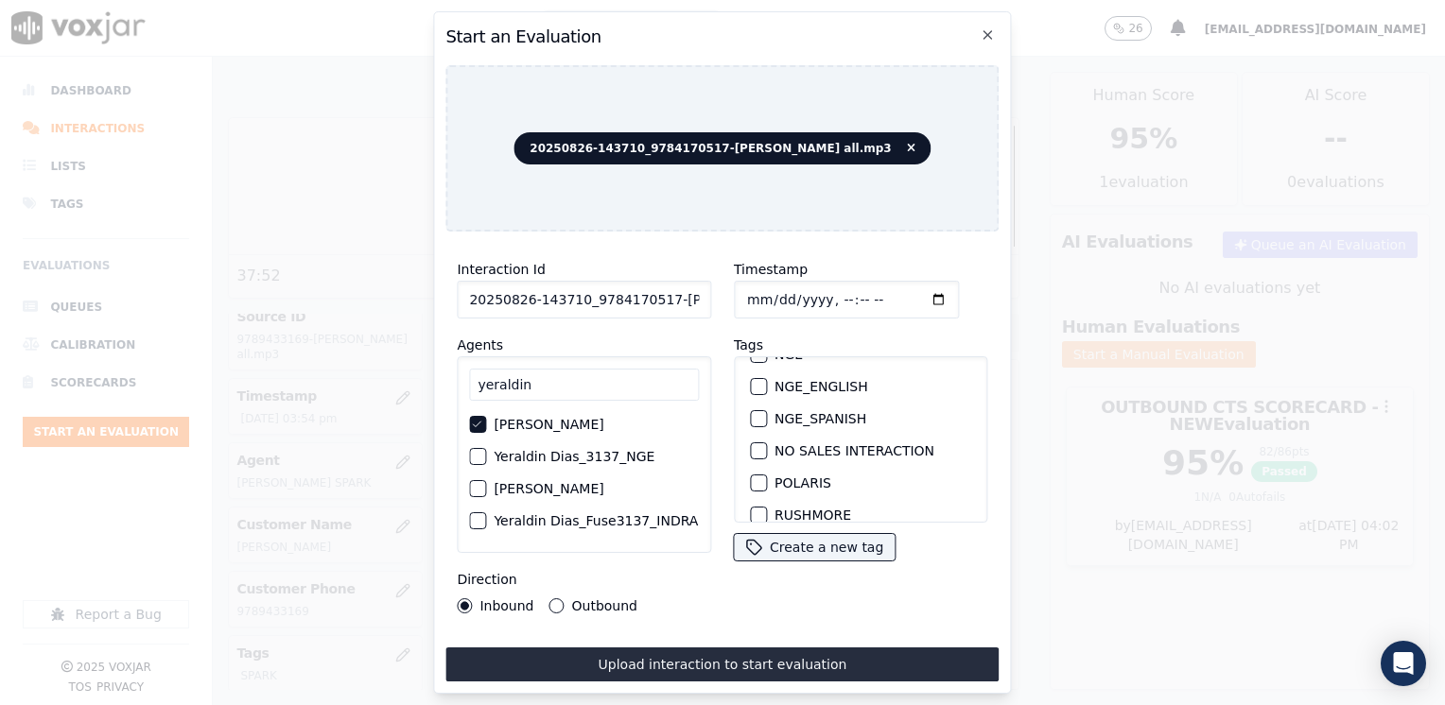
scroll to position [405, 0]
click at [754, 427] on div "button" at bounding box center [757, 433] width 13 height 13
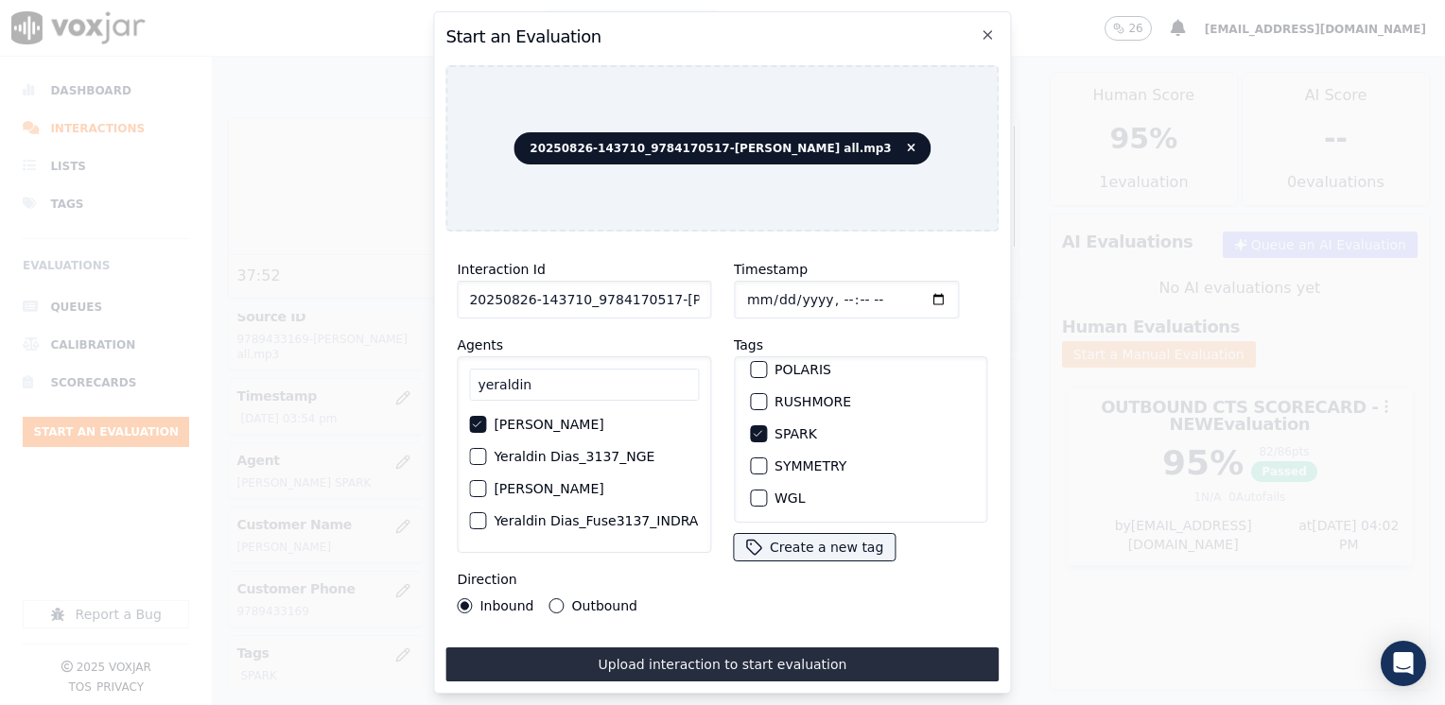
click at [916, 293] on input "Timestamp" at bounding box center [846, 300] width 225 height 38
type input "[DATE]T16:02"
click at [556, 599] on button "Outbound" at bounding box center [556, 606] width 15 height 15
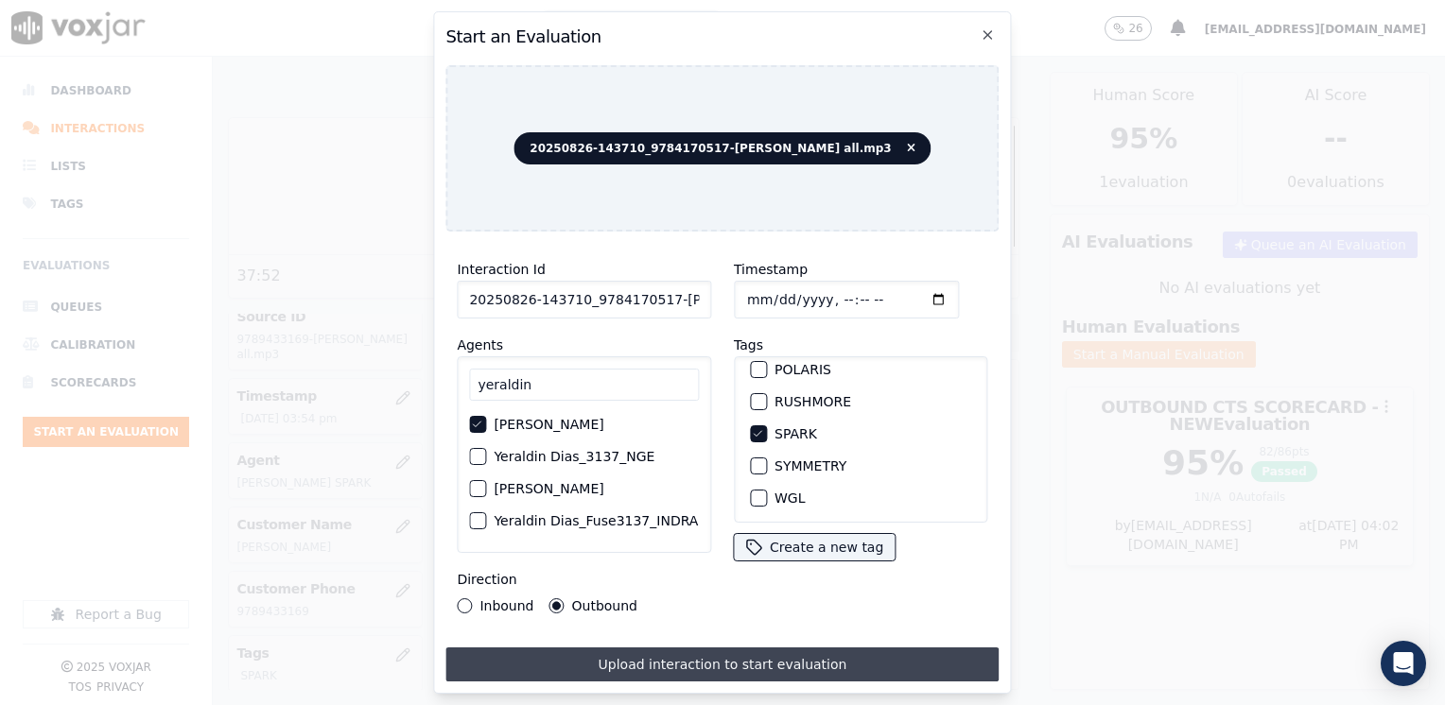
click at [754, 654] on button "Upload interaction to start evaluation" at bounding box center [721, 665] width 553 height 34
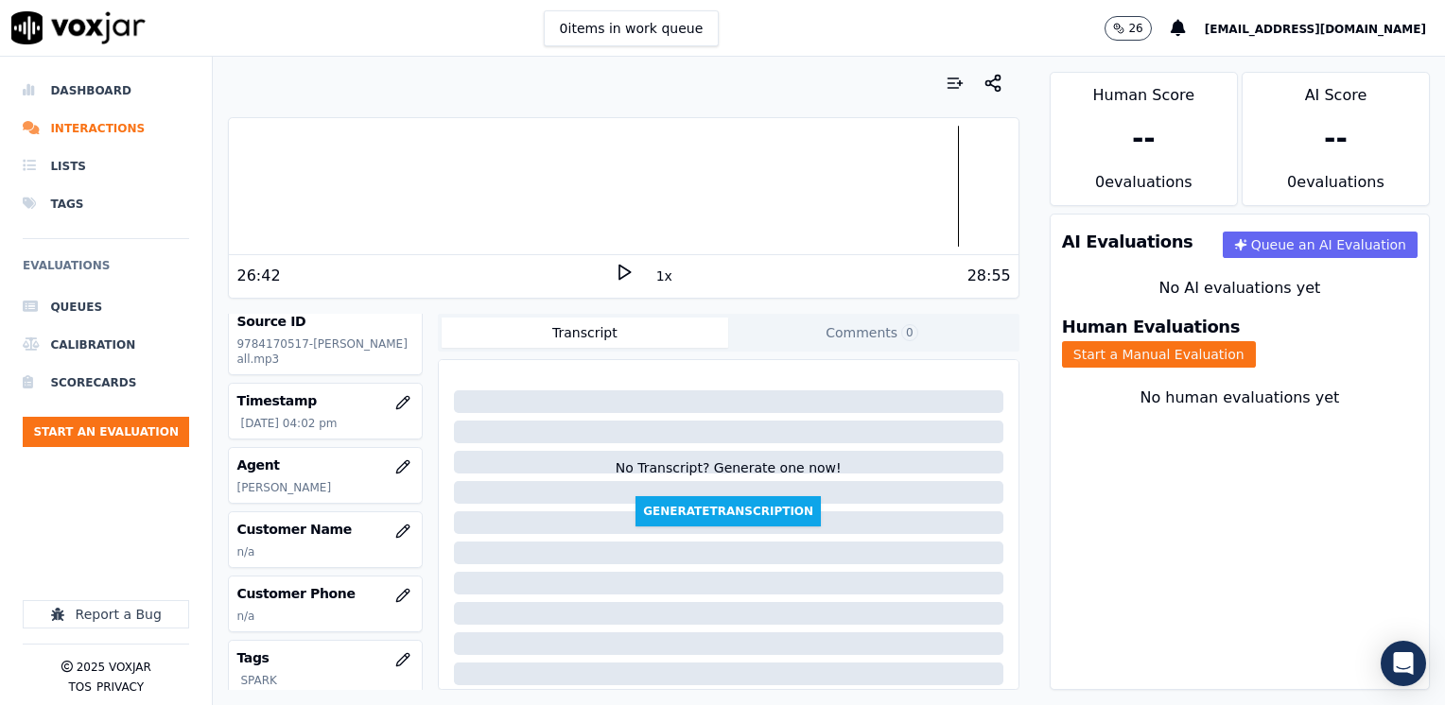
scroll to position [189, 0]
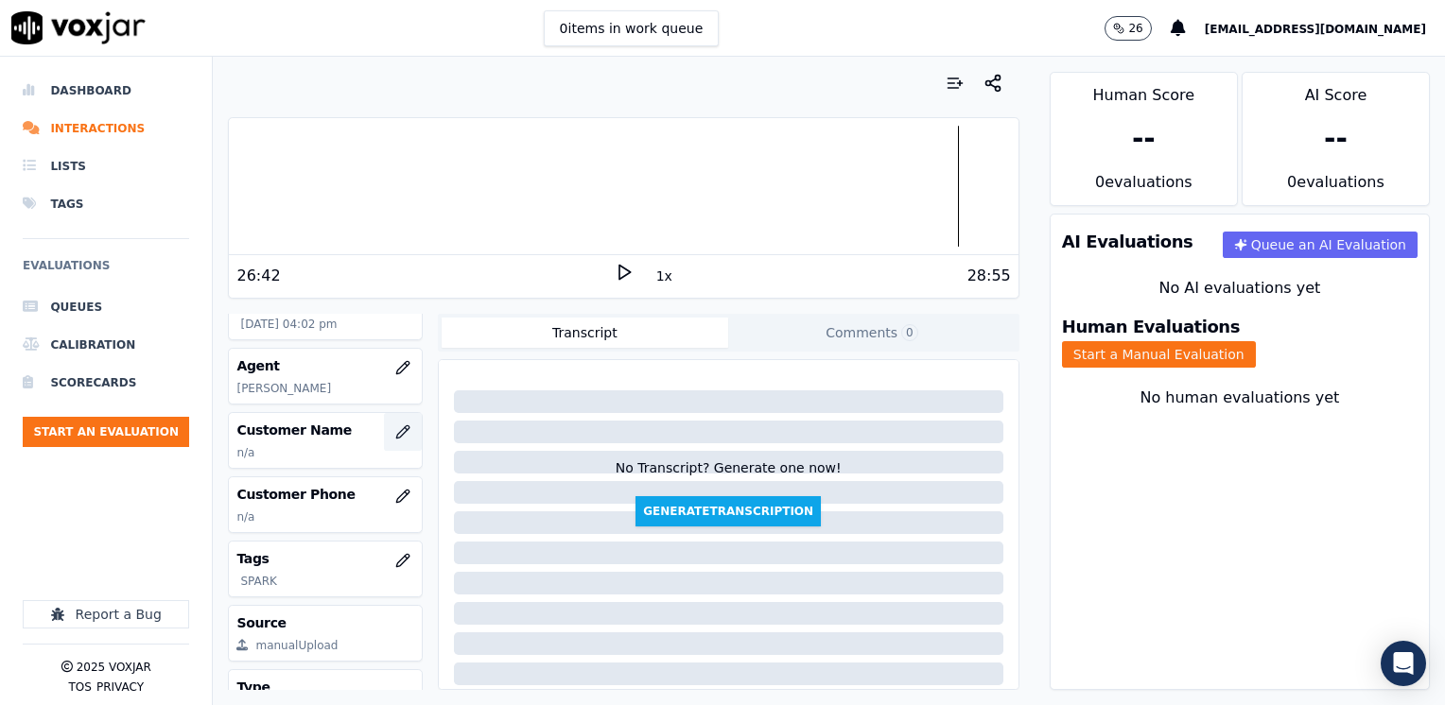
click at [395, 440] on icon "button" at bounding box center [402, 432] width 15 height 15
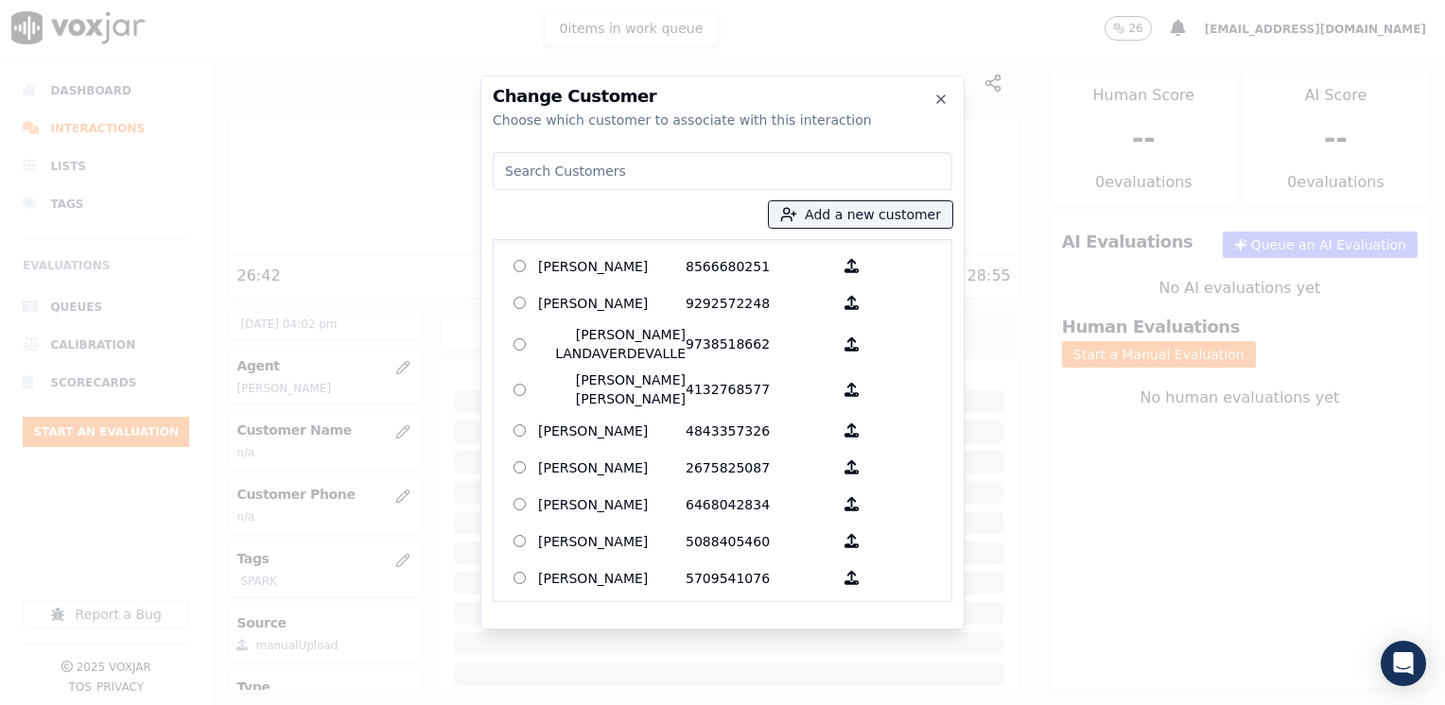
click at [768, 165] on input at bounding box center [723, 171] width 460 height 38
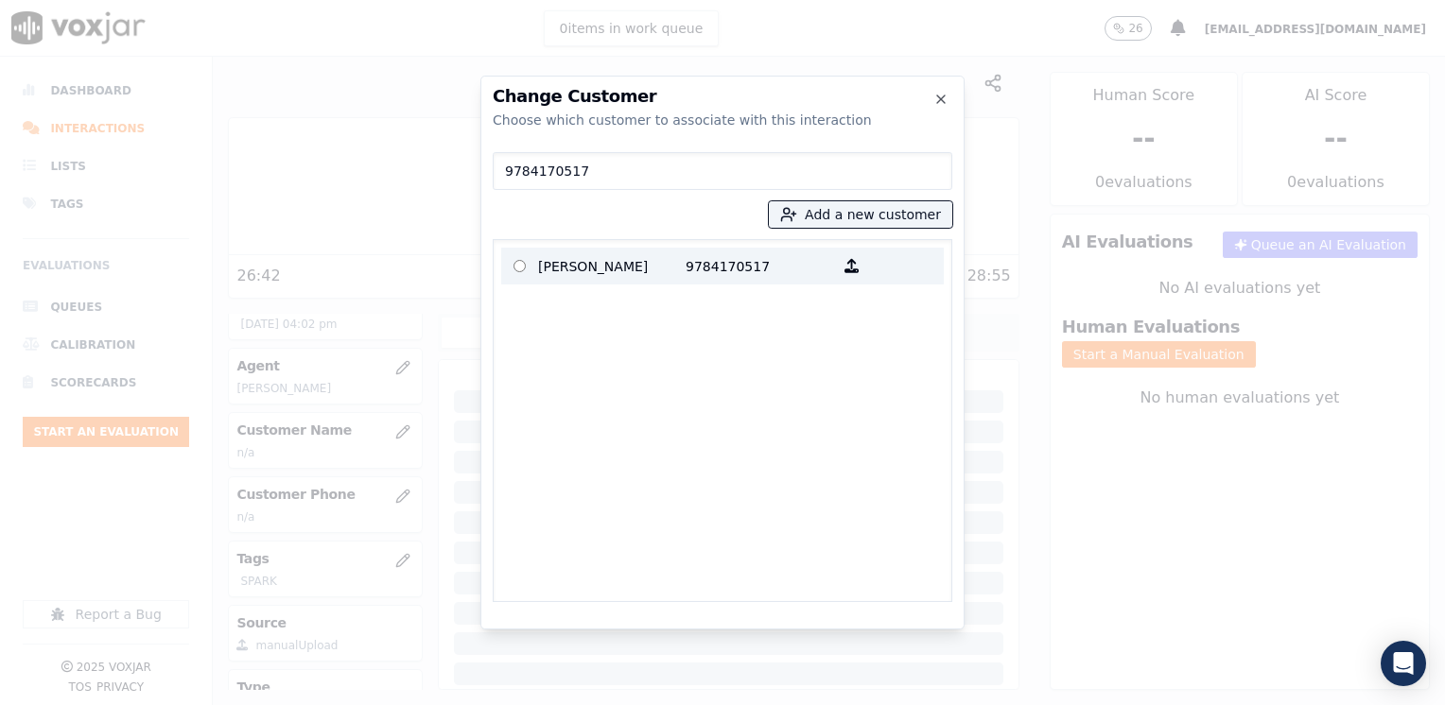
type input "9784170517"
click at [689, 259] on p "9784170517" at bounding box center [758, 266] width 147 height 29
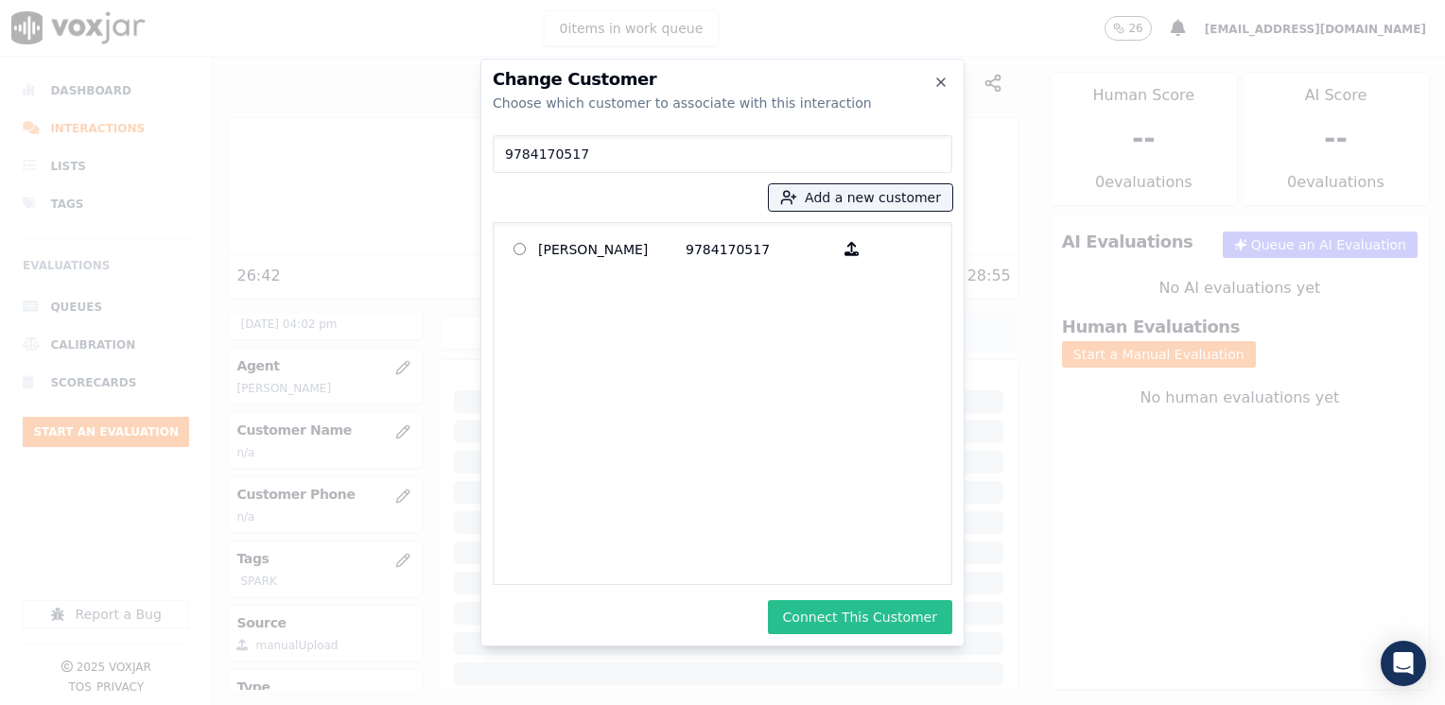
click at [854, 616] on button "Connect This Customer" at bounding box center [860, 617] width 184 height 34
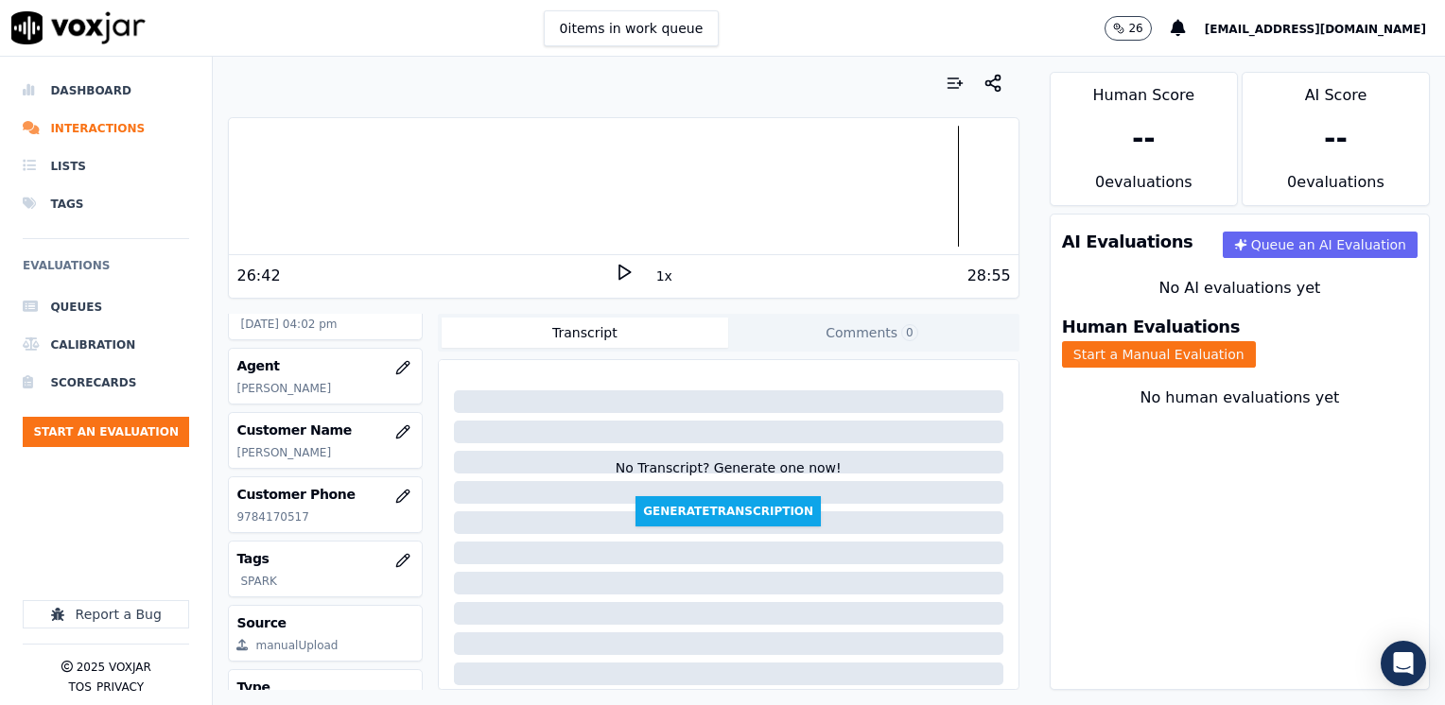
click at [1295, 351] on div "Human Evaluations Start a Manual Evaluation" at bounding box center [1239, 343] width 378 height 72
click at [1256, 341] on button "Start a Manual Evaluation" at bounding box center [1159, 354] width 194 height 26
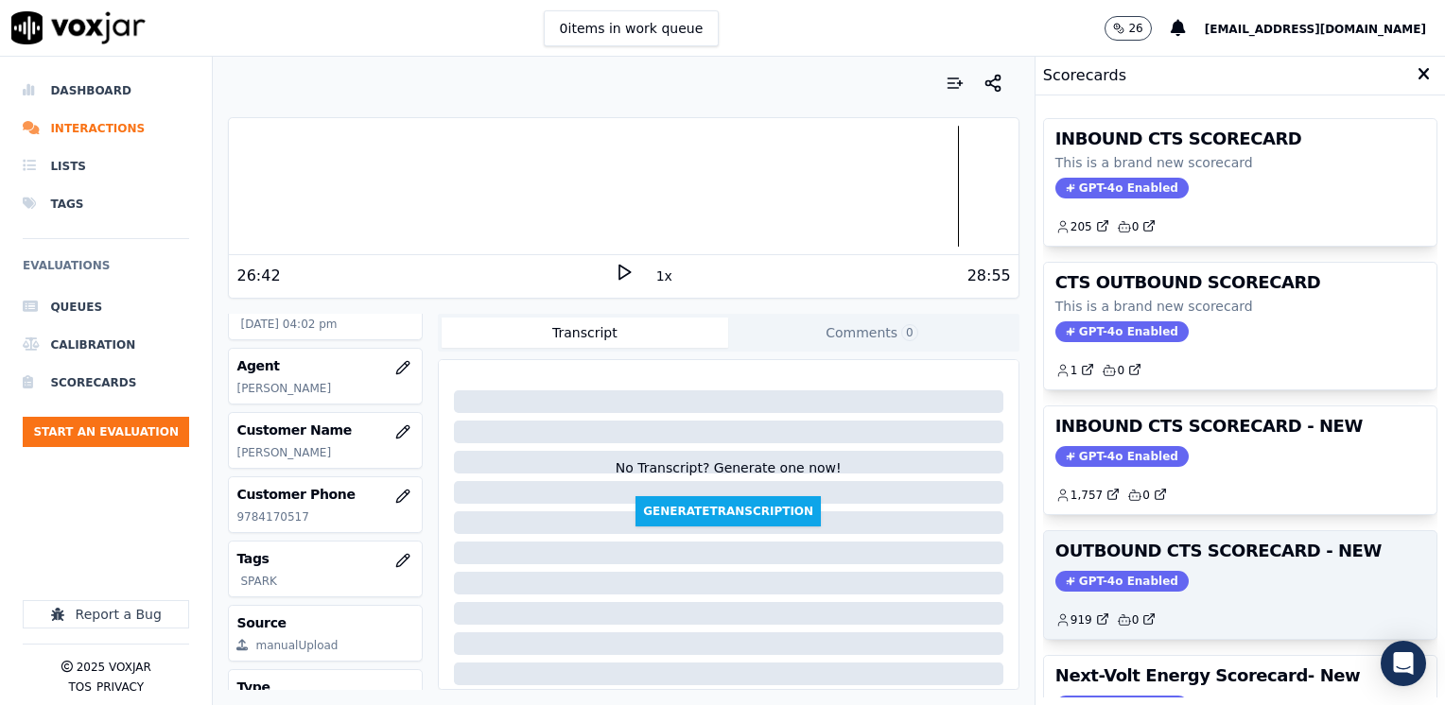
click at [1086, 573] on span "GPT-4o Enabled" at bounding box center [1121, 581] width 133 height 21
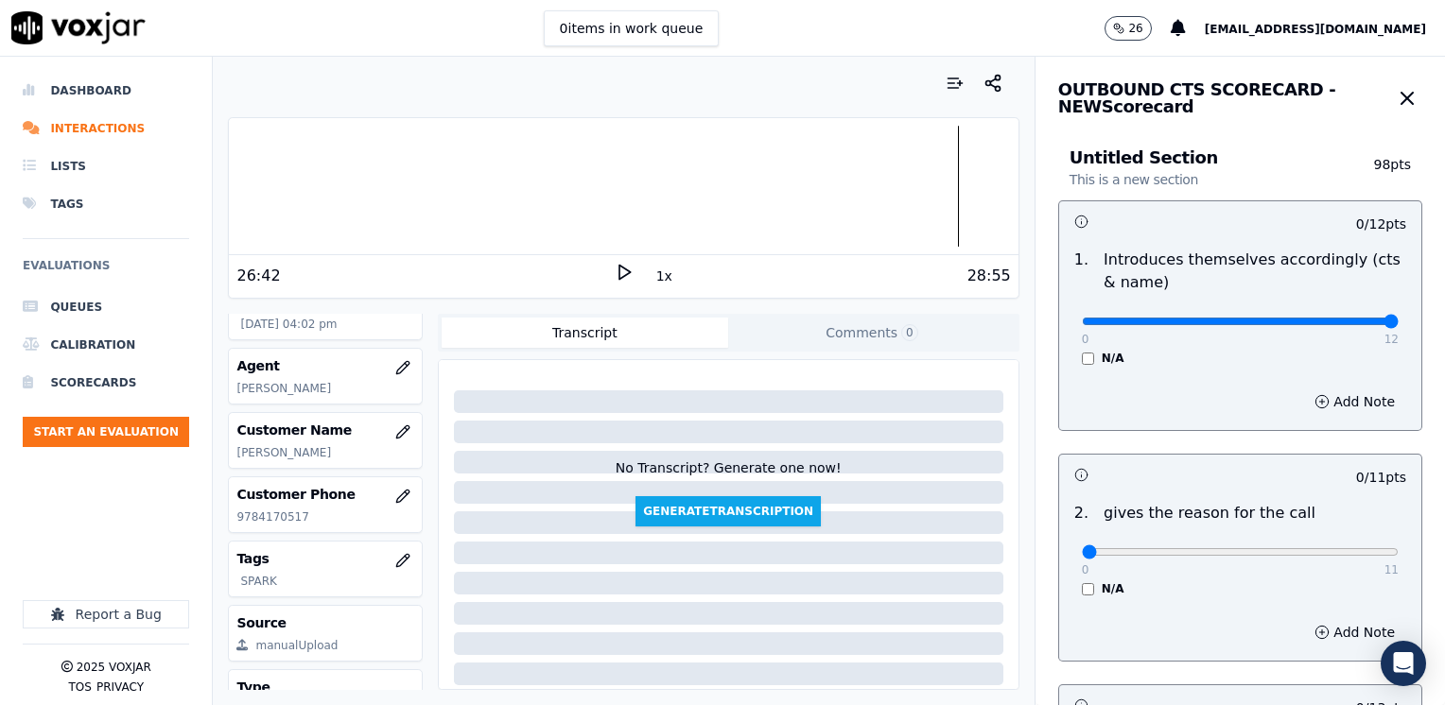
drag, startPoint x: 1070, startPoint y: 320, endPoint x: 1448, endPoint y: 323, distance: 377.3
type input "12"
click at [1398, 323] on input "range" at bounding box center [1240, 322] width 317 height 8
drag, startPoint x: 1067, startPoint y: 551, endPoint x: 1444, endPoint y: 382, distance: 413.5
type input "11"
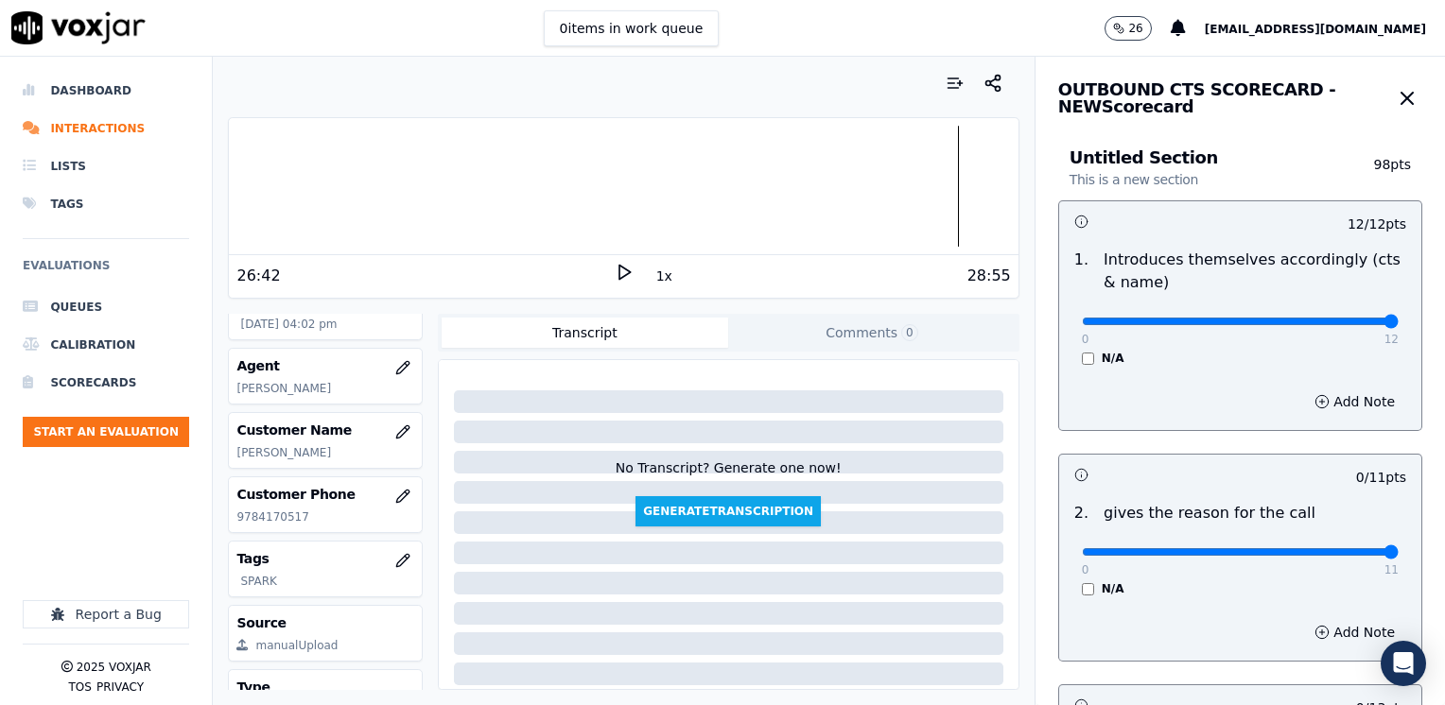
click at [1398, 325] on input "range" at bounding box center [1240, 322] width 317 height 8
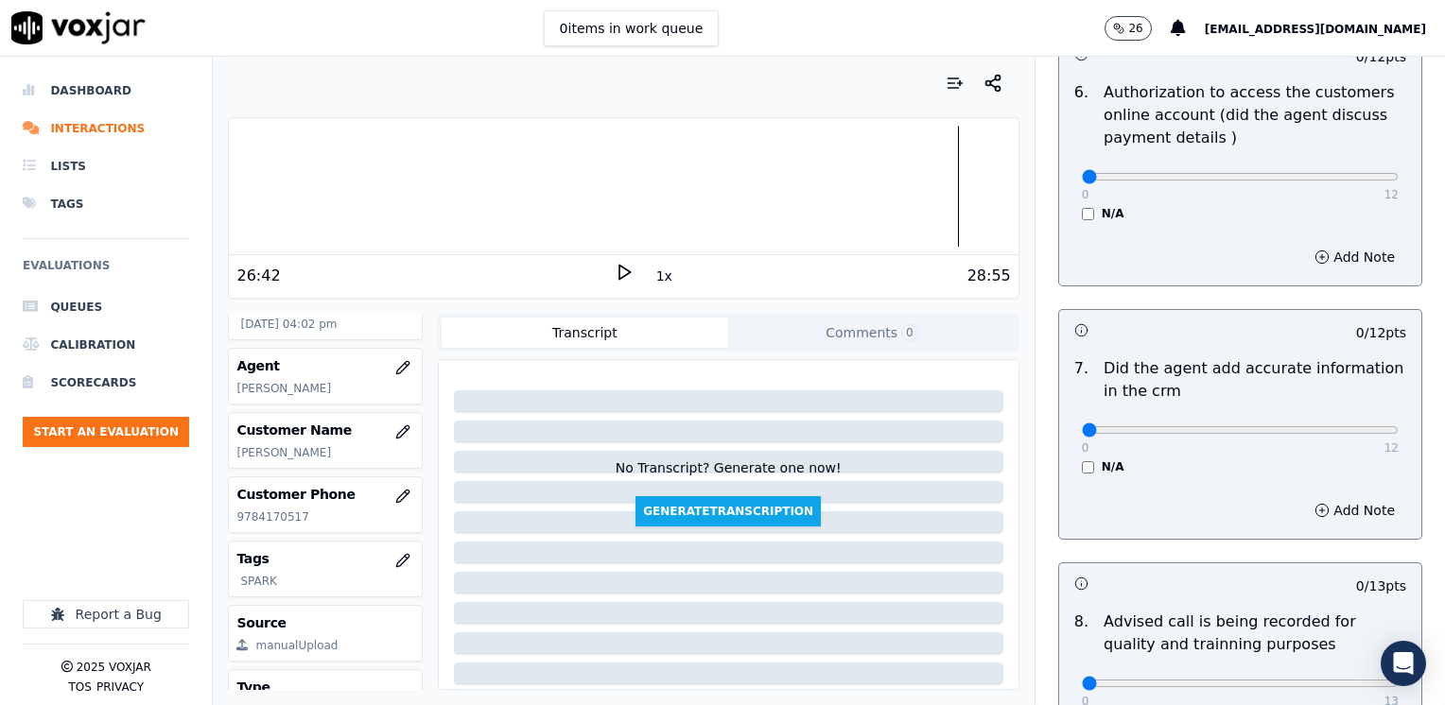
scroll to position [1607, 0]
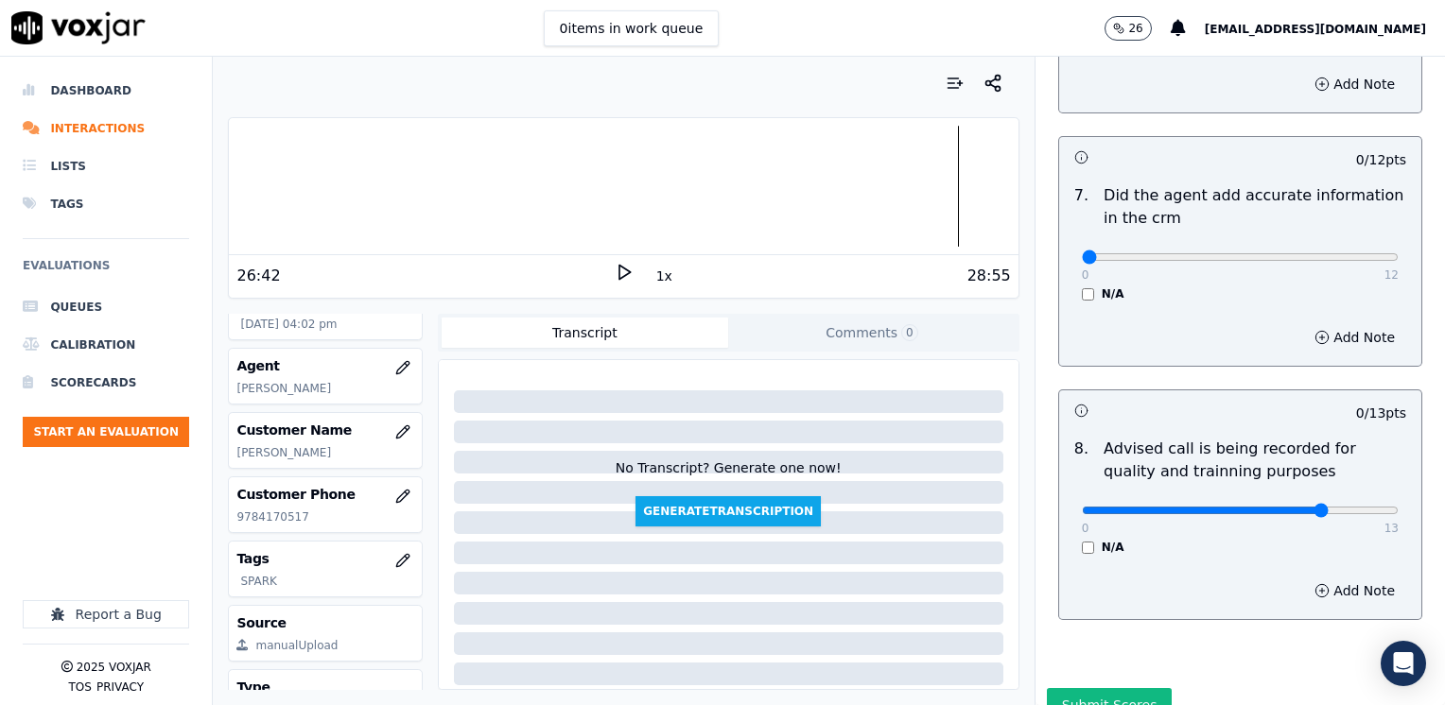
type input "10"
drag, startPoint x: 1074, startPoint y: 234, endPoint x: 1444, endPoint y: 239, distance: 369.7
type input "12"
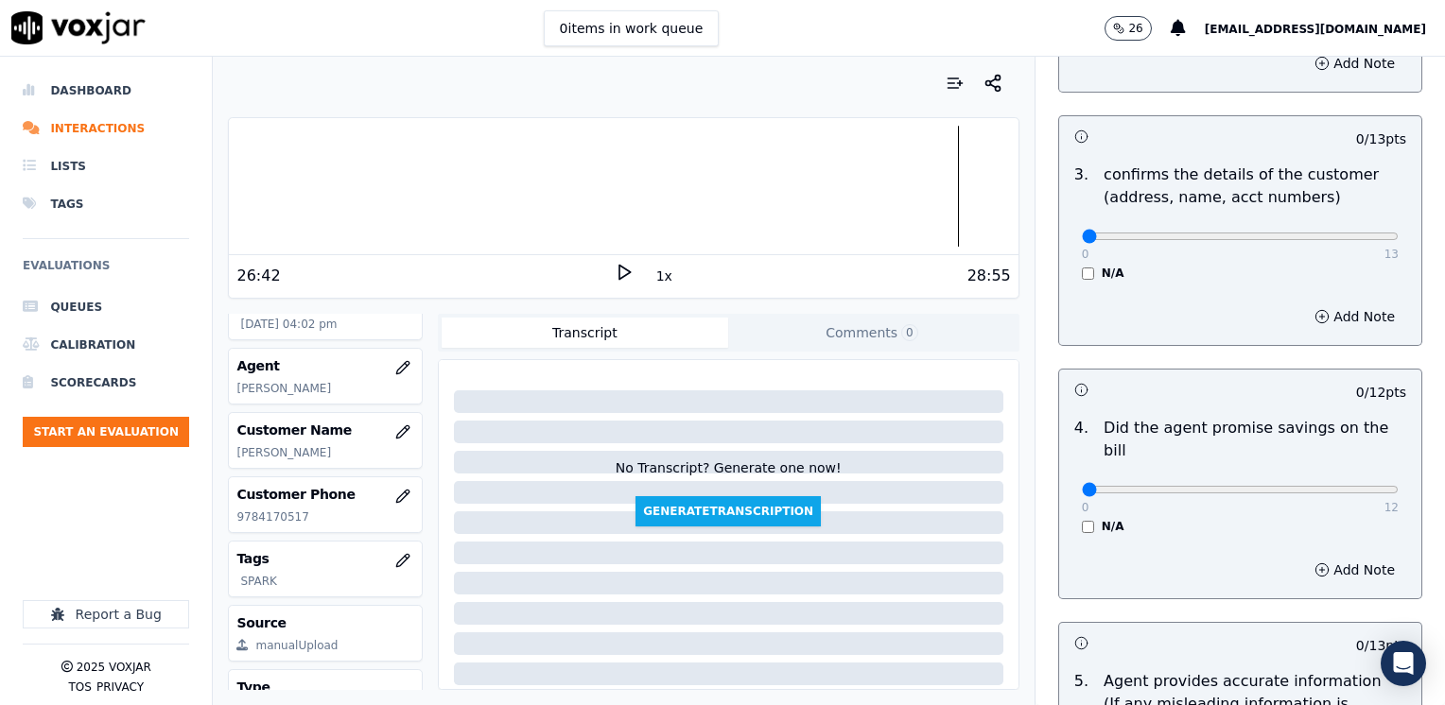
scroll to position [567, 0]
drag, startPoint x: 1071, startPoint y: 460, endPoint x: 1448, endPoint y: 460, distance: 376.3
type input "12"
click at [1273, 403] on div "12 / 12 pts" at bounding box center [1240, 392] width 362 height 40
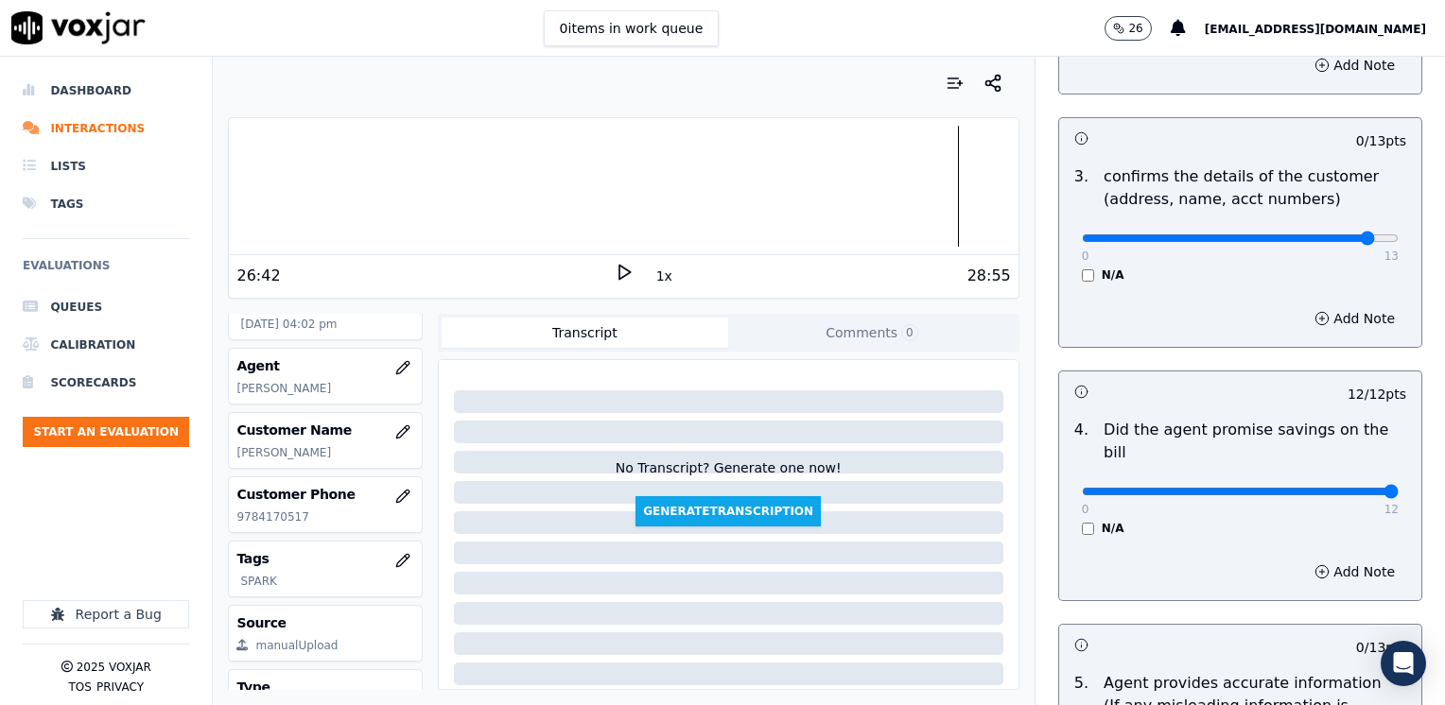
type input "12"
click at [1330, 312] on button "Add Note" at bounding box center [1354, 318] width 103 height 26
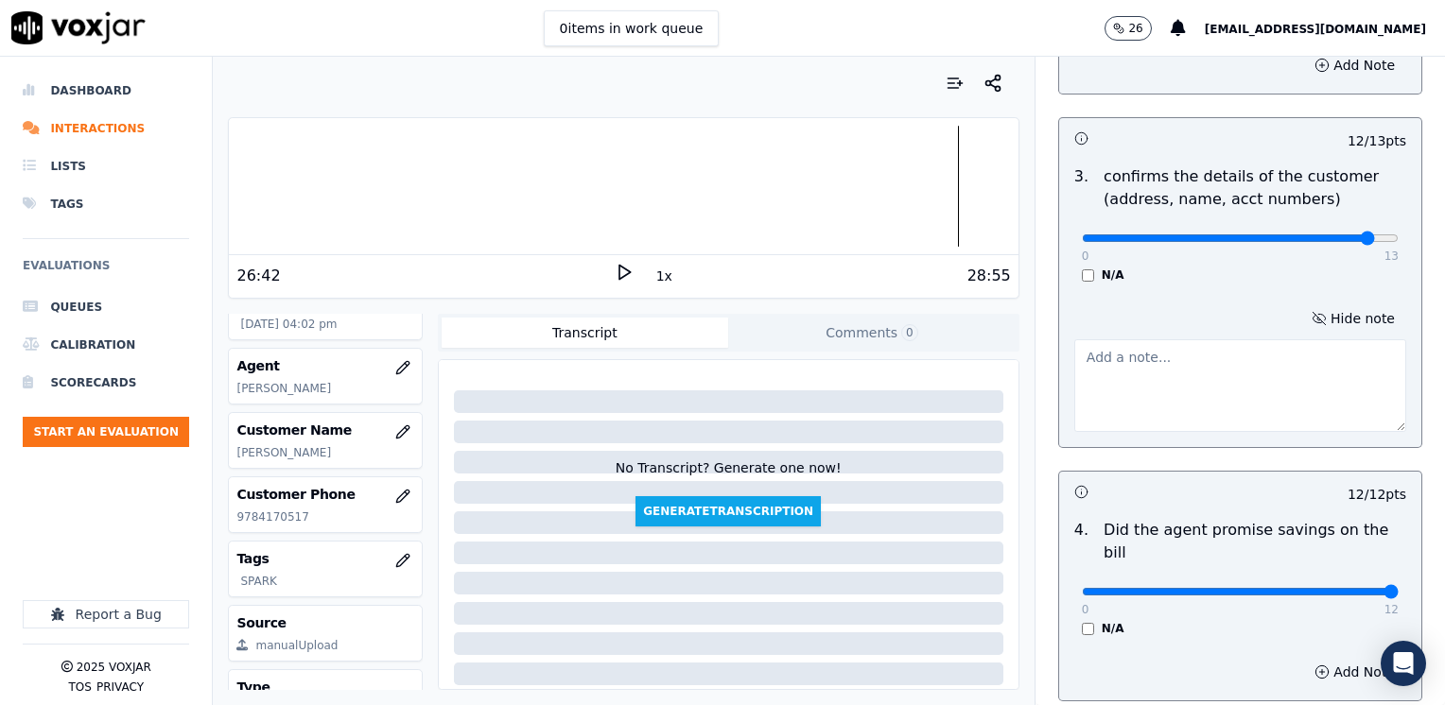
click at [1276, 369] on textarea at bounding box center [1240, 385] width 332 height 93
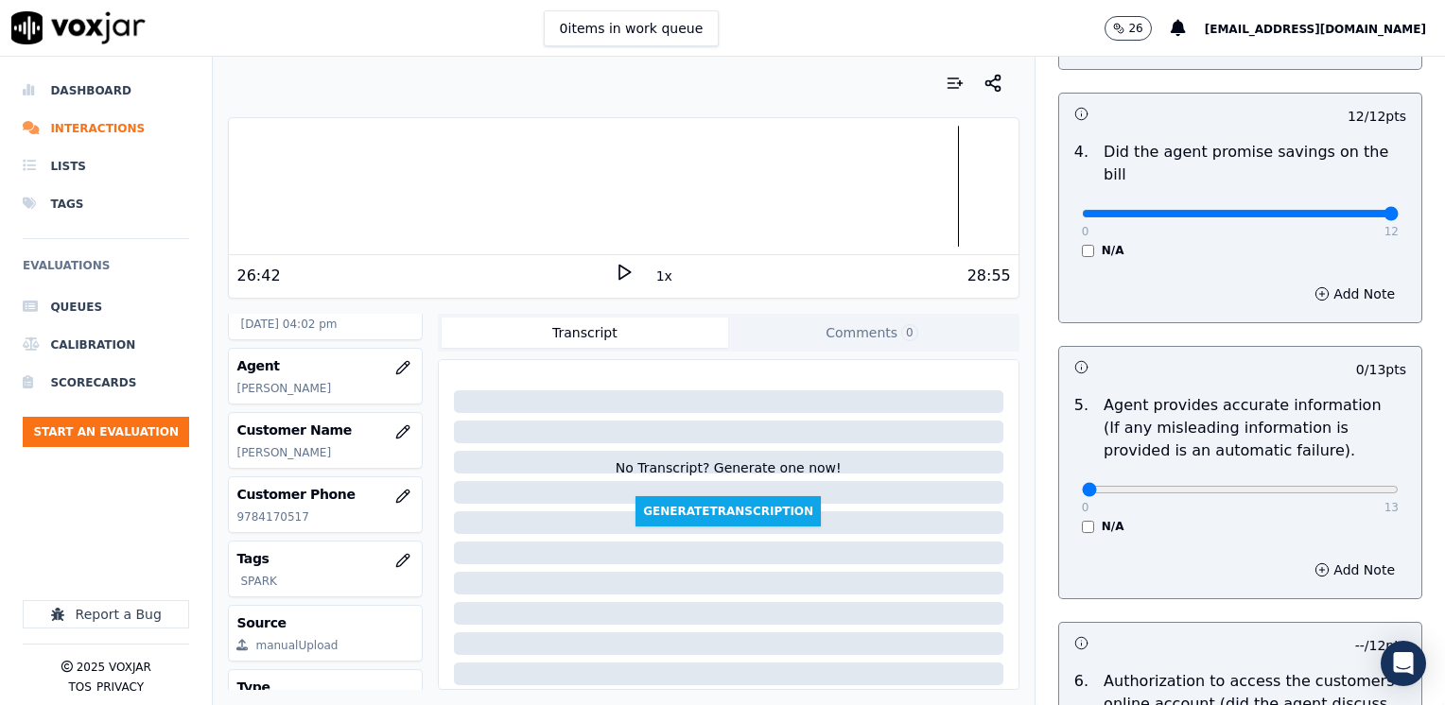
type textarea "Make sure to confirm full service address, and the name as it appears on the bi…"
drag, startPoint x: 1072, startPoint y: 468, endPoint x: 1448, endPoint y: 442, distance: 376.2
type input "13"
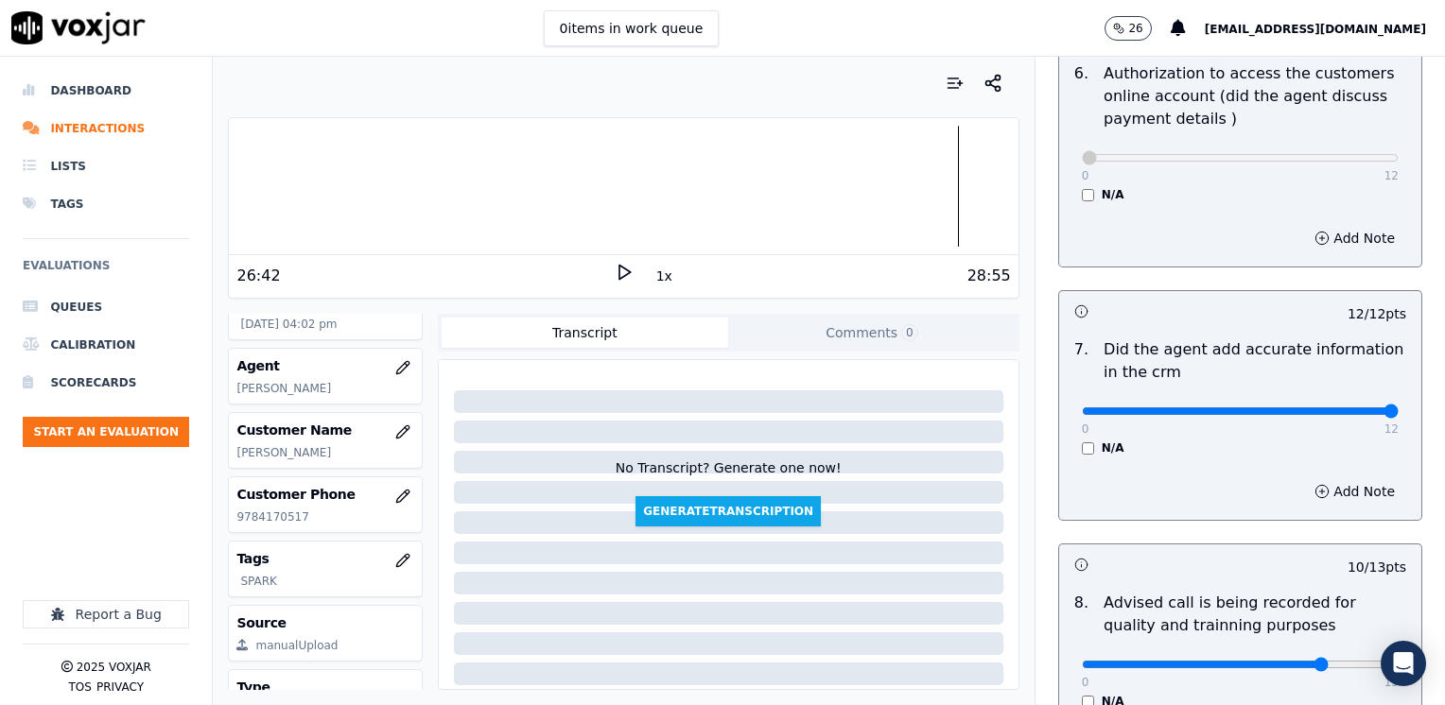
scroll to position [1752, 0]
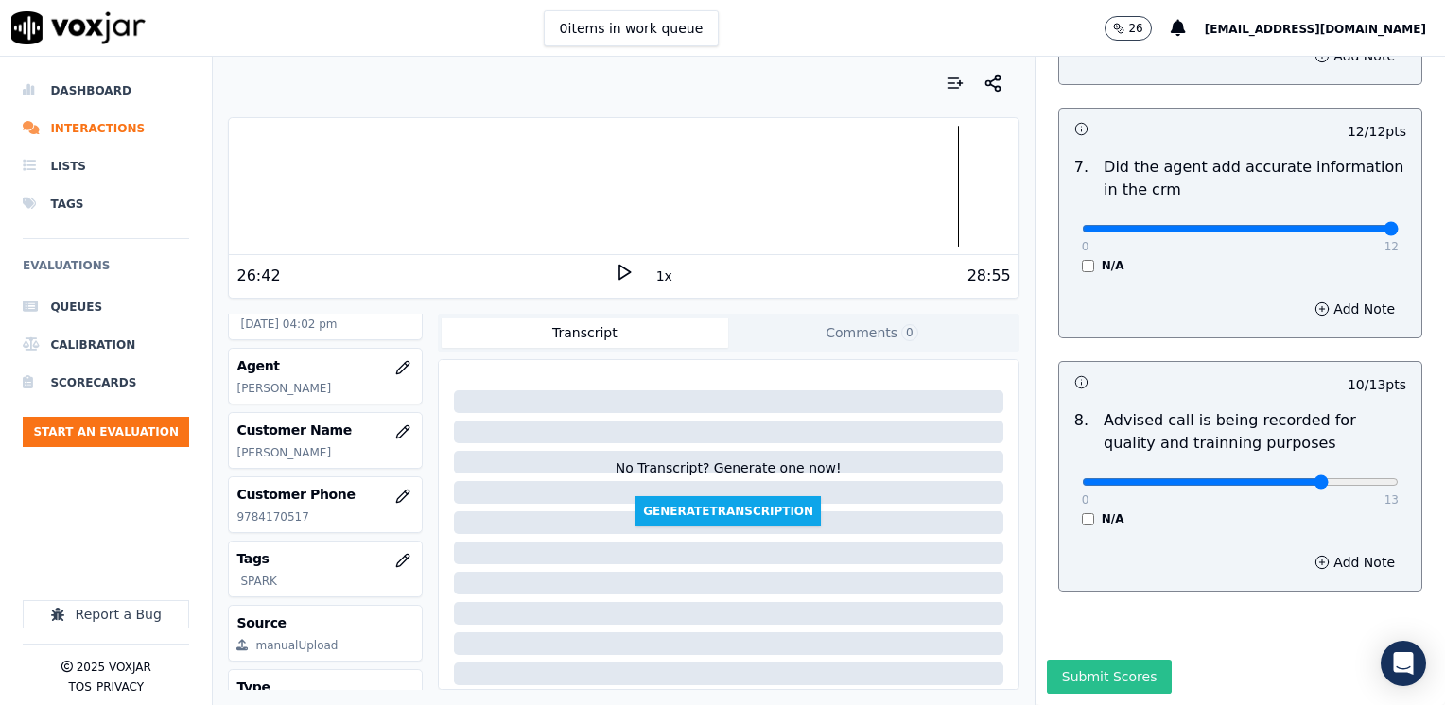
click at [1110, 660] on button "Submit Scores" at bounding box center [1110, 677] width 126 height 34
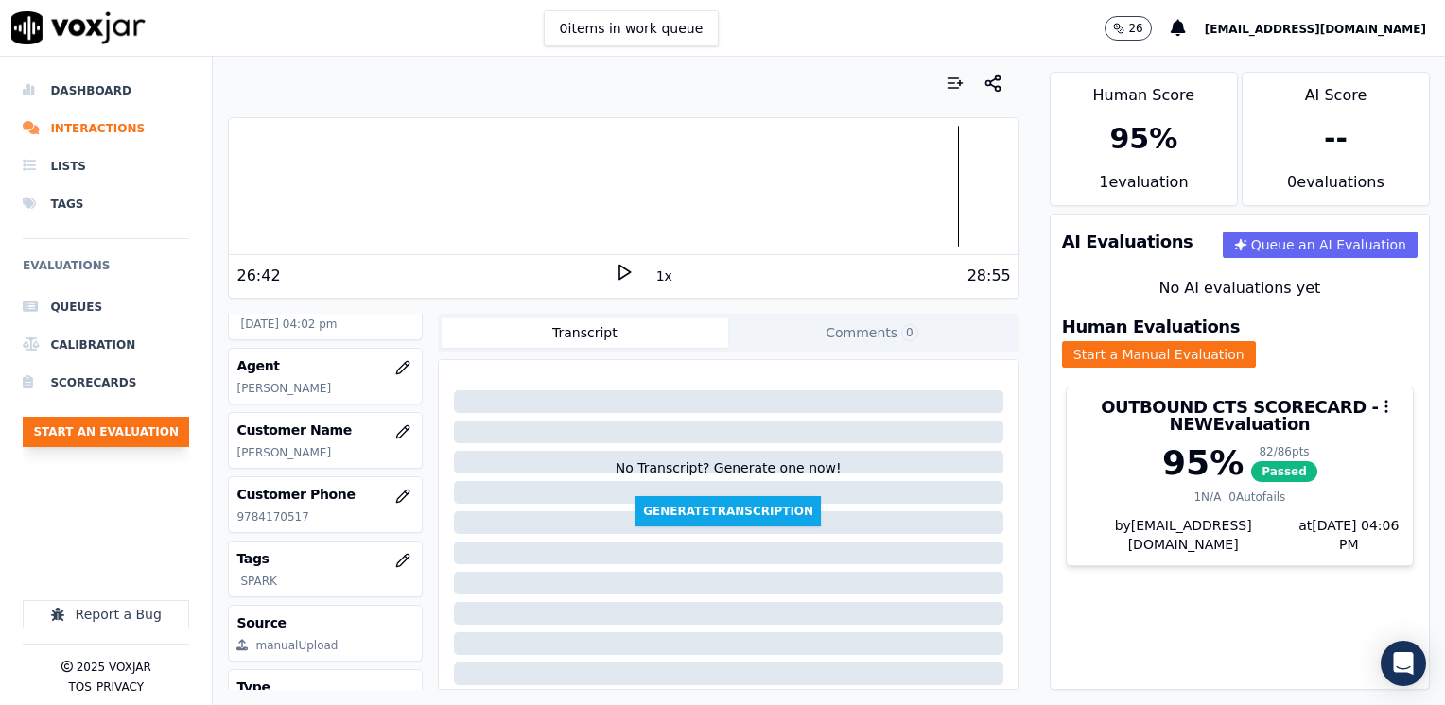
click at [114, 431] on button "Start an Evaluation" at bounding box center [106, 432] width 166 height 30
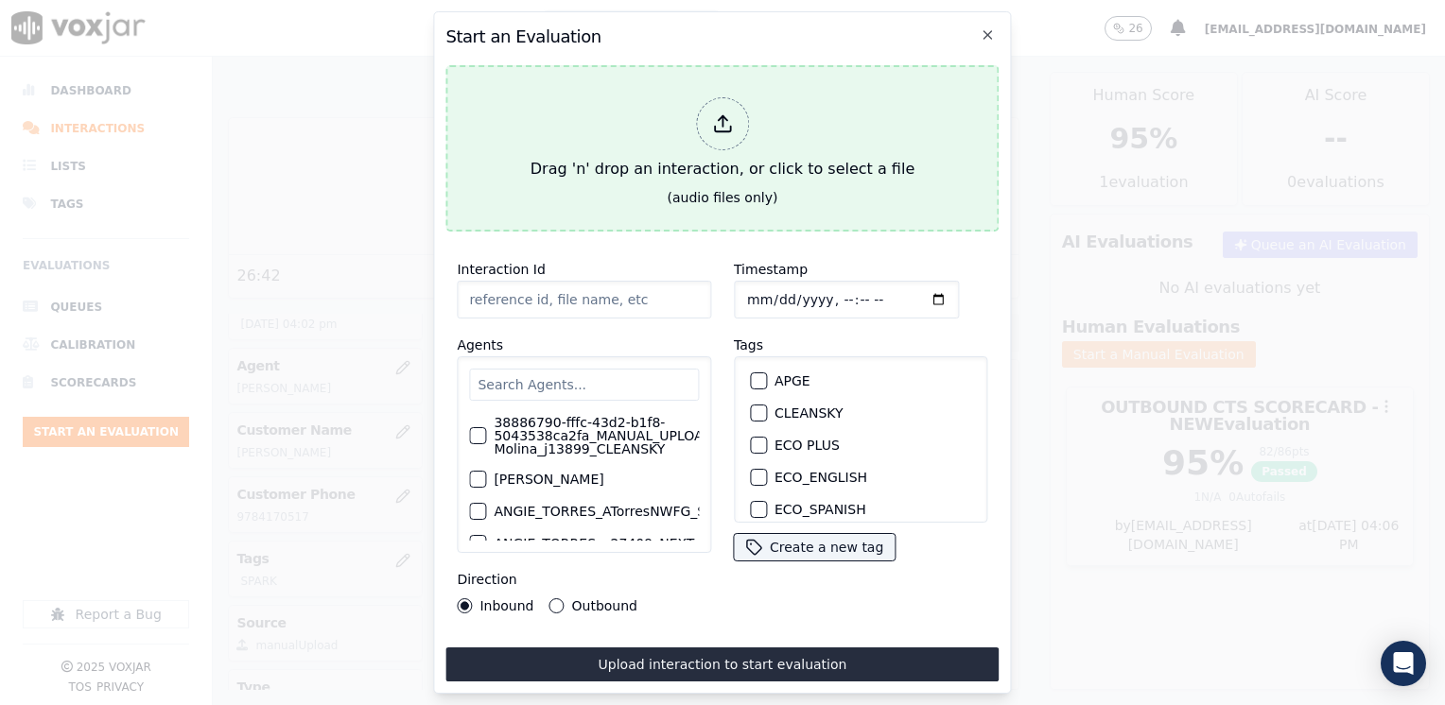
click at [712, 115] on icon at bounding box center [722, 123] width 21 height 21
type input "20250826-175317_7742043564-[PERSON_NAME] all.mp3"
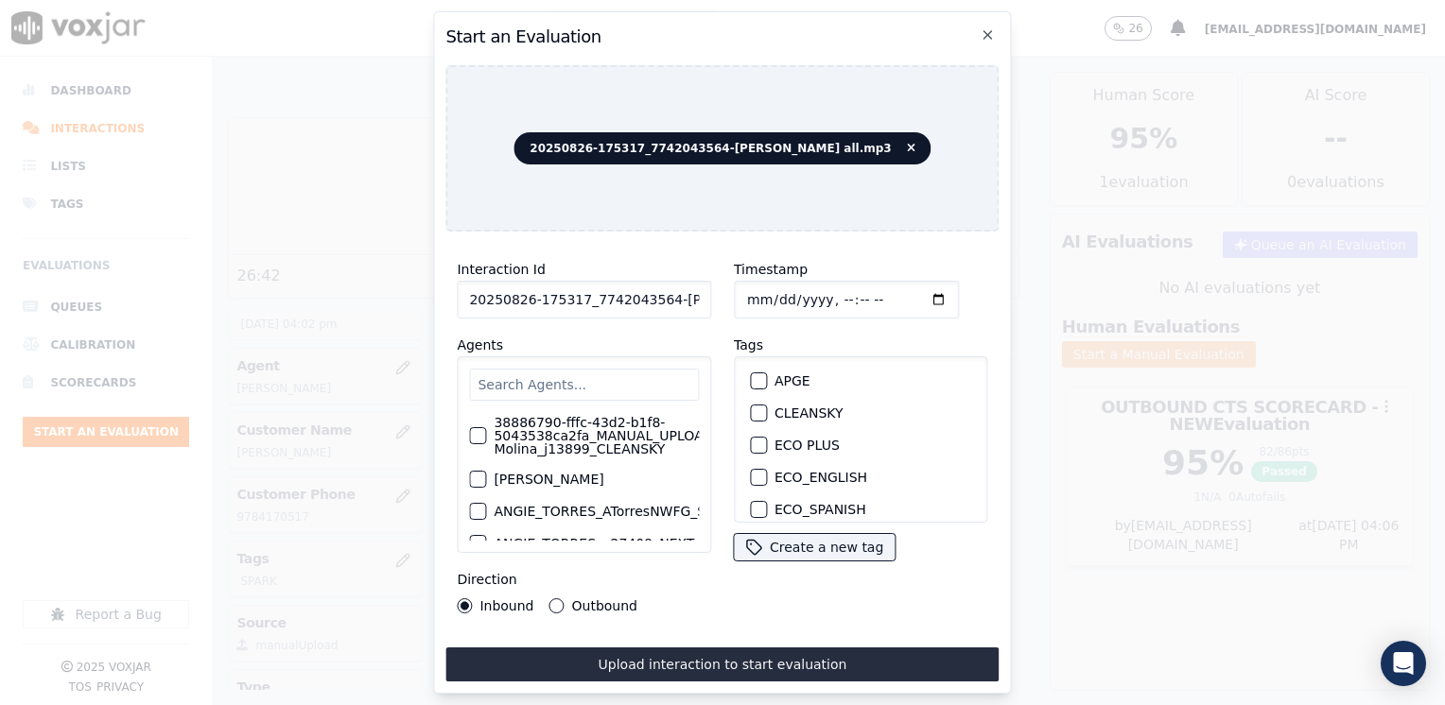
click at [594, 369] on input "text" at bounding box center [584, 385] width 230 height 32
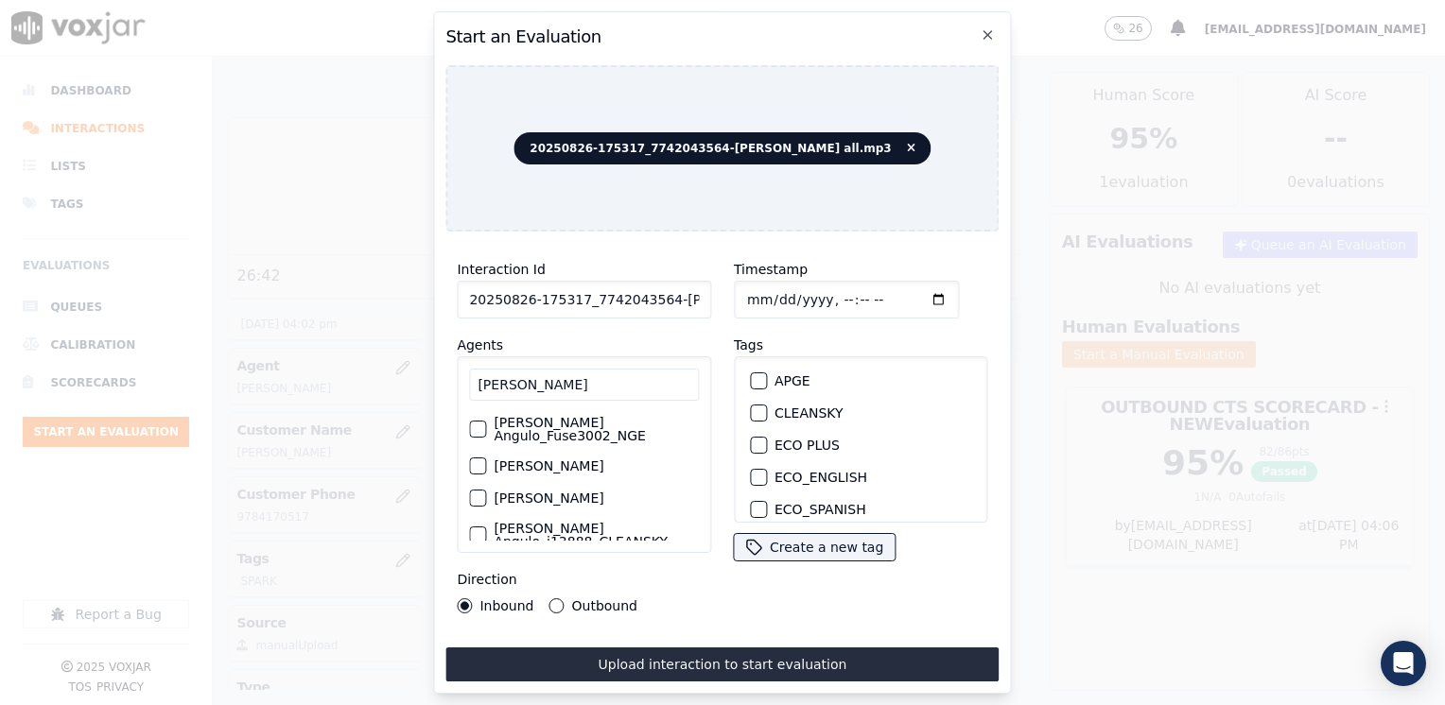
type input "[PERSON_NAME]"
click at [560, 473] on label "[PERSON_NAME]" at bounding box center [549, 466] width 110 height 13
click at [486, 473] on button "[PERSON_NAME]" at bounding box center [477, 466] width 17 height 17
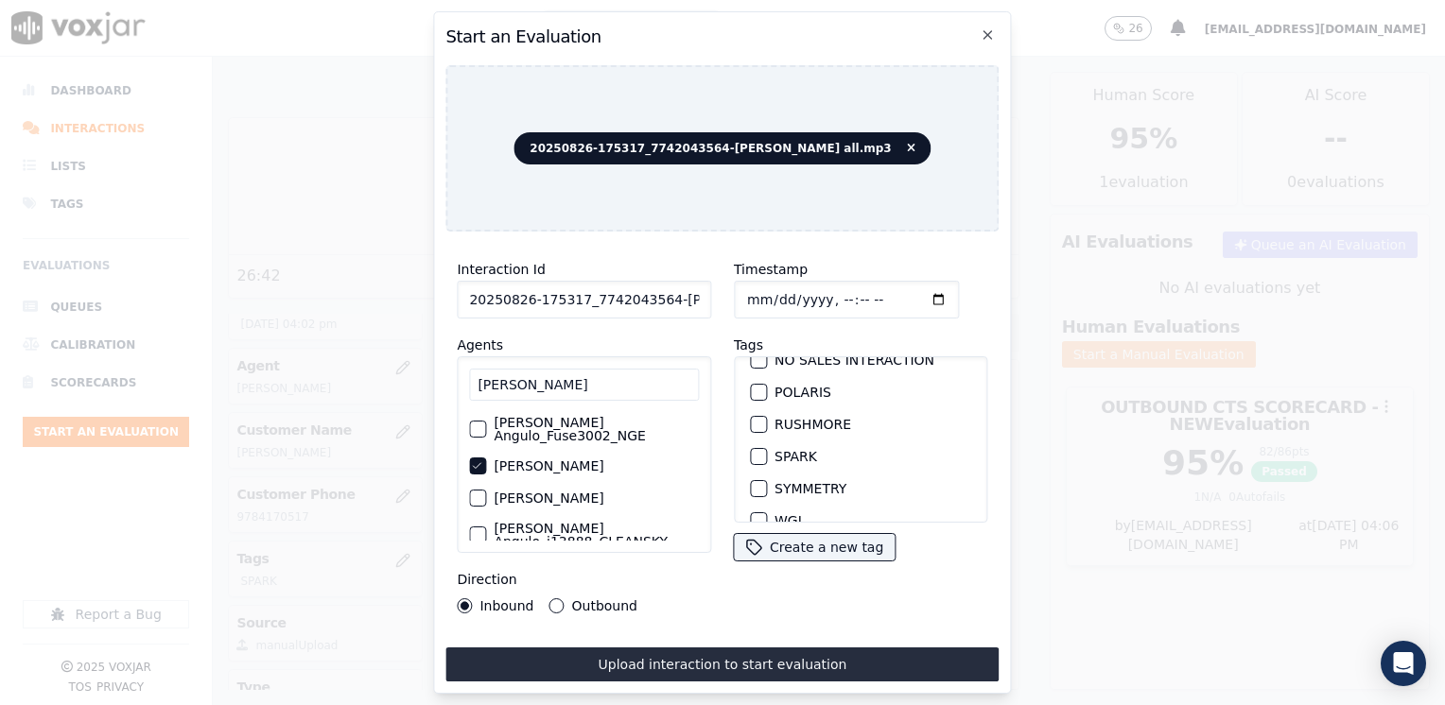
scroll to position [378, 0]
click at [753, 446] on div "button" at bounding box center [757, 452] width 13 height 13
click at [908, 296] on input "Timestamp" at bounding box center [846, 300] width 225 height 38
type input "[DATE]T16:06"
click at [558, 599] on button "Outbound" at bounding box center [556, 606] width 15 height 15
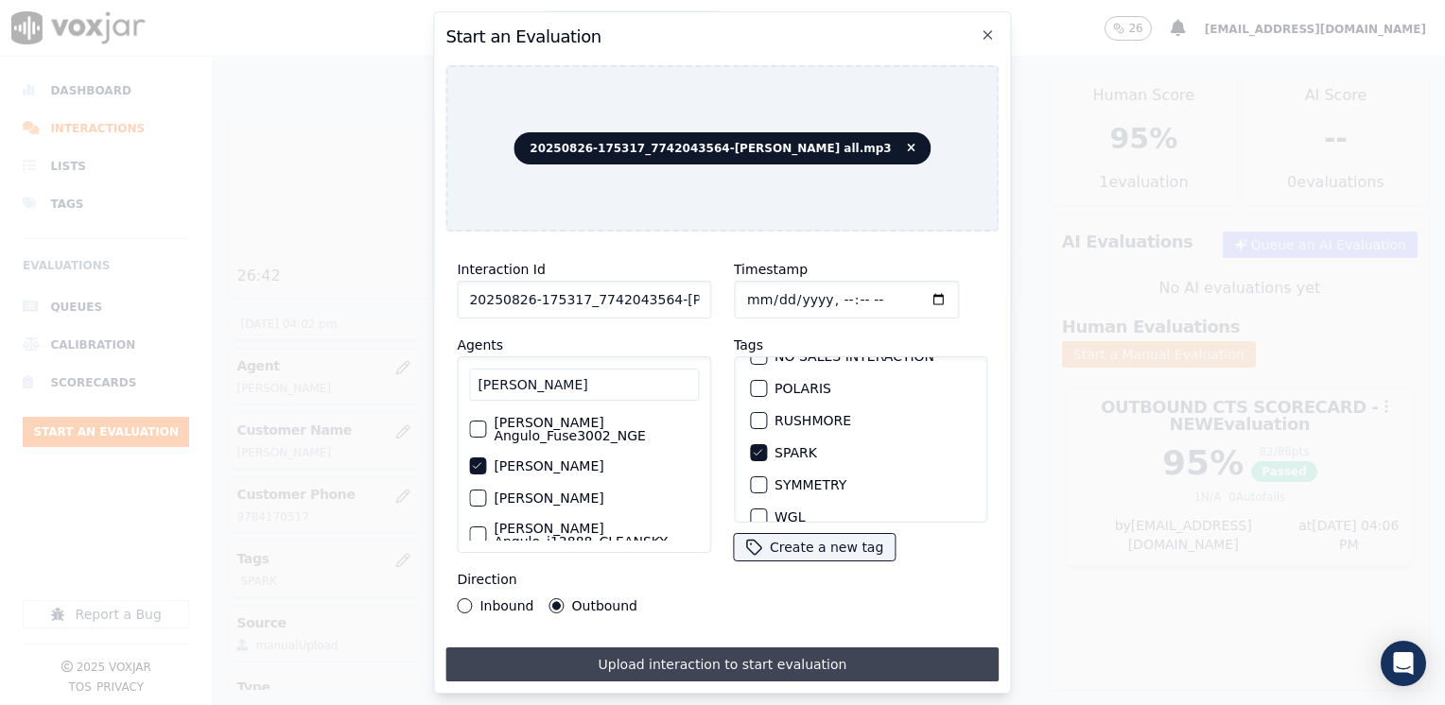
click at [676, 655] on button "Upload interaction to start evaluation" at bounding box center [721, 665] width 553 height 34
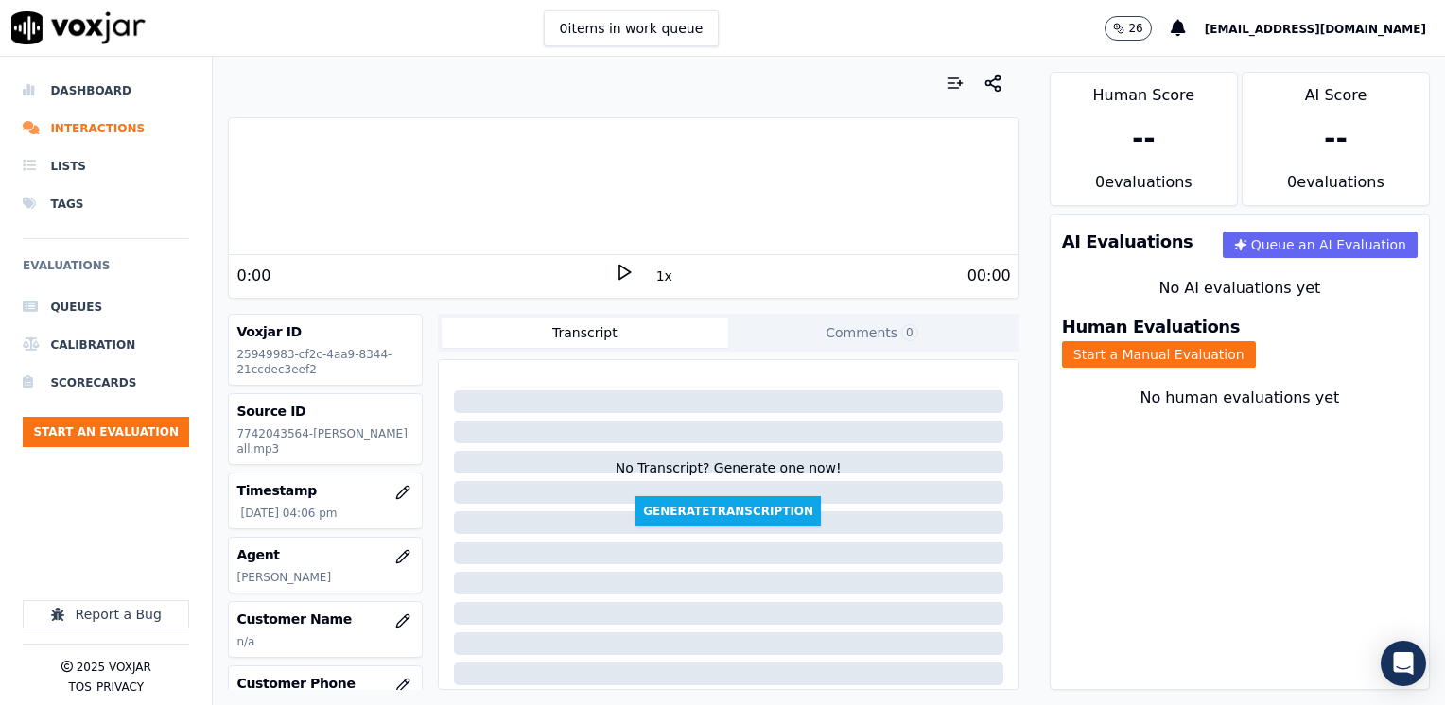
click at [619, 267] on polygon at bounding box center [624, 273] width 11 height 14
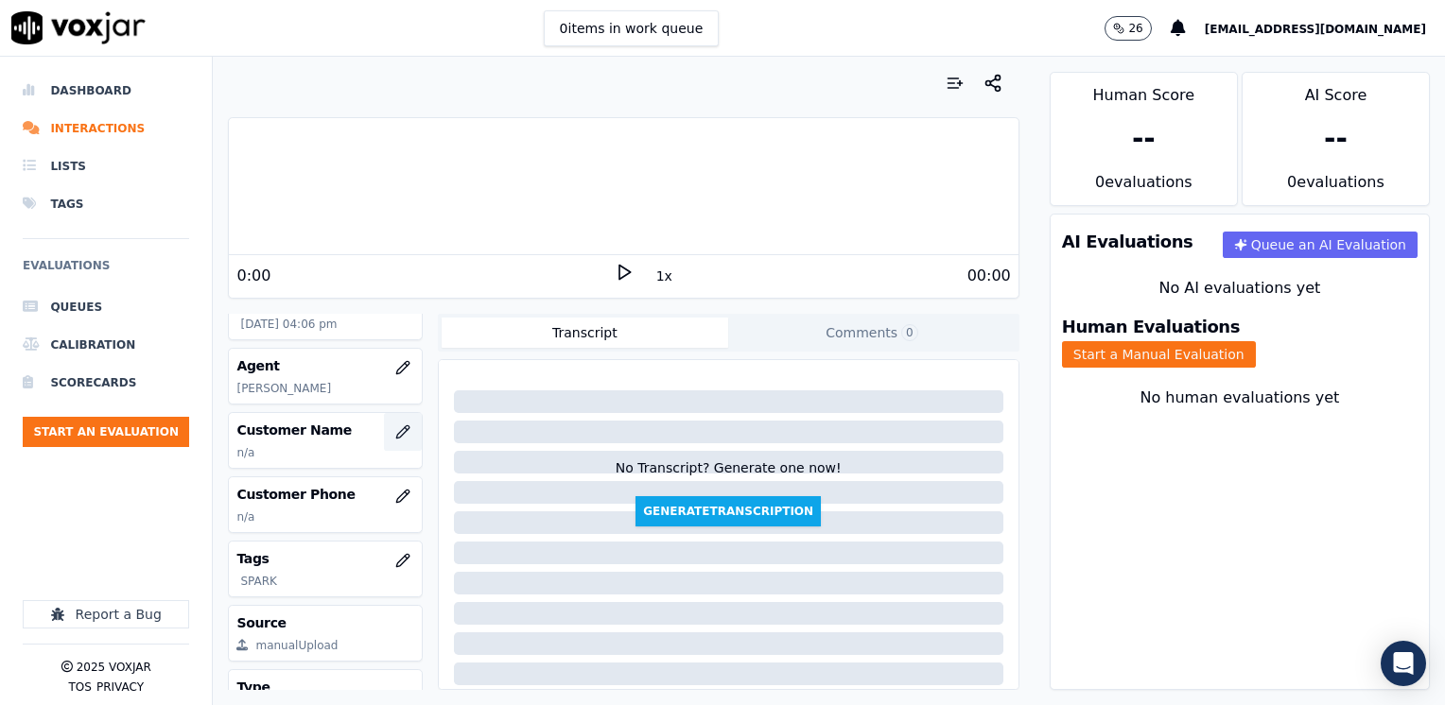
click at [396, 438] on icon "button" at bounding box center [402, 431] width 12 height 12
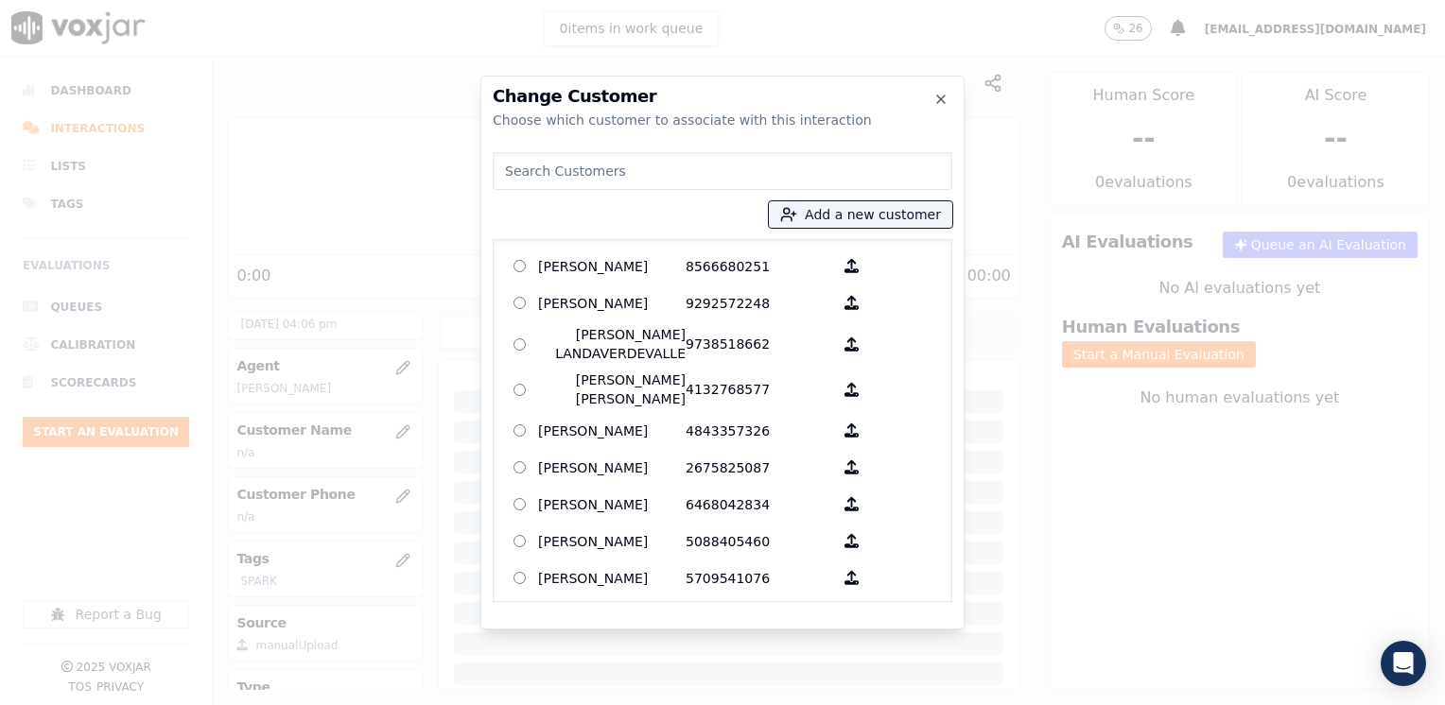
drag, startPoint x: 700, startPoint y: 164, endPoint x: 733, endPoint y: 175, distance: 35.0
click at [701, 164] on input at bounding box center [723, 171] width 460 height 38
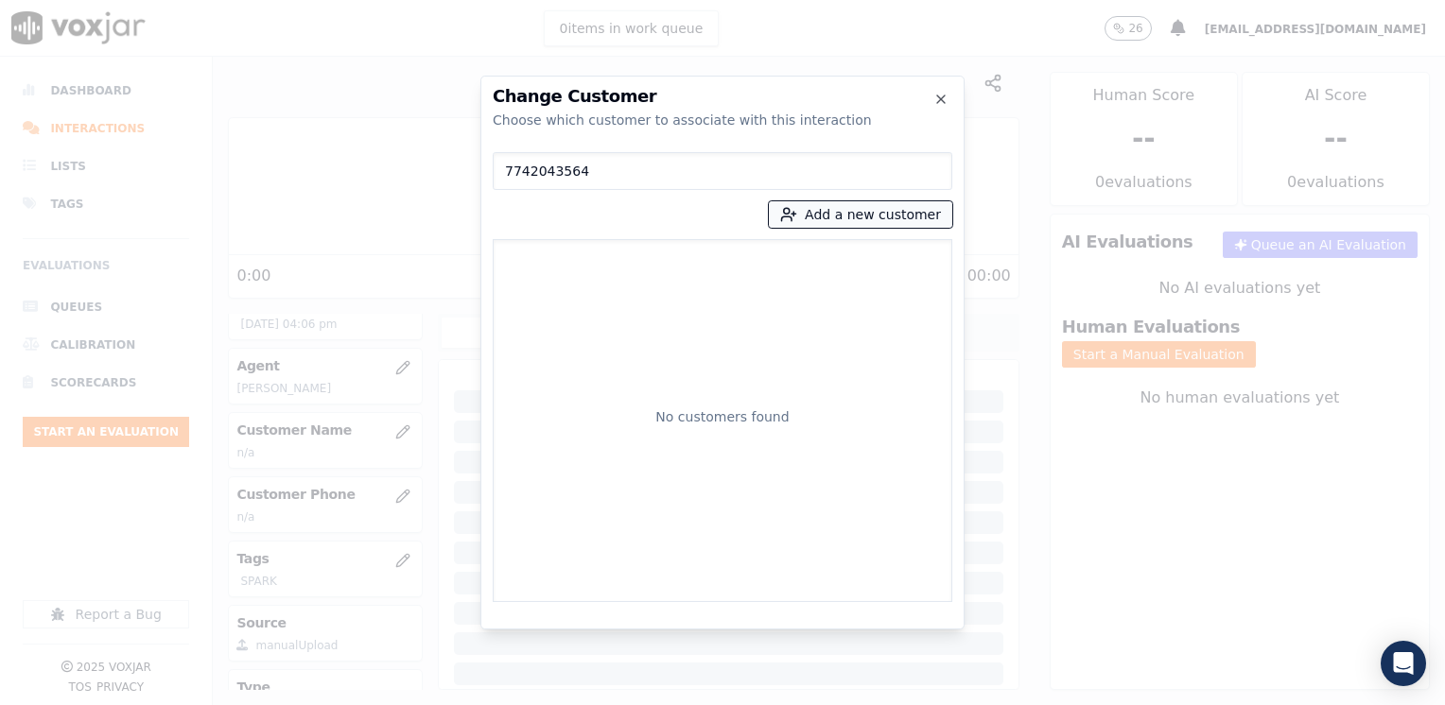
type input "7742043564"
click at [874, 212] on button "Add a new customer" at bounding box center [860, 214] width 183 height 26
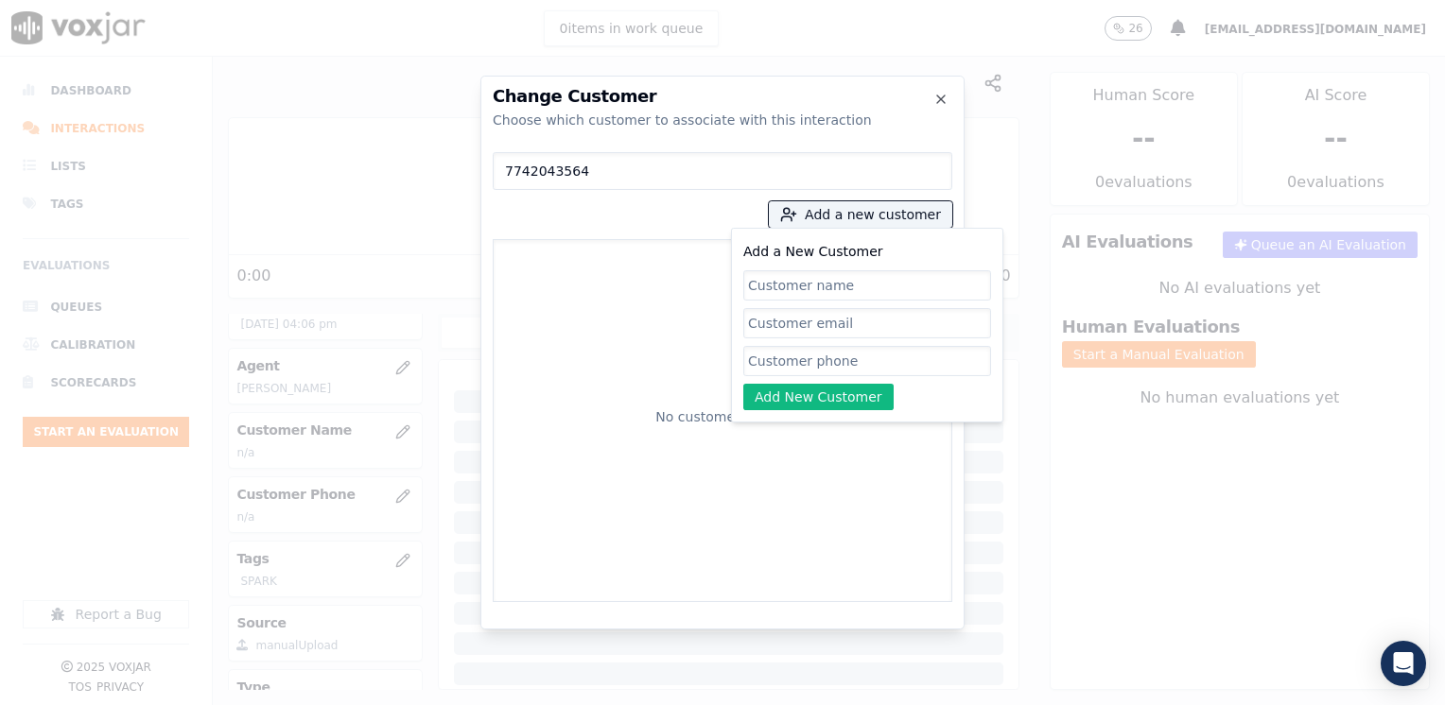
click at [790, 356] on input "Add a New Customer" at bounding box center [867, 361] width 248 height 30
paste input "7742043564"
type input "7742043564"
drag, startPoint x: 841, startPoint y: 324, endPoint x: 832, endPoint y: 309, distance: 17.4
click at [841, 346] on input "Add a New Customer" at bounding box center [867, 361] width 248 height 30
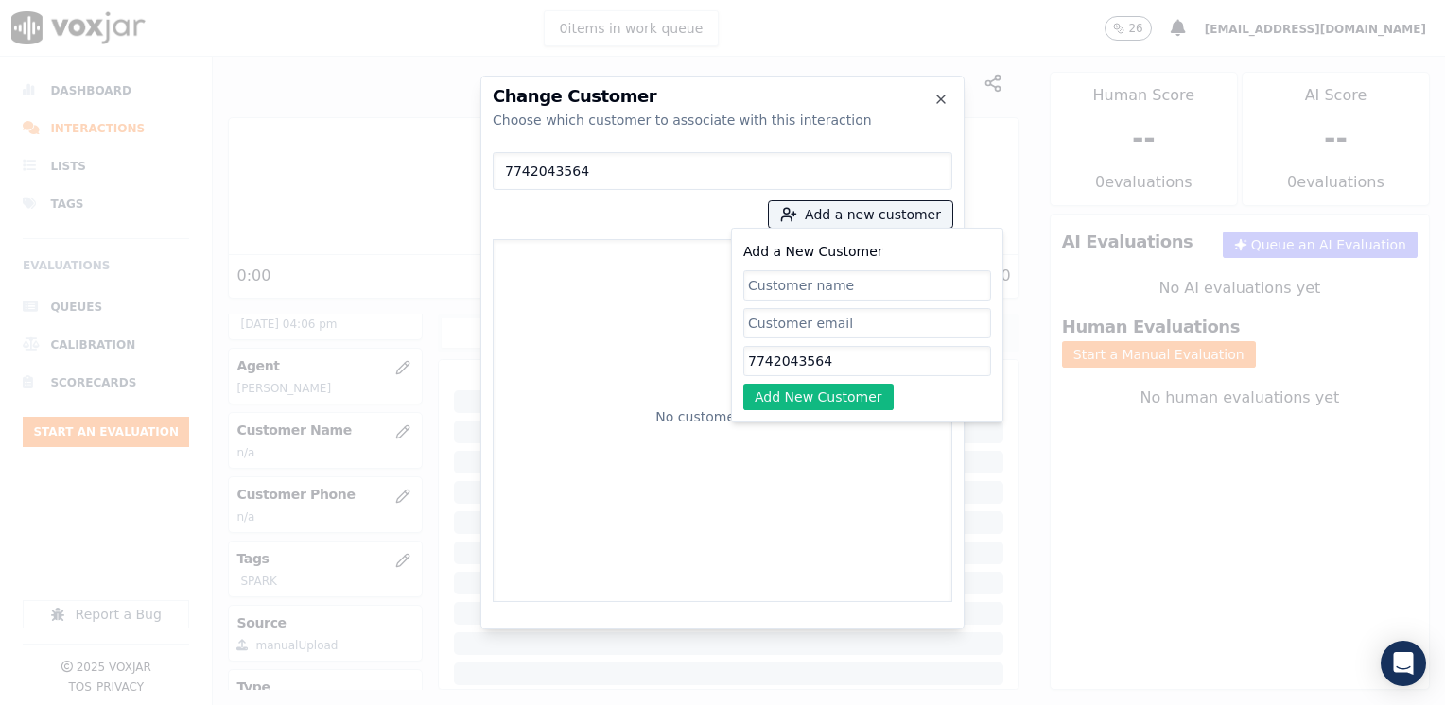
click at [821, 271] on input "Add a New Customer" at bounding box center [867, 285] width 248 height 30
click at [820, 285] on input "Add a New Customer" at bounding box center [867, 285] width 248 height 30
paste input "[PERSON_NAME] Do [PERSON_NAME]"
type input "[PERSON_NAME] Do [PERSON_NAME]"
click at [817, 402] on button "Add New Customer" at bounding box center [818, 397] width 150 height 26
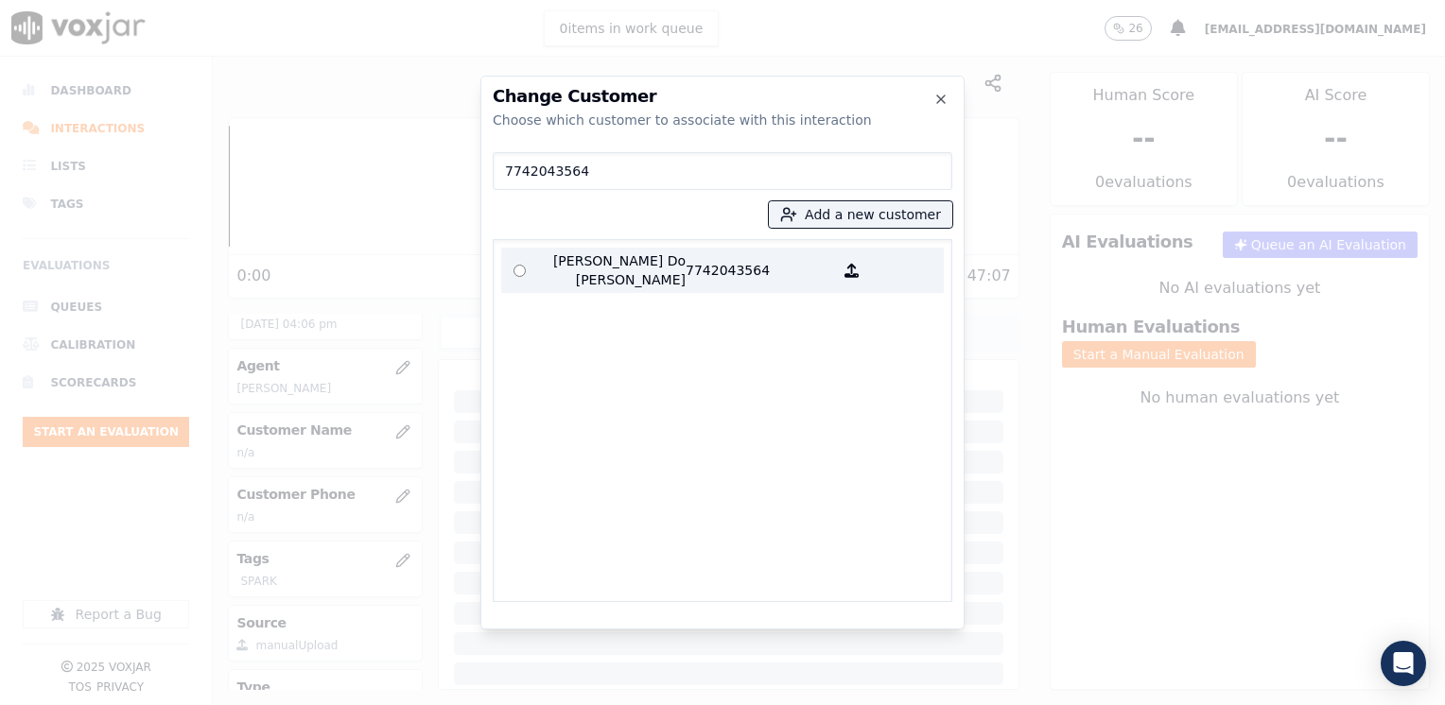
click at [737, 255] on p "7742043564" at bounding box center [758, 271] width 147 height 38
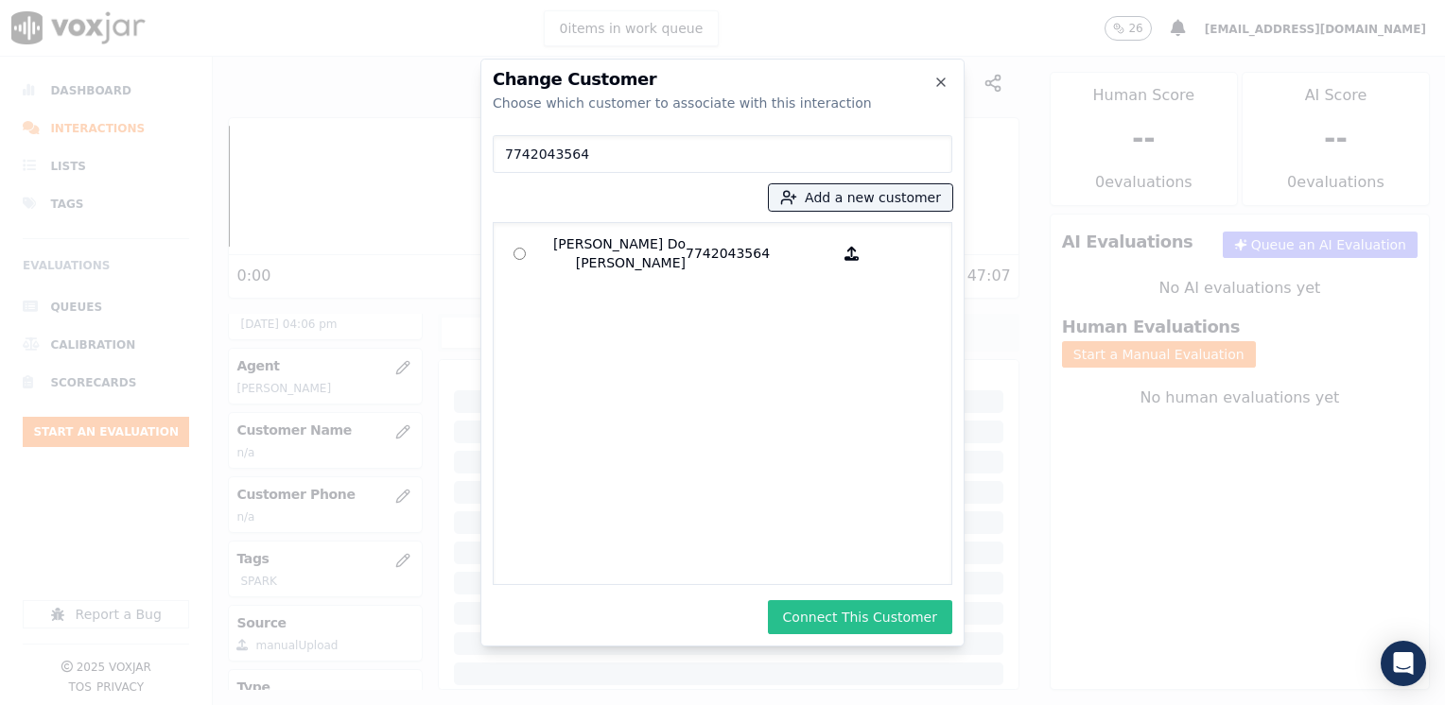
click at [877, 611] on button "Connect This Customer" at bounding box center [860, 617] width 184 height 34
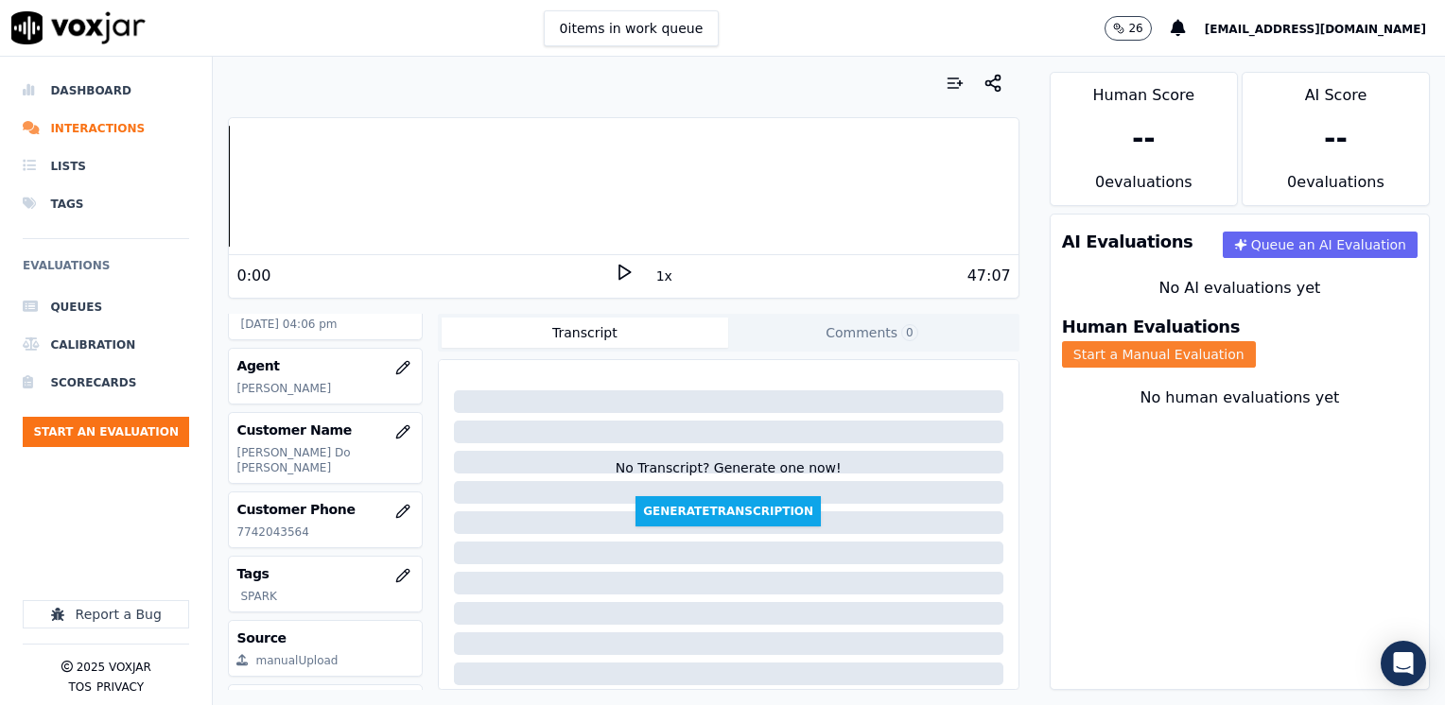
click at [1256, 341] on button "Start a Manual Evaluation" at bounding box center [1159, 354] width 194 height 26
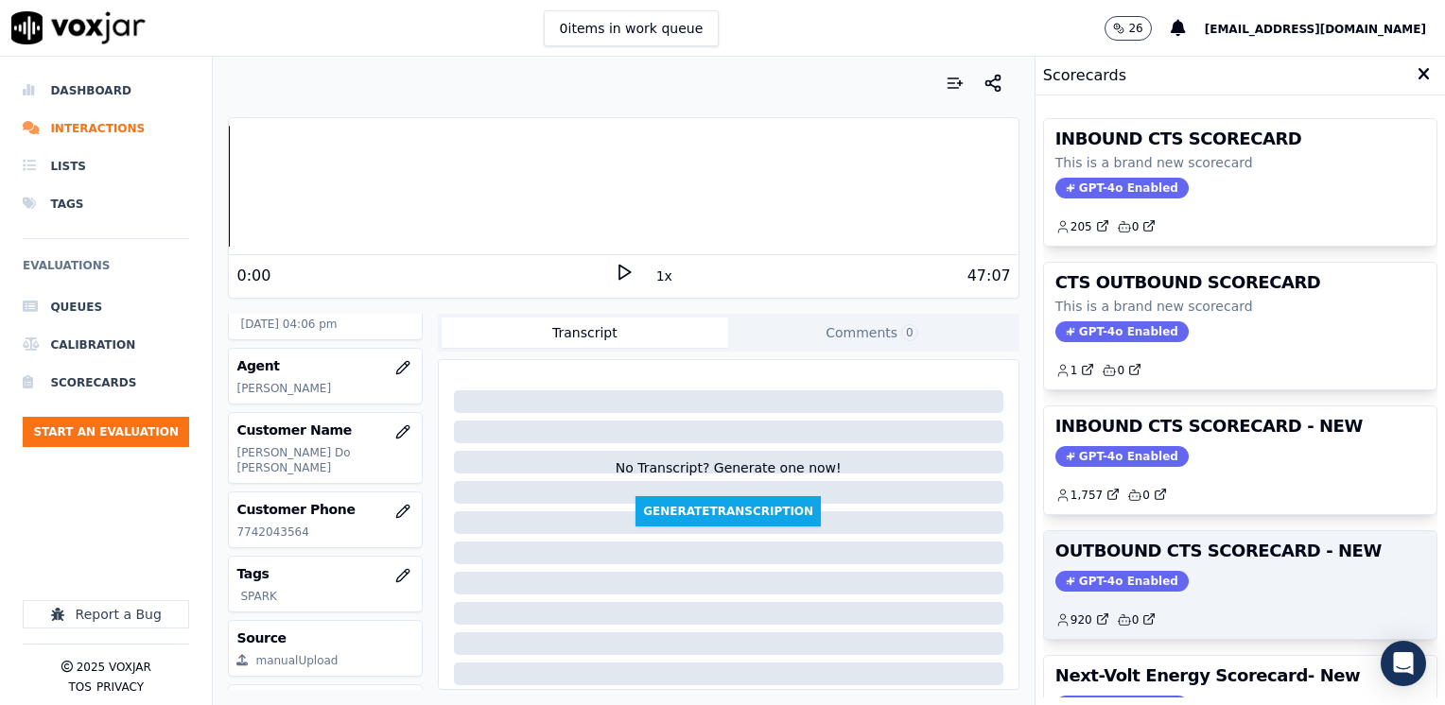
click at [1093, 581] on span "GPT-4o Enabled" at bounding box center [1121, 581] width 133 height 21
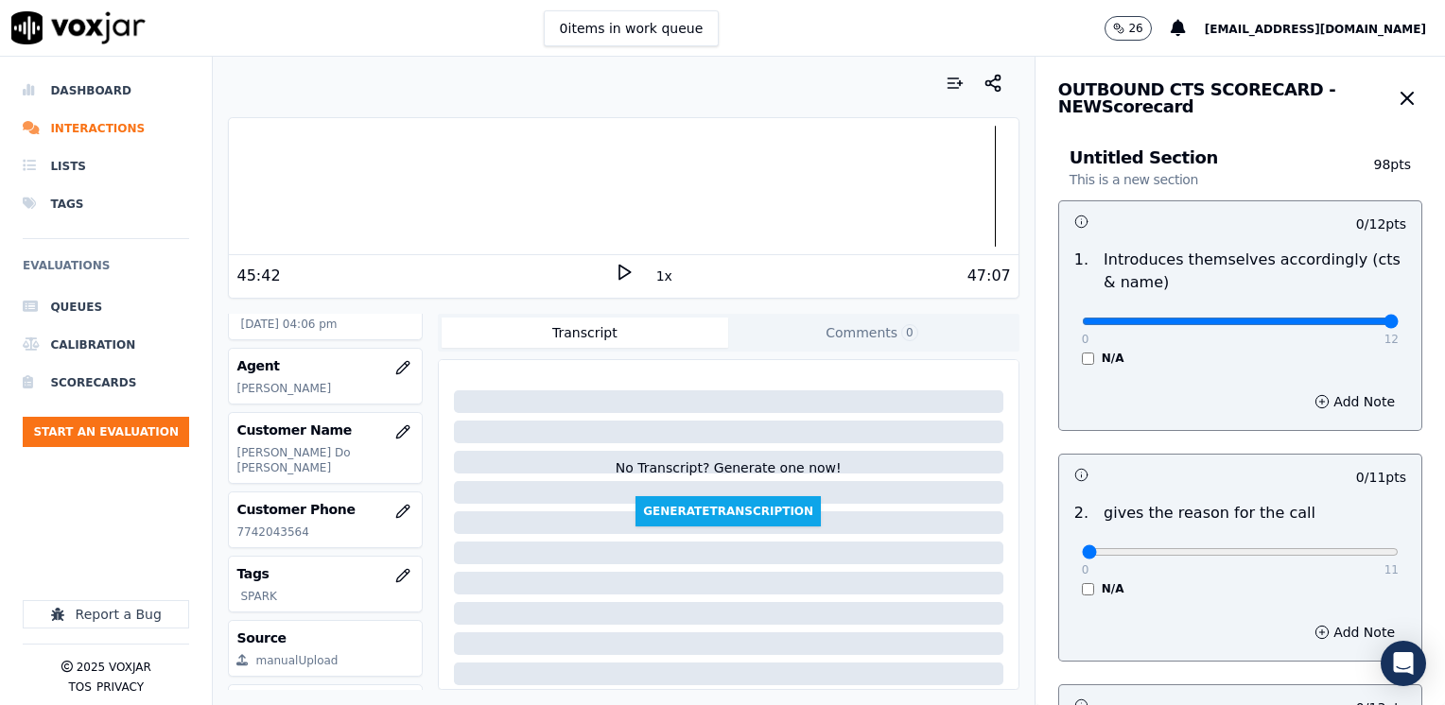
drag, startPoint x: 1067, startPoint y: 327, endPoint x: 1448, endPoint y: 293, distance: 382.6
type input "12"
click at [1398, 318] on input "range" at bounding box center [1240, 322] width 317 height 8
drag, startPoint x: 1448, startPoint y: 547, endPoint x: 1339, endPoint y: 521, distance: 111.7
type input "11"
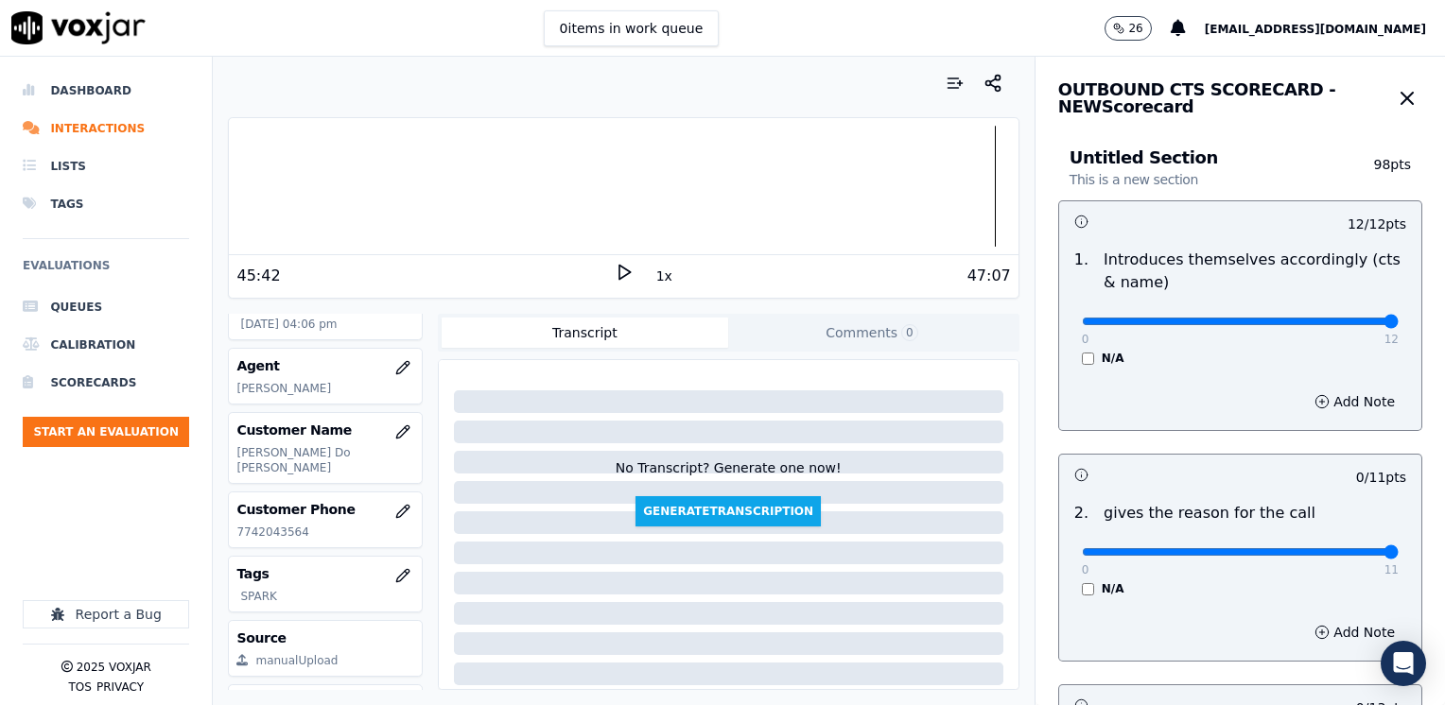
click at [1398, 325] on input "range" at bounding box center [1240, 322] width 317 height 8
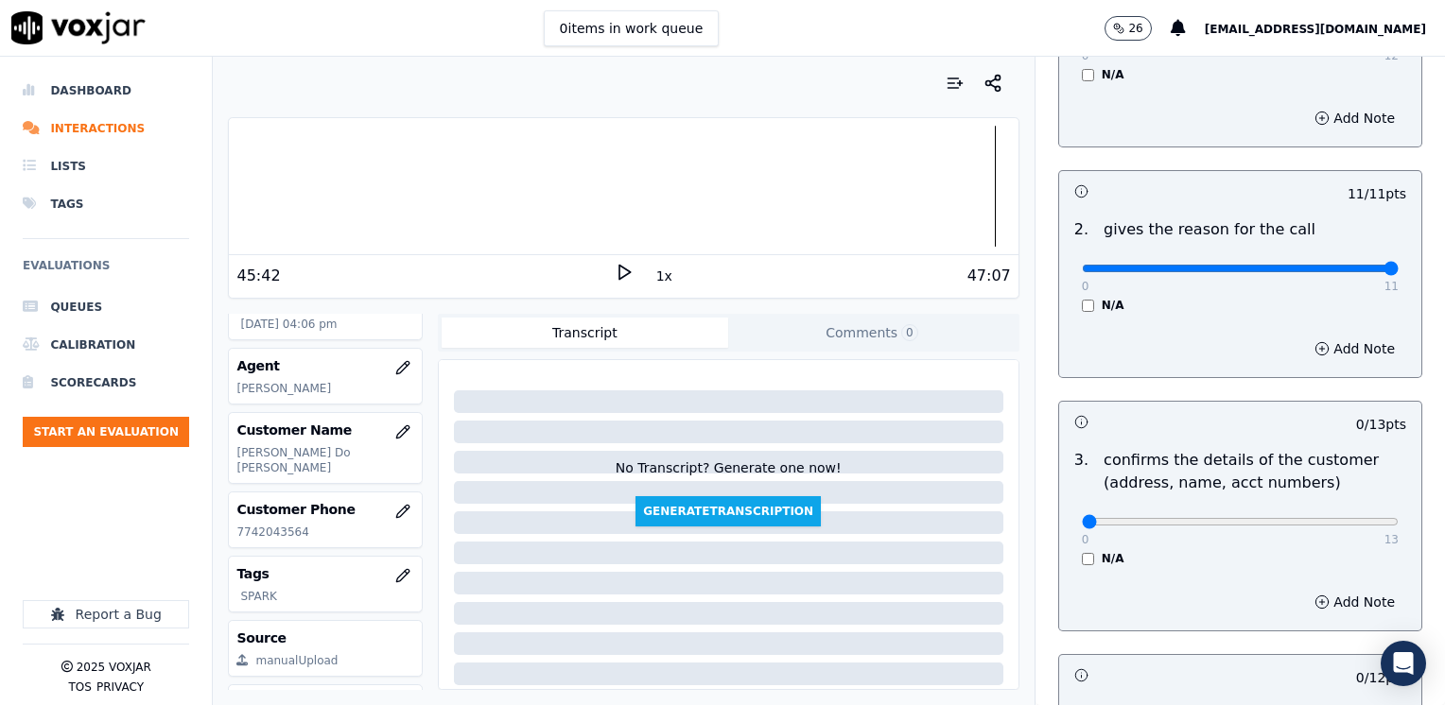
scroll to position [473, 0]
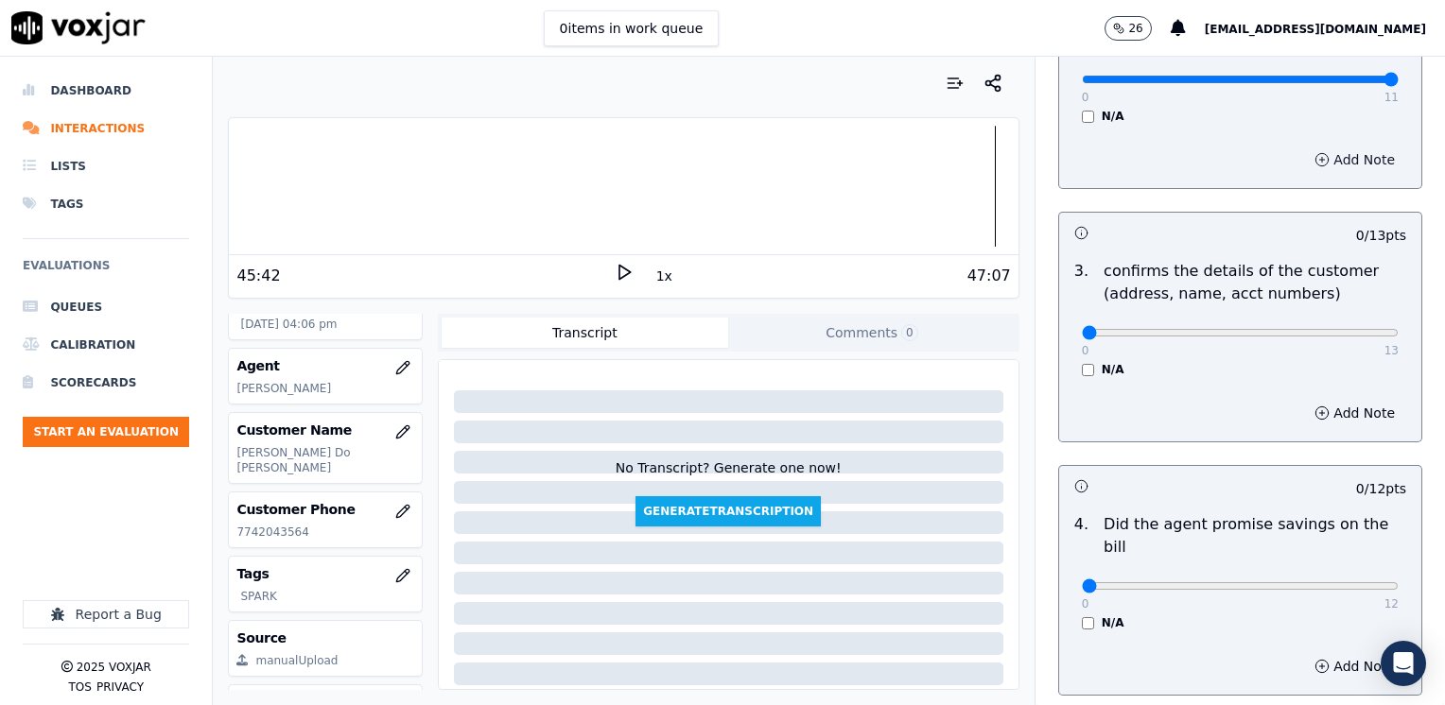
click at [1311, 158] on button "Add Note" at bounding box center [1354, 160] width 103 height 26
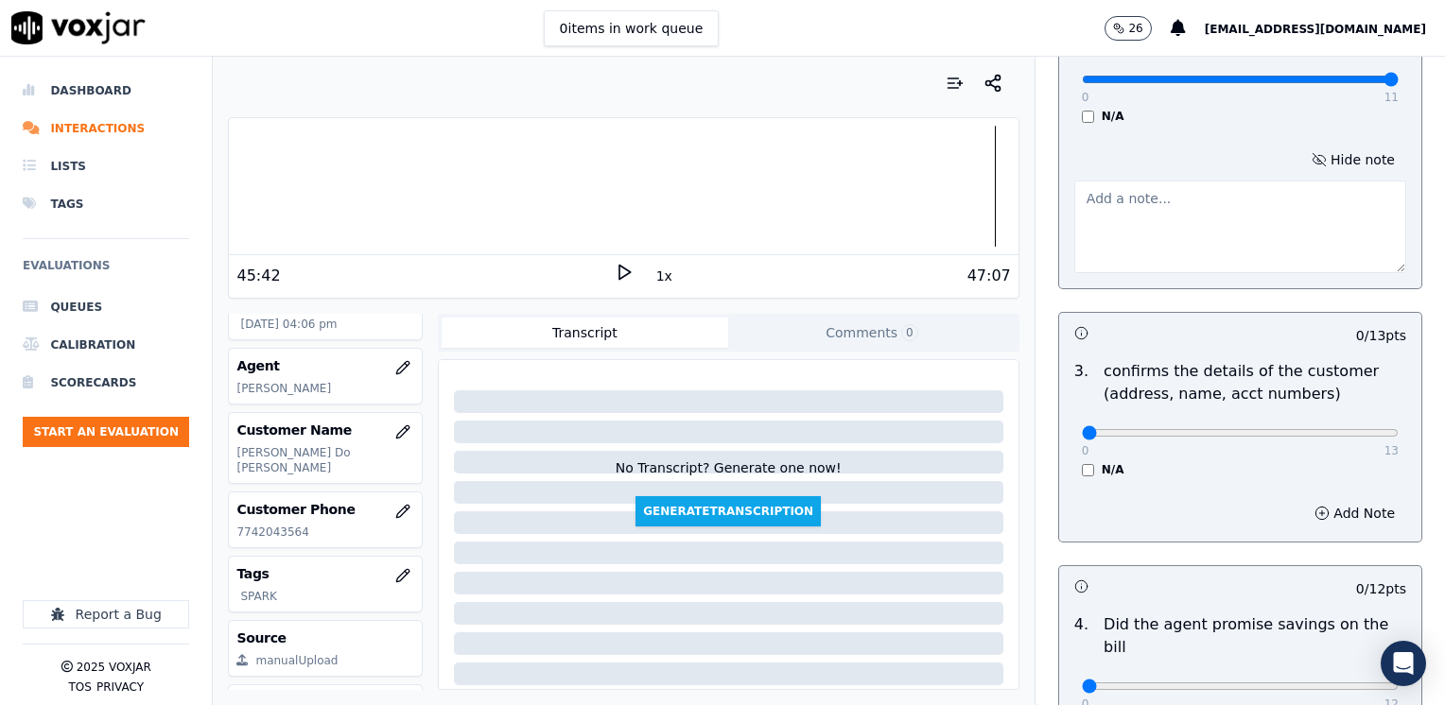
click at [1160, 229] on textarea at bounding box center [1240, 227] width 332 height 93
click at [1074, 195] on textarea "Agent used a lot of Portuguese on this call" at bounding box center [1240, 227] width 332 height 93
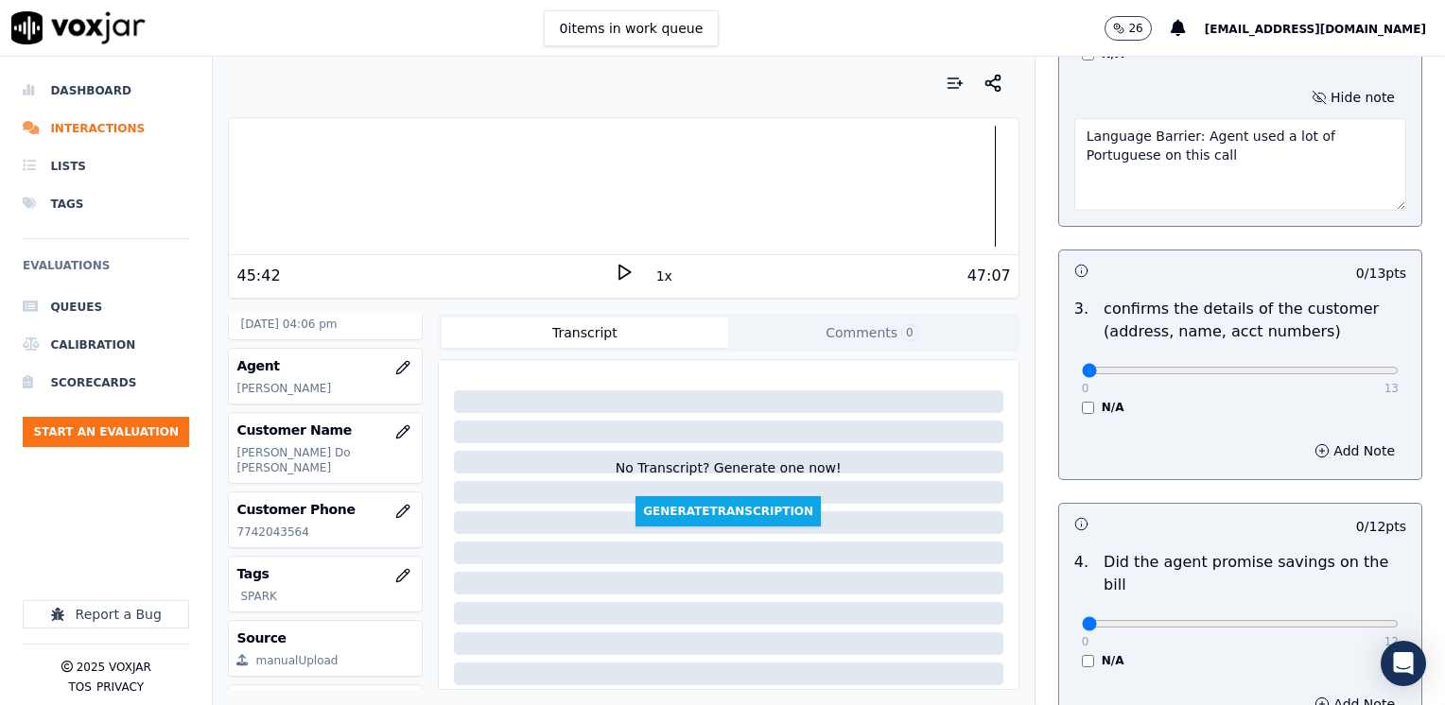
scroll to position [567, 0]
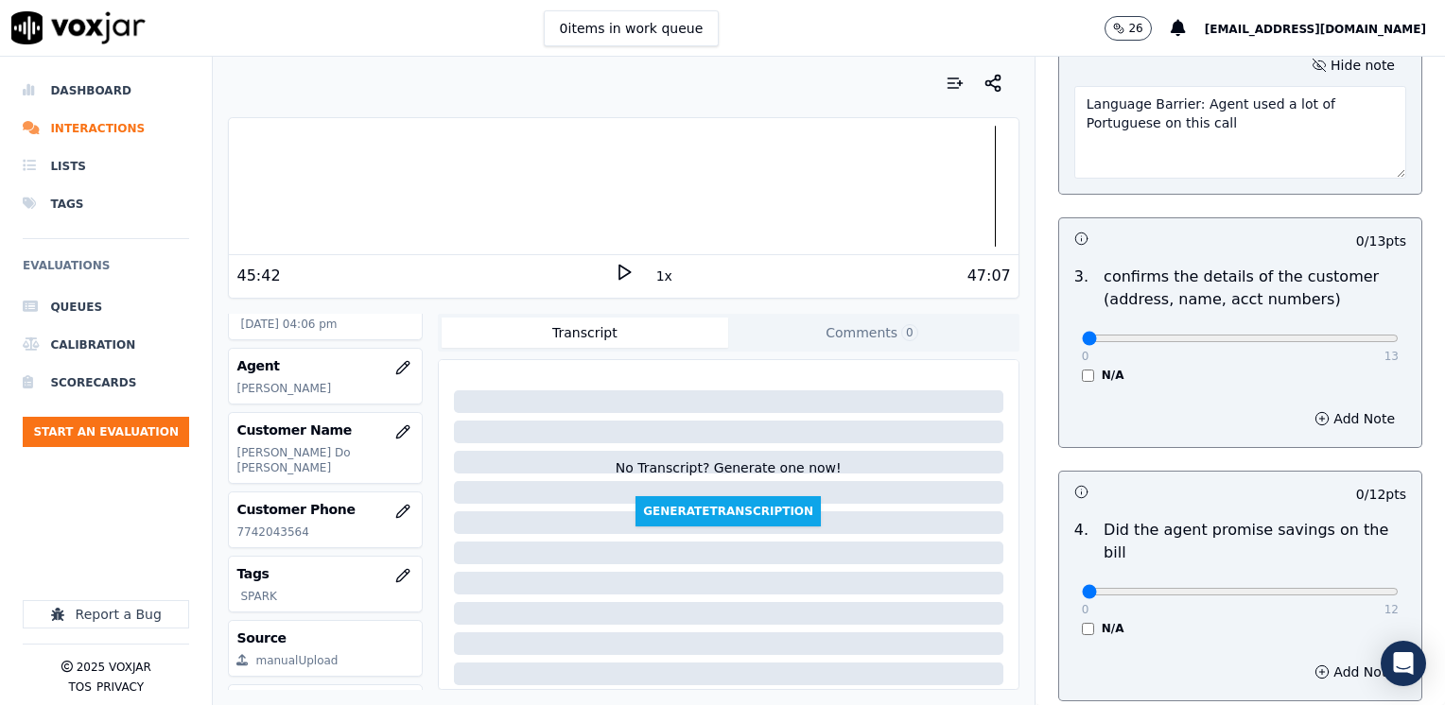
type textarea "Language Barrier: Agent used a lot of Portuguese on this call"
drag, startPoint x: 1069, startPoint y: 342, endPoint x: 1444, endPoint y: 318, distance: 375.2
type input "13"
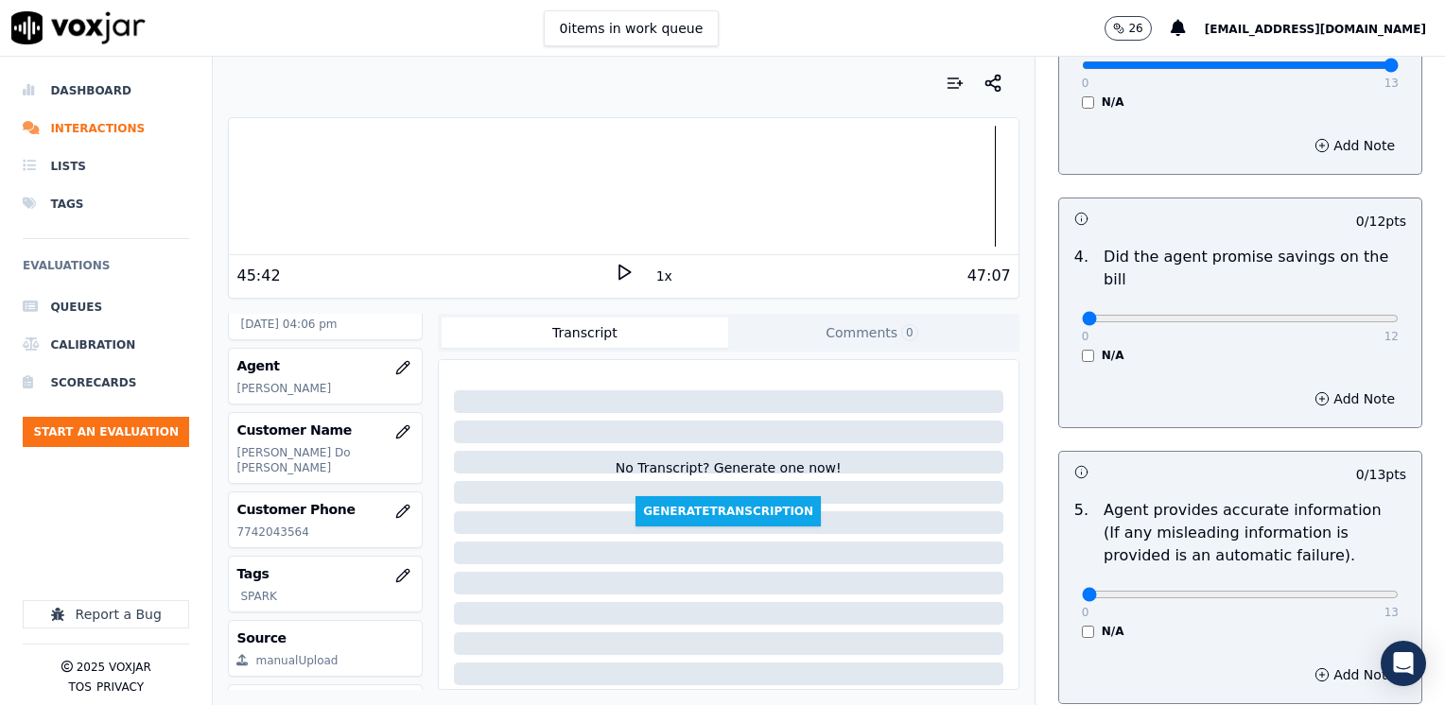
scroll to position [851, 0]
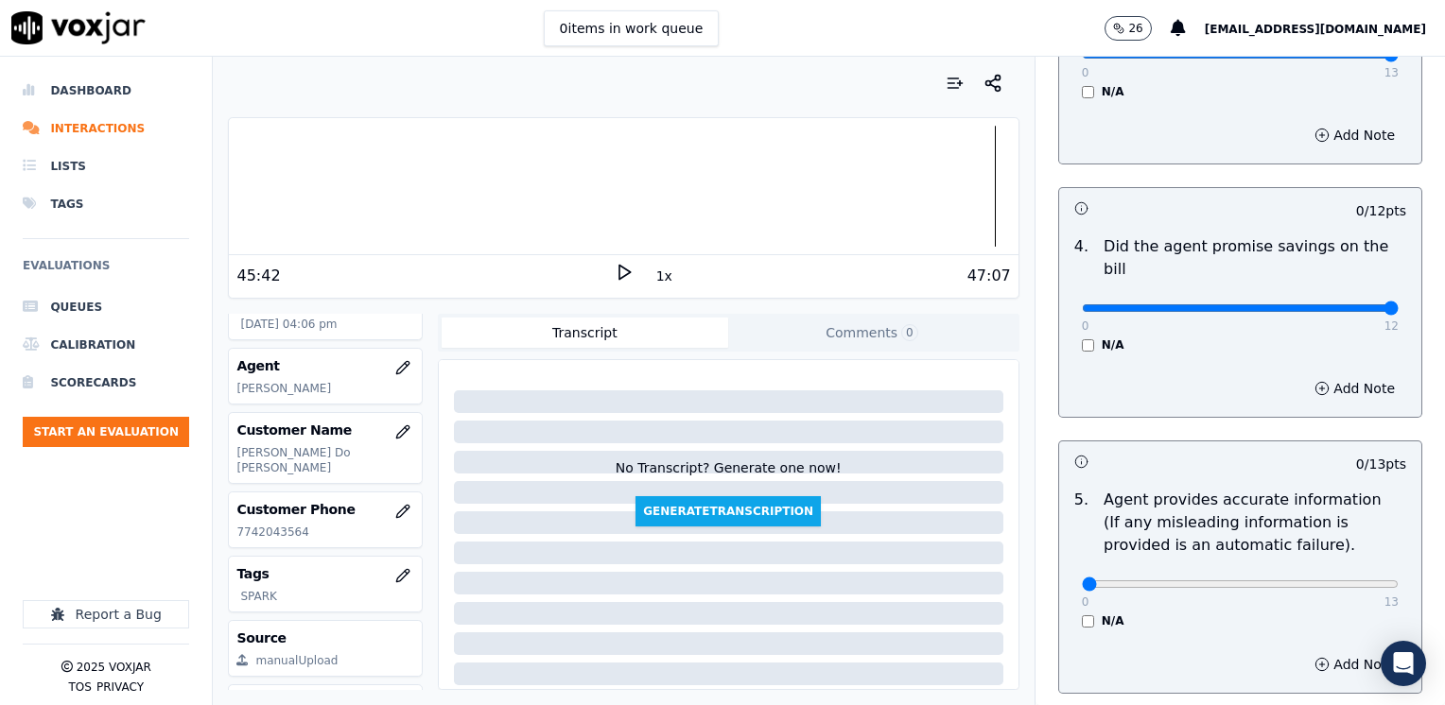
drag, startPoint x: 1068, startPoint y: 286, endPoint x: 1448, endPoint y: 273, distance: 379.4
type input "12"
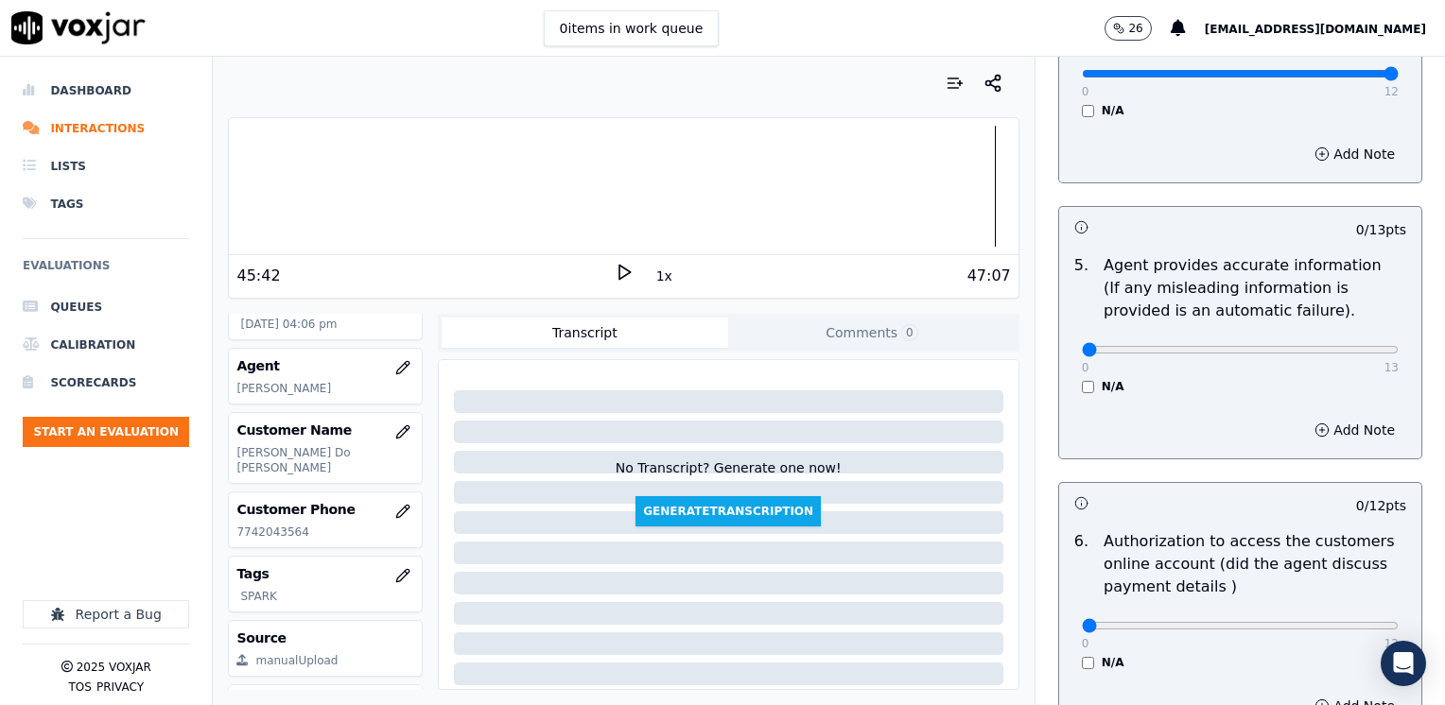
scroll to position [1135, 0]
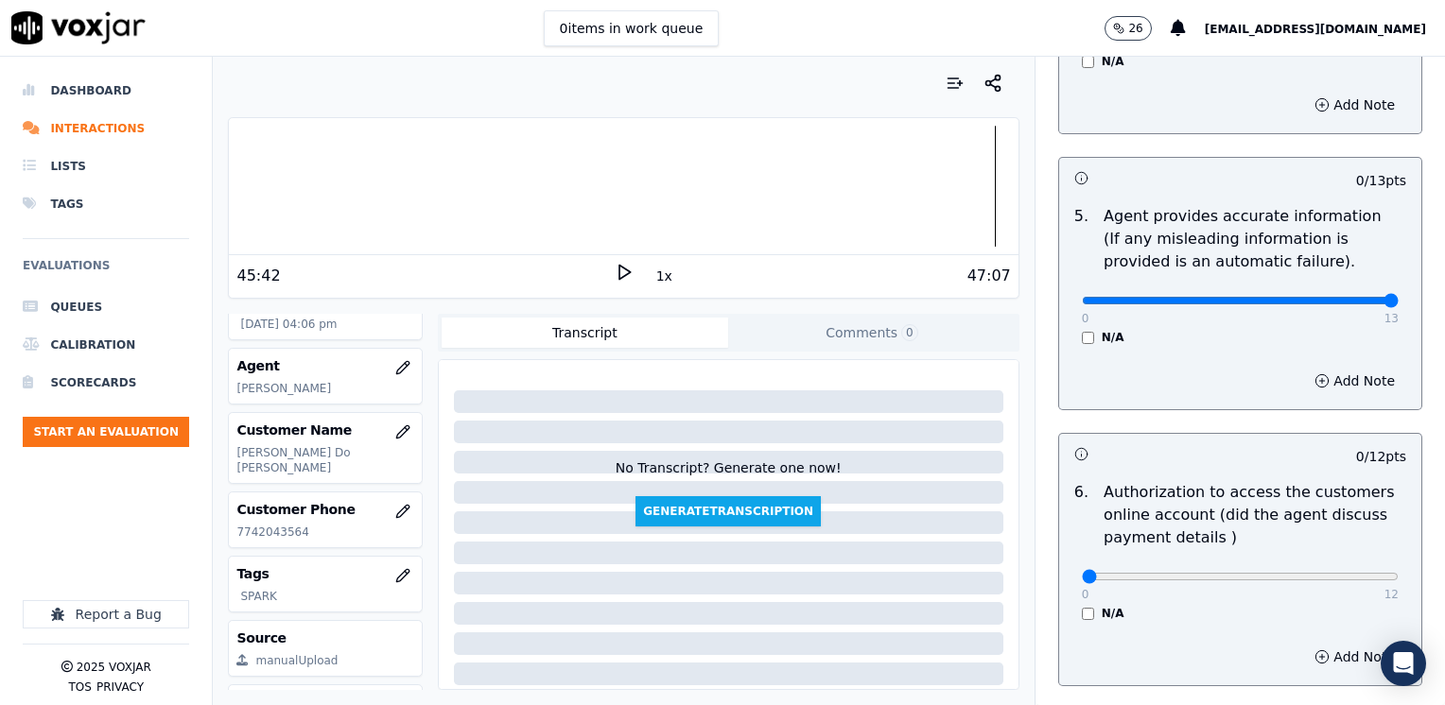
drag, startPoint x: 1074, startPoint y: 278, endPoint x: 1448, endPoint y: 277, distance: 373.5
type input "13"
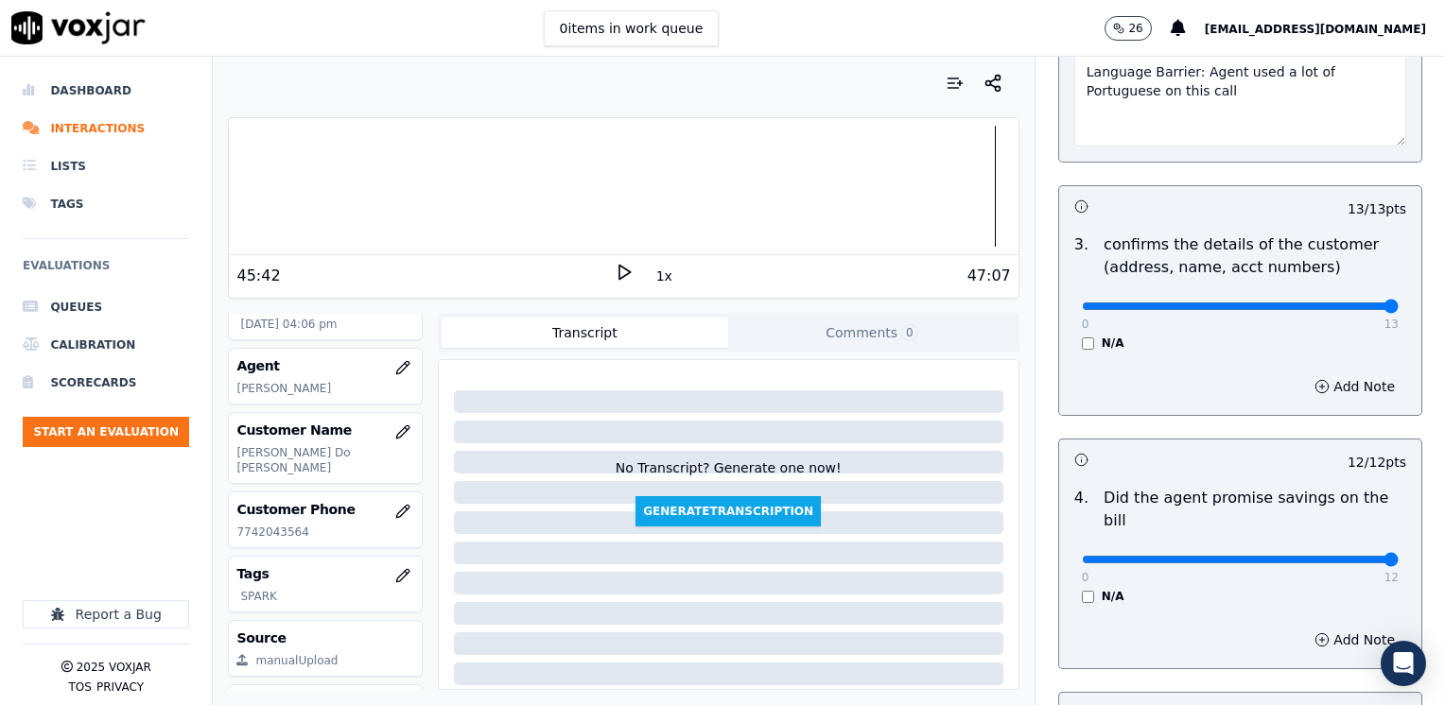
scroll to position [567, 0]
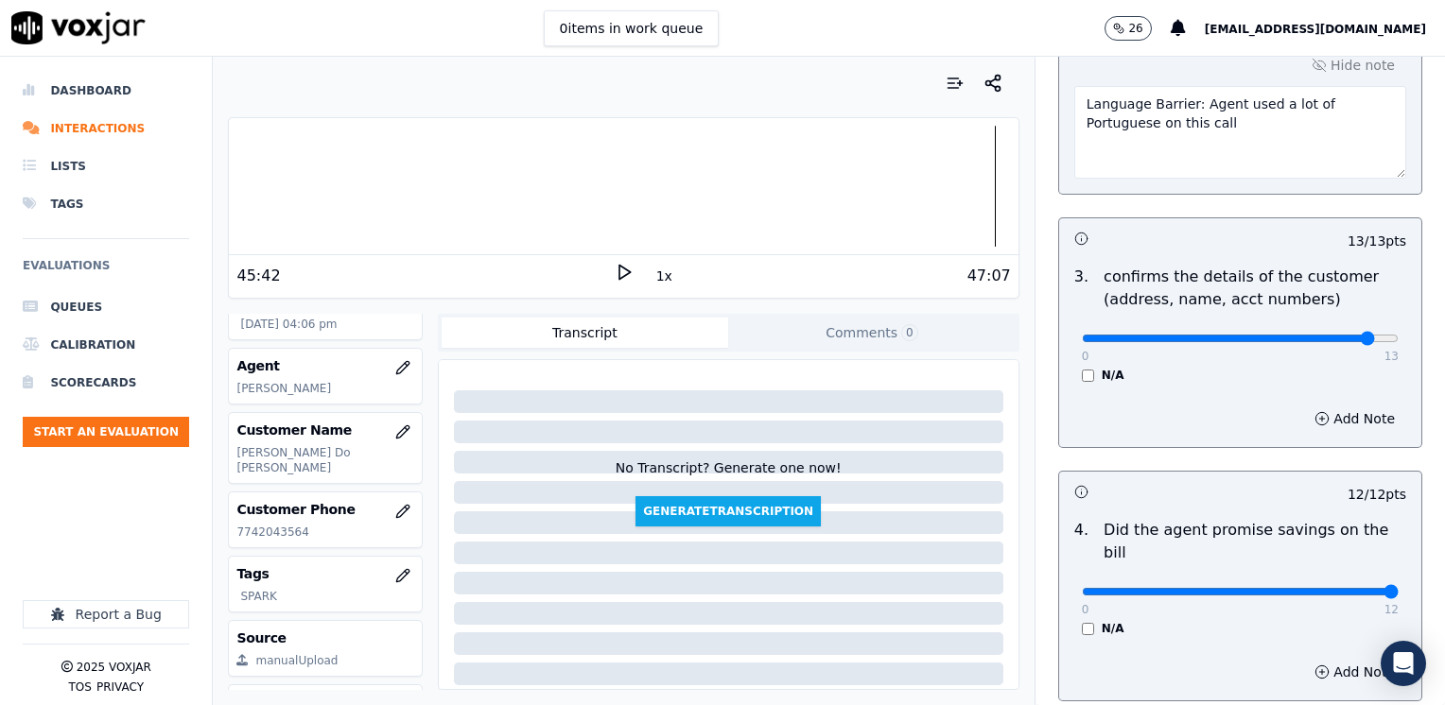
type input "12"
click at [1335, 414] on button "Add Note" at bounding box center [1354, 419] width 103 height 26
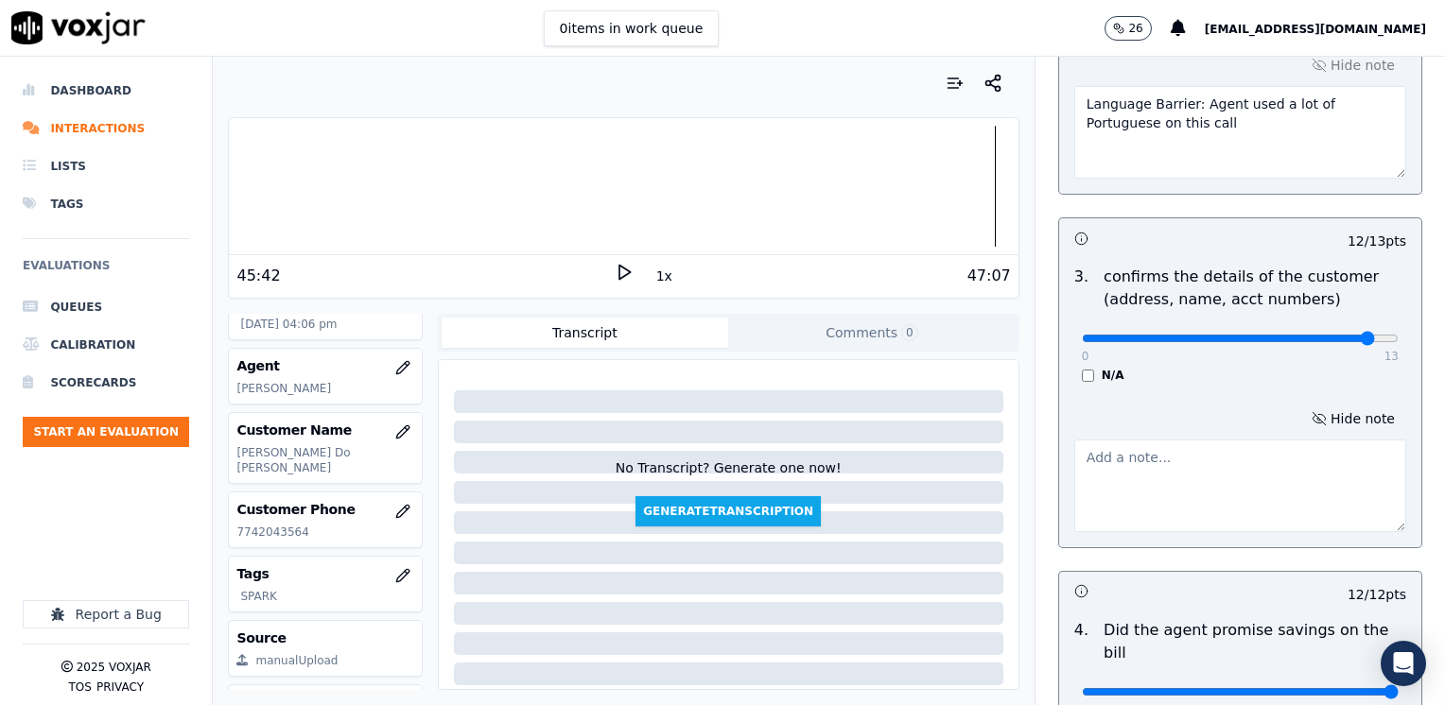
click at [1237, 458] on textarea at bounding box center [1240, 486] width 332 height 93
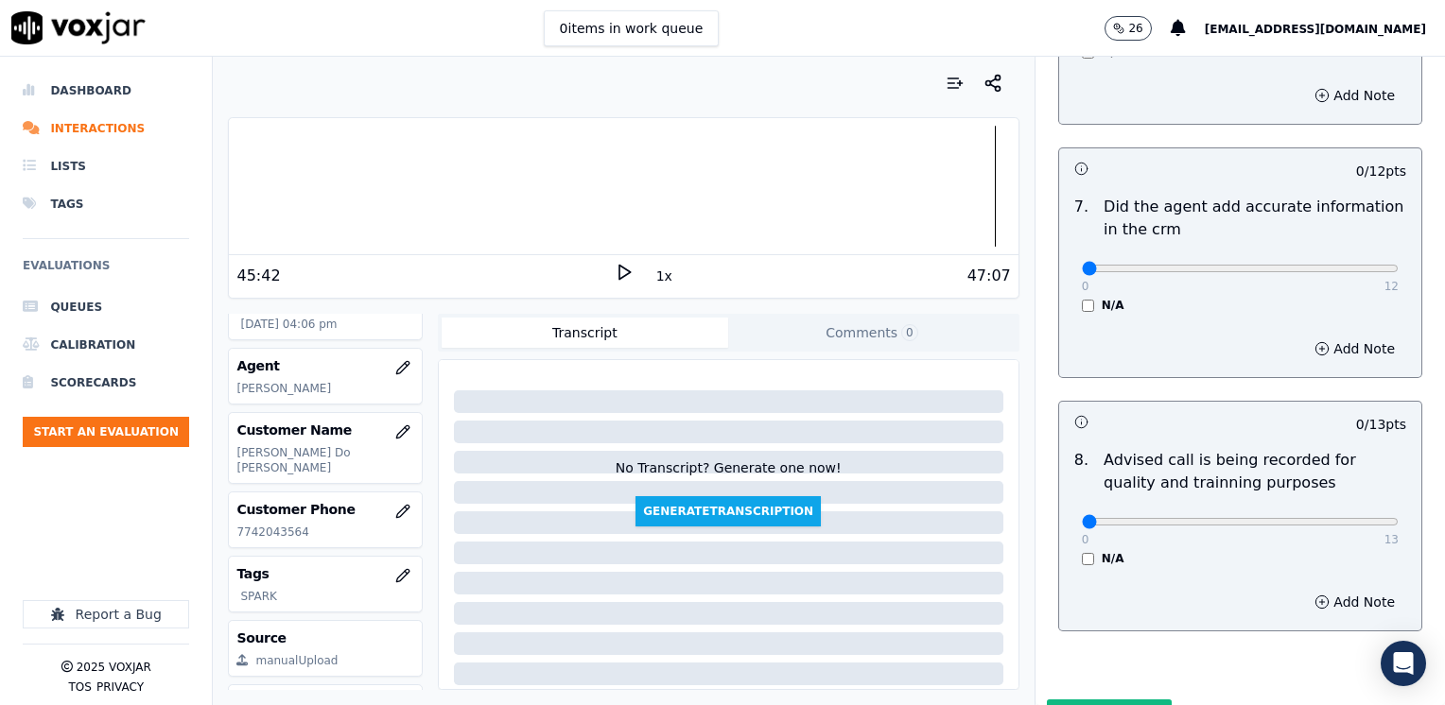
scroll to position [1852, 0]
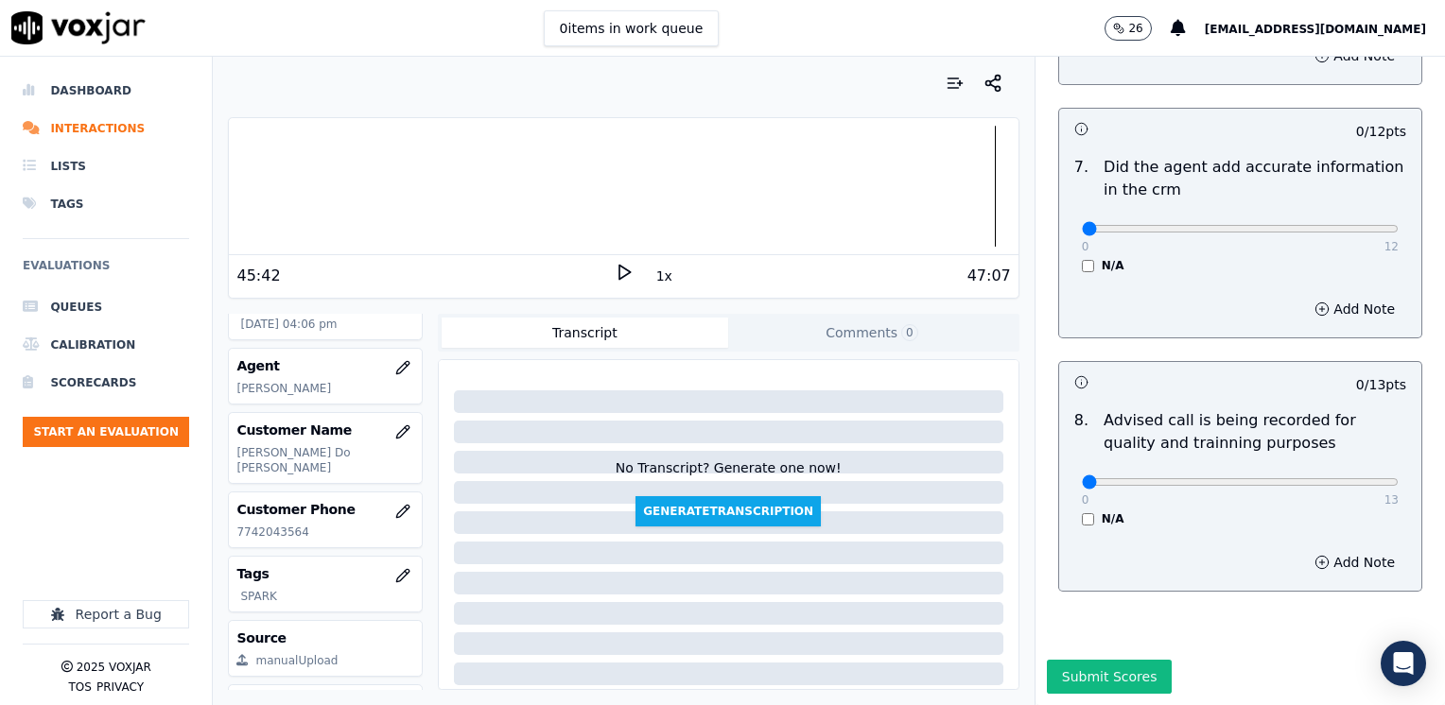
type textarea "Make sure to confirm full service address, and the name as it appears on the bi…"
drag, startPoint x: 1070, startPoint y: 441, endPoint x: 1285, endPoint y: 441, distance: 214.6
type input "10"
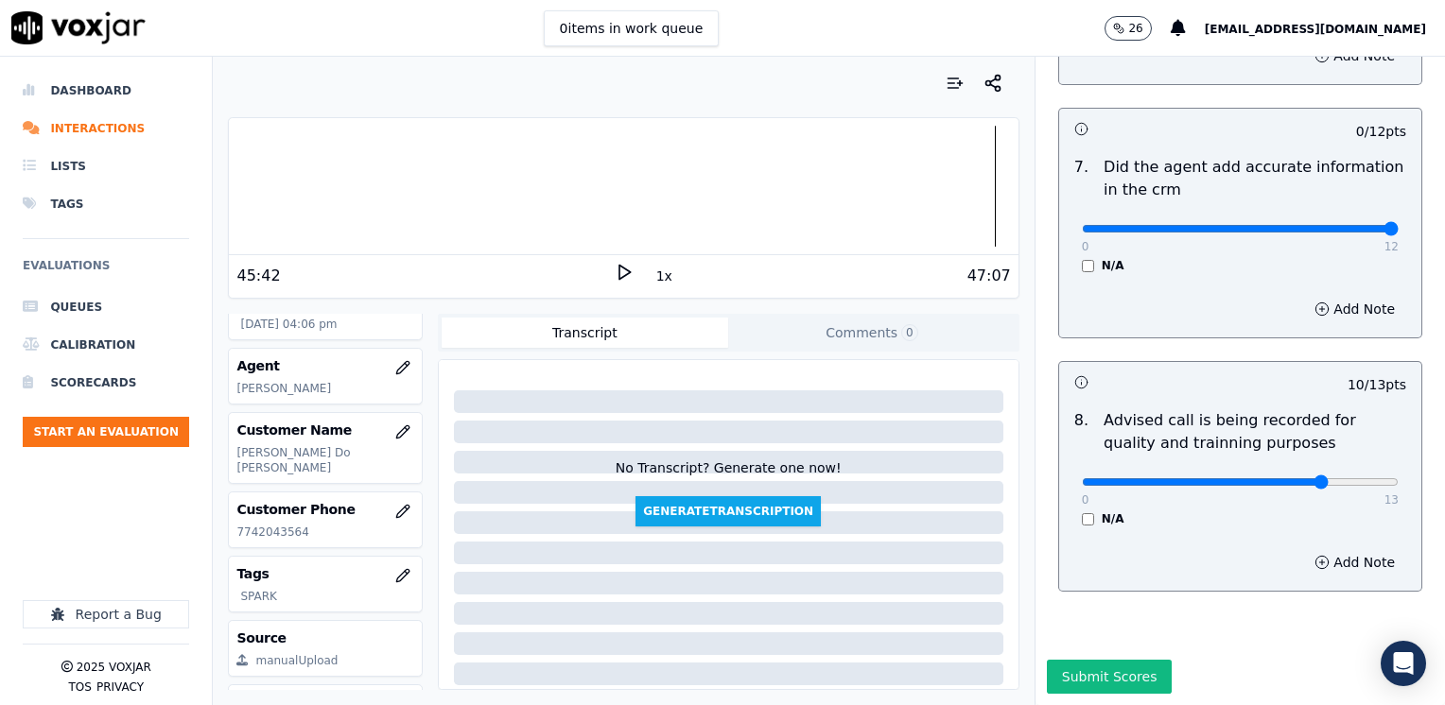
drag, startPoint x: 1070, startPoint y: 190, endPoint x: 1448, endPoint y: 189, distance: 377.3
type input "12"
click at [1066, 660] on button "Submit Scores" at bounding box center [1110, 677] width 126 height 34
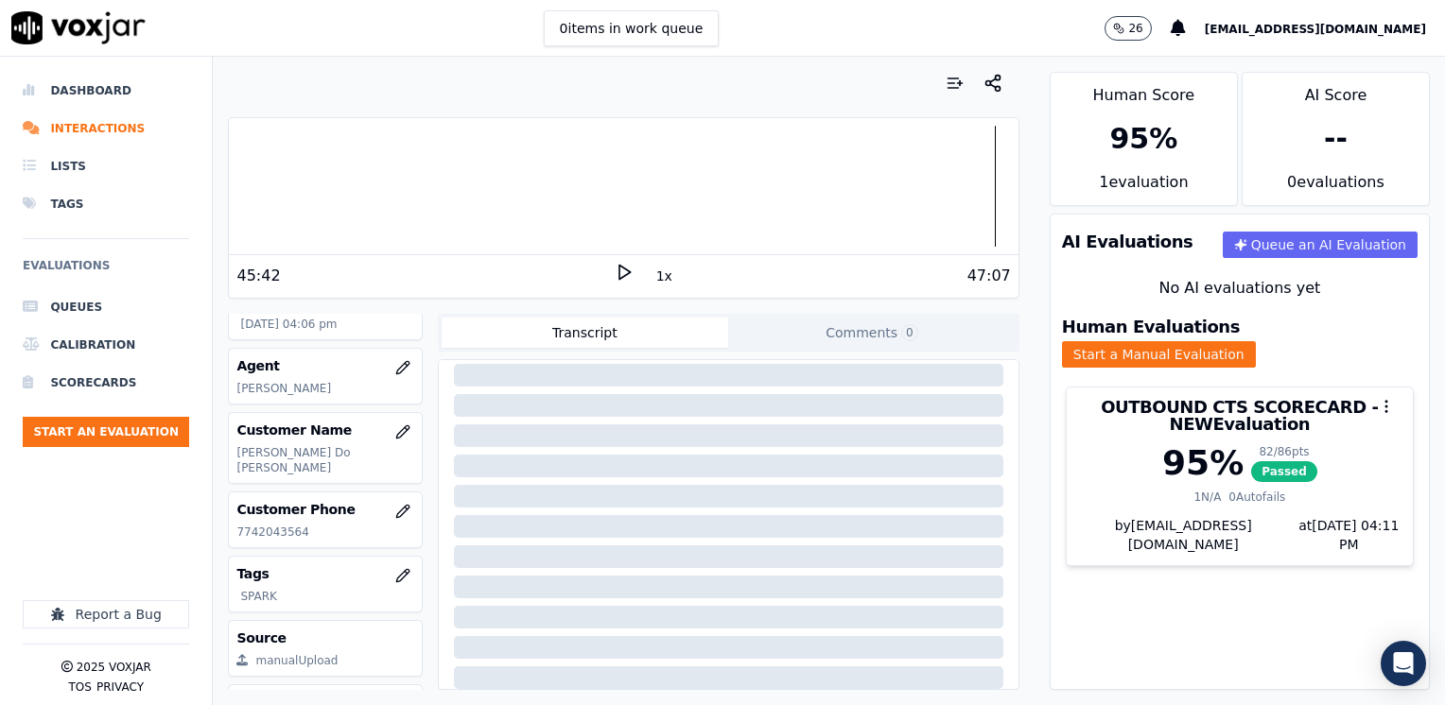
scroll to position [279, 0]
